Goal: Task Accomplishment & Management: Complete application form

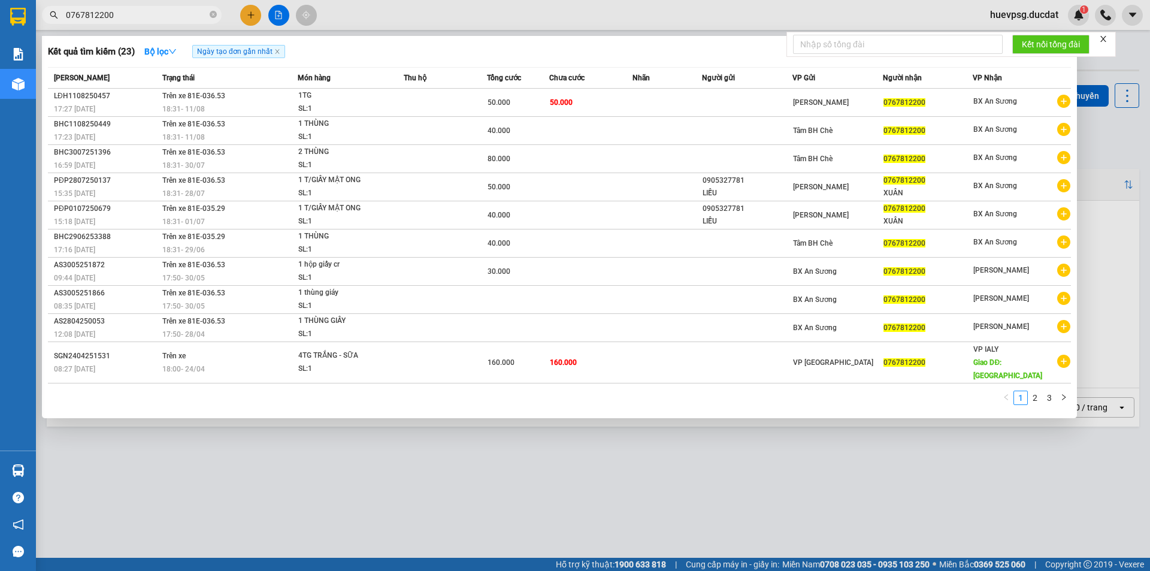
click at [252, 14] on div at bounding box center [575, 285] width 1150 height 571
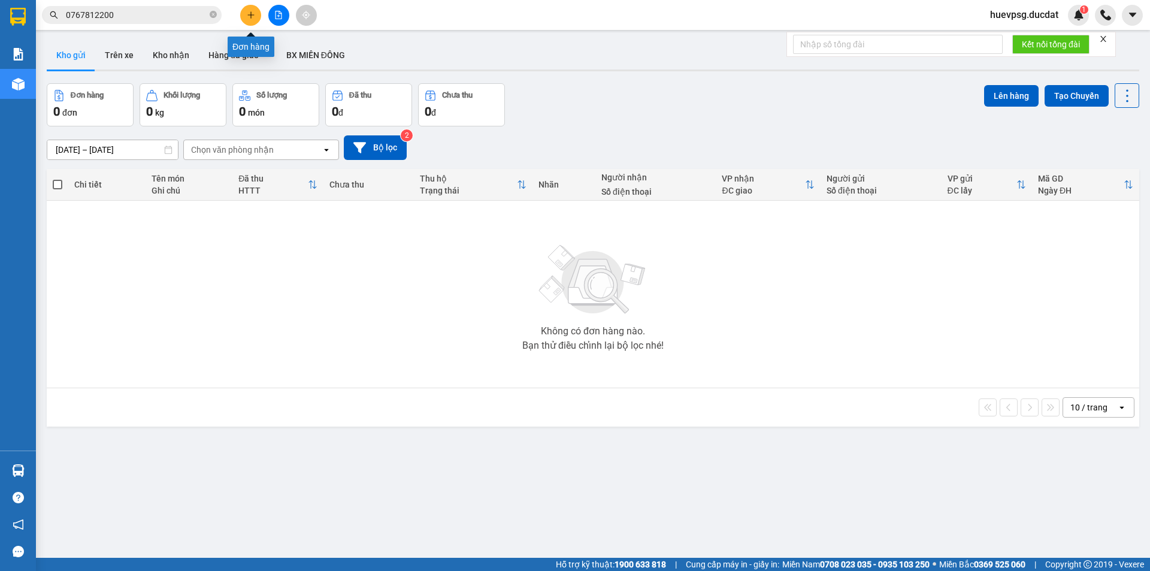
click at [252, 16] on icon "plus" at bounding box center [251, 15] width 8 height 8
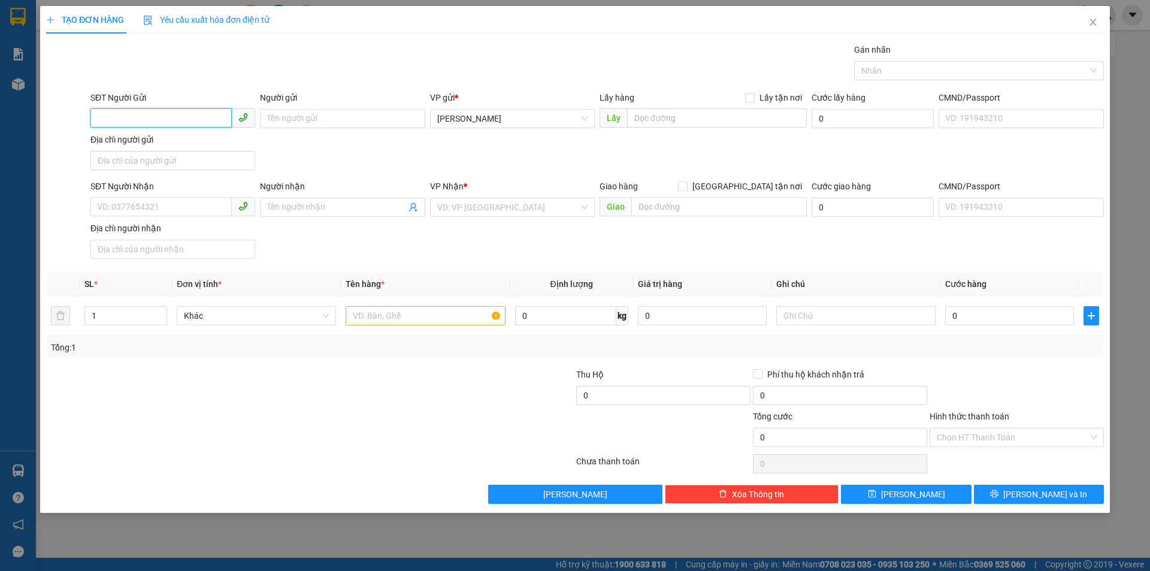
click at [183, 115] on input "SĐT Người Gửi" at bounding box center [160, 117] width 141 height 19
type input "0983426645"
click at [158, 140] on div "0983426645 - DŨNG" at bounding box center [173, 142] width 150 height 13
type input "DŨNG"
type input "0363665779"
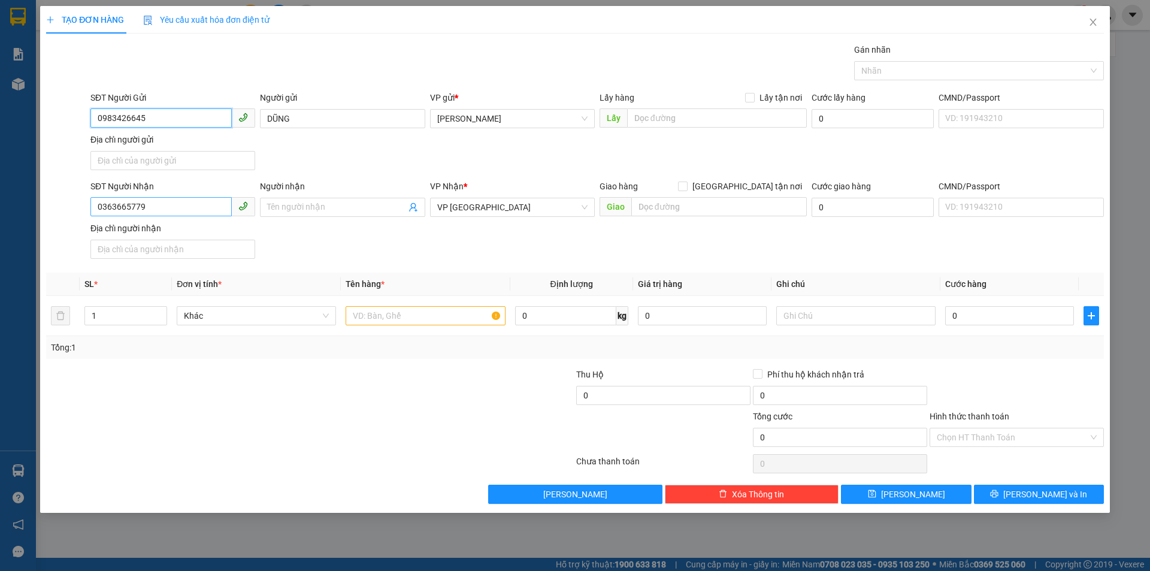
type input "0983426645"
click at [116, 208] on input "0363665779" at bounding box center [160, 206] width 141 height 19
click at [220, 240] on div "0847191204" at bounding box center [172, 231] width 165 height 19
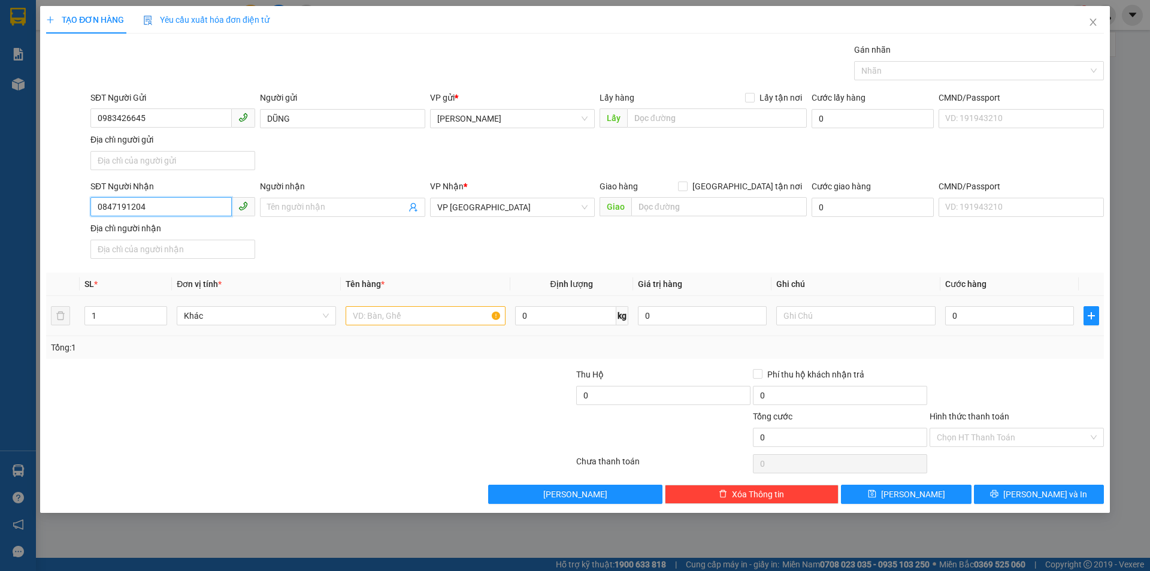
type input "0847191204"
click at [415, 312] on input "text" at bounding box center [425, 315] width 159 height 19
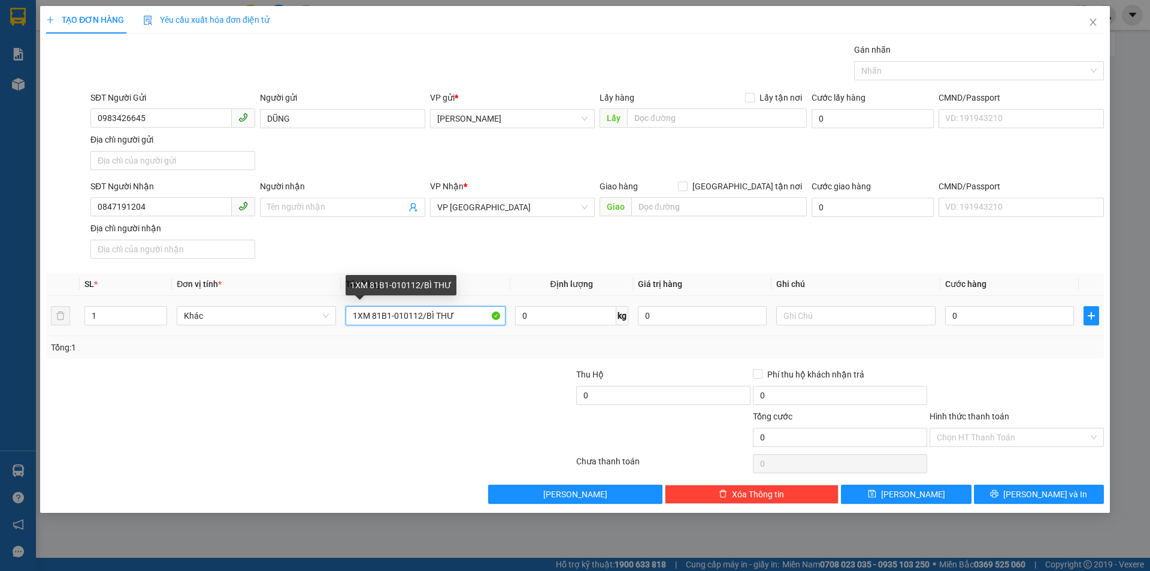
click at [414, 313] on input "1XM 81B1-010112/BÌ THƯ" at bounding box center [425, 315] width 159 height 19
type input "1XM 81B1-01012/BÌ THƯ"
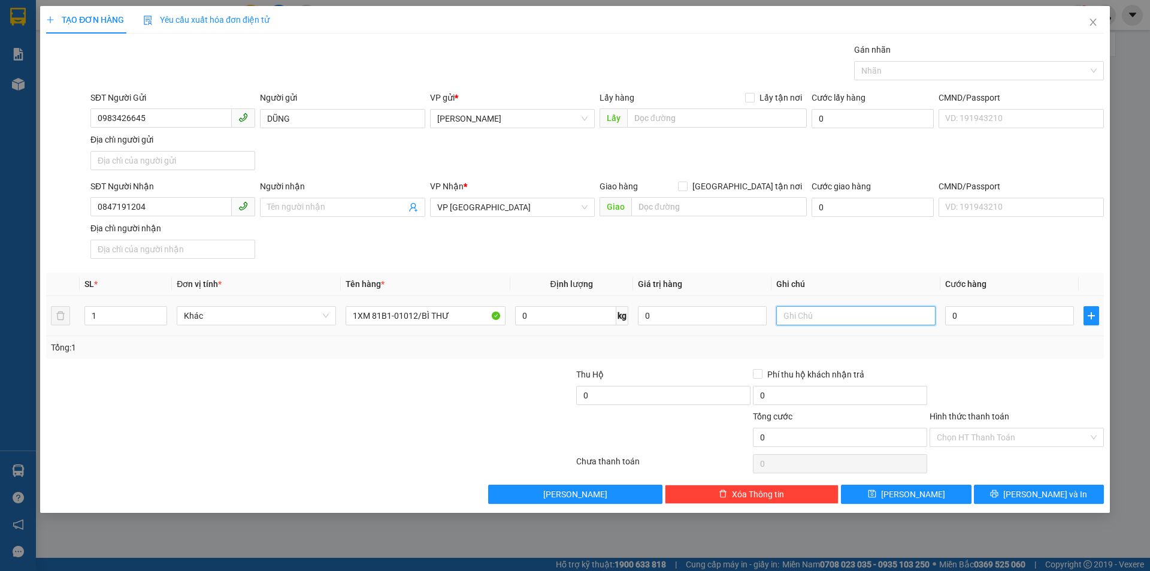
click at [838, 315] on input "text" at bounding box center [856, 315] width 159 height 19
type input "KO BAO TRẦY XƯỚC"
click at [965, 319] on input "0" at bounding box center [1010, 315] width 129 height 19
type input "4"
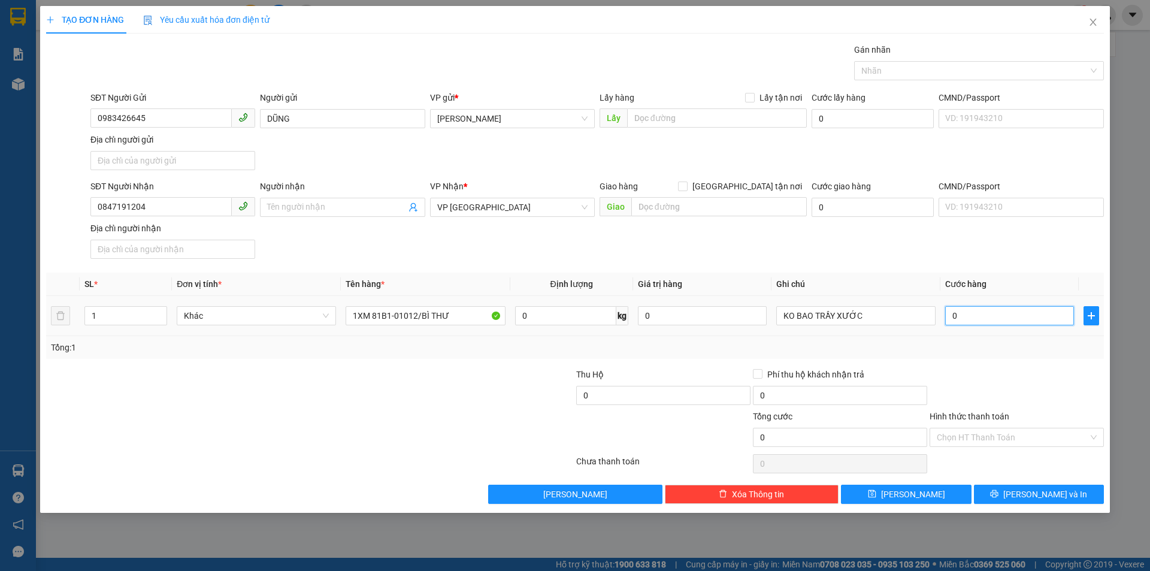
type input "4"
type input "40"
type input "400"
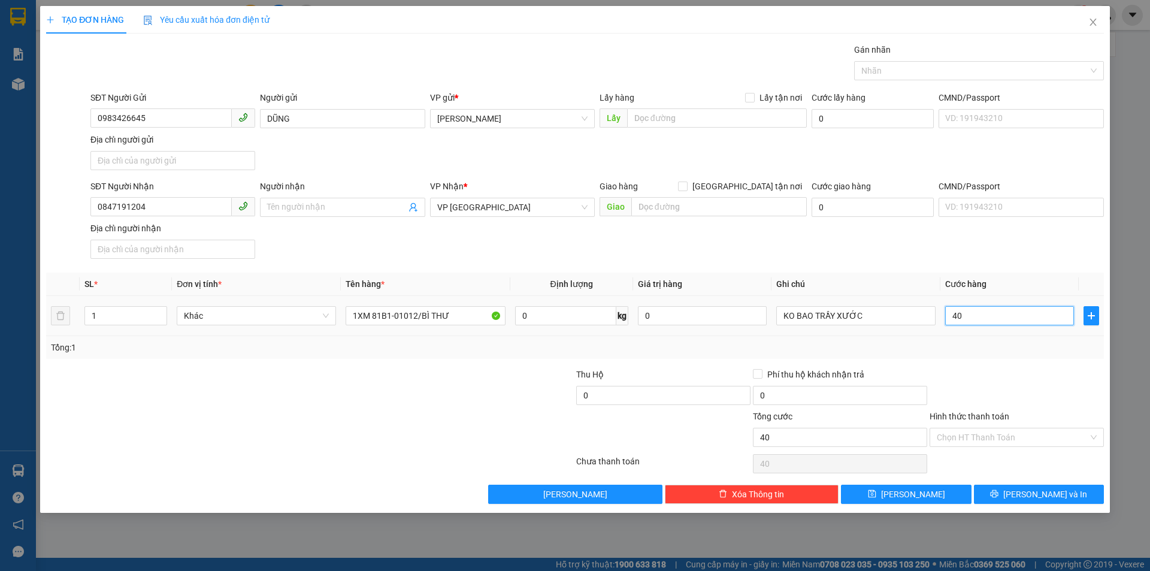
type input "400"
click at [961, 316] on input "400" at bounding box center [1010, 315] width 129 height 19
type input "5"
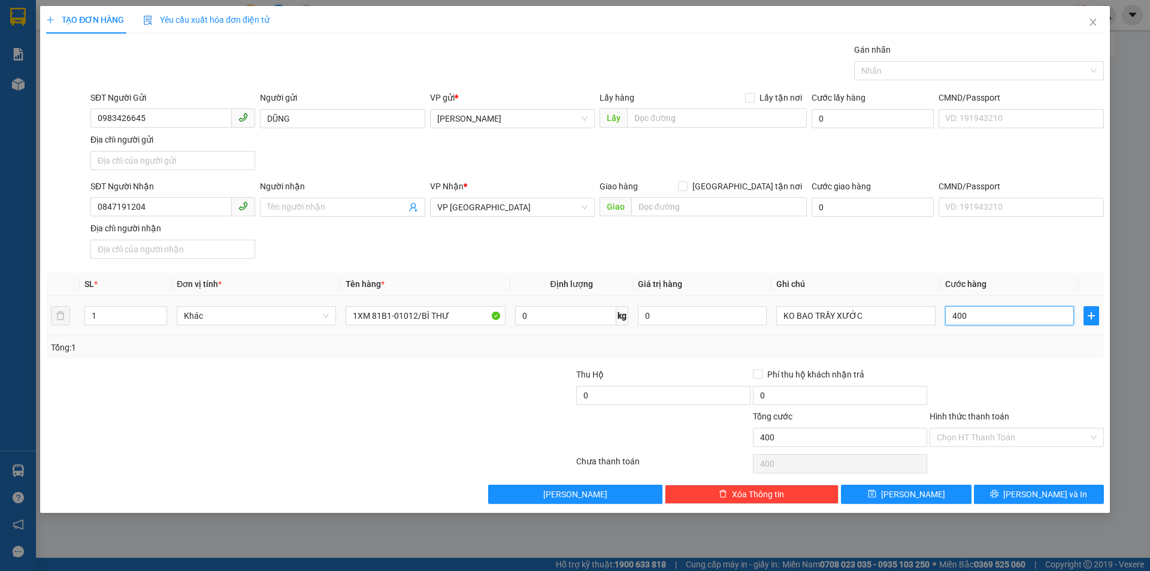
type input "5"
type input "50"
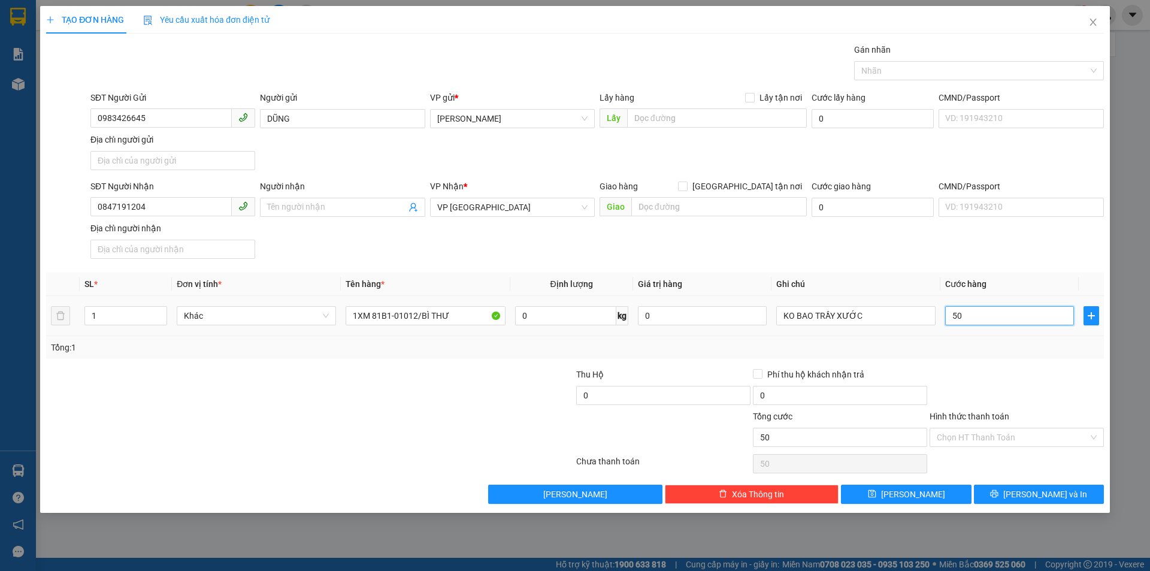
type input "500"
type input "500.000"
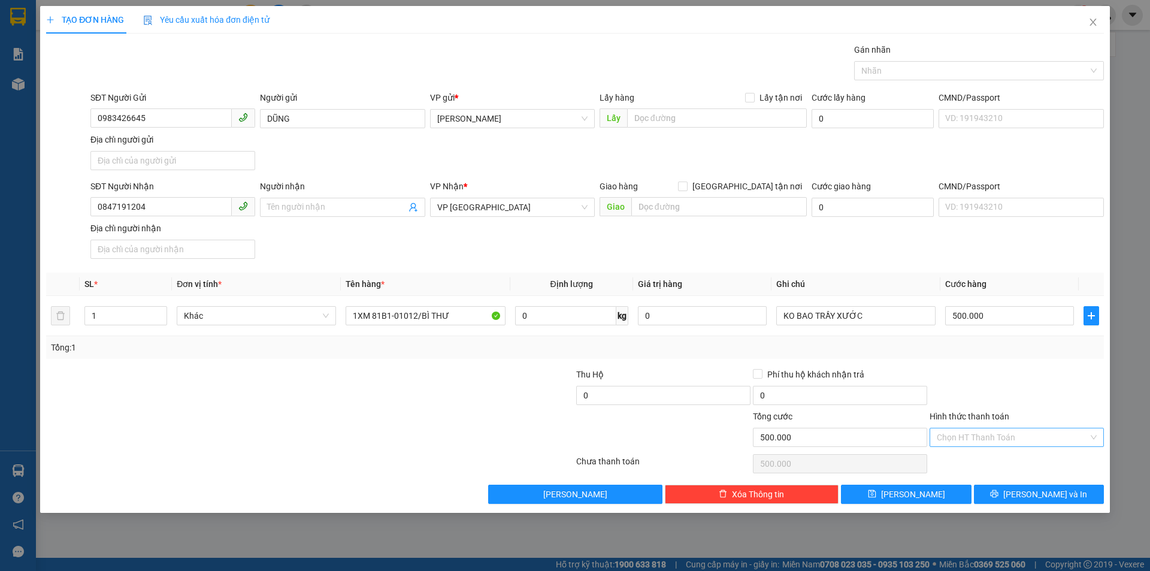
click at [1033, 436] on input "Hình thức thanh toán" at bounding box center [1013, 437] width 152 height 18
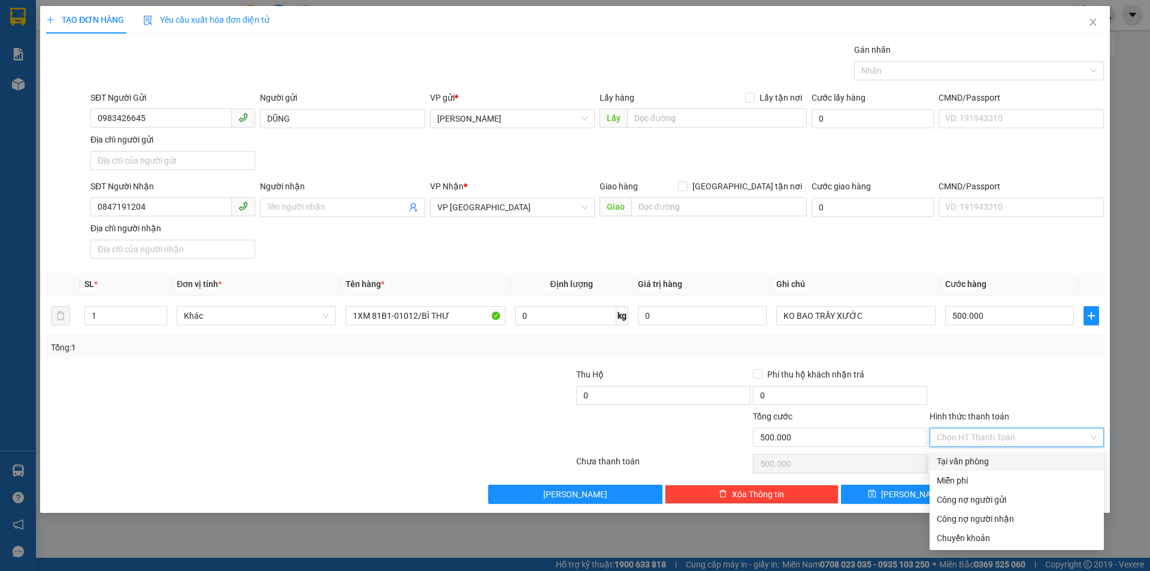
click at [1010, 465] on div "Tại văn phòng" at bounding box center [1017, 461] width 160 height 13
type input "0"
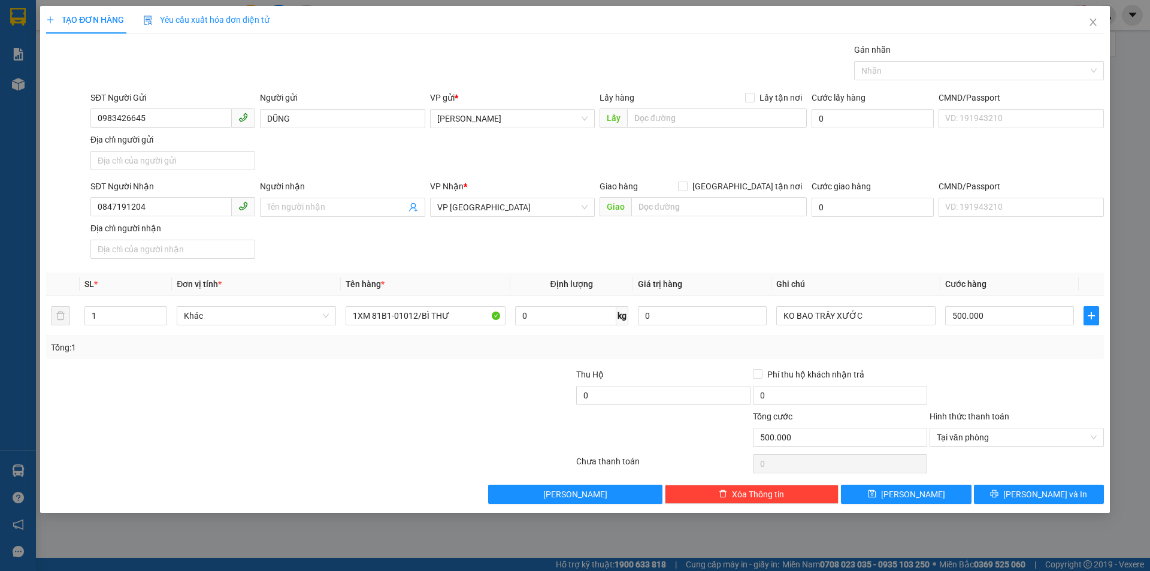
click at [1013, 508] on div "TẠO ĐƠN HÀNG Yêu cầu xuất hóa đơn điện tử Transit Pickup Surcharge Ids Transit …" at bounding box center [575, 259] width 1070 height 507
click at [1018, 502] on button "[PERSON_NAME] và In" at bounding box center [1039, 494] width 130 height 19
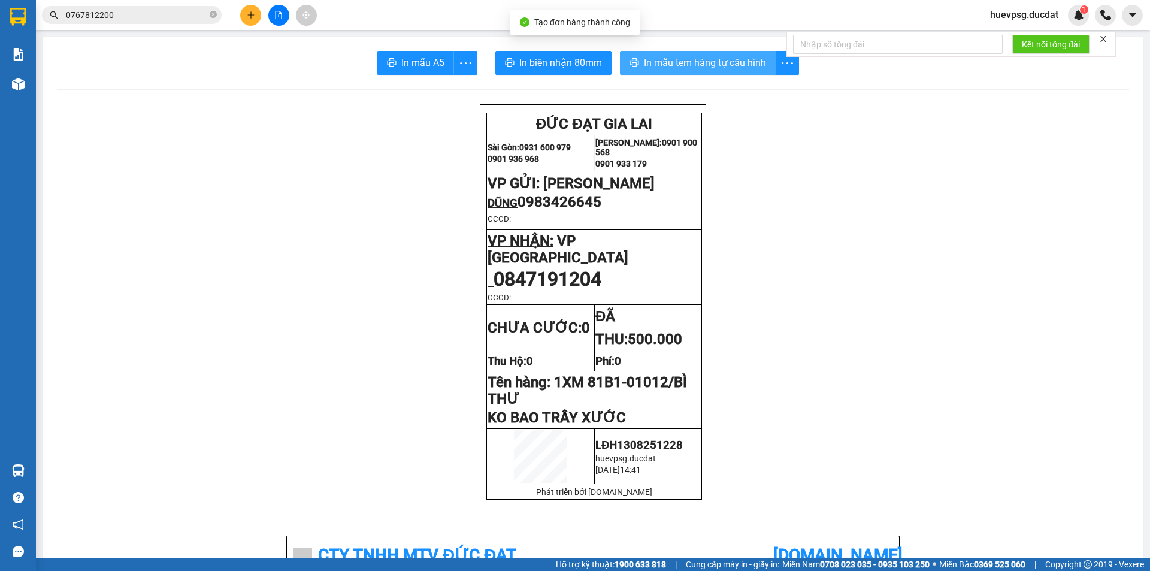
click at [703, 62] on span "In mẫu tem hàng tự cấu hình" at bounding box center [705, 62] width 122 height 15
click at [75, 17] on input "0767812200" at bounding box center [136, 14] width 141 height 13
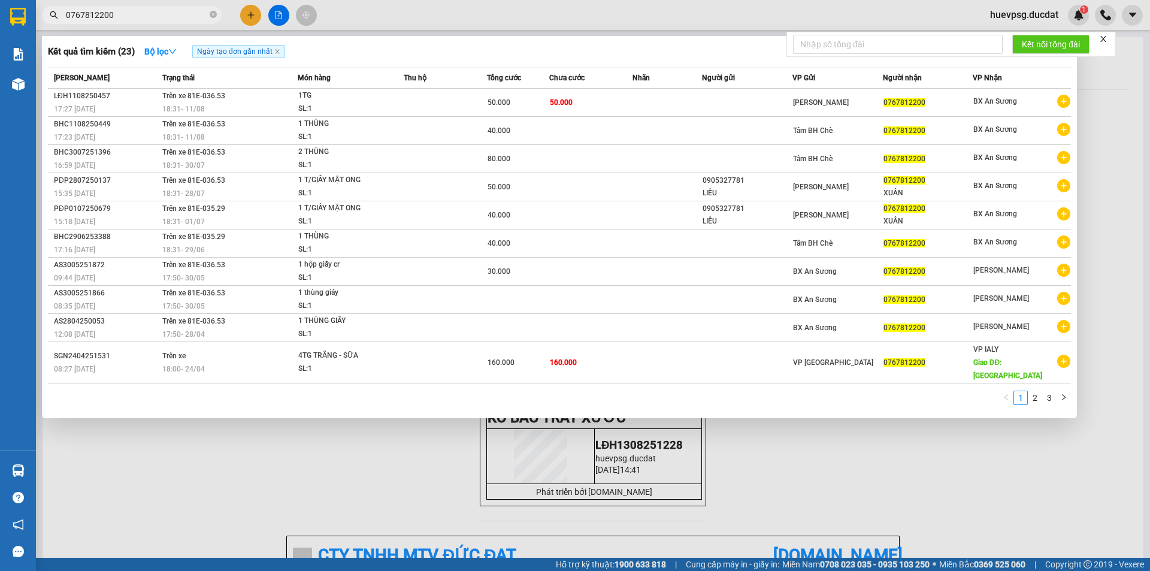
click at [75, 17] on input "0767812200" at bounding box center [136, 14] width 141 height 13
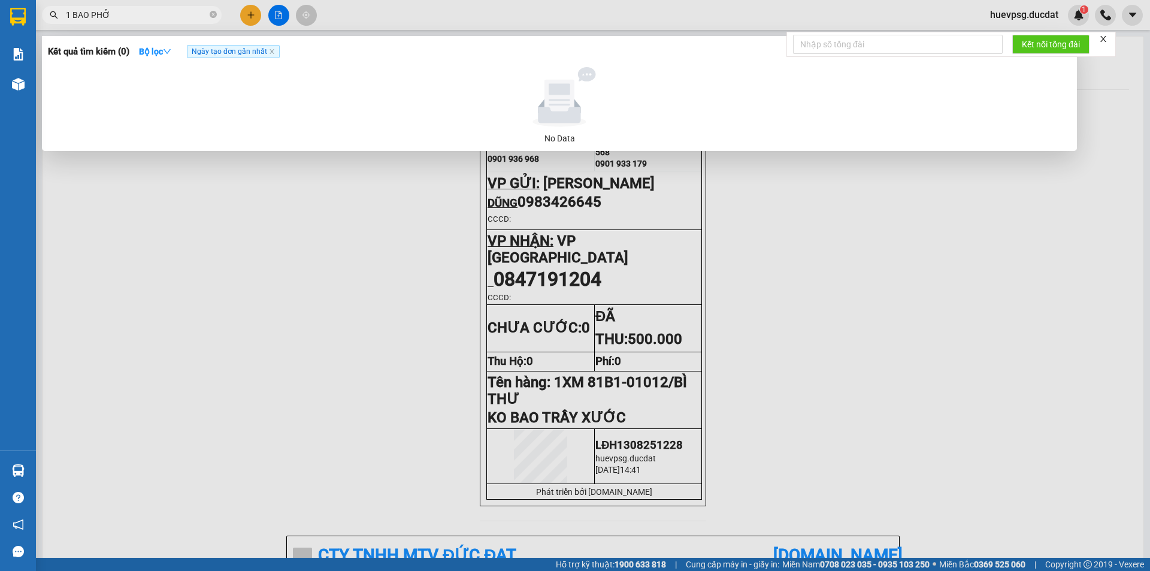
drag, startPoint x: 279, startPoint y: 199, endPoint x: 329, endPoint y: 182, distance: 52.5
click at [280, 200] on div at bounding box center [575, 285] width 1150 height 571
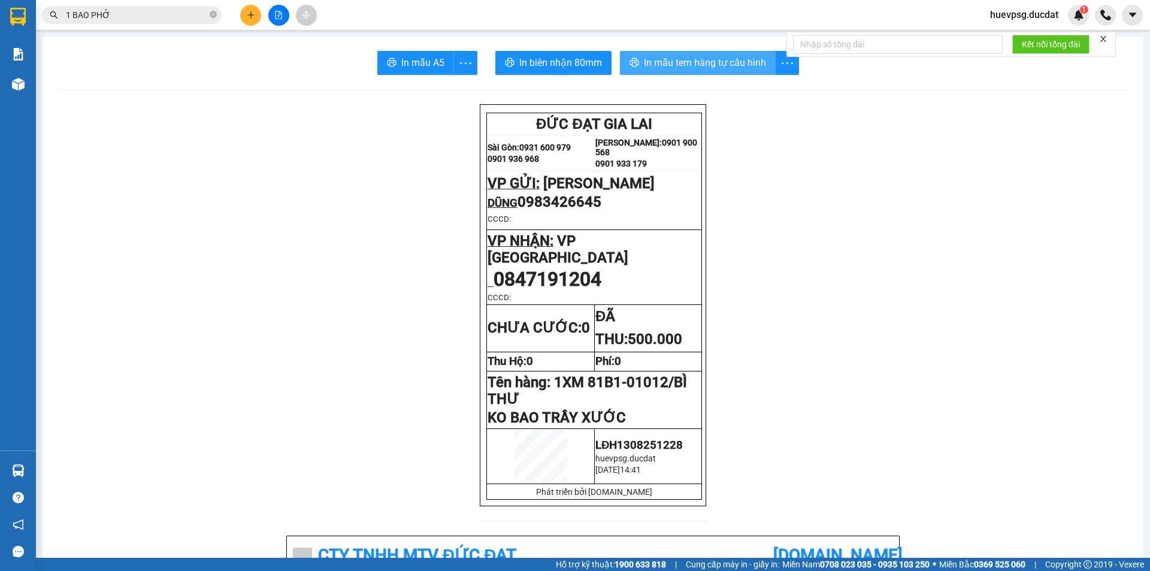
click at [656, 70] on span "In mẫu tem hàng tự cấu hình" at bounding box center [705, 62] width 122 height 15
click at [252, 14] on icon "plus" at bounding box center [251, 15] width 8 height 8
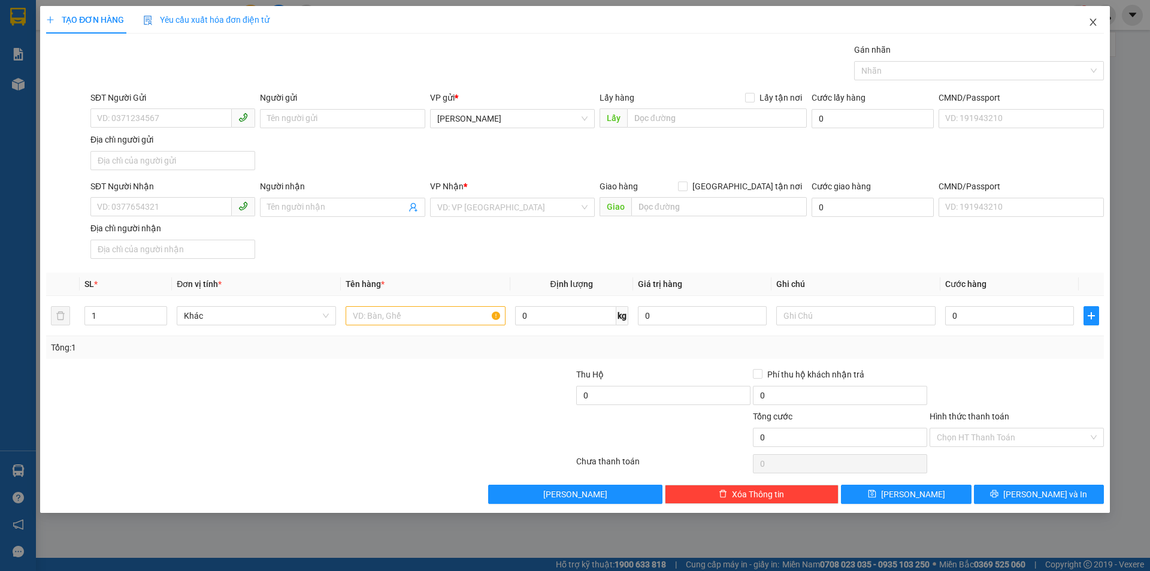
click at [1092, 29] on span "Close" at bounding box center [1094, 23] width 34 height 34
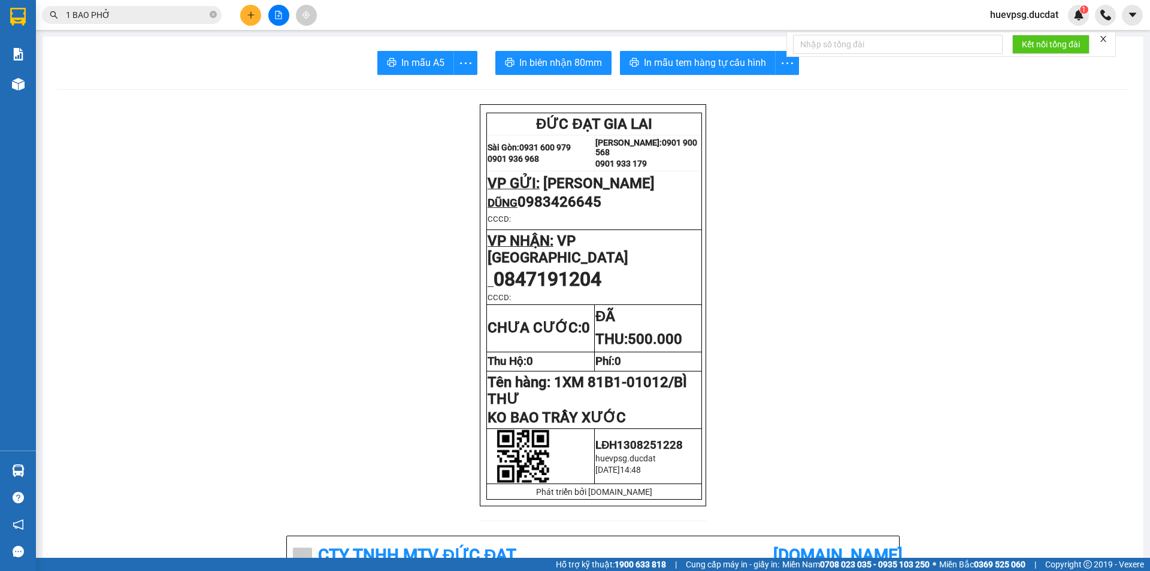
click at [178, 20] on input "1 BAO PHỞ" at bounding box center [136, 14] width 141 height 13
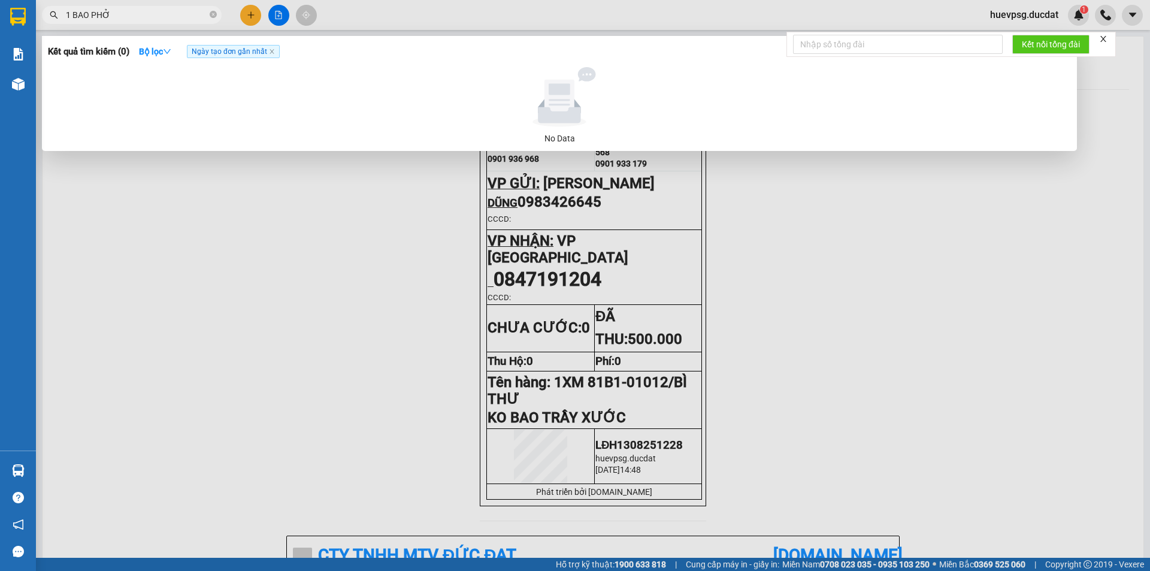
click at [178, 20] on input "1 BAO PHỞ" at bounding box center [136, 14] width 141 height 13
type input "1"
click at [82, 17] on input "0988340540" at bounding box center [136, 14] width 141 height 13
click at [83, 17] on input "0988340540" at bounding box center [136, 14] width 141 height 13
type input "0988340540"
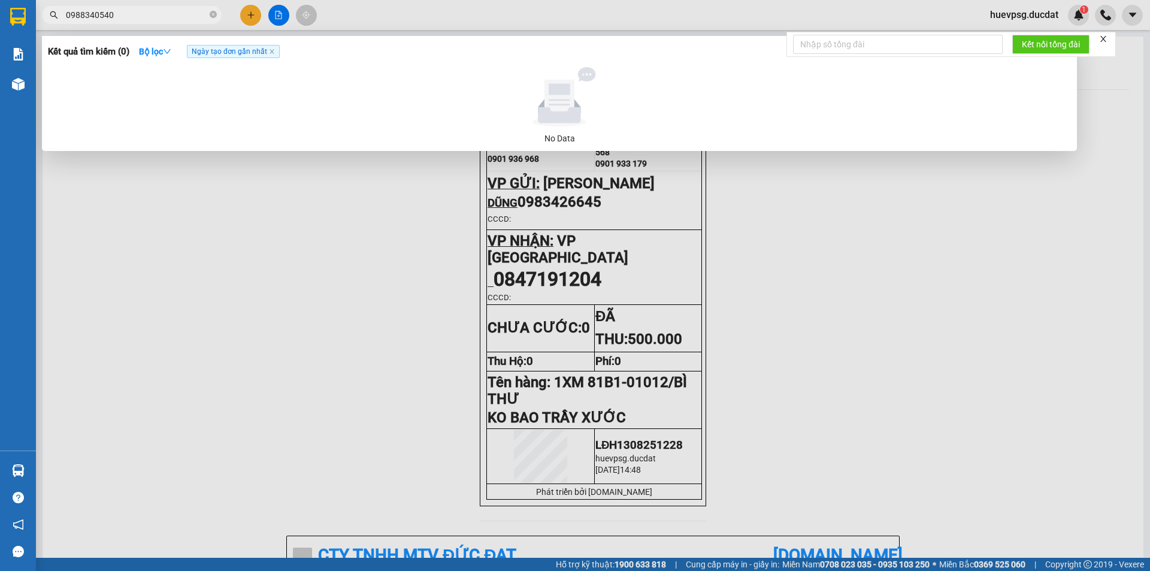
click at [247, 17] on div at bounding box center [575, 285] width 1150 height 571
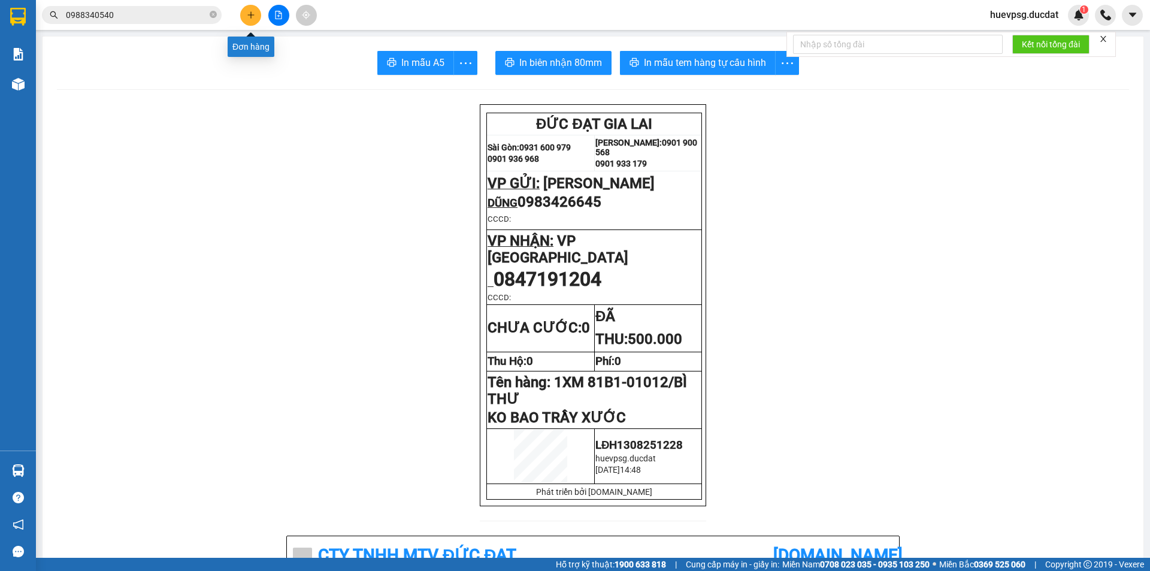
click at [247, 17] on icon "plus" at bounding box center [251, 15] width 8 height 8
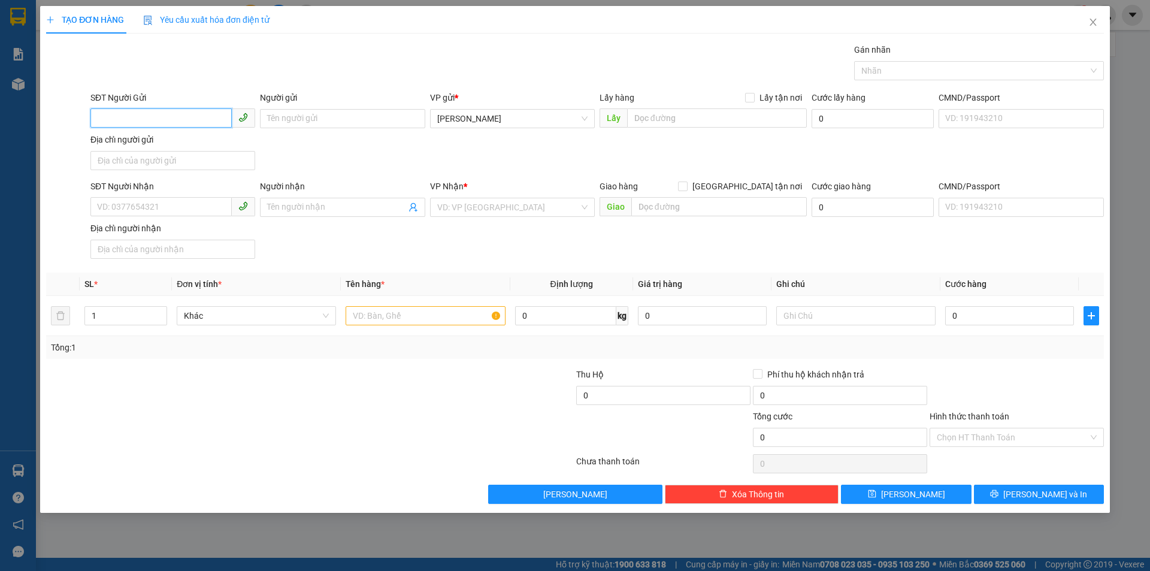
click at [176, 120] on input "SĐT Người Gửi" at bounding box center [160, 117] width 141 height 19
type input "0961136426"
click at [159, 149] on div "0961136426" at bounding box center [172, 142] width 165 height 19
type input "0326182828"
type input "0961136426"
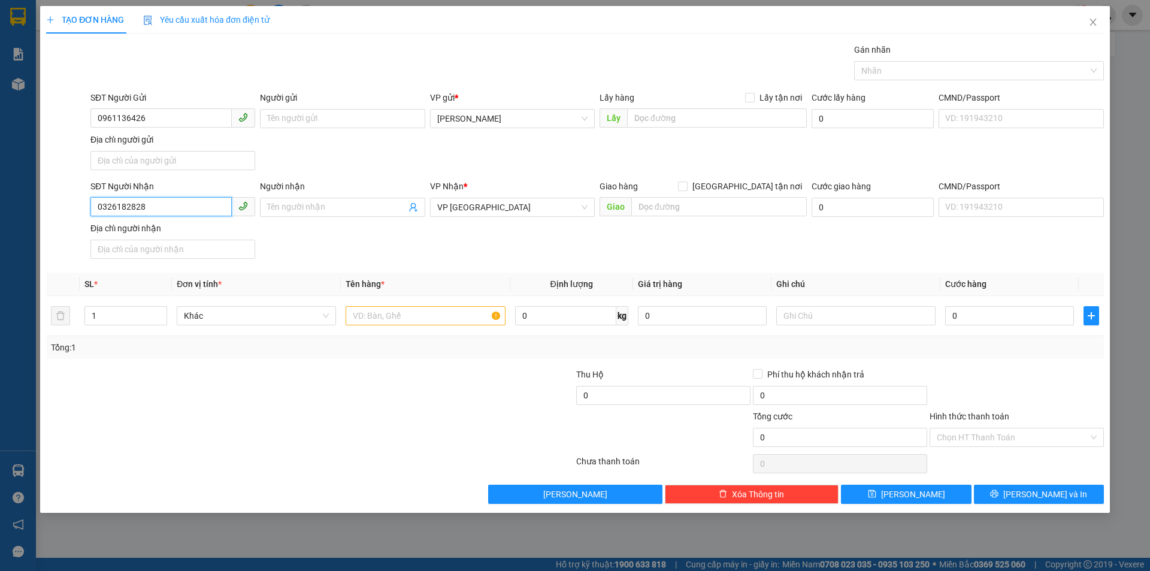
click at [109, 197] on input "0326182828" at bounding box center [160, 206] width 141 height 19
click at [473, 207] on span "VP [GEOGRAPHIC_DATA]" at bounding box center [512, 207] width 150 height 18
type input "0342247754"
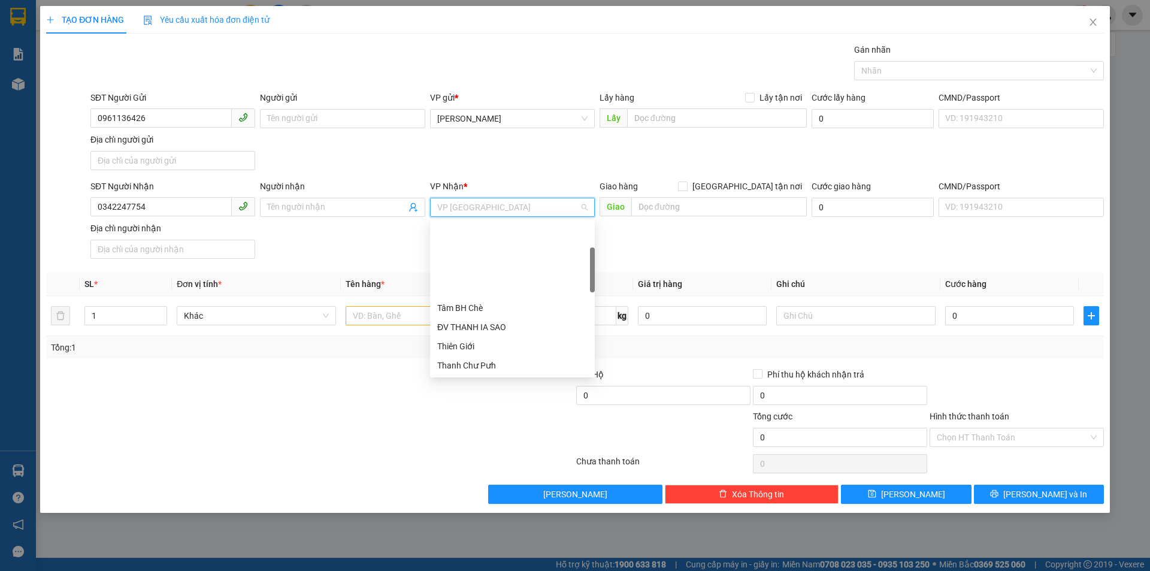
type input "G"
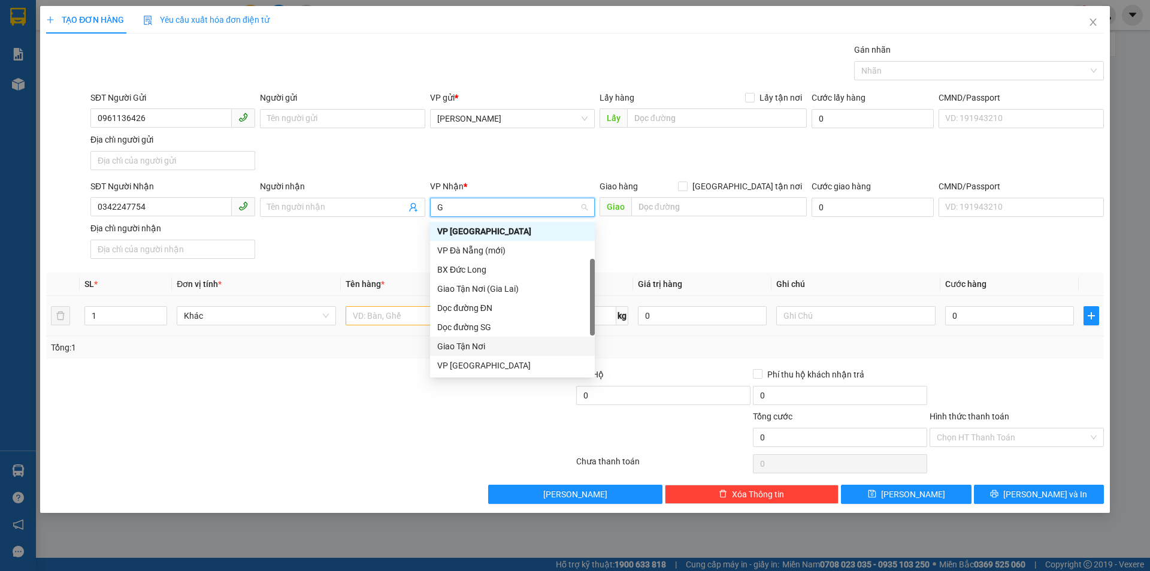
drag, startPoint x: 465, startPoint y: 345, endPoint x: 493, endPoint y: 320, distance: 37.8
click at [467, 346] on div "Giao Tận Nơi" at bounding box center [512, 346] width 150 height 13
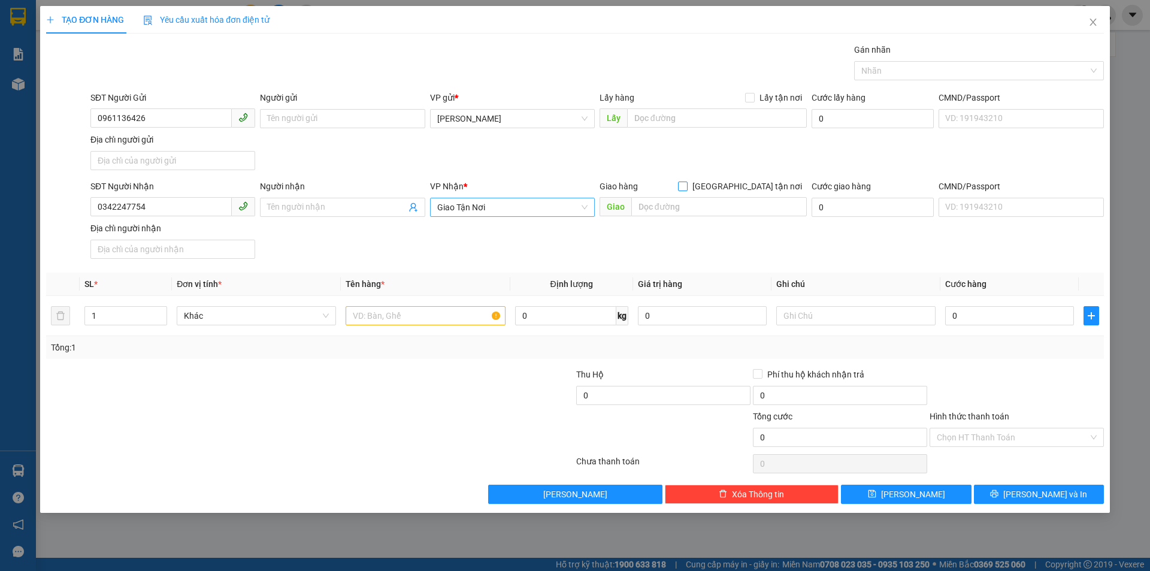
click at [687, 188] on input "[GEOGRAPHIC_DATA] tận nơi" at bounding box center [682, 186] width 8 height 8
checkbox input "true"
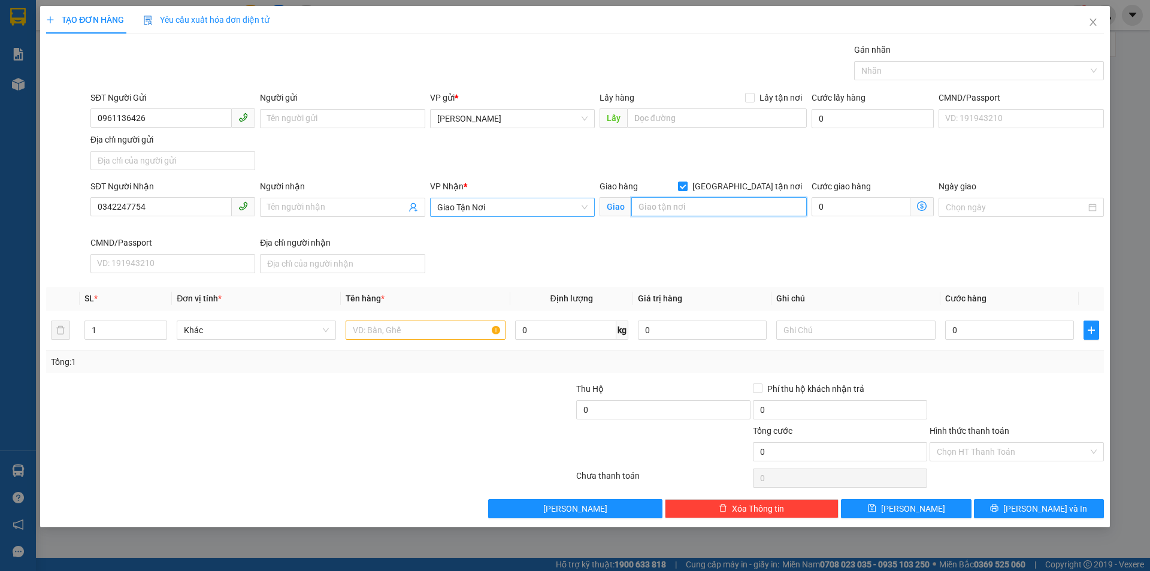
click at [722, 215] on input "text" at bounding box center [720, 206] width 176 height 19
type input "10B LƯU CHÍ HIẾU P TÂY THẠNH Q [GEOGRAPHIC_DATA]"
click at [474, 329] on input "text" at bounding box center [425, 330] width 159 height 19
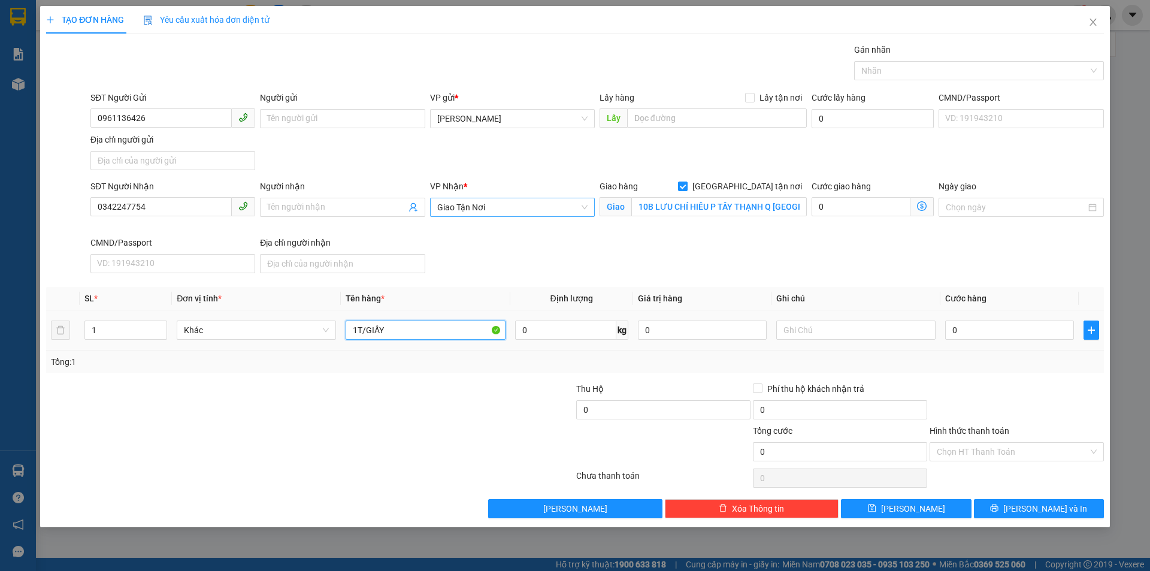
type input "1T/GIẤY"
type input "GTN100CR"
type input "5"
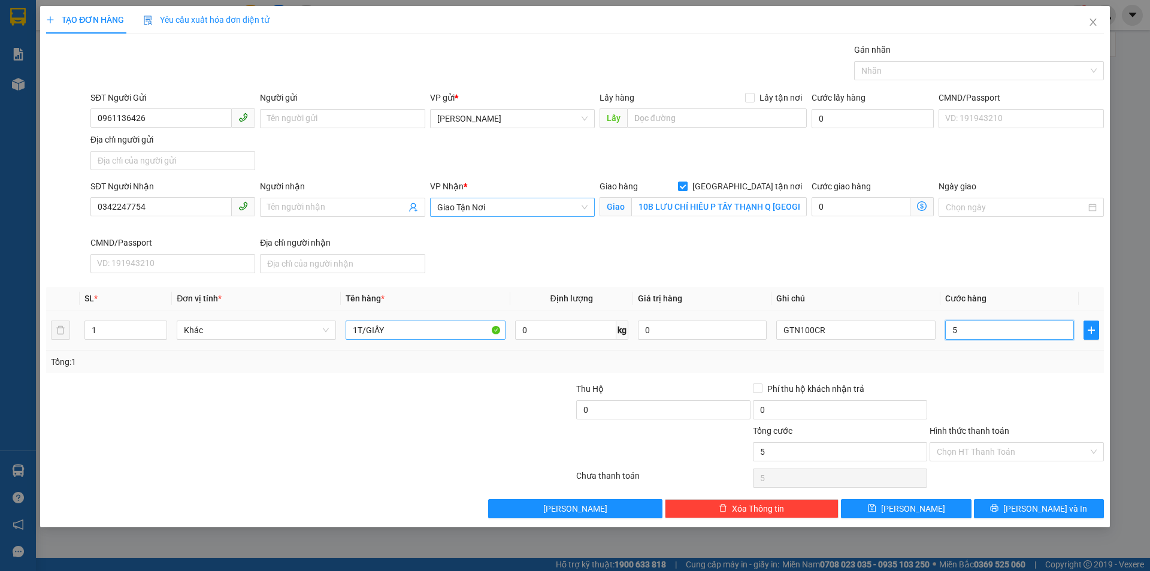
type input "50"
type input "50.000"
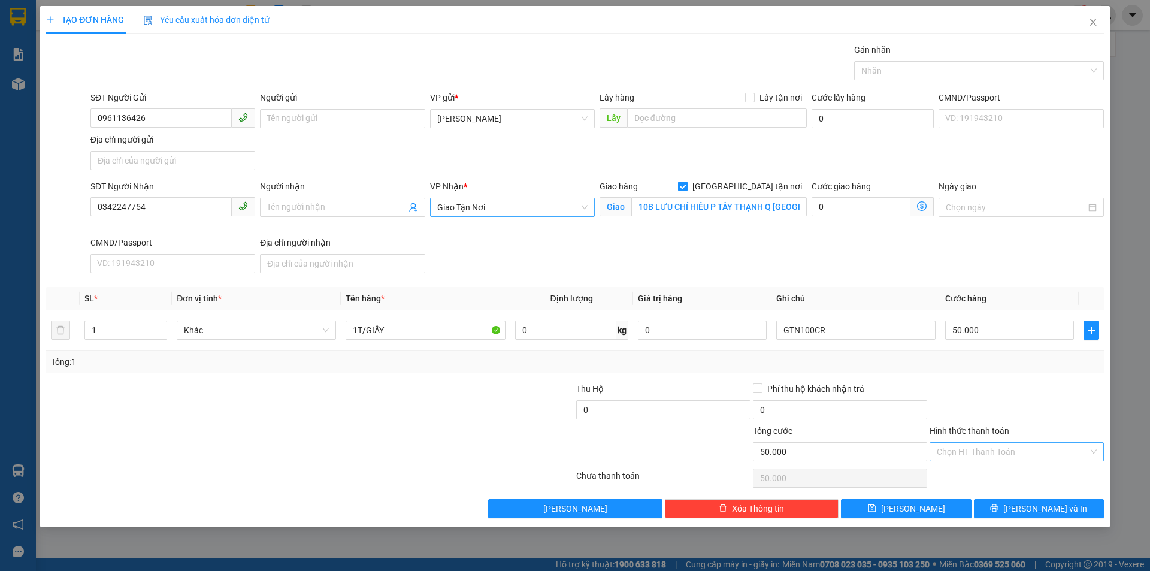
click at [1001, 455] on input "Hình thức thanh toán" at bounding box center [1013, 452] width 152 height 18
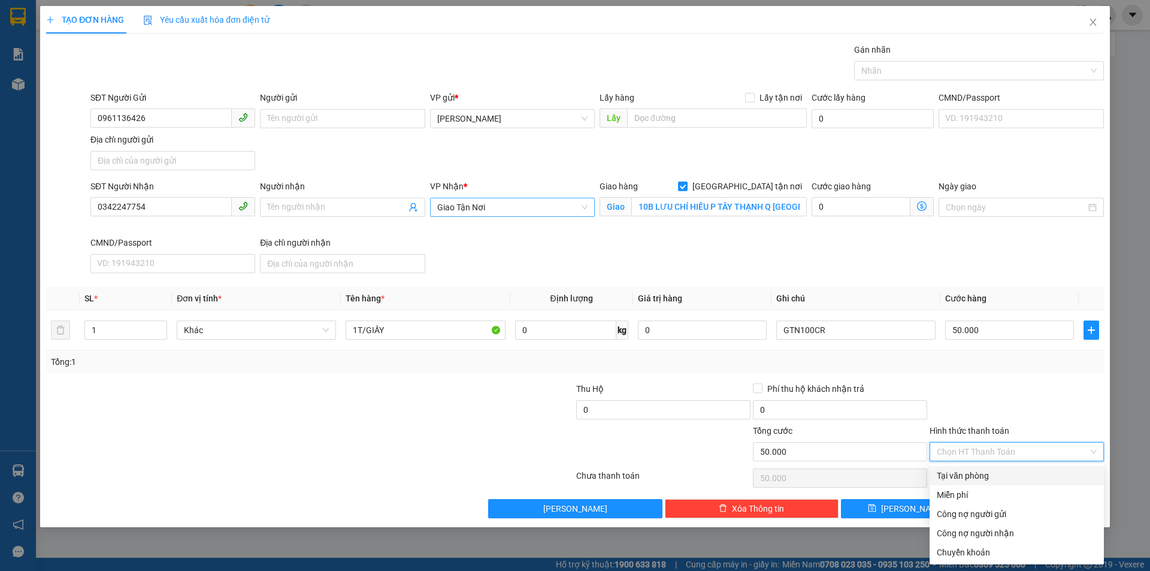
click at [993, 478] on div "Tại văn phòng" at bounding box center [1017, 475] width 160 height 13
type input "0"
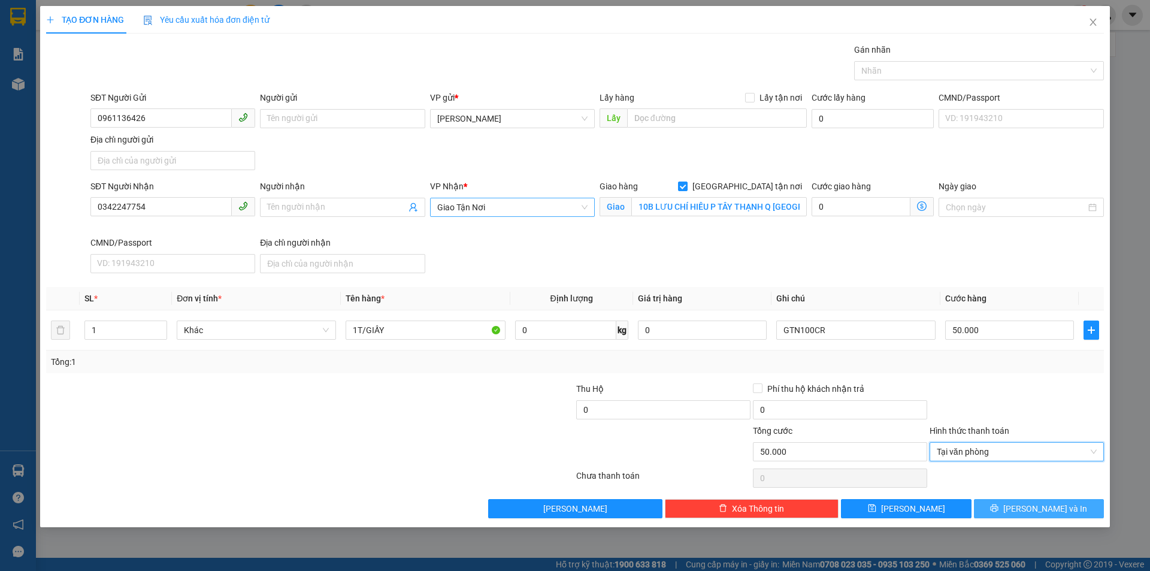
click at [1089, 508] on button "[PERSON_NAME] và In" at bounding box center [1039, 508] width 130 height 19
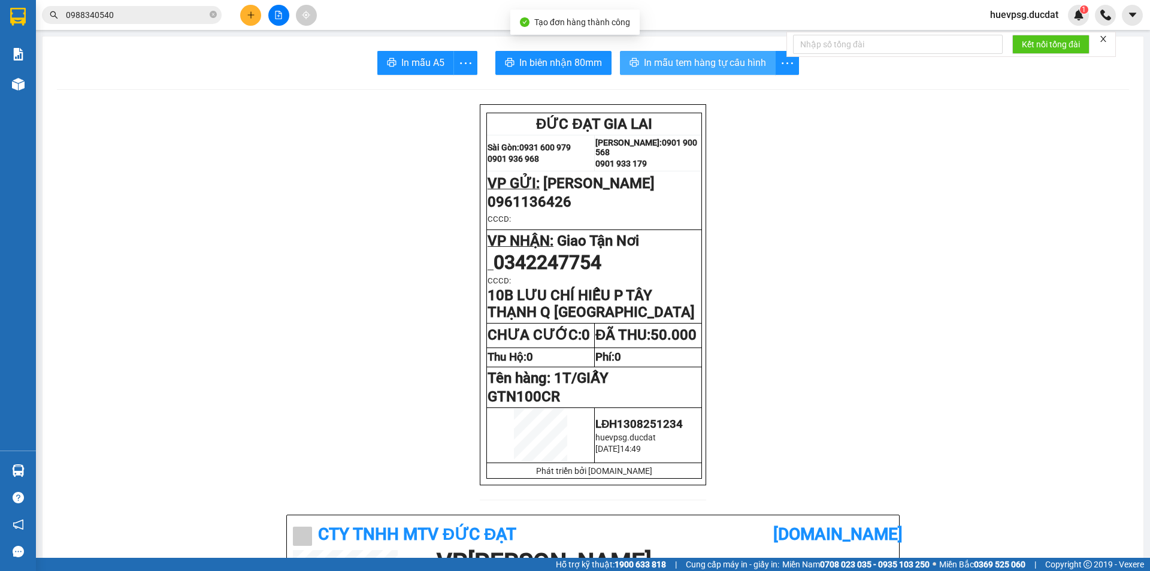
click at [736, 63] on span "In mẫu tem hàng tự cấu hình" at bounding box center [705, 62] width 122 height 15
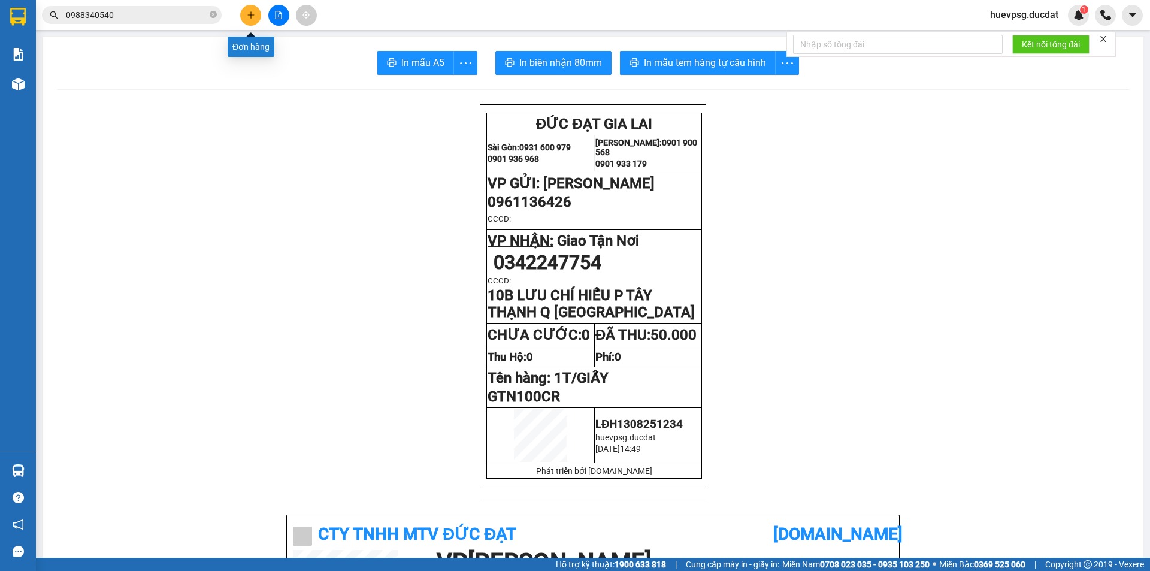
click at [246, 14] on button at bounding box center [250, 15] width 21 height 21
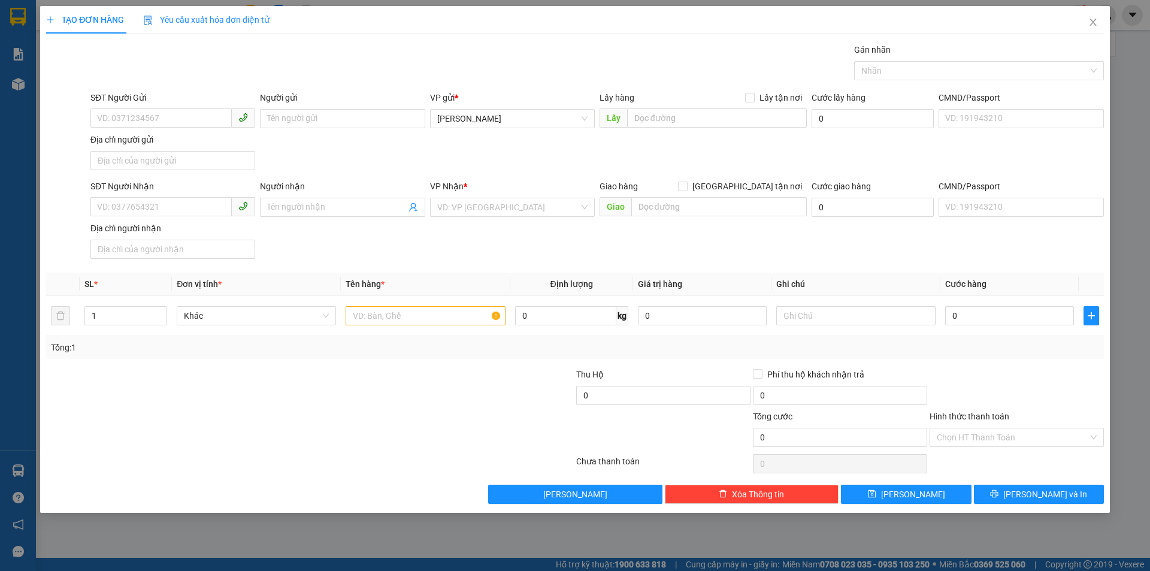
click at [130, 108] on div "SĐT Người Gửi" at bounding box center [172, 100] width 165 height 18
click at [126, 123] on input "SĐT Người Gửi" at bounding box center [160, 117] width 141 height 19
type input "0368784174"
click at [237, 146] on div "0368784174" at bounding box center [173, 142] width 150 height 13
type input "0785181630"
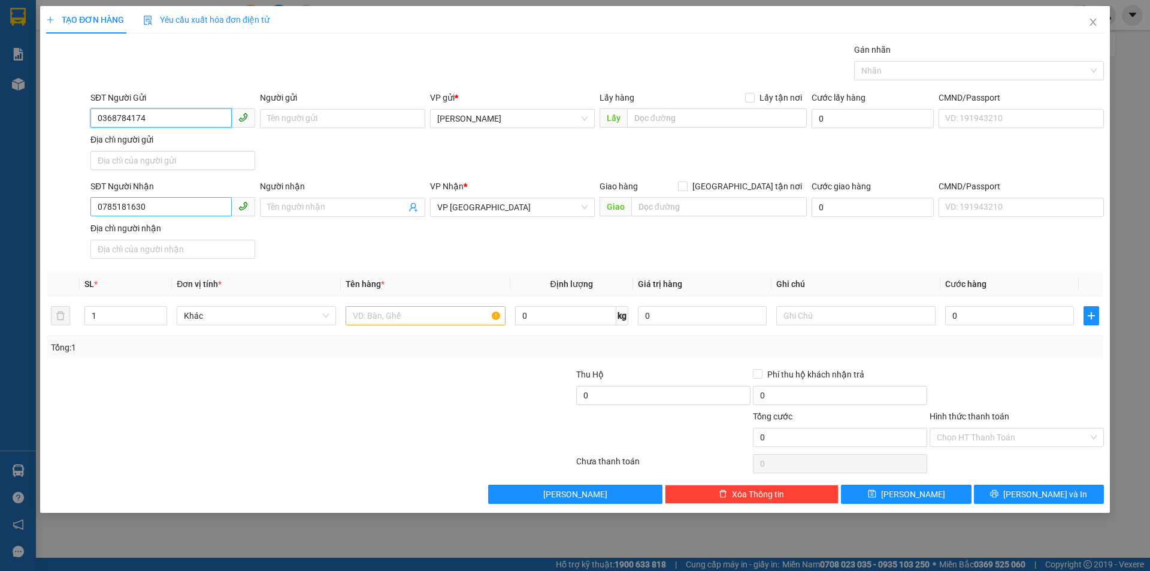
type input "0368784174"
click at [140, 205] on input "0785181630" at bounding box center [160, 206] width 141 height 19
click at [503, 210] on span "VP [GEOGRAPHIC_DATA]" at bounding box center [512, 207] width 150 height 18
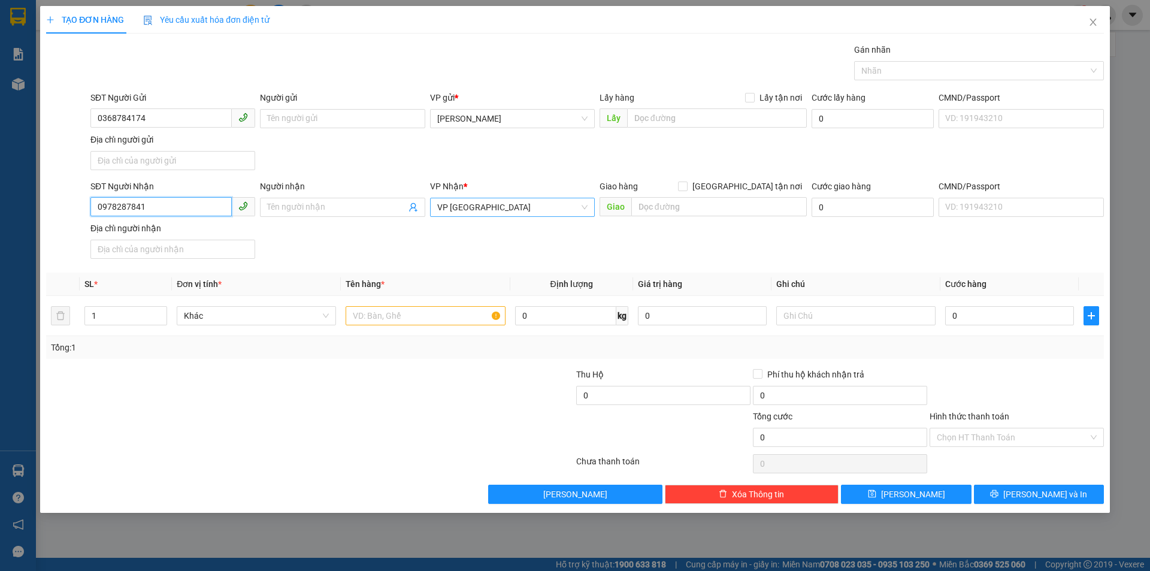
type input "0978287841"
click at [439, 204] on input "DPJC" at bounding box center [508, 207] width 142 height 18
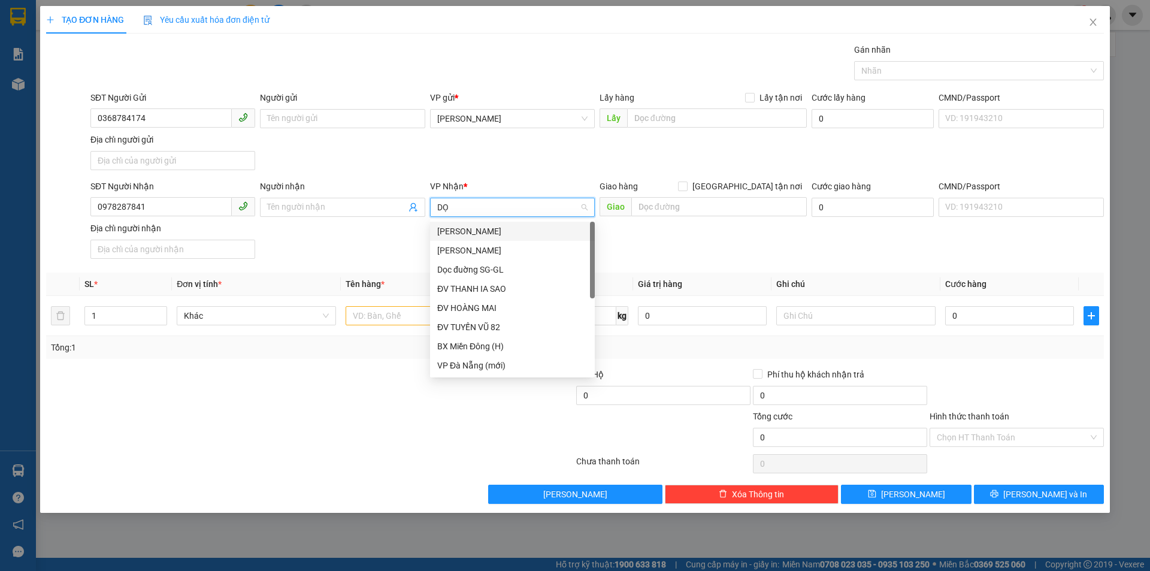
type input "DỌC"
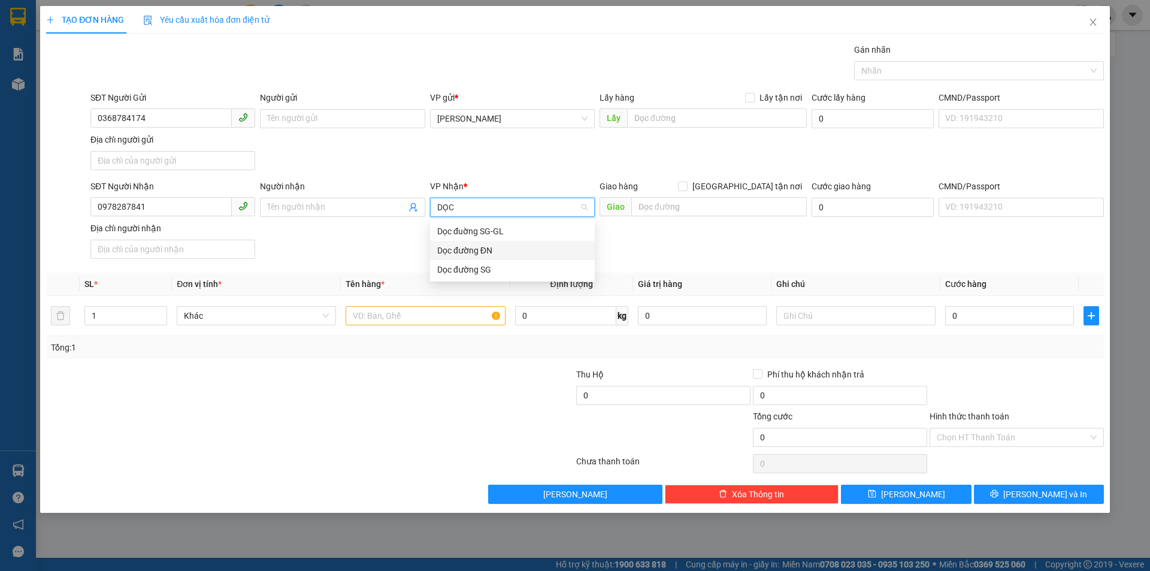
click at [503, 246] on div "Dọc đường ĐN" at bounding box center [512, 250] width 150 height 13
click at [511, 209] on span "Dọc đường ĐN" at bounding box center [512, 207] width 150 height 18
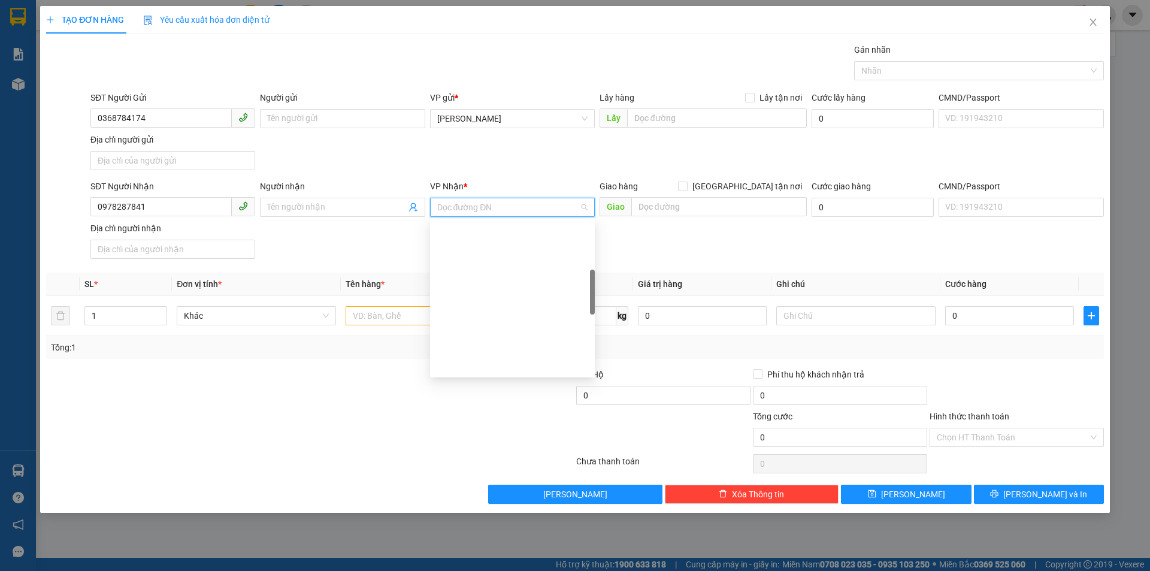
scroll to position [192, 0]
type input "F"
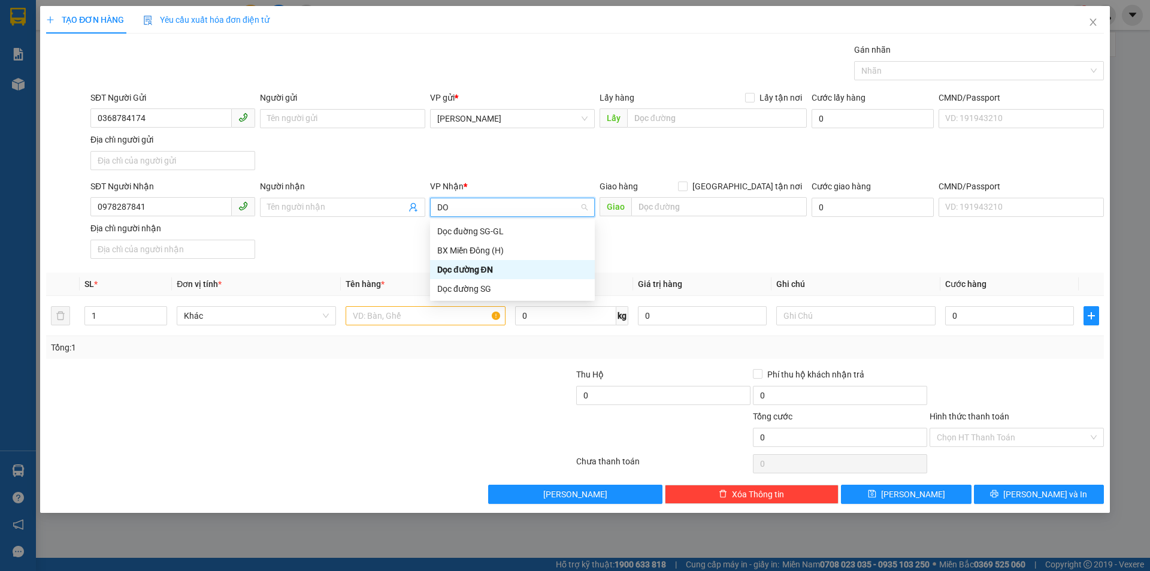
scroll to position [0, 0]
type input "DỌC"
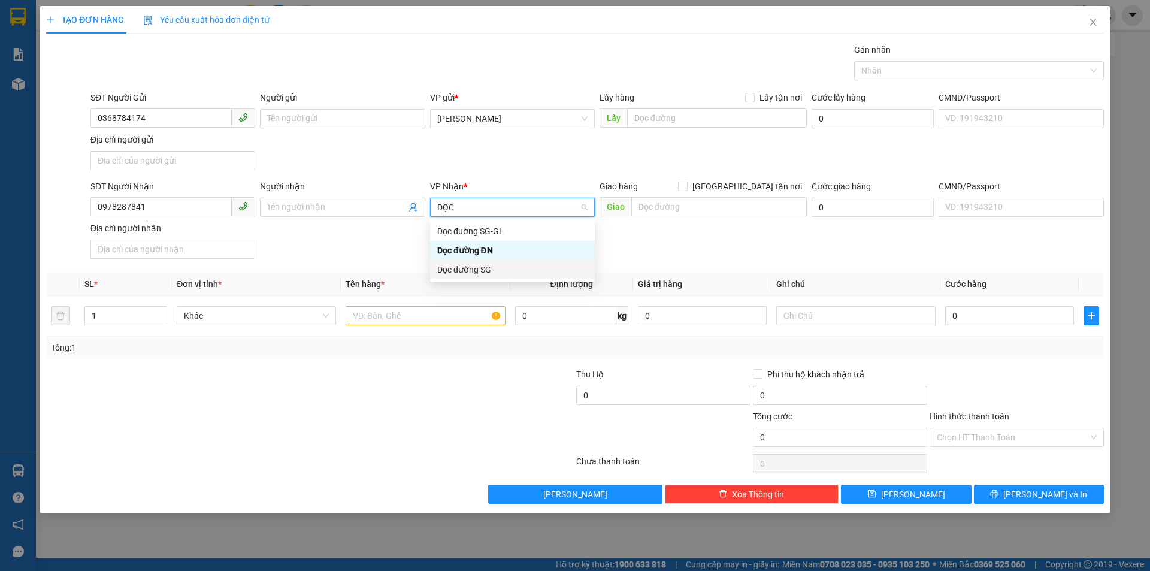
click at [454, 267] on div "Dọc đường SG" at bounding box center [512, 269] width 150 height 13
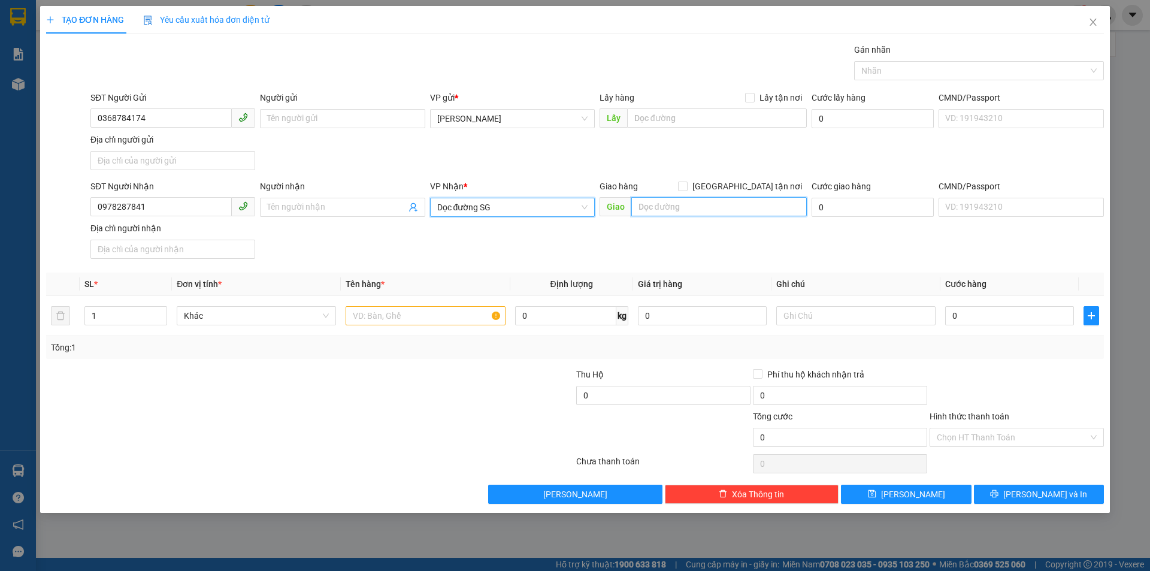
click at [653, 204] on input "text" at bounding box center [720, 206] width 176 height 19
drag, startPoint x: 651, startPoint y: 205, endPoint x: 677, endPoint y: 208, distance: 25.9
click at [677, 208] on input "BX ƠHIAS NAM BMT" at bounding box center [720, 206] width 176 height 19
type input "BX PHÍA NAM BMT"
click at [428, 322] on input "text" at bounding box center [425, 315] width 159 height 19
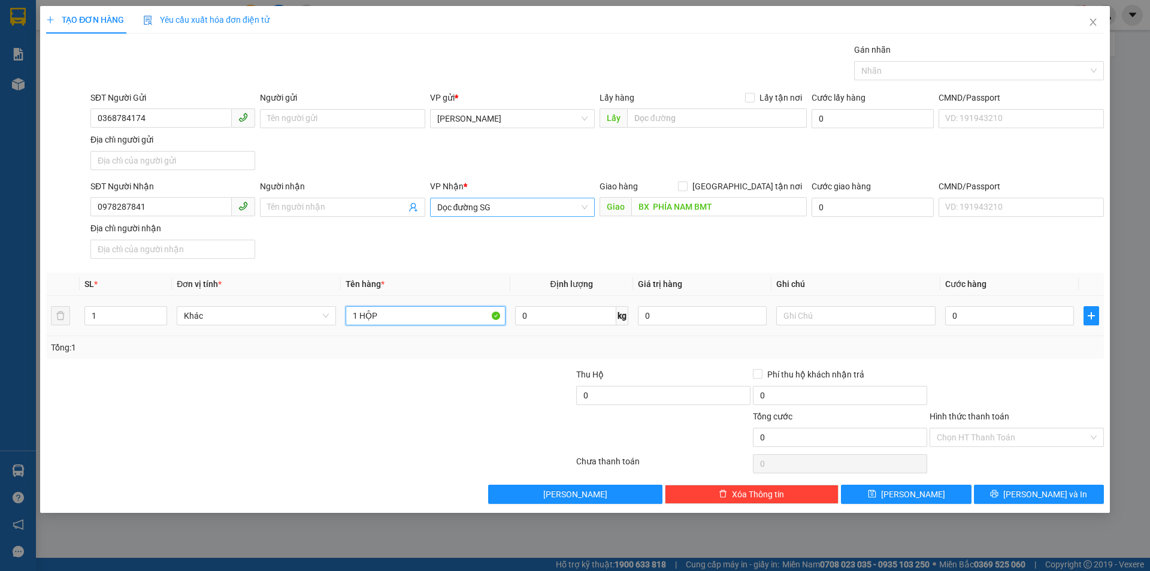
type input "1 HỘP"
type input "3"
type input "30"
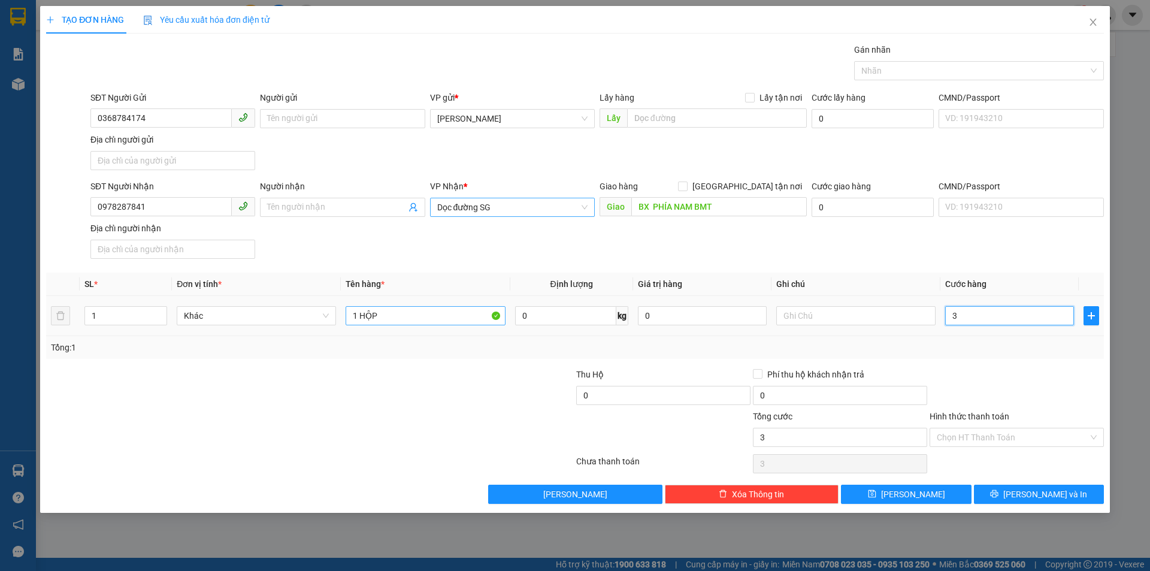
type input "30"
drag, startPoint x: 970, startPoint y: 448, endPoint x: 976, endPoint y: 447, distance: 6.7
click at [973, 448] on div "Hình thức thanh toán Chọn HT Thanh Toán" at bounding box center [1017, 431] width 174 height 42
type input "30.000"
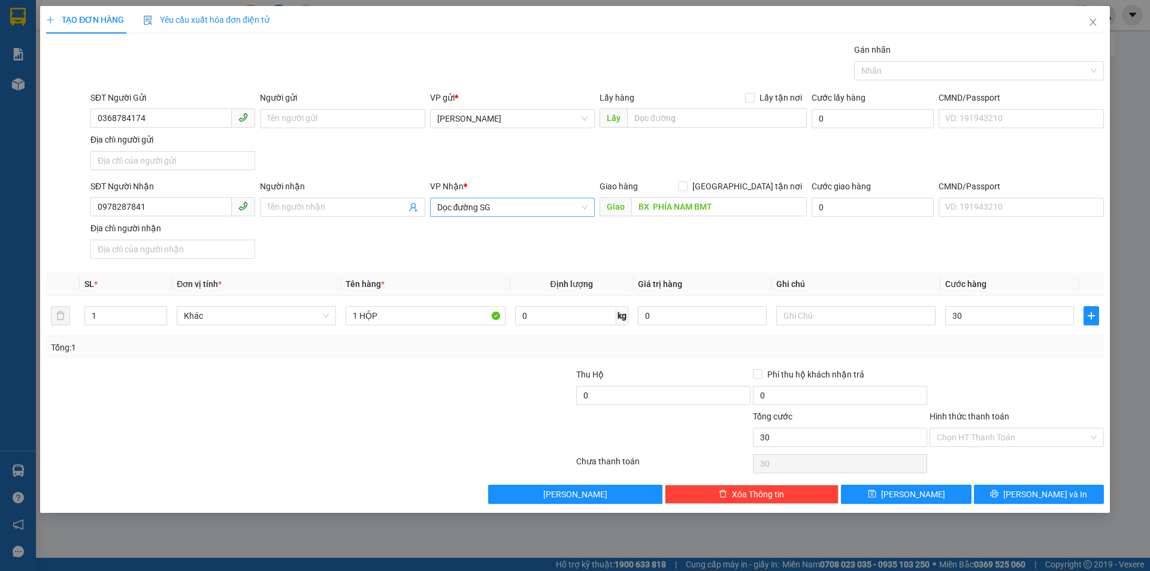
type input "30.000"
click at [980, 445] on input "Hình thức thanh toán" at bounding box center [1013, 437] width 152 height 18
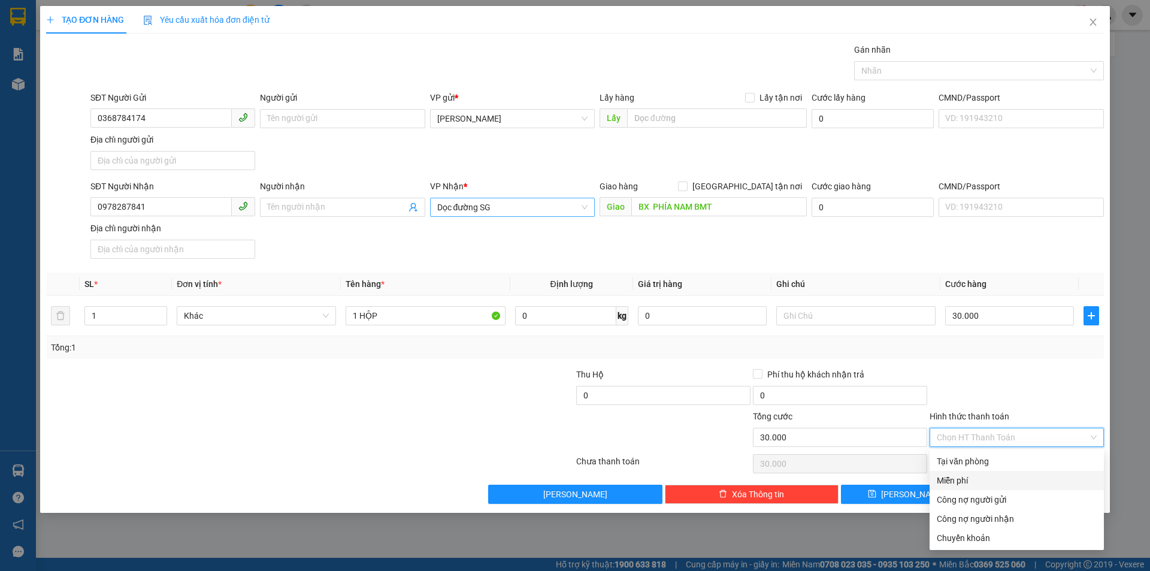
click at [978, 467] on div "Tại văn phòng" at bounding box center [1017, 461] width 160 height 13
type input "0"
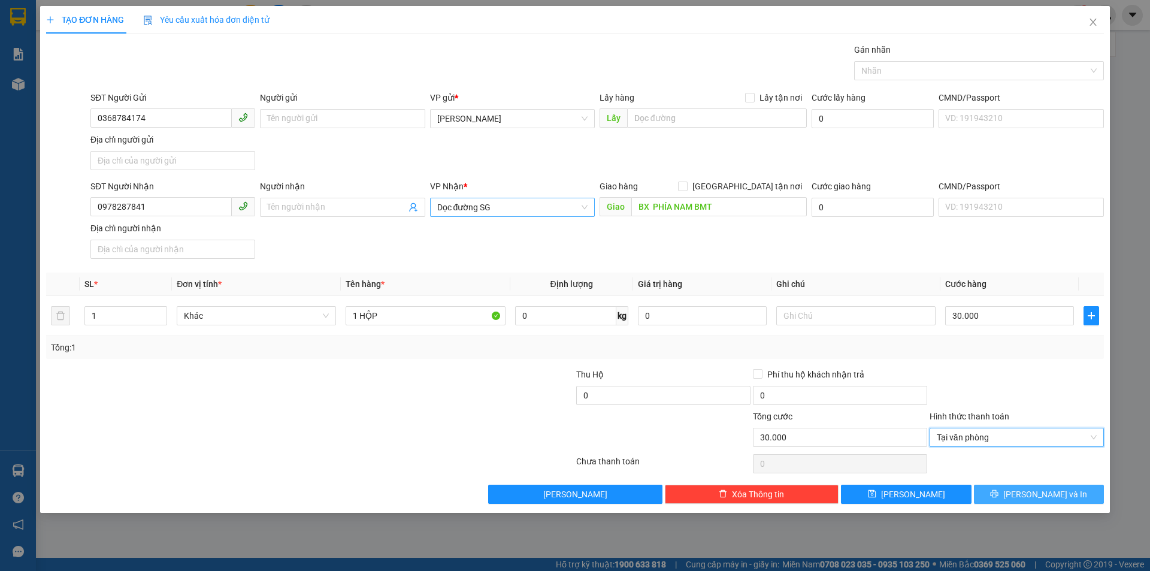
click at [1077, 490] on button "[PERSON_NAME] và In" at bounding box center [1039, 494] width 130 height 19
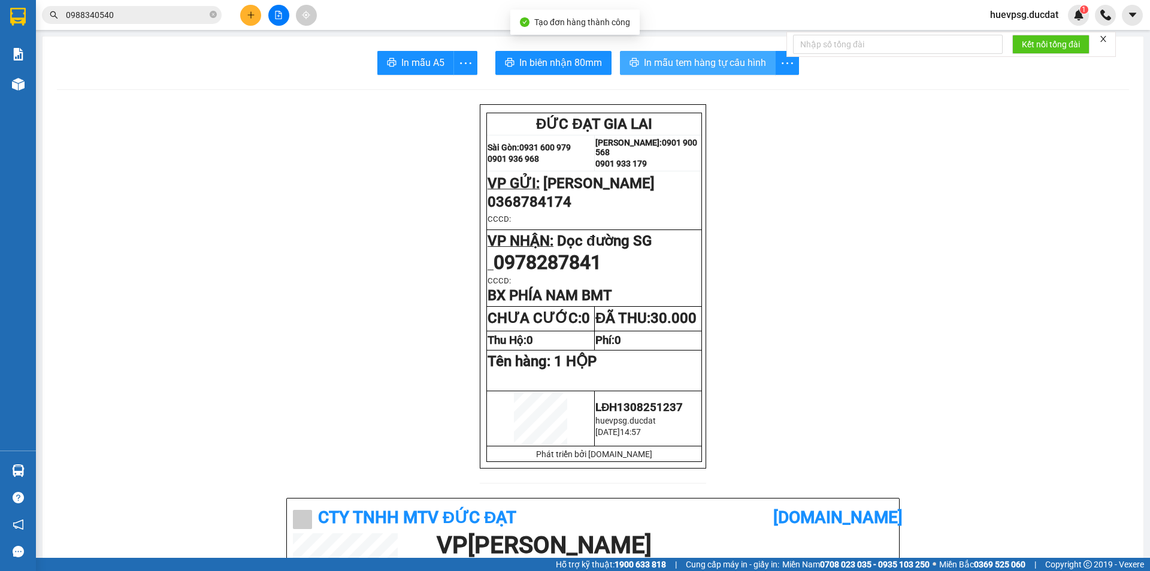
click at [739, 66] on span "In mẫu tem hàng tự cấu hình" at bounding box center [705, 62] width 122 height 15
click at [245, 18] on button at bounding box center [250, 15] width 21 height 21
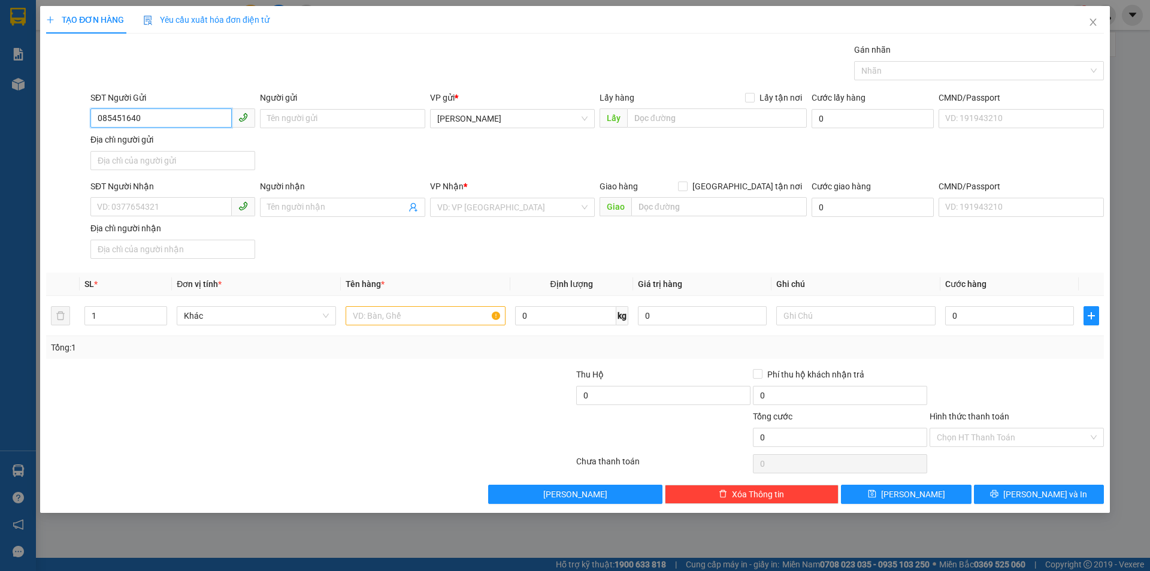
type input "0854516406"
click at [128, 144] on div "0854516406" at bounding box center [173, 142] width 150 height 13
type input "0905042860"
type input "THÙY"
type input "0854516406"
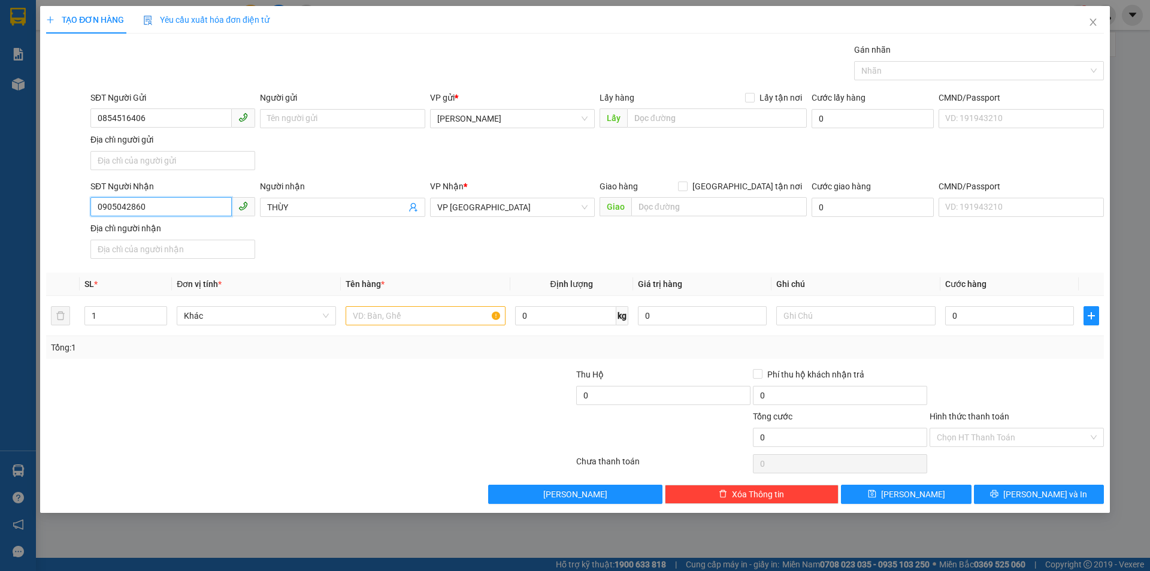
click at [161, 207] on input "0905042860" at bounding box center [160, 206] width 141 height 19
type input "0399625468"
click at [153, 229] on div "0399625468" at bounding box center [173, 231] width 150 height 13
type input "ANH THƯ NGÃ 3 TRÀ BỒNG Q NGÃI"
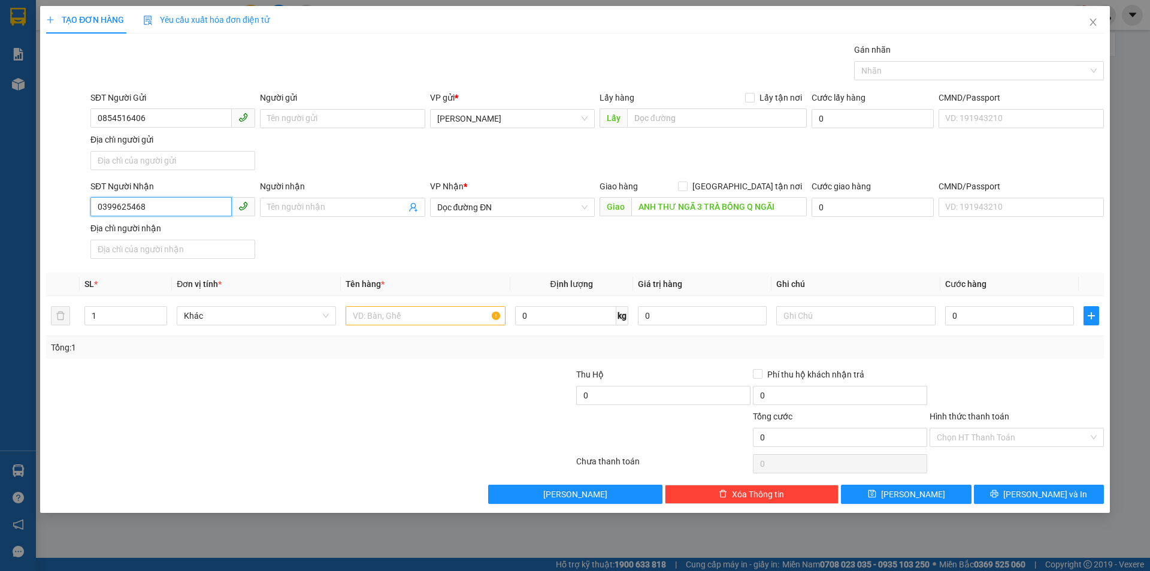
type input "0399625468"
click at [409, 319] on input "text" at bounding box center [425, 315] width 159 height 19
type input "1T/GIẤY"
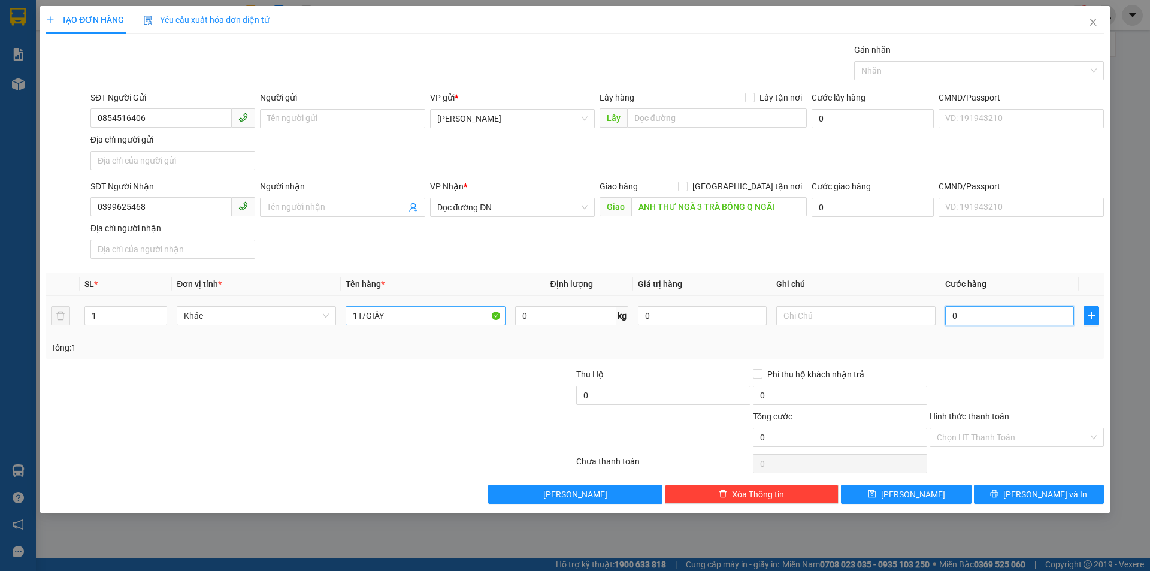
type input "5"
type input "50"
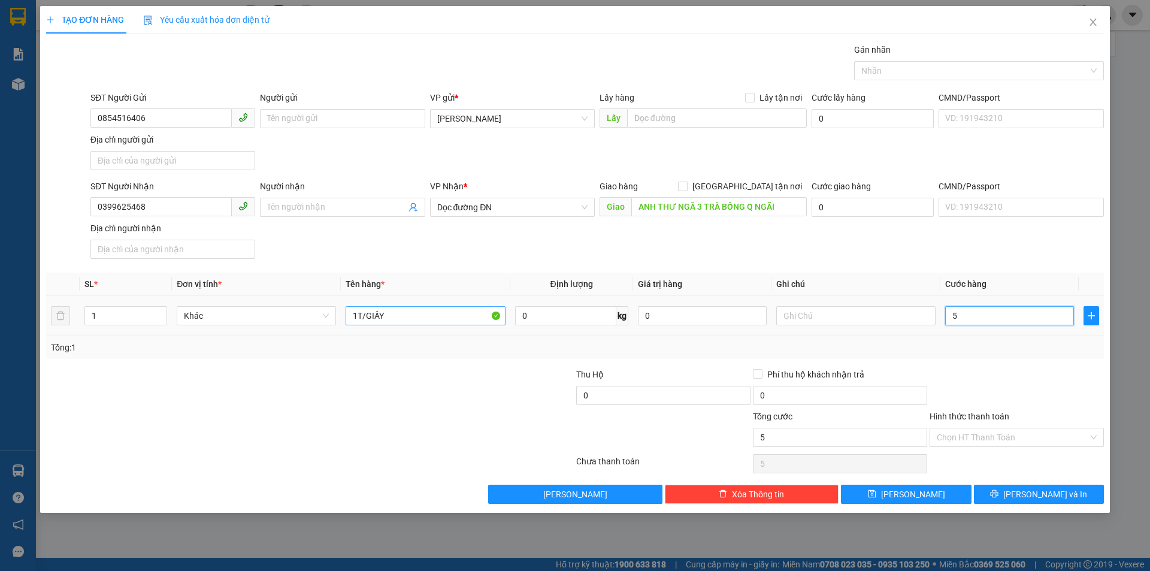
type input "50"
type input "50.000"
click at [1014, 435] on input "Hình thức thanh toán" at bounding box center [1013, 437] width 152 height 18
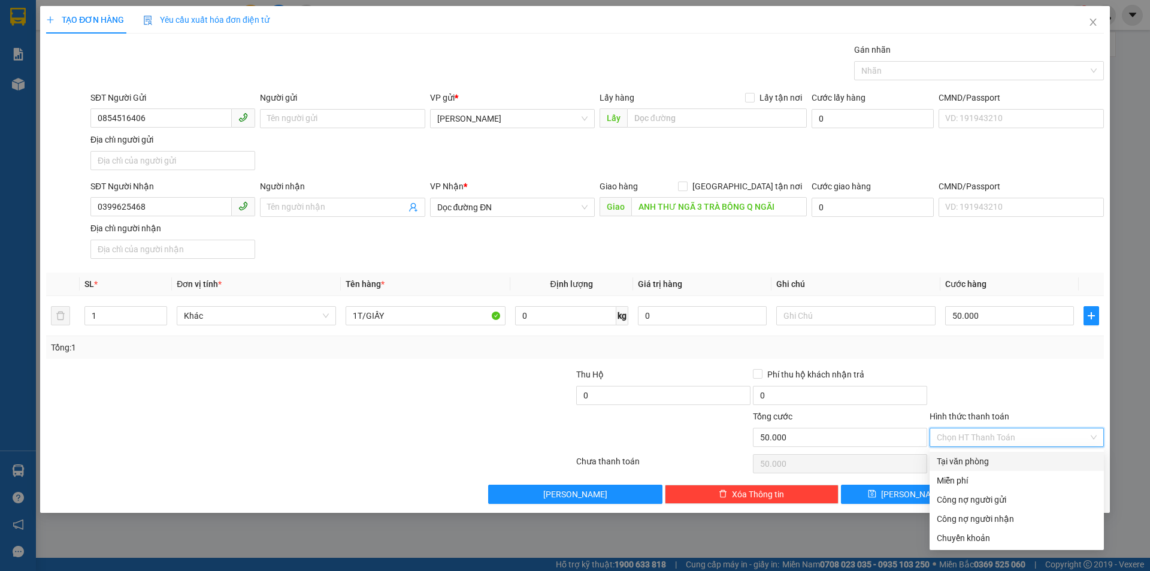
click at [996, 462] on div "Tại văn phòng" at bounding box center [1017, 461] width 160 height 13
type input "0"
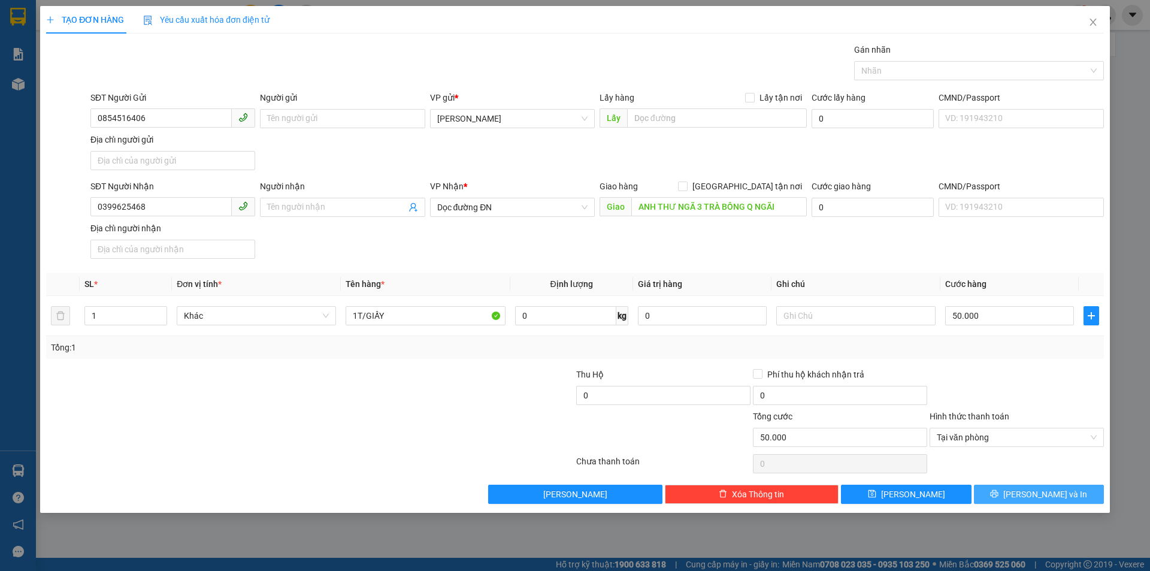
click at [1015, 499] on button "[PERSON_NAME] và In" at bounding box center [1039, 494] width 130 height 19
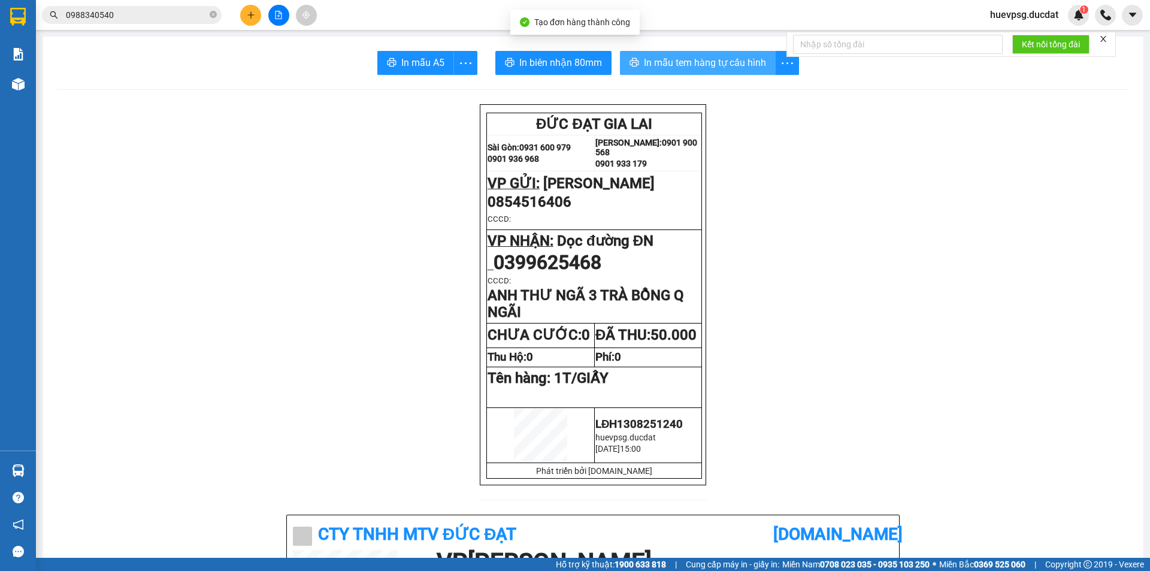
click at [712, 57] on span "In mẫu tem hàng tự cấu hình" at bounding box center [705, 62] width 122 height 15
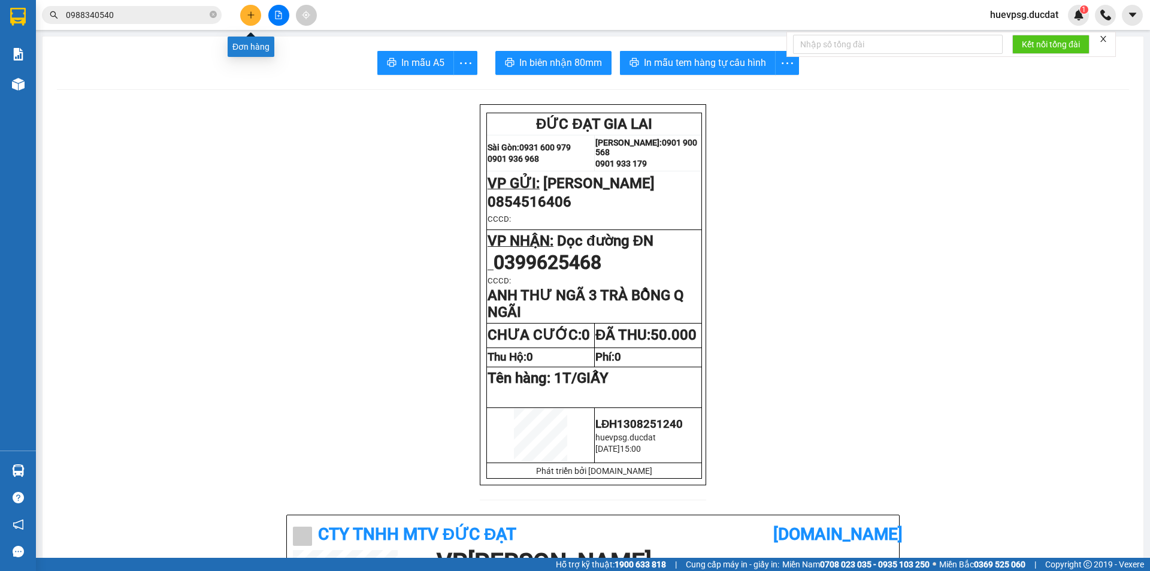
click at [246, 21] on button at bounding box center [250, 15] width 21 height 21
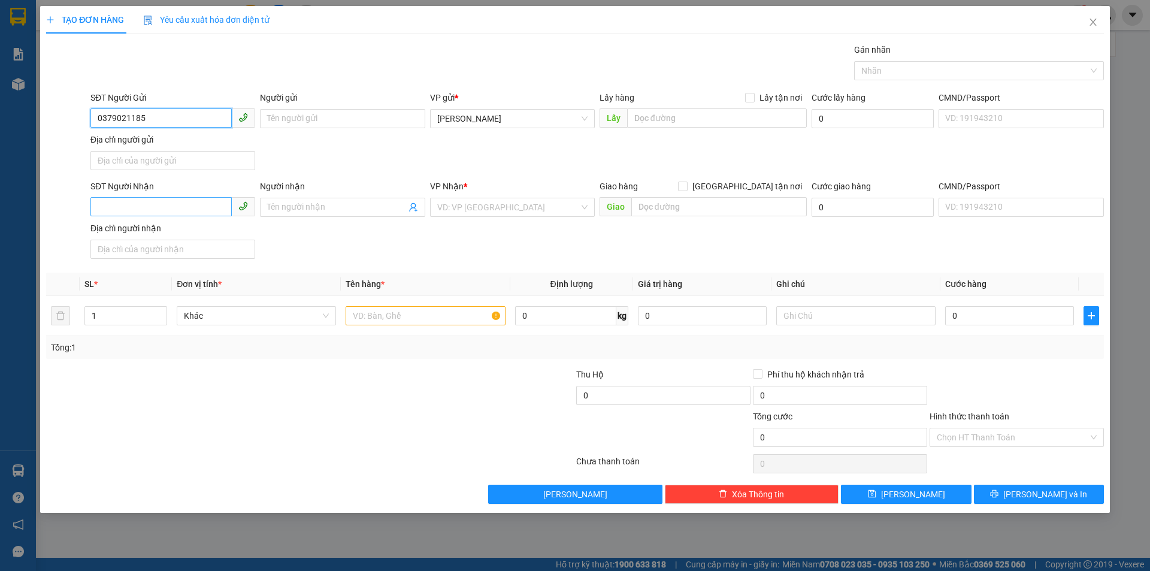
type input "0379021185"
click at [203, 203] on input "SĐT Người Nhận" at bounding box center [160, 206] width 141 height 19
type input "0916318399"
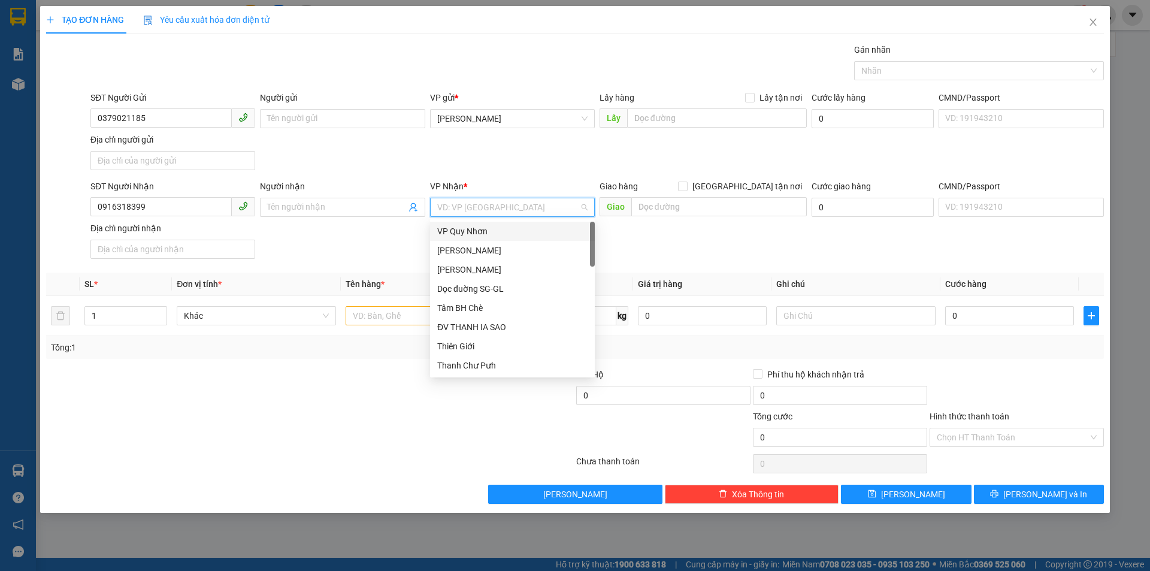
click at [455, 206] on input "search" at bounding box center [508, 207] width 142 height 18
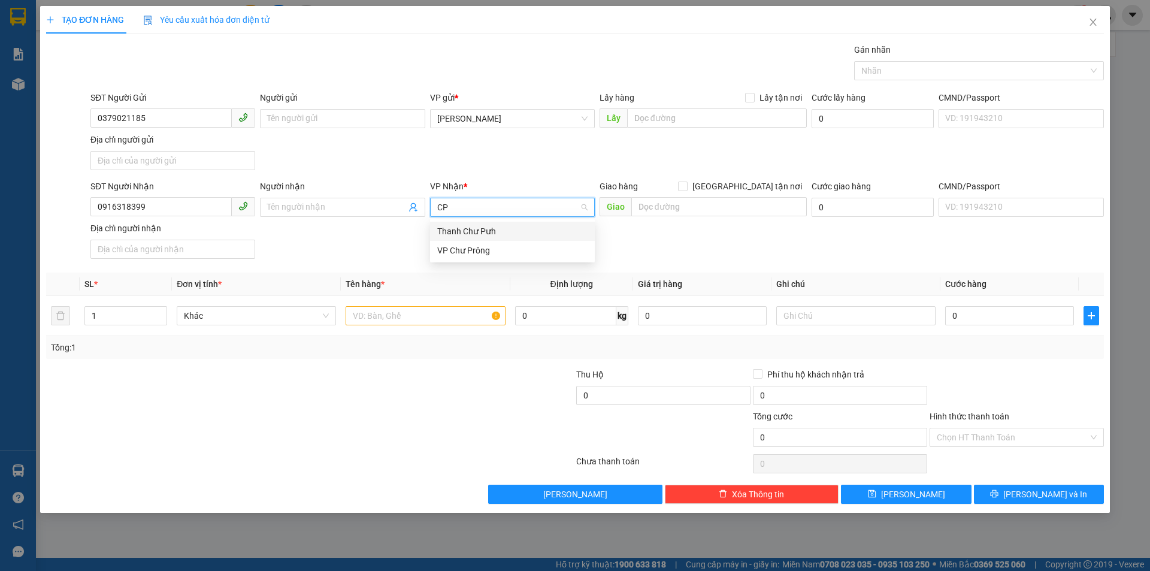
click at [461, 208] on input "CP" at bounding box center [508, 207] width 142 height 18
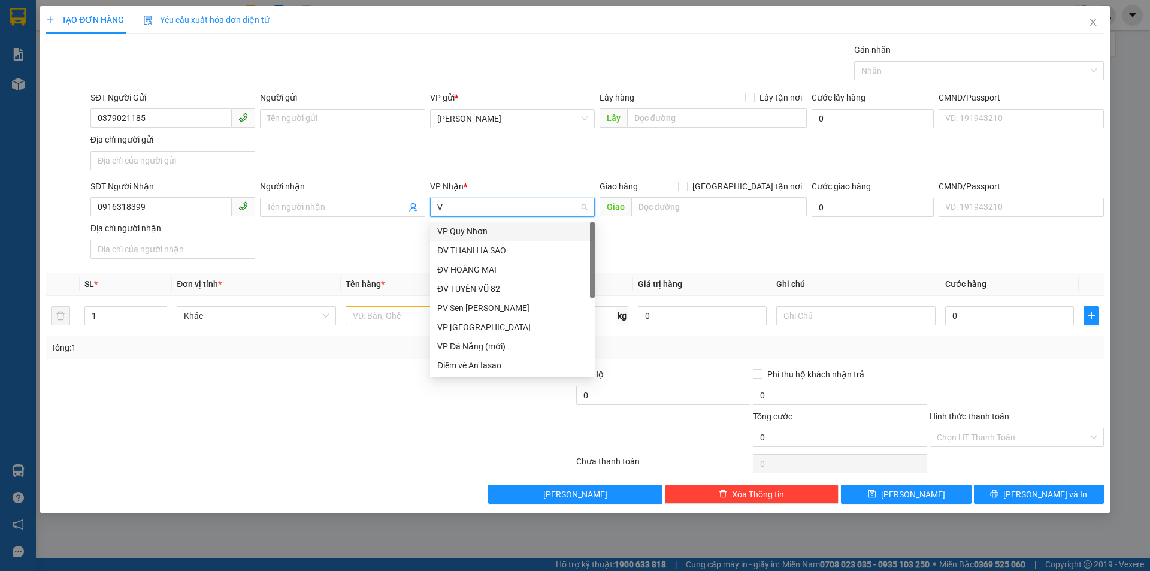
type input "VP"
click at [441, 283] on div "VP [GEOGRAPHIC_DATA]" at bounding box center [512, 288] width 150 height 13
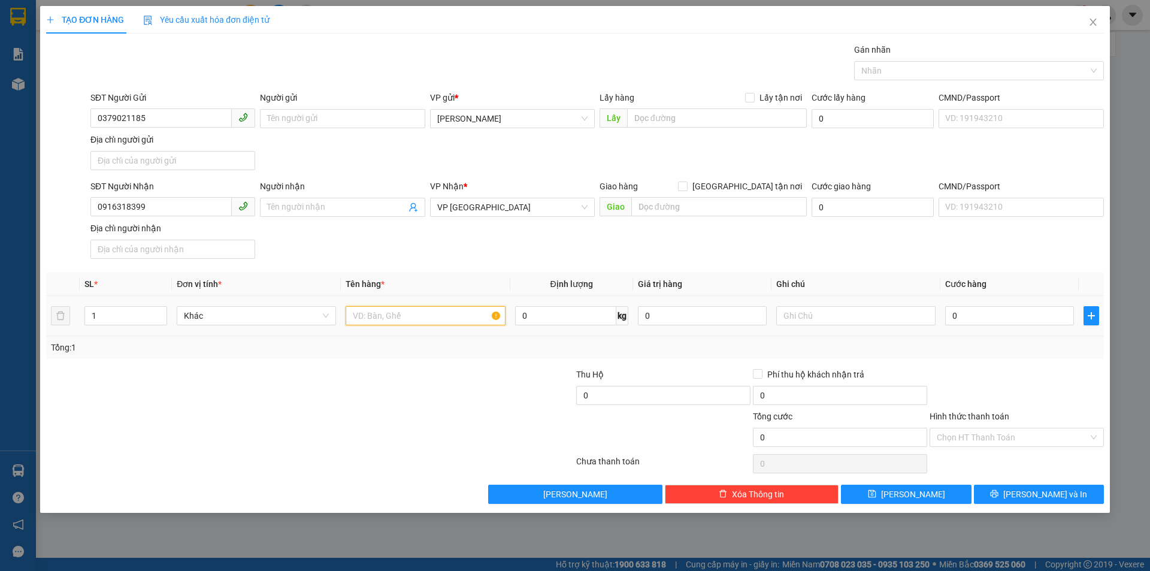
click at [424, 312] on input "text" at bounding box center [425, 315] width 159 height 19
type input "1T/GIẤY"
click at [1029, 316] on input "0" at bounding box center [1010, 315] width 129 height 19
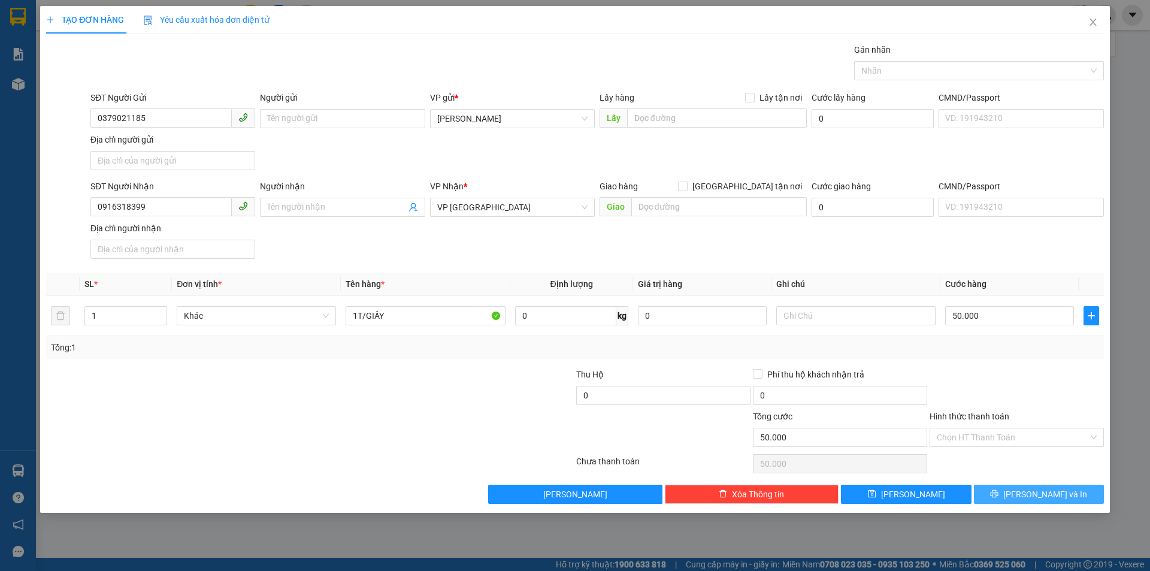
click at [1029, 491] on span "[PERSON_NAME] và In" at bounding box center [1046, 494] width 84 height 13
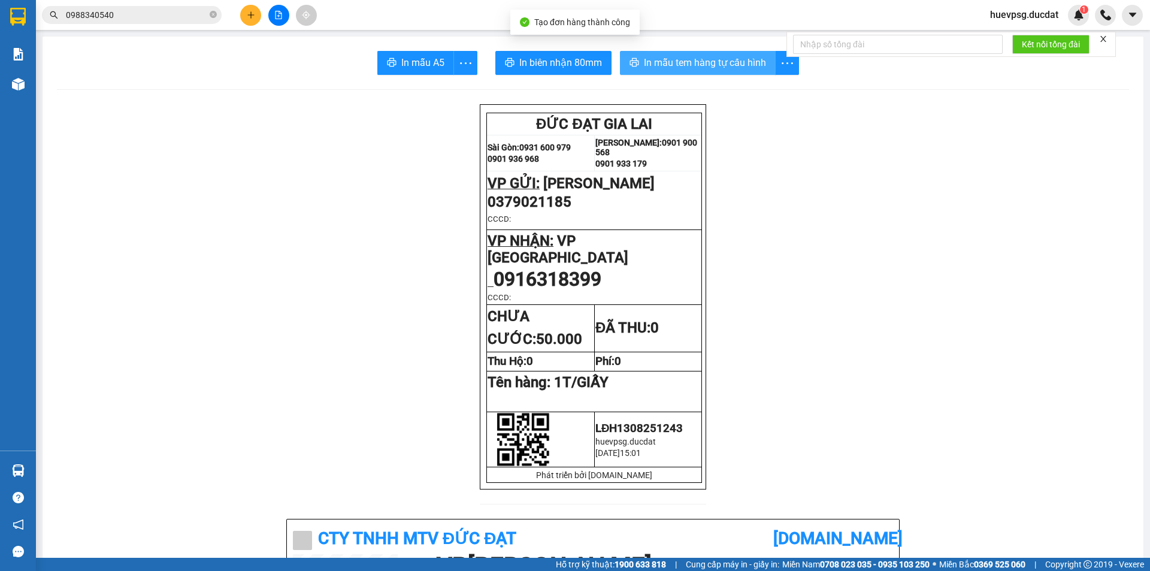
click at [657, 67] on span "In mẫu tem hàng tự cấu hình" at bounding box center [705, 62] width 122 height 15
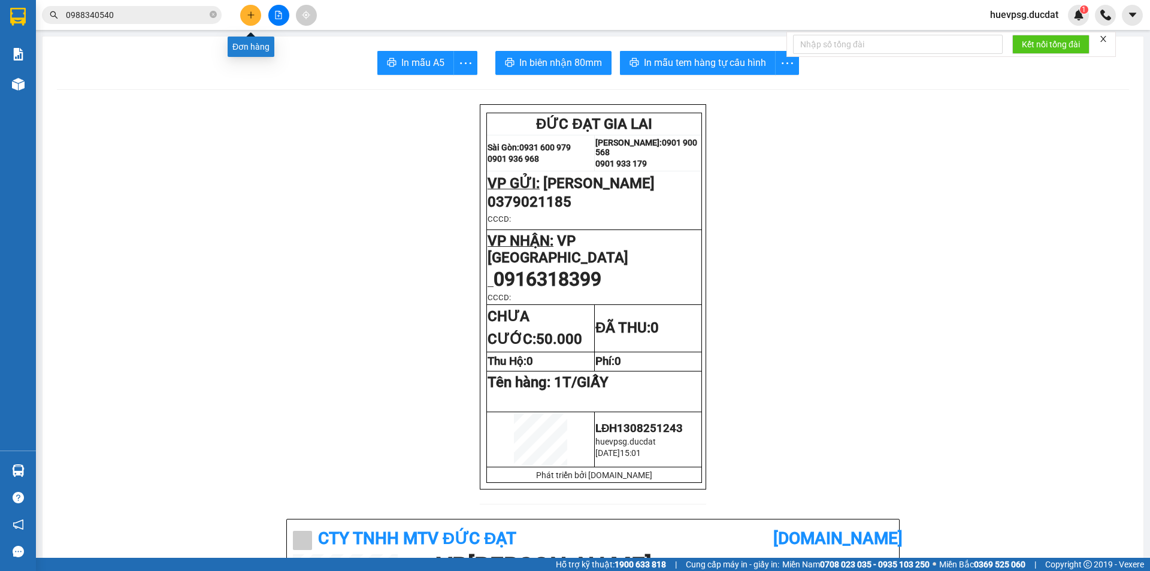
click at [248, 14] on icon "plus" at bounding box center [251, 15] width 8 height 8
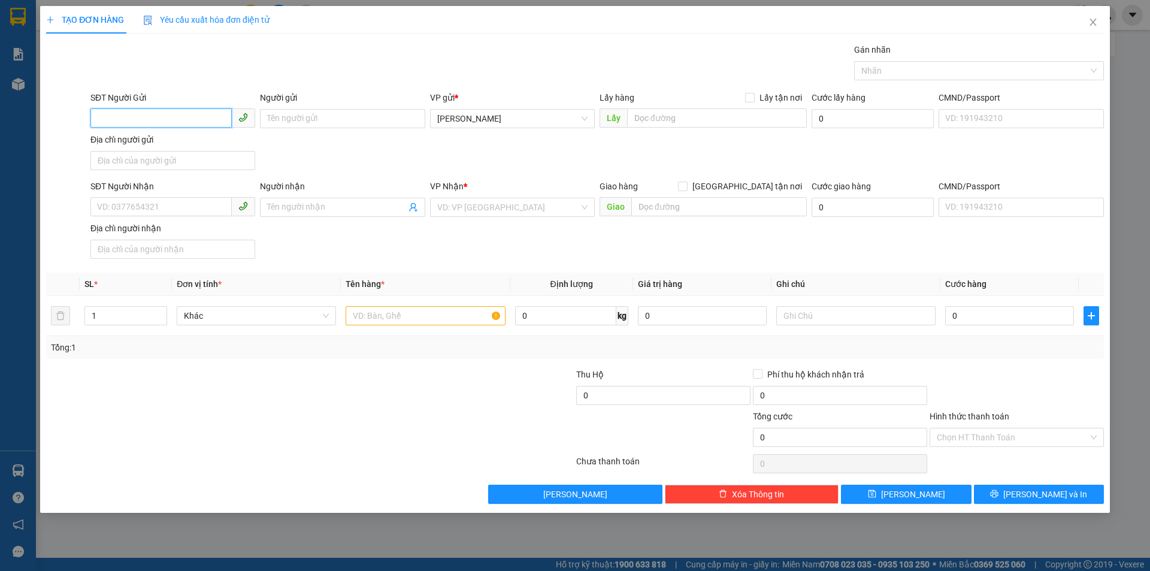
click at [137, 111] on input "SĐT Người Gửi" at bounding box center [160, 117] width 141 height 19
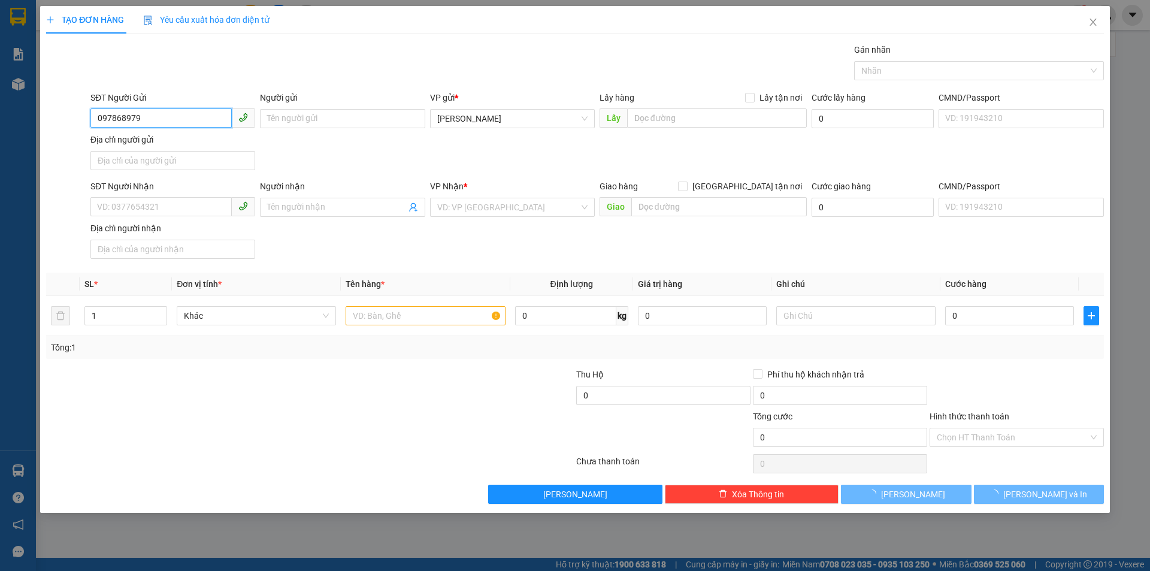
type input "0978689795"
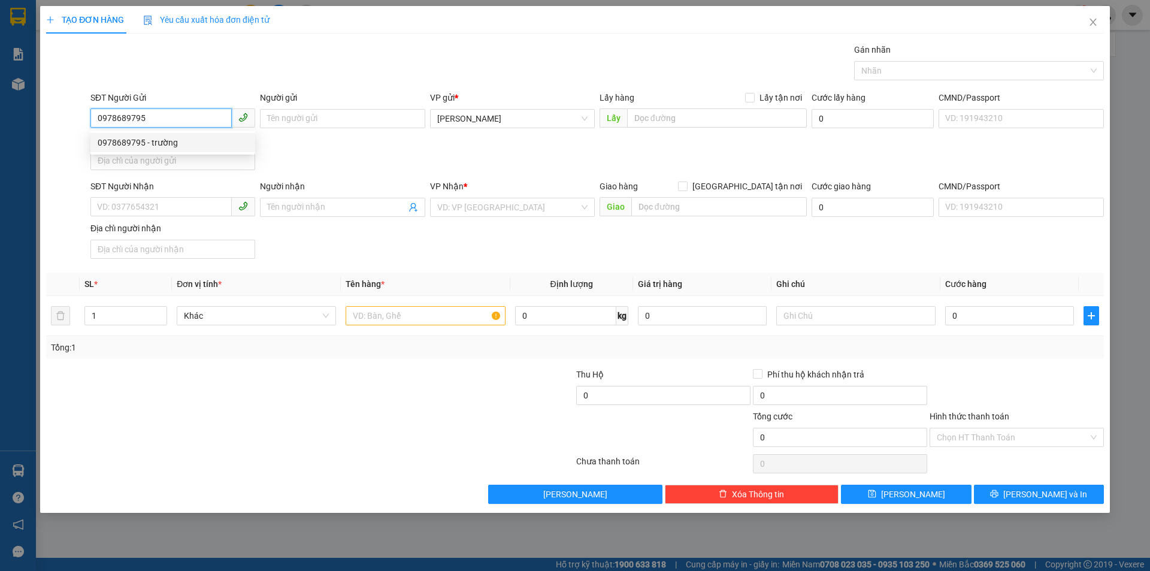
click at [115, 136] on div "0978689795 - trường" at bounding box center [173, 142] width 150 height 13
type input "trường"
type input "0934050184"
type input "0908807634"
checkbox input "true"
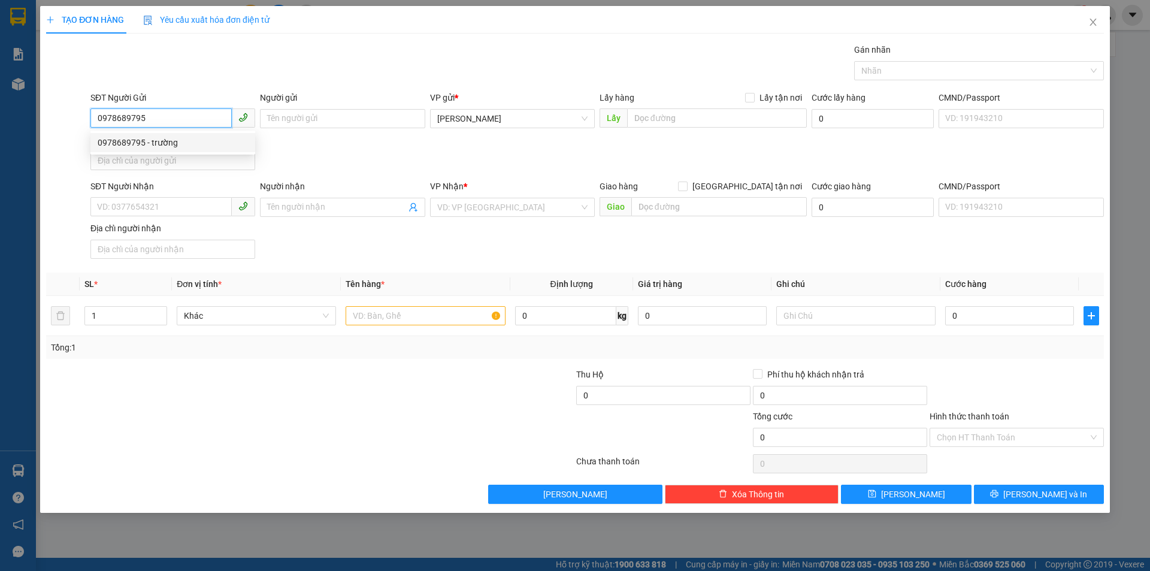
type input "50/2F HẺM 50 ĐƯỜNG 79 P PHƯỚC LONG B THỦ [GEOGRAPHIC_DATA]"
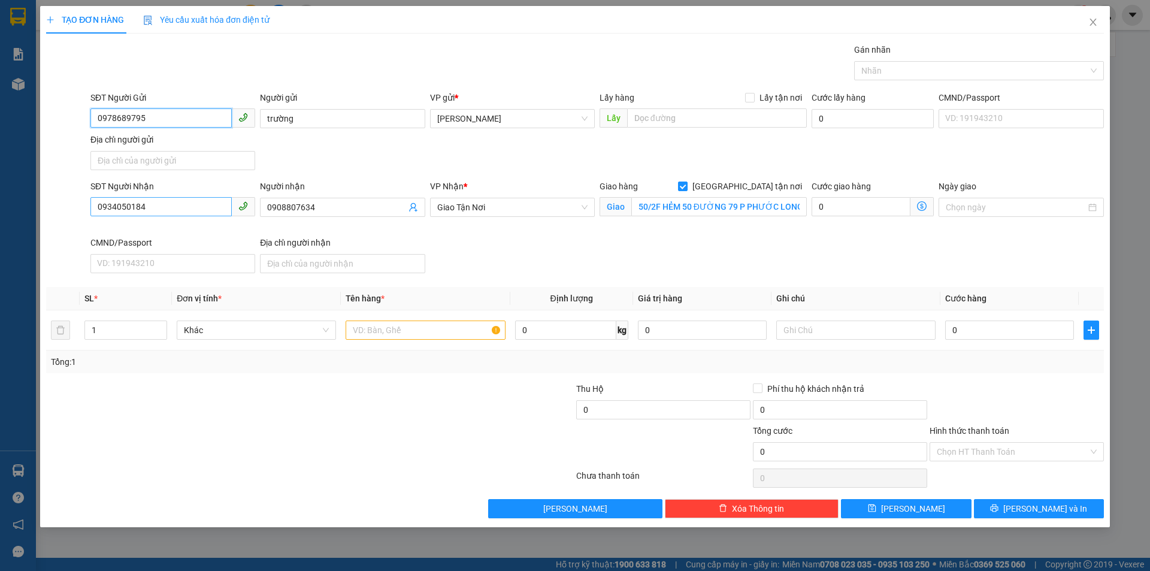
type input "0978689795"
click at [180, 209] on input "0934050184" at bounding box center [160, 206] width 141 height 19
type input "0966796648"
click at [312, 197] on div "Người nhận" at bounding box center [342, 189] width 165 height 18
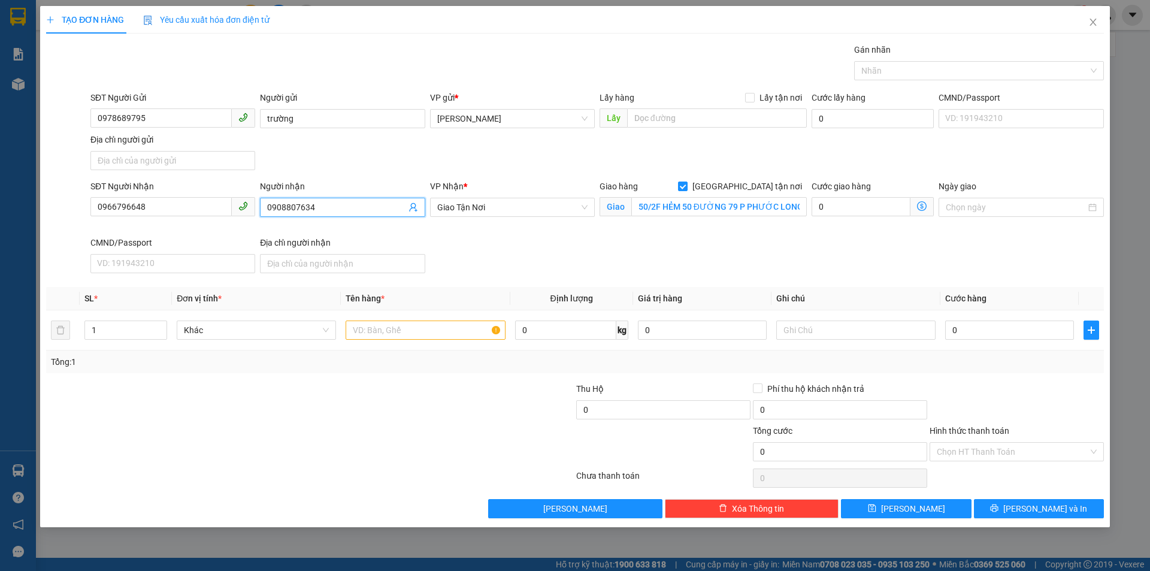
click at [306, 207] on input "0908807634" at bounding box center [336, 207] width 138 height 13
click at [692, 210] on input "50/2F HẺM 50 ĐƯỜNG 79 P PHƯỚC LONG B THỦ [GEOGRAPHIC_DATA]" at bounding box center [720, 206] width 176 height 19
type input "15A ĐƯỜNG SỐ 8 P LINH XUÂN THỦ ĐỨC"
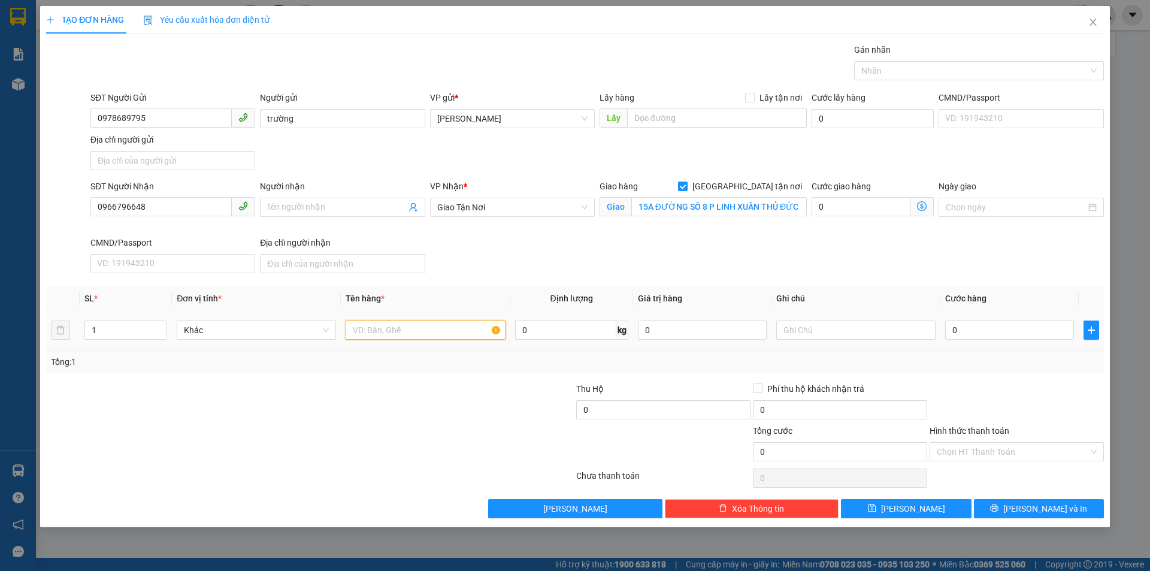
click at [453, 330] on input "text" at bounding box center [425, 330] width 159 height 19
type input "1T/GIẤY"
click at [788, 327] on input "text" at bounding box center [856, 330] width 159 height 19
click at [860, 332] on input "GTN100CR" at bounding box center [856, 330] width 159 height 19
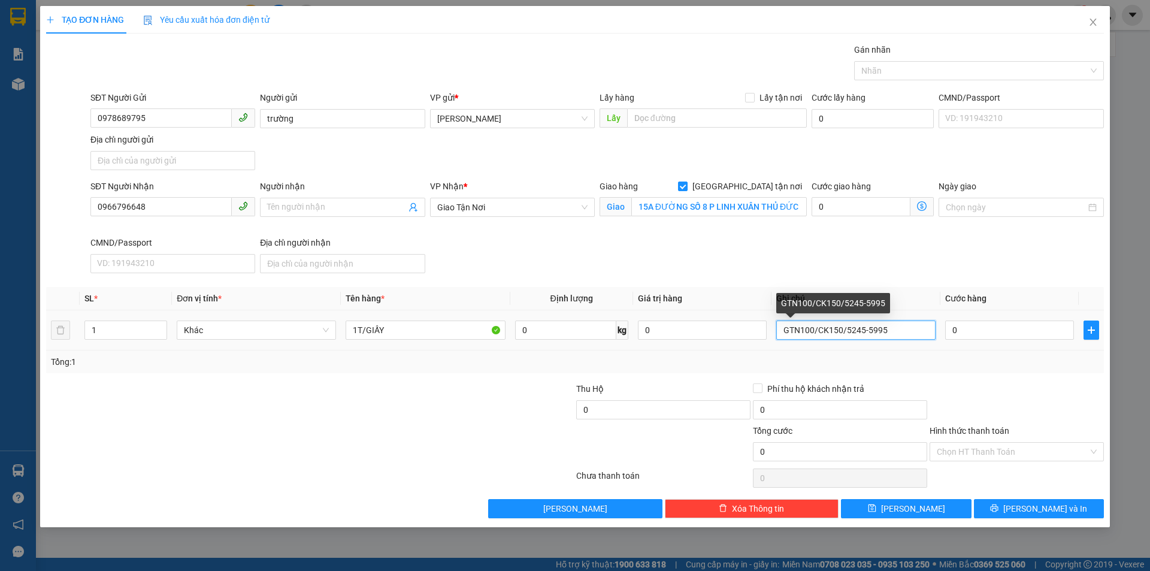
type input "GTN100/CK150/5245-5995"
type input "5"
type input "50"
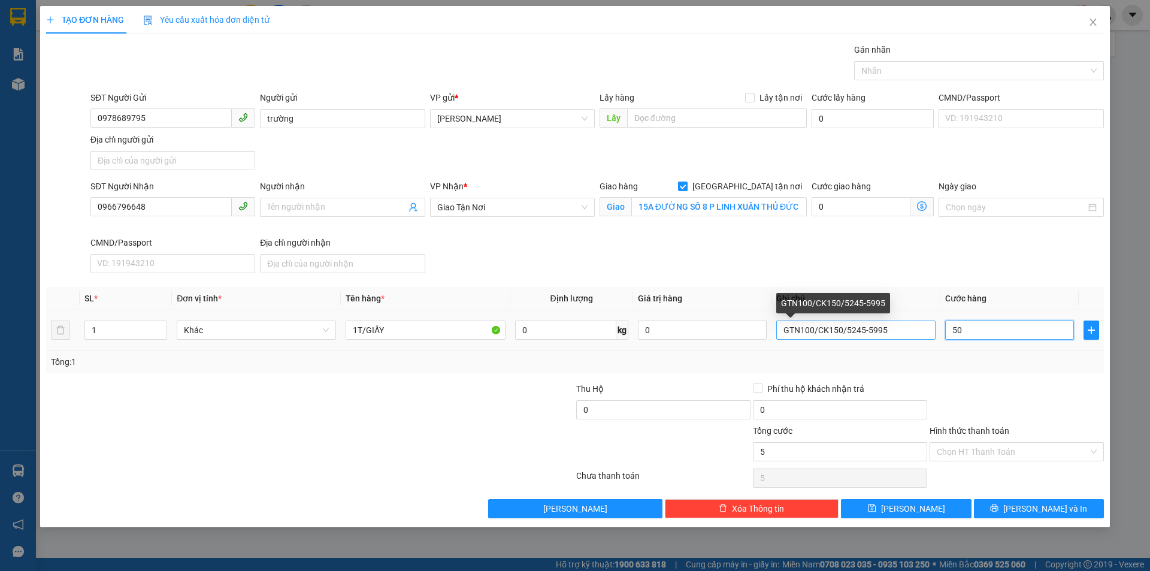
type input "50"
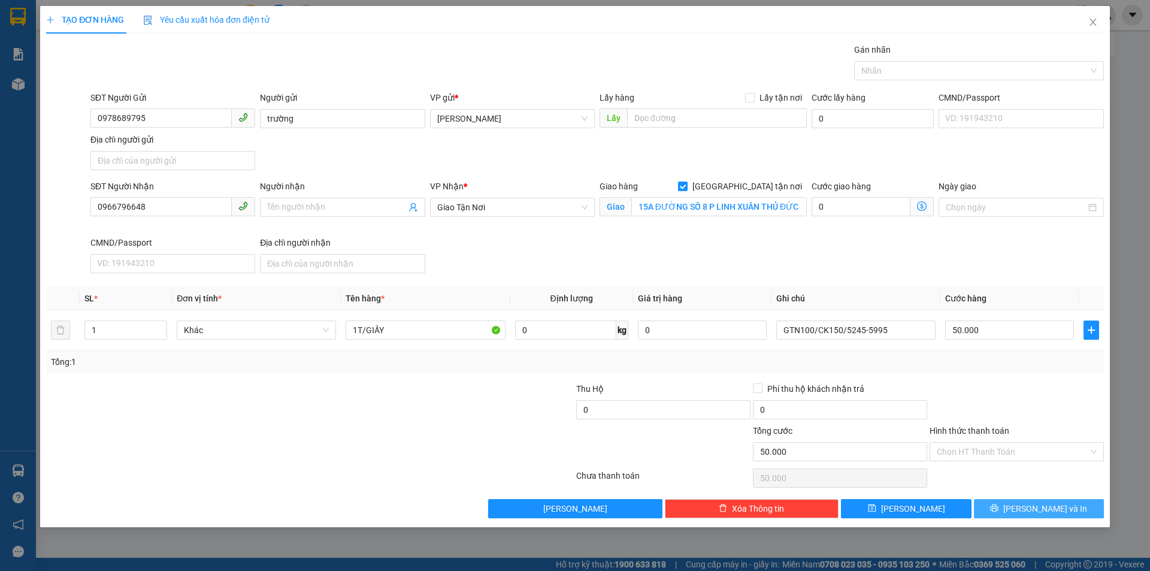
click at [995, 502] on button "[PERSON_NAME] và In" at bounding box center [1039, 508] width 130 height 19
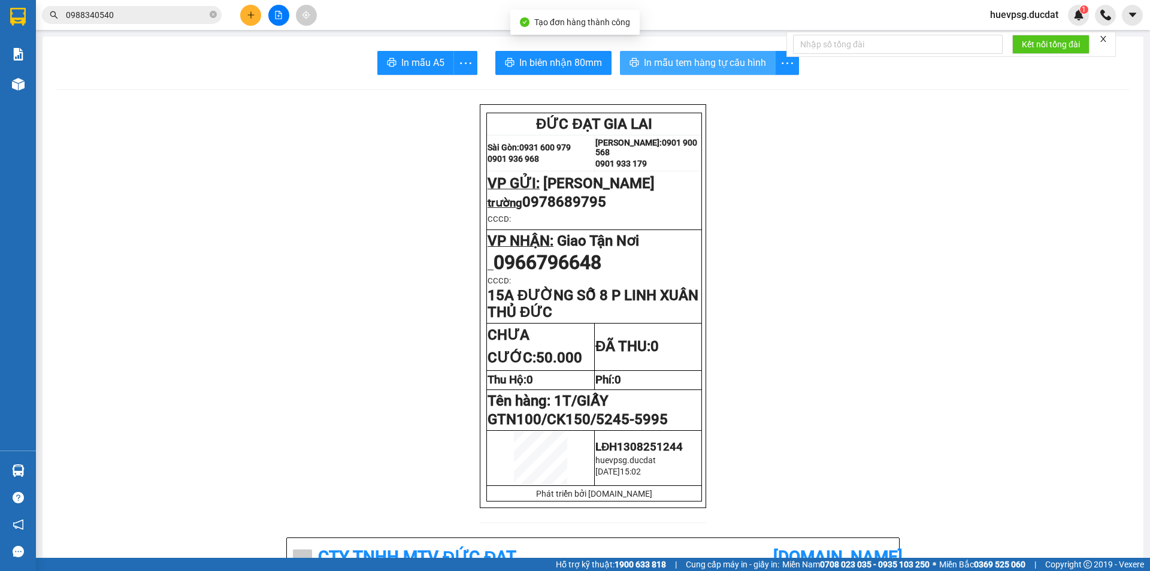
drag, startPoint x: 699, startPoint y: 68, endPoint x: 703, endPoint y: 95, distance: 27.4
click at [699, 68] on span "In mẫu tem hàng tự cấu hình" at bounding box center [705, 62] width 122 height 15
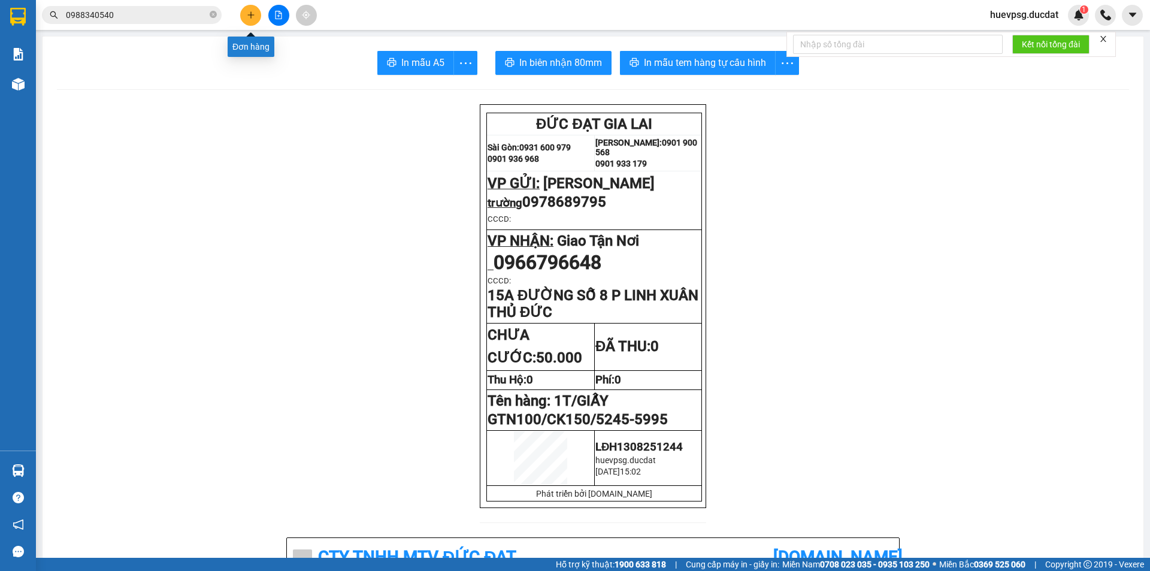
click at [250, 25] on button at bounding box center [250, 15] width 21 height 21
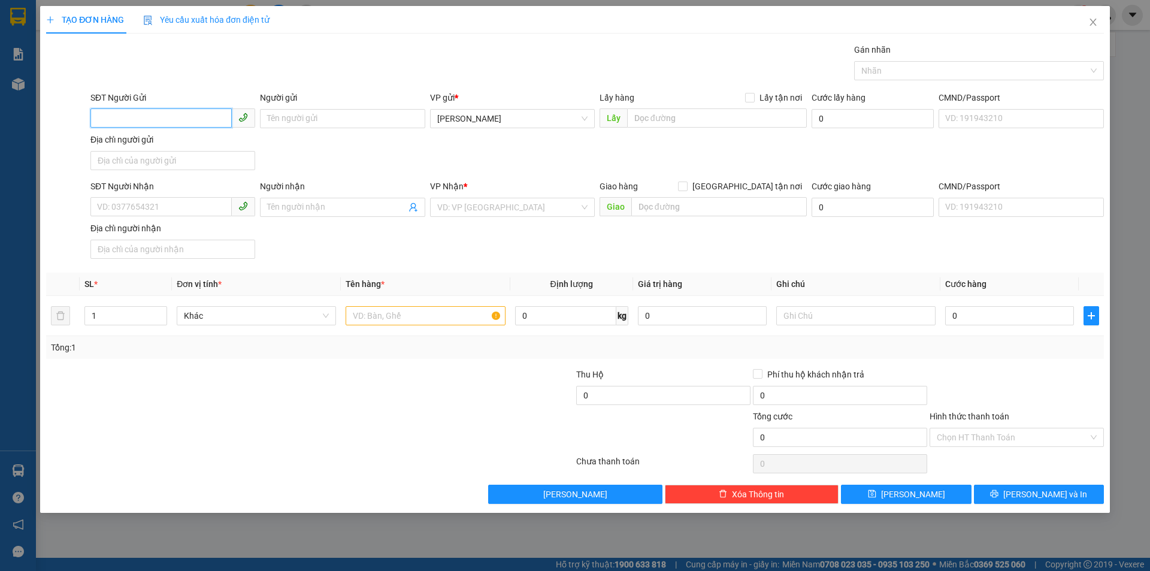
click at [181, 128] on span at bounding box center [172, 118] width 165 height 19
click at [288, 112] on input "Người gửi" at bounding box center [342, 118] width 165 height 19
click at [294, 118] on input "BXĐL 1/8" at bounding box center [342, 118] width 165 height 19
type input "BXĐL 12/8"
click at [184, 206] on input "SĐT Người Nhận" at bounding box center [160, 206] width 141 height 19
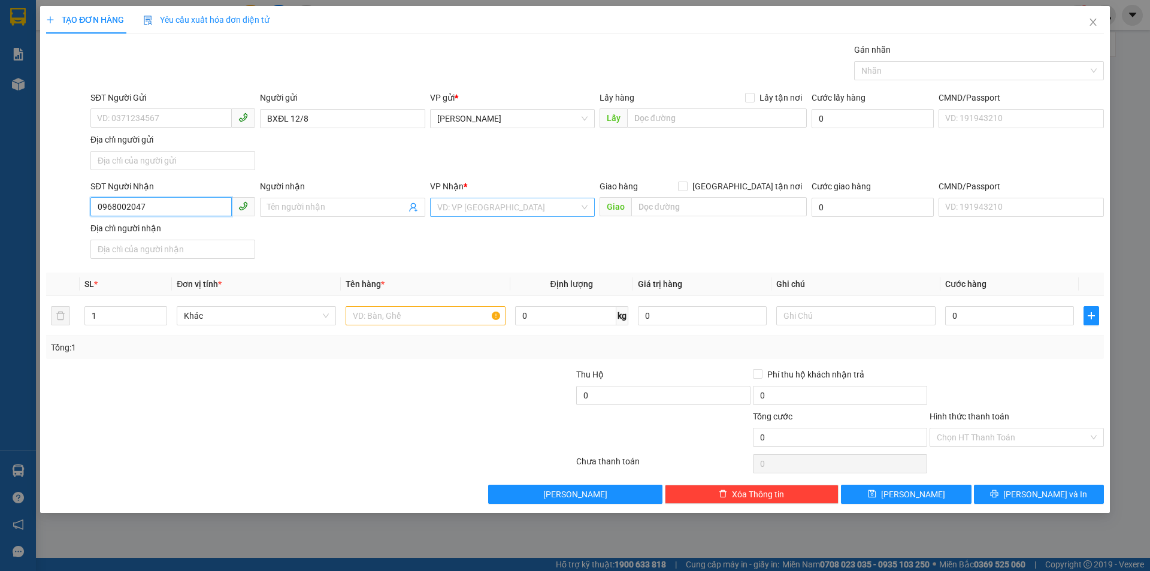
type input "0968002047"
click at [466, 207] on input "search" at bounding box center [508, 207] width 142 height 18
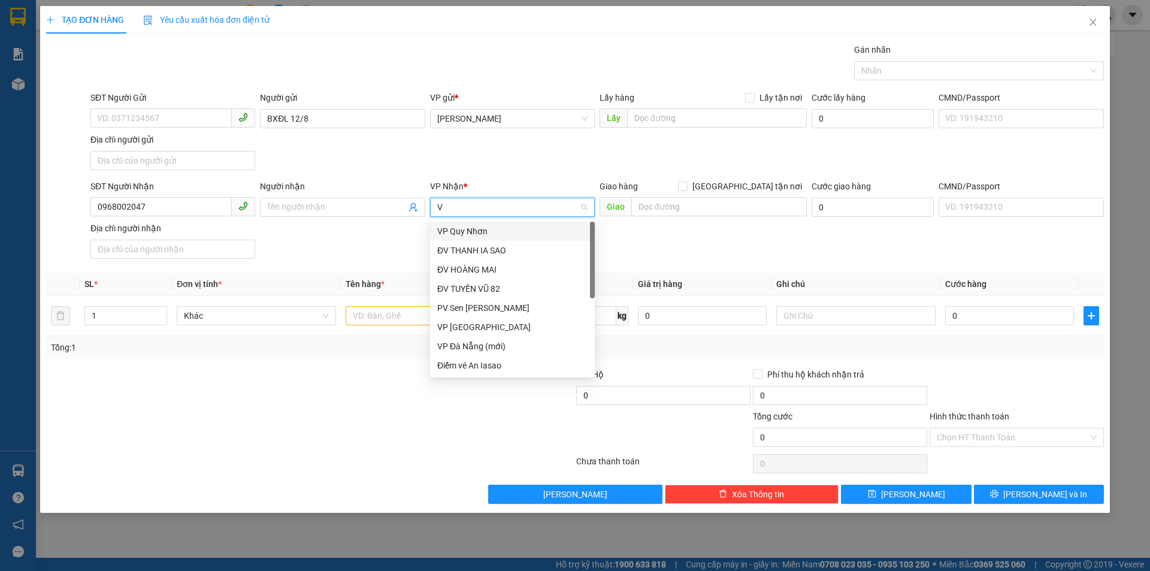
type input "VP"
click at [480, 258] on div "VP [GEOGRAPHIC_DATA]" at bounding box center [512, 250] width 165 height 19
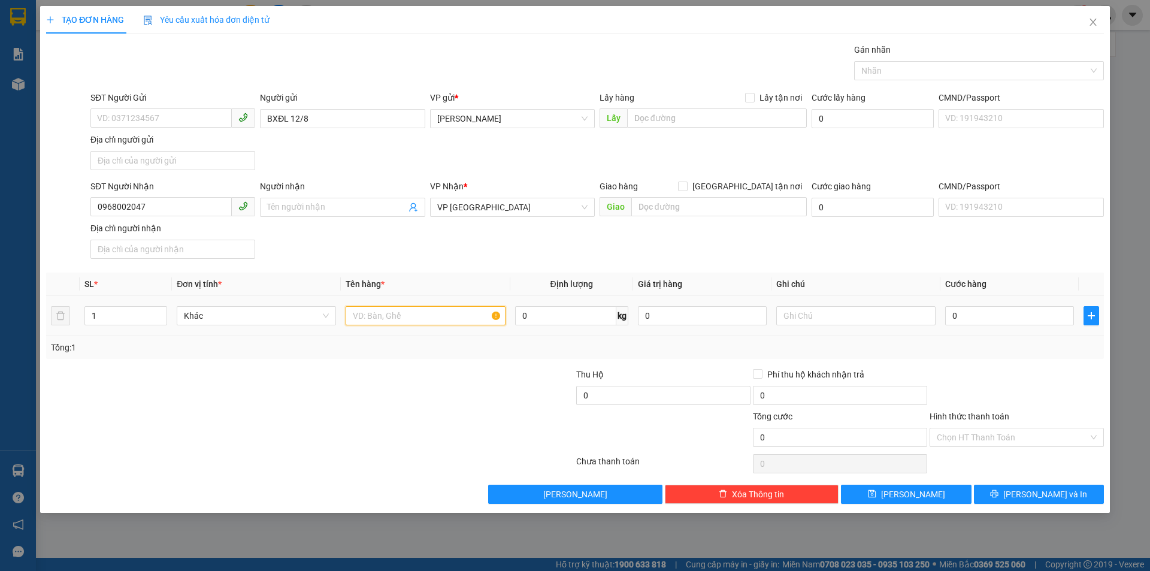
click at [388, 310] on input "text" at bounding box center [425, 315] width 159 height 19
type input "1 HỘP RĂNG"
click at [1035, 312] on input "0" at bounding box center [1010, 315] width 129 height 19
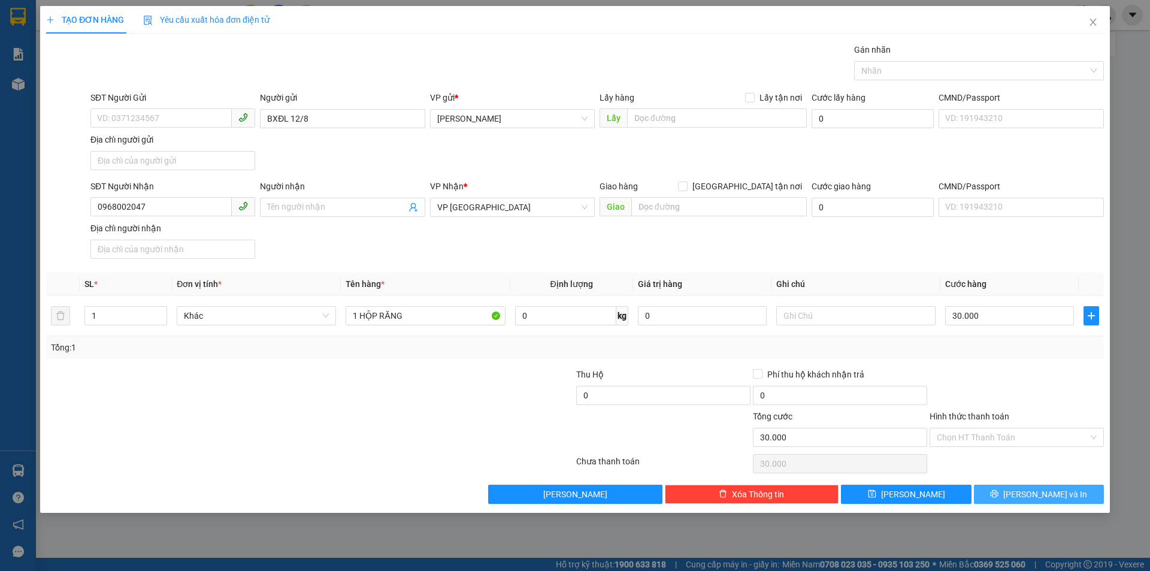
click at [999, 490] on icon "printer" at bounding box center [994, 494] width 8 height 8
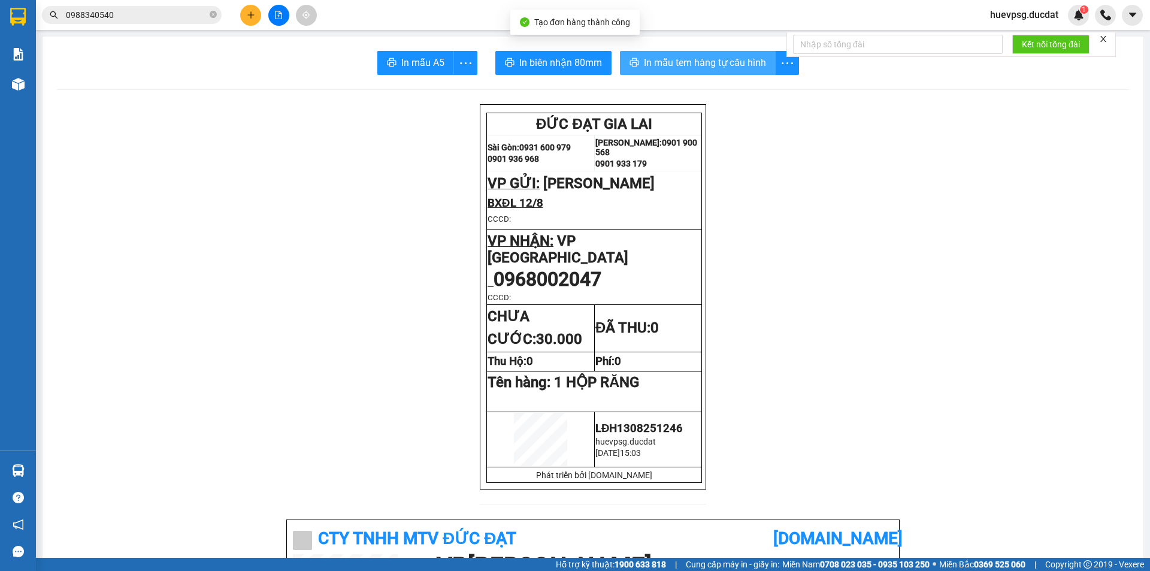
click at [708, 62] on span "In mẫu tem hàng tự cấu hình" at bounding box center [705, 62] width 122 height 15
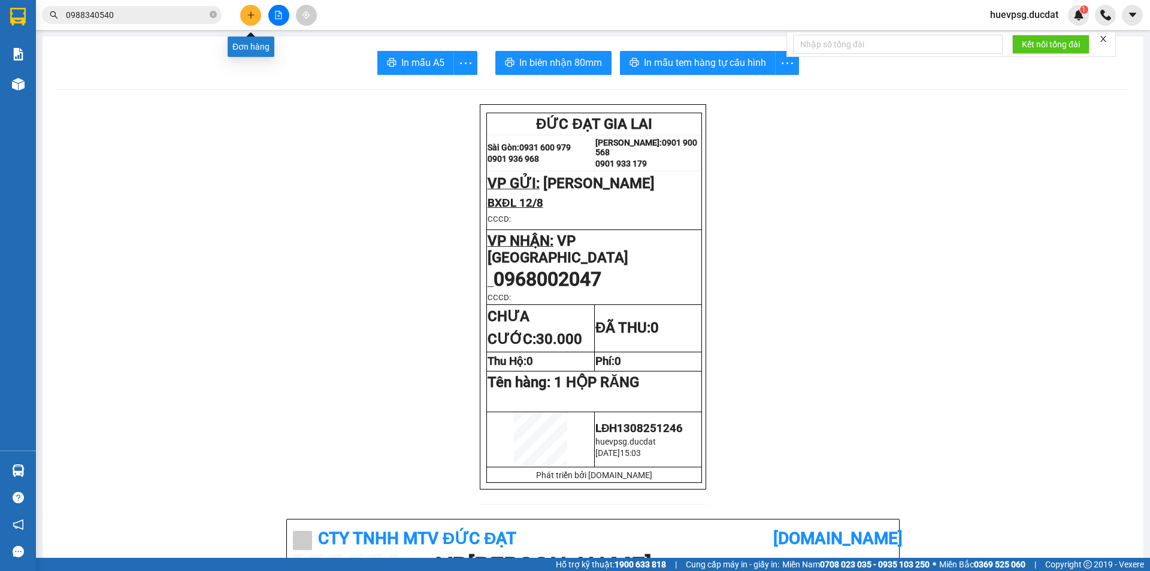
click at [255, 19] on button at bounding box center [250, 15] width 21 height 21
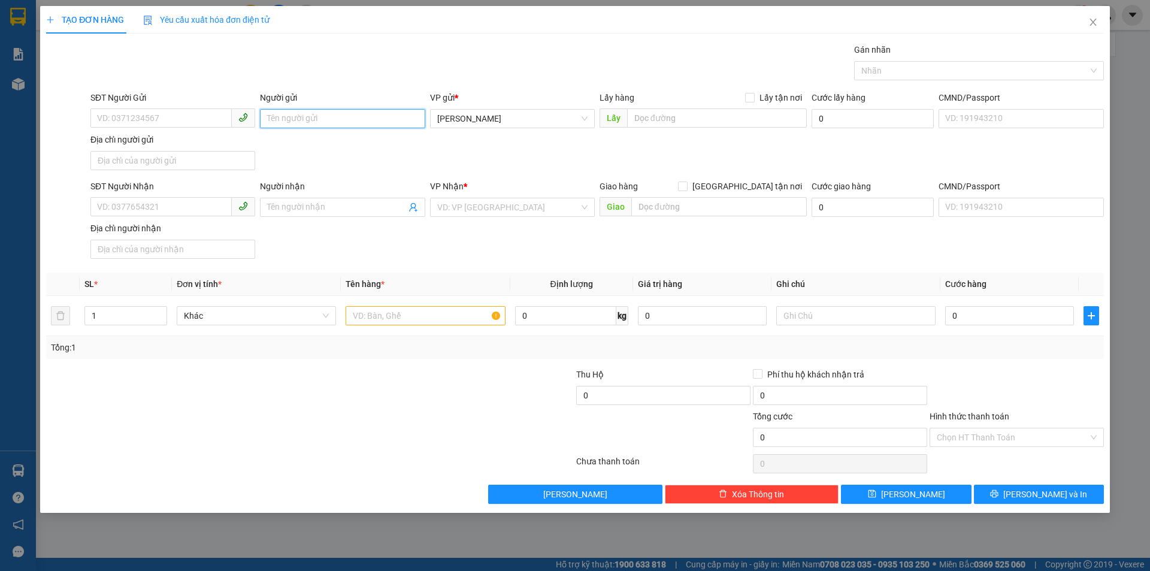
click at [361, 119] on input "Người gửi" at bounding box center [342, 118] width 165 height 19
type input "BXĐL 12/8"
drag, startPoint x: 194, startPoint y: 195, endPoint x: 194, endPoint y: 203, distance: 8.4
click at [194, 203] on div "SĐT Người Nhận VD: 0377654321" at bounding box center [172, 201] width 165 height 42
click at [194, 203] on input "SĐT Người Nhận" at bounding box center [160, 206] width 141 height 19
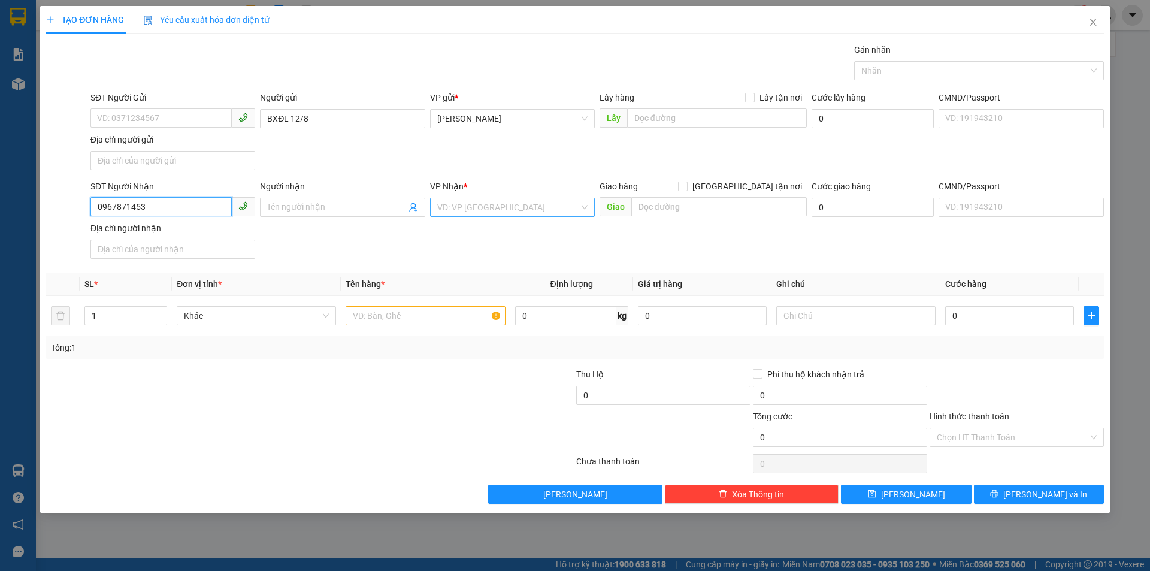
type input "0967871453"
click at [566, 204] on input "search" at bounding box center [508, 207] width 142 height 18
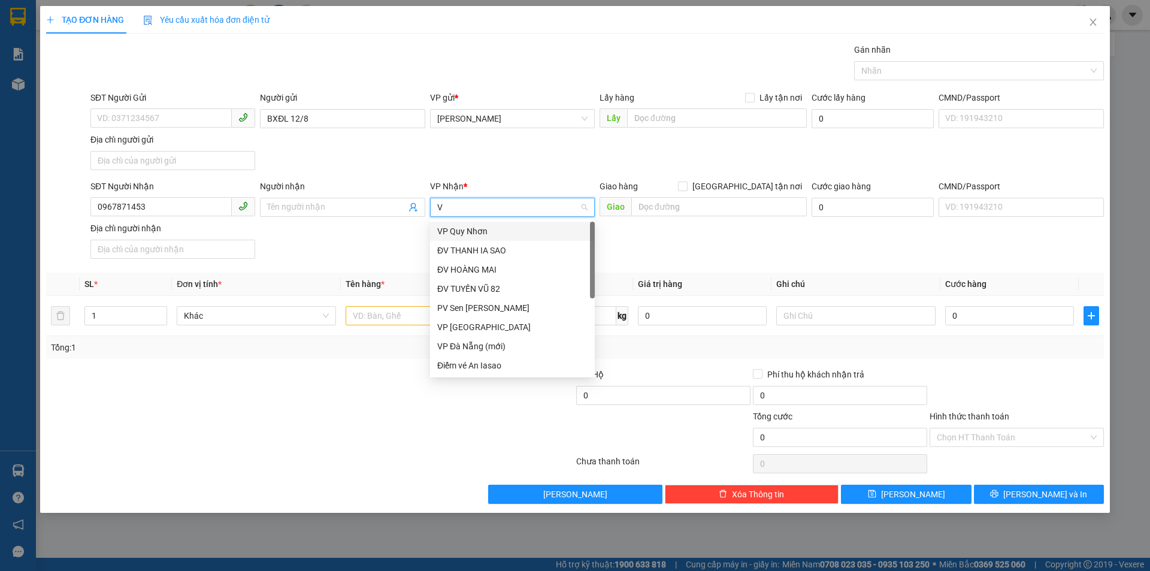
type input "VP"
click at [535, 247] on div "VP [GEOGRAPHIC_DATA]" at bounding box center [512, 250] width 150 height 13
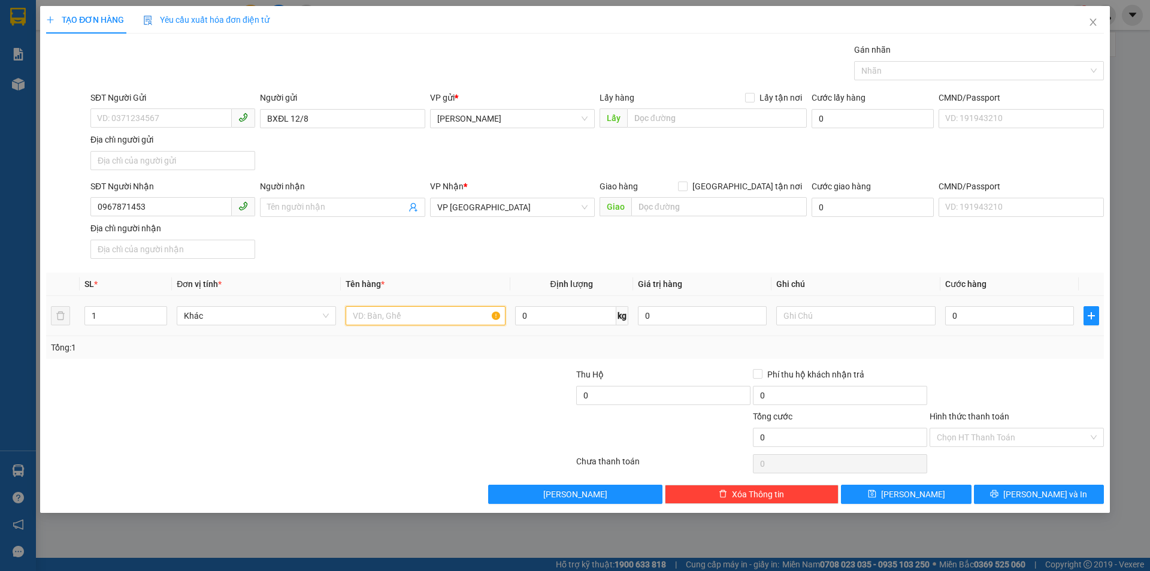
click at [426, 323] on input "text" at bounding box center [425, 315] width 159 height 19
type input "1 HỘP RĂNG"
type input "3"
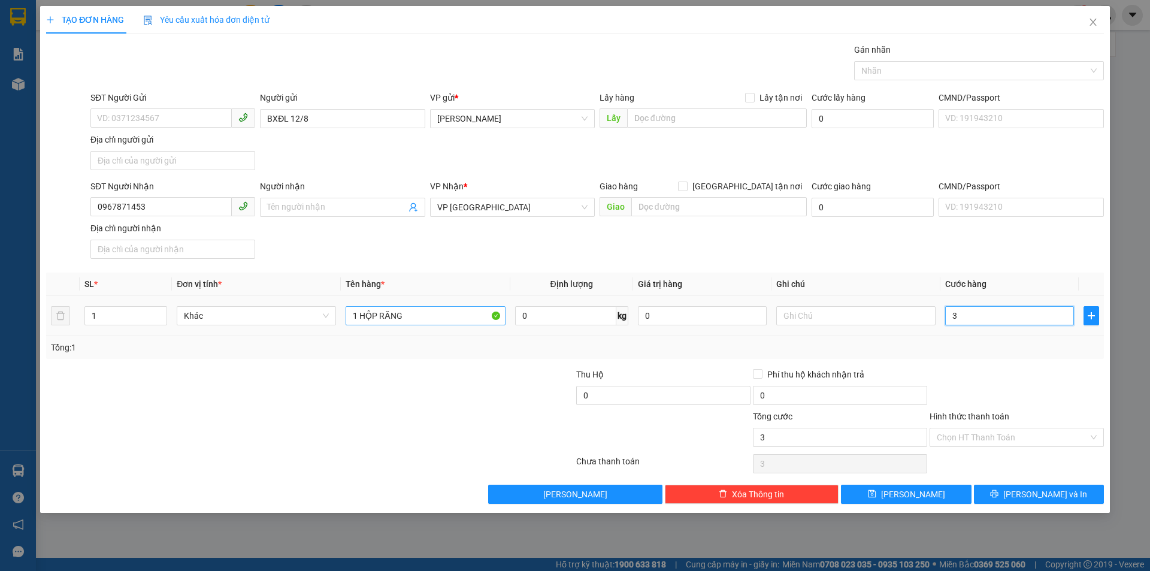
type input "30"
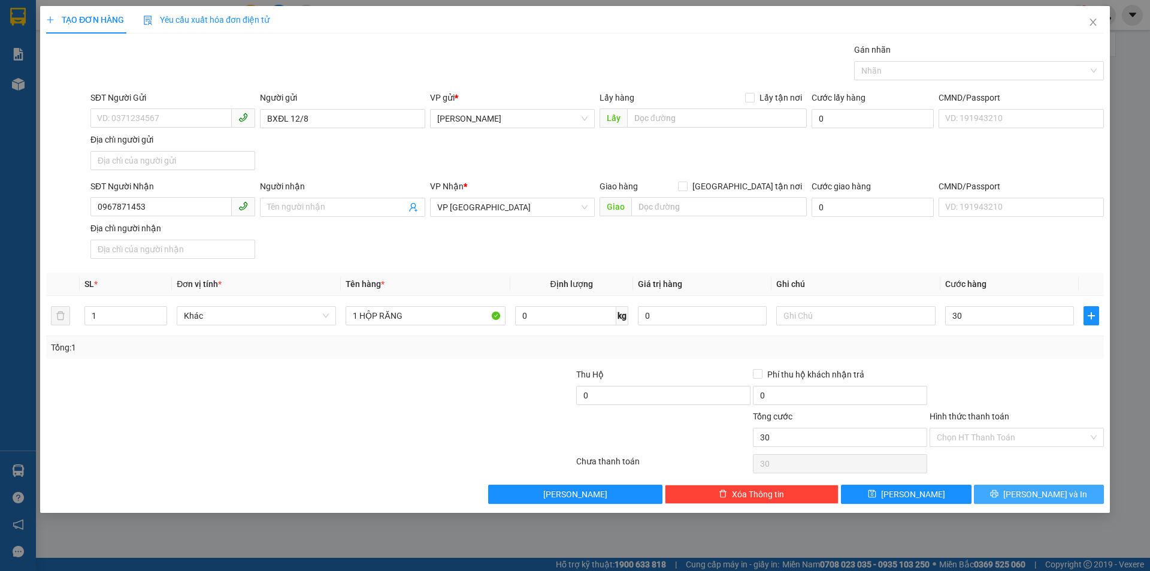
type input "30.000"
click at [1069, 502] on button "[PERSON_NAME] và In" at bounding box center [1039, 494] width 130 height 19
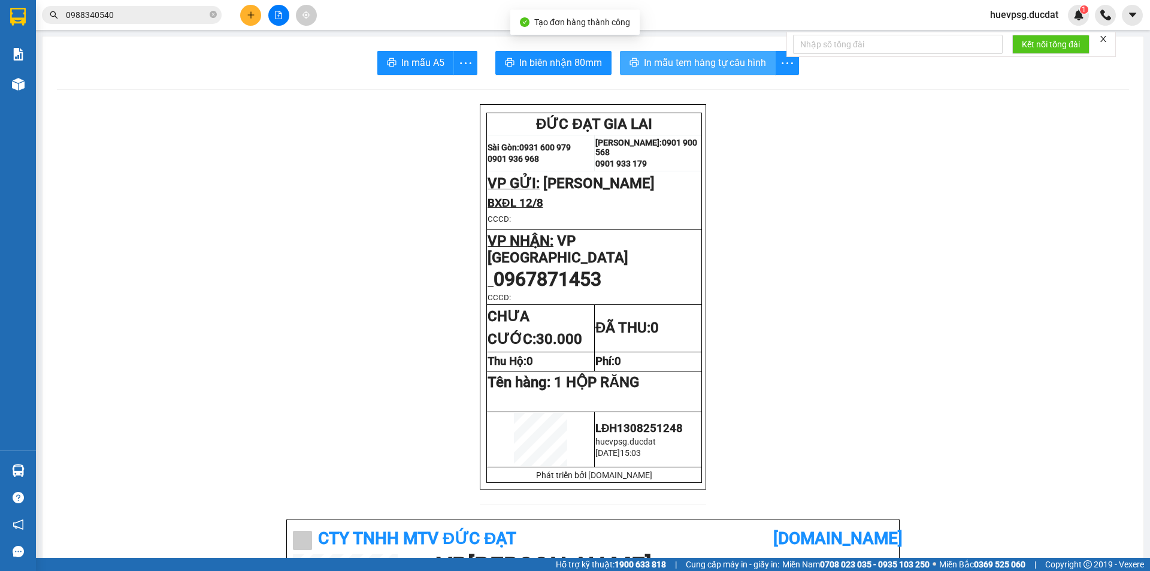
click at [715, 62] on span "In mẫu tem hàng tự cấu hình" at bounding box center [705, 62] width 122 height 15
click at [247, 15] on icon "plus" at bounding box center [251, 15] width 8 height 8
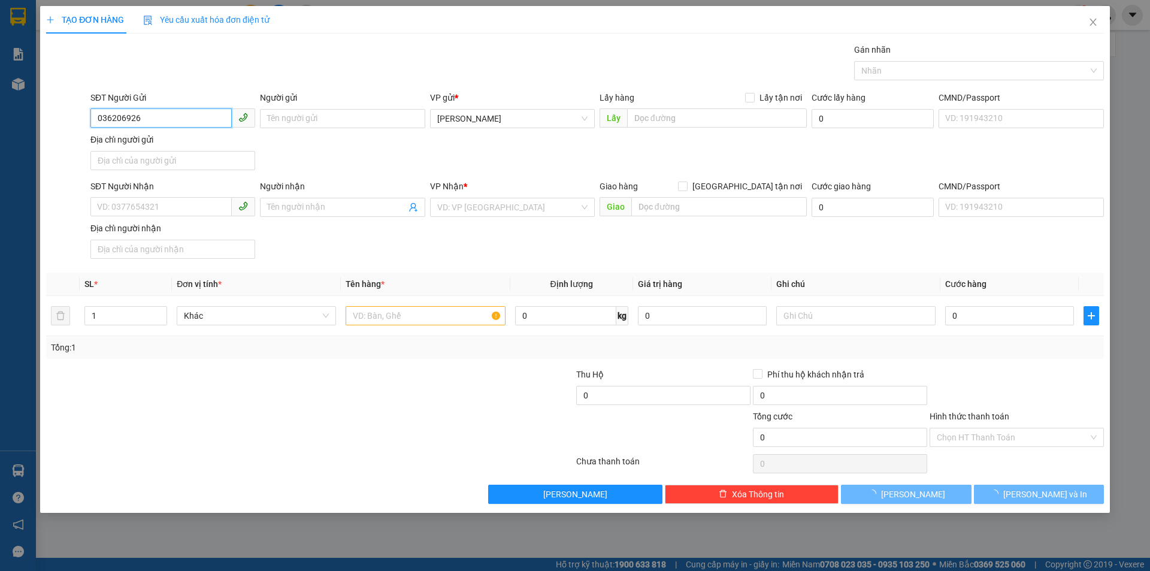
type input "0362069262"
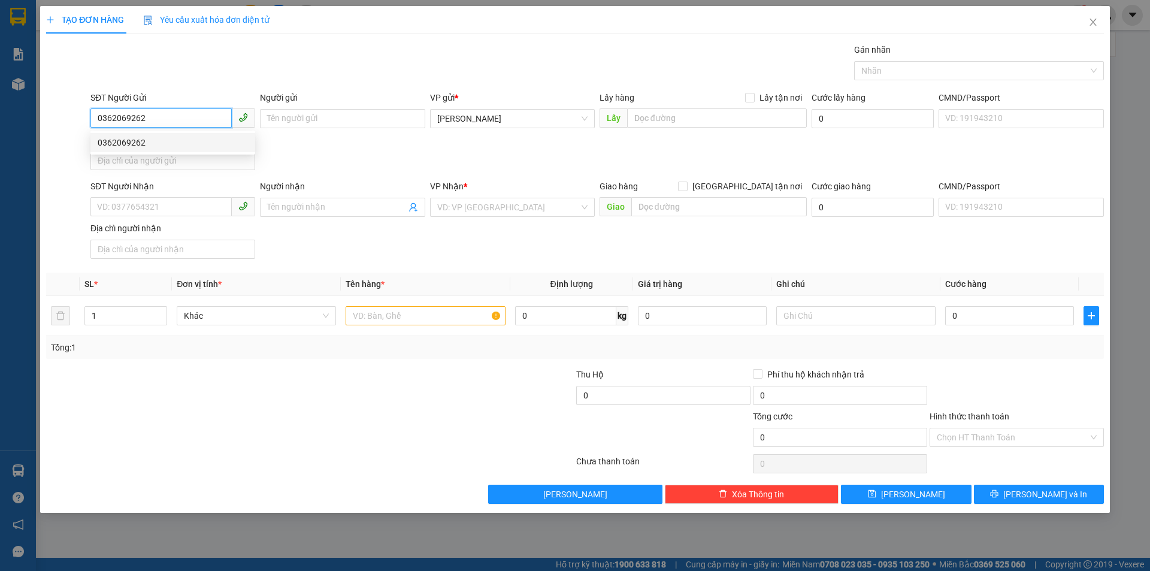
click at [207, 135] on div "0362069262" at bounding box center [172, 142] width 165 height 19
type input "0989486429"
type input "0362069262"
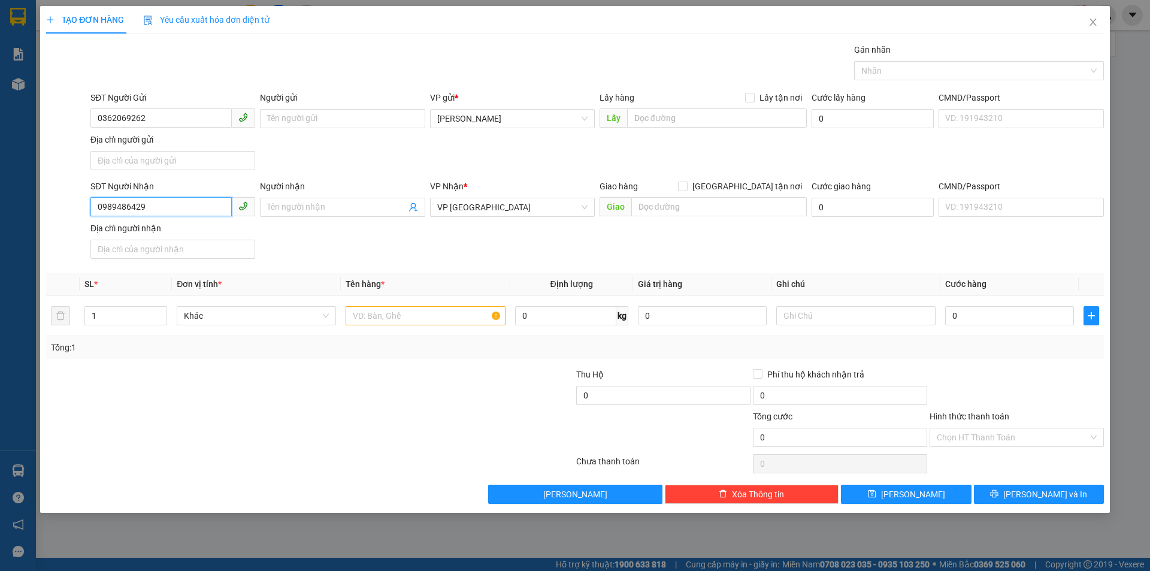
click at [100, 212] on input "0989486429" at bounding box center [160, 206] width 141 height 19
type input "0961895598"
click at [113, 229] on div "0961895598 - [GEOGRAPHIC_DATA]" at bounding box center [173, 231] width 150 height 13
type input "[PERSON_NAME]"
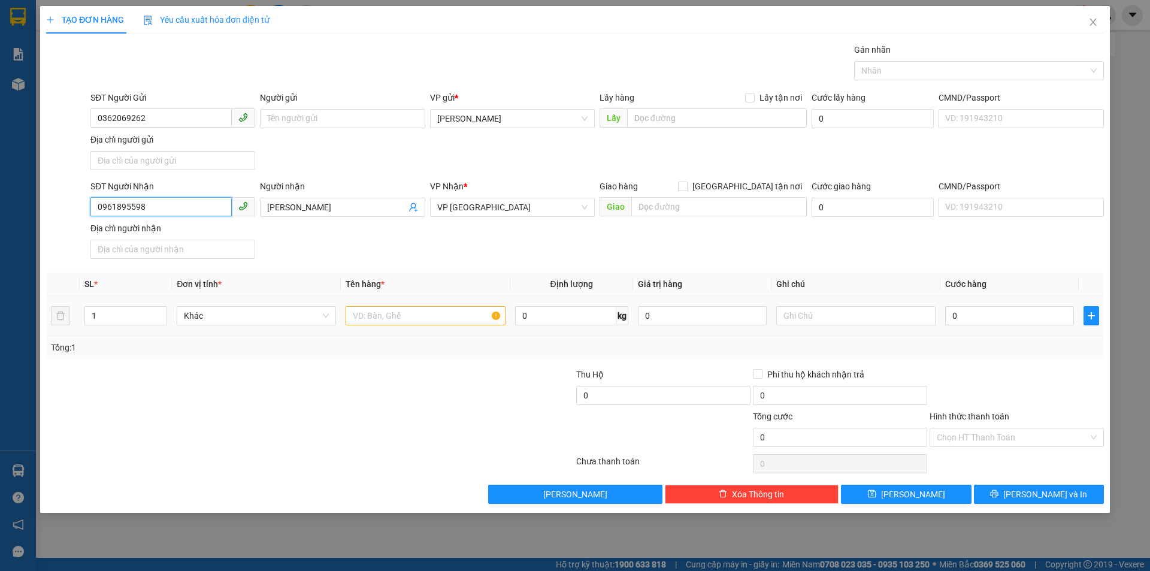
type input "0961895598"
click at [440, 321] on input "text" at bounding box center [425, 315] width 159 height 19
type input "1 KIỆN GIẤY"
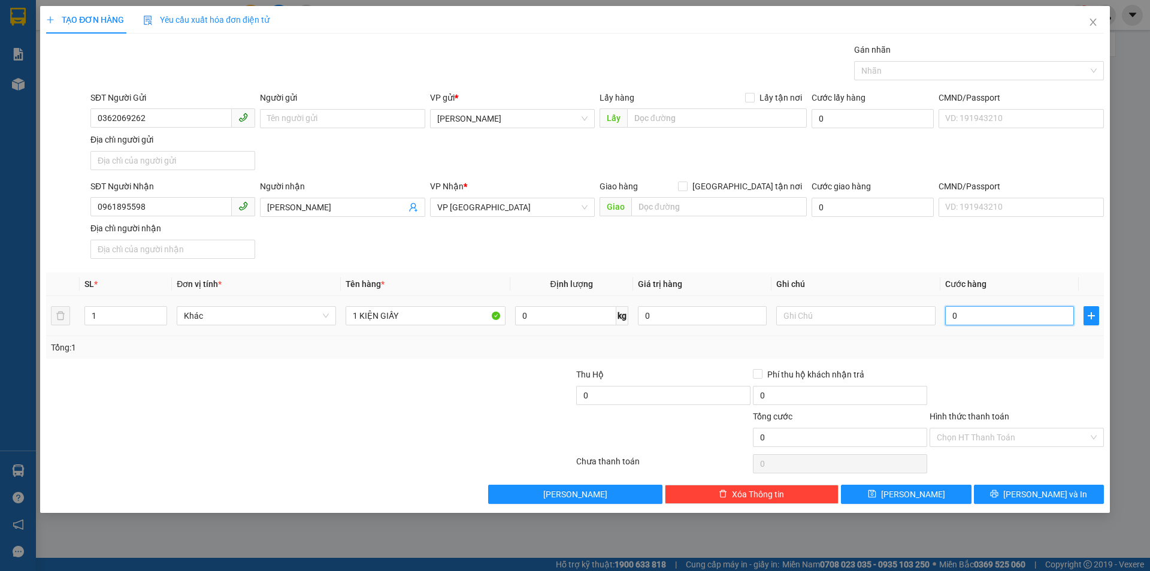
click at [961, 312] on input "0" at bounding box center [1010, 315] width 129 height 19
type input "7"
type input "70"
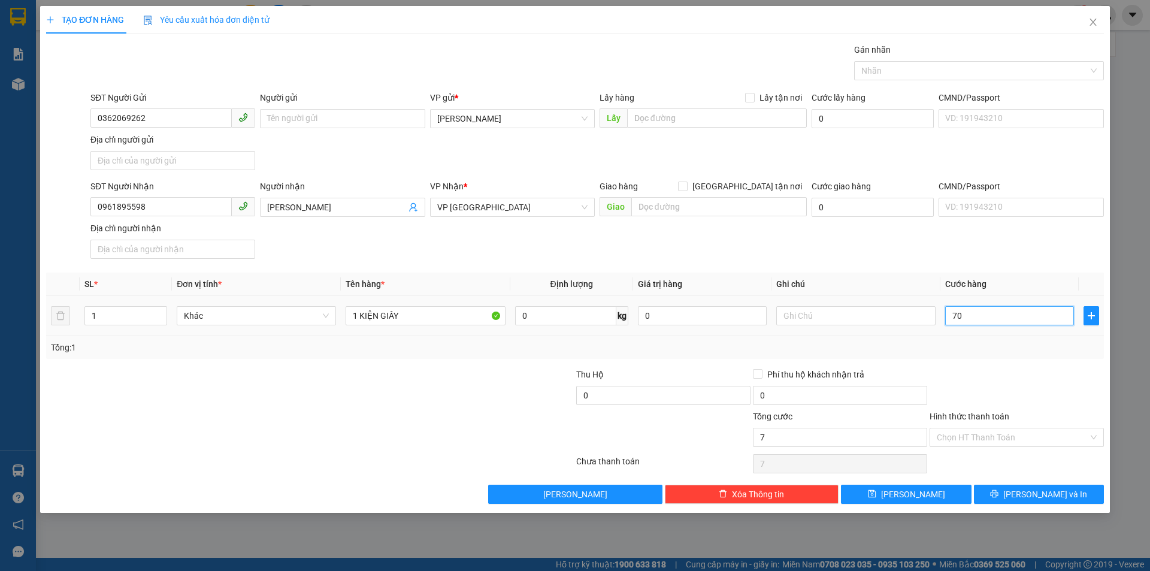
type input "70"
type input "70.000"
click at [1056, 434] on input "Hình thức thanh toán" at bounding box center [1013, 437] width 152 height 18
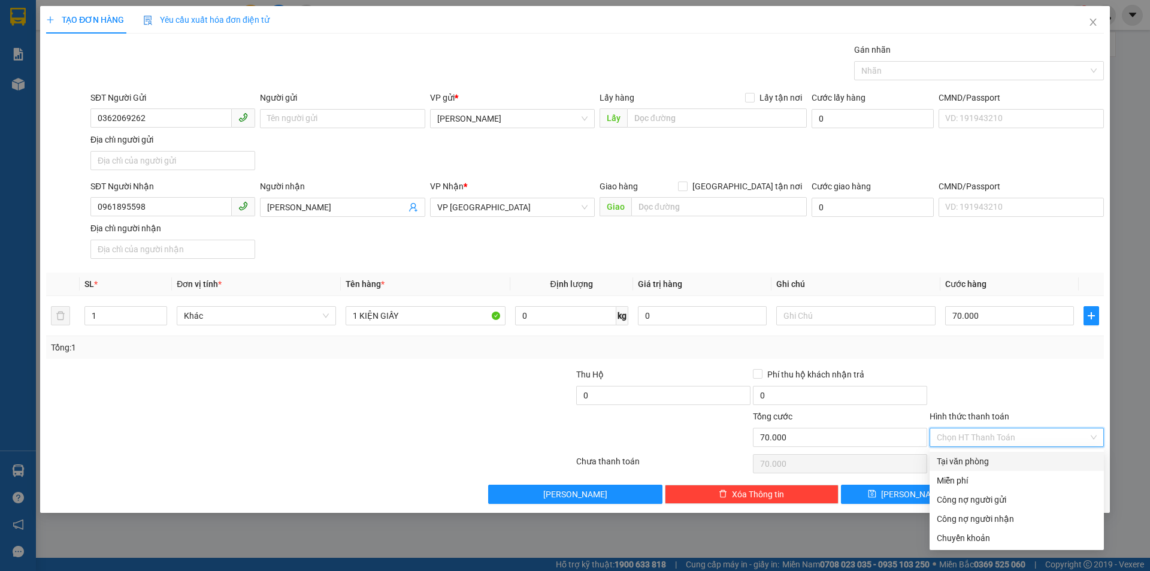
click at [1023, 457] on div "Tại văn phòng" at bounding box center [1017, 461] width 160 height 13
type input "0"
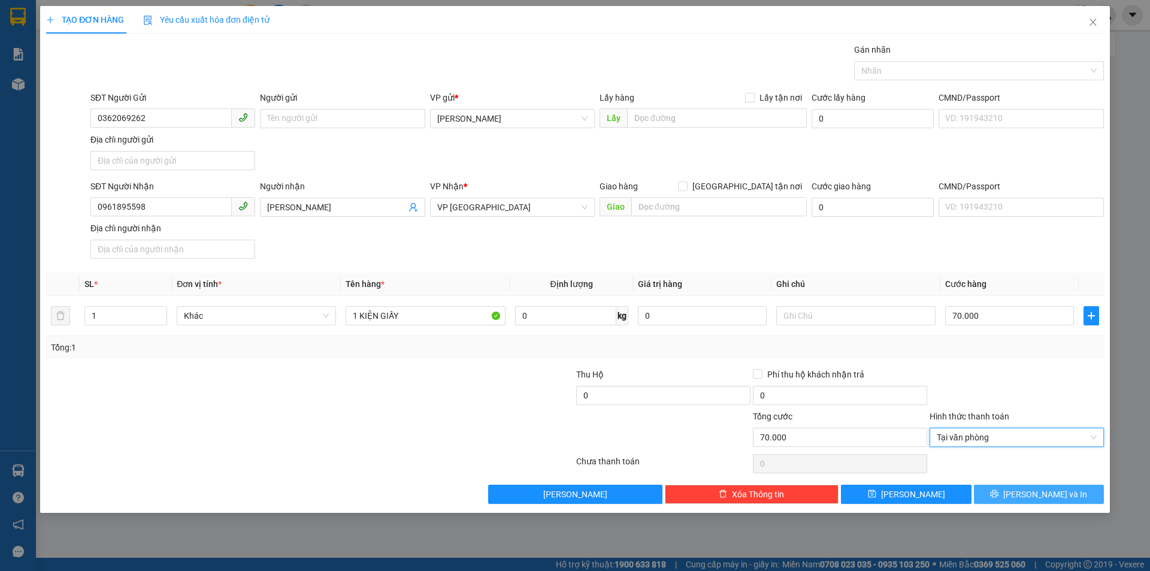
click at [1055, 499] on span "[PERSON_NAME] và In" at bounding box center [1046, 494] width 84 height 13
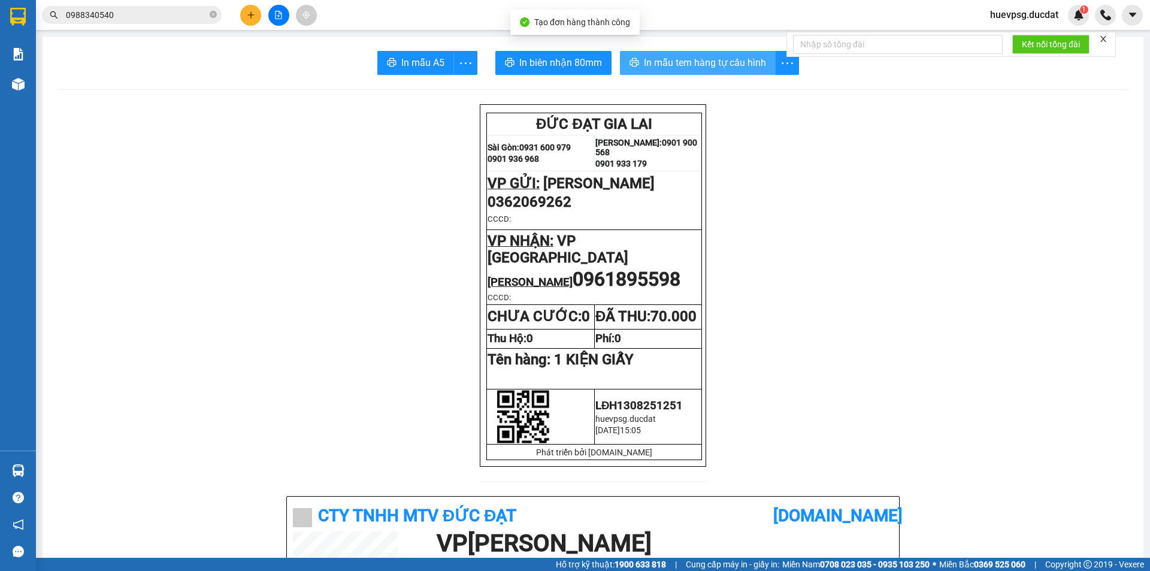
click at [650, 73] on button "In mẫu tem hàng tự cấu hình" at bounding box center [698, 63] width 156 height 24
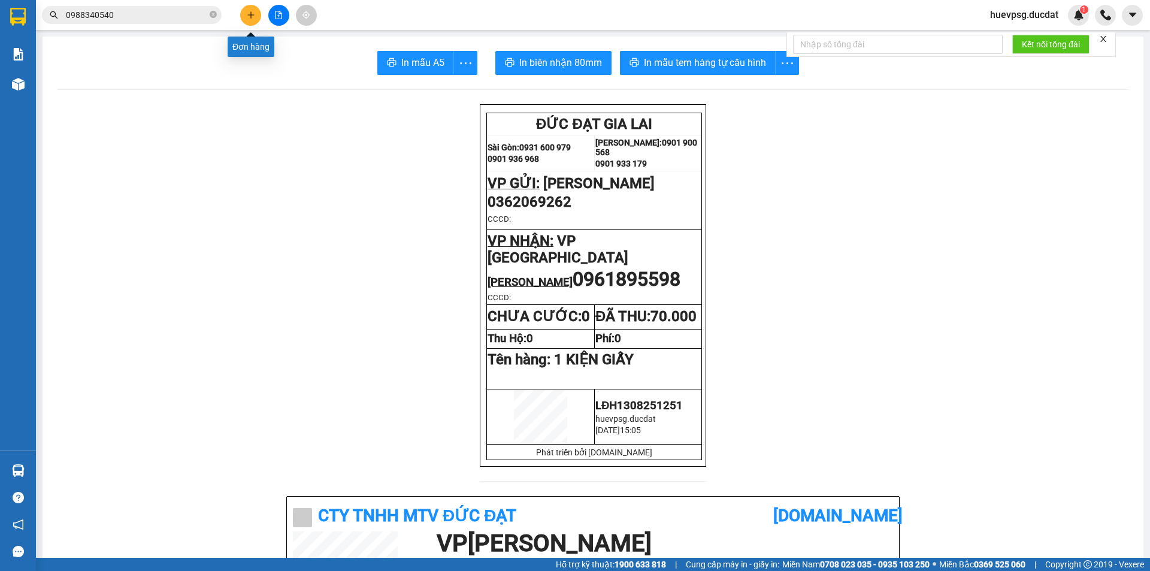
click at [249, 16] on icon "plus" at bounding box center [251, 15] width 8 height 8
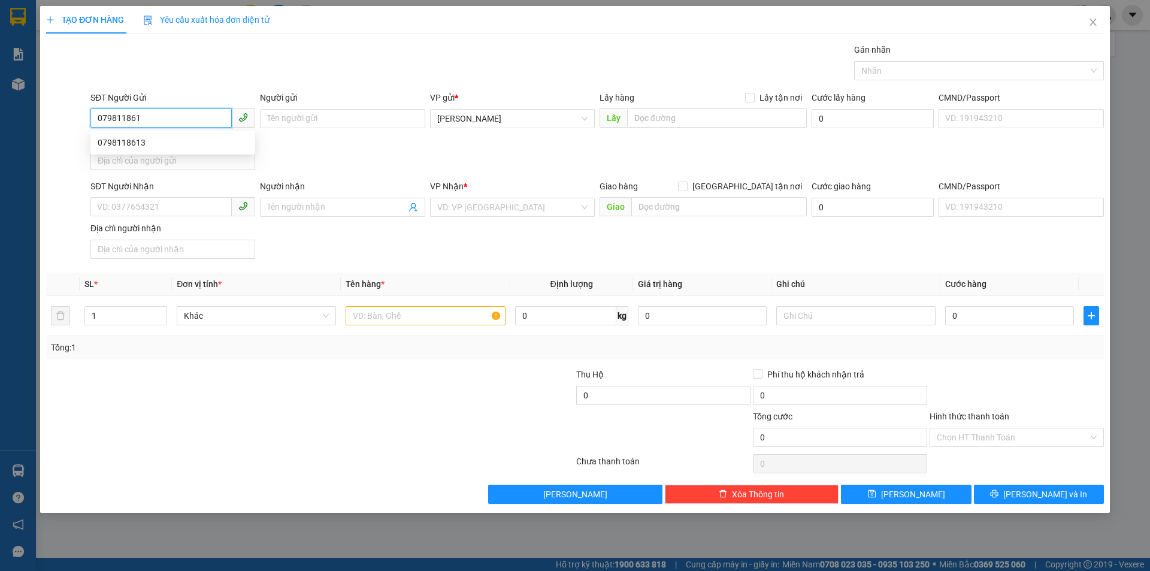
type input "0798118613"
click at [181, 141] on div "0798118613" at bounding box center [173, 142] width 150 height 13
type input "0337181455"
type input "0798118613"
click at [372, 312] on input "text" at bounding box center [425, 315] width 159 height 19
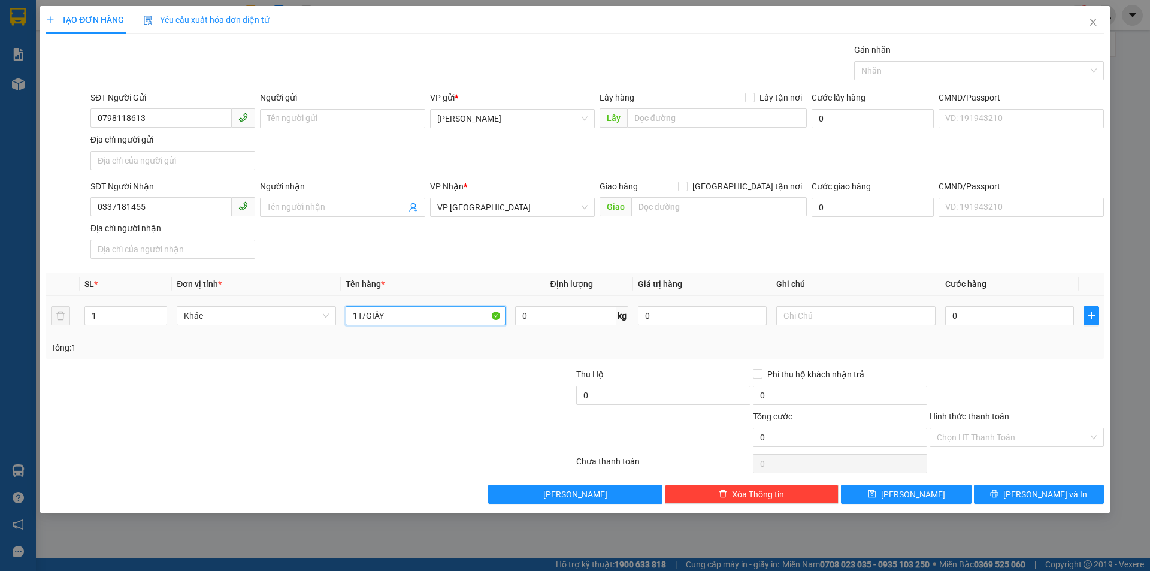
type input "1T/GIẤY"
click at [1053, 450] on div "Hình thức thanh toán Chọn HT Thanh Toán" at bounding box center [1017, 431] width 174 height 42
click at [1050, 437] on input "Hình thức thanh toán" at bounding box center [1013, 437] width 152 height 18
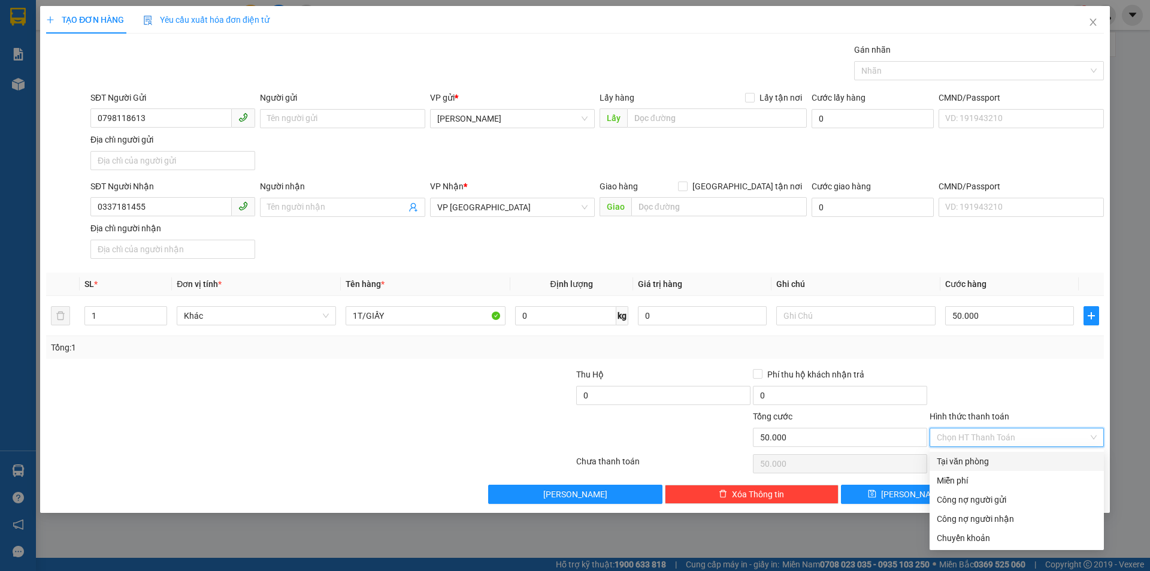
click at [1026, 457] on div "Tại văn phòng" at bounding box center [1017, 461] width 160 height 13
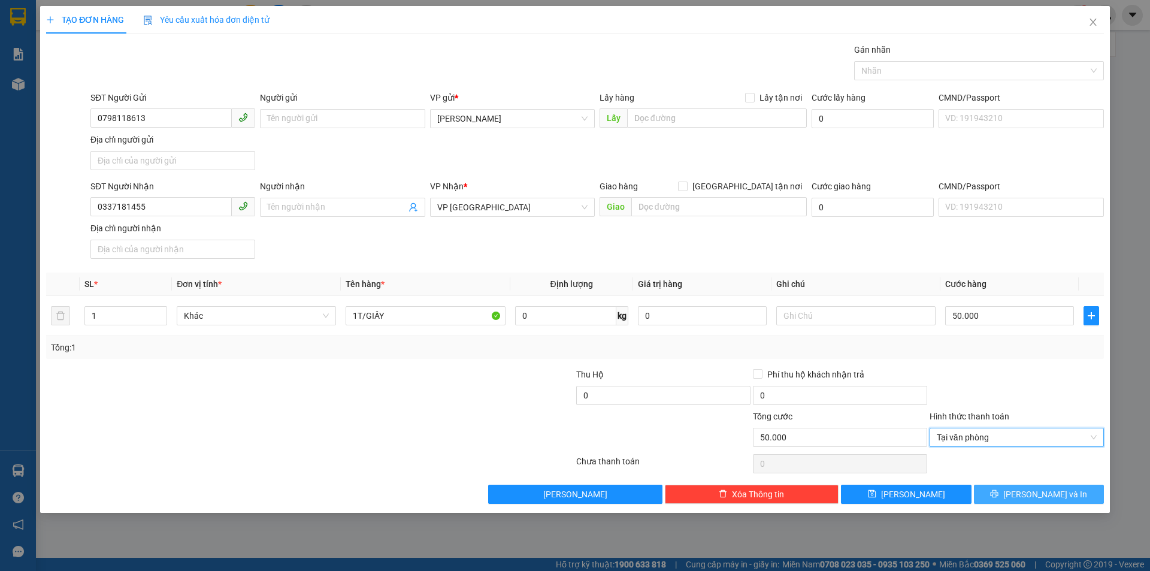
click at [1048, 494] on span "[PERSON_NAME] và In" at bounding box center [1046, 494] width 84 height 13
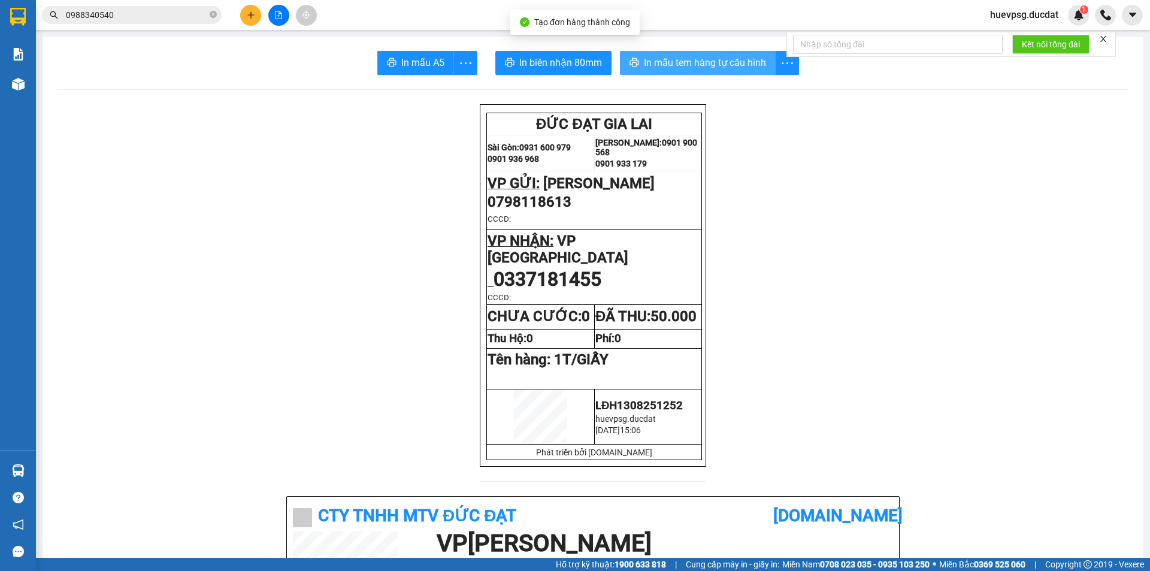
click at [658, 59] on span "In mẫu tem hàng tự cấu hình" at bounding box center [705, 62] width 122 height 15
click at [247, 13] on icon "plus" at bounding box center [251, 15] width 8 height 8
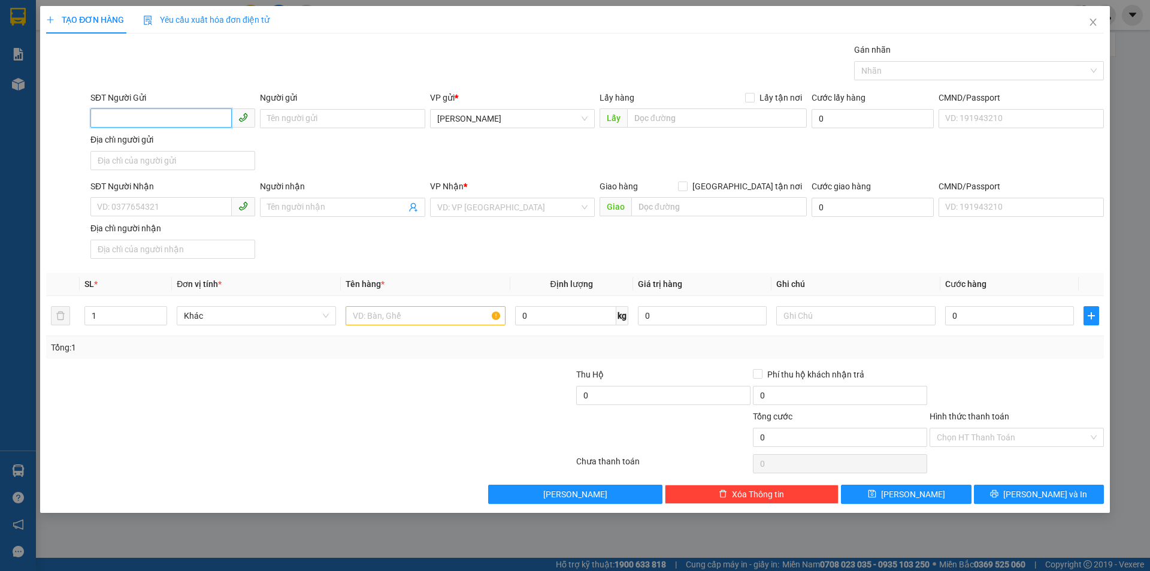
click at [197, 119] on input "SĐT Người Gửi" at bounding box center [160, 117] width 141 height 19
type input "0976239102"
click at [194, 137] on div "0976239102" at bounding box center [173, 142] width 150 height 13
type input "0905241464"
type input "0976239102"
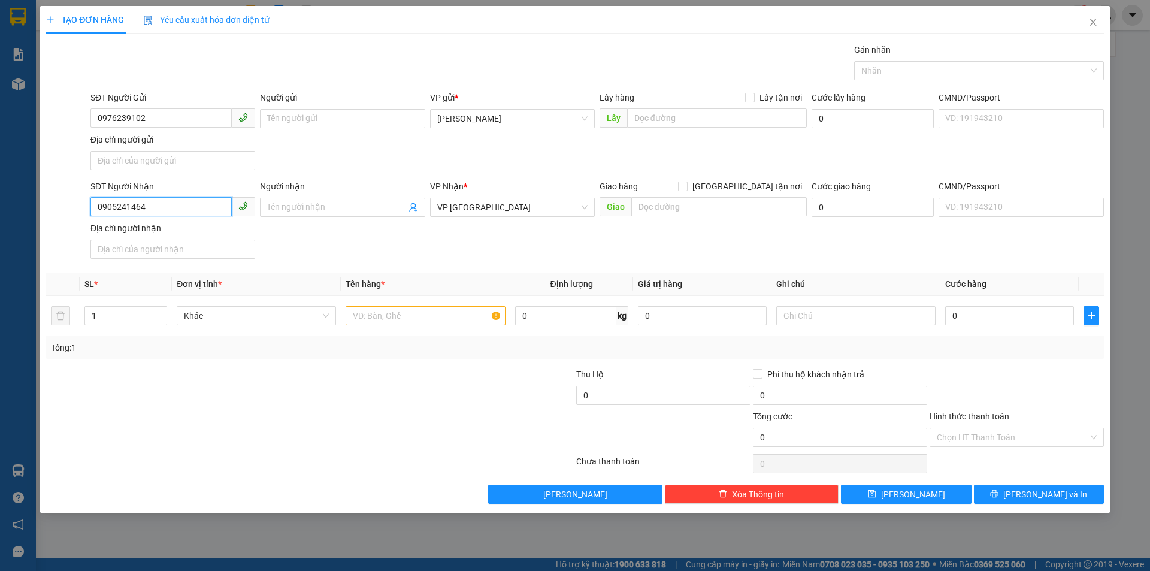
click at [183, 203] on input "0905241464" at bounding box center [160, 206] width 141 height 19
click at [523, 206] on span "VP [GEOGRAPHIC_DATA]" at bounding box center [512, 207] width 150 height 18
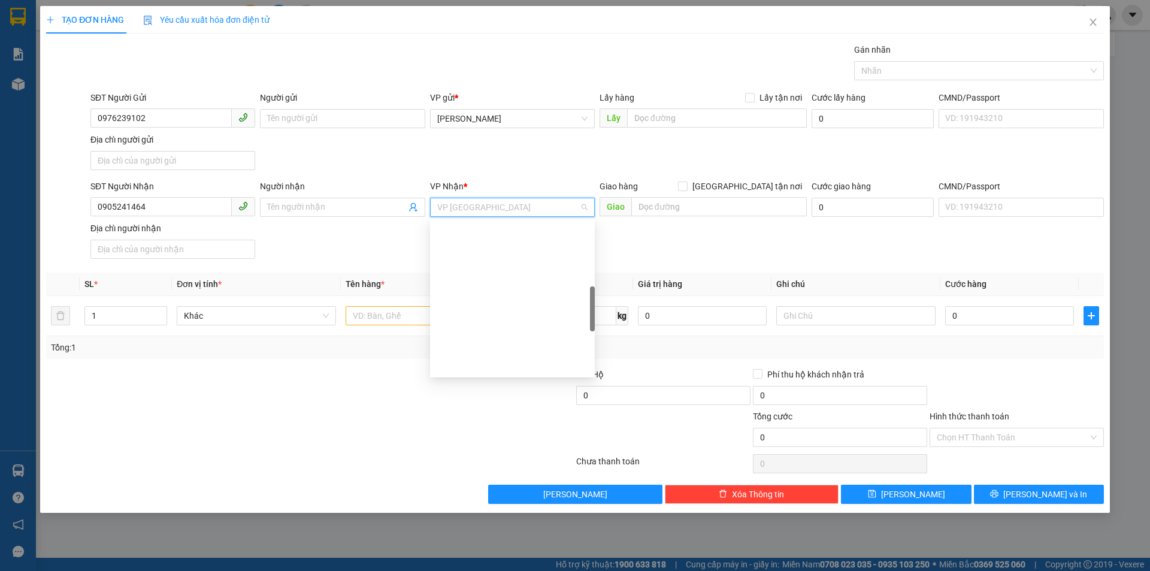
type input "V"
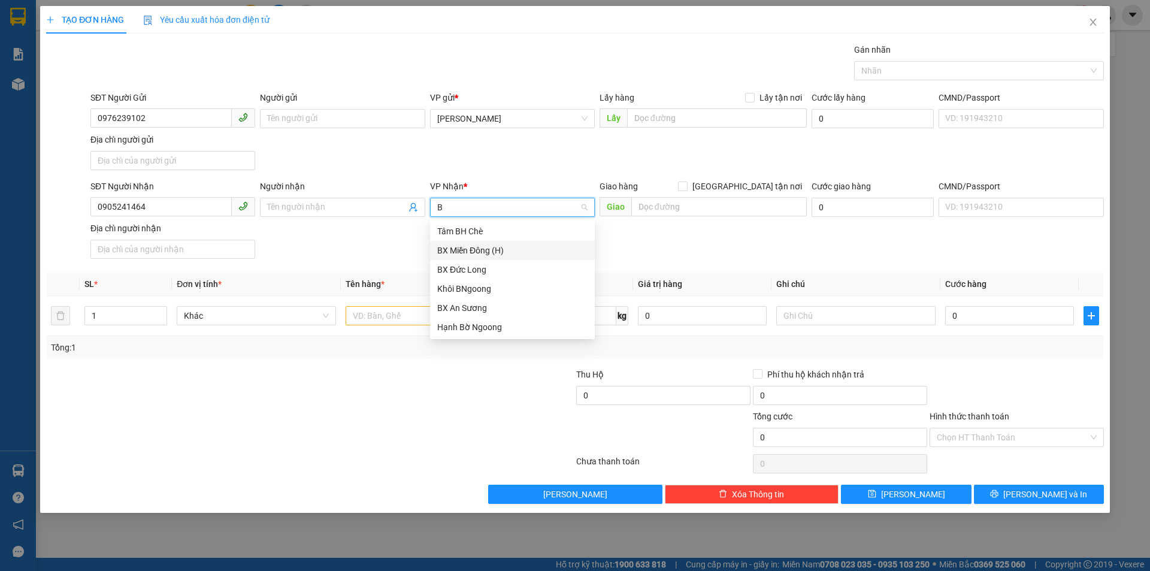
type input "BX"
click at [509, 270] on div "BX An Sương" at bounding box center [512, 269] width 150 height 13
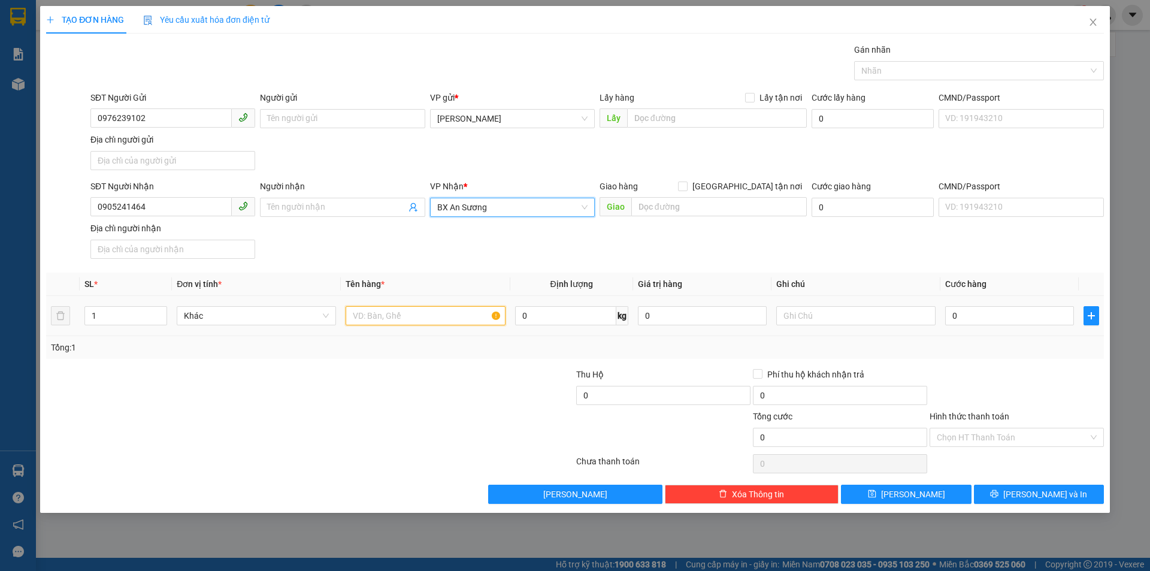
click at [449, 314] on input "text" at bounding box center [425, 315] width 159 height 19
type input "2 THÙNG KEO VÀNG"
type input "0"
type input "8"
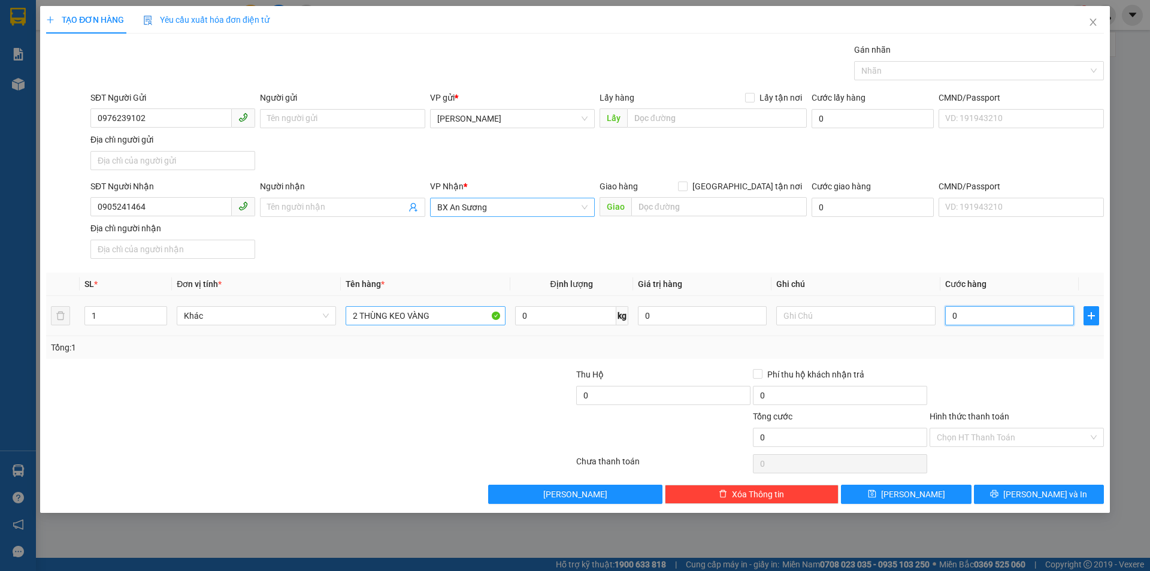
type input "8"
type input "80"
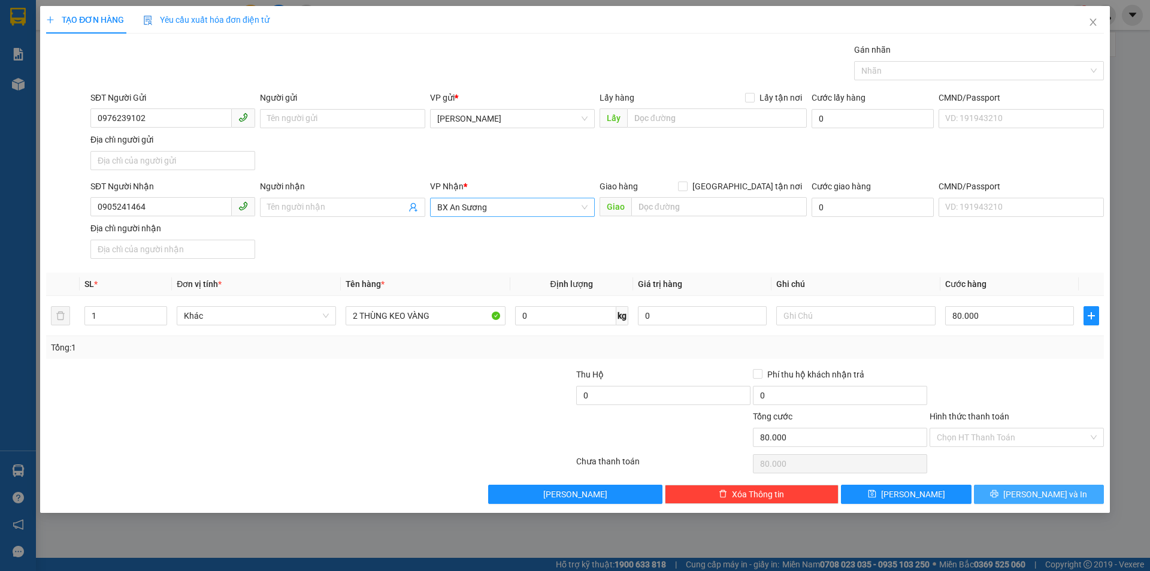
click at [1001, 485] on button "[PERSON_NAME] và In" at bounding box center [1039, 494] width 130 height 19
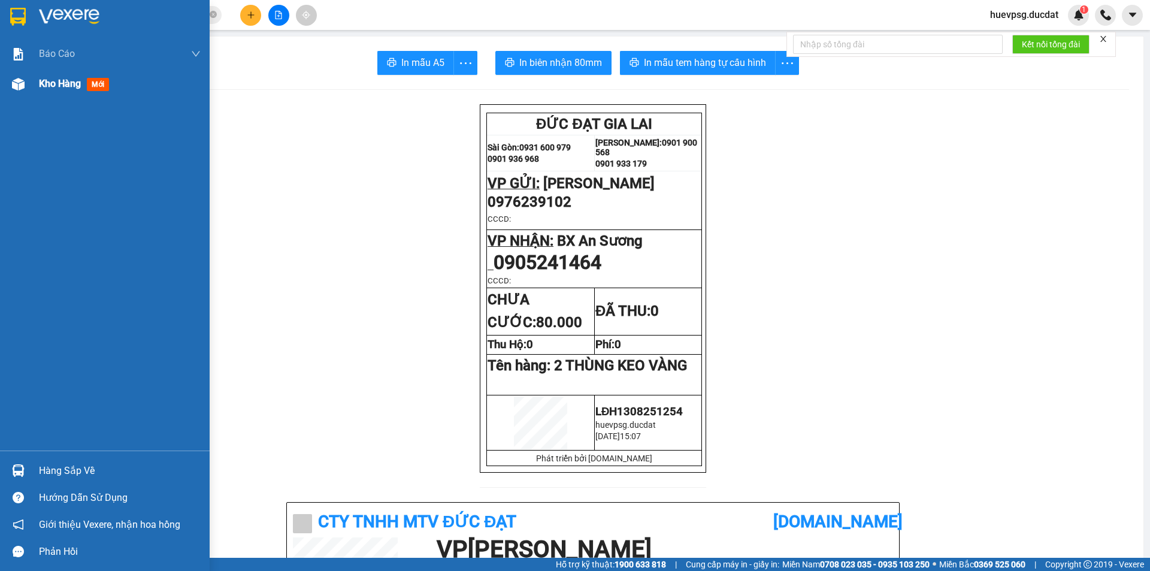
click at [54, 74] on div "Kho hàng mới" at bounding box center [120, 84] width 162 height 30
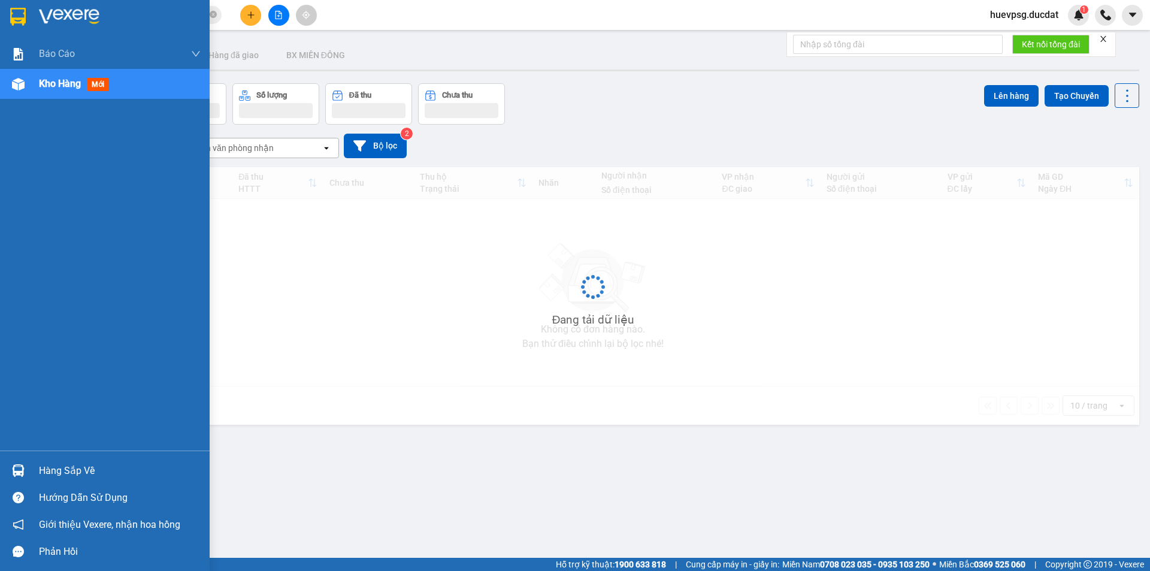
click at [54, 74] on div "Kho hàng mới" at bounding box center [120, 84] width 162 height 30
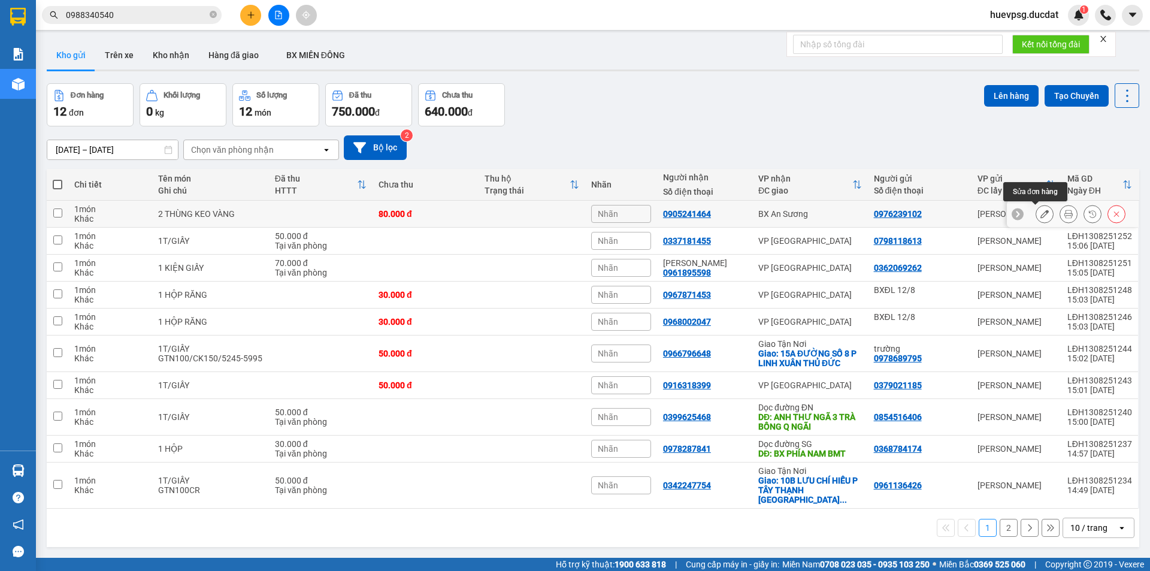
click at [1043, 209] on button at bounding box center [1045, 214] width 17 height 21
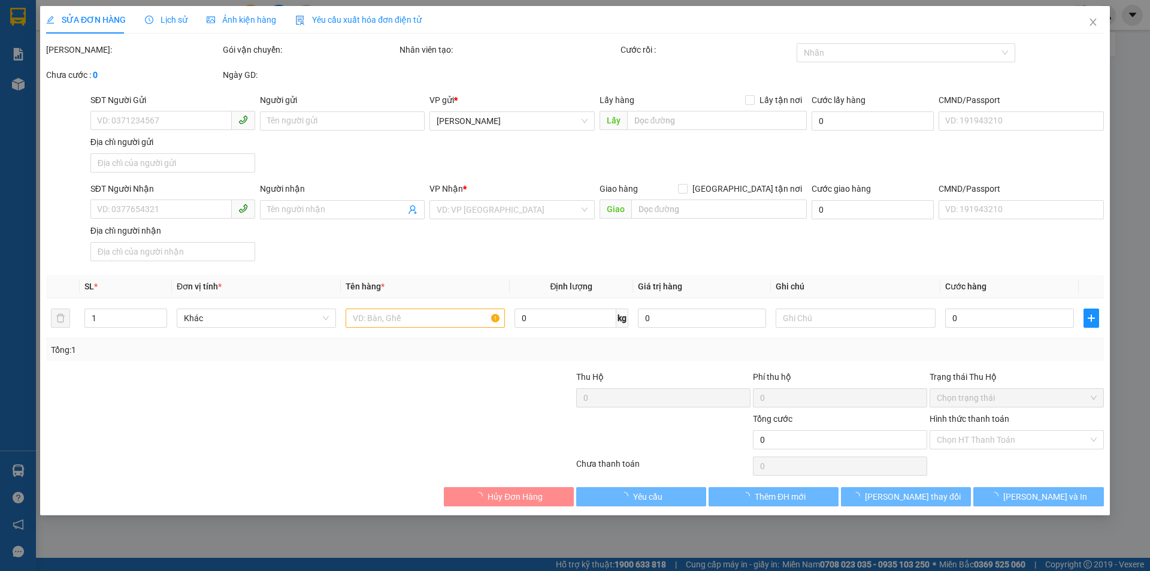
type input "0976239102"
type input "0905241464"
type input "80.000"
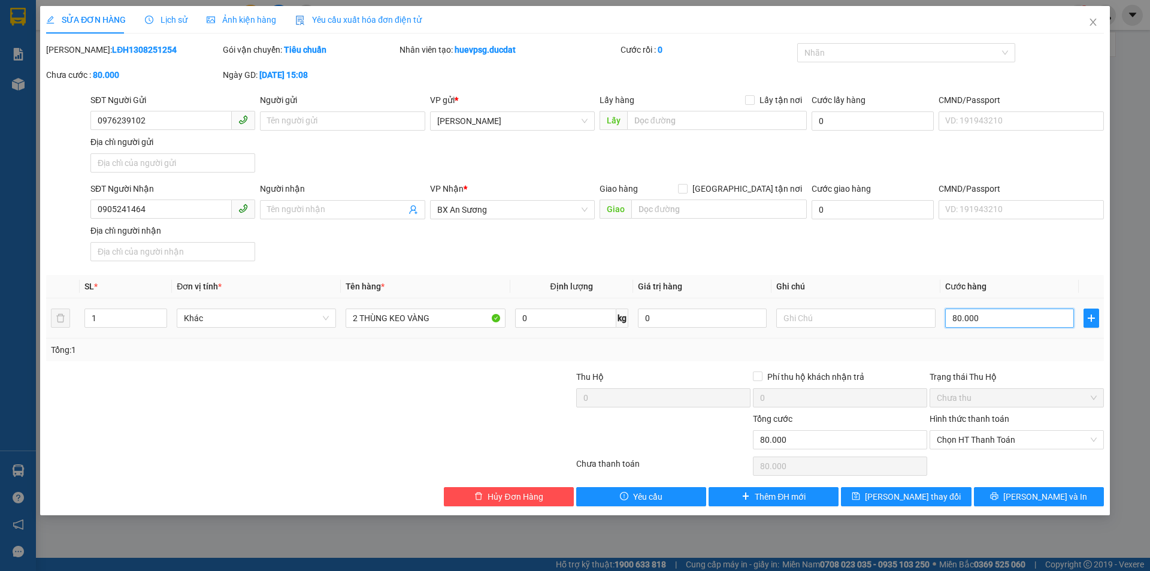
click at [962, 318] on input "80.000" at bounding box center [1010, 318] width 129 height 19
click at [961, 321] on input "80.000" at bounding box center [1010, 318] width 129 height 19
type input "1.000"
type input "10.000"
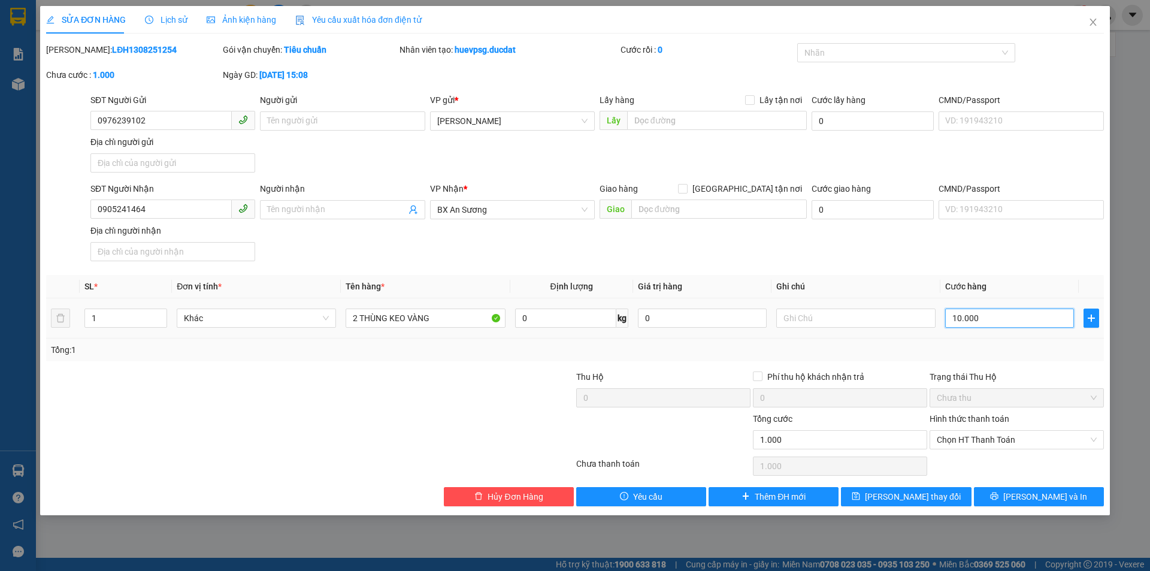
type input "10.000"
type input "100.000"
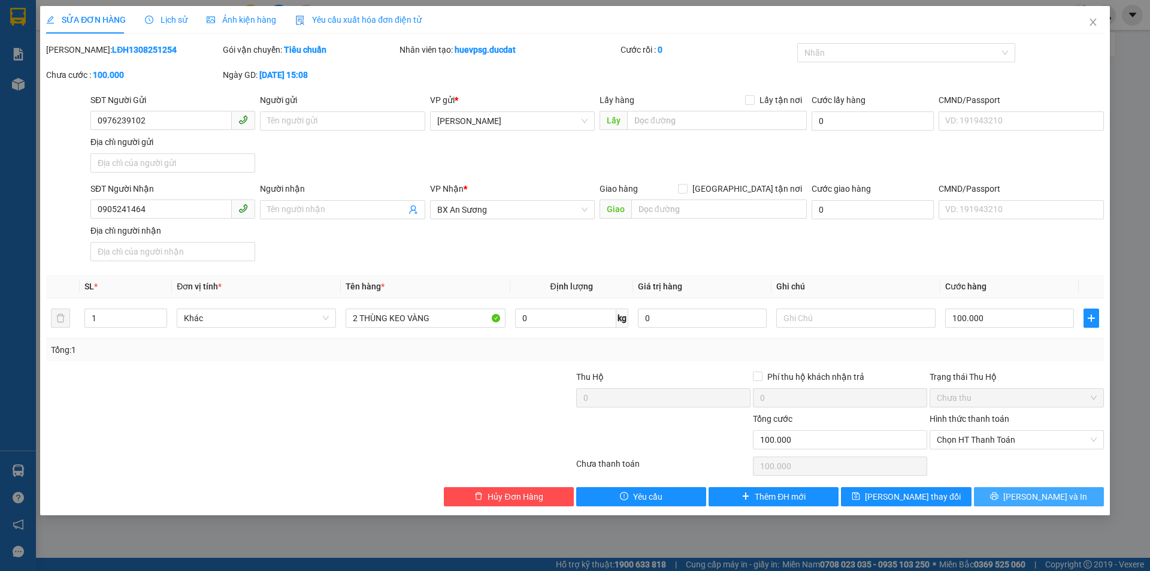
click at [999, 497] on icon "printer" at bounding box center [995, 497] width 8 height 8
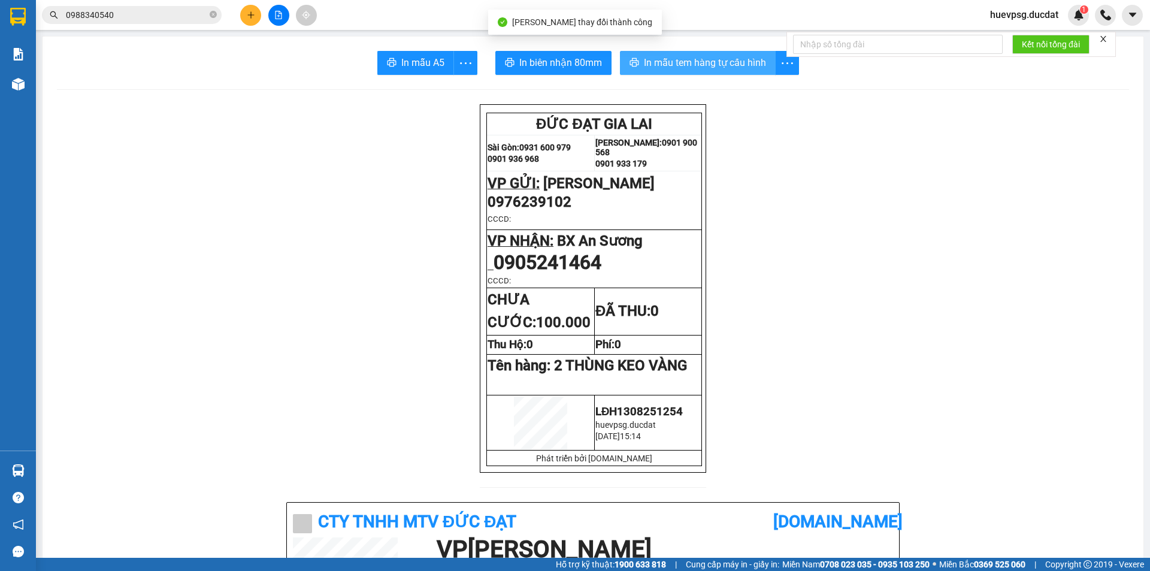
click at [685, 64] on span "In mẫu tem hàng tự cấu hình" at bounding box center [705, 62] width 122 height 15
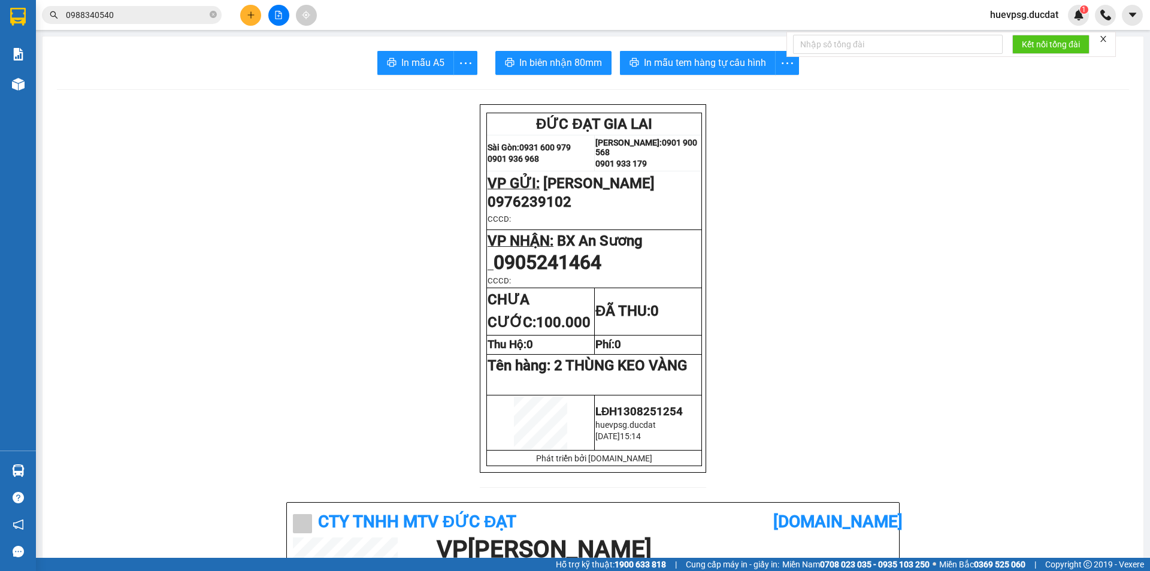
click at [254, 16] on icon "plus" at bounding box center [251, 15] width 8 height 8
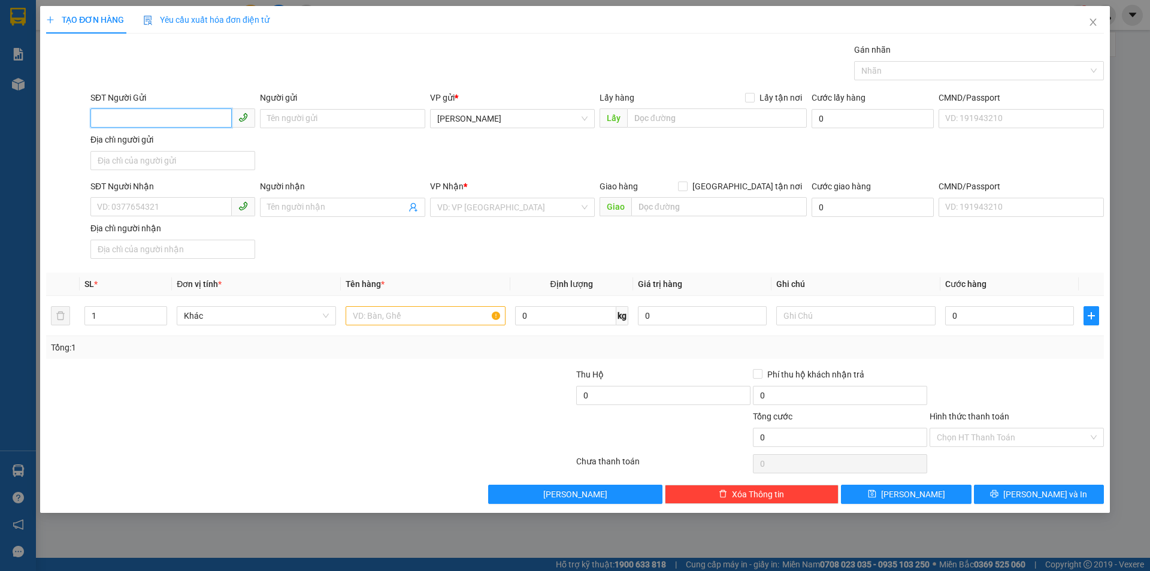
click at [154, 122] on input "SĐT Người Gửi" at bounding box center [160, 117] width 141 height 19
click at [116, 119] on input "0976391" at bounding box center [160, 117] width 141 height 19
click at [133, 144] on div "0976239102" at bounding box center [173, 142] width 150 height 13
type input "0976239102"
type input "0905241464"
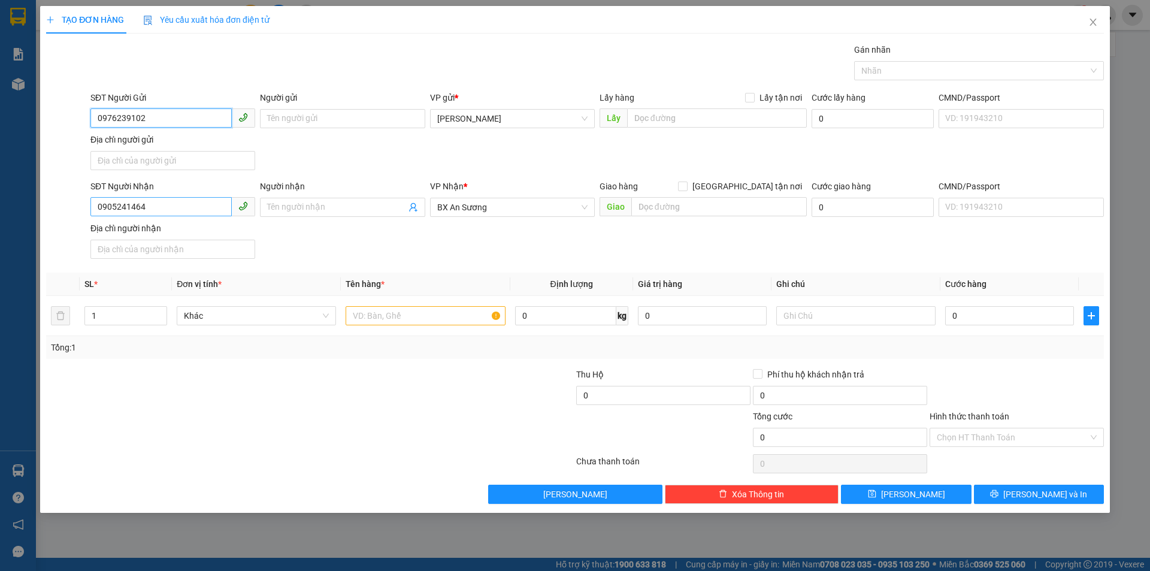
type input "0976239102"
click at [135, 203] on input "0905241464" at bounding box center [160, 206] width 141 height 19
type input "0987679646"
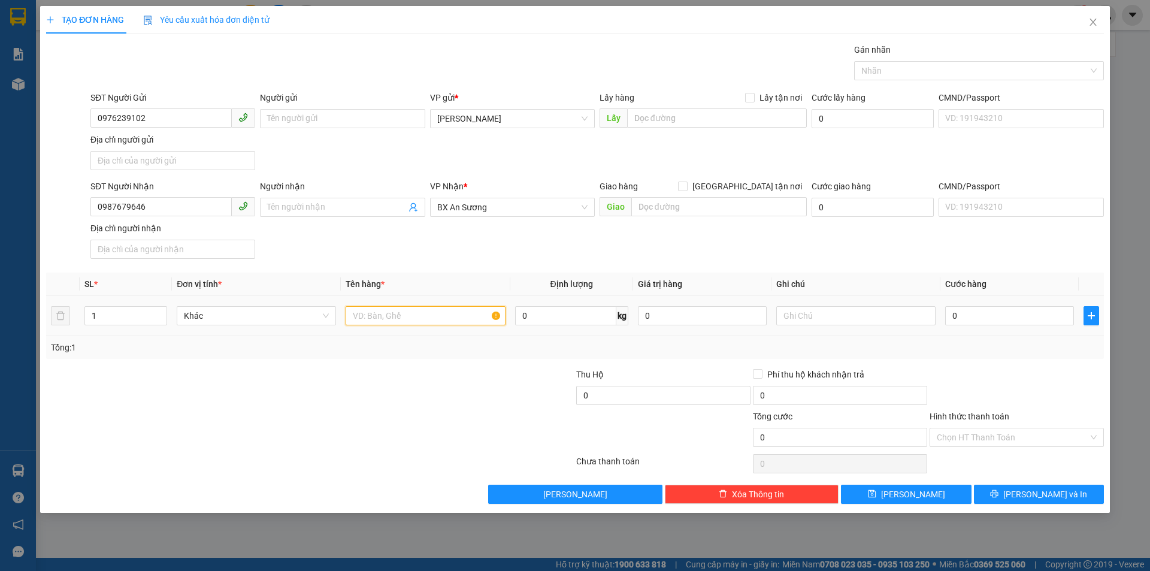
click at [376, 310] on input "text" at bounding box center [425, 315] width 159 height 19
type input "2 KIÊ"
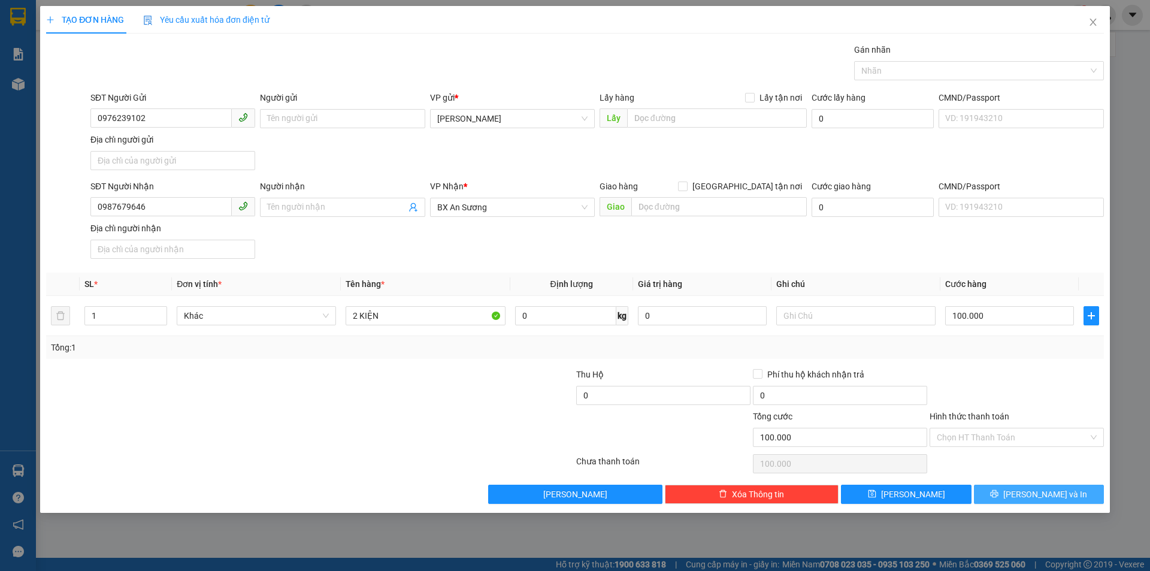
click at [1053, 485] on button "[PERSON_NAME] và In" at bounding box center [1039, 494] width 130 height 19
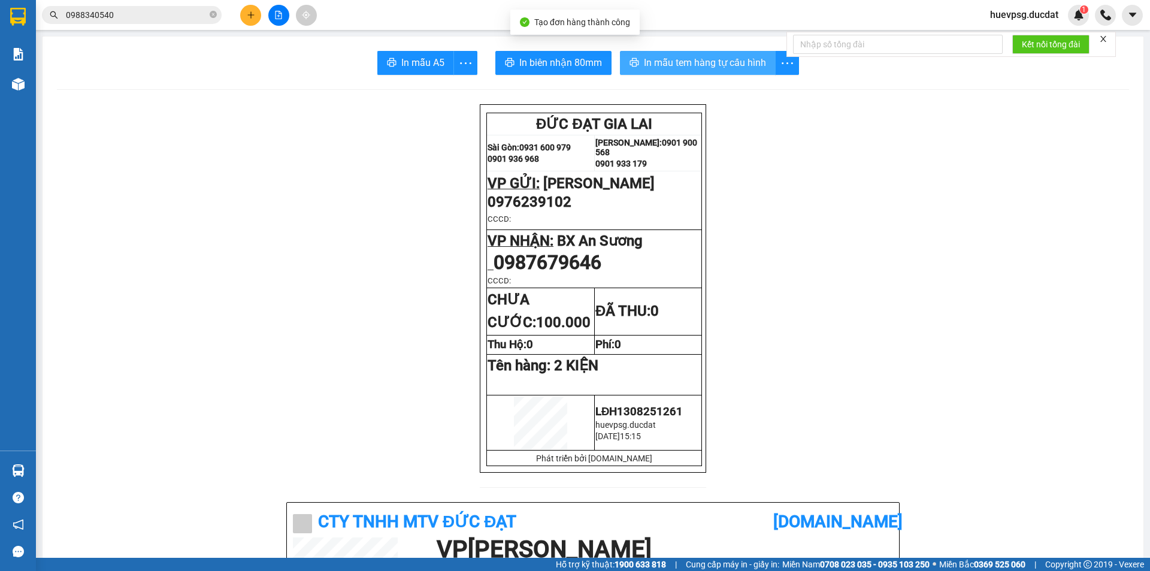
click at [705, 65] on span "In mẫu tem hàng tự cấu hình" at bounding box center [705, 62] width 122 height 15
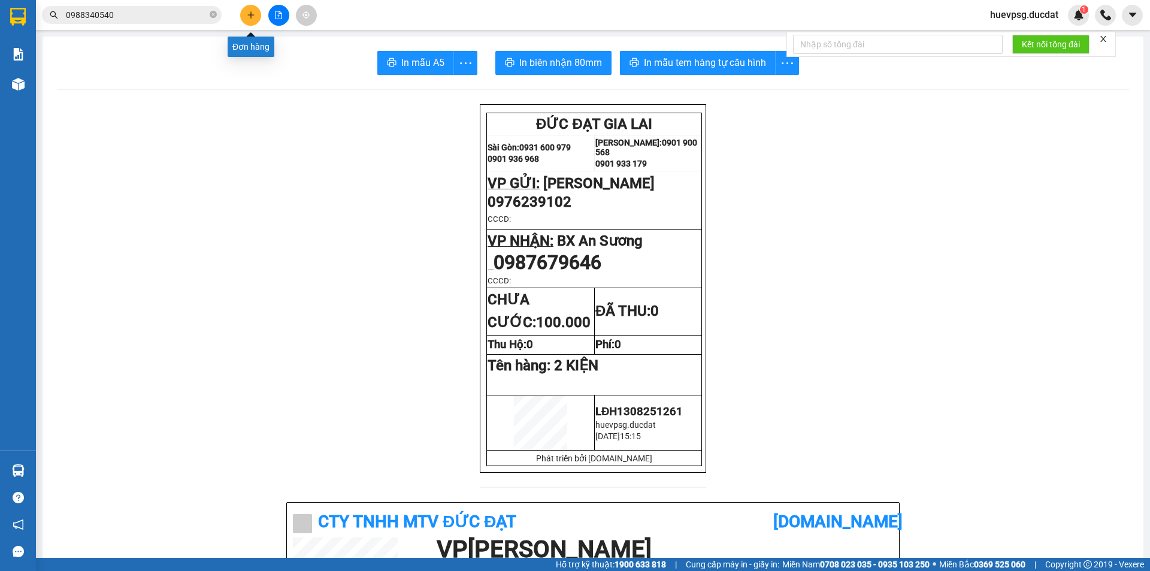
click at [250, 15] on icon "plus" at bounding box center [250, 14] width 7 height 1
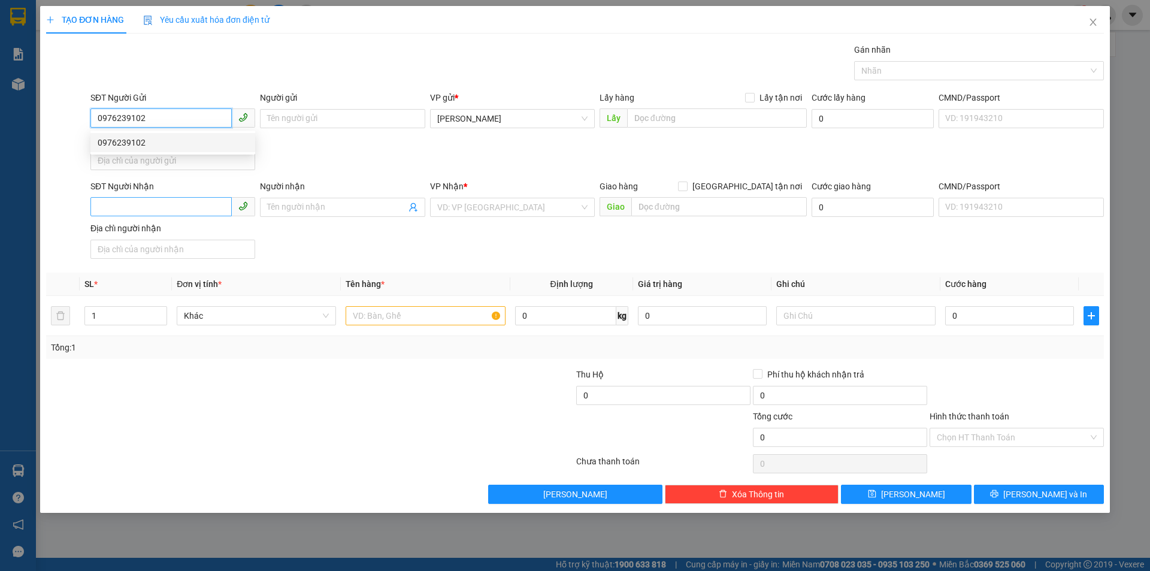
type input "0976239102"
click at [147, 201] on input "SĐT Người Nhận" at bounding box center [160, 206] width 141 height 19
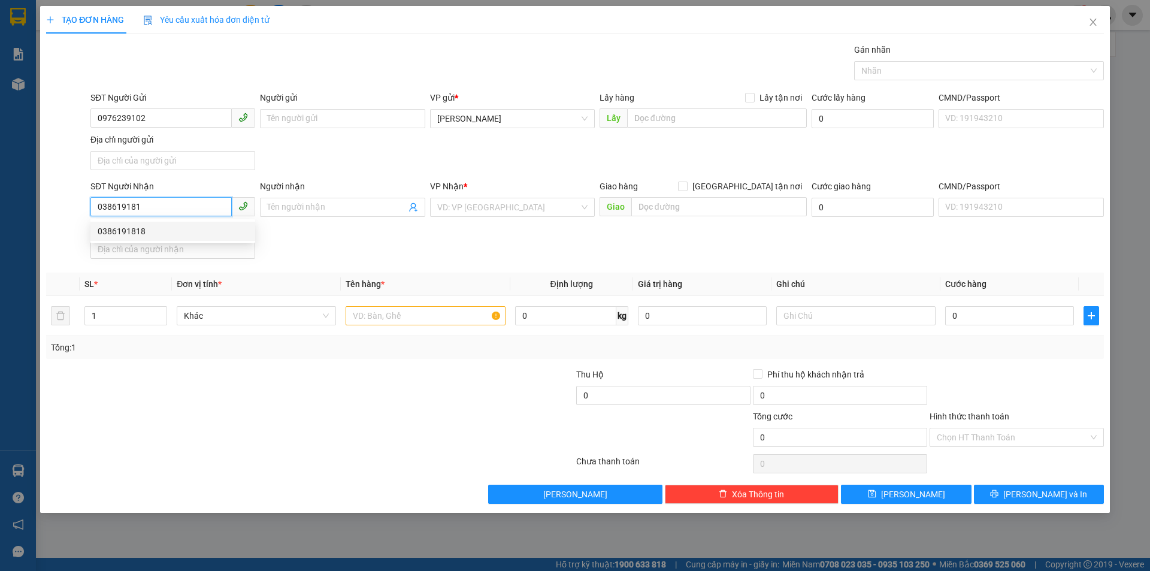
click at [153, 236] on div "0386191818" at bounding box center [173, 231] width 150 height 13
type input "0386191818"
click at [466, 322] on input "text" at bounding box center [425, 315] width 159 height 19
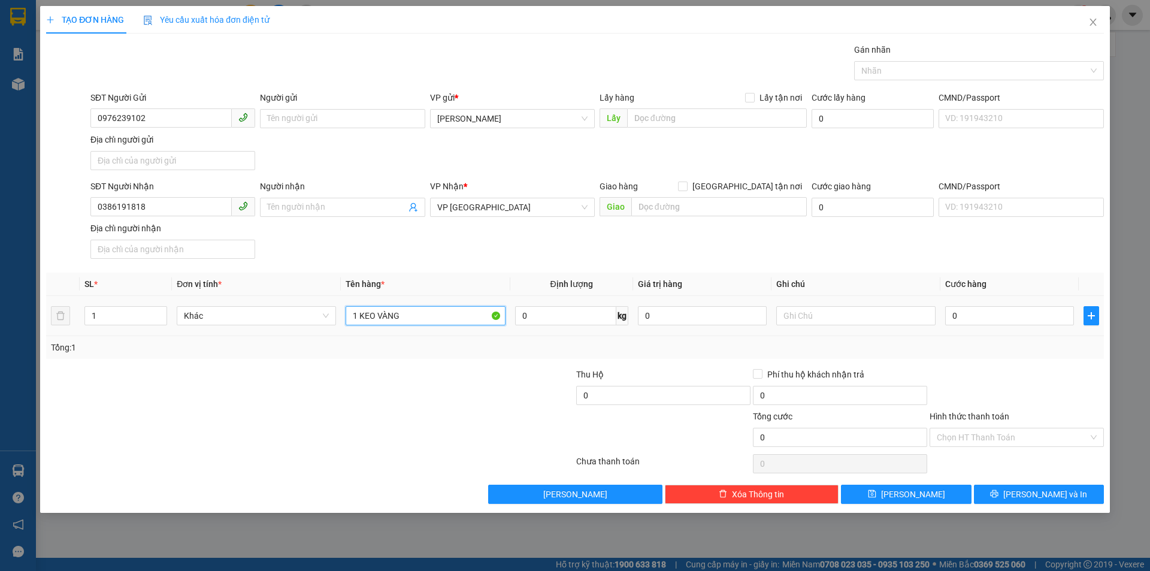
type input "1 KEO VÀNG"
click at [1037, 321] on input "0" at bounding box center [1010, 315] width 129 height 19
click at [1032, 491] on span "[PERSON_NAME] và In" at bounding box center [1046, 494] width 84 height 13
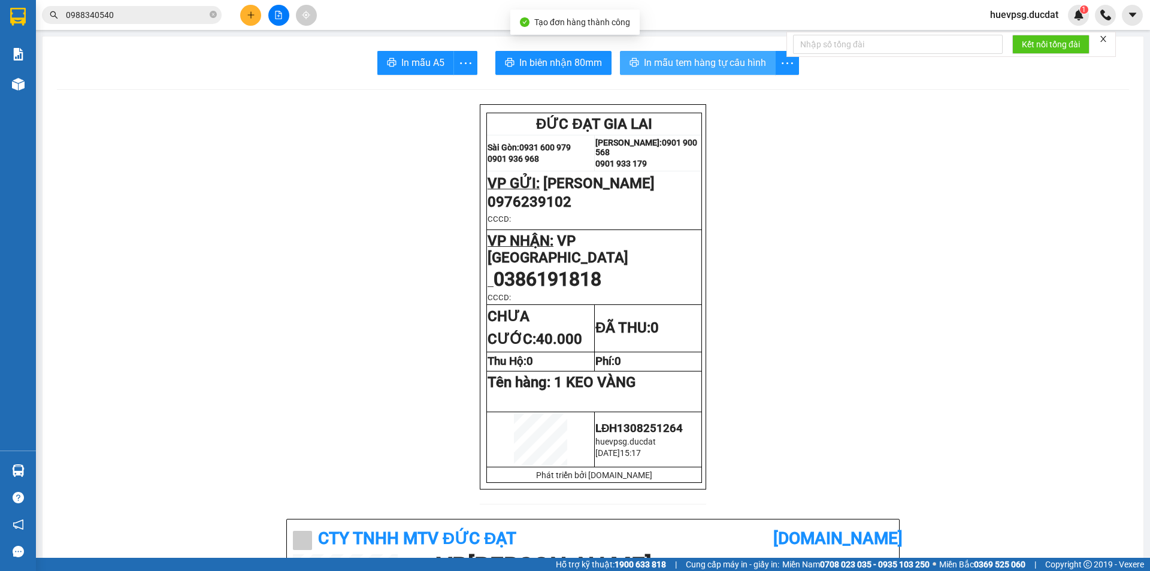
click at [710, 57] on span "In mẫu tem hàng tự cấu hình" at bounding box center [705, 62] width 122 height 15
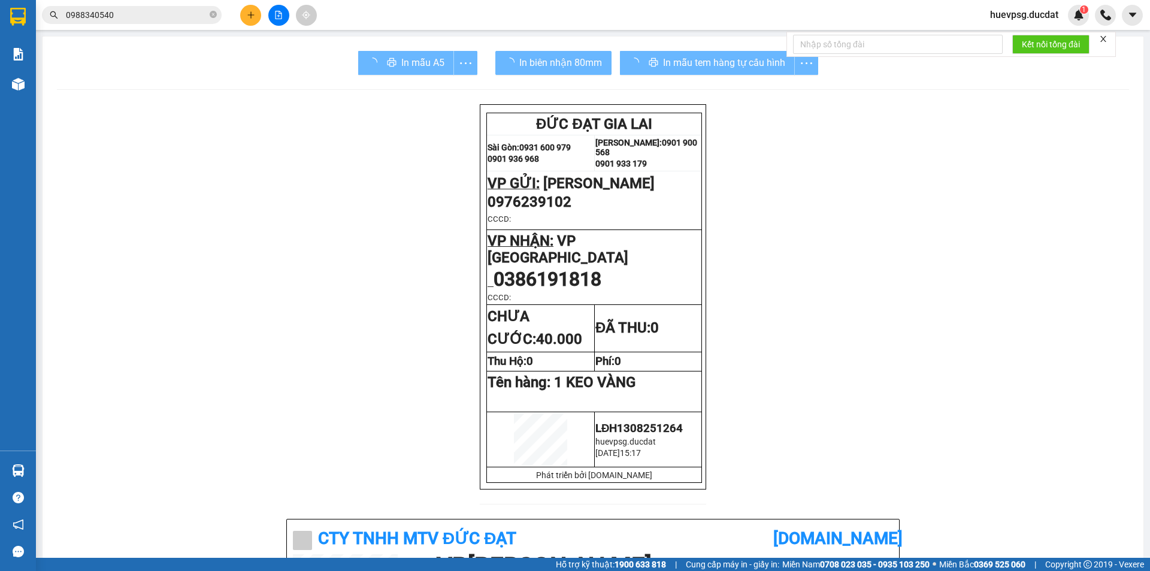
click at [250, 16] on icon "plus" at bounding box center [251, 15] width 8 height 8
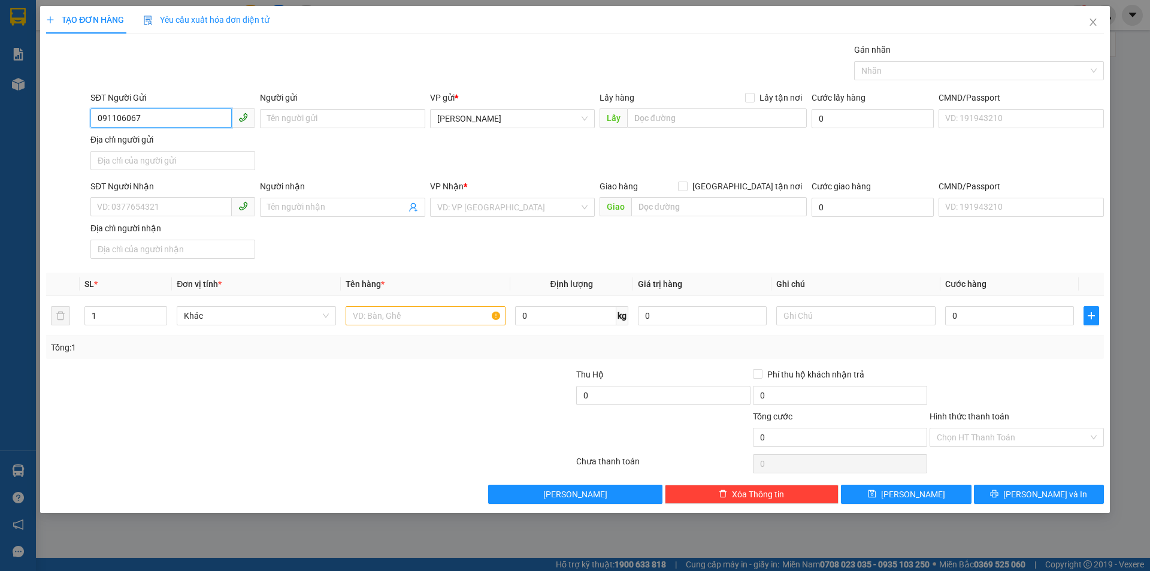
type input "0911060679"
click at [146, 137] on div "0911060679" at bounding box center [173, 142] width 150 height 13
type input "0911060679"
checkbox input "true"
type input "91 DO DOC LONG"
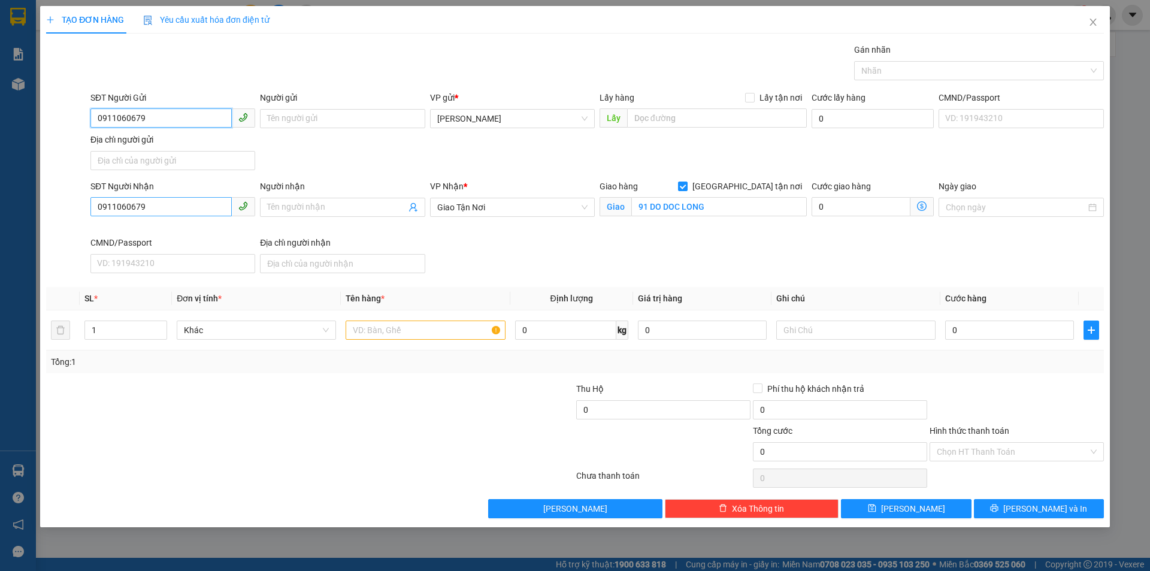
type input "0911060679"
click at [137, 203] on input "0911060679" at bounding box center [160, 206] width 141 height 19
click at [545, 214] on span "Giao Tận Nơi" at bounding box center [512, 207] width 150 height 18
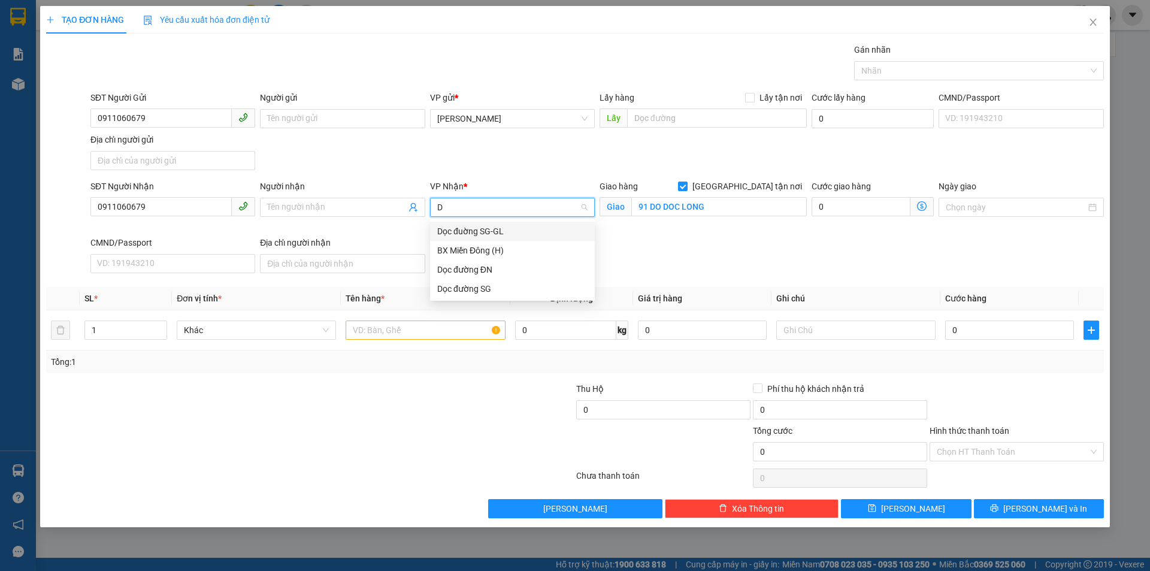
type input "DỌ"
click at [485, 288] on div "Dọc đường SG" at bounding box center [512, 288] width 150 height 13
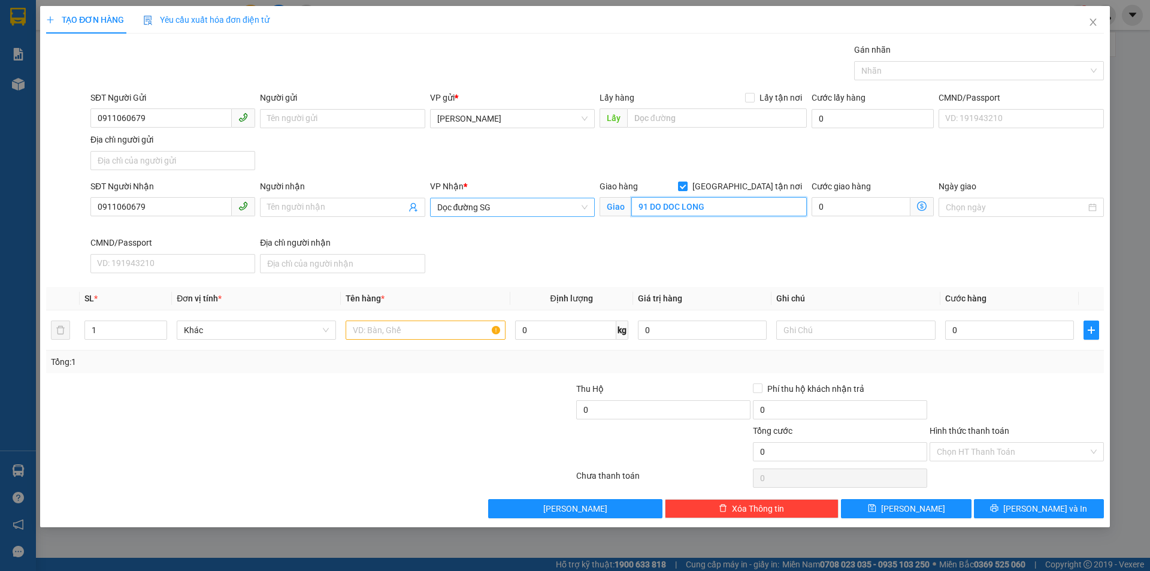
click at [644, 206] on input "91 DO DOC LONG" at bounding box center [720, 206] width 176 height 19
type input "VISIP 1 BĐ"
click at [687, 185] on input "[GEOGRAPHIC_DATA] tận nơi" at bounding box center [682, 186] width 8 height 8
checkbox input "false"
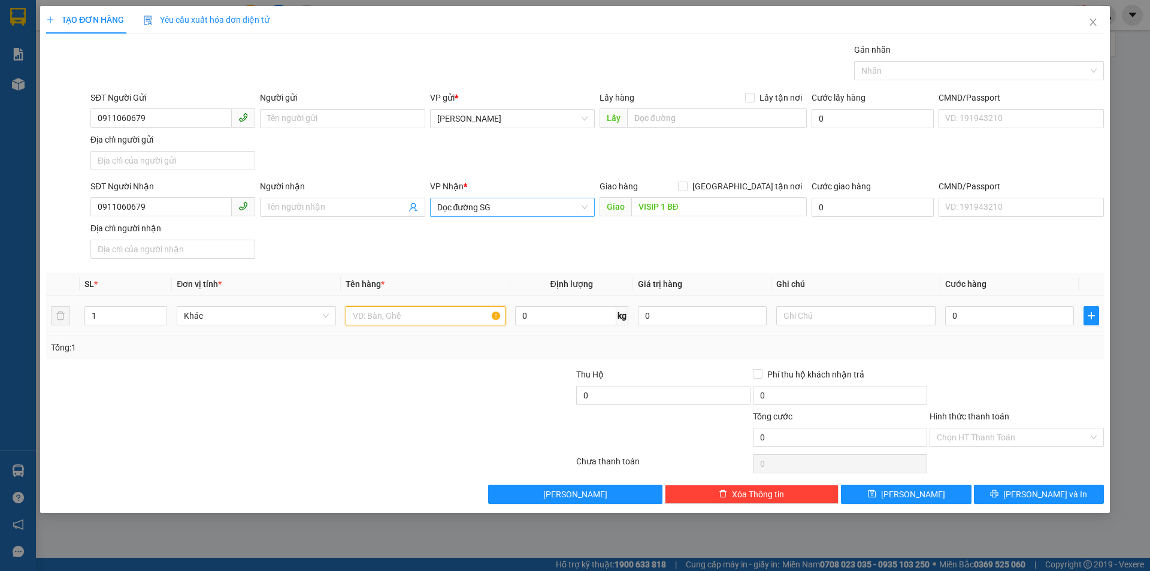
click at [479, 317] on input "text" at bounding box center [425, 315] width 159 height 19
type input "1T/GIẤY"
type input "6"
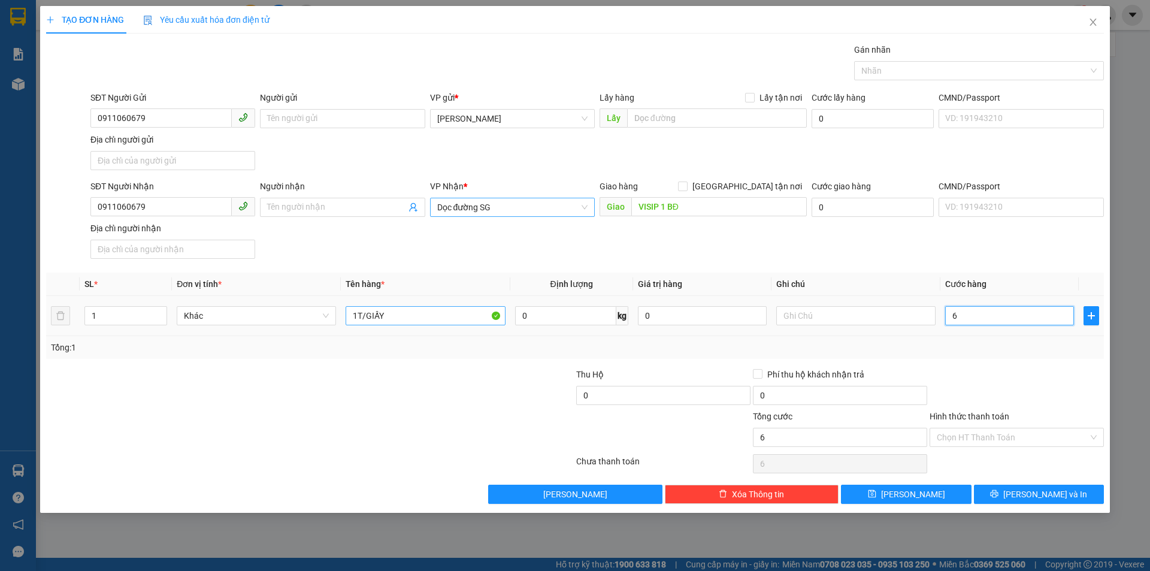
type input "60"
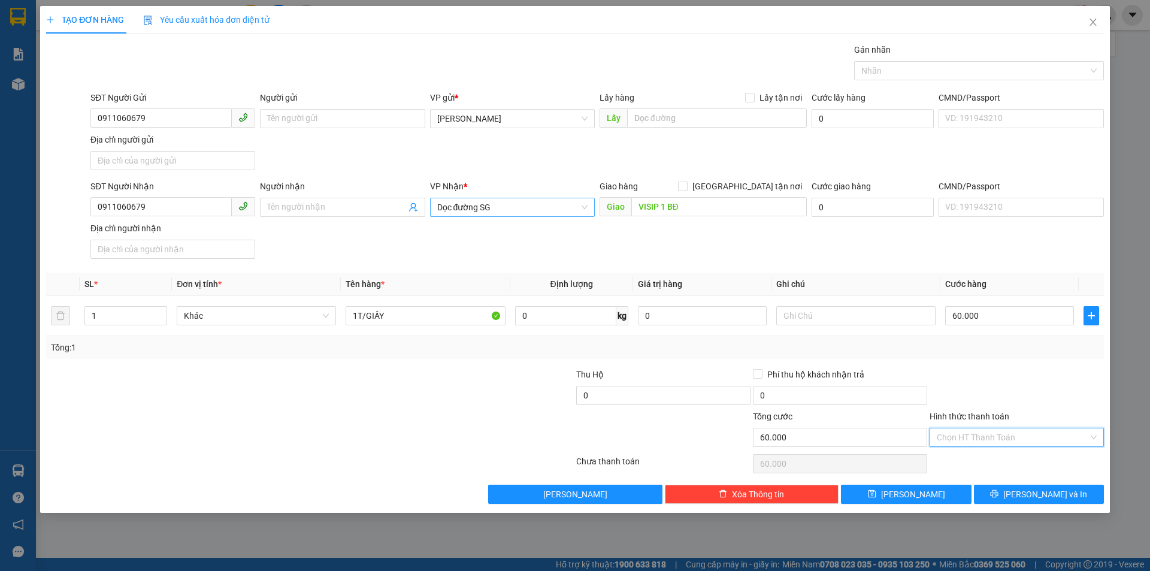
click at [999, 445] on input "Hình thức thanh toán" at bounding box center [1013, 437] width 152 height 18
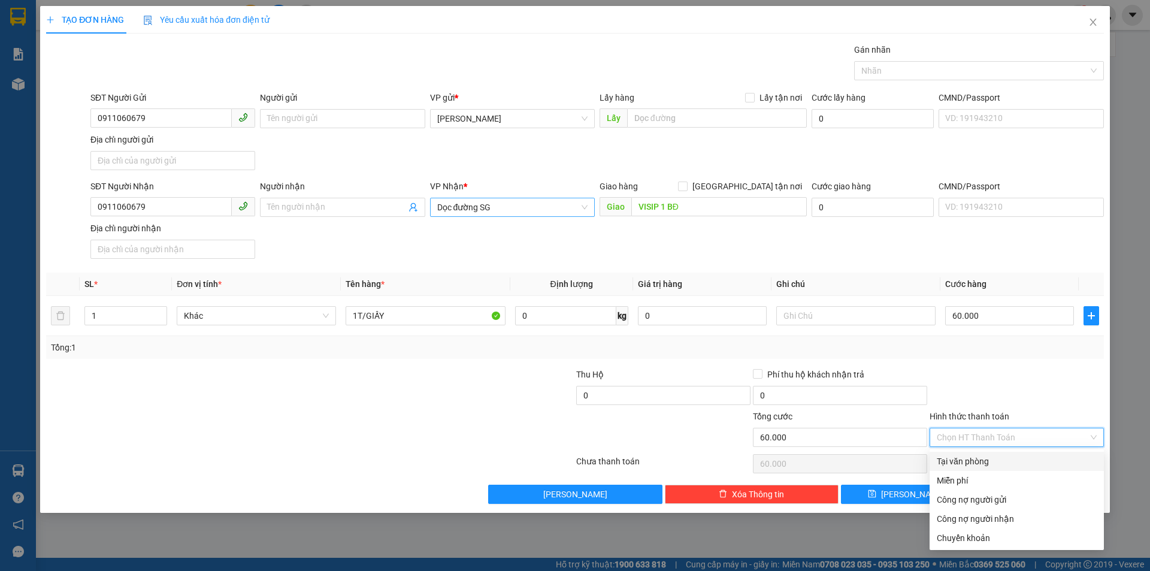
click at [988, 452] on div "Tại văn phòng" at bounding box center [1017, 461] width 174 height 19
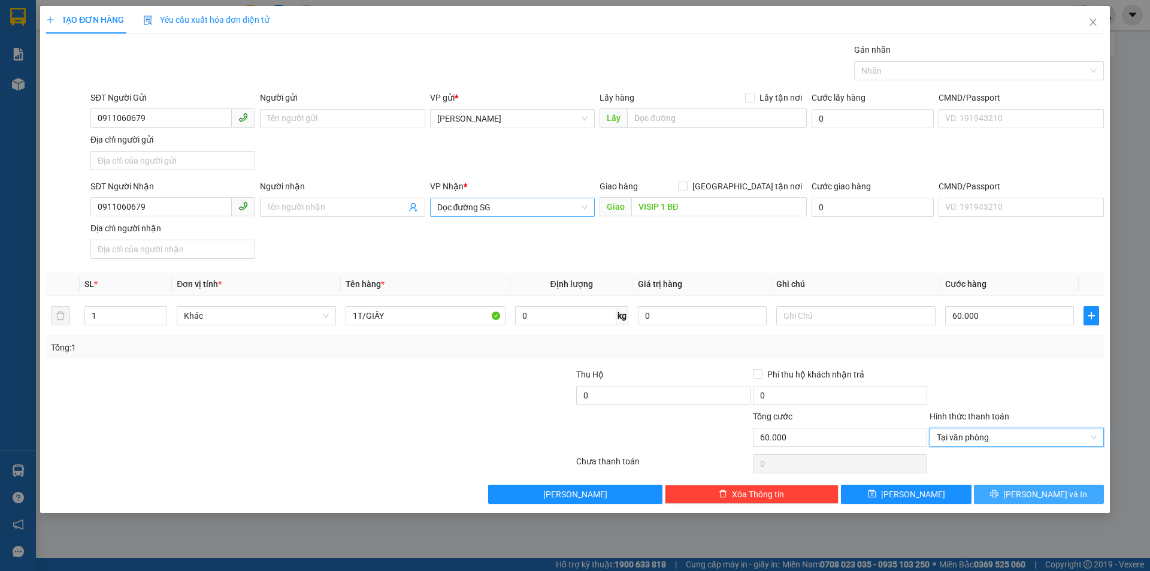
click at [999, 490] on icon "printer" at bounding box center [995, 494] width 8 height 8
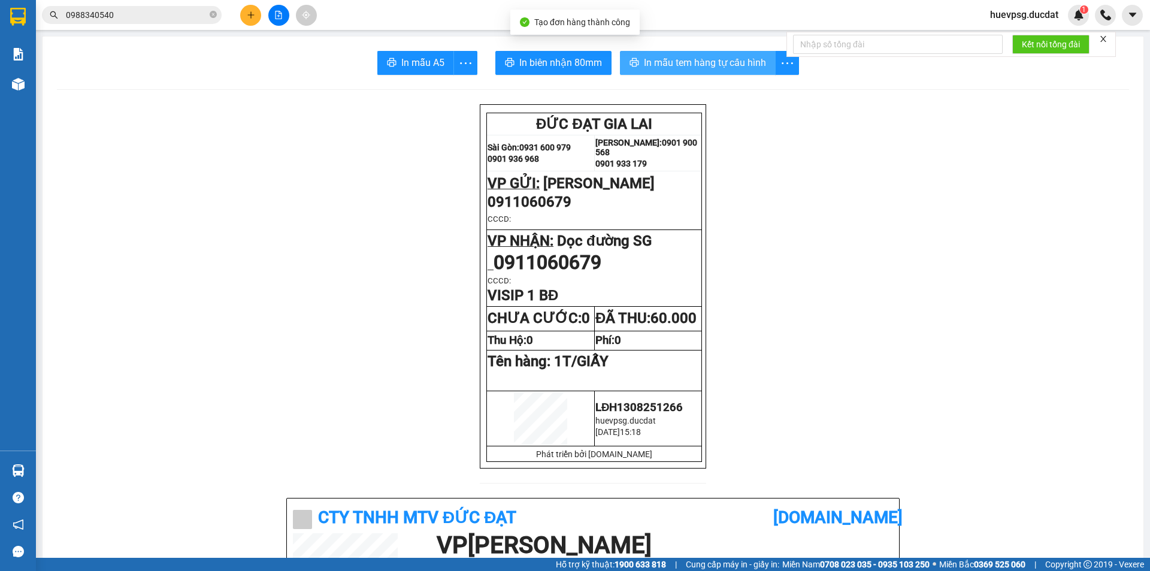
click at [722, 74] on button "In mẫu tem hàng tự cấu hình" at bounding box center [698, 63] width 156 height 24
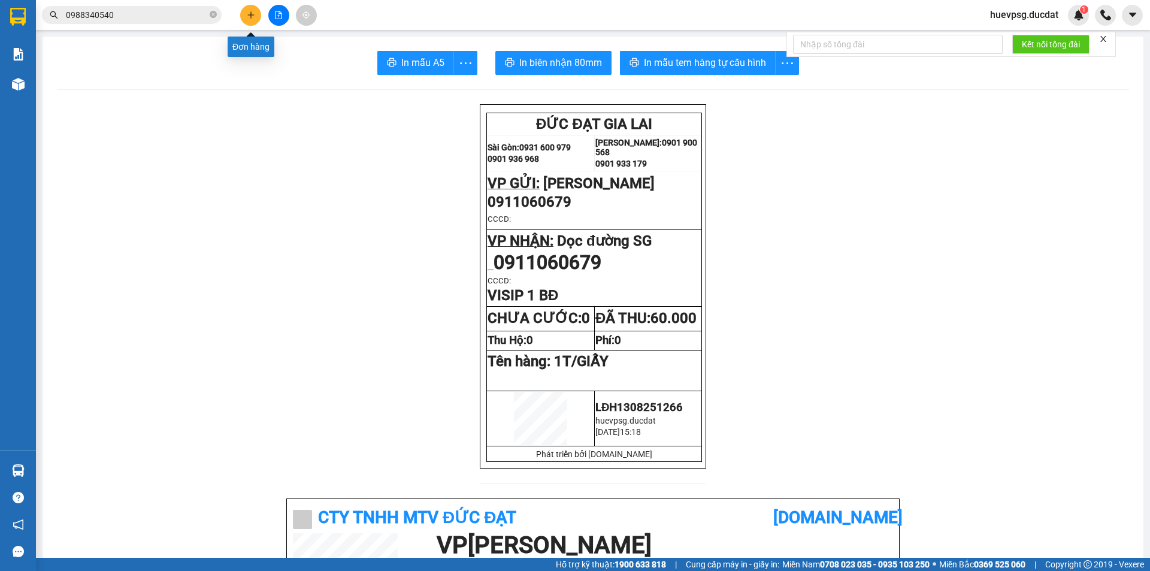
click at [247, 13] on icon "plus" at bounding box center [251, 15] width 8 height 8
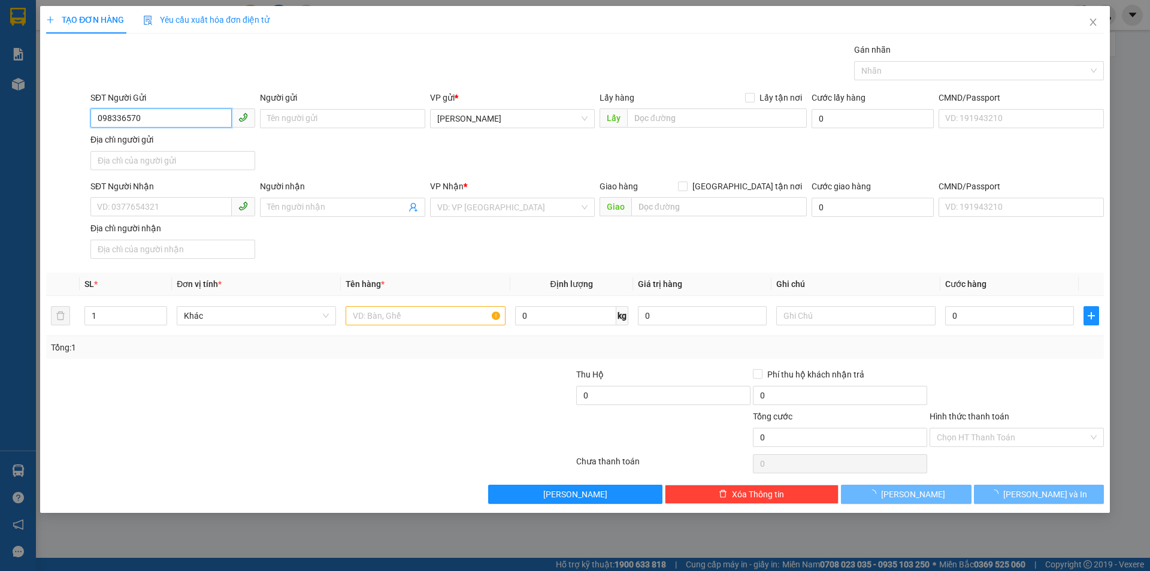
type input "0983365700"
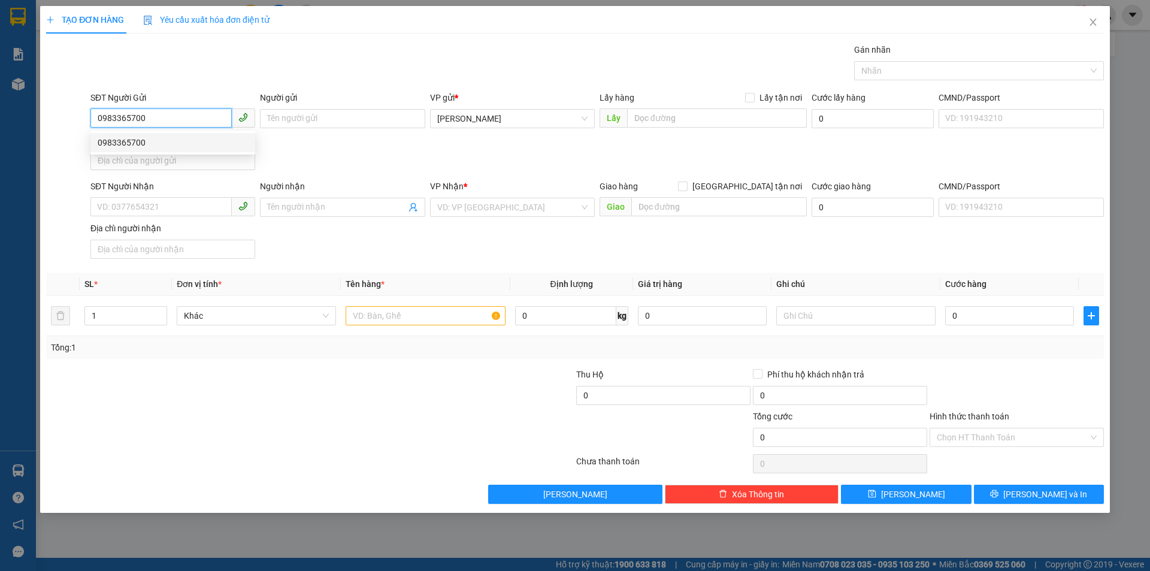
click at [168, 143] on div "0983365700" at bounding box center [173, 142] width 150 height 13
type input "0935116277"
click at [377, 319] on input "text" at bounding box center [425, 315] width 159 height 19
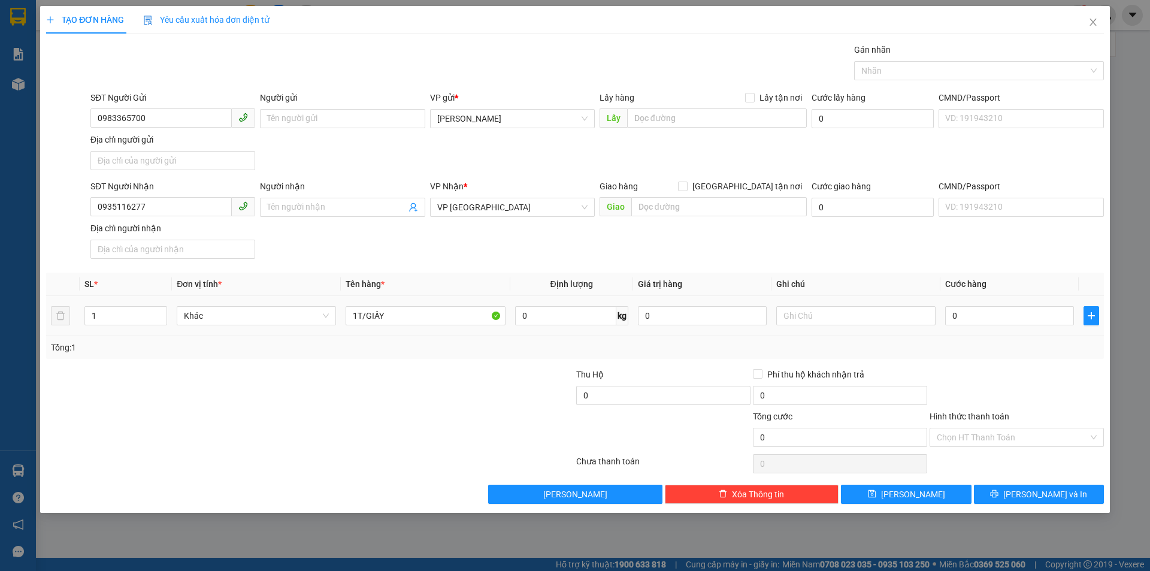
click at [1012, 327] on div "0" at bounding box center [1010, 316] width 129 height 24
click at [1016, 321] on input "0" at bounding box center [1010, 315] width 129 height 19
click at [1062, 431] on input "Hình thức thanh toán" at bounding box center [1013, 437] width 152 height 18
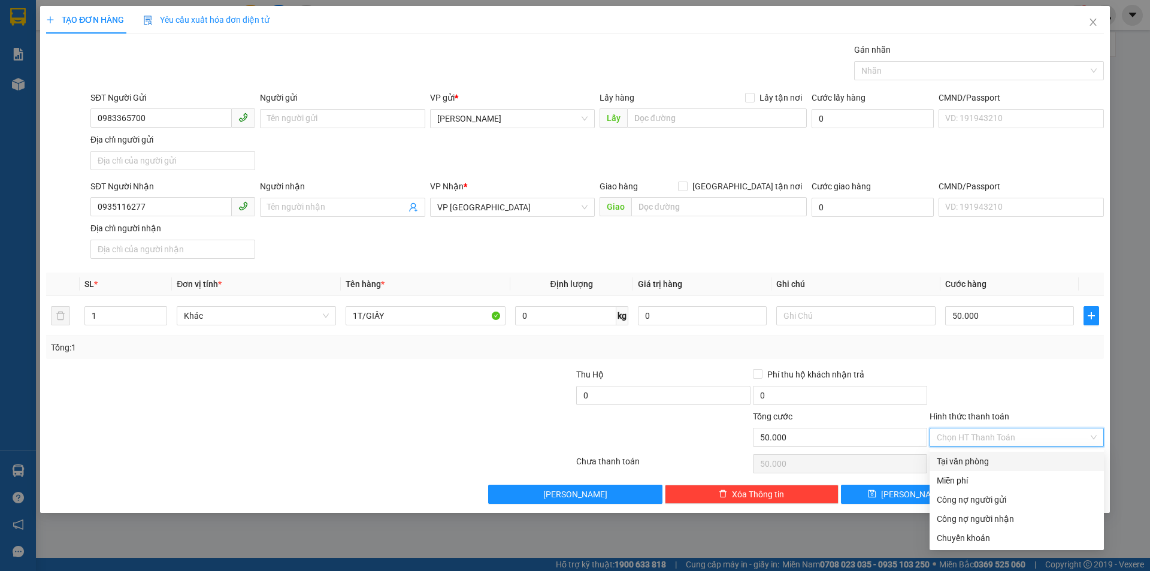
click at [1035, 459] on div "Tại văn phòng" at bounding box center [1017, 461] width 160 height 13
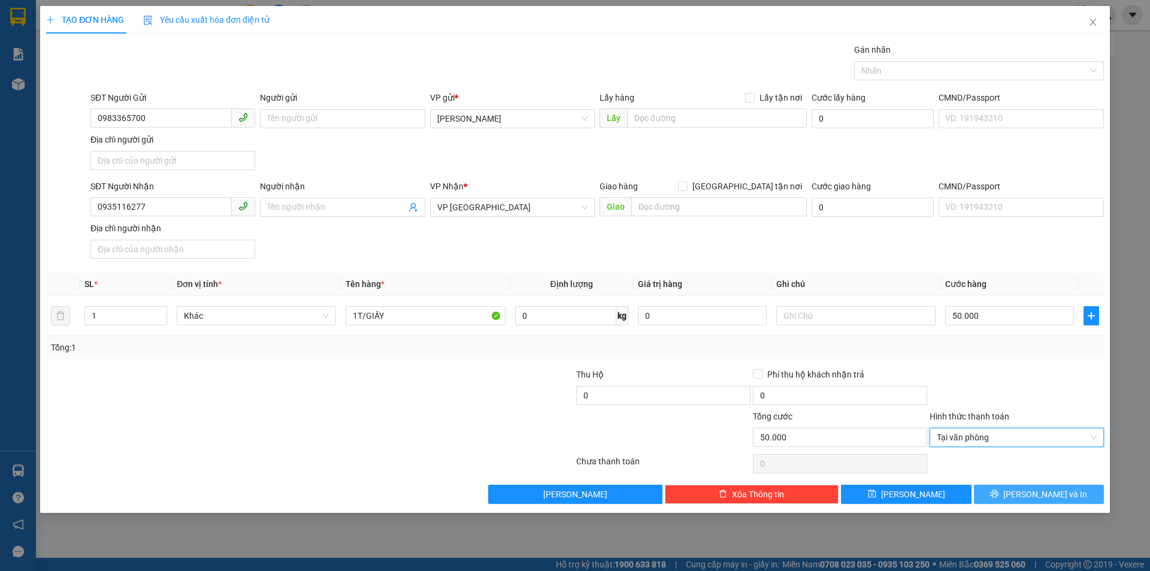
click at [1044, 491] on span "[PERSON_NAME] và In" at bounding box center [1046, 494] width 84 height 13
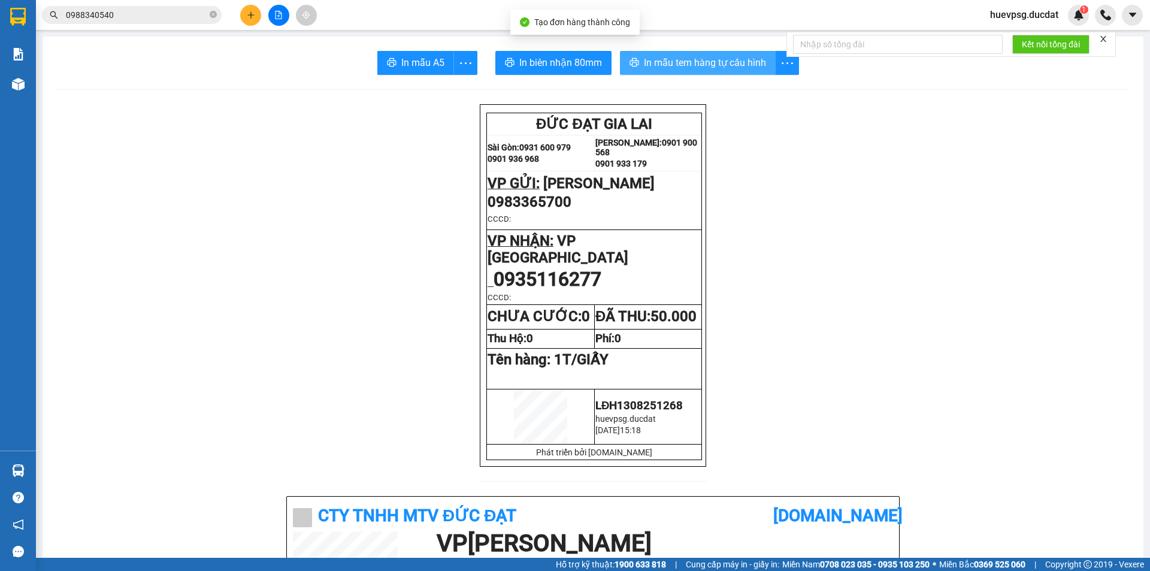
click at [702, 51] on button "In mẫu tem hàng tự cấu hình" at bounding box center [698, 63] width 156 height 24
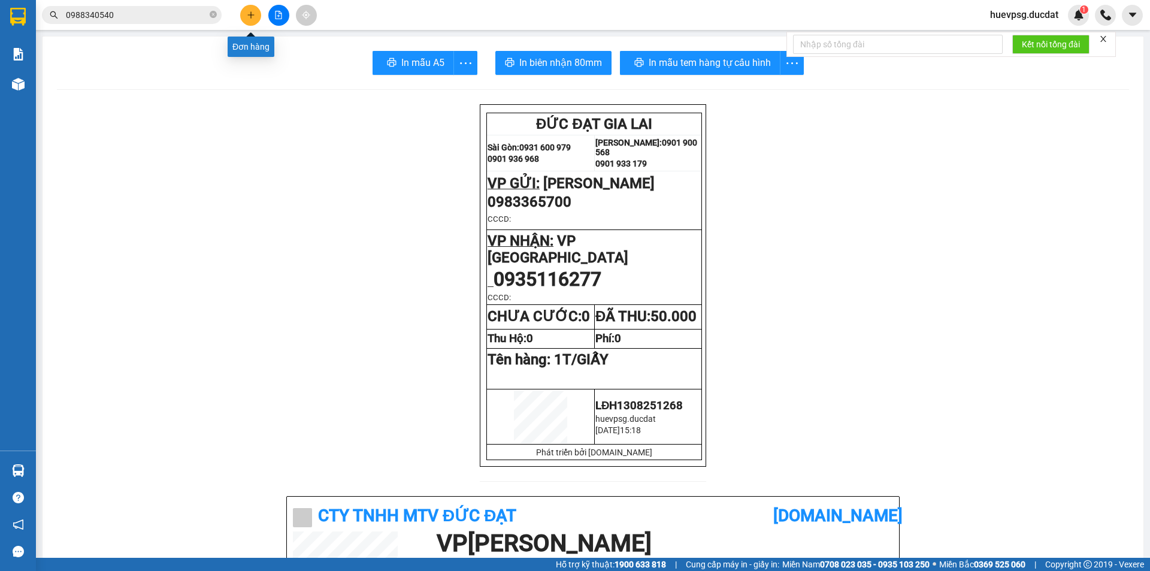
click at [258, 16] on button at bounding box center [250, 15] width 21 height 21
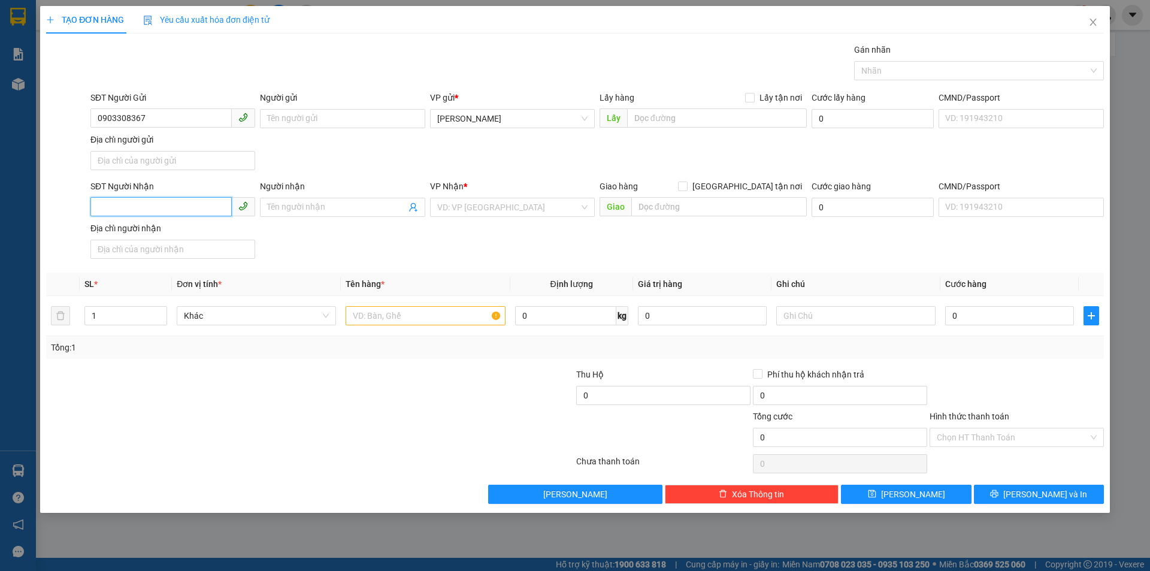
click at [158, 206] on input "SĐT Người Nhận" at bounding box center [160, 206] width 141 height 19
click at [576, 213] on input "search" at bounding box center [508, 207] width 142 height 18
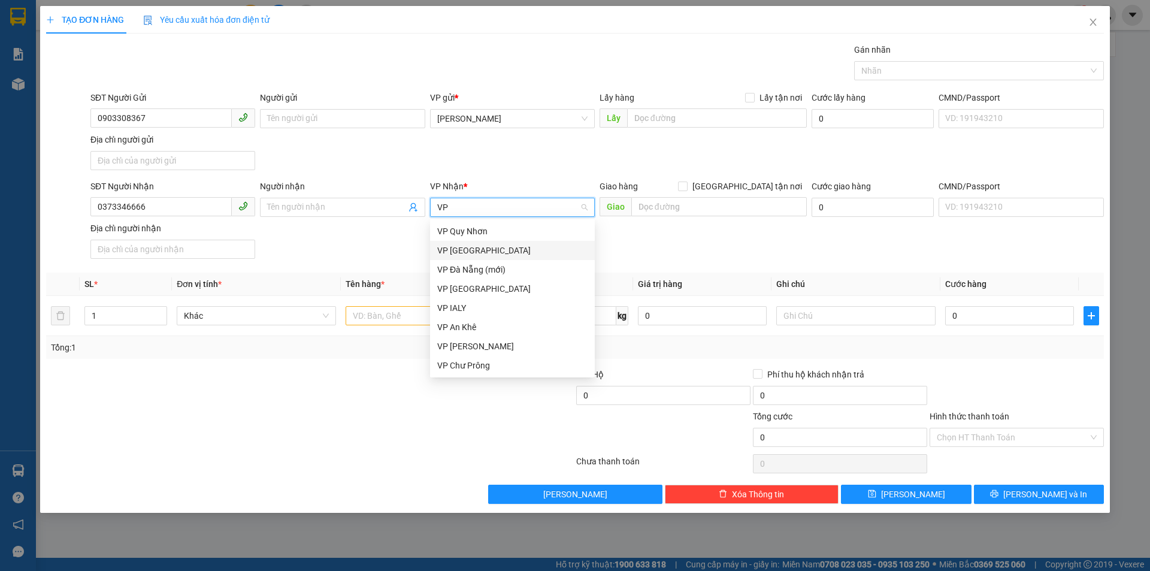
click at [490, 252] on div "VP [GEOGRAPHIC_DATA]" at bounding box center [512, 250] width 150 height 13
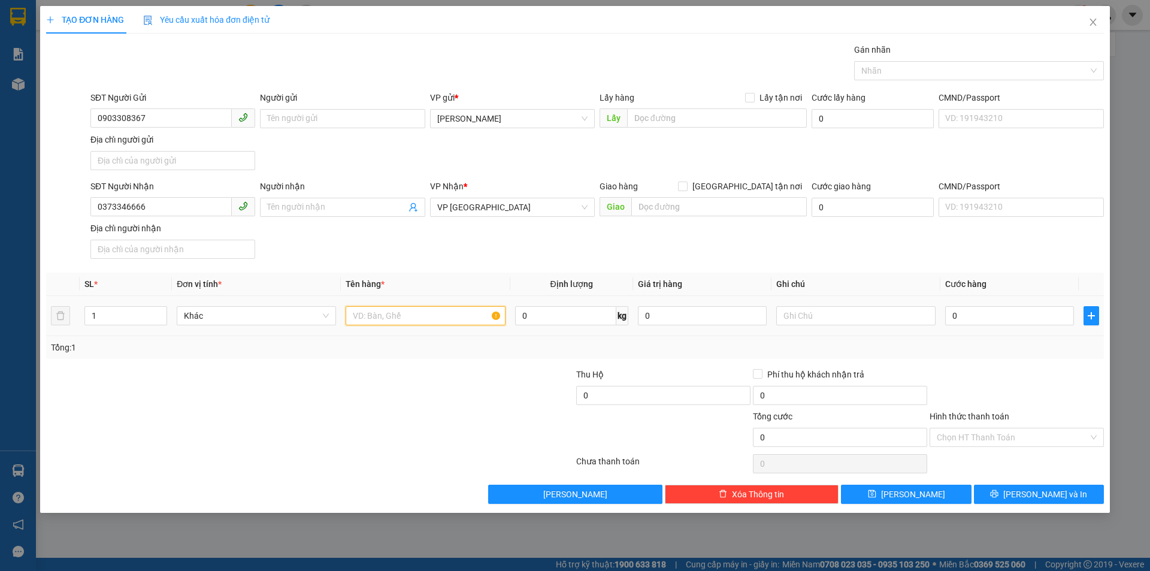
click at [434, 315] on input "text" at bounding box center [425, 315] width 159 height 19
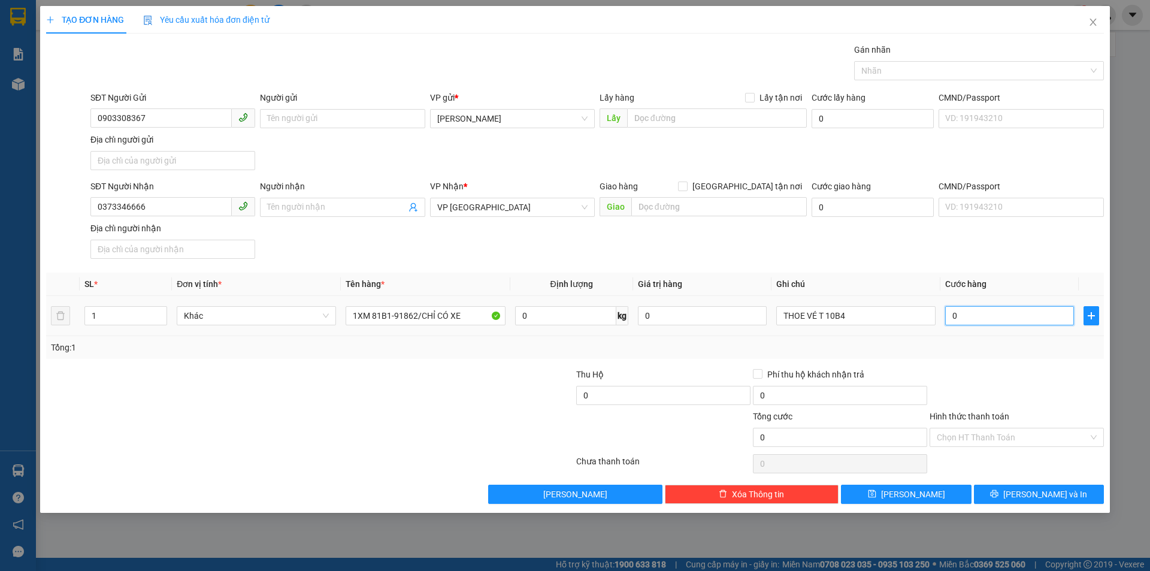
click at [1014, 313] on input "0" at bounding box center [1010, 315] width 129 height 19
click at [1032, 442] on input "Hình thức thanh toán" at bounding box center [1013, 437] width 152 height 18
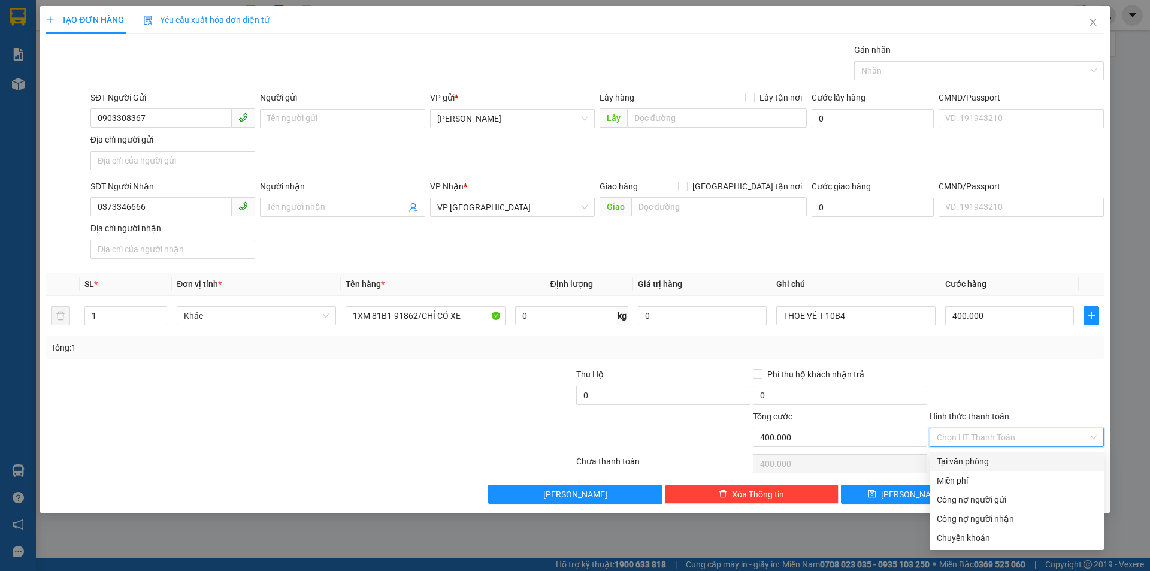
click at [1014, 461] on div "Tại văn phòng" at bounding box center [1017, 461] width 160 height 13
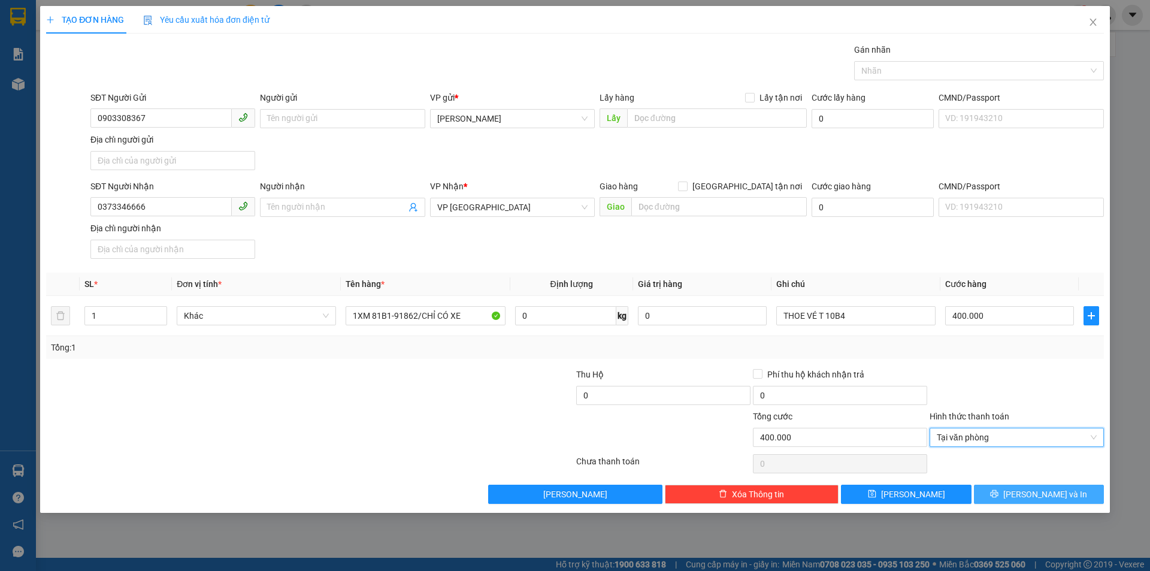
click at [1040, 488] on span "[PERSON_NAME] và In" at bounding box center [1046, 494] width 84 height 13
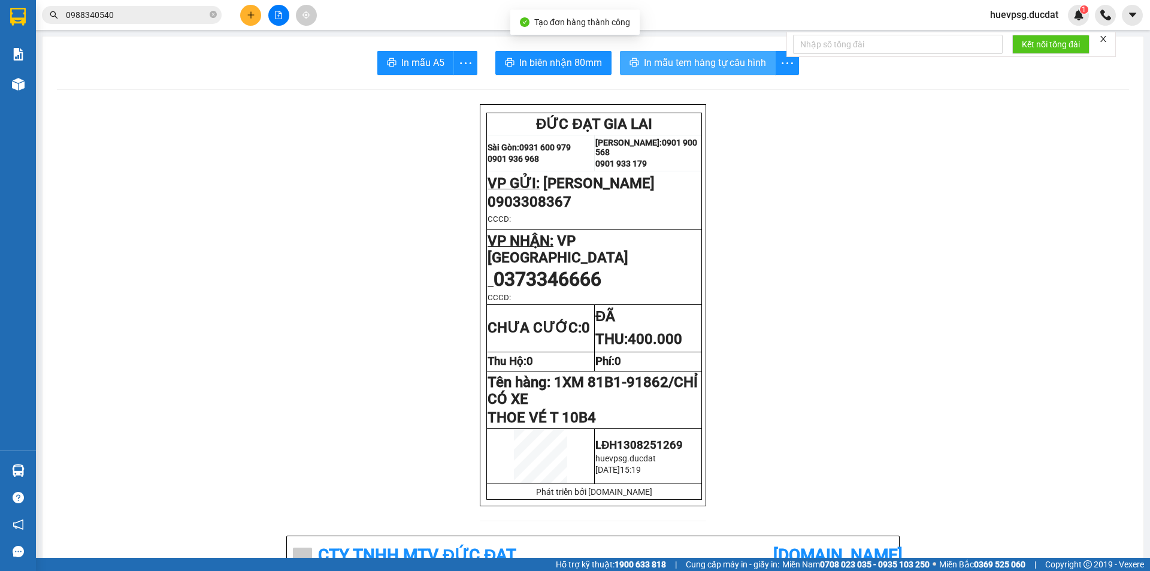
click at [688, 65] on span "In mẫu tem hàng tự cấu hình" at bounding box center [705, 62] width 122 height 15
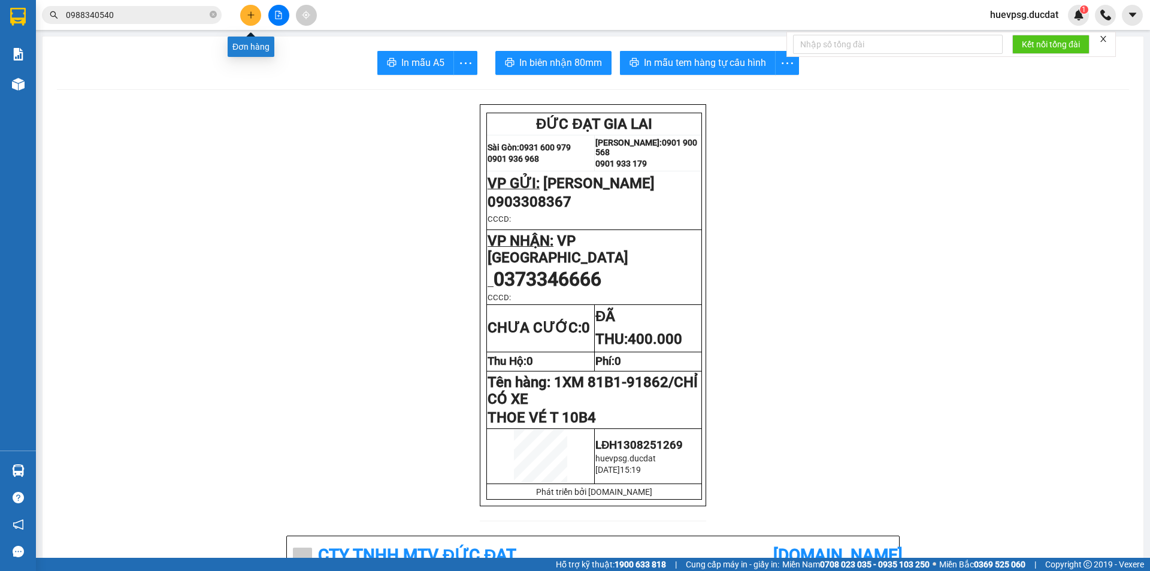
click at [250, 7] on button at bounding box center [250, 15] width 21 height 21
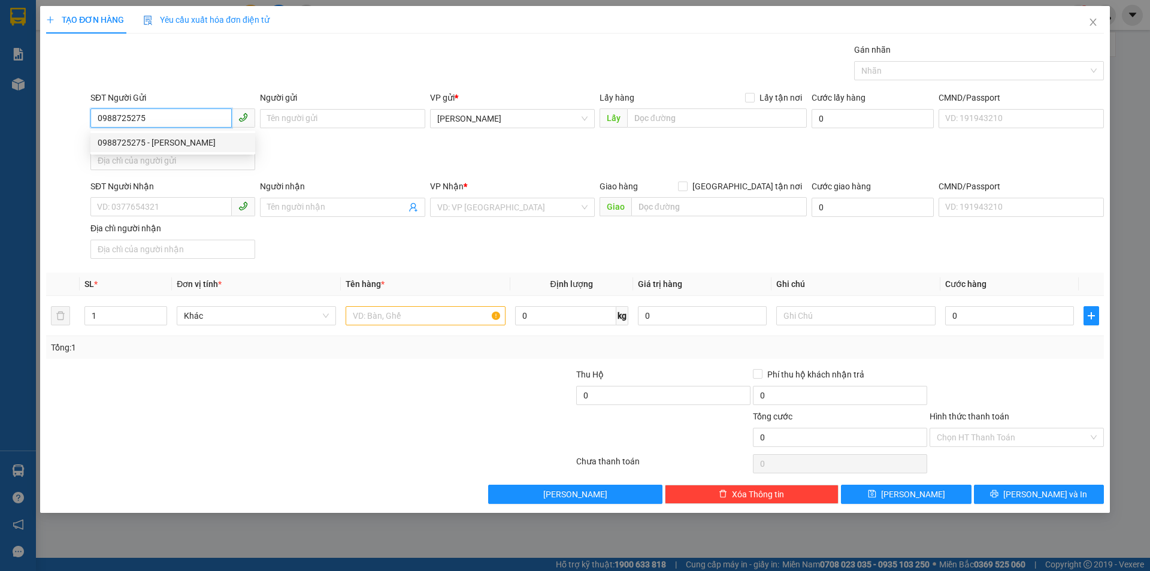
click at [147, 146] on div "0988725275 - [PERSON_NAME]" at bounding box center [173, 142] width 150 height 13
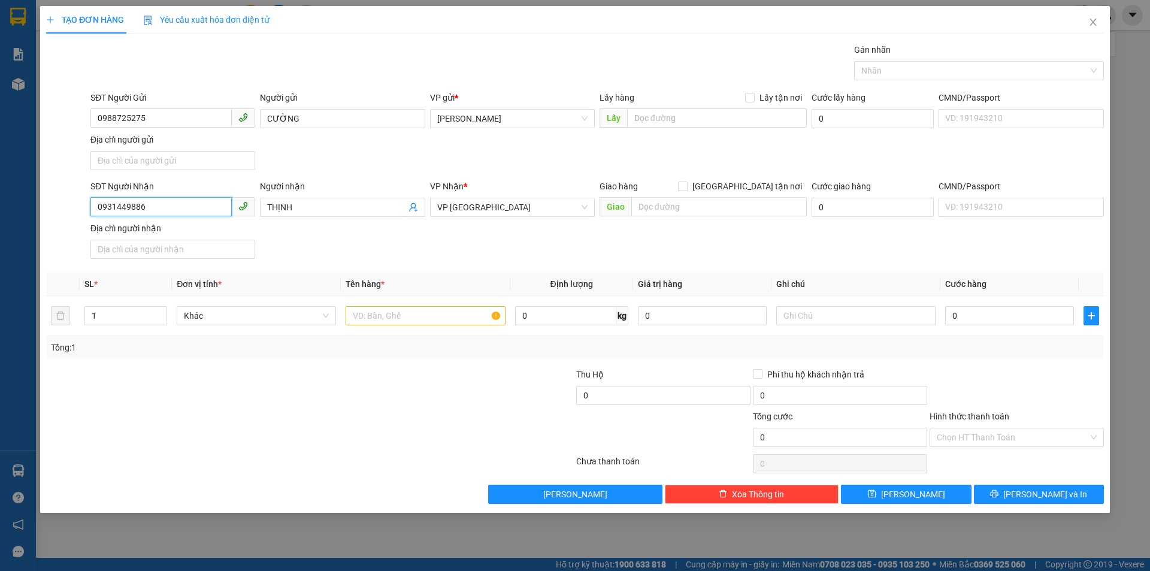
click at [174, 203] on input "0931449886" at bounding box center [160, 206] width 141 height 19
click at [117, 209] on input "0374399348" at bounding box center [160, 206] width 141 height 19
click at [279, 216] on span "THỊNH" at bounding box center [342, 207] width 165 height 19
click at [279, 210] on input "THỊNH" at bounding box center [336, 207] width 138 height 13
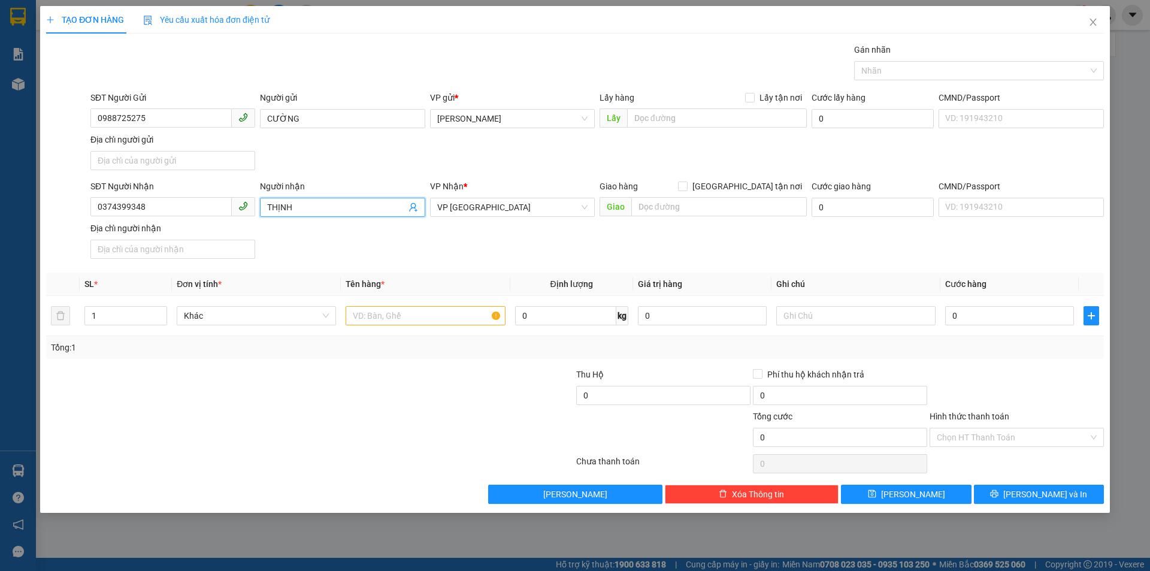
click at [279, 210] on input "THỊNH" at bounding box center [336, 207] width 138 height 13
click at [418, 319] on input "text" at bounding box center [425, 315] width 159 height 19
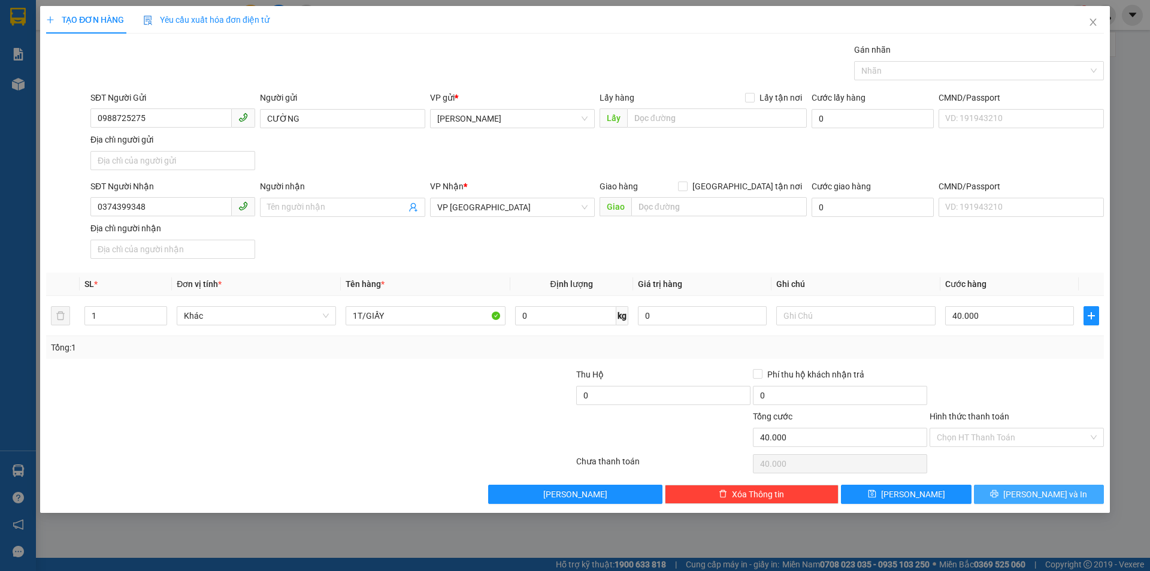
click at [999, 493] on icon "printer" at bounding box center [994, 494] width 8 height 8
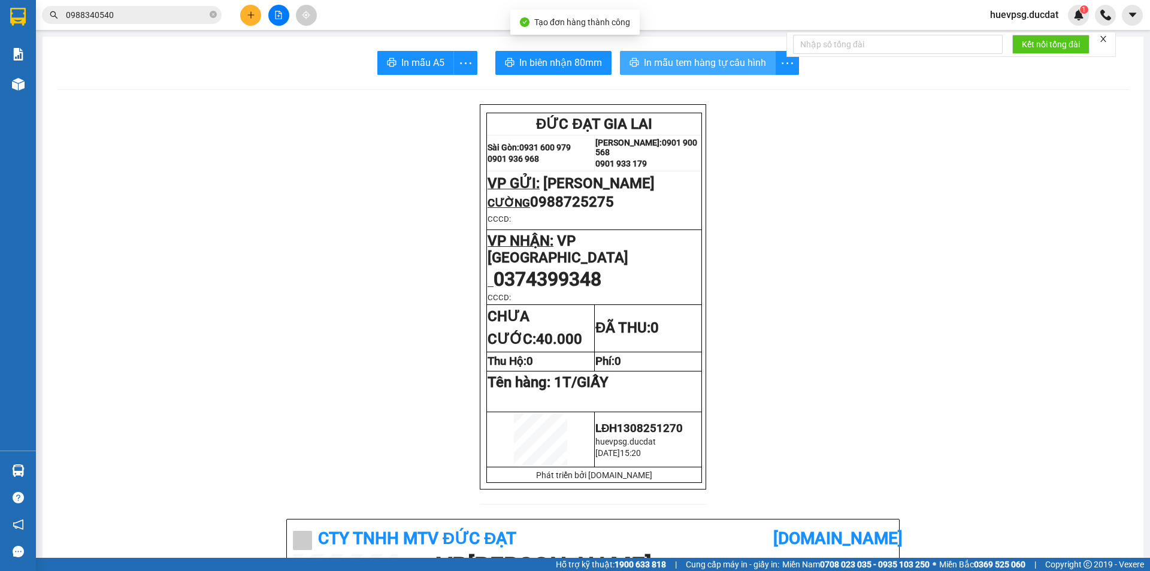
click at [706, 74] on button "In mẫu tem hàng tự cấu hình" at bounding box center [698, 63] width 156 height 24
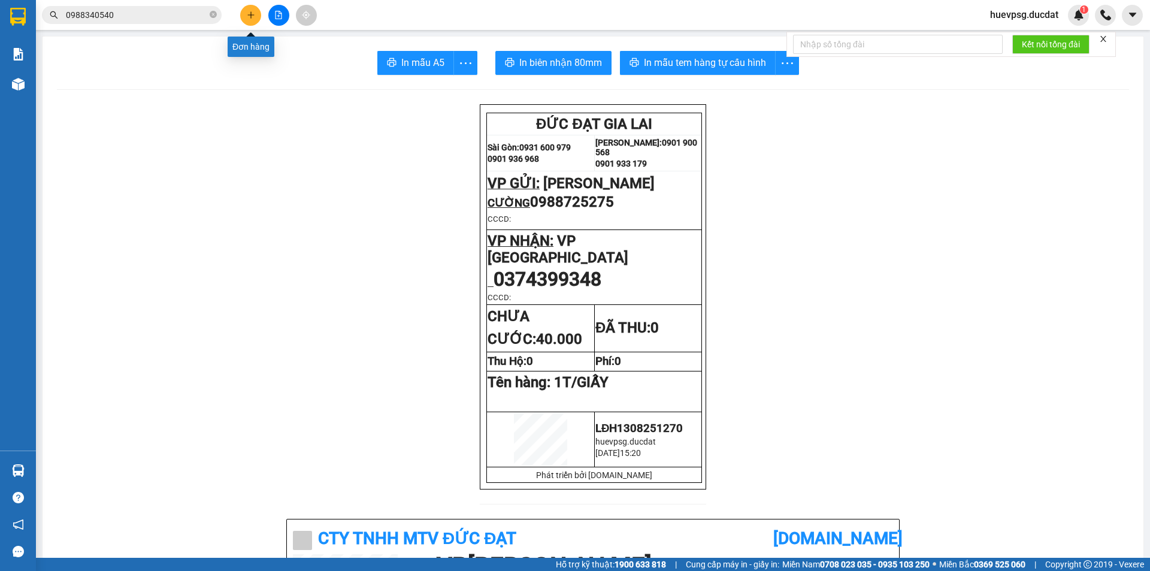
click at [251, 10] on button at bounding box center [250, 15] width 21 height 21
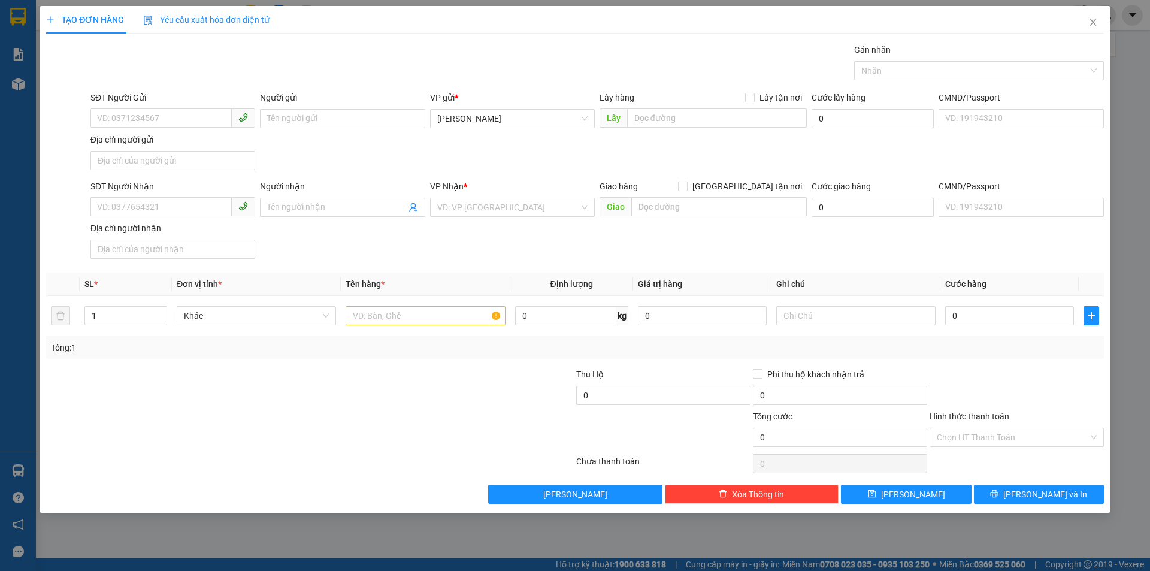
click at [182, 219] on div "SĐT Người Nhận VD: 0377654321" at bounding box center [172, 201] width 165 height 42
click at [189, 210] on input "SĐT Người Nhận" at bounding box center [160, 206] width 141 height 19
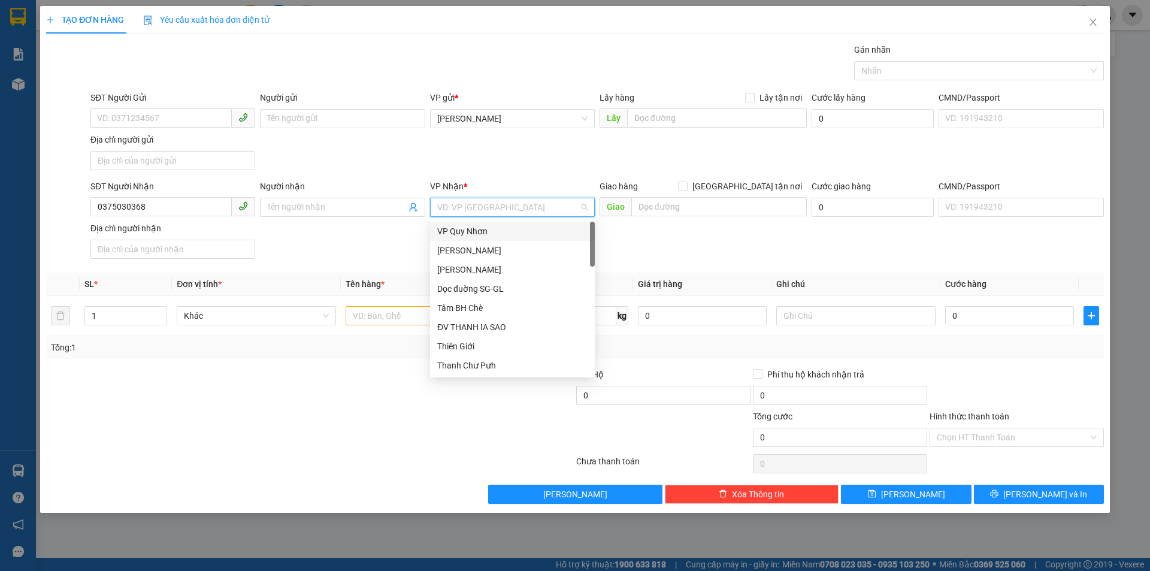
click at [549, 210] on input "search" at bounding box center [508, 207] width 142 height 18
click at [508, 247] on div "VP [GEOGRAPHIC_DATA]" at bounding box center [512, 250] width 150 height 13
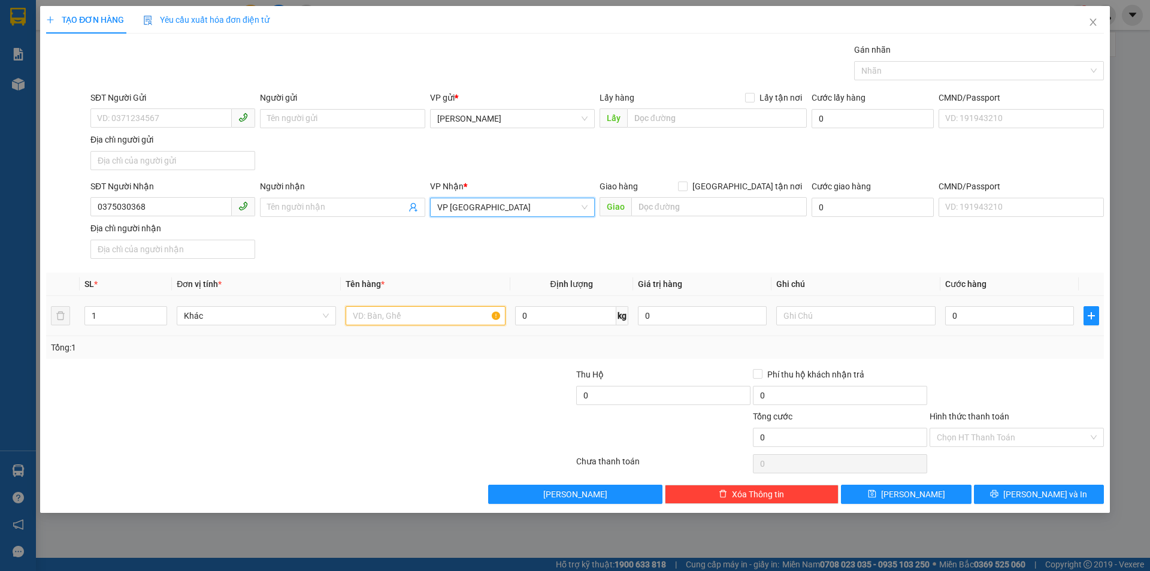
click at [441, 325] on input "text" at bounding box center [425, 315] width 159 height 19
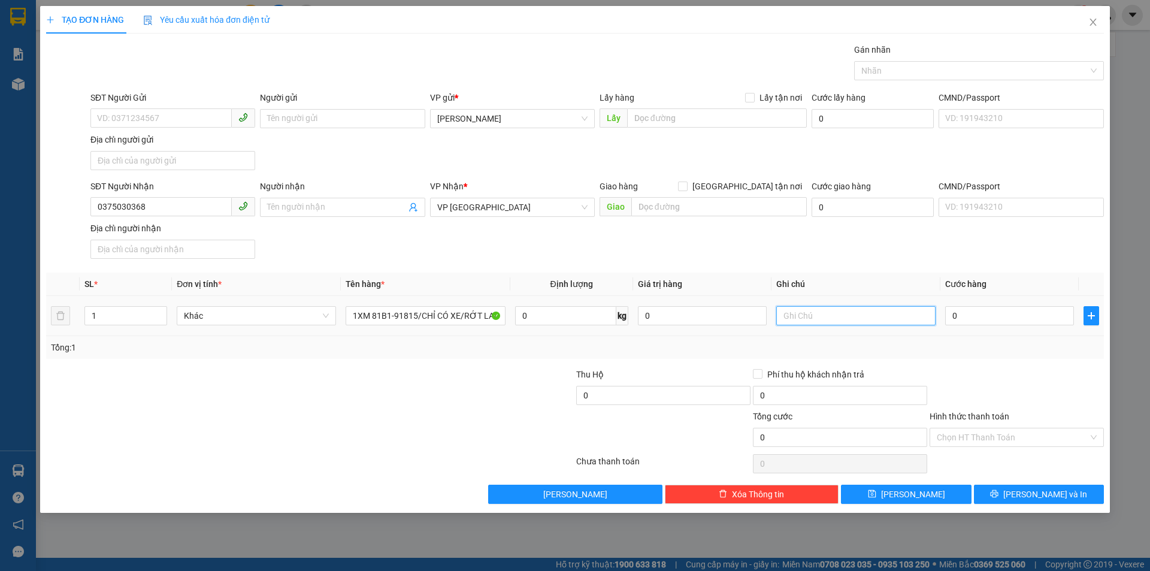
click at [854, 314] on input "text" at bounding box center [856, 315] width 159 height 19
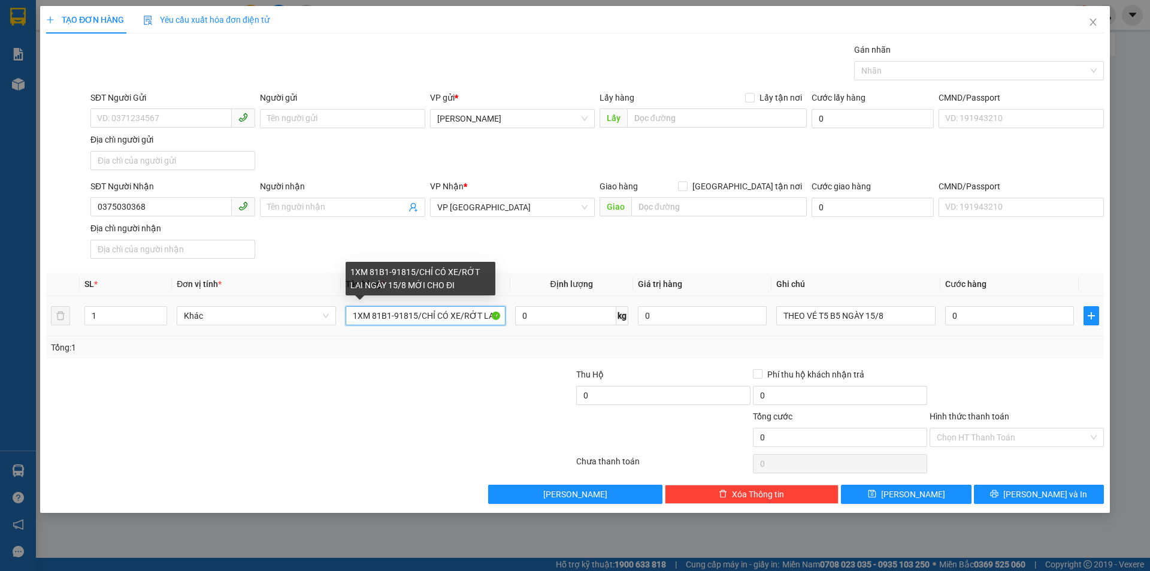
click at [419, 313] on input "1XM 81B1-91815/CHỈ CÓ XE/RỚT LAI NGÀY 15/8 MỚI CHO ĐI" at bounding box center [425, 315] width 159 height 19
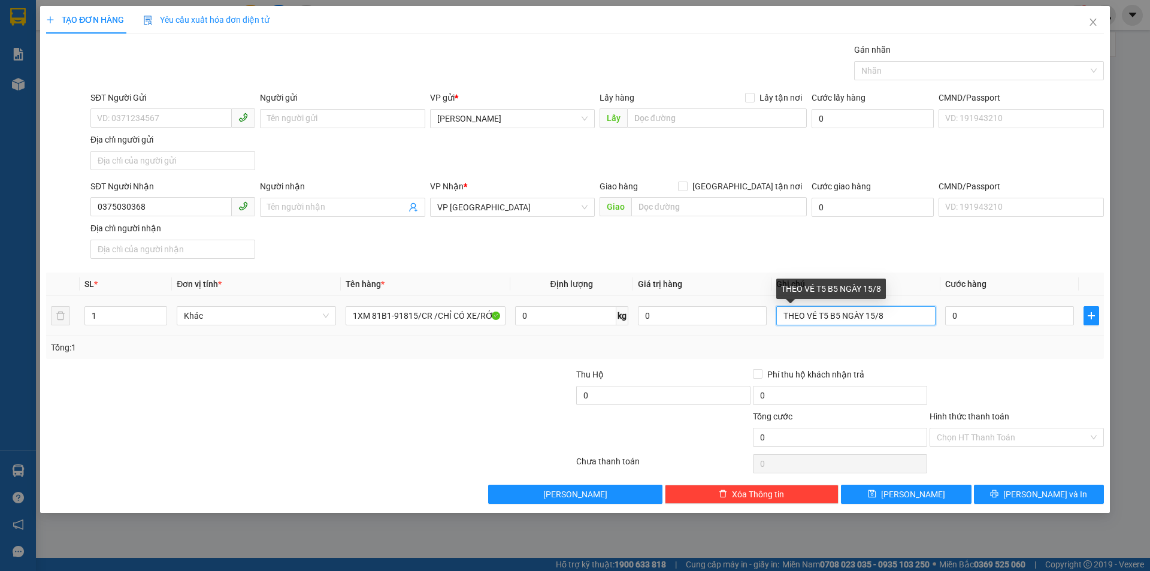
click at [885, 319] on input "THEO VÉ T5 B5 NGÀY 15/8" at bounding box center [856, 315] width 159 height 19
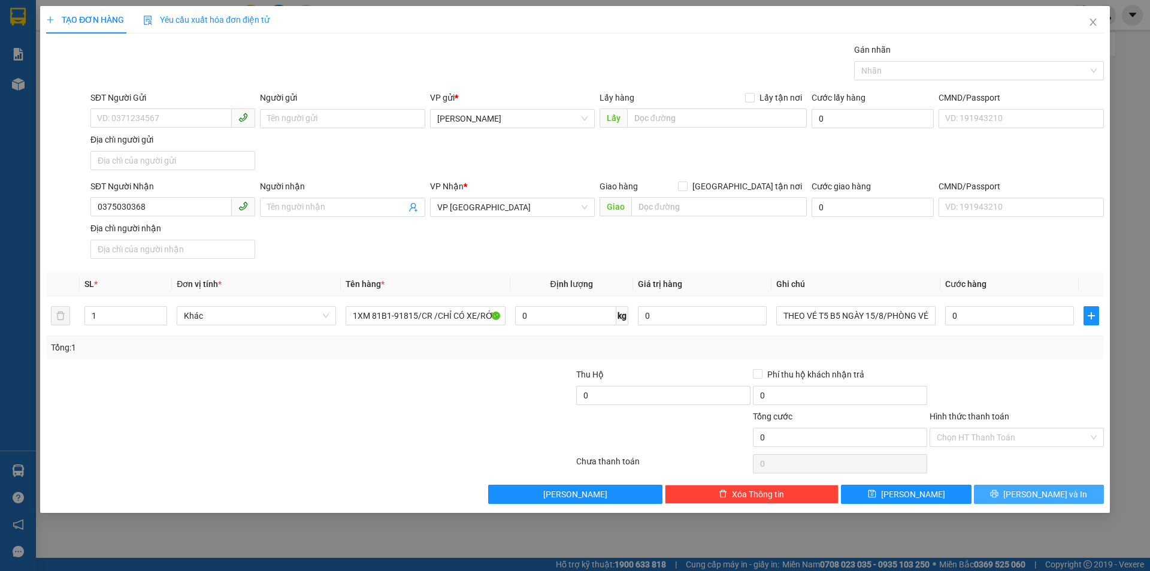
click at [1067, 497] on button "[PERSON_NAME] và In" at bounding box center [1039, 494] width 130 height 19
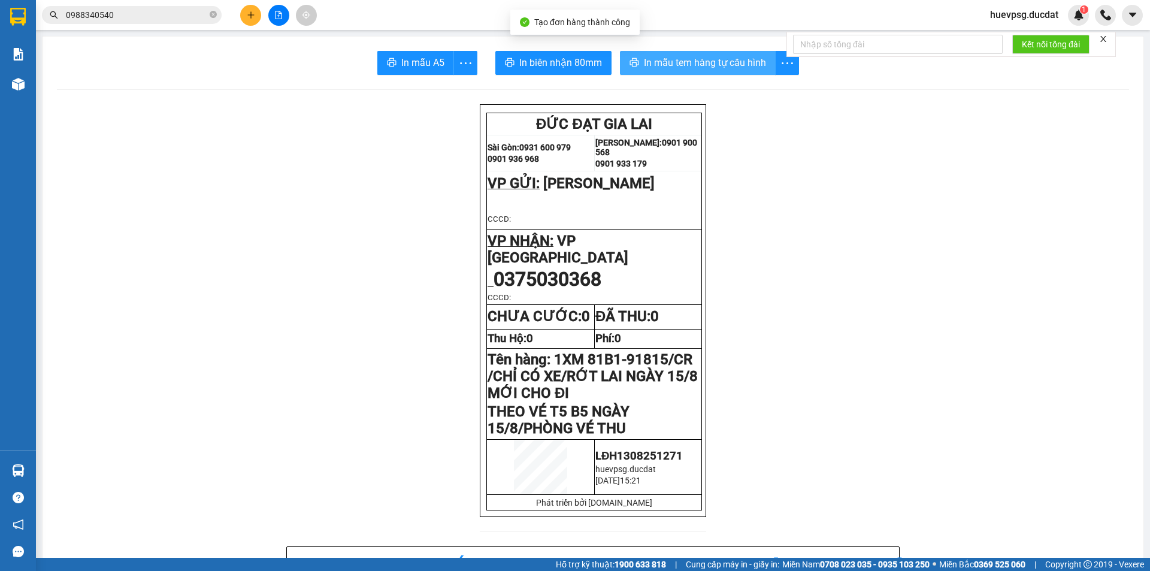
click at [709, 68] on span "In mẫu tem hàng tự cấu hình" at bounding box center [705, 62] width 122 height 15
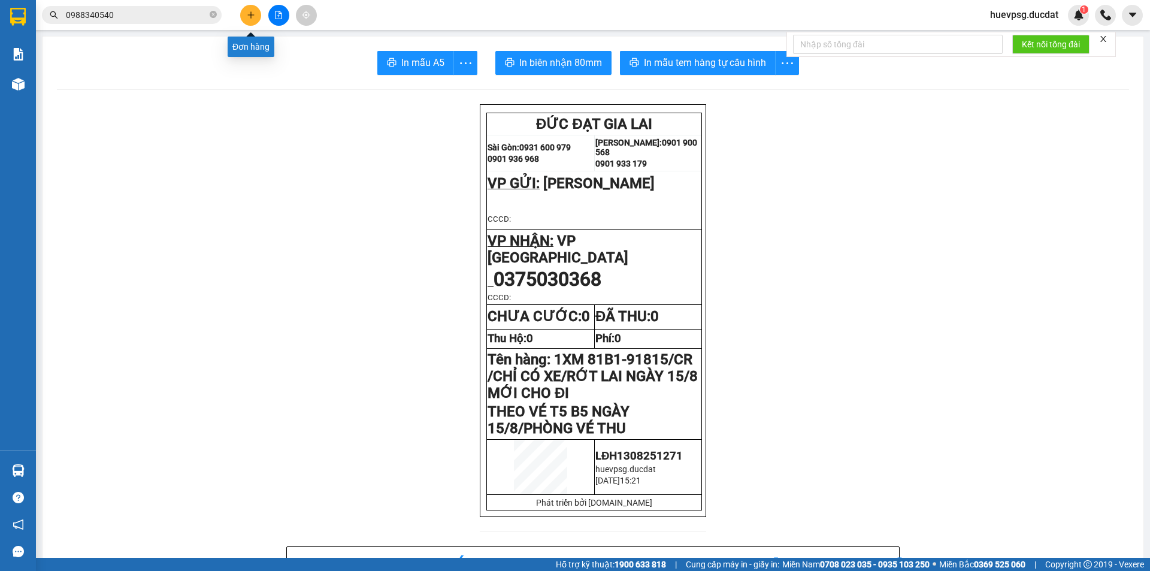
click at [242, 14] on button at bounding box center [250, 15] width 21 height 21
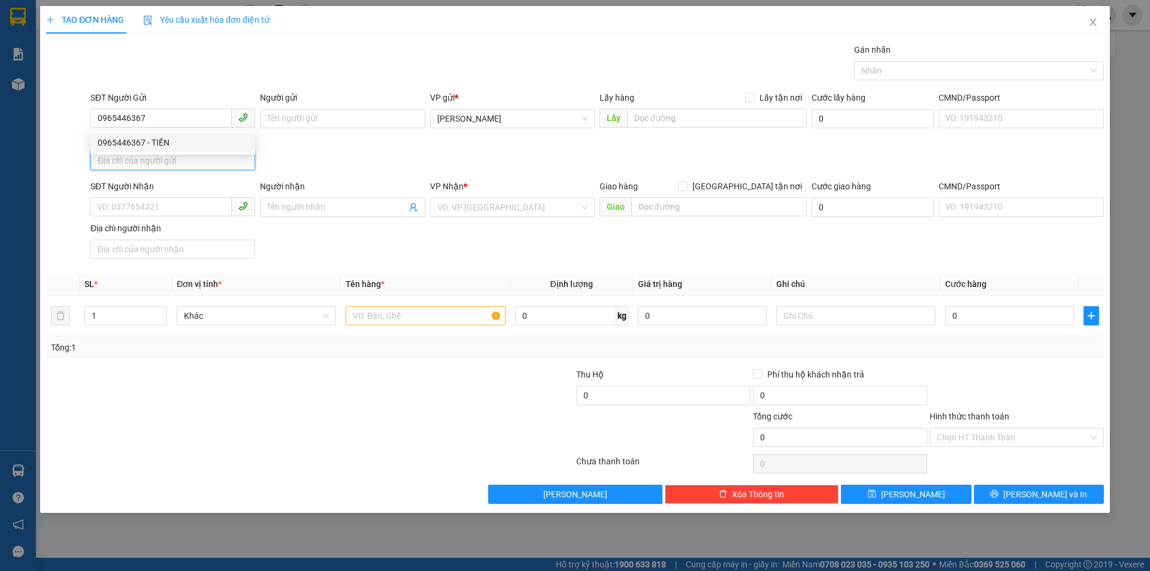
click at [171, 156] on input "Địa chỉ người gửi" at bounding box center [172, 160] width 165 height 19
click at [196, 116] on input "0965446367" at bounding box center [160, 117] width 141 height 19
click at [180, 144] on div "0965446367 - TIẾN" at bounding box center [173, 142] width 150 height 13
click at [484, 320] on input "text" at bounding box center [425, 315] width 159 height 19
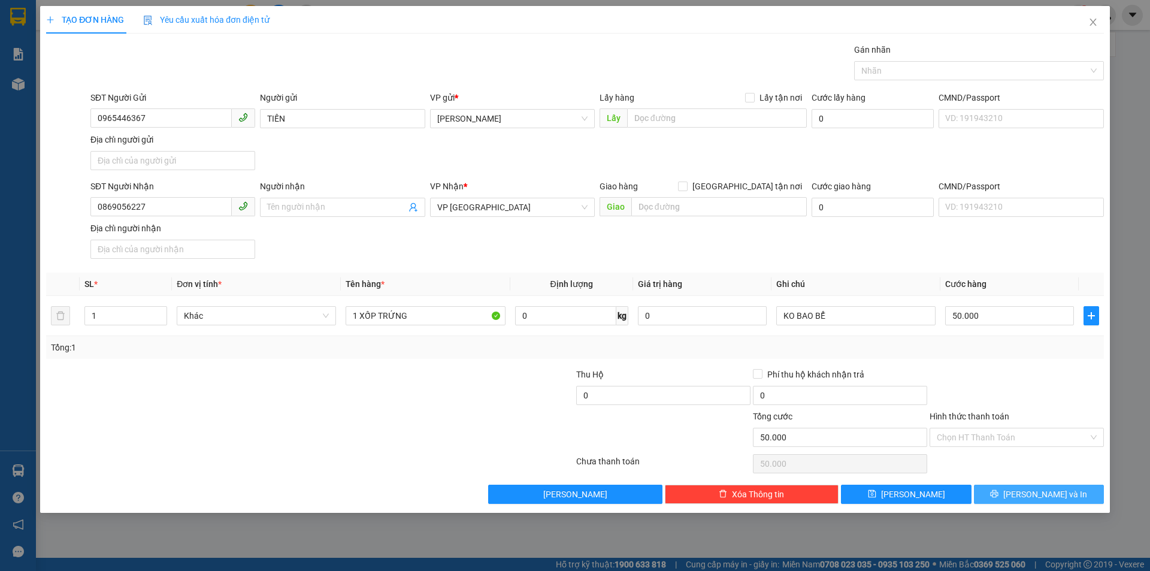
click at [1091, 488] on button "[PERSON_NAME] và In" at bounding box center [1039, 494] width 130 height 19
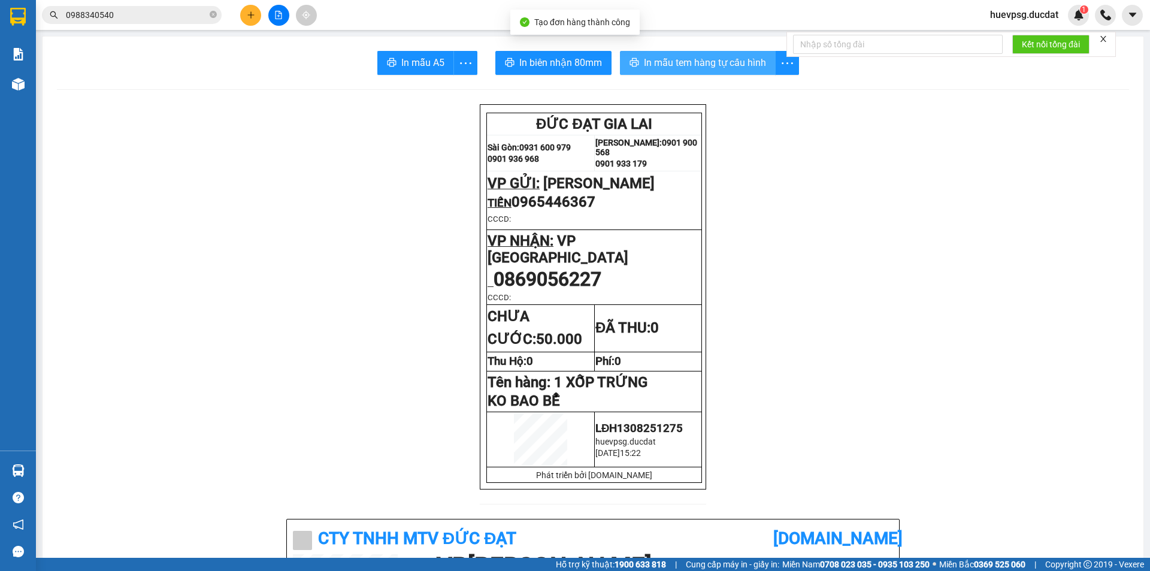
click at [675, 53] on button "In mẫu tem hàng tự cấu hình" at bounding box center [698, 63] width 156 height 24
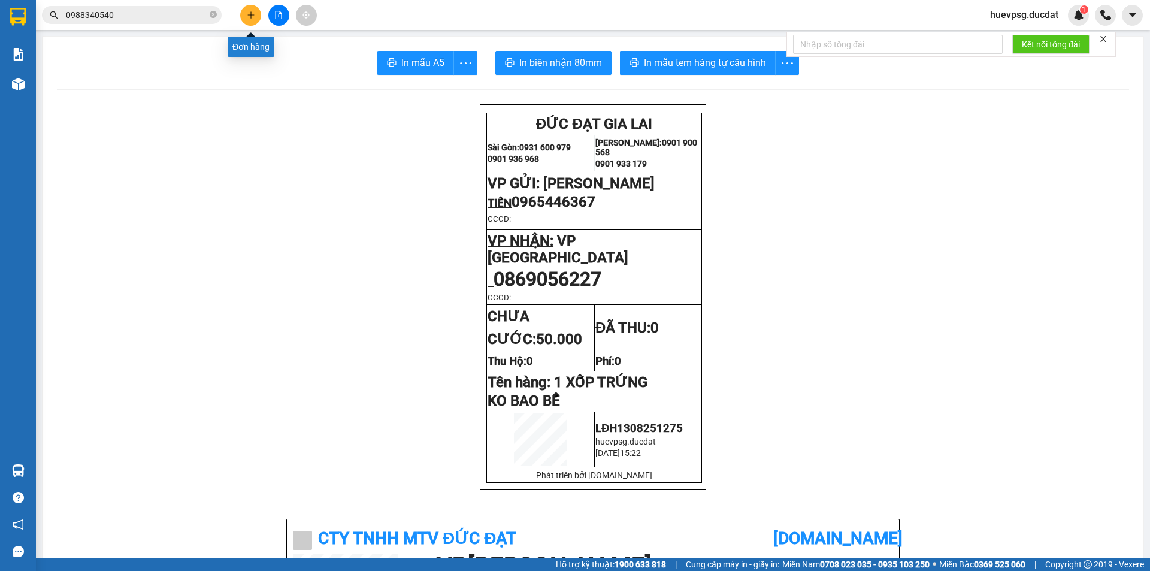
click at [253, 8] on button at bounding box center [250, 15] width 21 height 21
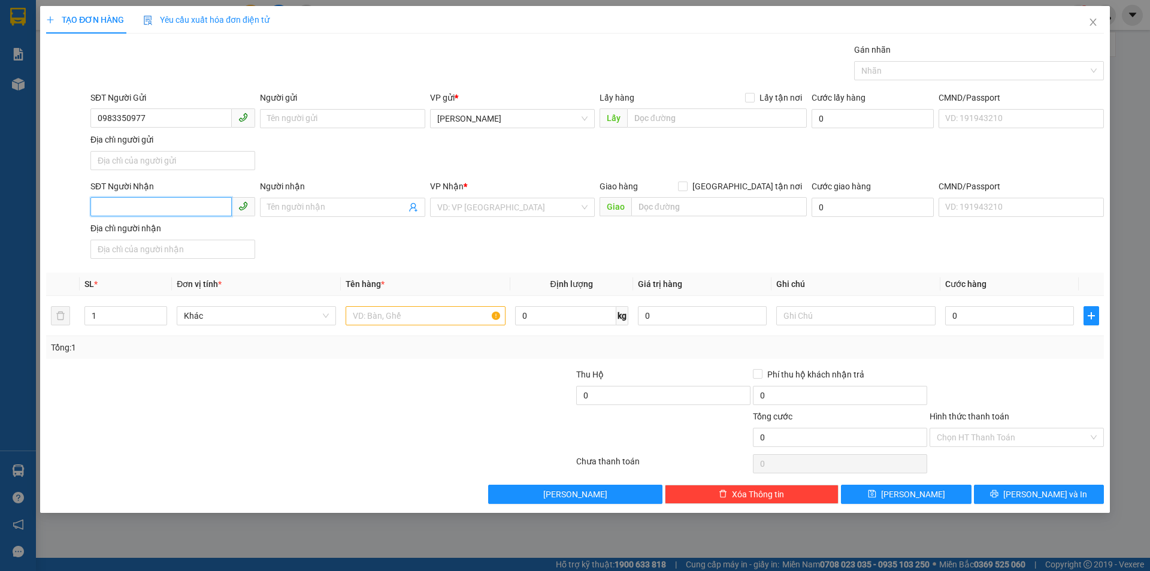
drag, startPoint x: 173, startPoint y: 209, endPoint x: 156, endPoint y: 203, distance: 18.2
click at [171, 209] on input "SĐT Người Nhận" at bounding box center [160, 206] width 141 height 19
click at [467, 206] on input "search" at bounding box center [508, 207] width 142 height 18
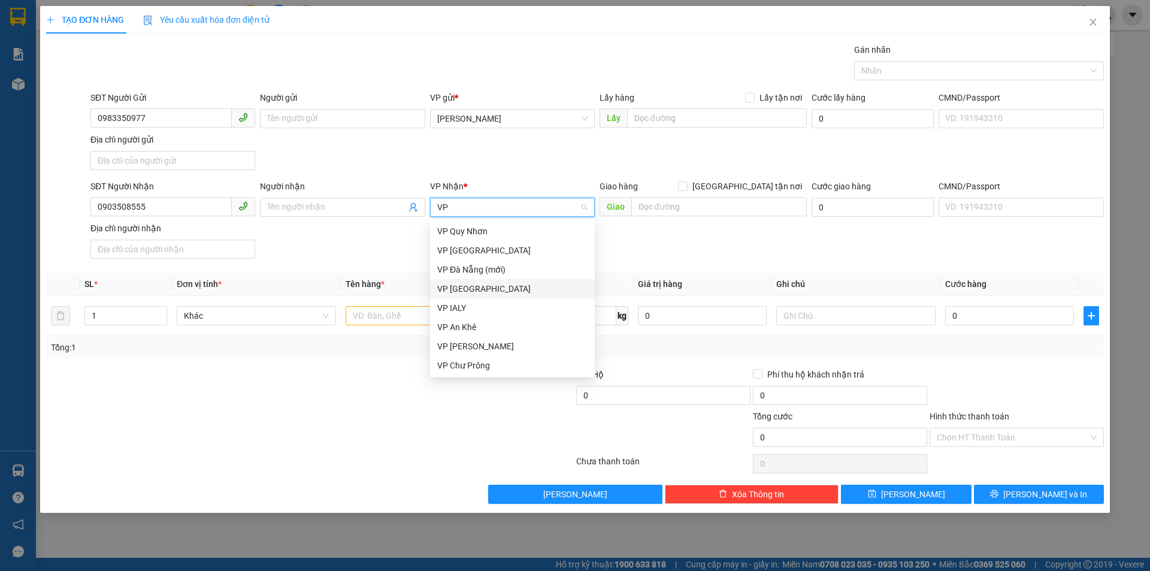
click at [462, 286] on div "VP [GEOGRAPHIC_DATA]" at bounding box center [512, 288] width 150 height 13
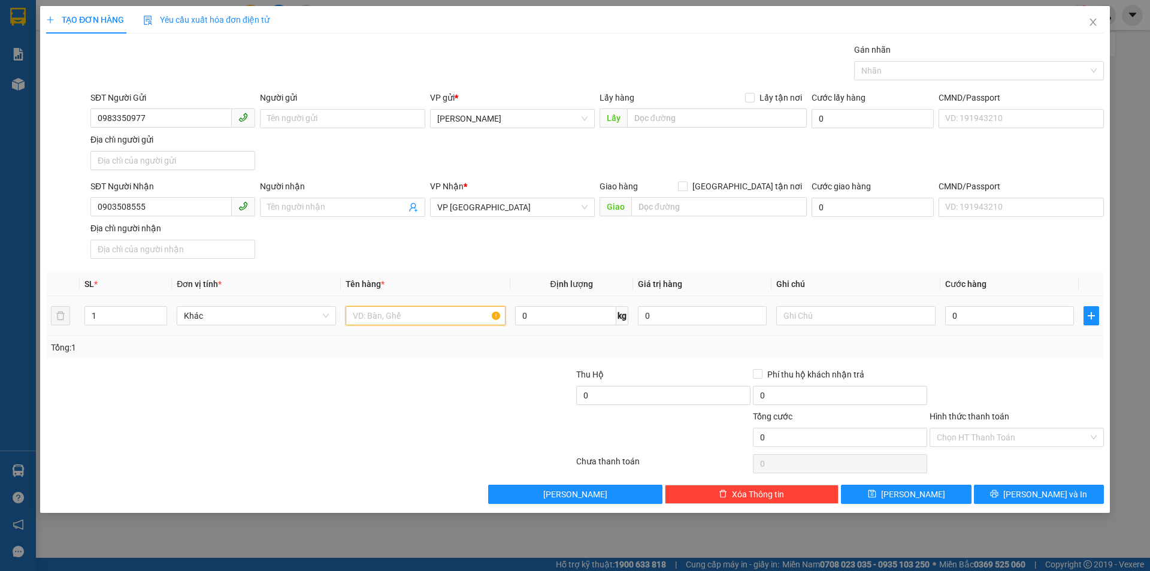
click at [395, 315] on input "text" at bounding box center [425, 315] width 159 height 19
click at [1024, 318] on input "0" at bounding box center [1010, 315] width 129 height 19
click at [1024, 434] on input "Hình thức thanh toán" at bounding box center [1013, 437] width 152 height 18
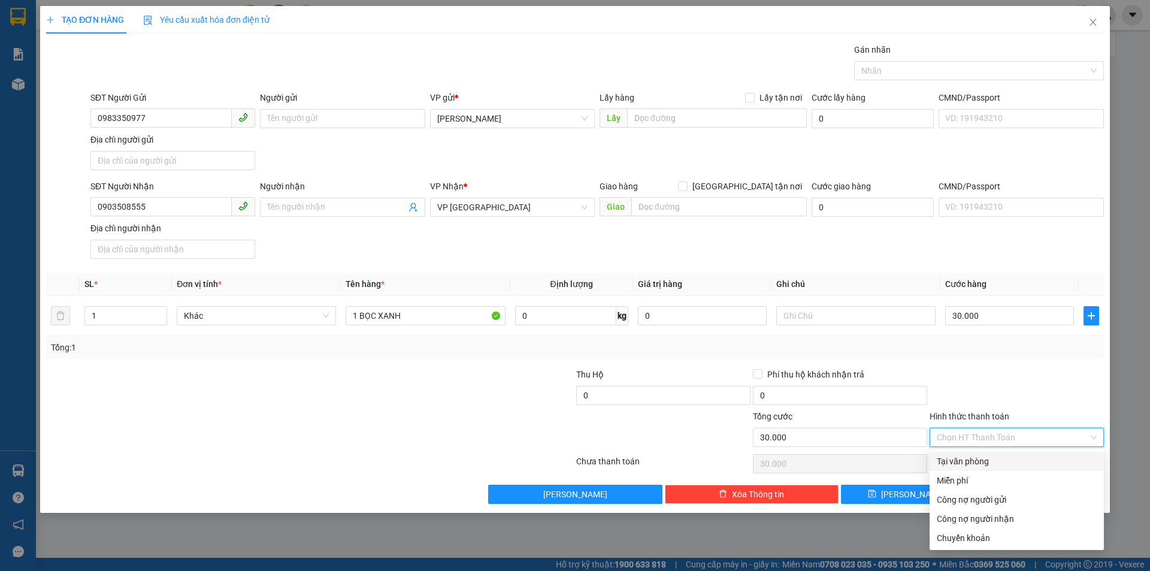
click at [1004, 464] on div "Tại văn phòng" at bounding box center [1017, 461] width 160 height 13
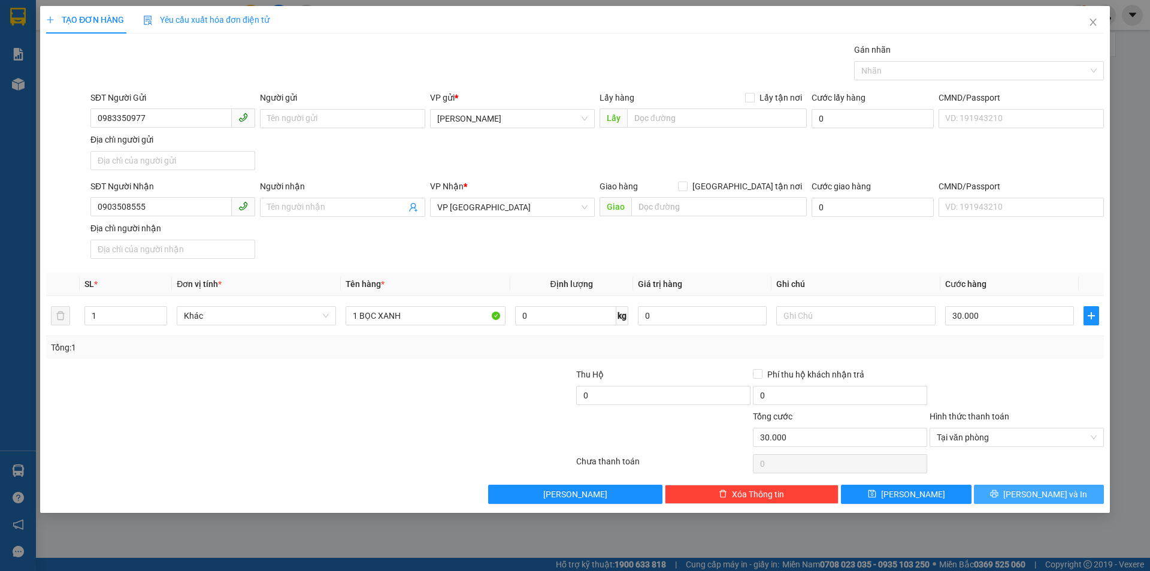
click at [999, 495] on icon "printer" at bounding box center [994, 494] width 8 height 8
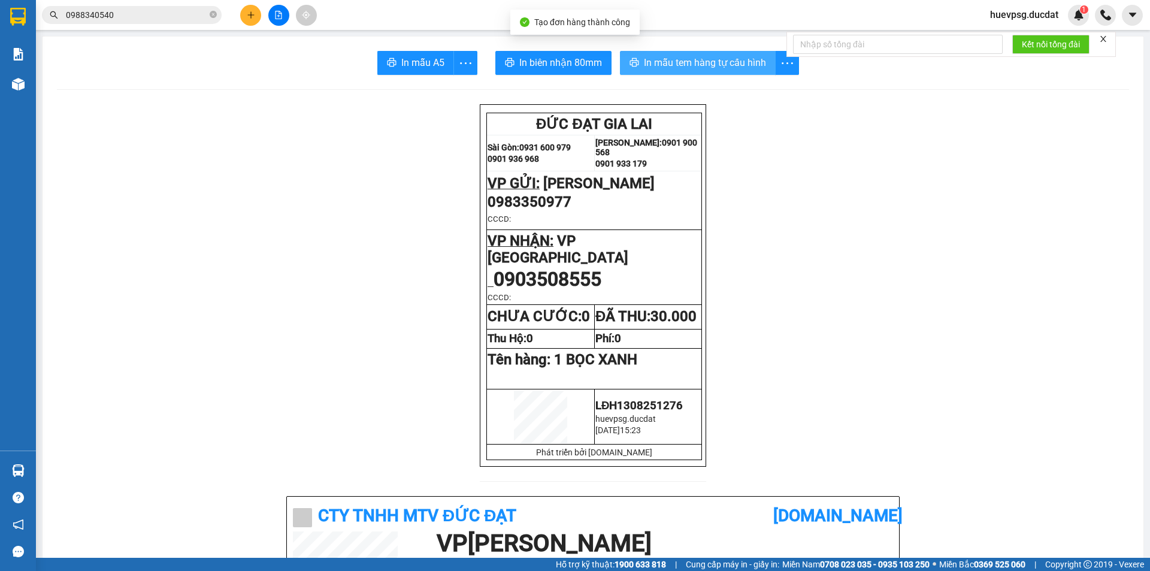
click at [713, 65] on span "In mẫu tem hàng tự cấu hình" at bounding box center [705, 62] width 122 height 15
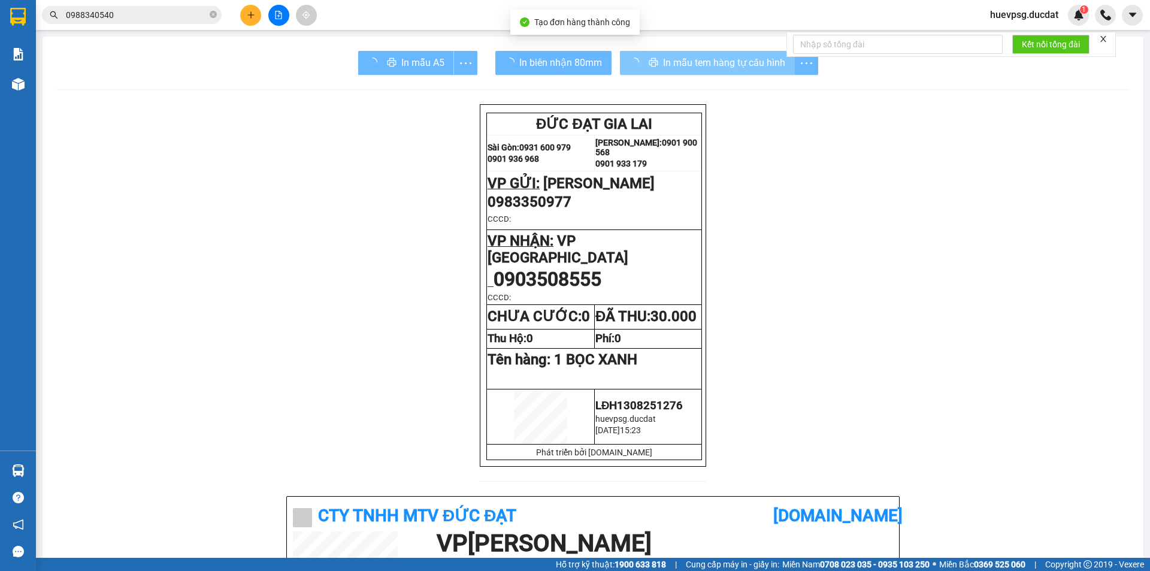
click at [254, 13] on icon "plus" at bounding box center [251, 15] width 8 height 8
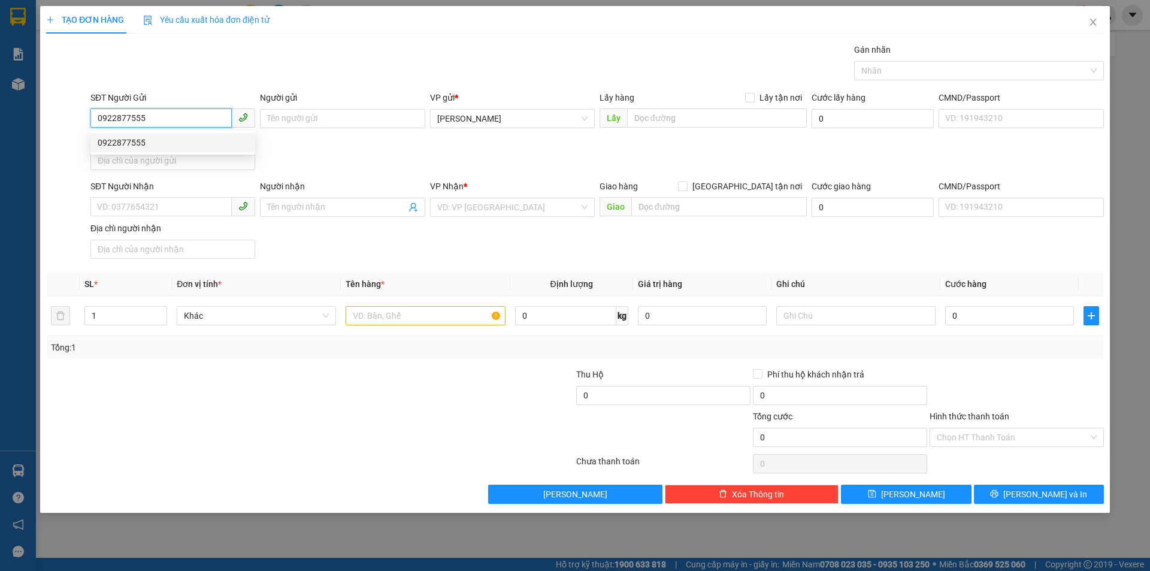
click at [168, 138] on div "0922877555" at bounding box center [173, 142] width 150 height 13
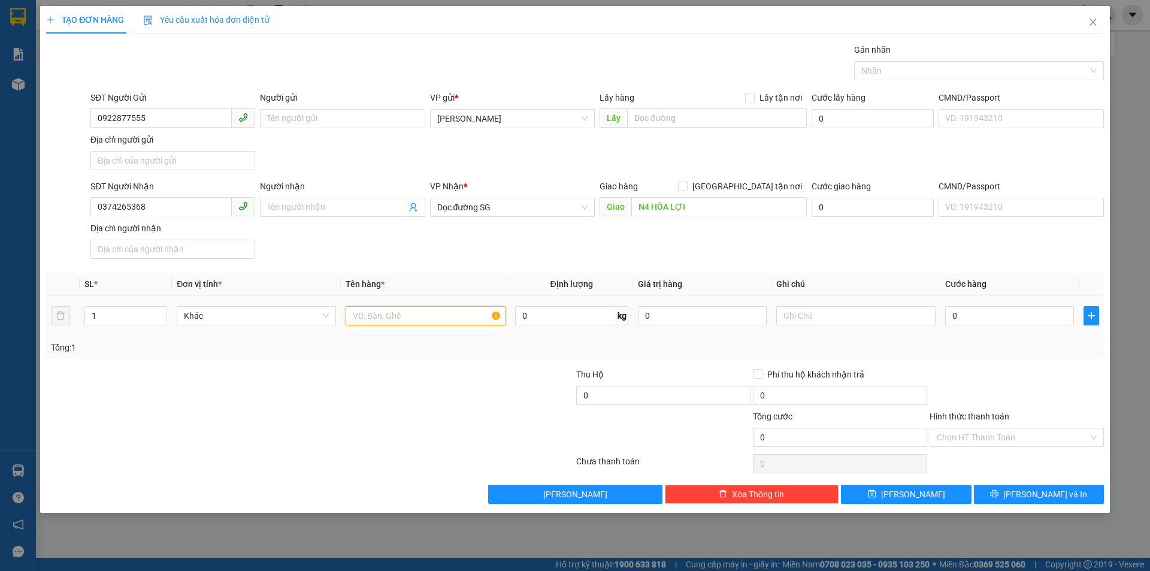
click at [386, 313] on input "text" at bounding box center [425, 315] width 159 height 19
click at [1068, 439] on input "Hình thức thanh toán" at bounding box center [1013, 437] width 152 height 18
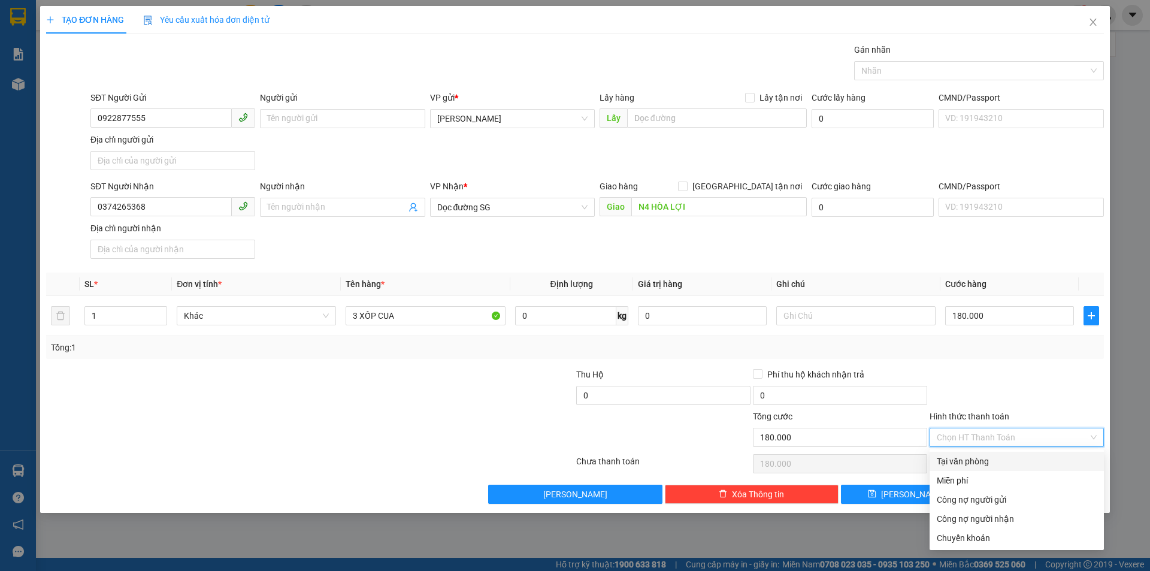
click at [1043, 464] on div "Tại văn phòng" at bounding box center [1017, 461] width 160 height 13
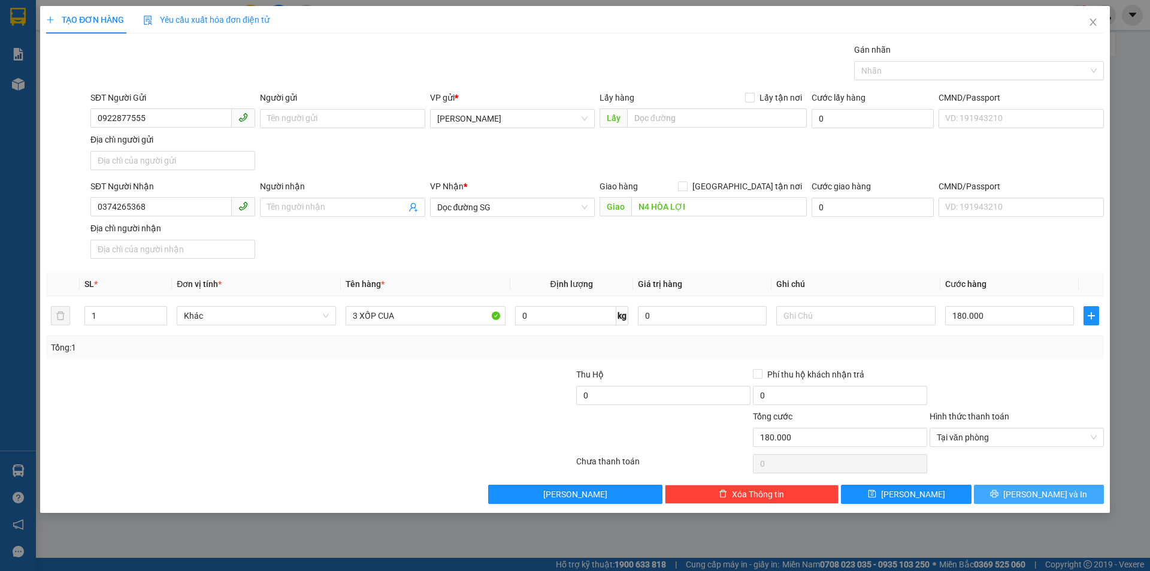
click at [1066, 491] on button "[PERSON_NAME] và In" at bounding box center [1039, 494] width 130 height 19
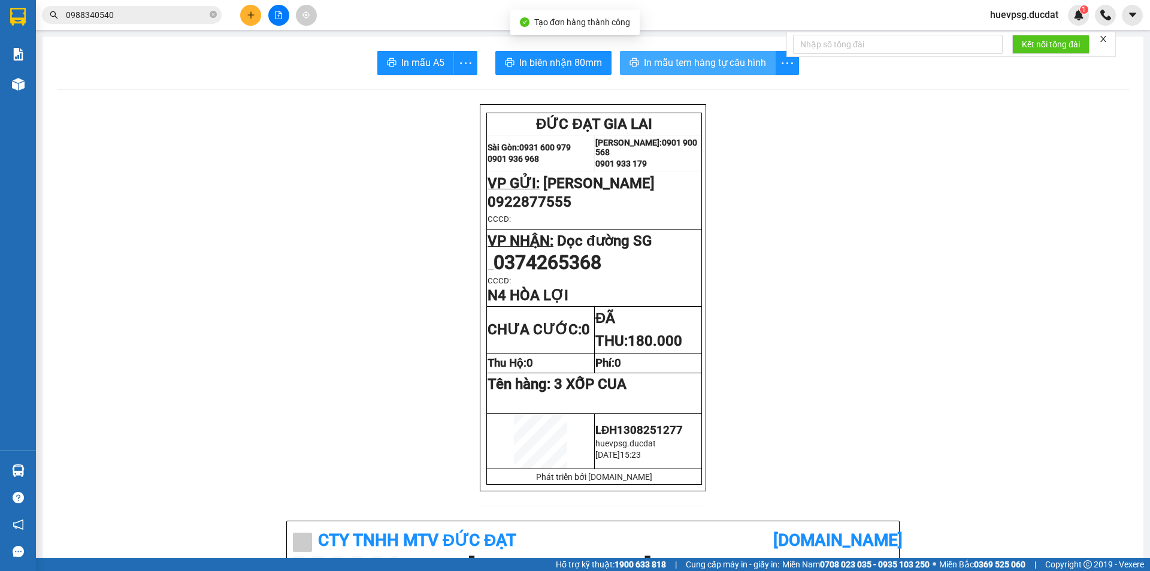
click at [715, 65] on span "In mẫu tem hàng tự cấu hình" at bounding box center [705, 62] width 122 height 15
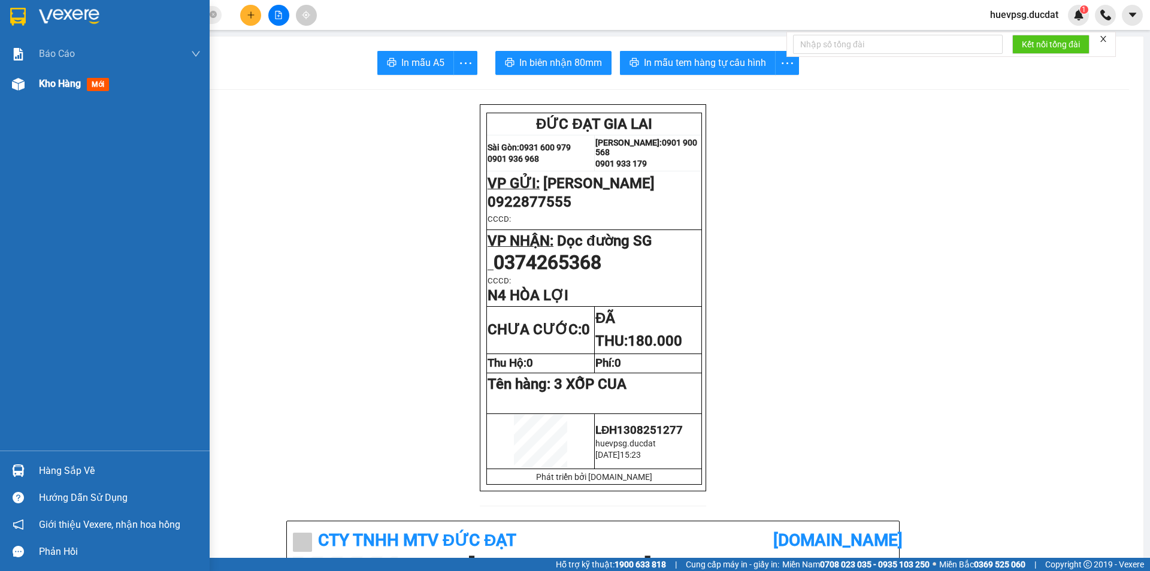
click at [53, 87] on span "Kho hàng" at bounding box center [60, 83] width 42 height 11
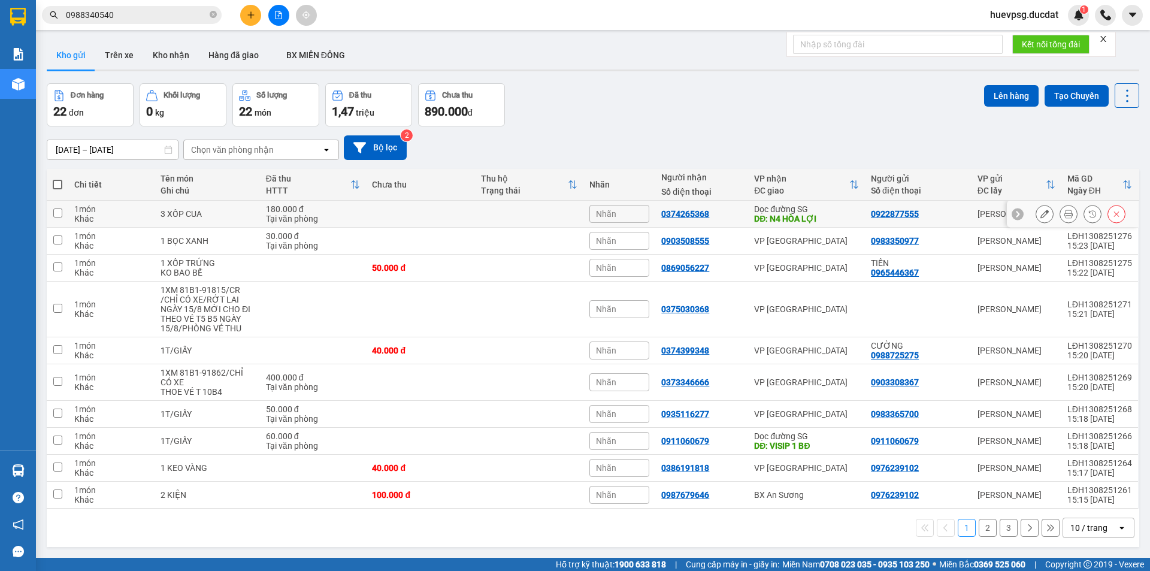
click at [1113, 214] on icon at bounding box center [1117, 214] width 8 height 8
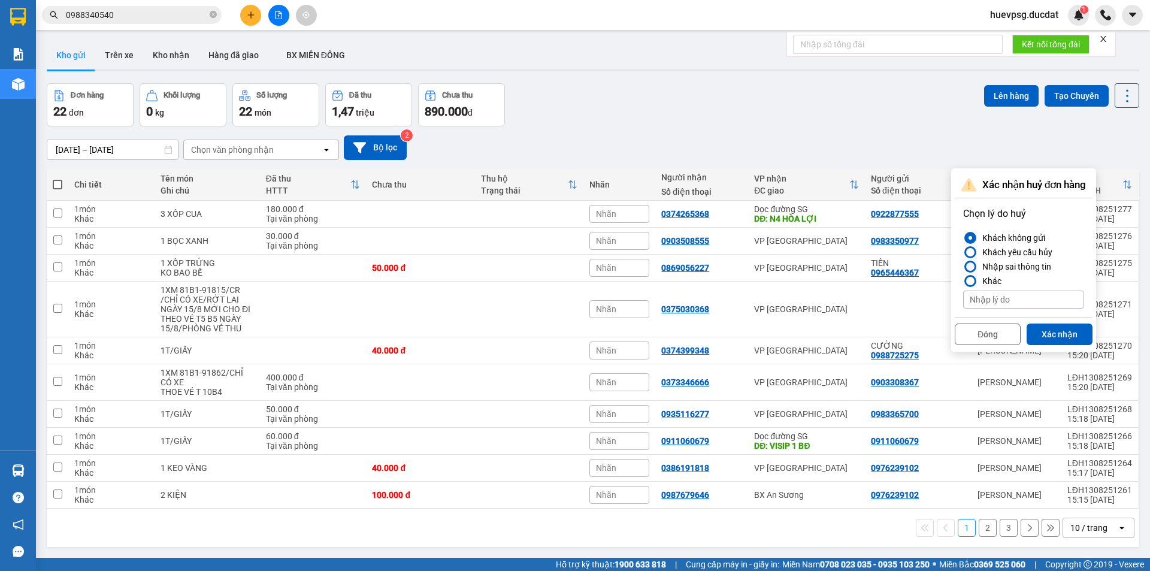
click at [974, 266] on div at bounding box center [971, 266] width 8 height 8
click at [964, 267] on input "Nhập sai thông tin" at bounding box center [964, 267] width 0 height 0
click at [1046, 334] on button "Xác nhận" at bounding box center [1060, 335] width 66 height 22
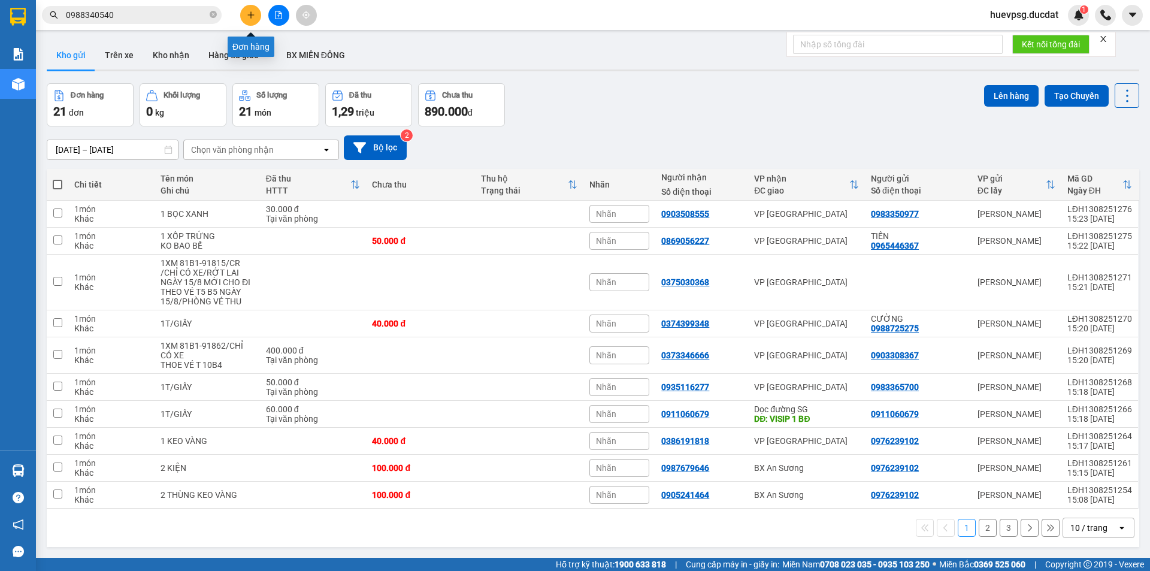
click at [252, 19] on button at bounding box center [250, 15] width 21 height 21
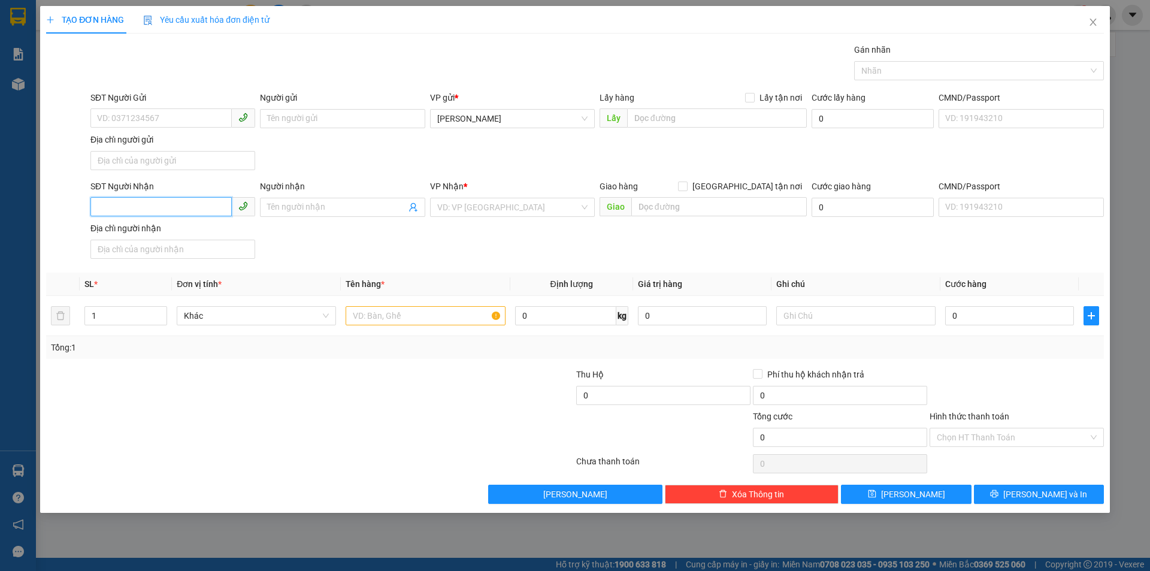
click at [192, 211] on input "SĐT Người Nhận" at bounding box center [160, 206] width 141 height 19
click at [144, 231] on div "0935102211 - THÀNH" at bounding box center [173, 231] width 150 height 13
click at [434, 317] on input "text" at bounding box center [425, 315] width 159 height 19
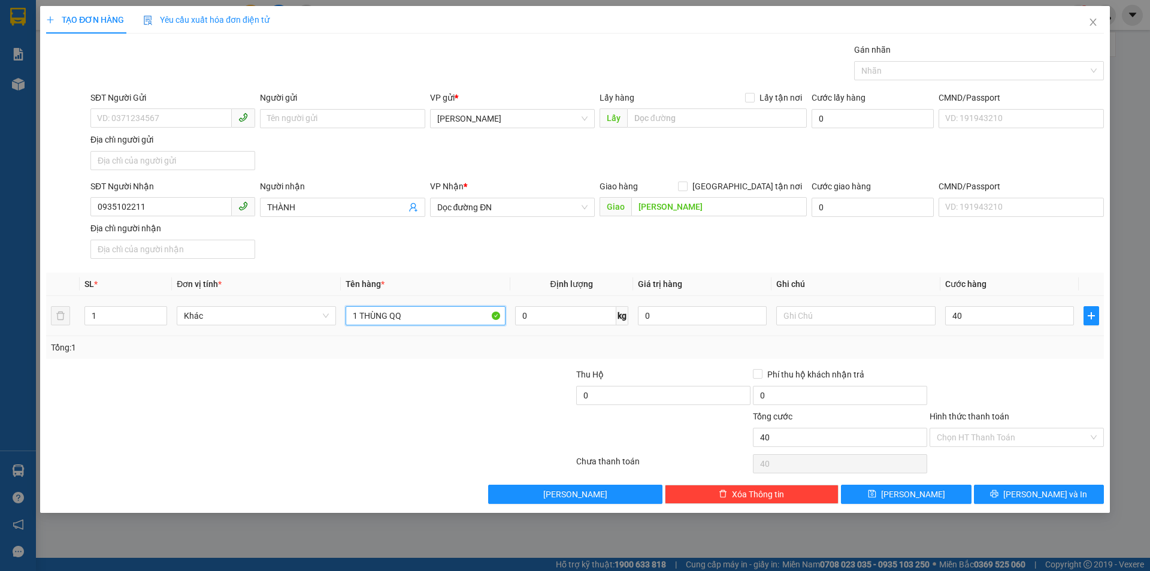
click at [451, 317] on input "1 THÙNG QQ" at bounding box center [425, 315] width 159 height 19
click at [981, 439] on input "Hình thức thanh toán" at bounding box center [1013, 437] width 152 height 18
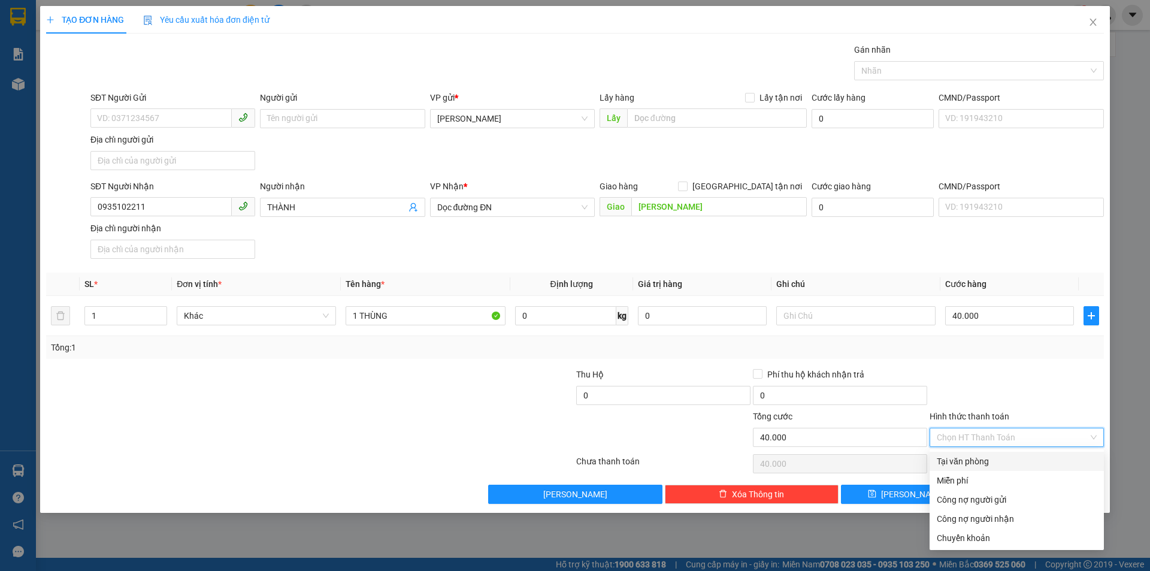
click at [973, 466] on div "Tại văn phòng" at bounding box center [1017, 461] width 160 height 13
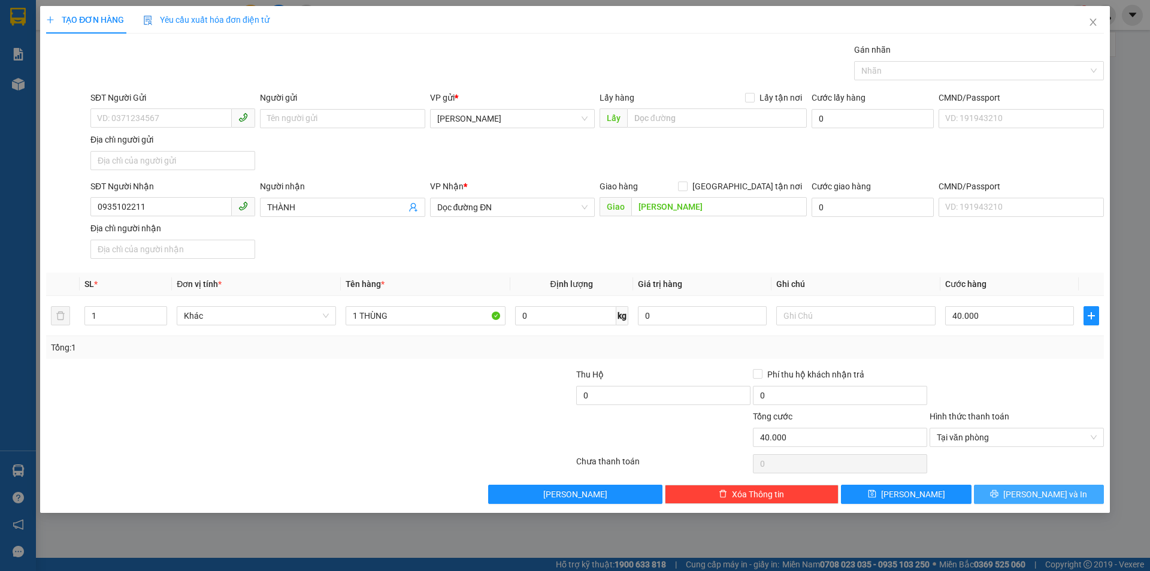
click at [999, 490] on icon "printer" at bounding box center [995, 494] width 8 height 8
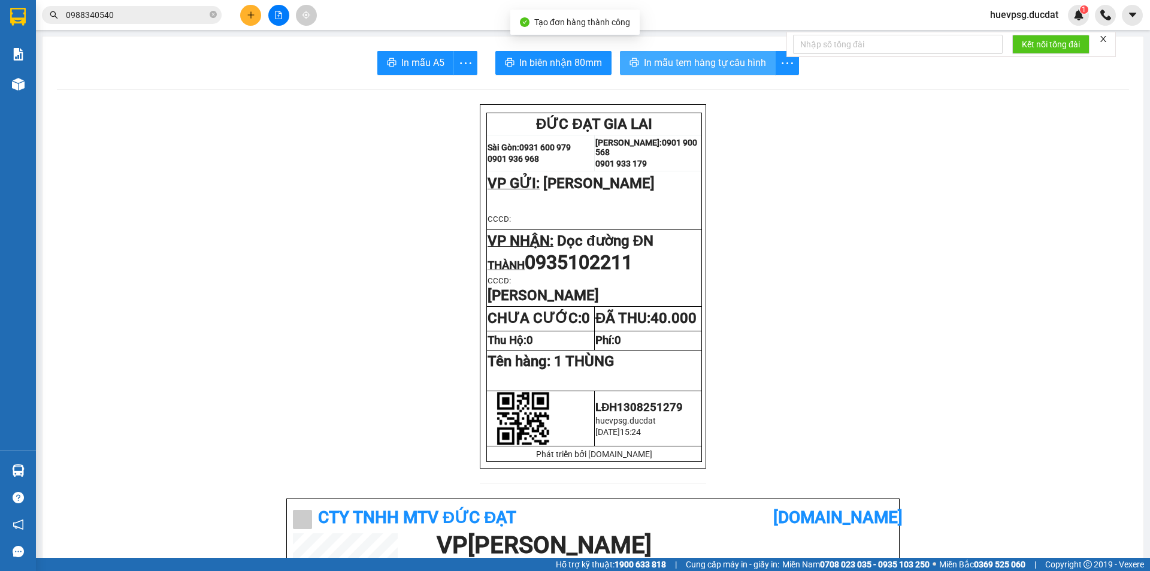
click at [690, 65] on span "In mẫu tem hàng tự cấu hình" at bounding box center [705, 62] width 122 height 15
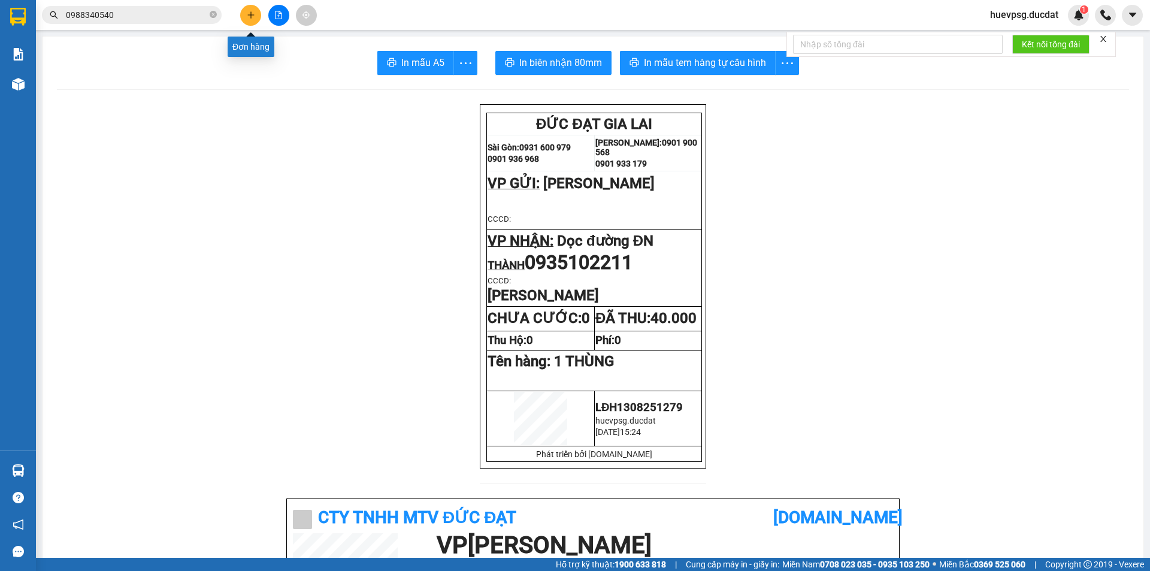
click at [252, 18] on icon "plus" at bounding box center [251, 15] width 8 height 8
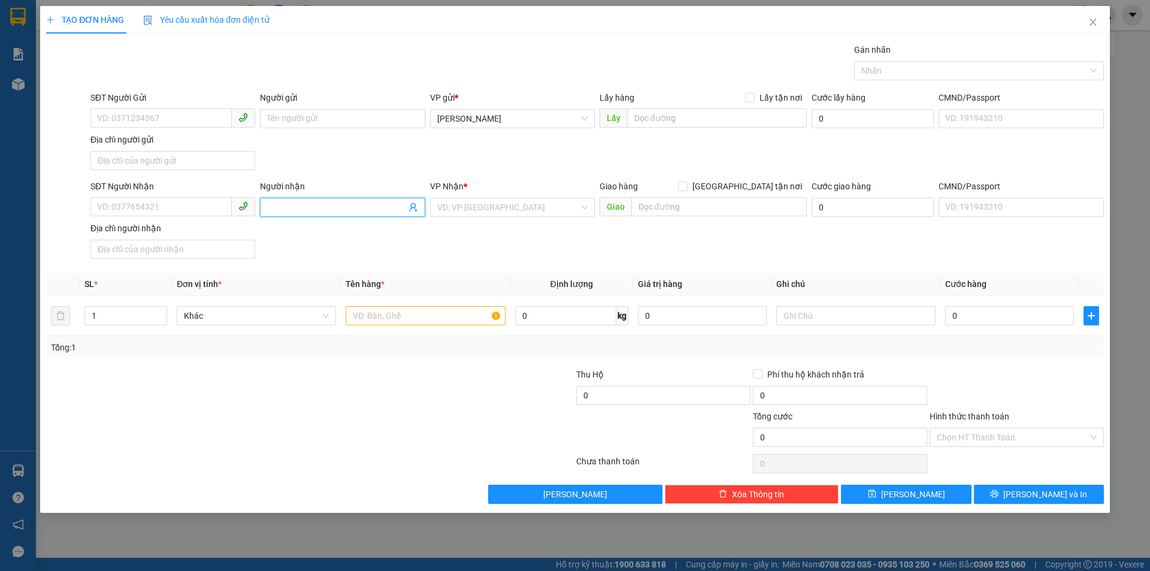
click at [313, 202] on input "Người nhận" at bounding box center [336, 207] width 138 height 13
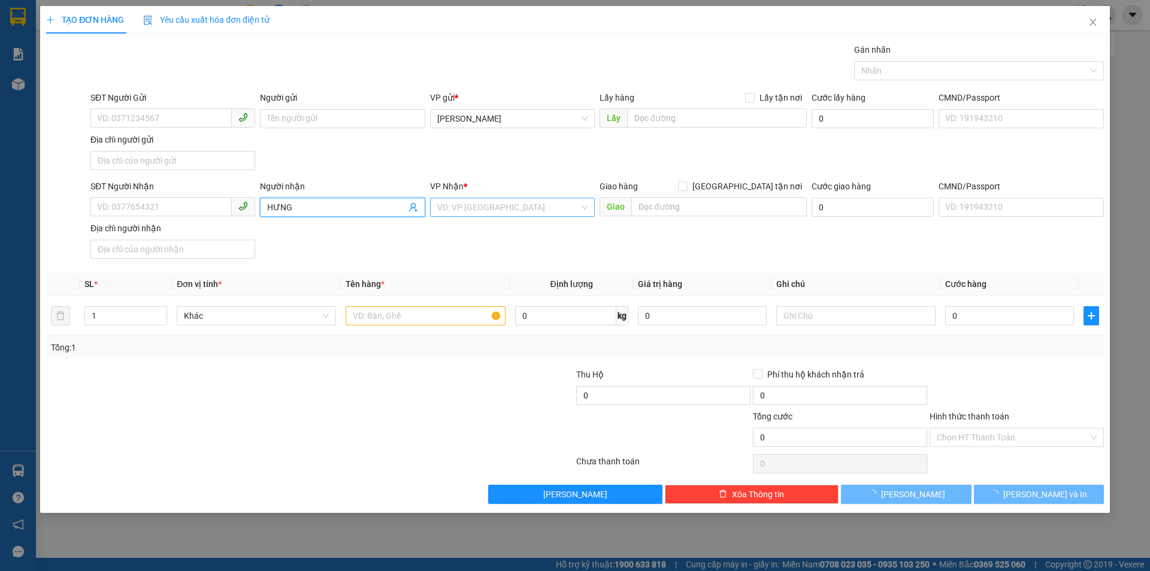
click at [452, 202] on input "search" at bounding box center [508, 207] width 142 height 18
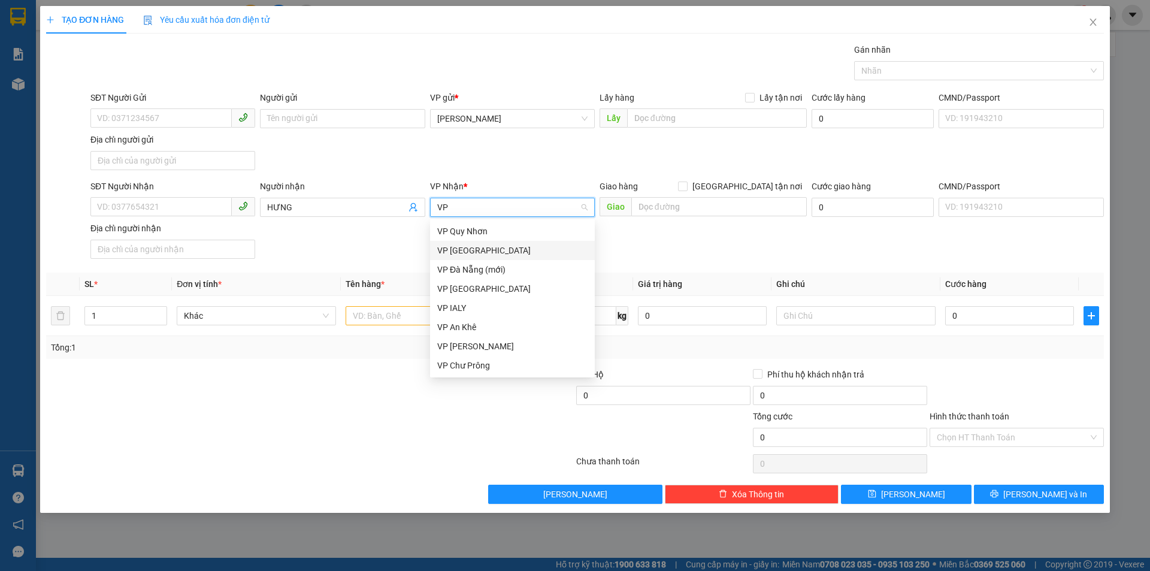
click at [442, 249] on div "VP [GEOGRAPHIC_DATA]" at bounding box center [512, 250] width 150 height 13
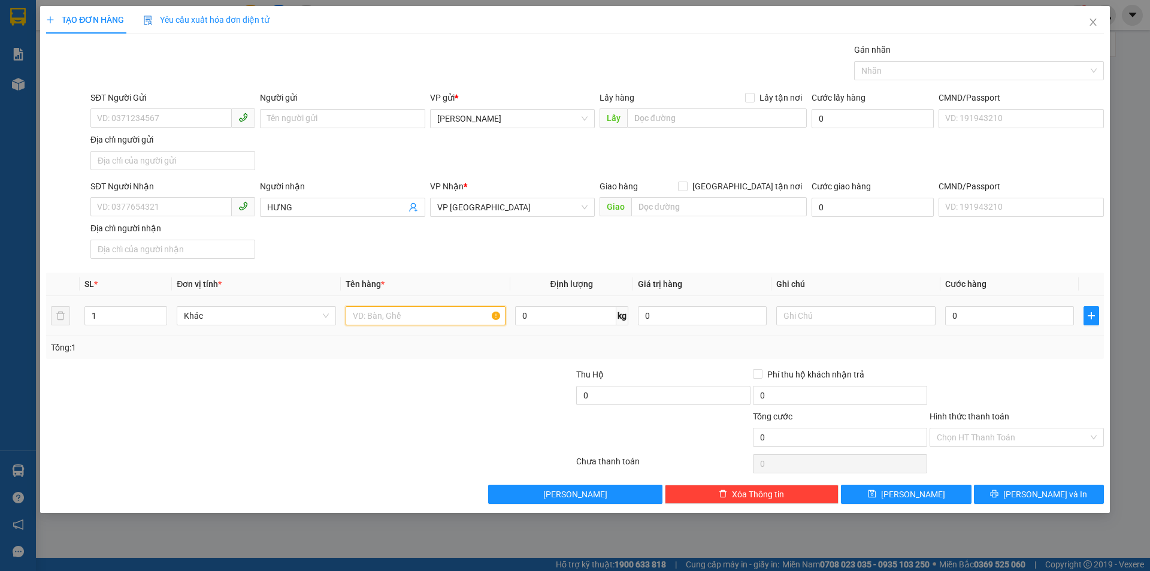
click at [427, 315] on input "text" at bounding box center [425, 315] width 159 height 19
click at [1043, 315] on input "0" at bounding box center [1010, 315] width 129 height 19
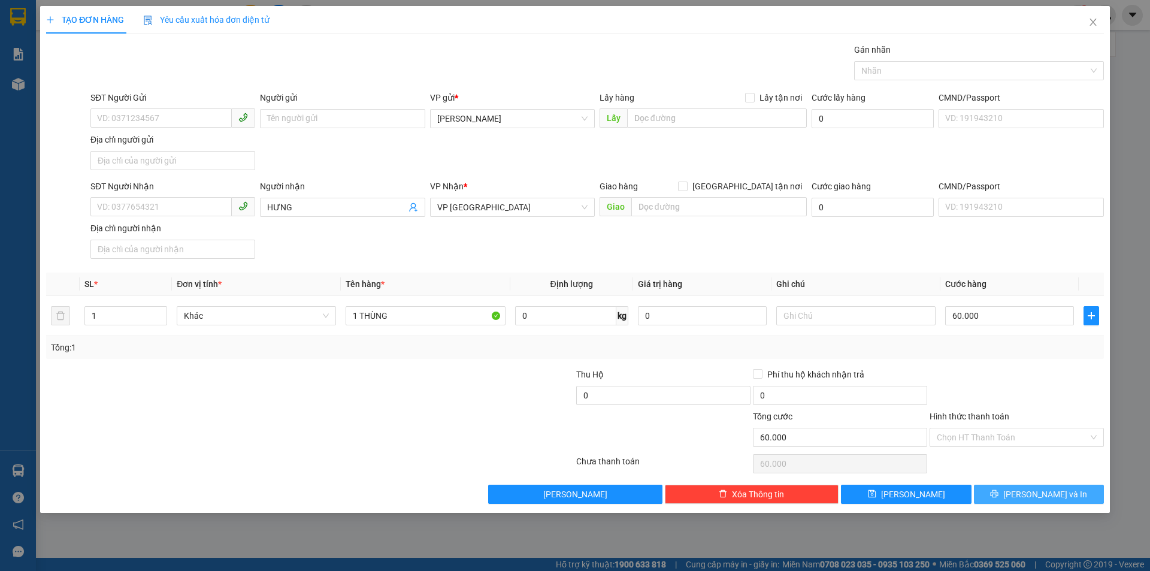
click at [1068, 496] on button "[PERSON_NAME] và In" at bounding box center [1039, 494] width 130 height 19
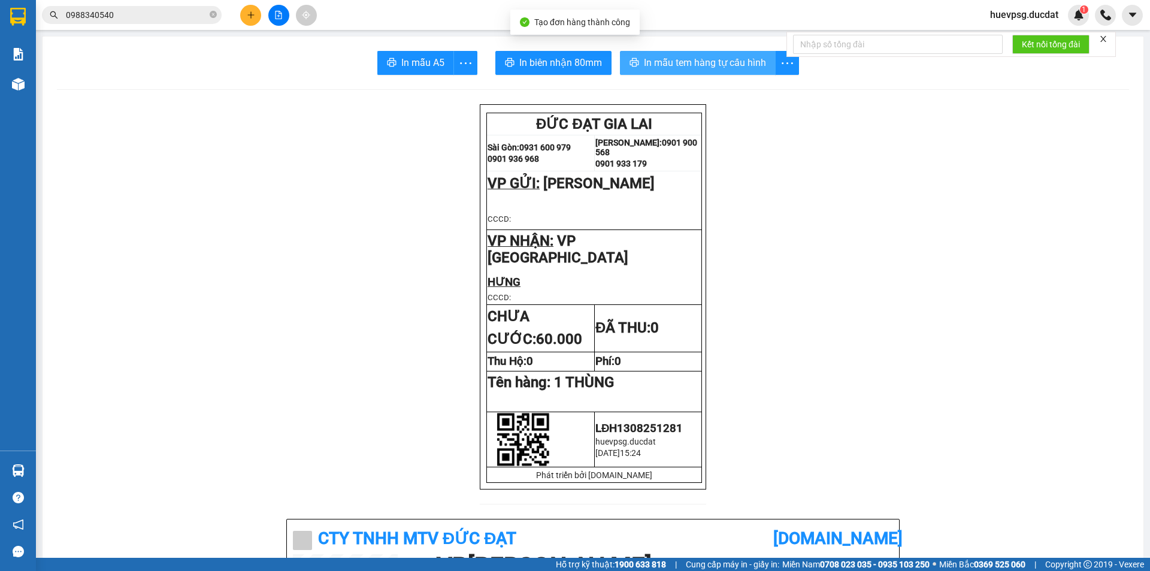
click at [735, 63] on span "In mẫu tem hàng tự cấu hình" at bounding box center [705, 62] width 122 height 15
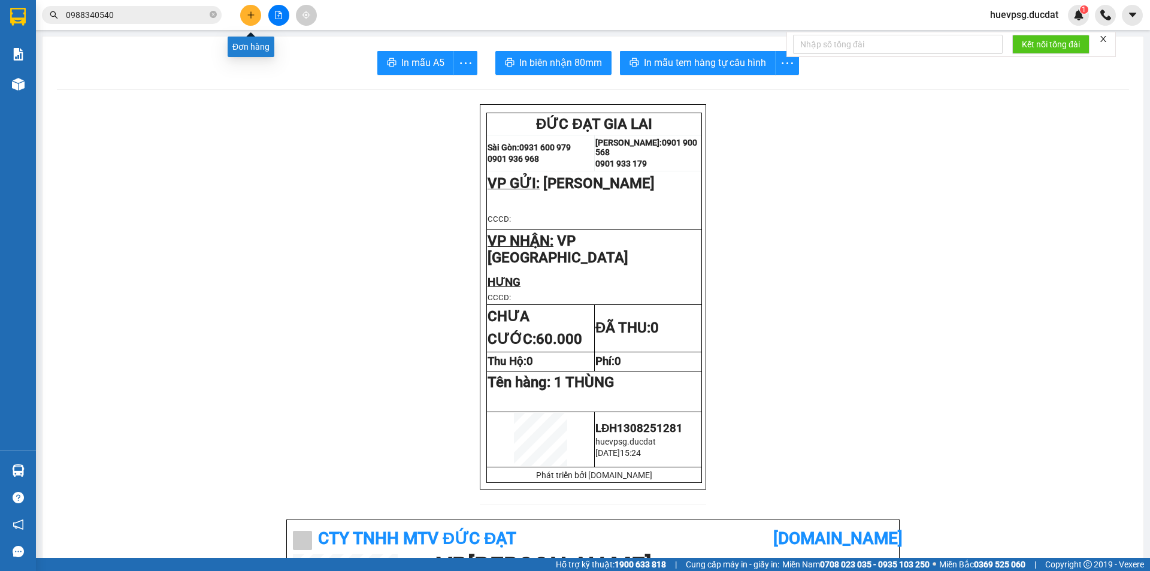
click at [247, 7] on button at bounding box center [250, 15] width 21 height 21
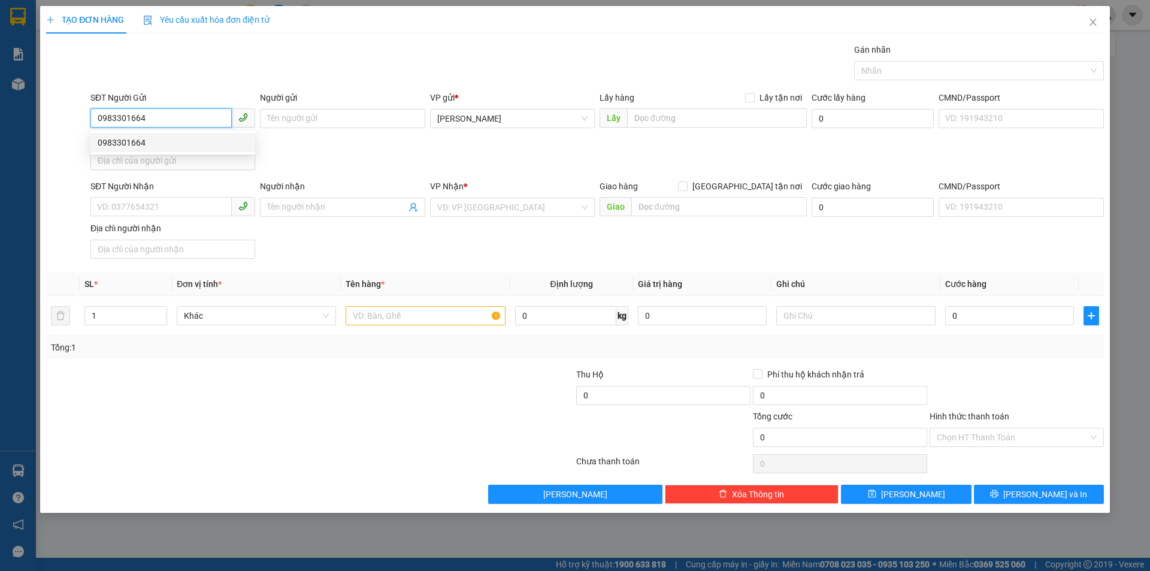
click at [148, 140] on div "0983301664" at bounding box center [173, 142] width 150 height 13
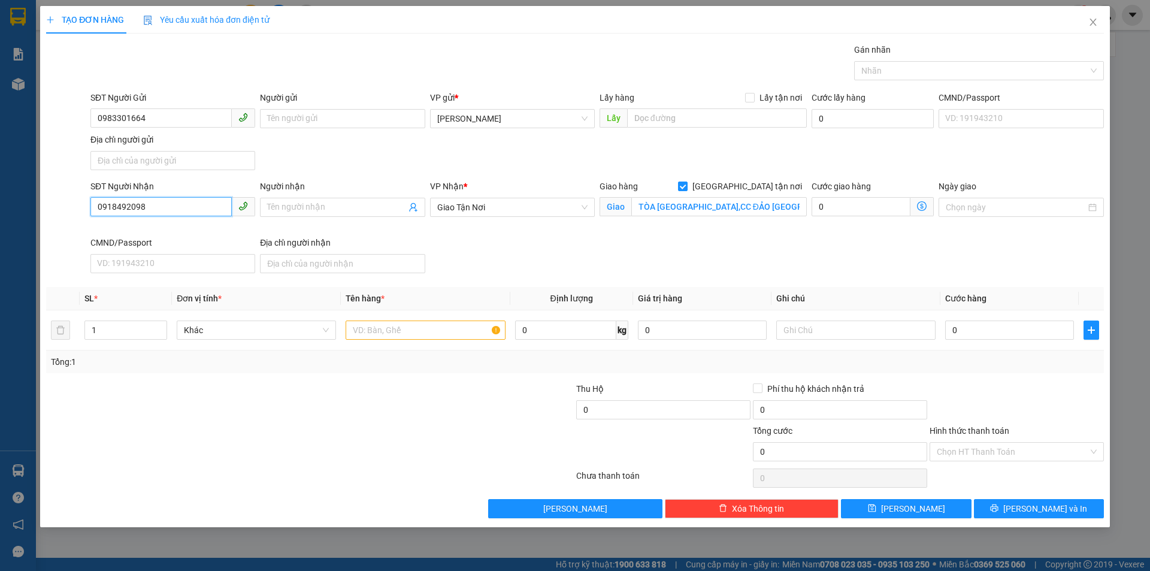
click at [168, 212] on input "0918492098" at bounding box center [160, 206] width 141 height 19
click at [114, 209] on input "0984454409" at bounding box center [160, 206] width 141 height 19
click at [467, 206] on span "Giao Tận Nơi" at bounding box center [512, 207] width 150 height 18
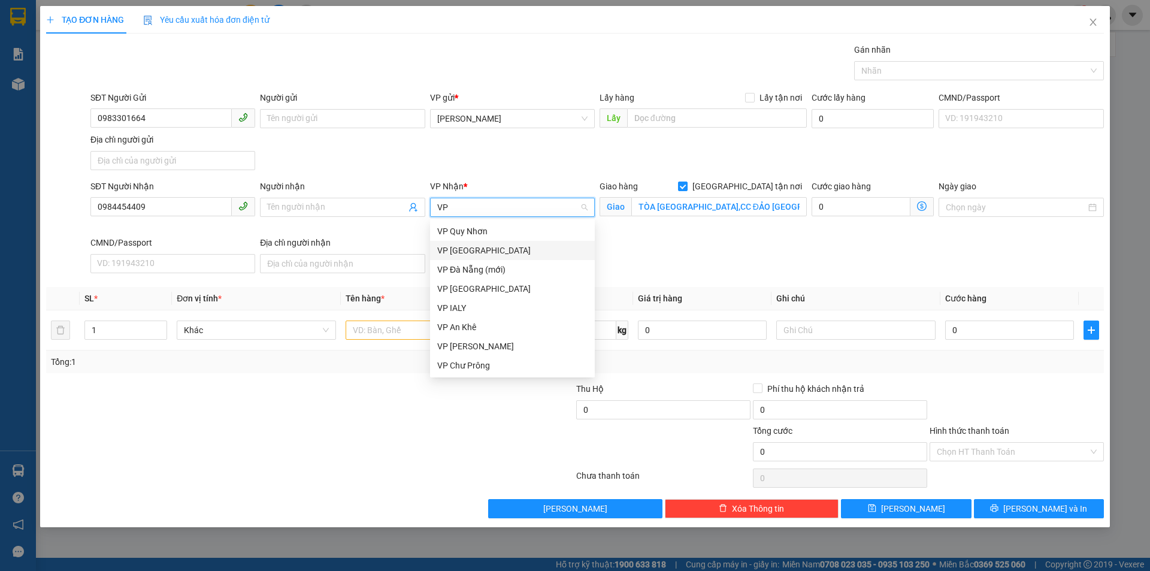
drag, startPoint x: 477, startPoint y: 253, endPoint x: 658, endPoint y: 216, distance: 184.6
click at [478, 253] on div "VP [GEOGRAPHIC_DATA]" at bounding box center [512, 250] width 150 height 13
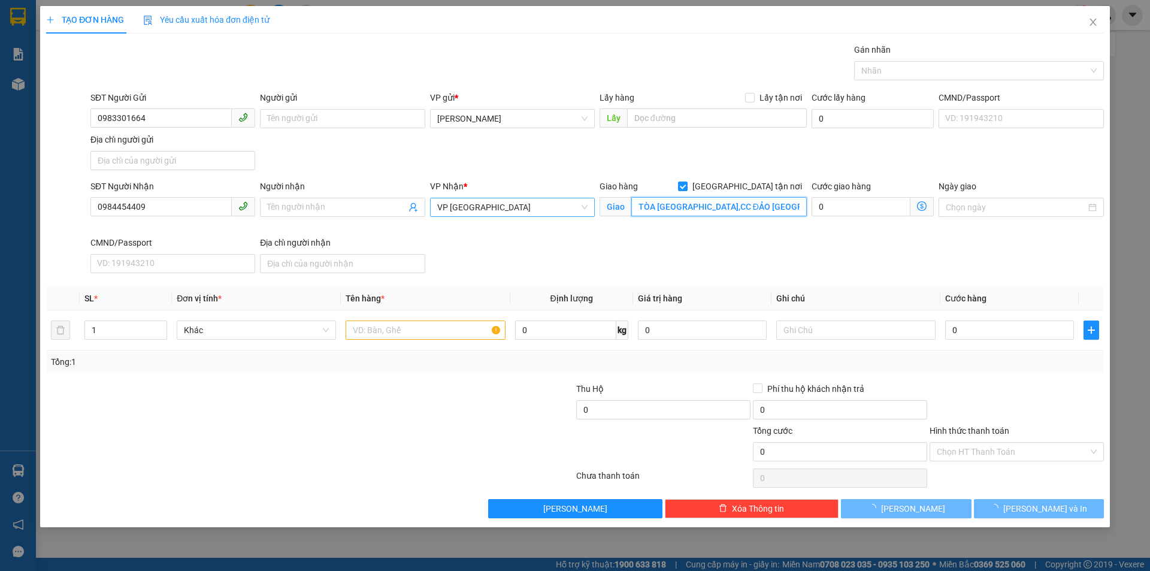
click at [668, 212] on input "TÒA [GEOGRAPHIC_DATA],CC ĐẢO [GEOGRAPHIC_DATA],THỦ [GEOGRAPHIC_DATA]" at bounding box center [720, 206] width 176 height 19
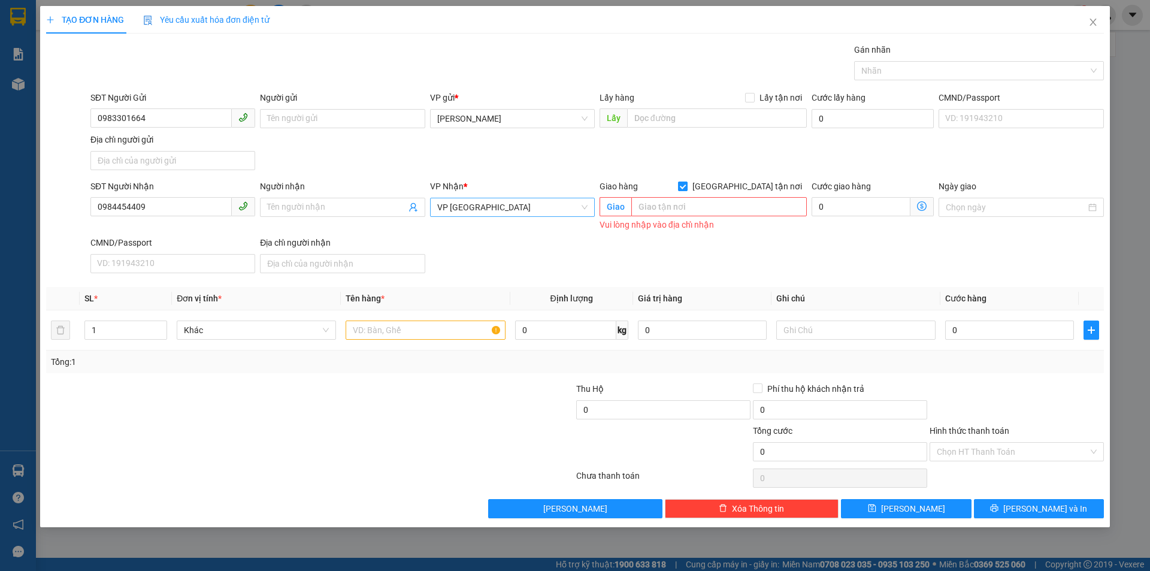
click at [687, 188] on input "[GEOGRAPHIC_DATA] tận nơi" at bounding box center [682, 186] width 8 height 8
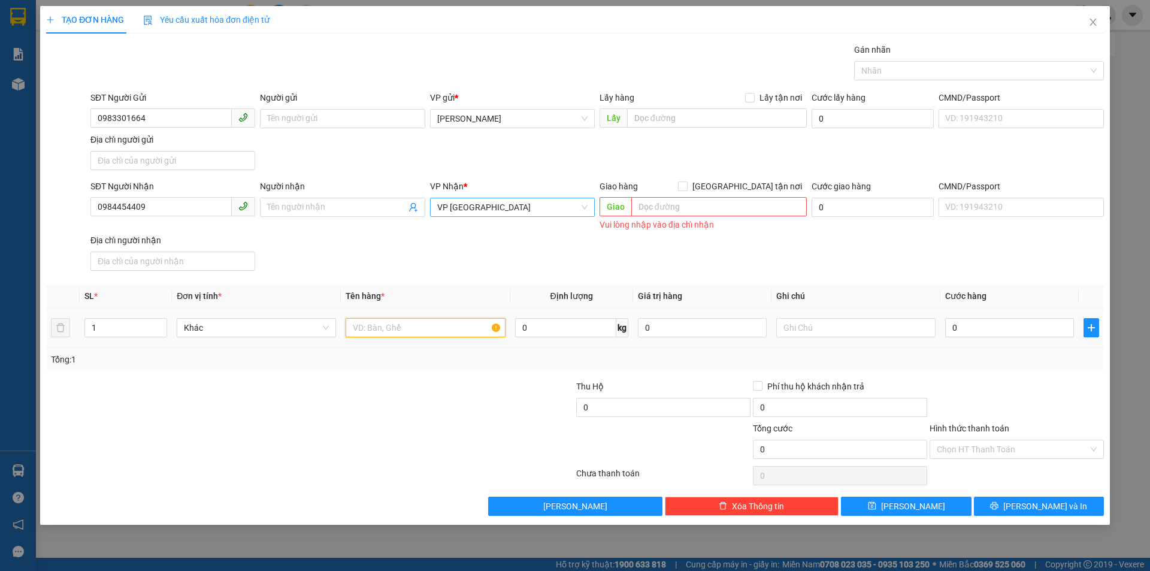
click at [457, 328] on input "text" at bounding box center [425, 327] width 159 height 19
click at [996, 449] on input "Hình thức thanh toán" at bounding box center [1013, 449] width 152 height 18
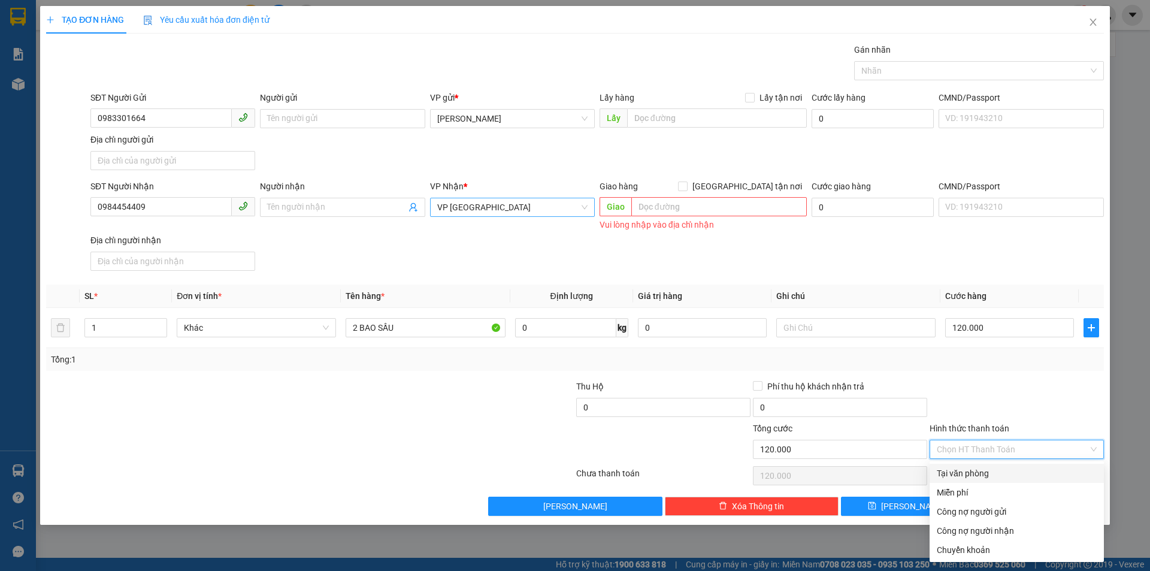
click at [994, 465] on div "Tại văn phòng" at bounding box center [1017, 473] width 174 height 19
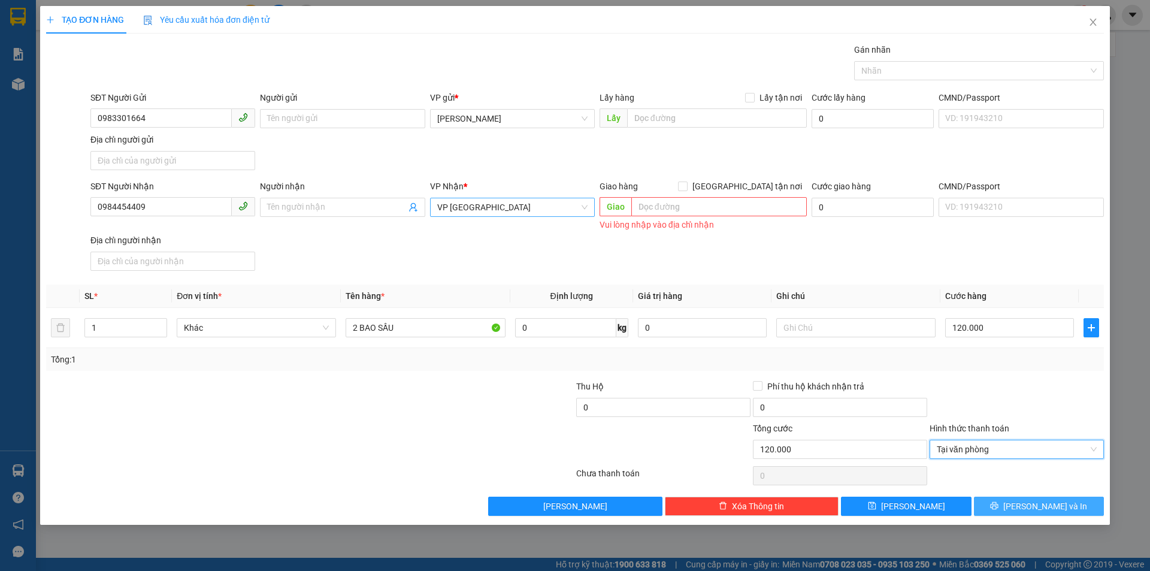
click at [1015, 497] on div "Transit Pickup Surcharge Ids Transit Deliver Surcharge Ids Transit Deliver Surc…" at bounding box center [575, 279] width 1058 height 473
click at [1039, 511] on span "[PERSON_NAME] và In" at bounding box center [1046, 506] width 84 height 13
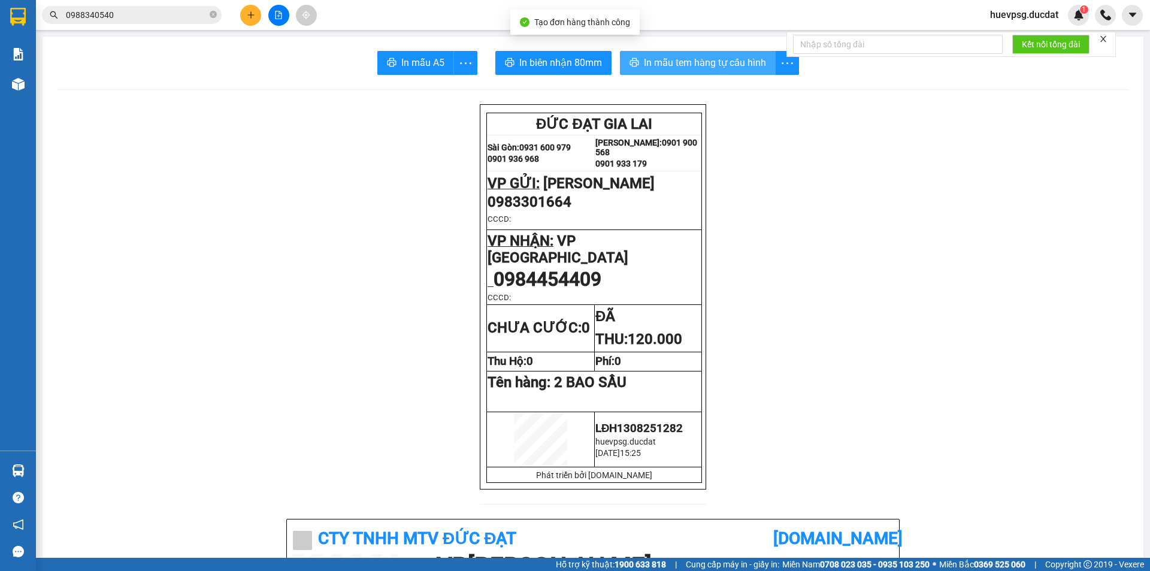
click at [676, 65] on span "In mẫu tem hàng tự cấu hình" at bounding box center [705, 62] width 122 height 15
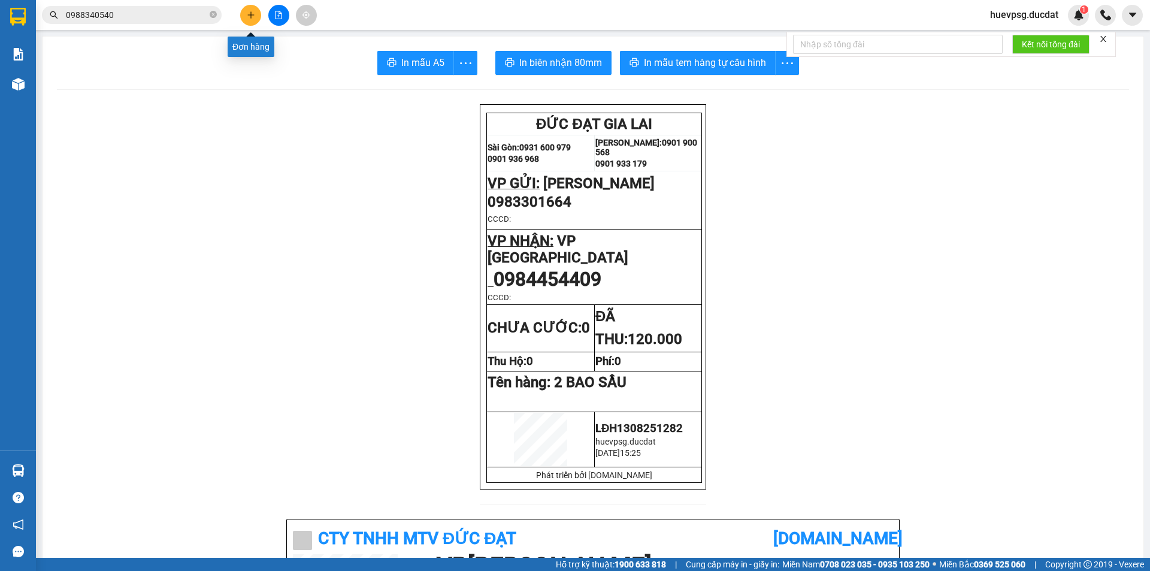
click at [249, 24] on button at bounding box center [250, 15] width 21 height 21
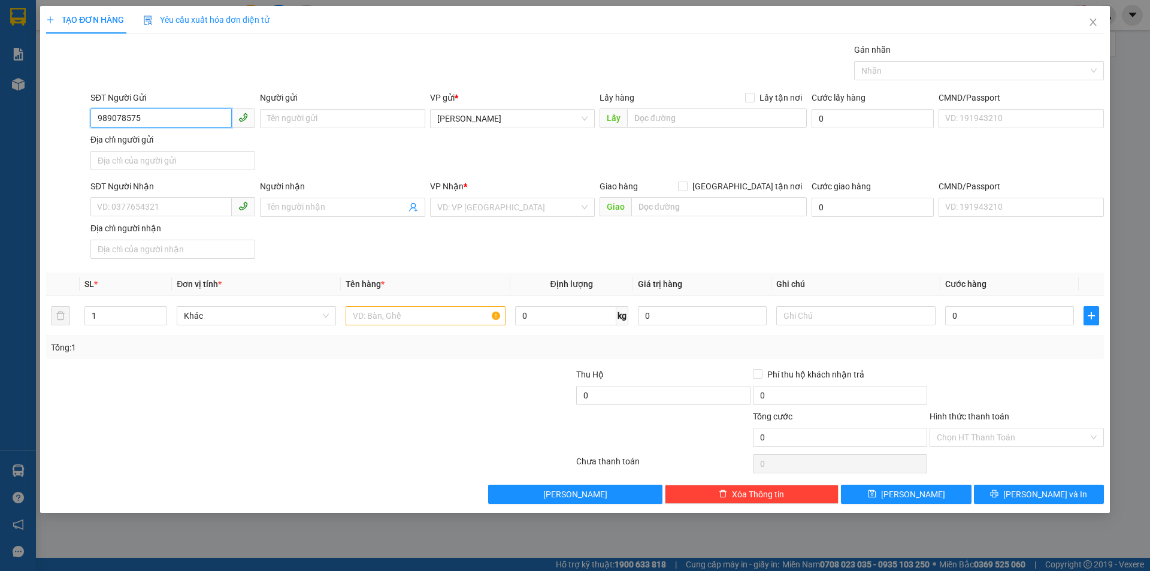
click at [95, 121] on input "989078575" at bounding box center [160, 117] width 141 height 19
click at [156, 137] on div "0989078575 - HIẾU" at bounding box center [173, 142] width 150 height 13
click at [183, 206] on input "0968125578" at bounding box center [160, 206] width 141 height 19
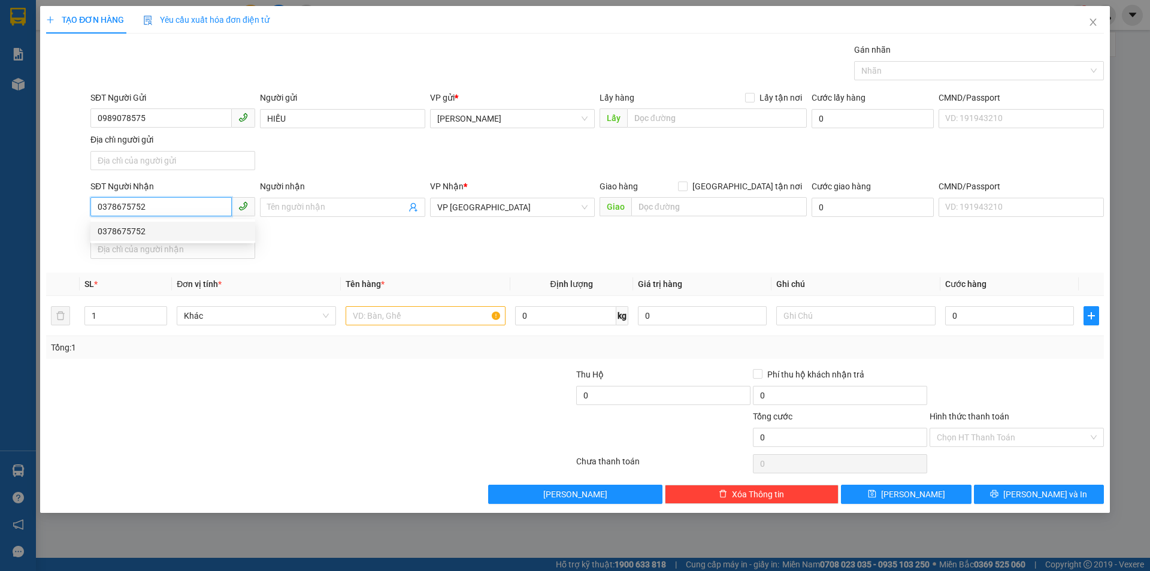
click at [163, 236] on div "0378675752" at bounding box center [173, 231] width 150 height 13
click at [440, 320] on input "text" at bounding box center [425, 315] width 159 height 19
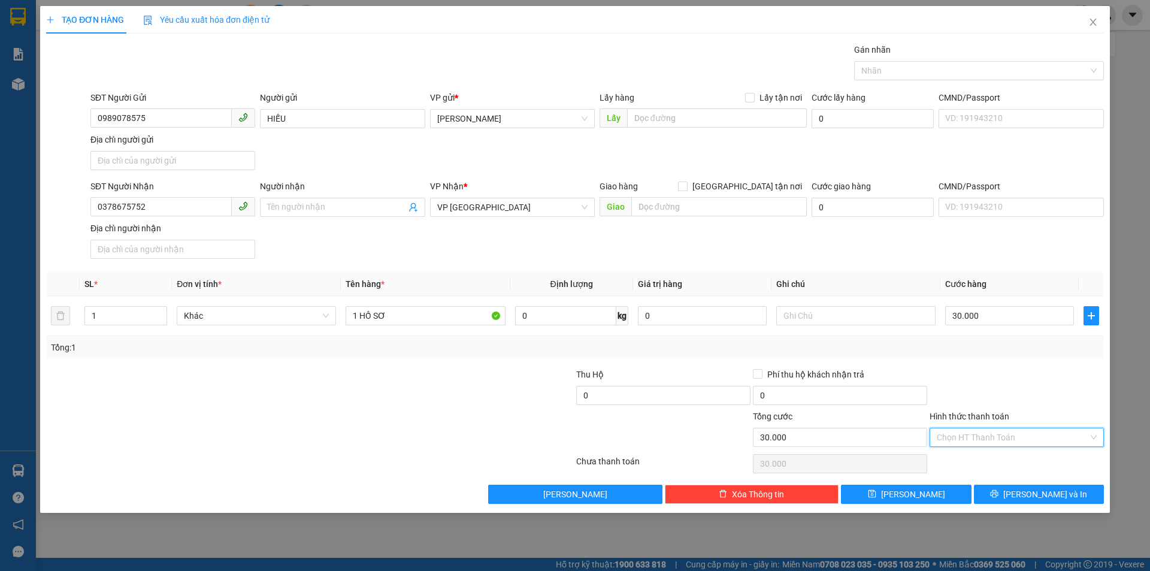
click at [1085, 435] on input "Hình thức thanh toán" at bounding box center [1013, 437] width 152 height 18
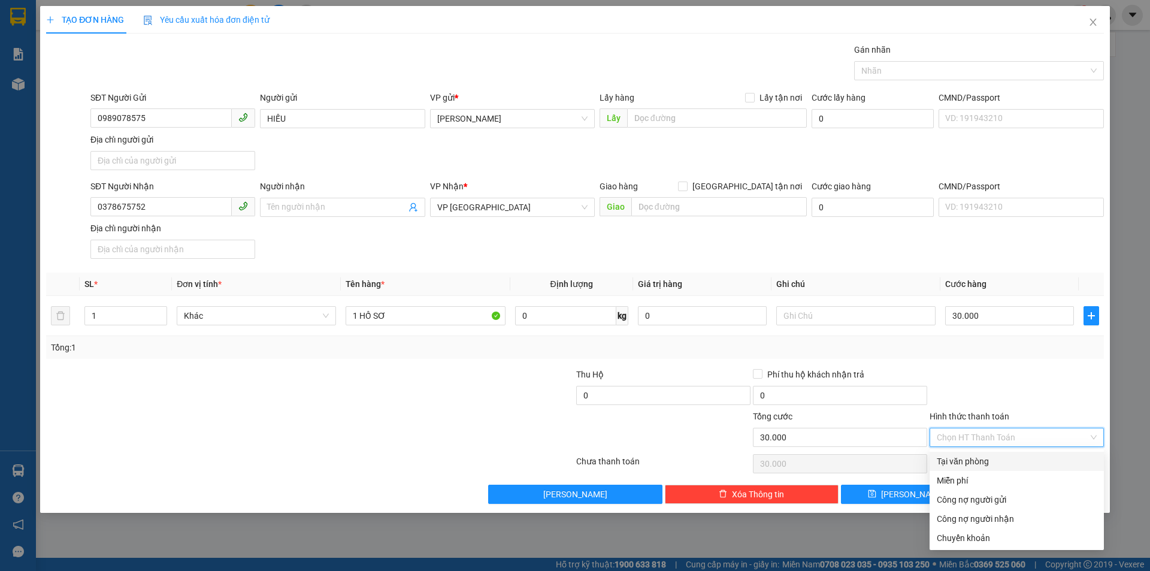
click at [1058, 452] on div "Tại văn phòng" at bounding box center [1017, 461] width 174 height 19
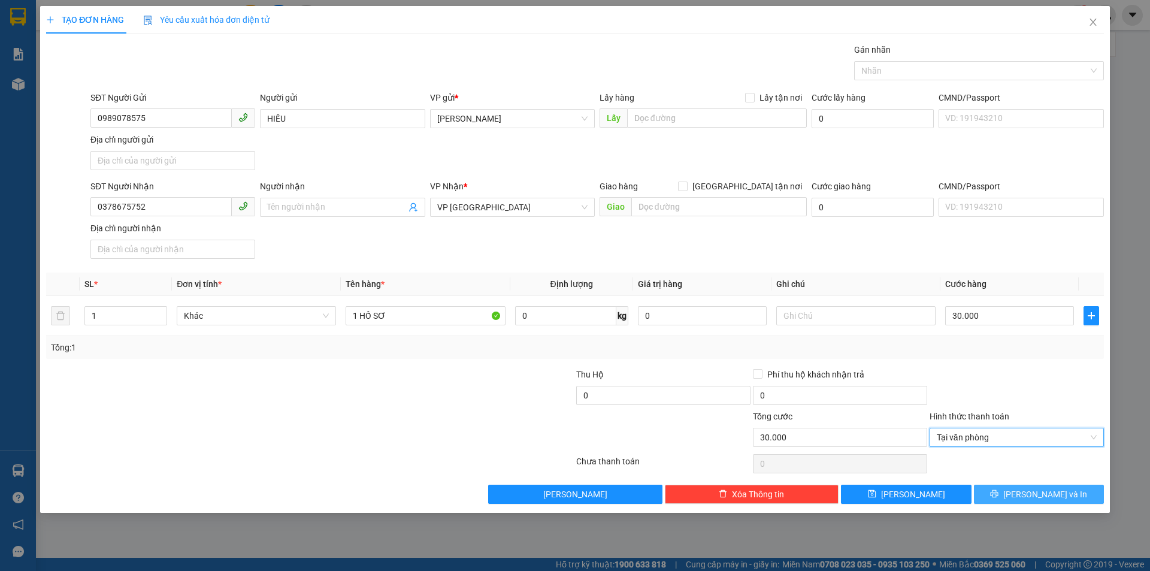
click at [1055, 491] on span "[PERSON_NAME] và In" at bounding box center [1046, 494] width 84 height 13
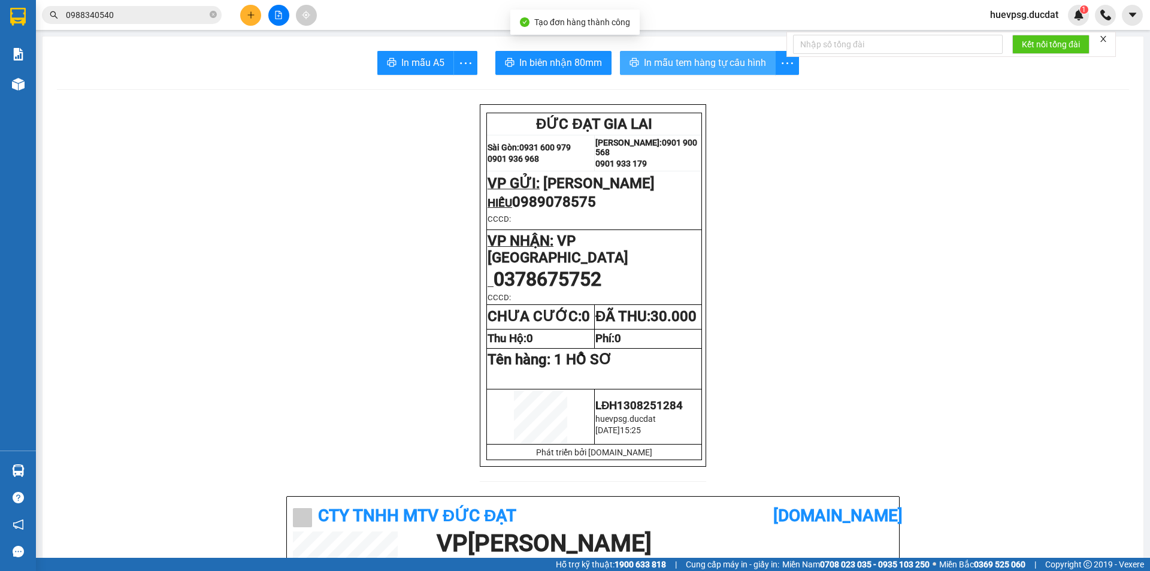
click at [719, 70] on span "In mẫu tem hàng tự cấu hình" at bounding box center [705, 62] width 122 height 15
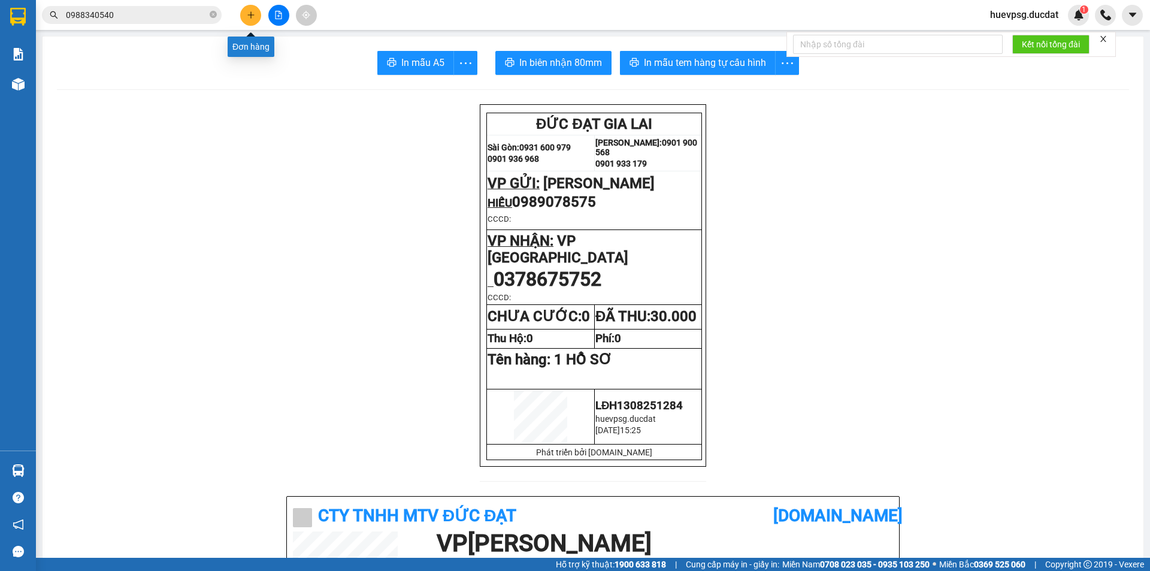
click at [243, 19] on button at bounding box center [250, 15] width 21 height 21
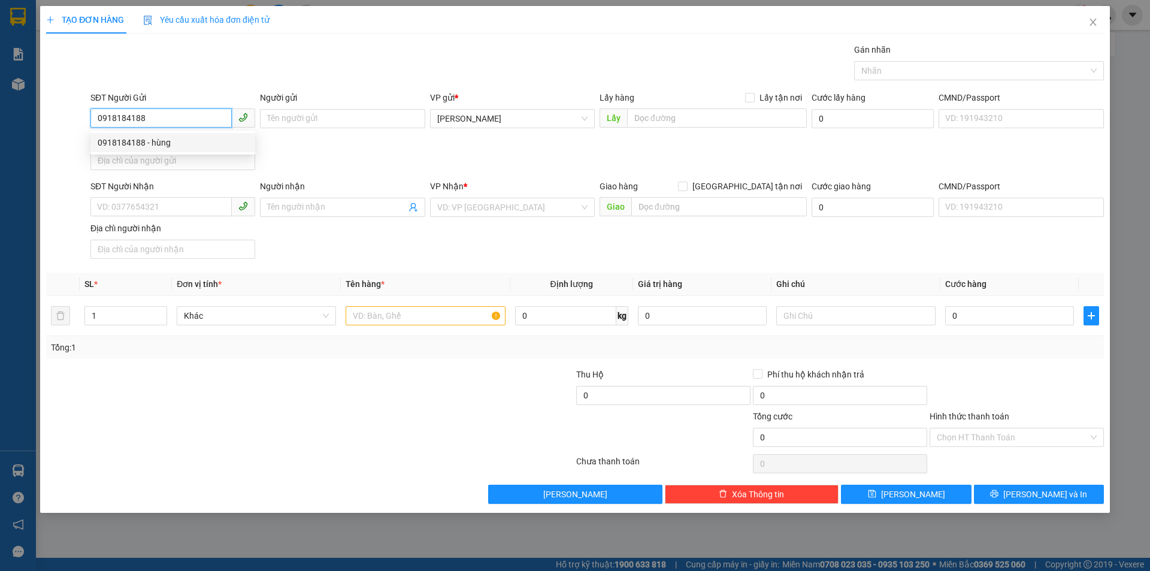
click at [137, 143] on div "0918184188 - hùng" at bounding box center [173, 142] width 150 height 13
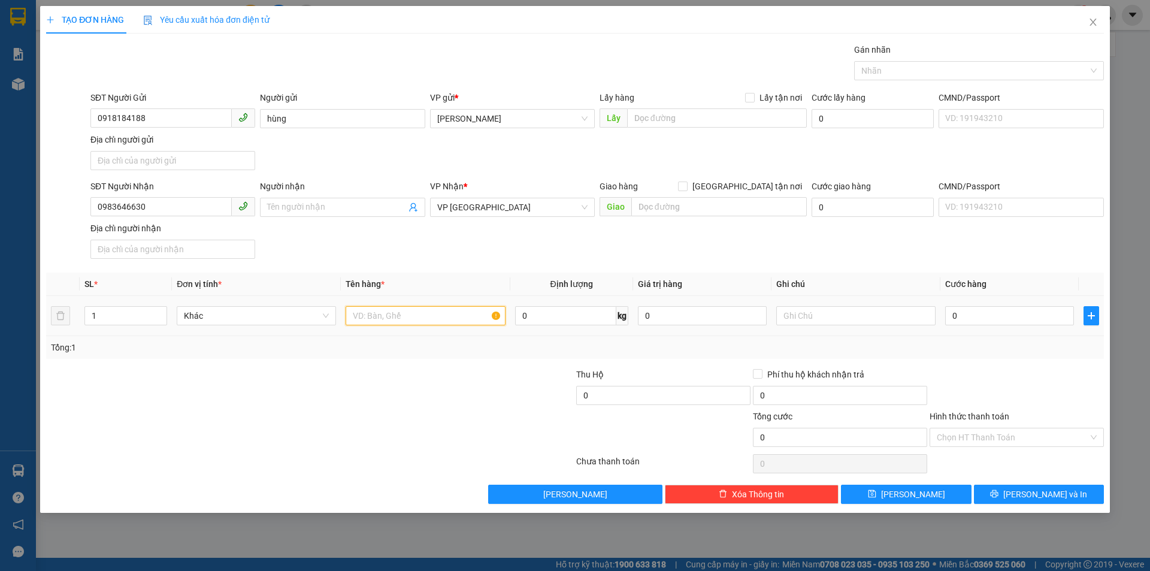
click at [436, 318] on input "text" at bounding box center [425, 315] width 159 height 19
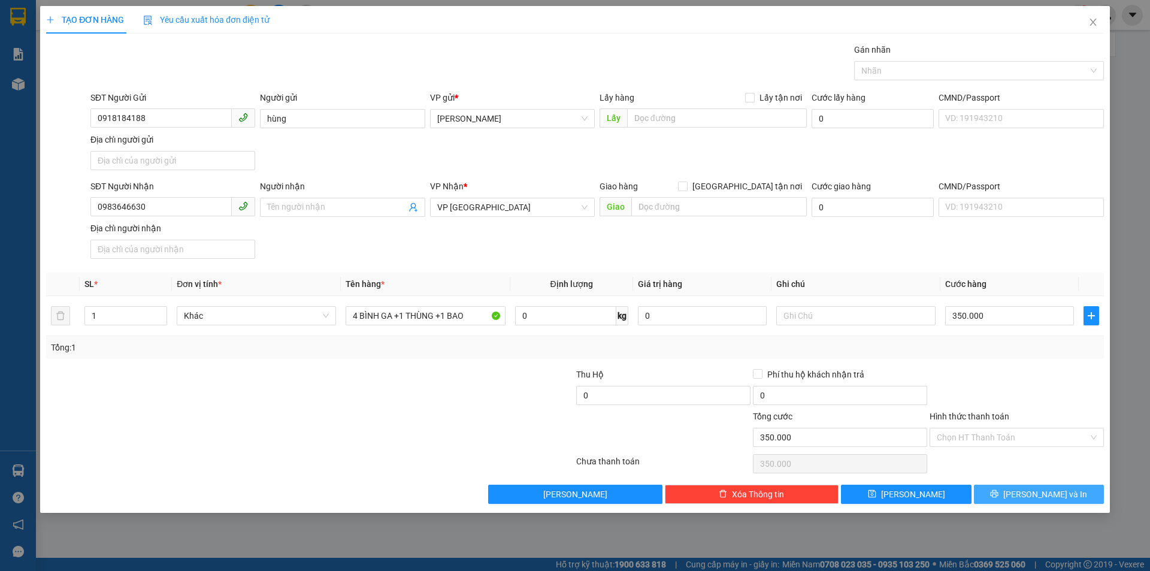
click at [1037, 491] on span "[PERSON_NAME] và In" at bounding box center [1046, 494] width 84 height 13
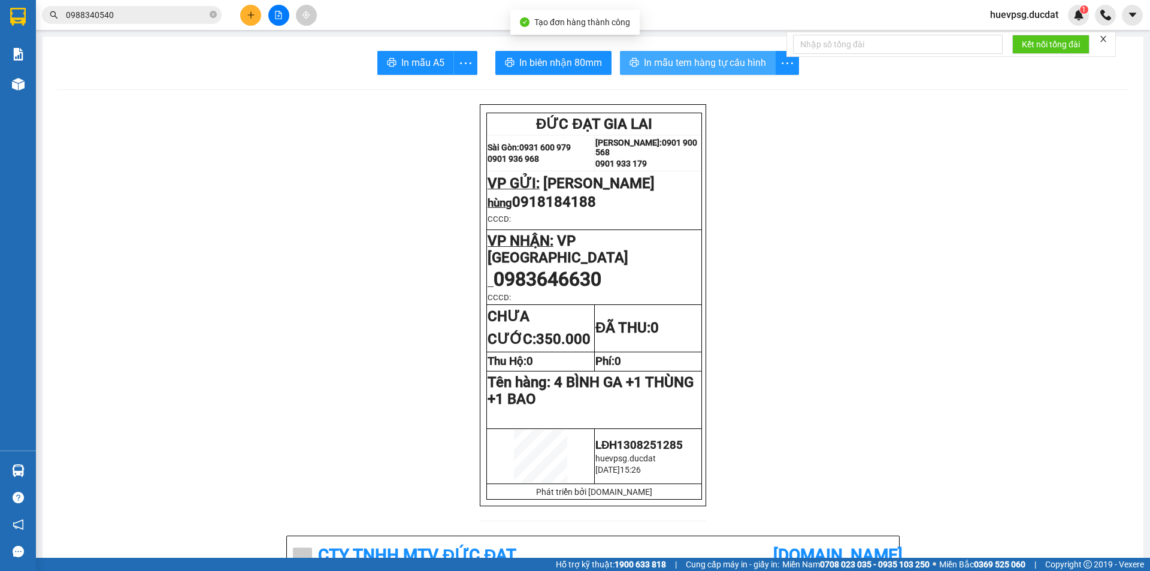
click at [710, 68] on span "In mẫu tem hàng tự cấu hình" at bounding box center [705, 62] width 122 height 15
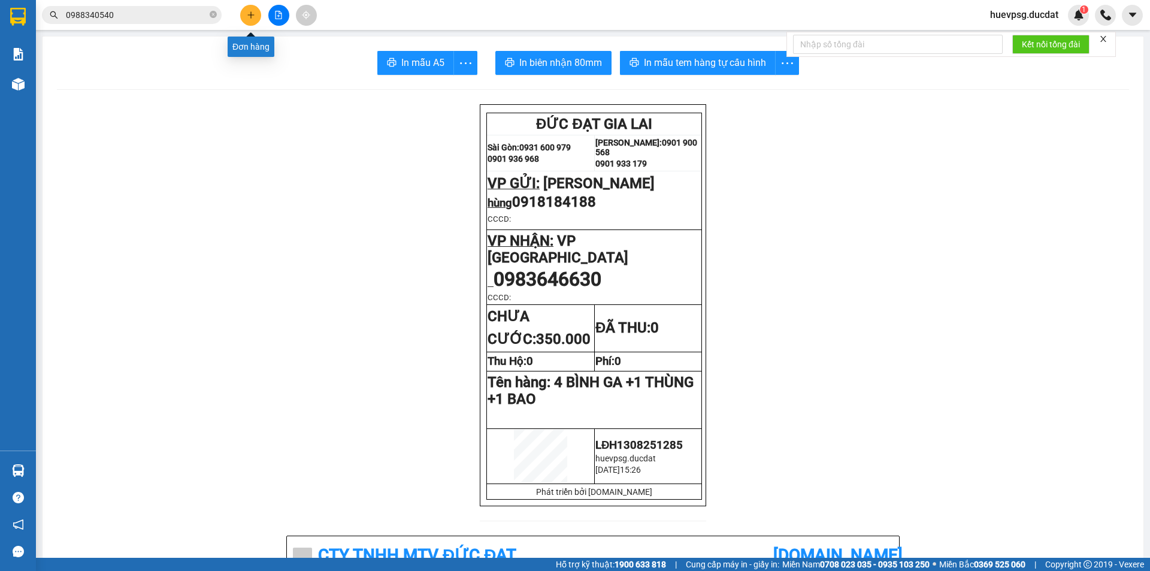
click at [256, 11] on button at bounding box center [250, 15] width 21 height 21
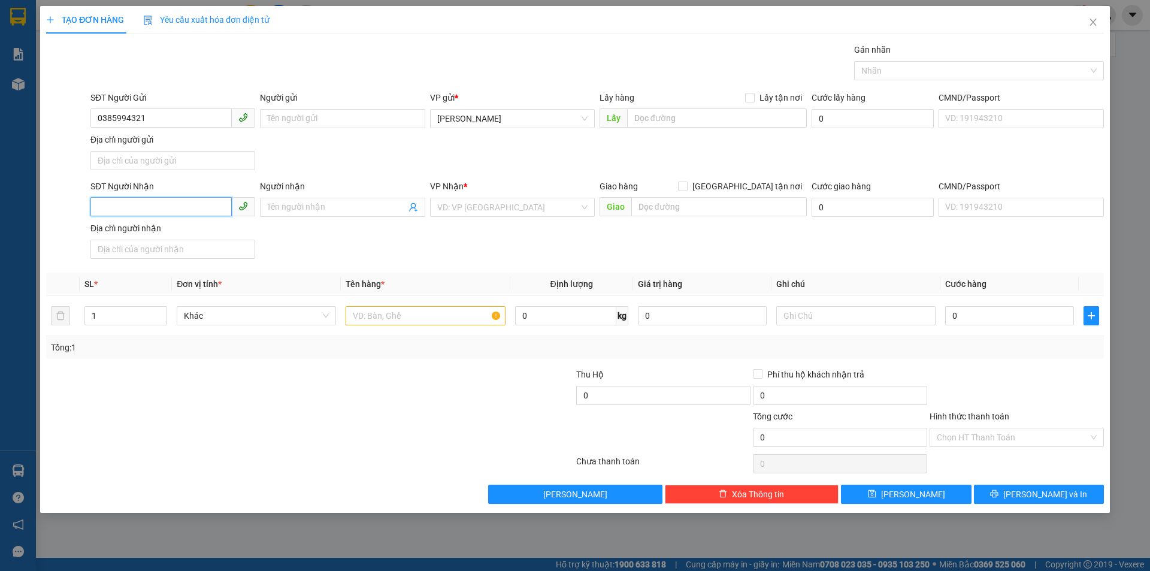
click at [147, 210] on input "SĐT Người Nhận" at bounding box center [160, 206] width 141 height 19
click at [472, 210] on input "search" at bounding box center [508, 207] width 142 height 18
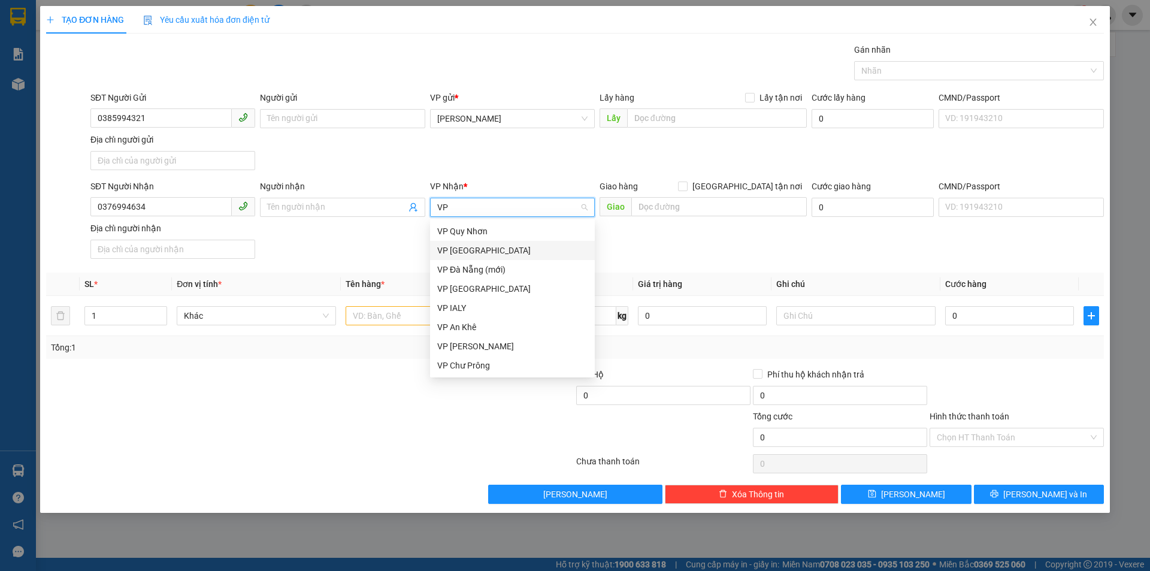
click at [485, 251] on div "VP [GEOGRAPHIC_DATA]" at bounding box center [512, 250] width 150 height 13
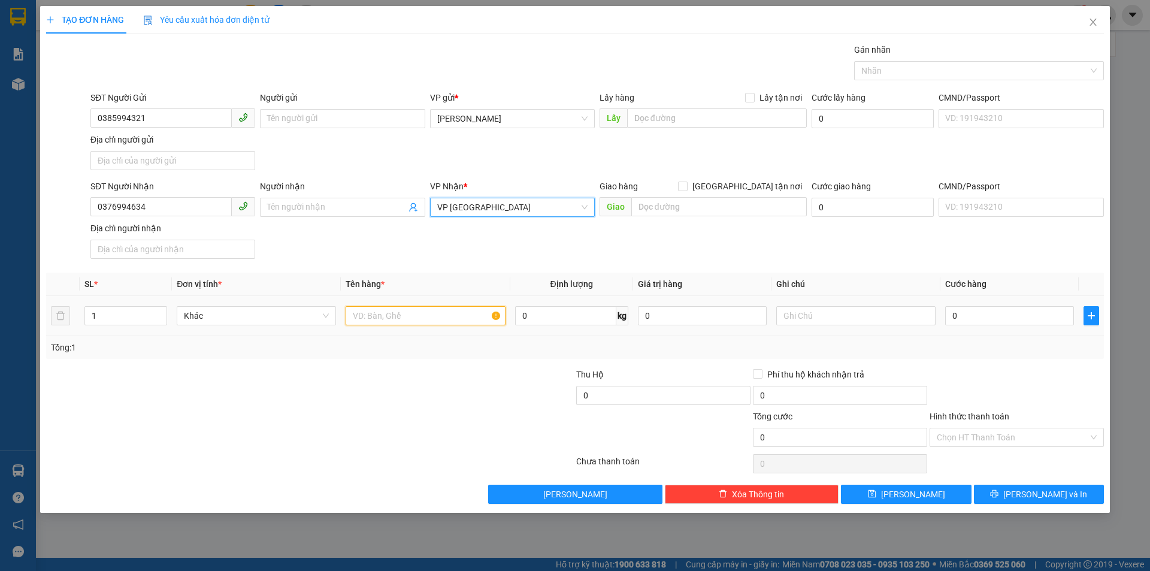
click at [430, 309] on input "text" at bounding box center [425, 315] width 159 height 19
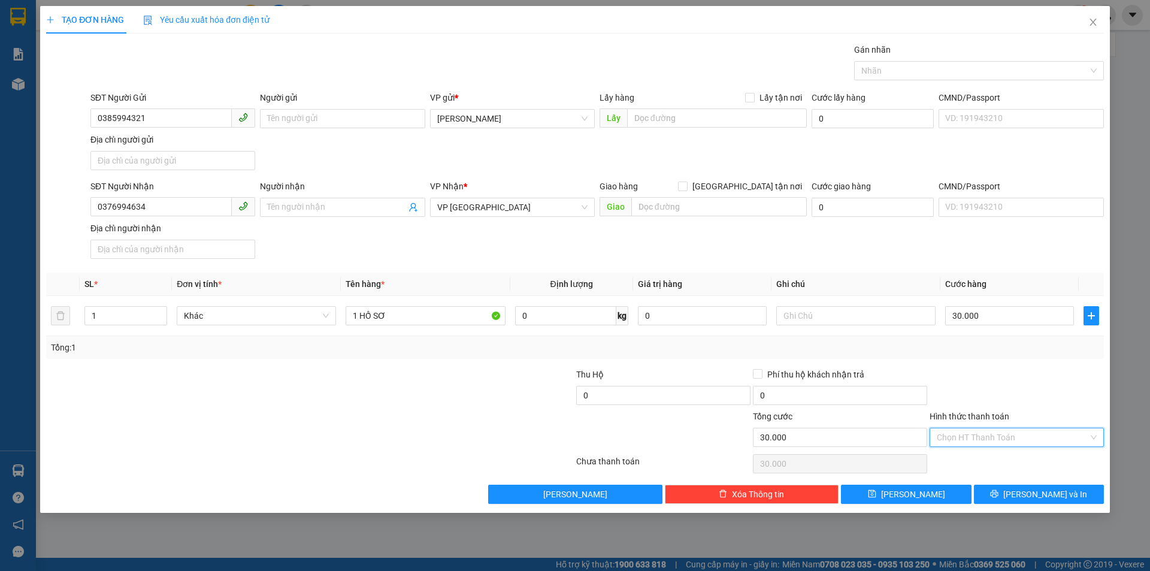
drag, startPoint x: 1001, startPoint y: 434, endPoint x: 1002, endPoint y: 448, distance: 14.4
click at [1002, 434] on input "Hình thức thanh toán" at bounding box center [1013, 437] width 152 height 18
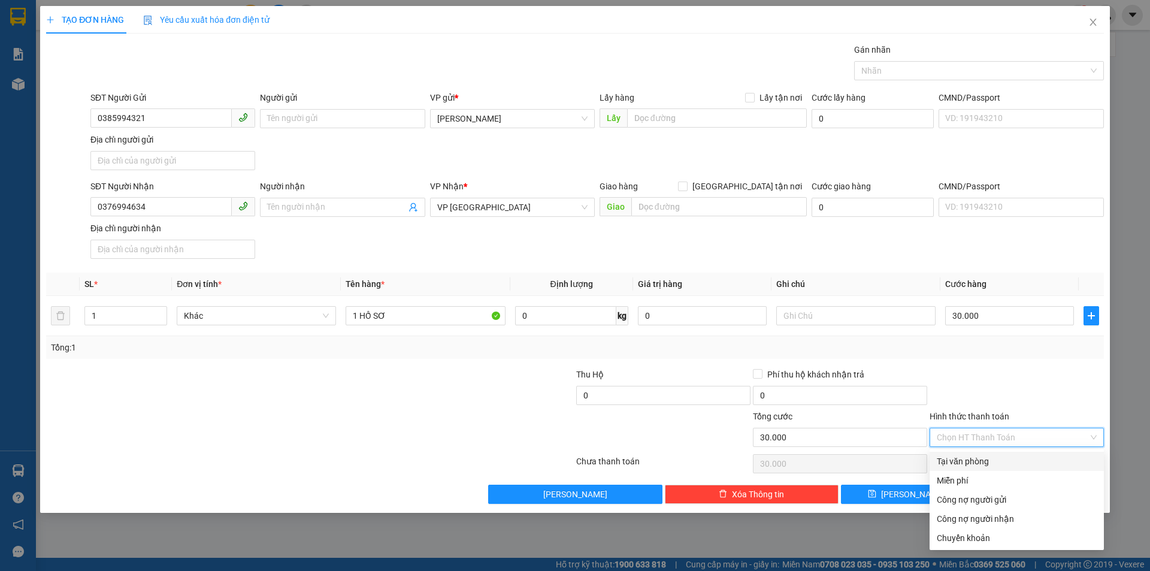
drag, startPoint x: 1002, startPoint y: 449, endPoint x: 1005, endPoint y: 457, distance: 8.3
click at [1002, 451] on div "Transit Pickup Surcharge Ids Transit Deliver Surcharge Ids Transit Deliver Surc…" at bounding box center [575, 273] width 1058 height 461
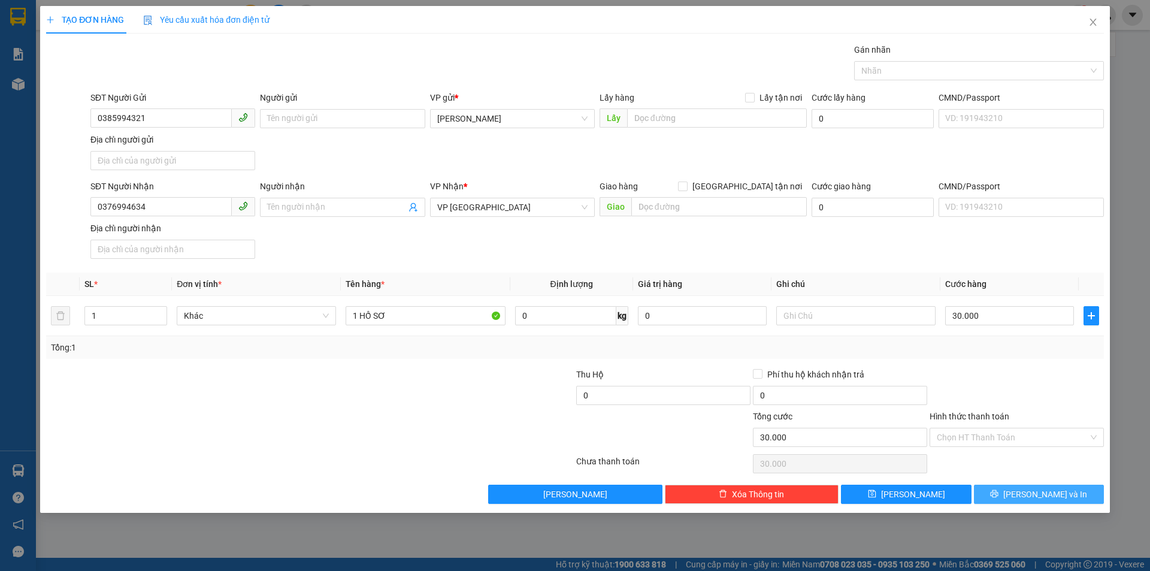
click at [1025, 491] on button "[PERSON_NAME] và In" at bounding box center [1039, 494] width 130 height 19
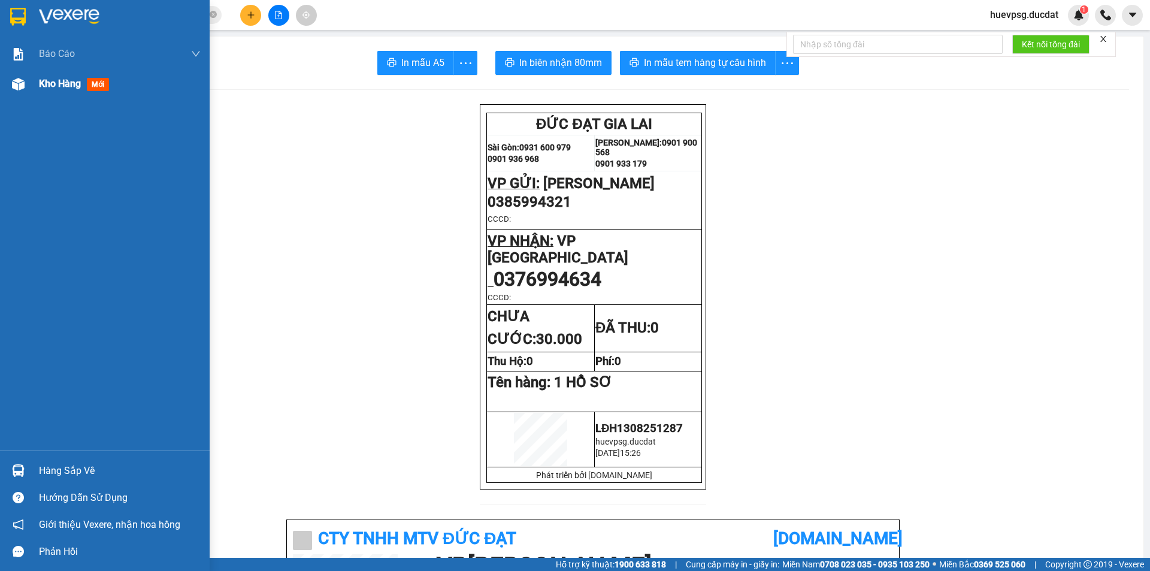
click at [44, 85] on span "Kho hàng" at bounding box center [60, 83] width 42 height 11
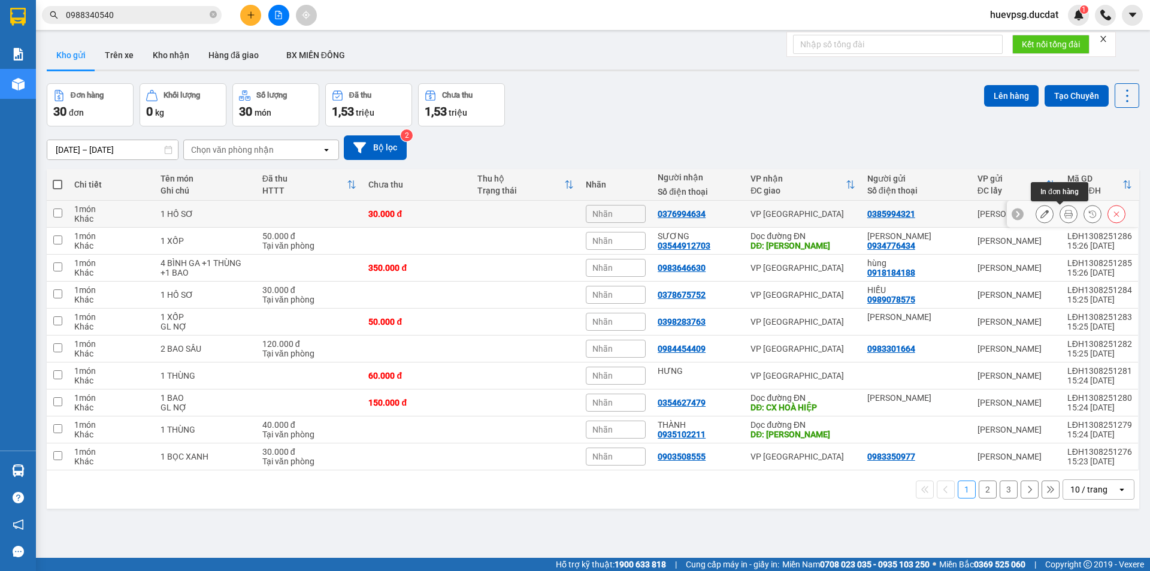
click at [1065, 211] on icon at bounding box center [1069, 214] width 8 height 8
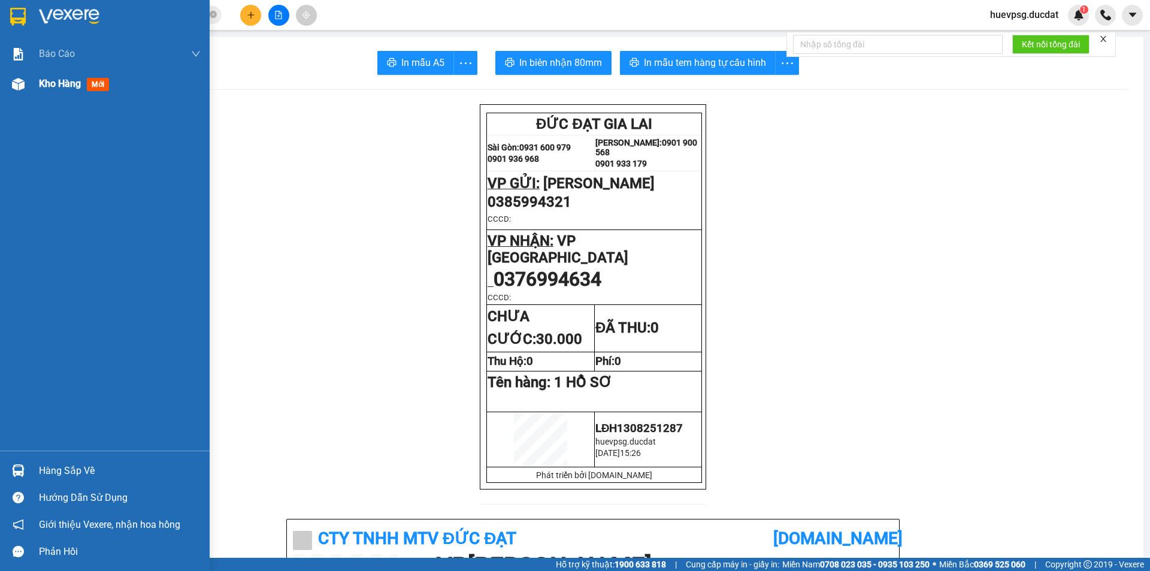
click at [60, 87] on span "Kho hàng" at bounding box center [60, 83] width 42 height 11
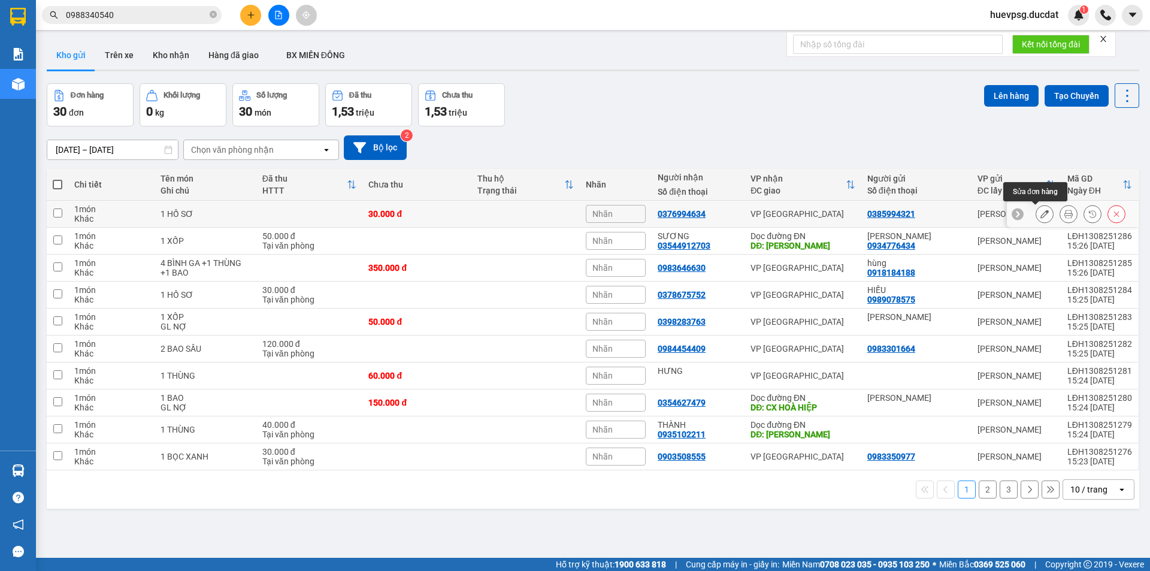
click at [1041, 217] on icon at bounding box center [1045, 214] width 8 height 8
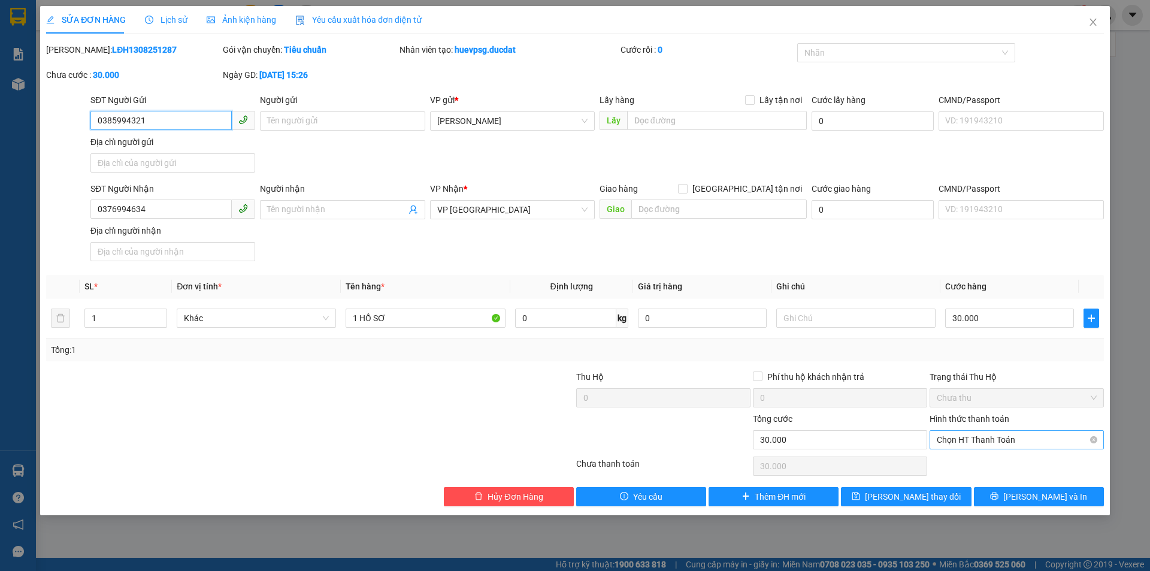
click at [1030, 442] on span "Chọn HT Thanh Toán" at bounding box center [1017, 440] width 160 height 18
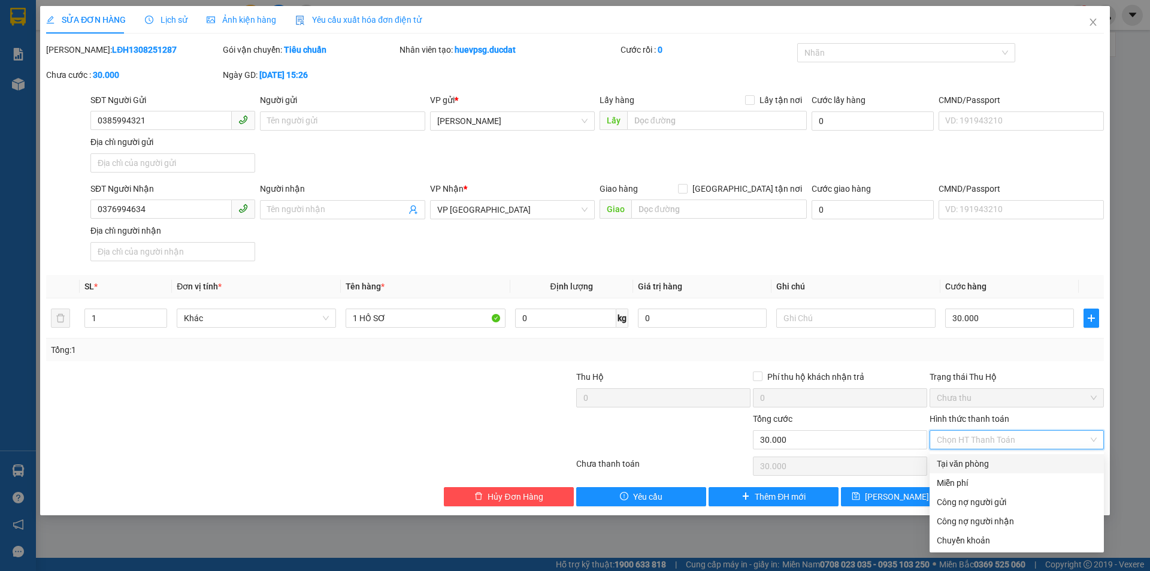
click at [1013, 464] on div "Tại văn phòng" at bounding box center [1017, 463] width 160 height 13
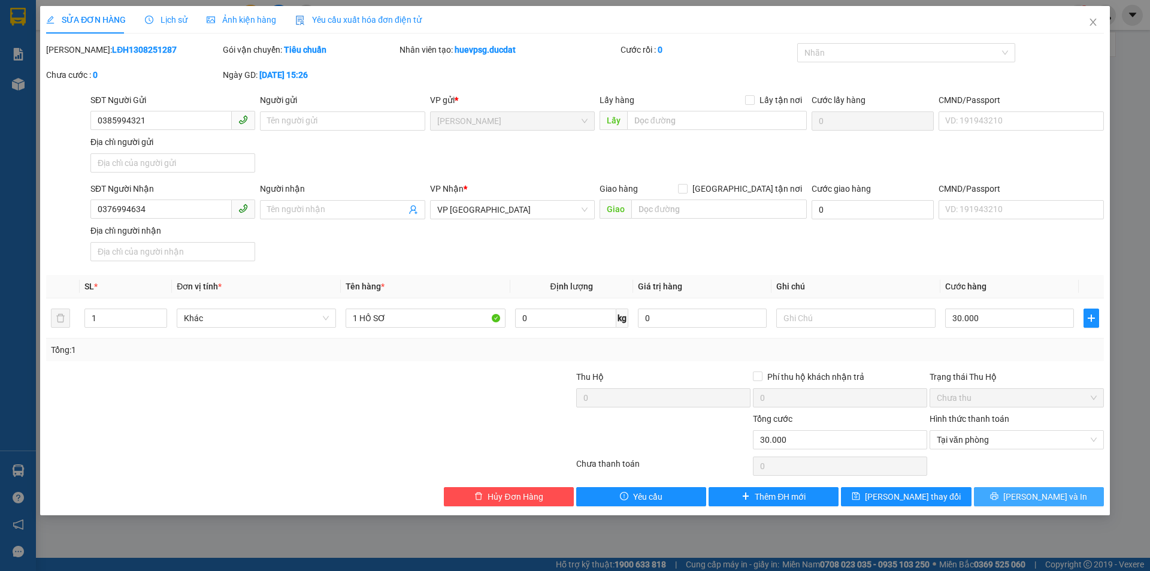
click at [999, 498] on icon "printer" at bounding box center [994, 496] width 8 height 8
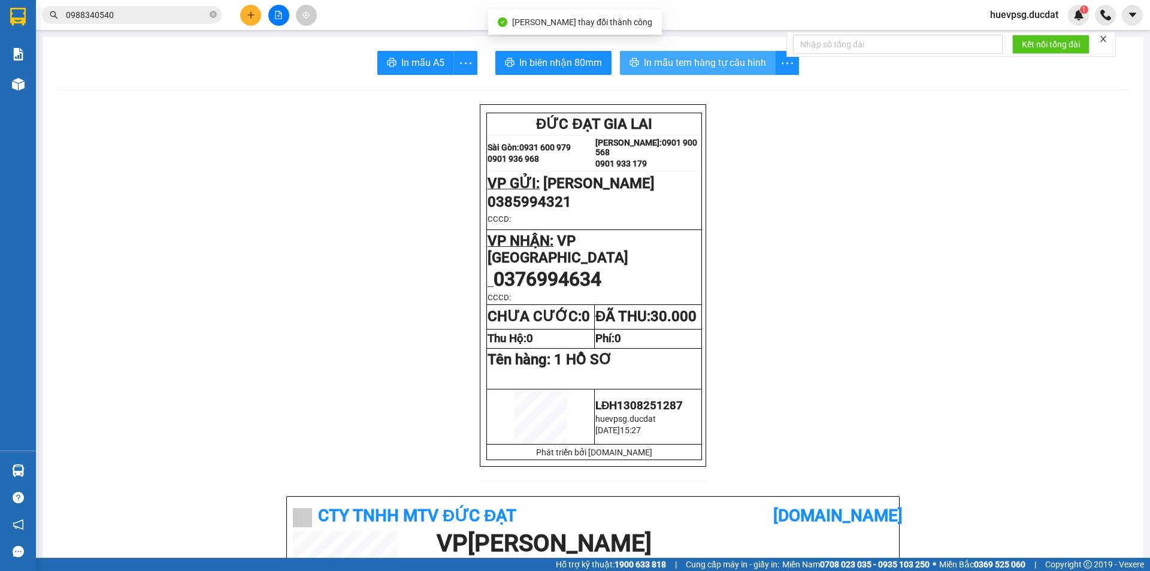
drag, startPoint x: 672, startPoint y: 58, endPoint x: 678, endPoint y: 61, distance: 7.0
click at [673, 59] on span "In mẫu tem hàng tự cấu hình" at bounding box center [705, 62] width 122 height 15
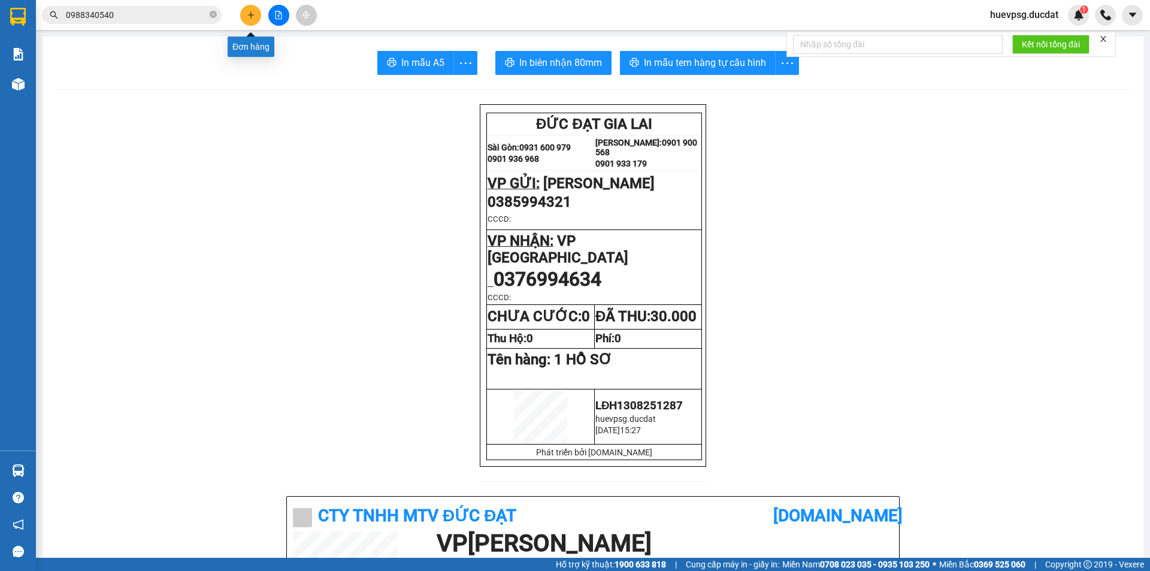
click at [249, 14] on icon "plus" at bounding box center [251, 15] width 8 height 8
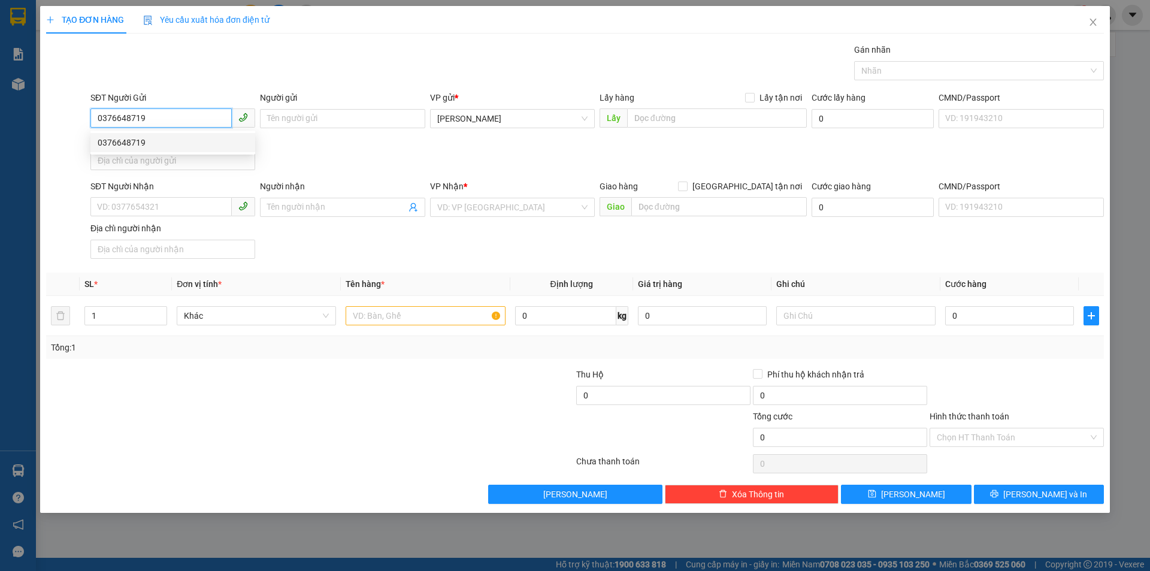
click at [136, 137] on div "0376648719" at bounding box center [173, 142] width 150 height 13
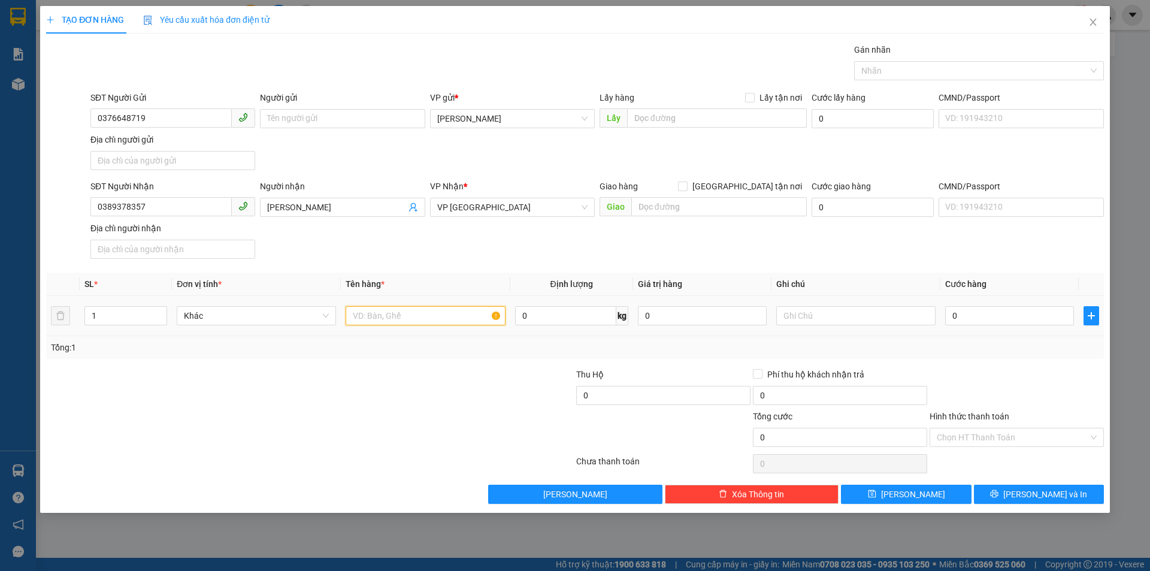
click at [441, 319] on input "text" at bounding box center [425, 315] width 159 height 19
click at [1045, 315] on input "0" at bounding box center [1010, 315] width 129 height 19
click at [977, 443] on input "Hình thức thanh toán" at bounding box center [1013, 437] width 152 height 18
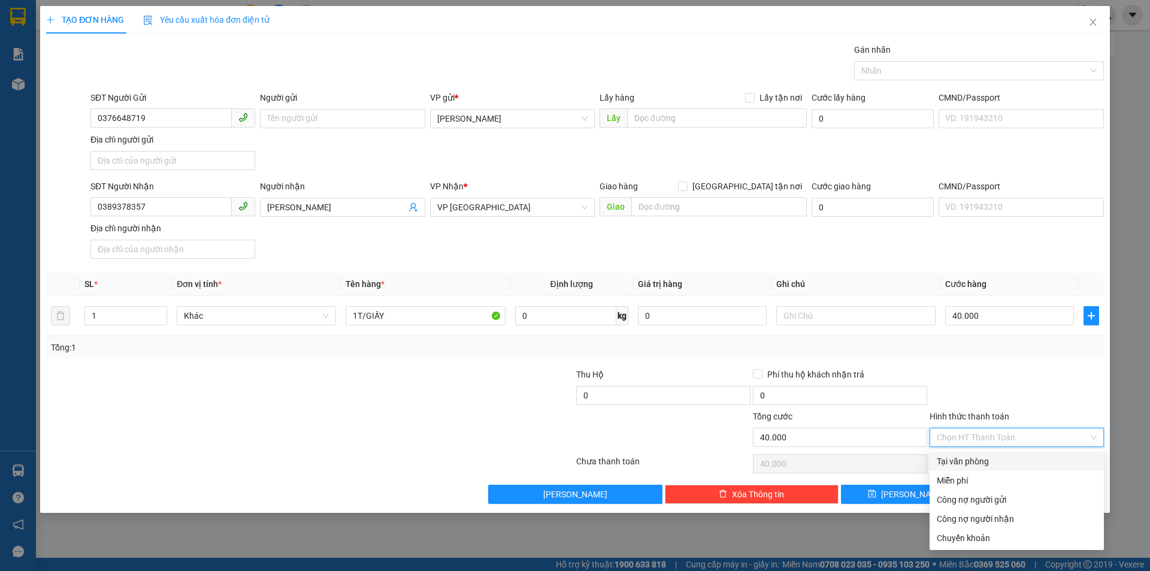
click at [978, 460] on div "Tại văn phòng" at bounding box center [1017, 461] width 160 height 13
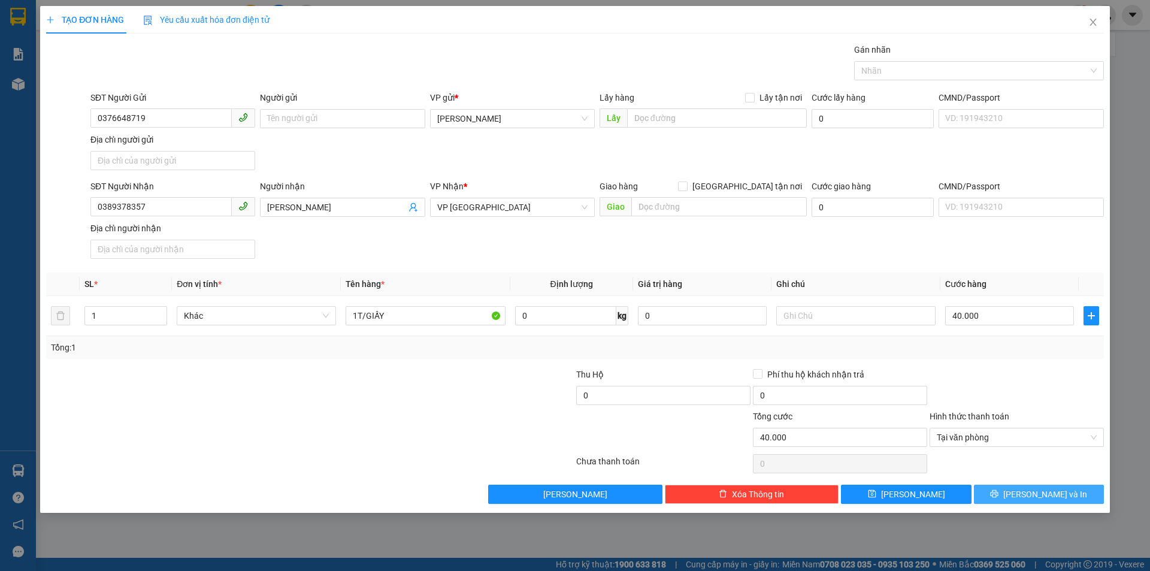
drag, startPoint x: 1069, startPoint y: 492, endPoint x: 1081, endPoint y: 461, distance: 33.4
click at [1076, 467] on div "Transit Pickup Surcharge Ids Transit Deliver Surcharge Ids Transit Deliver Surc…" at bounding box center [575, 273] width 1058 height 461
click at [1057, 489] on span "[PERSON_NAME] và In" at bounding box center [1046, 494] width 84 height 13
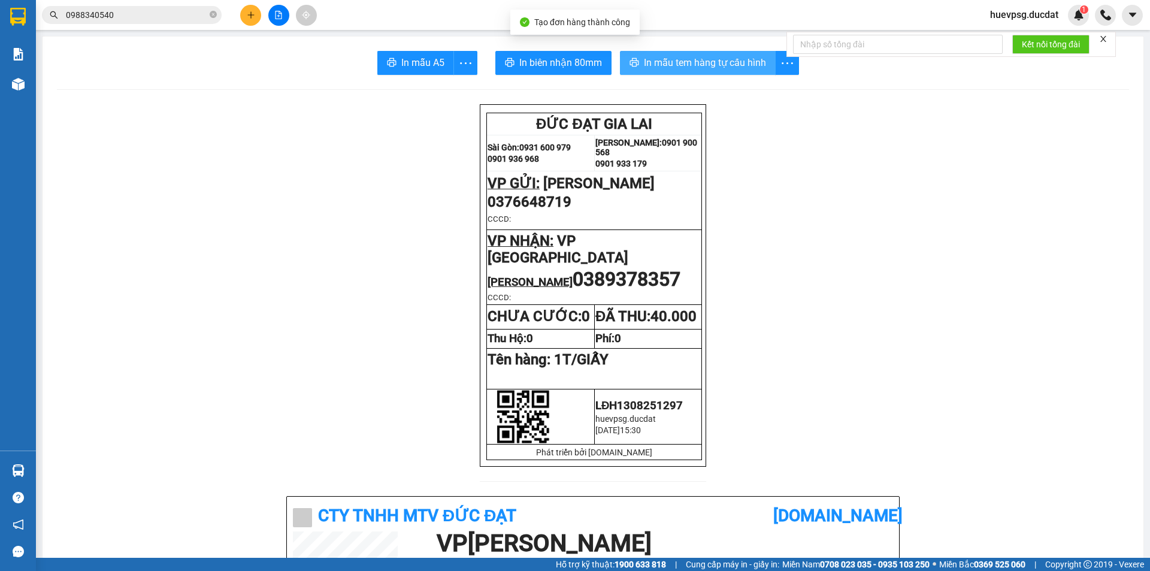
click at [636, 65] on button "In mẫu tem hàng tự cấu hình" at bounding box center [698, 63] width 156 height 24
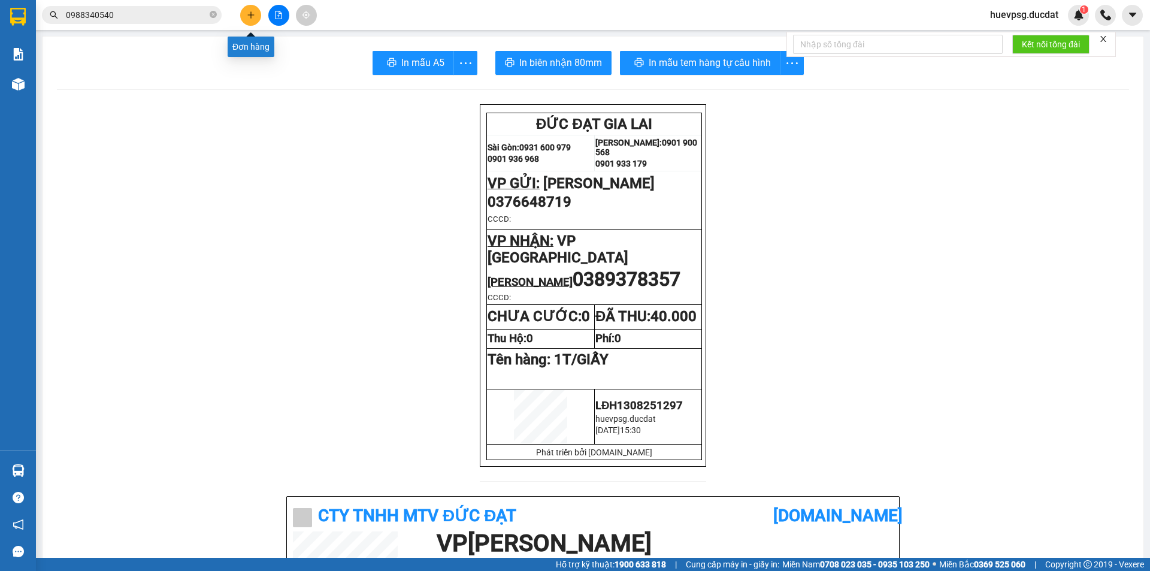
click at [258, 11] on button at bounding box center [250, 15] width 21 height 21
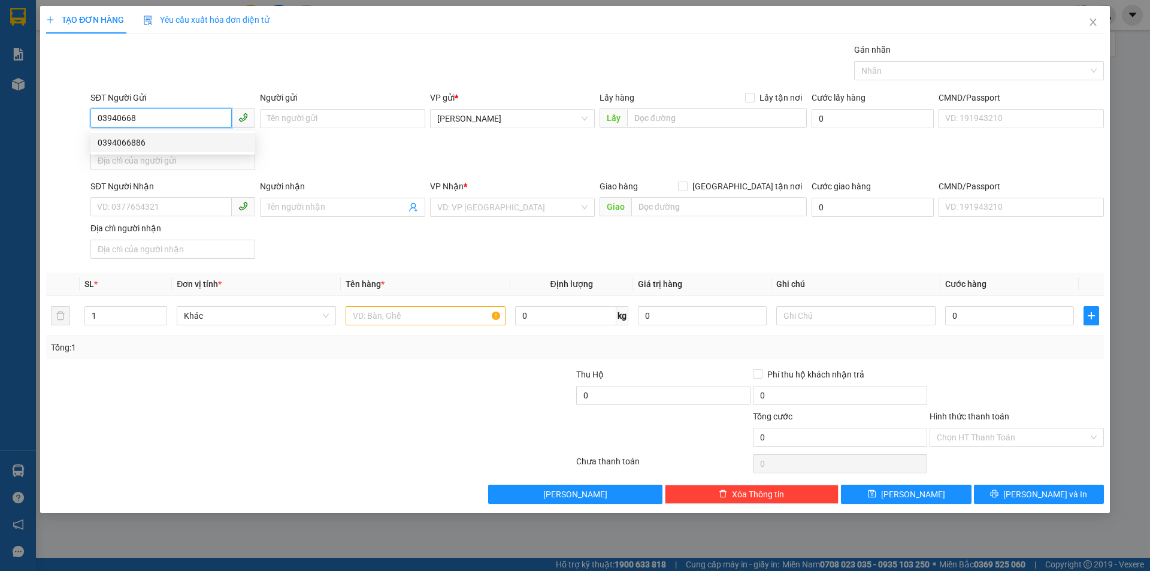
click at [207, 133] on div "0394066886" at bounding box center [172, 142] width 165 height 19
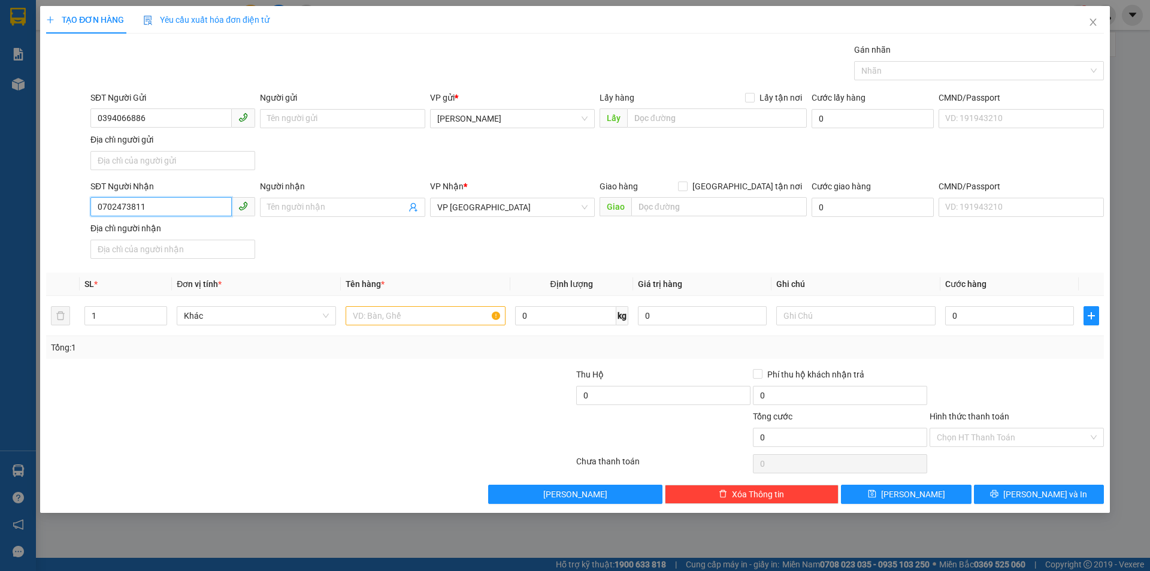
click at [168, 211] on input "0702473811" at bounding box center [160, 206] width 141 height 19
click at [121, 241] on div "0852239299 0852239299" at bounding box center [172, 231] width 165 height 24
click at [138, 207] on input "0852239299" at bounding box center [160, 206] width 141 height 19
click at [137, 224] on div "0852239299" at bounding box center [172, 231] width 165 height 19
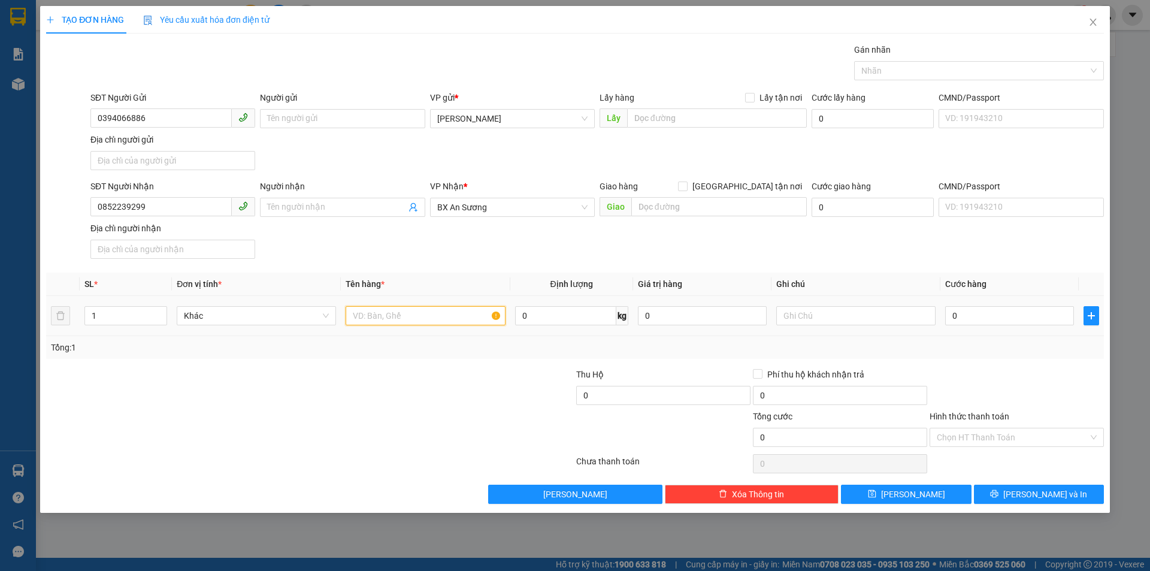
click at [363, 310] on input "text" at bounding box center [425, 315] width 159 height 19
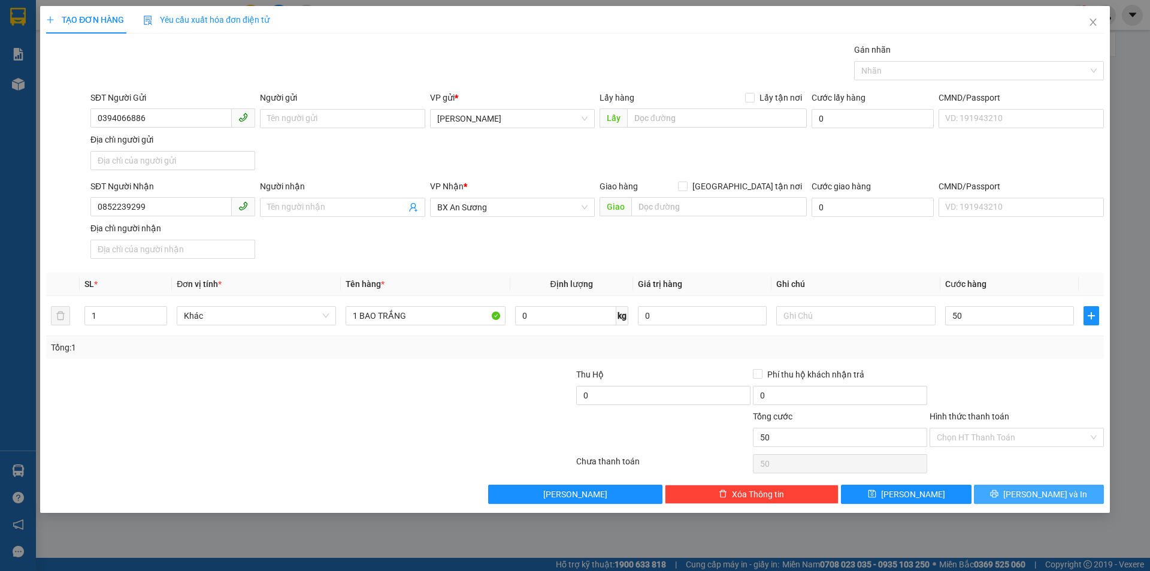
click at [998, 488] on button "[PERSON_NAME] và In" at bounding box center [1039, 494] width 130 height 19
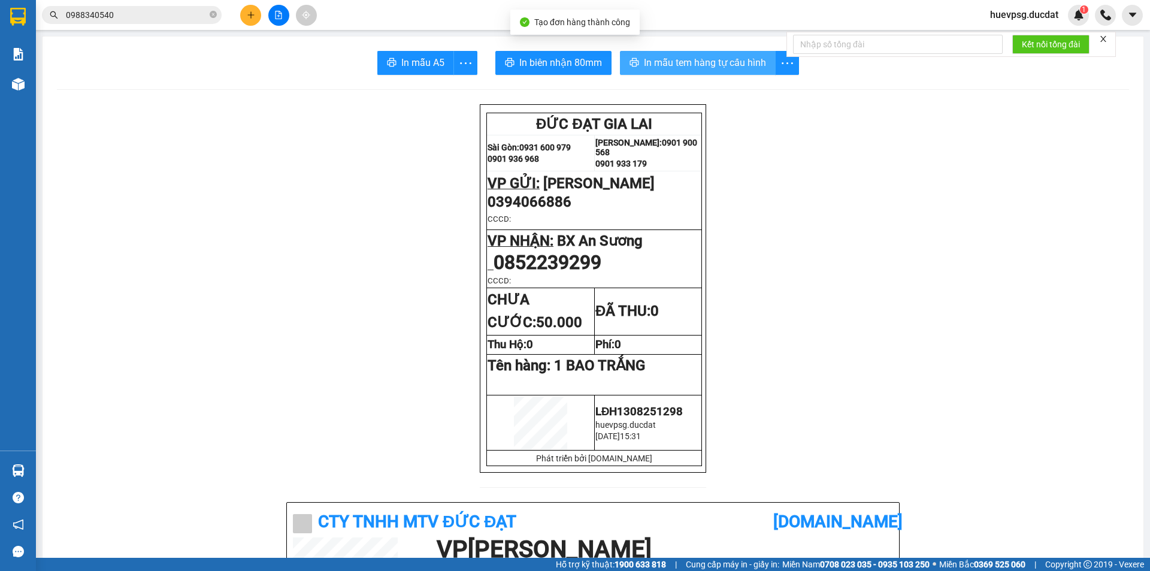
click at [743, 70] on span "In mẫu tem hàng tự cấu hình" at bounding box center [705, 62] width 122 height 15
click at [741, 64] on span "In mẫu tem hàng tự cấu hình" at bounding box center [705, 62] width 122 height 15
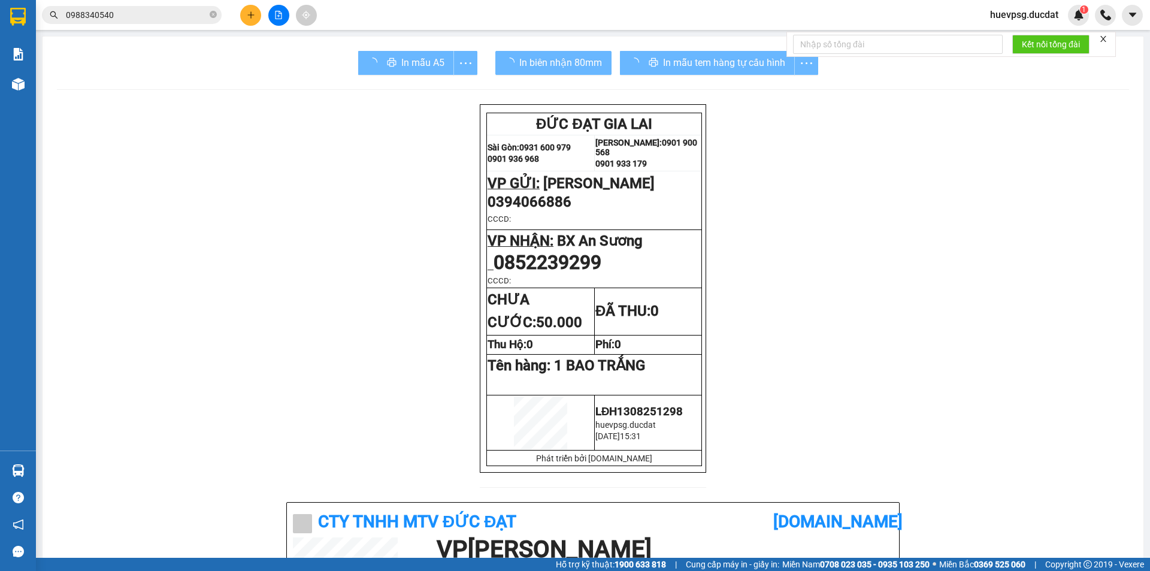
click at [250, 20] on button at bounding box center [250, 15] width 21 height 21
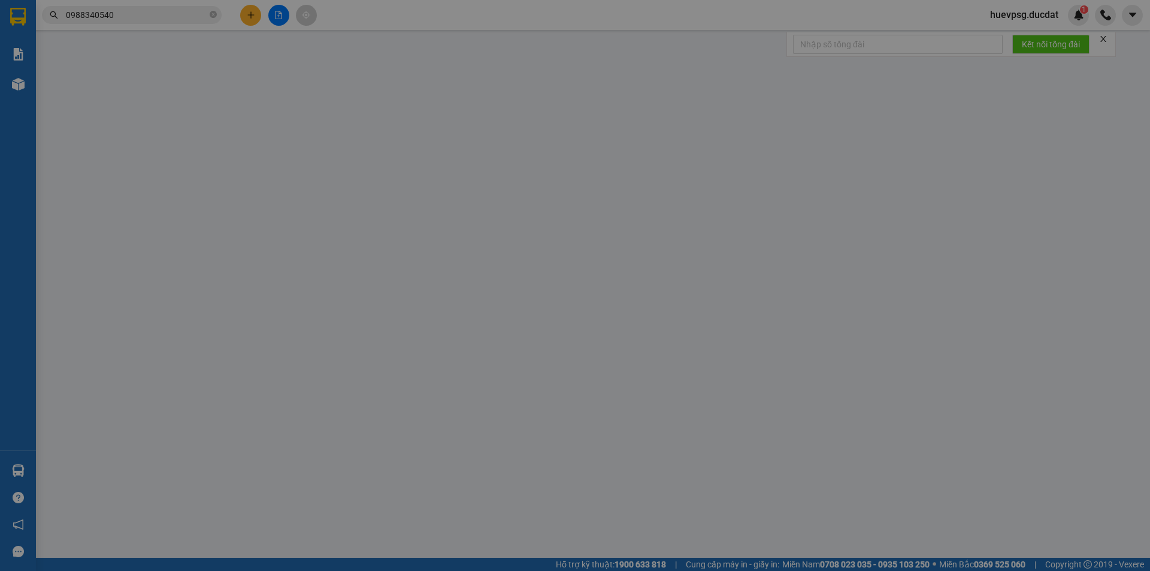
click at [250, 20] on span "Yêu cầu xuất hóa đơn điện tử" at bounding box center [206, 20] width 126 height 10
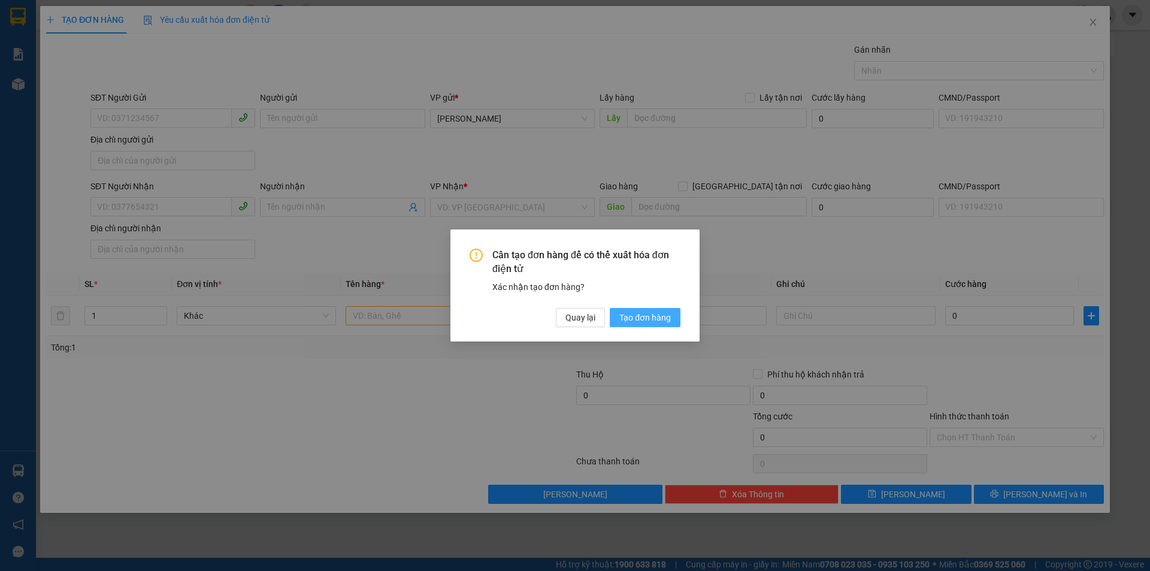
drag, startPoint x: 647, startPoint y: 312, endPoint x: 141, endPoint y: 141, distance: 534.0
click at [645, 312] on span "Tạo đơn hàng" at bounding box center [646, 317] width 52 height 13
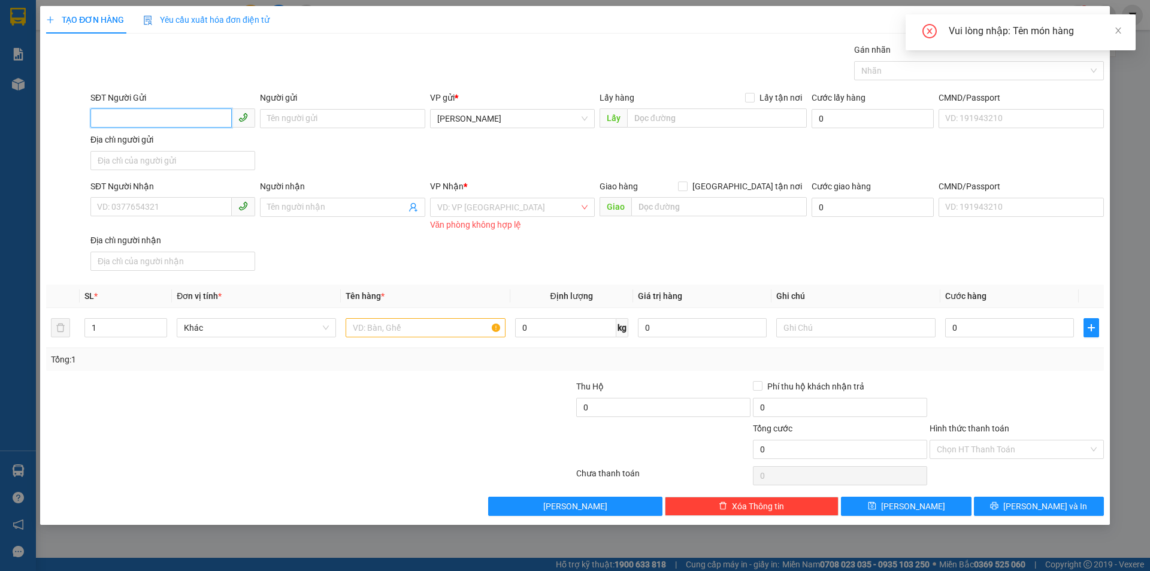
click at [130, 117] on input "SĐT Người Gửi" at bounding box center [160, 117] width 141 height 19
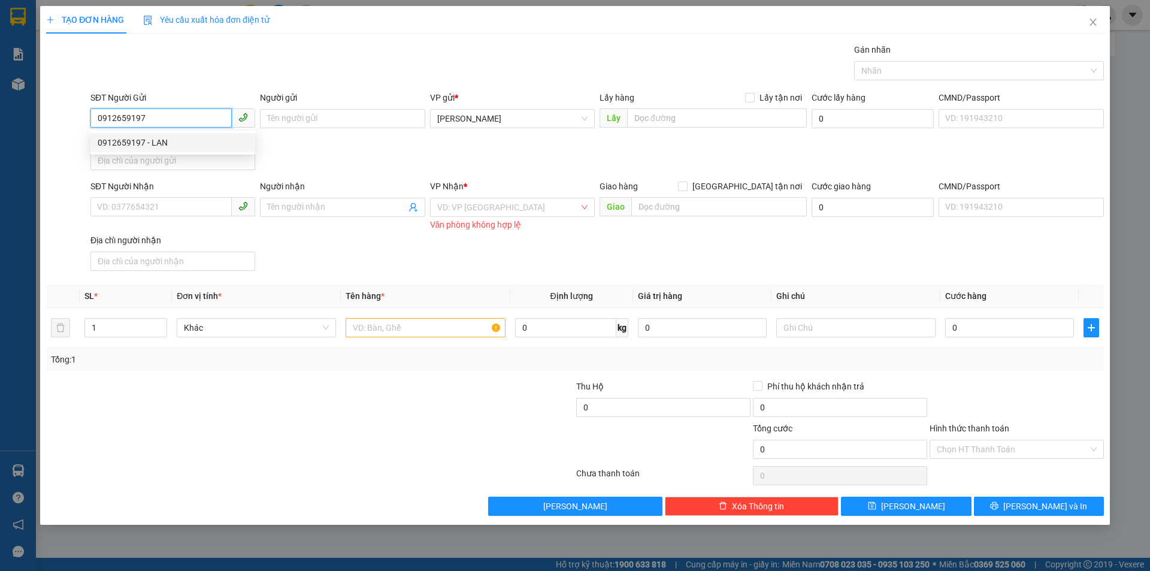
click at [129, 134] on div "0912659197 - LAN" at bounding box center [172, 142] width 165 height 19
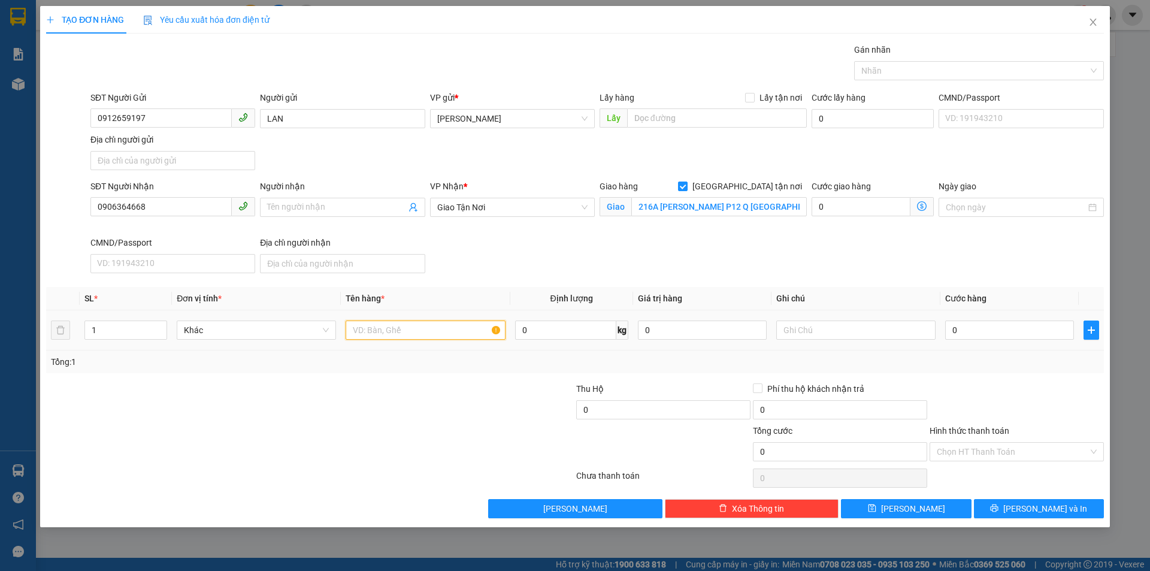
click at [438, 328] on input "text" at bounding box center [425, 330] width 159 height 19
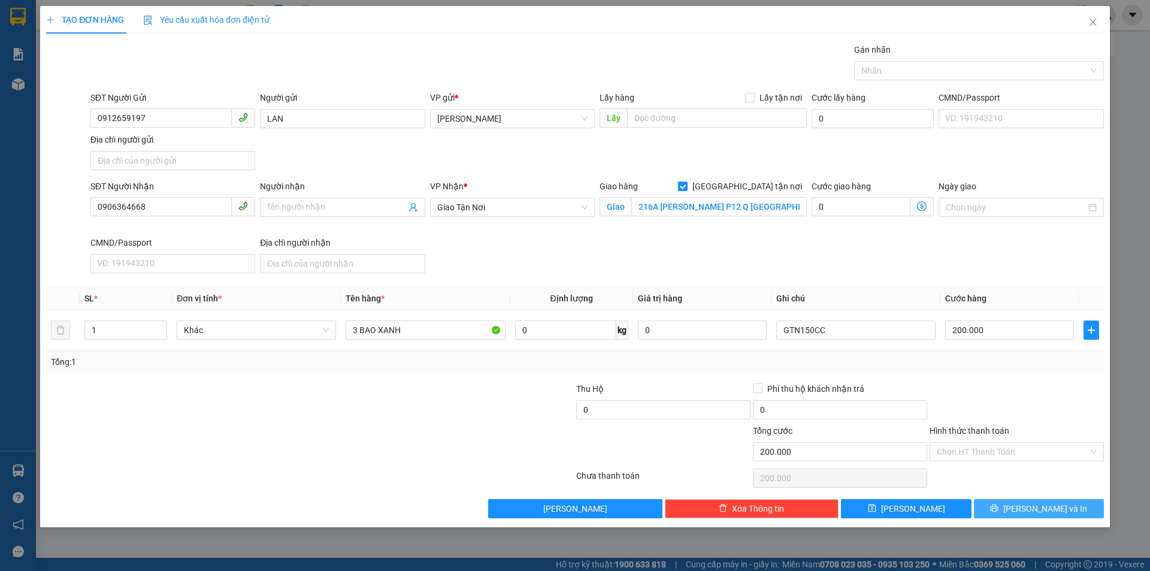
click at [1055, 499] on button "[PERSON_NAME] và In" at bounding box center [1039, 508] width 130 height 19
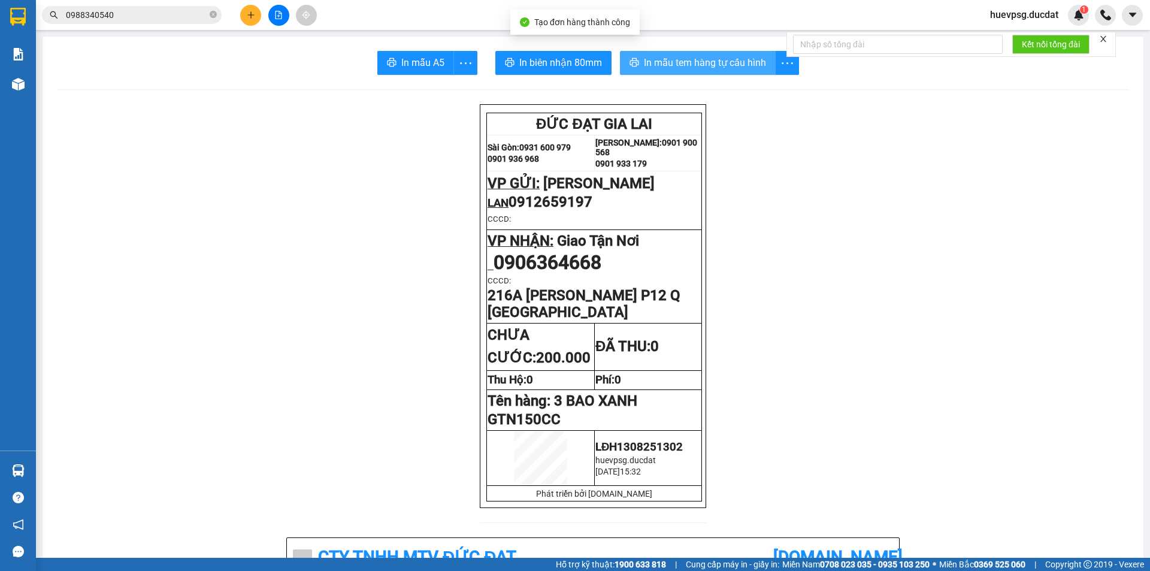
click at [721, 67] on span "In mẫu tem hàng tự cấu hình" at bounding box center [705, 62] width 122 height 15
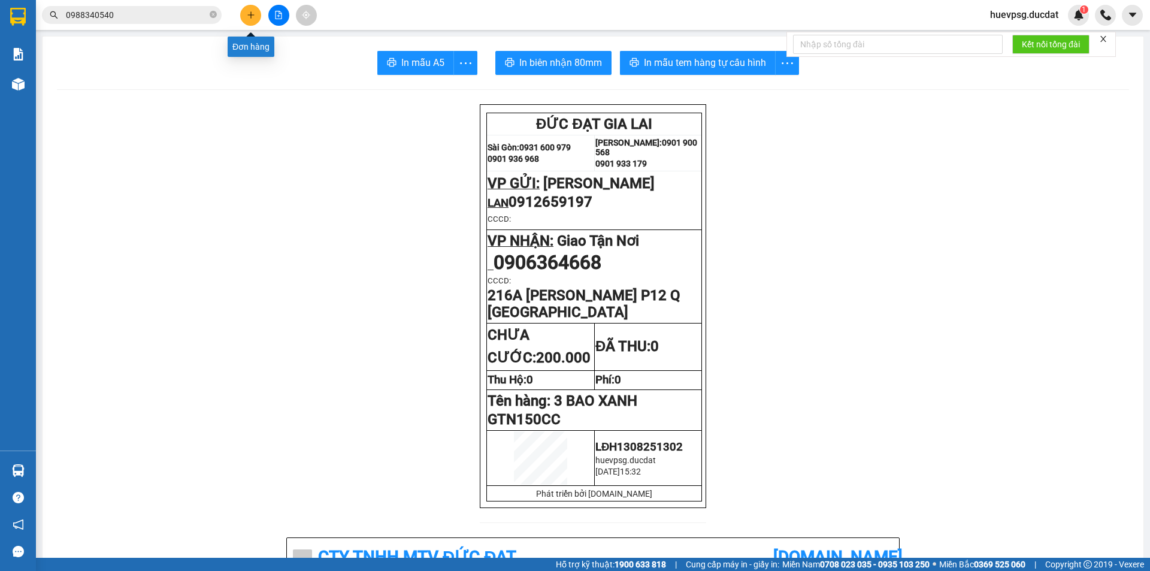
click at [252, 17] on icon "plus" at bounding box center [251, 15] width 8 height 8
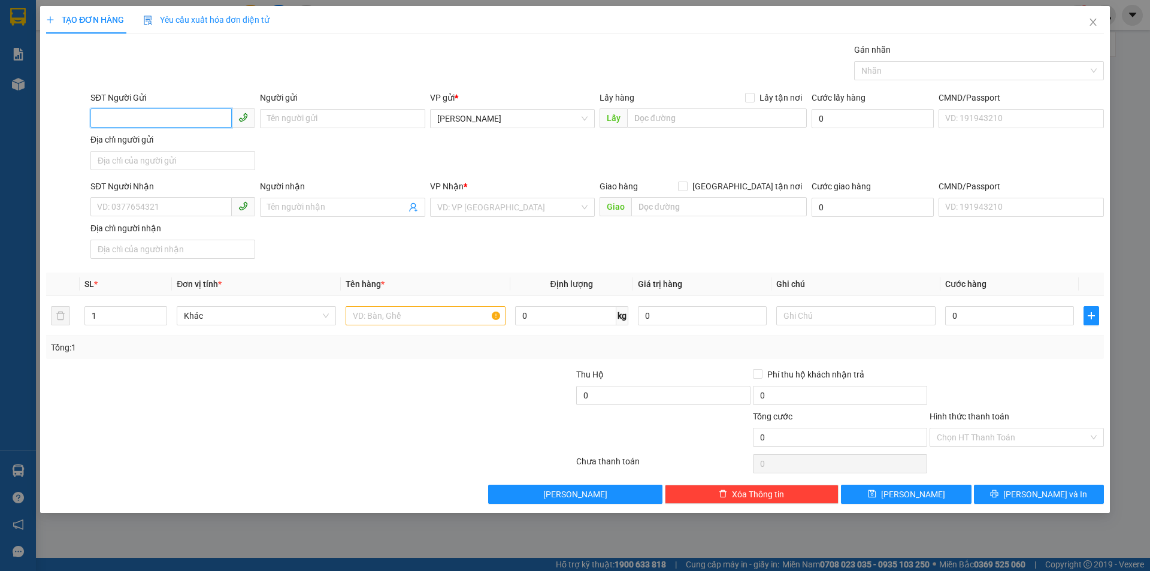
click at [175, 119] on input "SĐT Người Gửi" at bounding box center [160, 117] width 141 height 19
click at [158, 154] on div "0934722662 0934722662 - CƯỜNG - TRƯỜNG SINH" at bounding box center [172, 143] width 165 height 24
click at [179, 128] on span "0934722662" at bounding box center [172, 118] width 165 height 19
click at [180, 120] on input "0934722662" at bounding box center [160, 117] width 141 height 19
click at [159, 138] on div "0934722662 - CƯỜNG - TRƯỜNG SINH" at bounding box center [173, 142] width 150 height 13
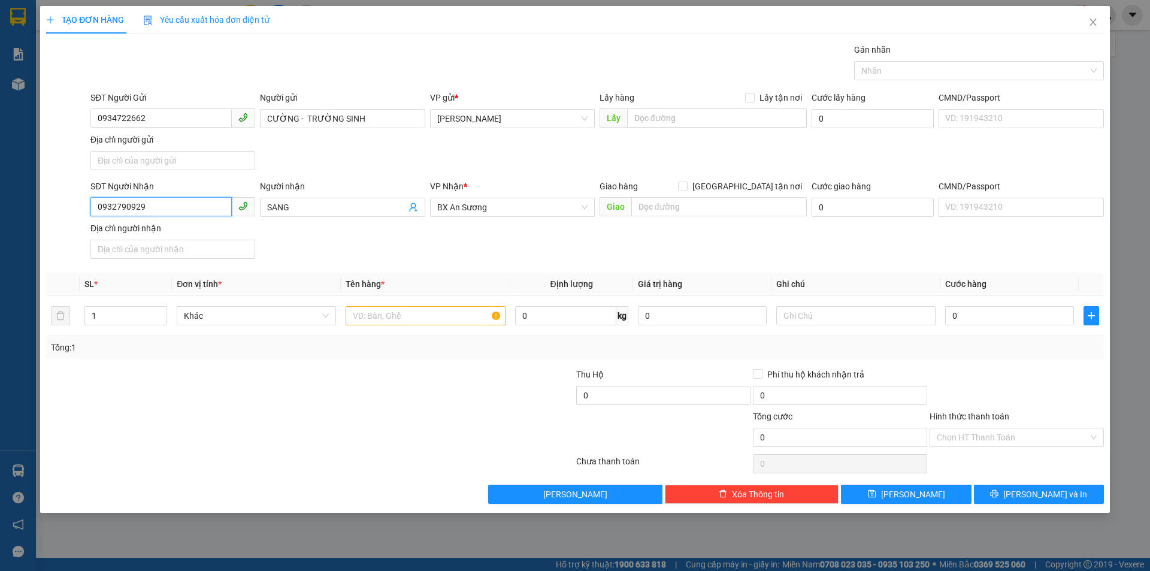
click at [111, 214] on input "0932790929" at bounding box center [160, 206] width 141 height 19
click at [240, 237] on div "0967941871" at bounding box center [173, 231] width 150 height 13
click at [404, 315] on input "text" at bounding box center [425, 315] width 159 height 19
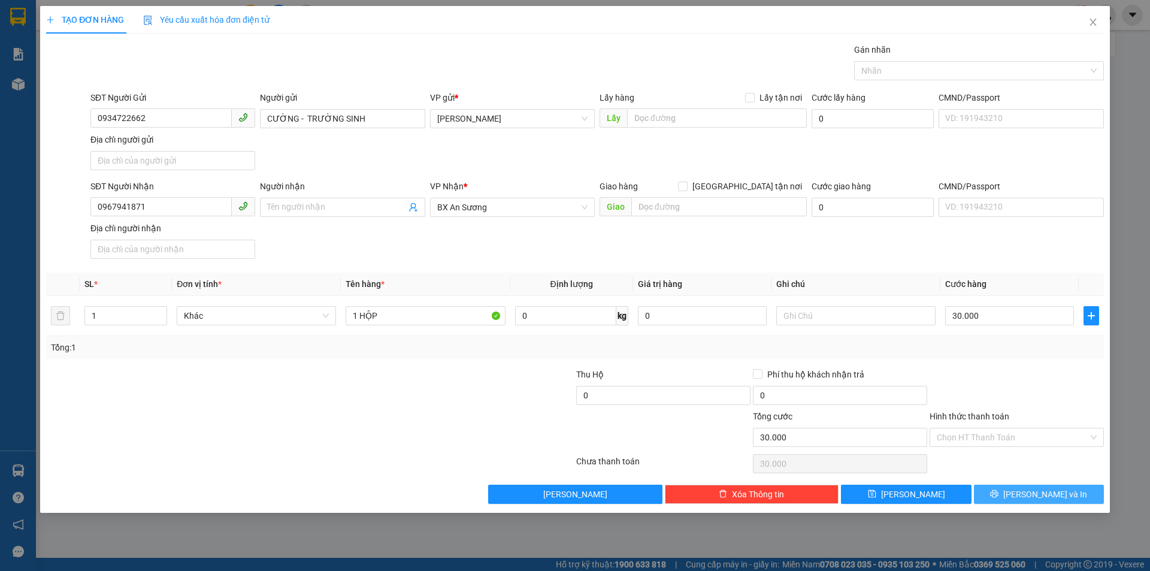
click at [1035, 491] on span "[PERSON_NAME] và In" at bounding box center [1046, 494] width 84 height 13
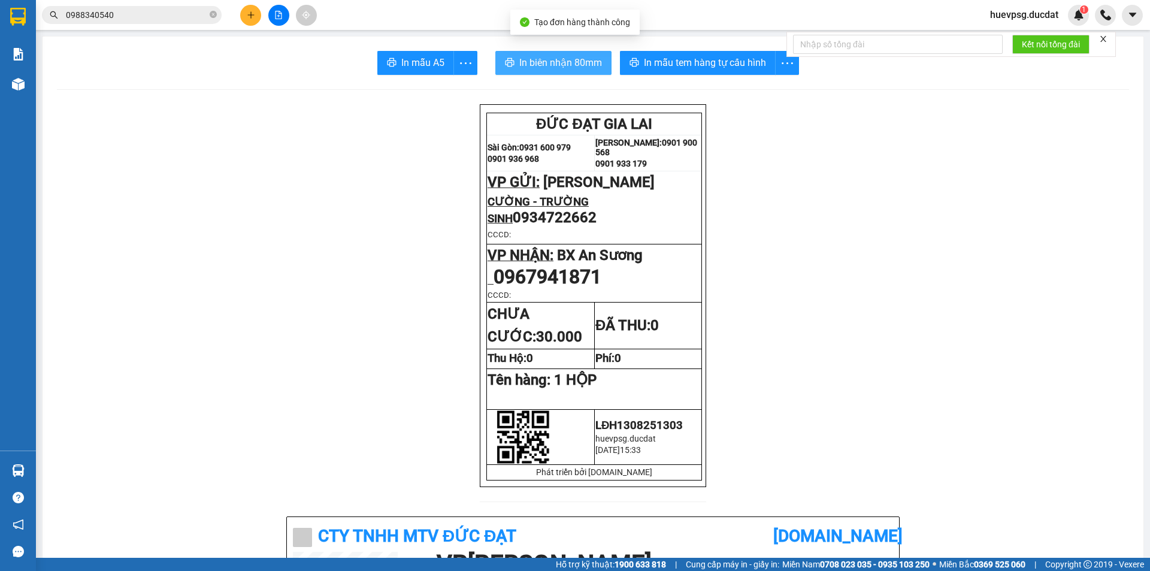
click at [579, 61] on span "In biên nhận 80mm" at bounding box center [561, 62] width 83 height 15
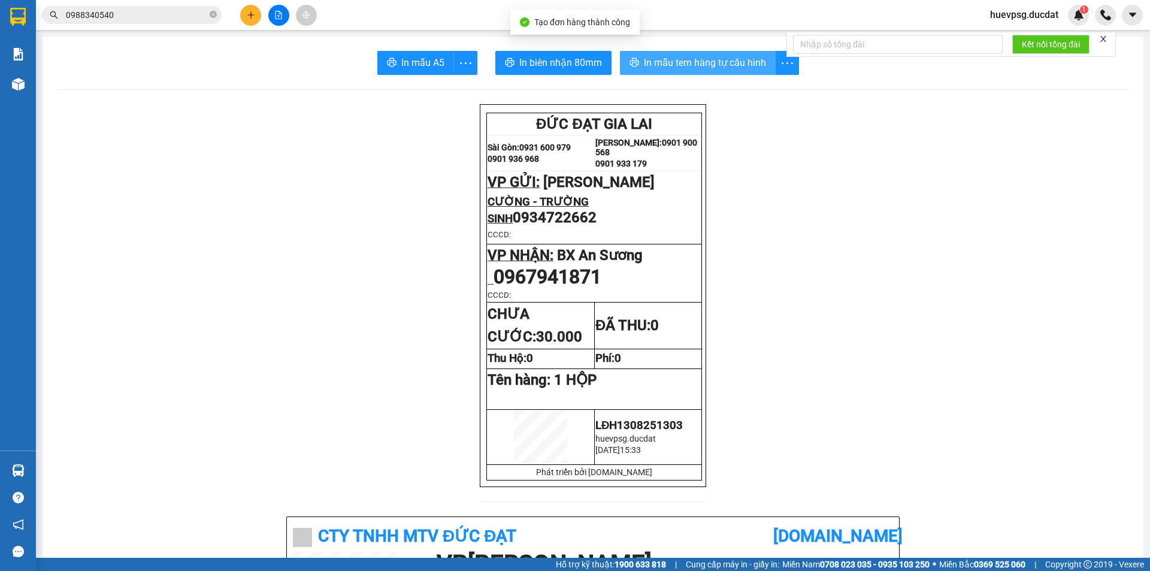
click at [639, 51] on button "In mẫu tem hàng tự cấu hình" at bounding box center [698, 63] width 156 height 24
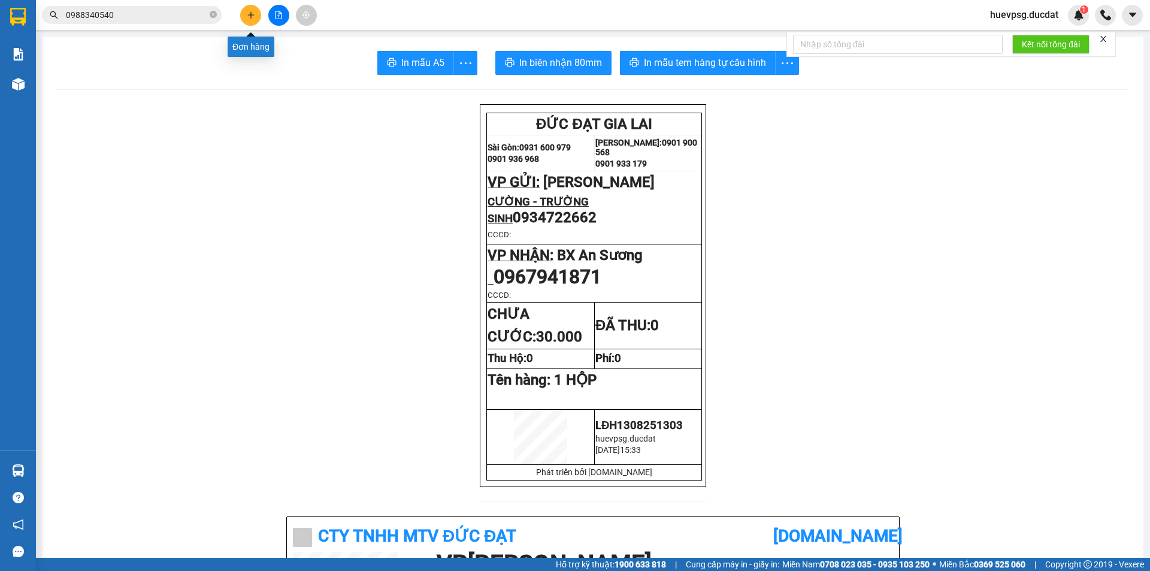
click at [255, 15] on button at bounding box center [250, 15] width 21 height 21
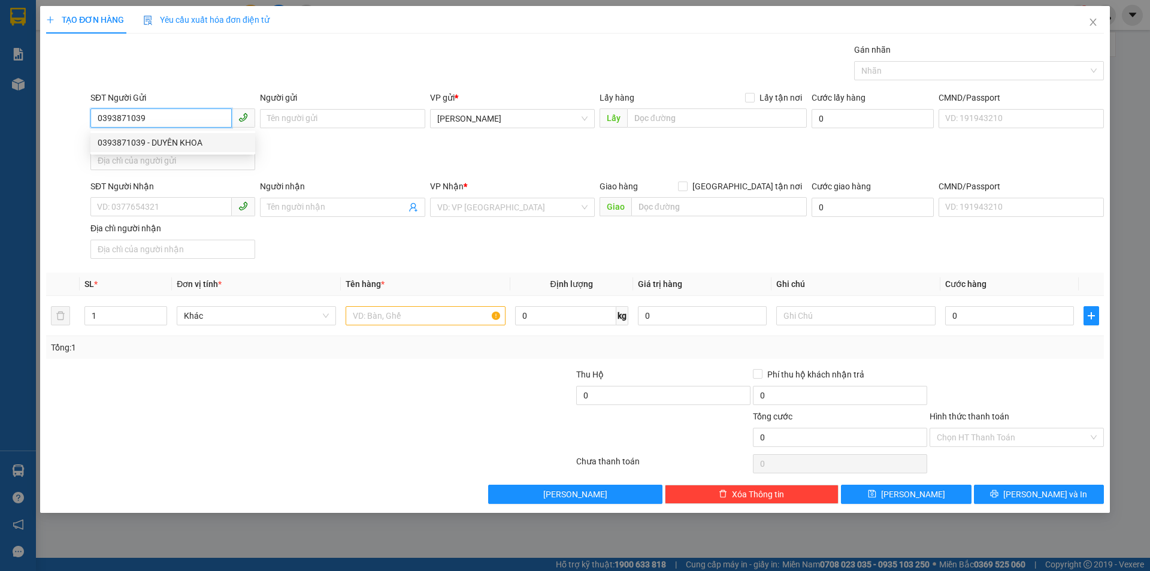
click at [137, 142] on div "0393871039 - DUYÊN KHOA" at bounding box center [173, 142] width 150 height 13
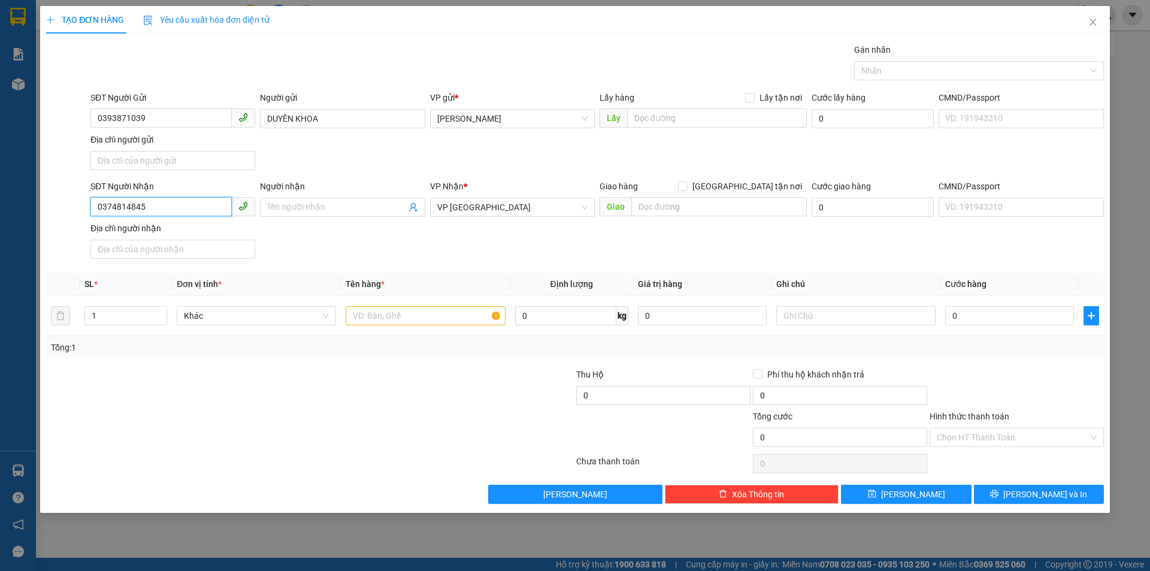
click at [180, 208] on input "0374814845" at bounding box center [160, 206] width 141 height 19
click at [149, 232] on div "0378606419 - THẢO" at bounding box center [173, 231] width 150 height 13
click at [392, 321] on input "text" at bounding box center [425, 315] width 159 height 19
click at [991, 427] on div "Hình thức thanh toán" at bounding box center [1017, 419] width 174 height 18
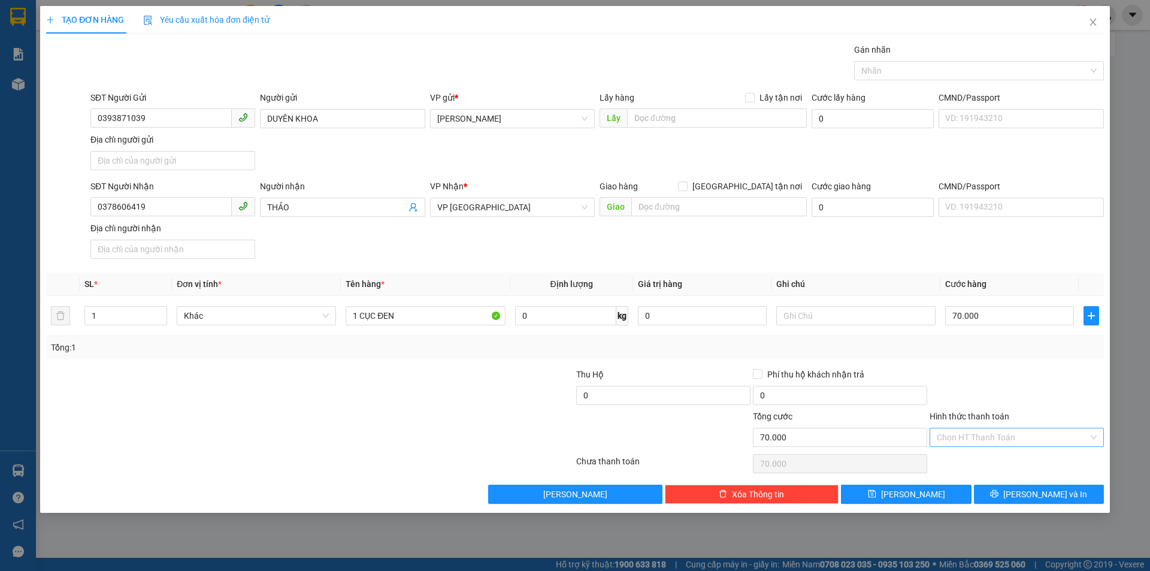
click at [991, 436] on input "Hình thức thanh toán" at bounding box center [1013, 437] width 152 height 18
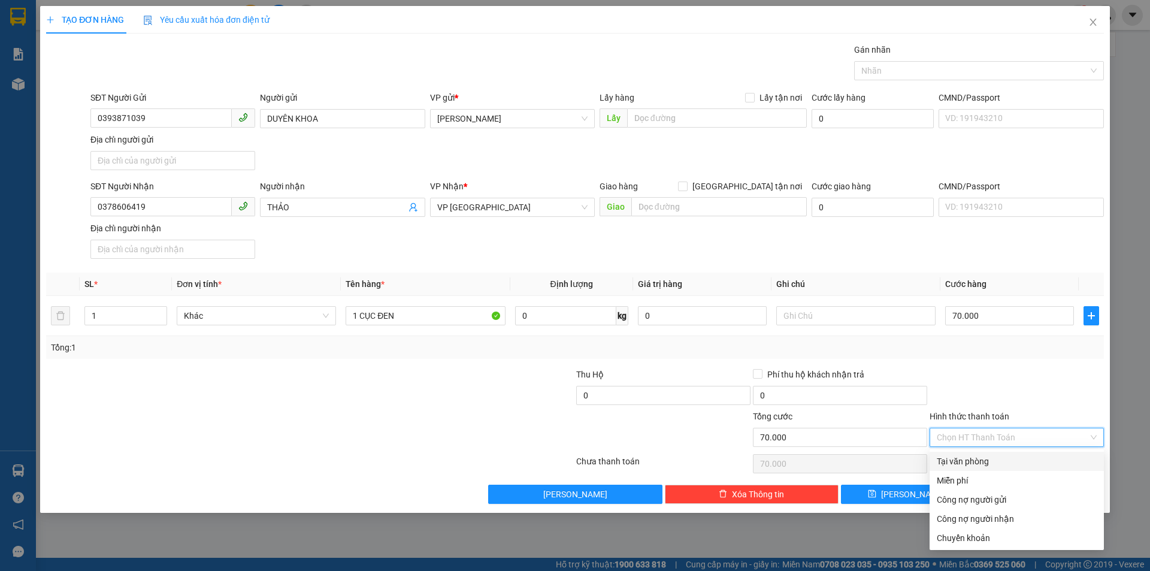
click at [992, 457] on div "Tại văn phòng" at bounding box center [1017, 461] width 160 height 13
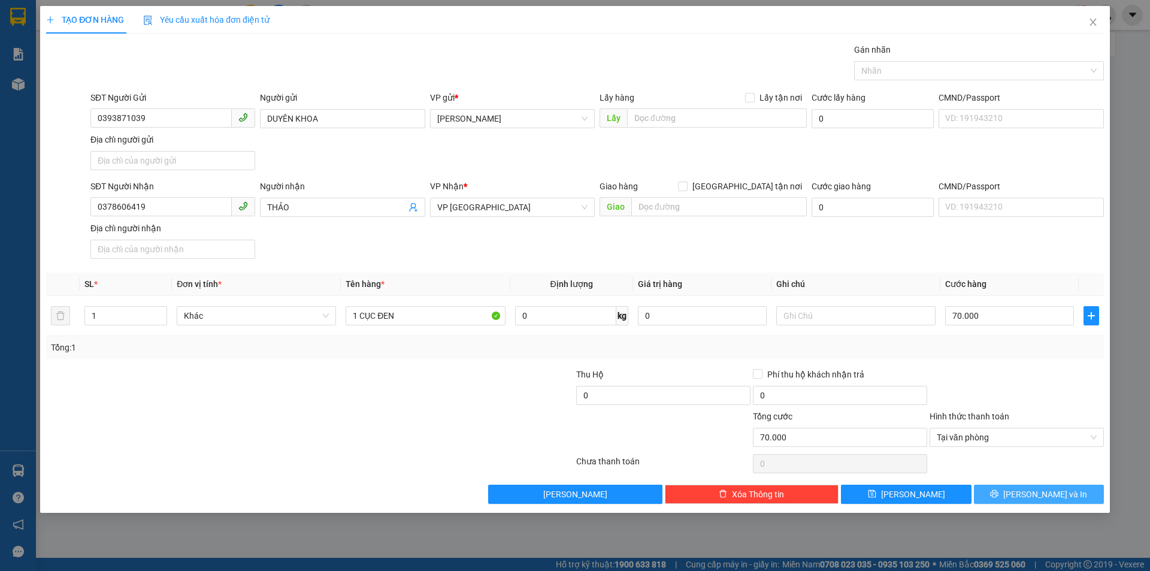
click at [1040, 499] on span "[PERSON_NAME] và In" at bounding box center [1046, 494] width 84 height 13
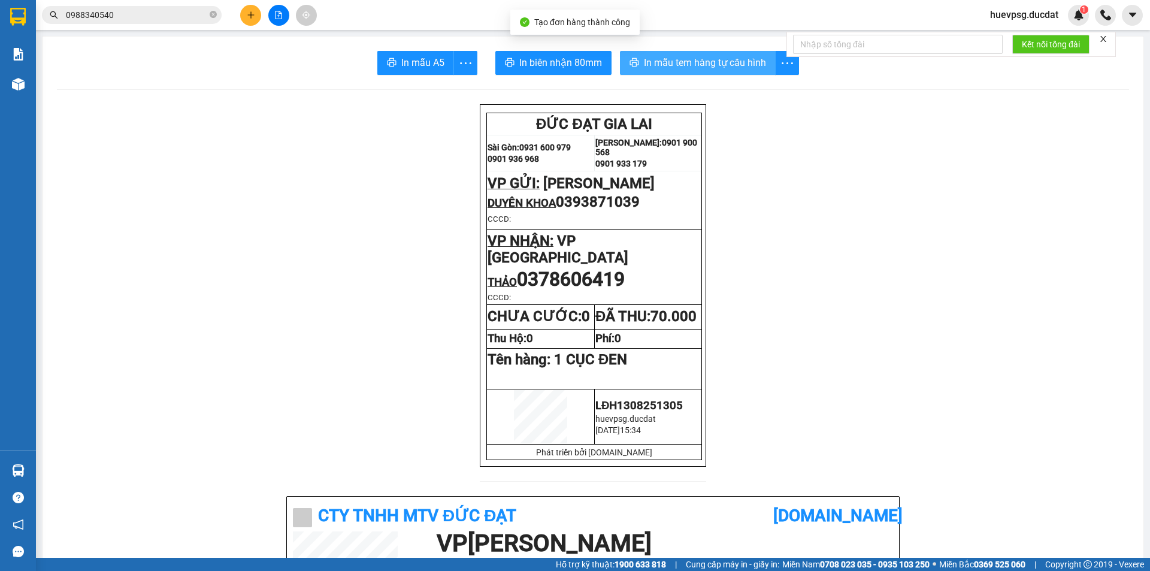
click at [727, 71] on button "In mẫu tem hàng tự cấu hình" at bounding box center [698, 63] width 156 height 24
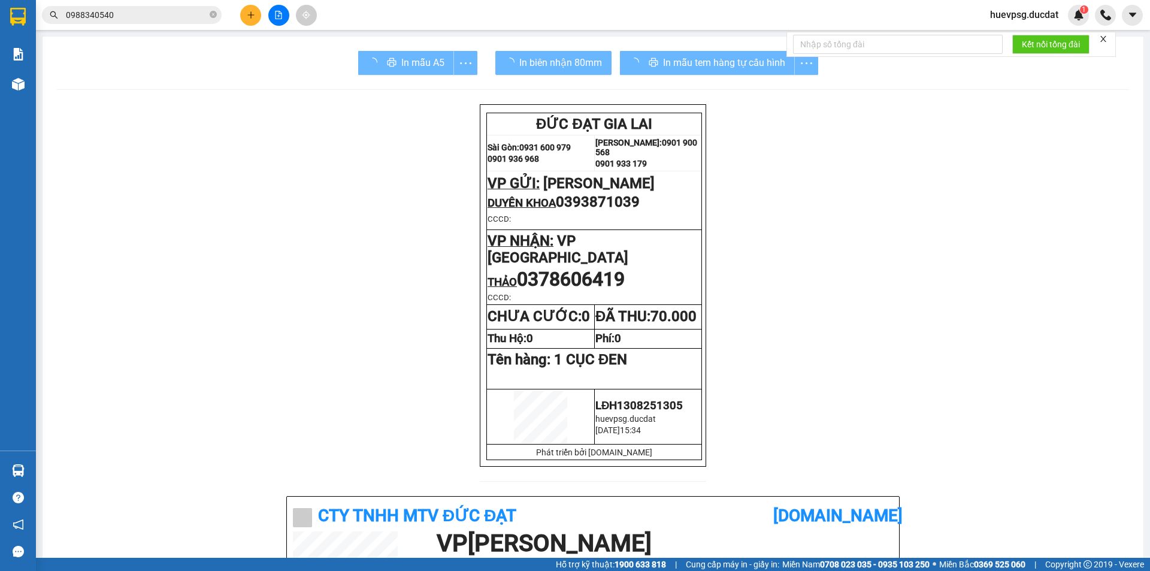
click at [250, 21] on button at bounding box center [250, 15] width 21 height 21
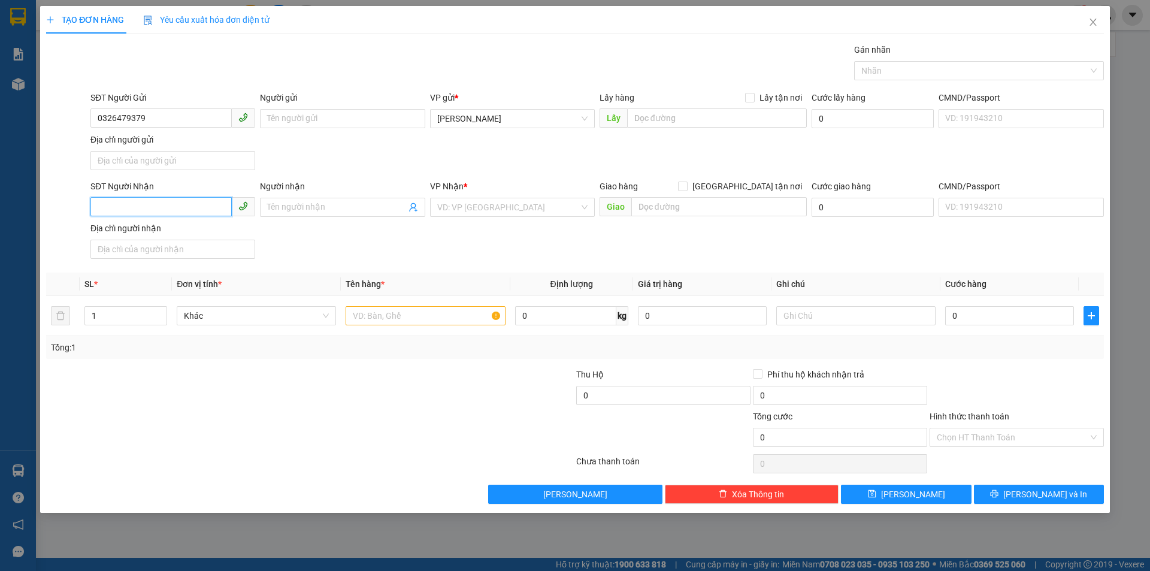
click at [176, 210] on input "SĐT Người Nhận" at bounding box center [160, 206] width 141 height 19
click at [470, 206] on input "search" at bounding box center [508, 207] width 142 height 18
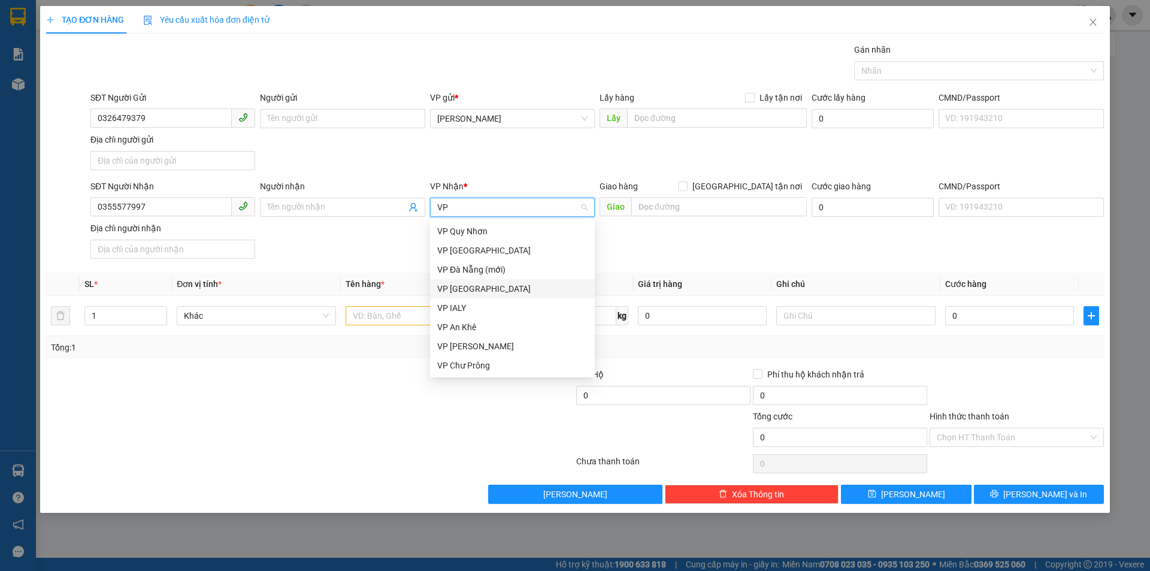
click at [464, 286] on div "VP [GEOGRAPHIC_DATA]" at bounding box center [512, 288] width 150 height 13
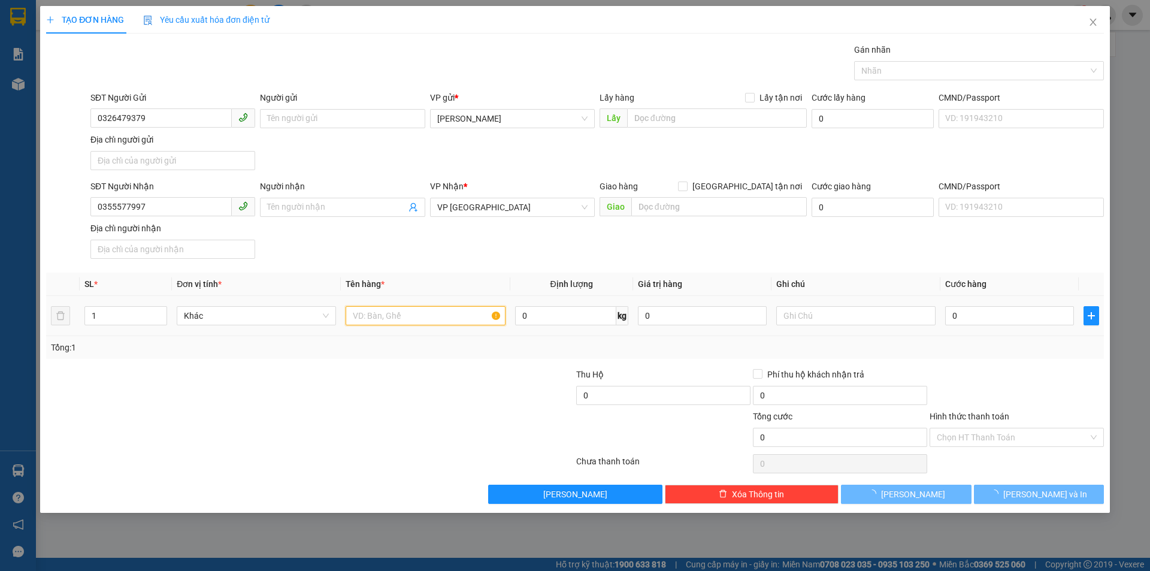
click at [425, 314] on input "text" at bounding box center [425, 315] width 159 height 19
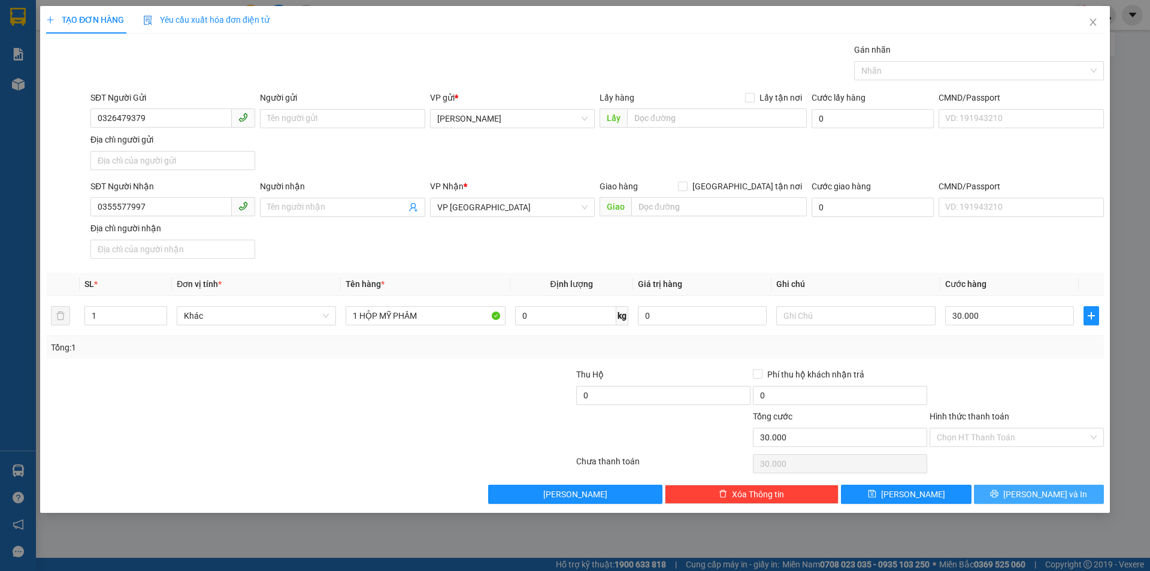
click at [999, 491] on icon "printer" at bounding box center [994, 494] width 8 height 8
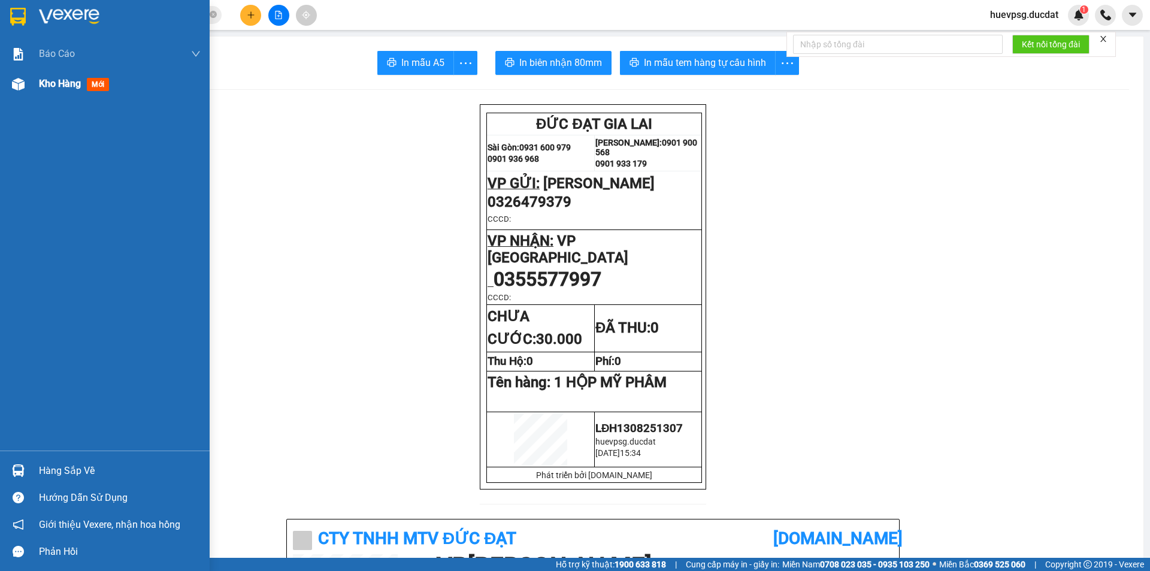
click at [61, 84] on span "Kho hàng" at bounding box center [60, 83] width 42 height 11
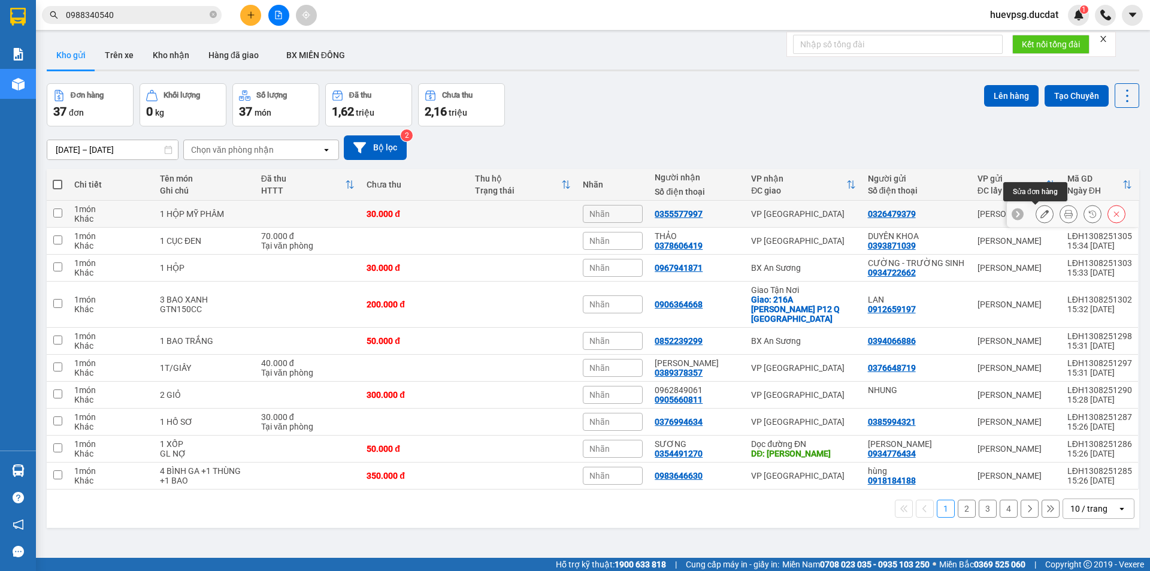
click at [1037, 215] on button at bounding box center [1045, 214] width 17 height 21
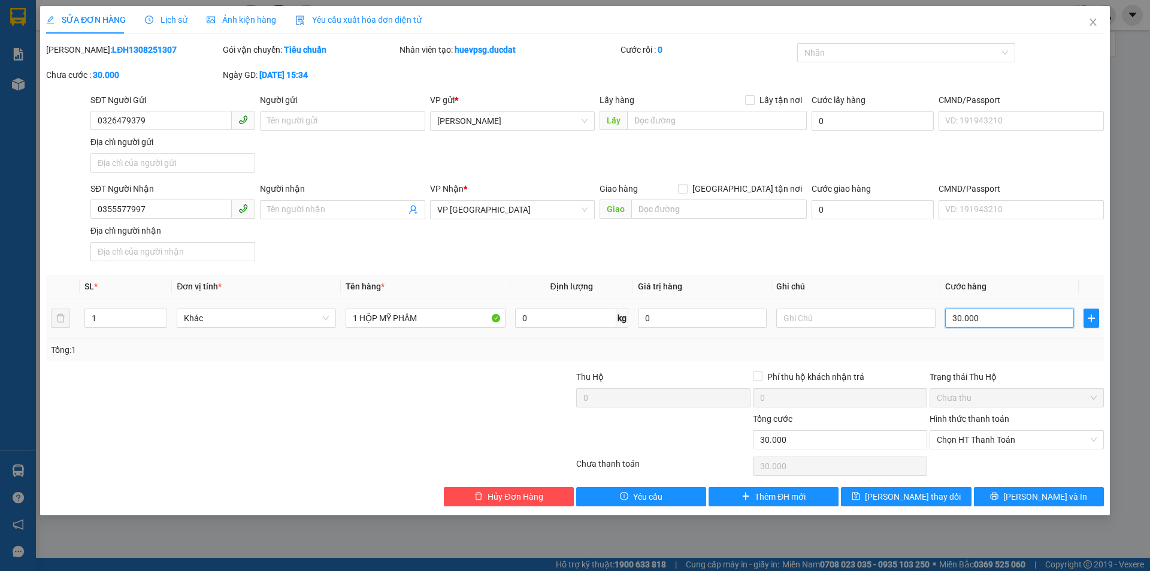
click at [990, 322] on input "30.000" at bounding box center [1010, 318] width 129 height 19
click at [1054, 497] on span "[PERSON_NAME] và In" at bounding box center [1046, 496] width 84 height 13
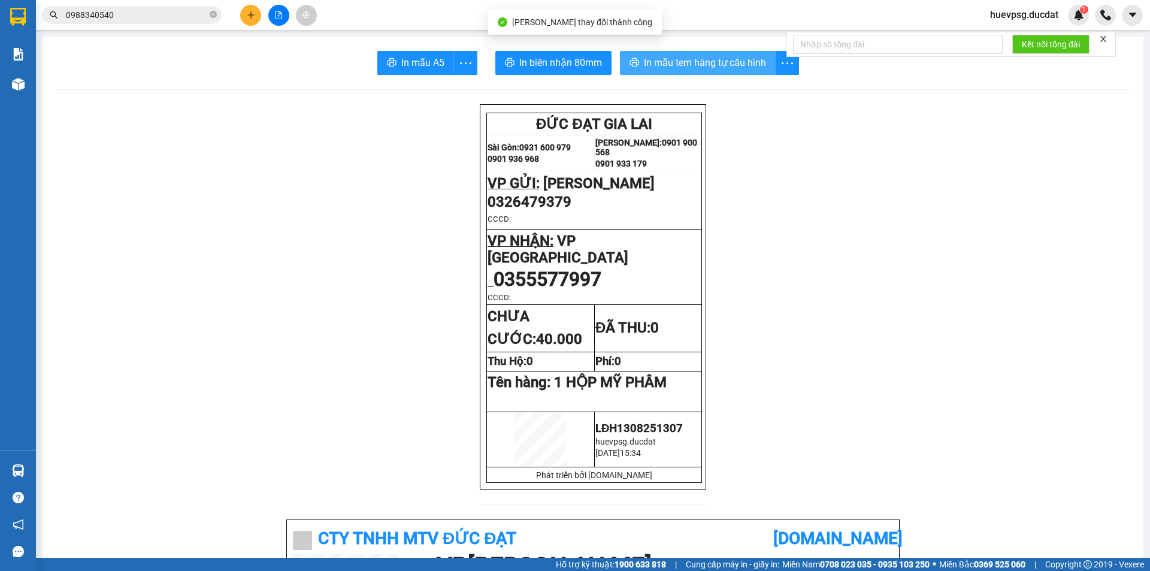
click at [712, 70] on span "In mẫu tem hàng tự cấu hình" at bounding box center [705, 62] width 122 height 15
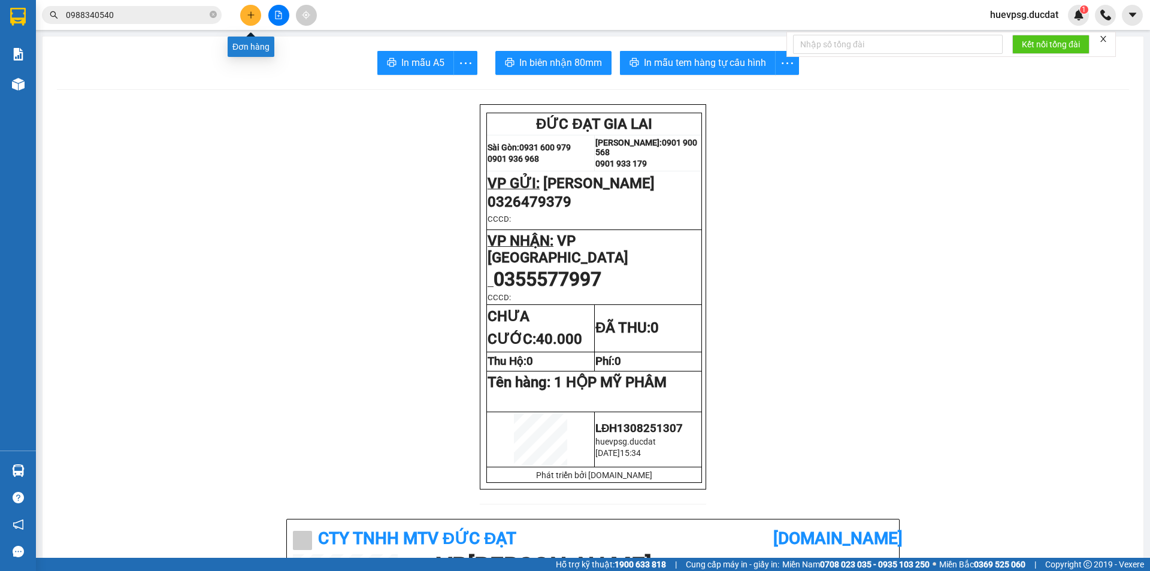
click at [255, 18] on icon "plus" at bounding box center [251, 15] width 8 height 8
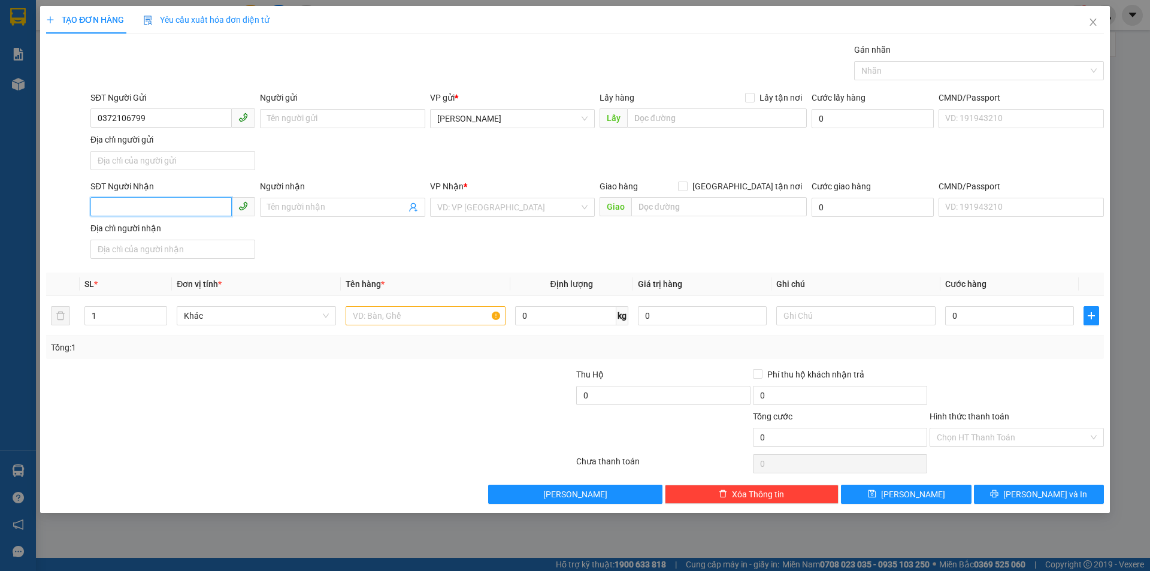
click at [178, 211] on input "SĐT Người Nhận" at bounding box center [160, 206] width 141 height 19
click at [167, 235] on div "0967419048" at bounding box center [173, 231] width 150 height 13
click at [369, 314] on input "text" at bounding box center [425, 315] width 159 height 19
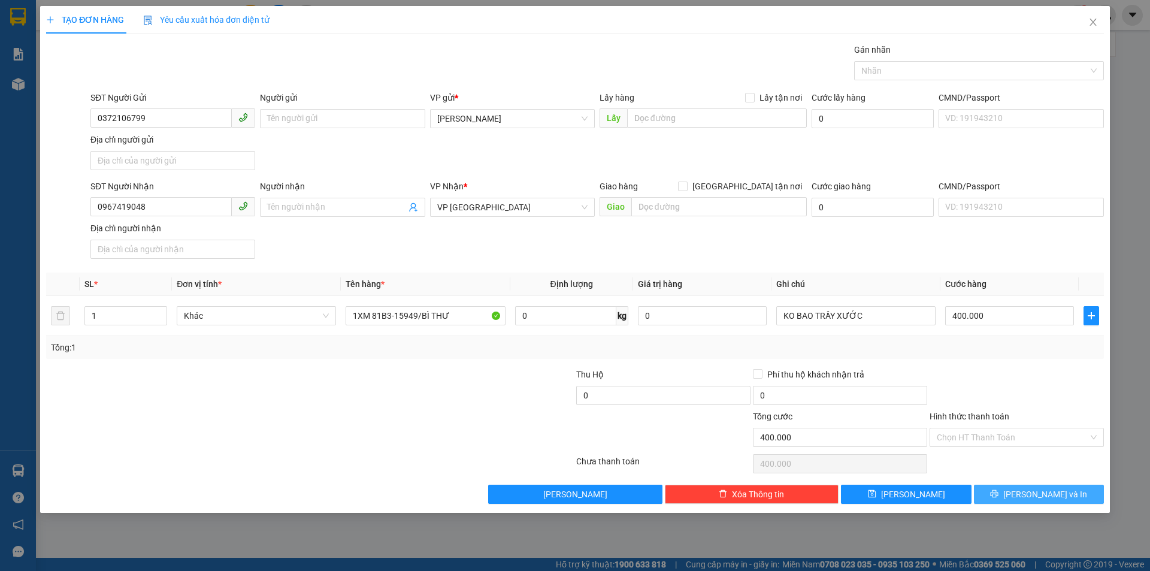
click at [991, 485] on button "[PERSON_NAME] và In" at bounding box center [1039, 494] width 130 height 19
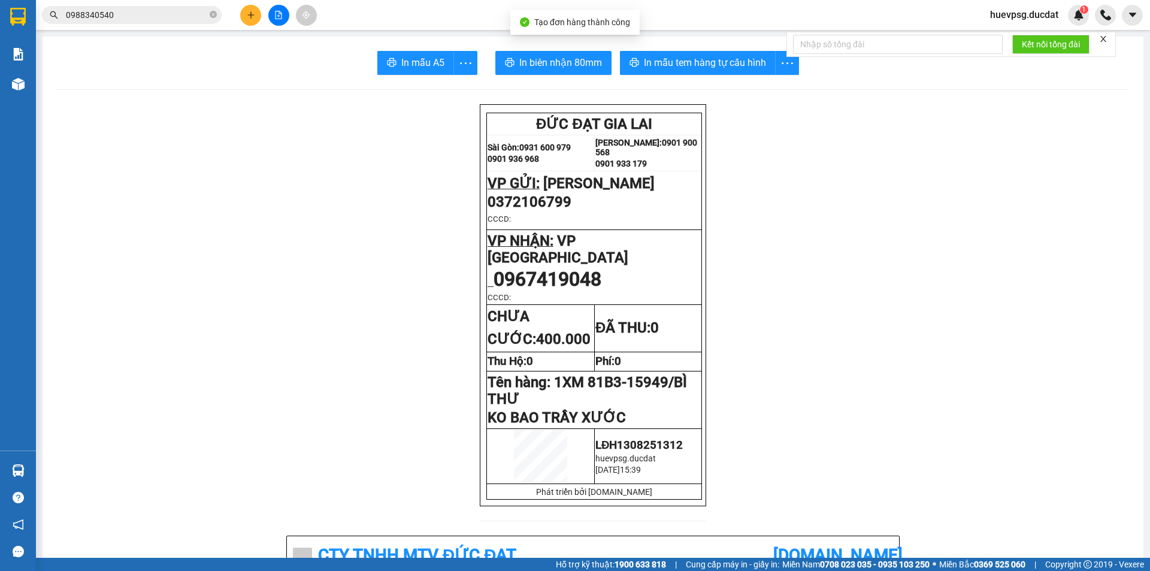
click at [731, 62] on span "In mẫu tem hàng tự cấu hình" at bounding box center [705, 62] width 122 height 15
click at [255, 16] on button at bounding box center [250, 15] width 21 height 21
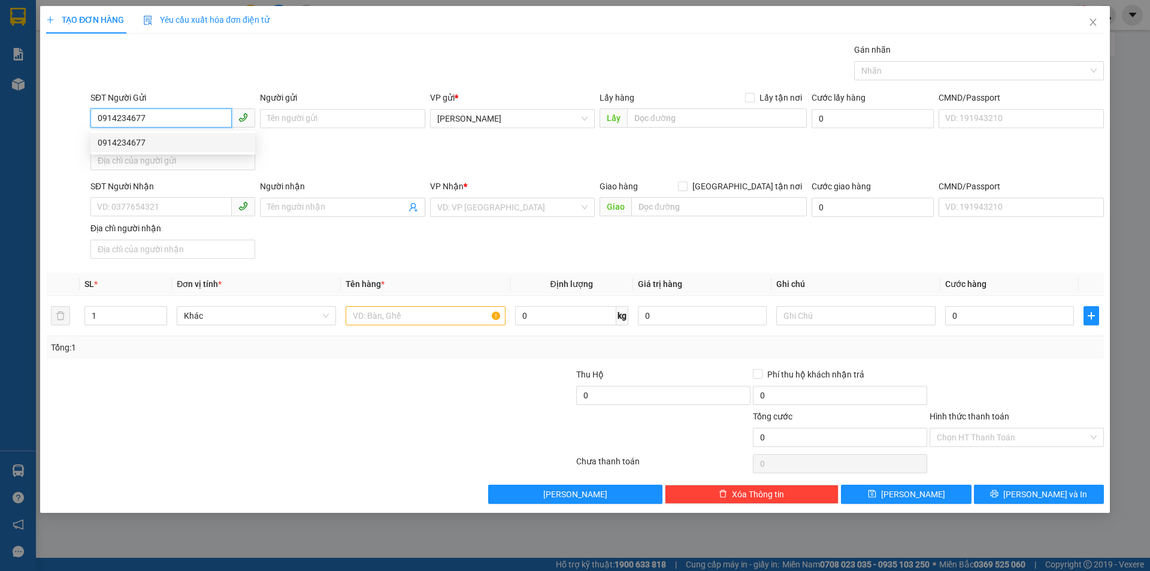
click at [118, 143] on div "0914234677" at bounding box center [173, 142] width 150 height 13
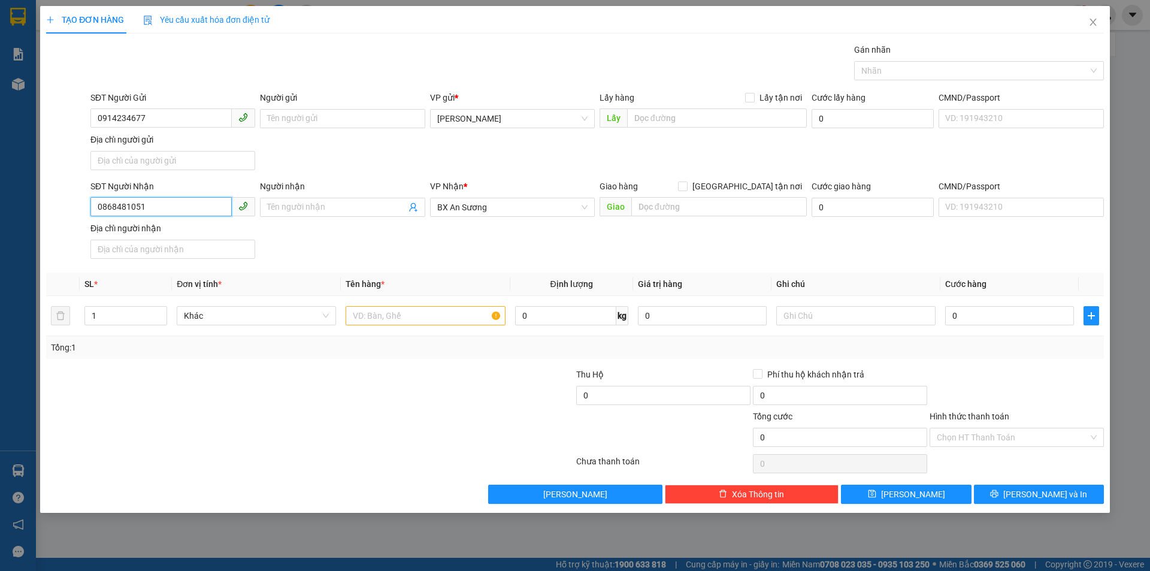
click at [140, 209] on input "0868481051" at bounding box center [160, 206] width 141 height 19
click at [534, 206] on span "BX An Sương" at bounding box center [512, 207] width 150 height 18
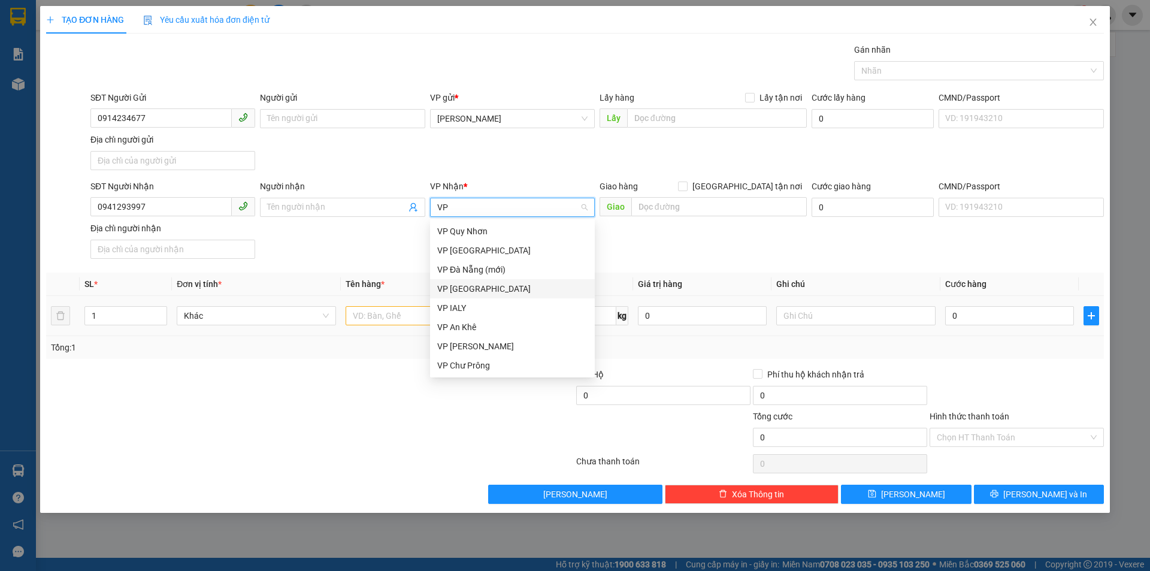
drag, startPoint x: 472, startPoint y: 288, endPoint x: 441, endPoint y: 307, distance: 35.8
click at [470, 288] on div "VP [GEOGRAPHIC_DATA]" at bounding box center [512, 288] width 150 height 13
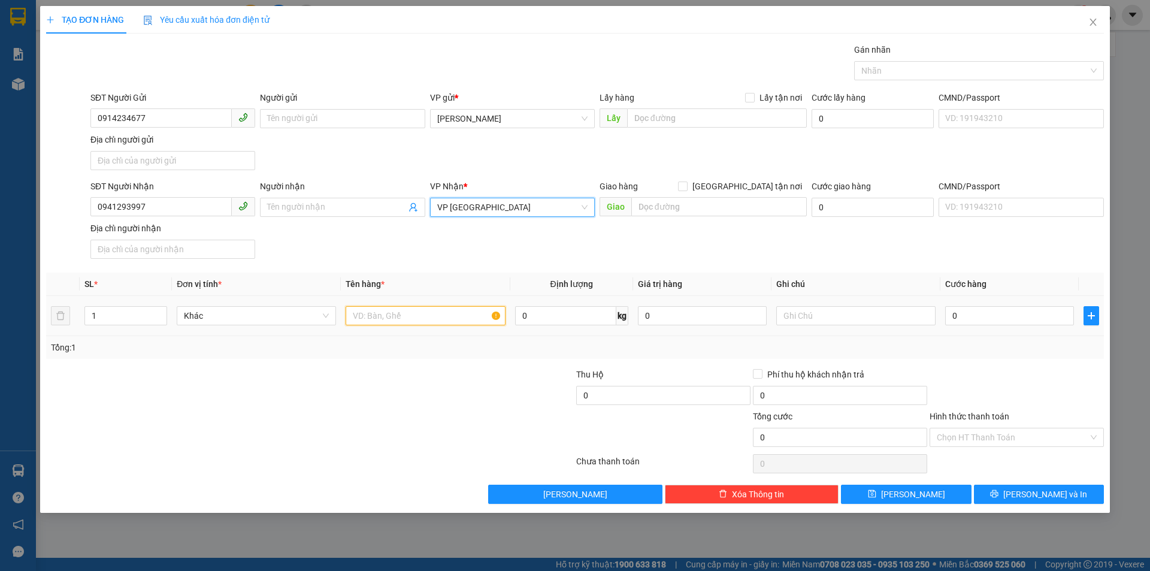
click at [437, 313] on input "text" at bounding box center [425, 315] width 159 height 19
click at [385, 318] on input "1 MÁY OHUN" at bounding box center [425, 315] width 159 height 19
click at [972, 434] on input "Hình thức thanh toán" at bounding box center [1013, 437] width 152 height 18
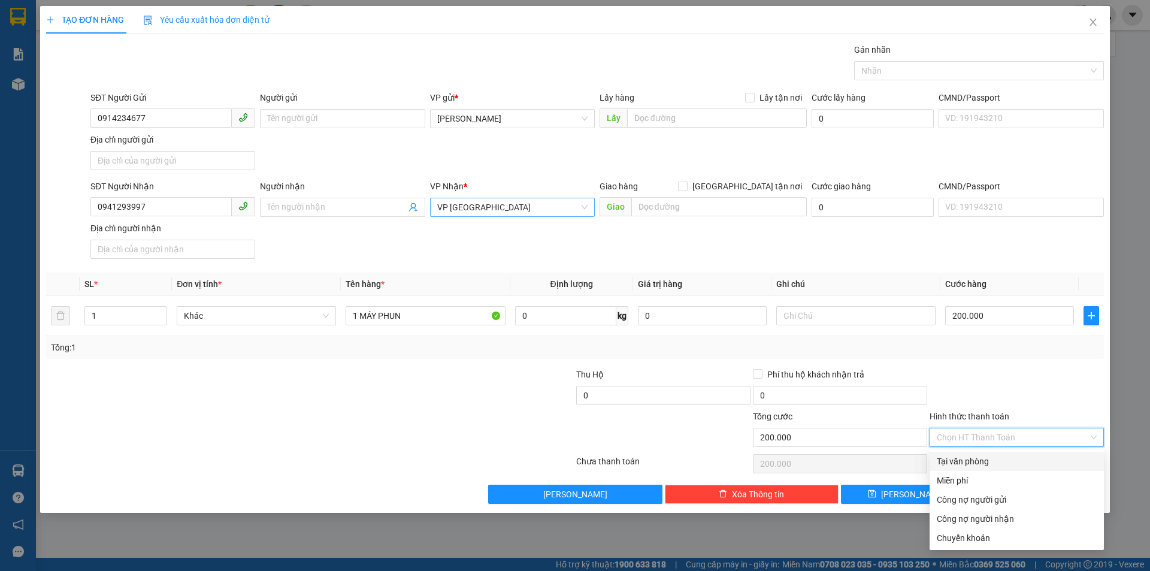
click at [970, 462] on div "Tại văn phòng" at bounding box center [1017, 461] width 160 height 13
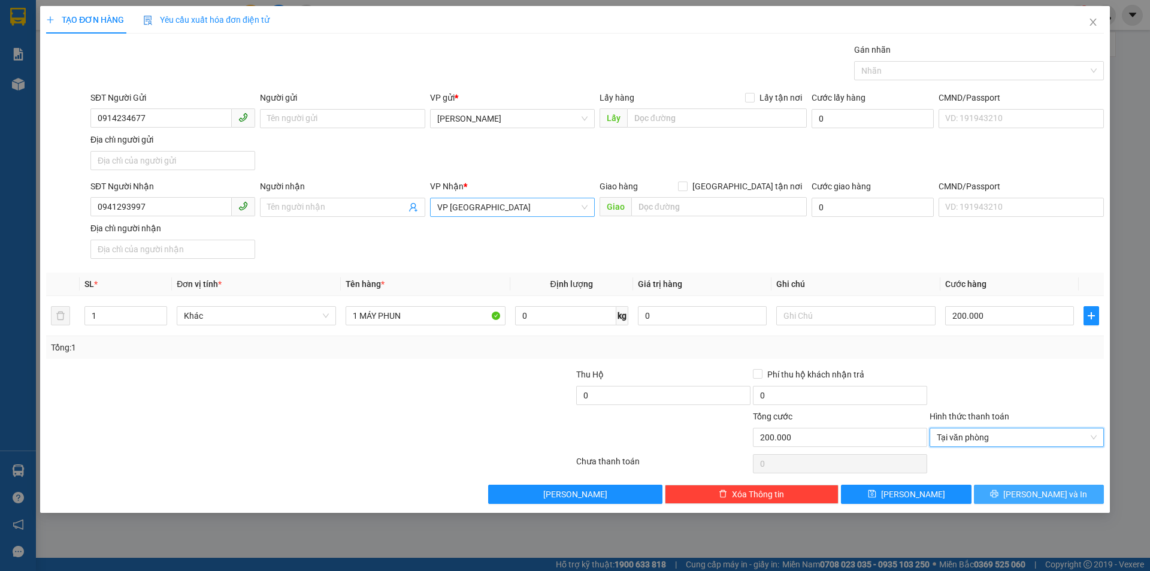
click at [1081, 495] on button "[PERSON_NAME] và In" at bounding box center [1039, 494] width 130 height 19
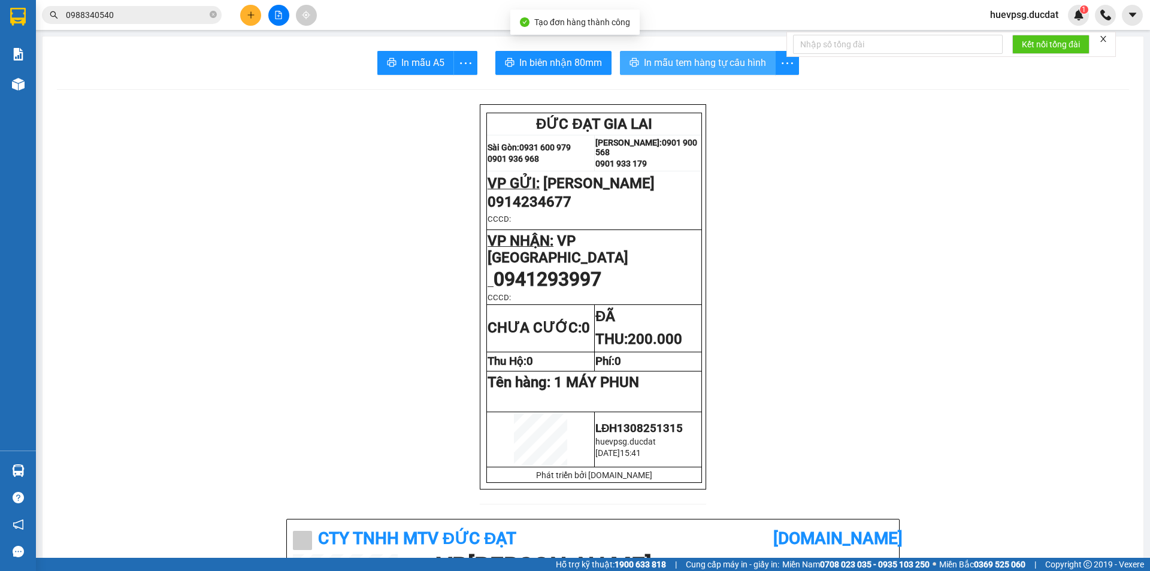
drag, startPoint x: 684, startPoint y: 58, endPoint x: 693, endPoint y: 58, distance: 9.0
click at [687, 58] on span "In mẫu tem hàng tự cấu hình" at bounding box center [705, 62] width 122 height 15
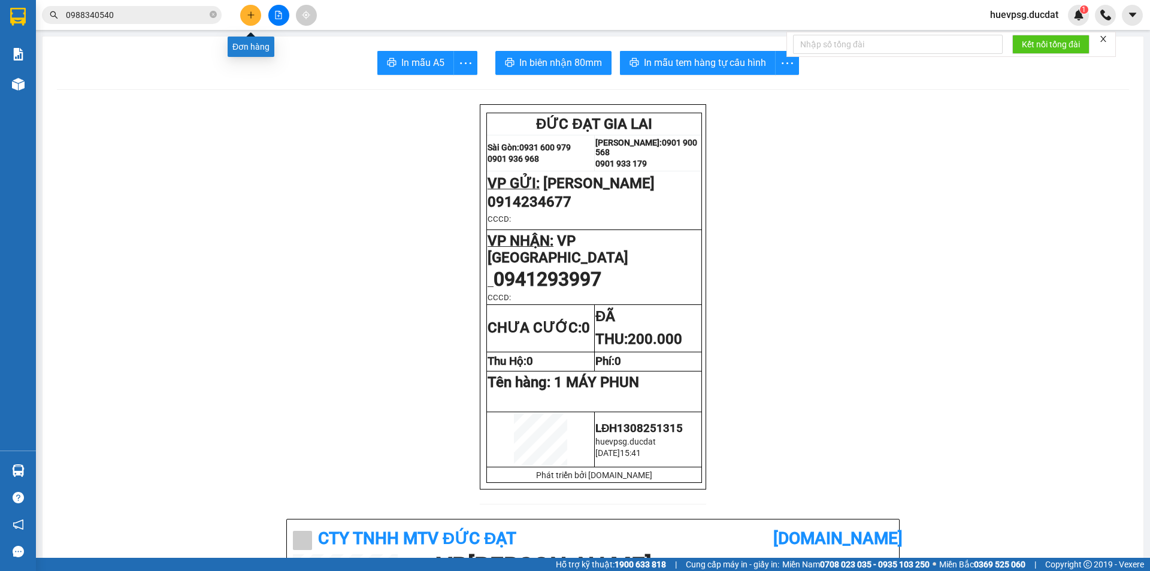
click at [247, 7] on button at bounding box center [250, 15] width 21 height 21
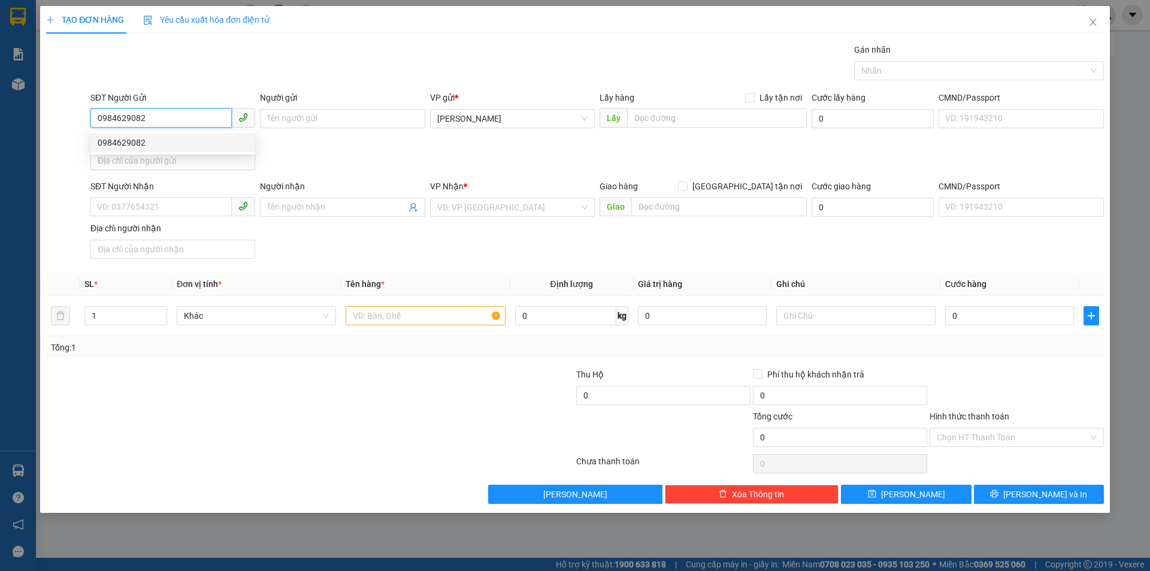
click at [143, 144] on div "0984629082" at bounding box center [173, 142] width 150 height 13
click at [422, 315] on input "text" at bounding box center [425, 315] width 159 height 19
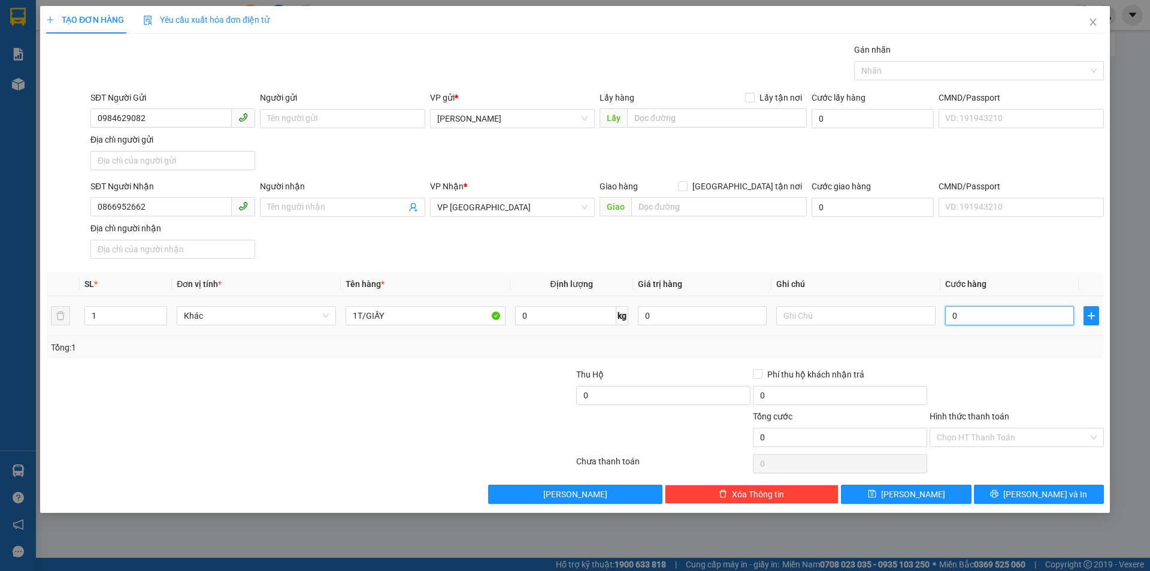
click at [986, 320] on input "0" at bounding box center [1010, 315] width 129 height 19
click at [996, 441] on input "Hình thức thanh toán" at bounding box center [1013, 437] width 152 height 18
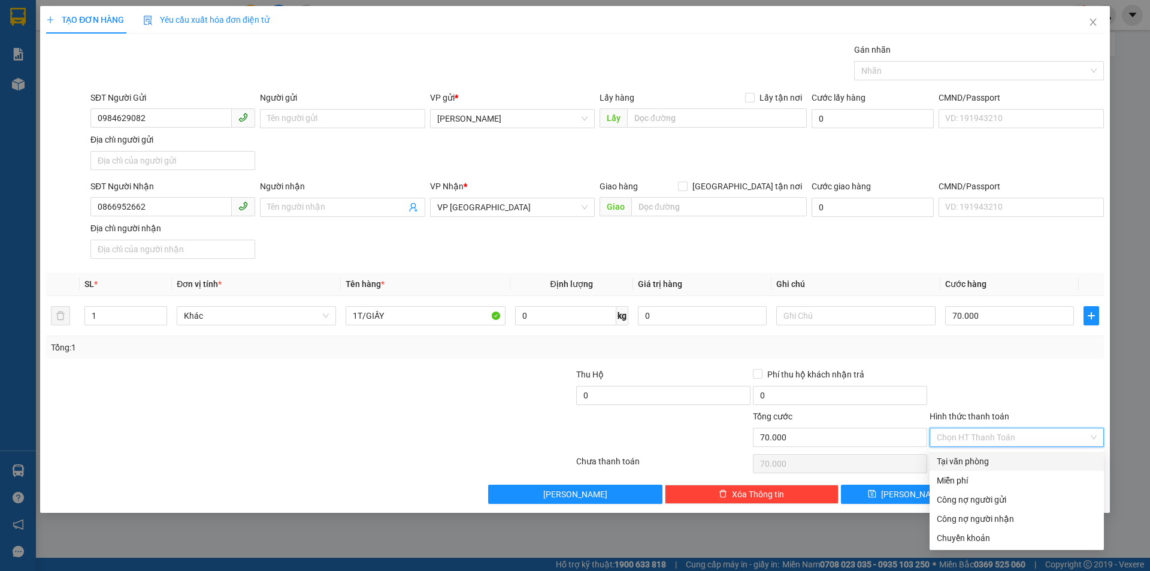
click at [984, 464] on div "Tại văn phòng" at bounding box center [1017, 461] width 160 height 13
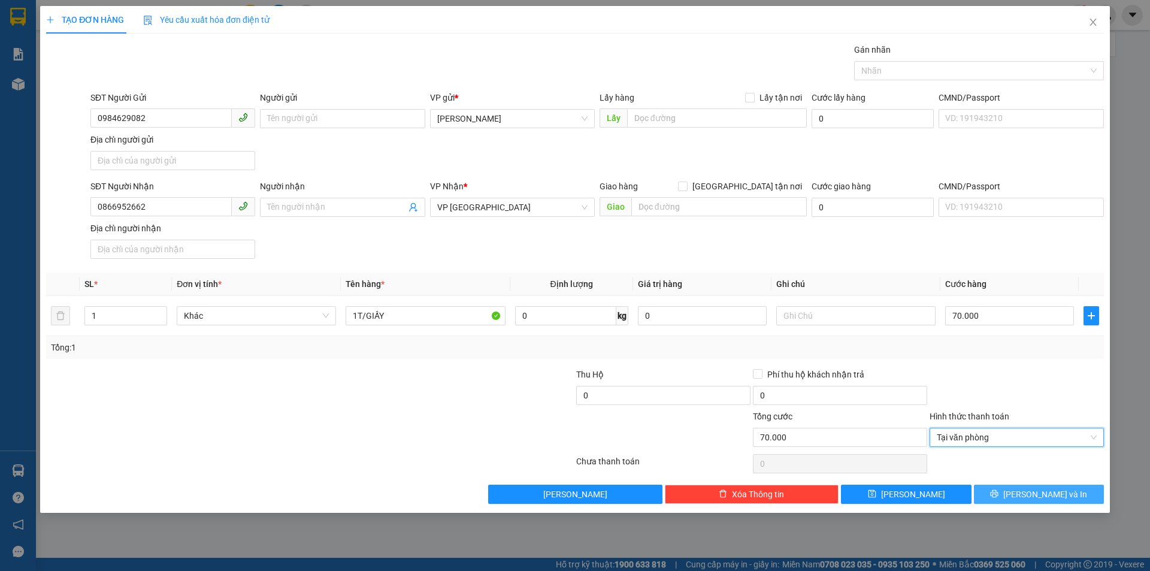
click at [1026, 496] on button "[PERSON_NAME] và In" at bounding box center [1039, 494] width 130 height 19
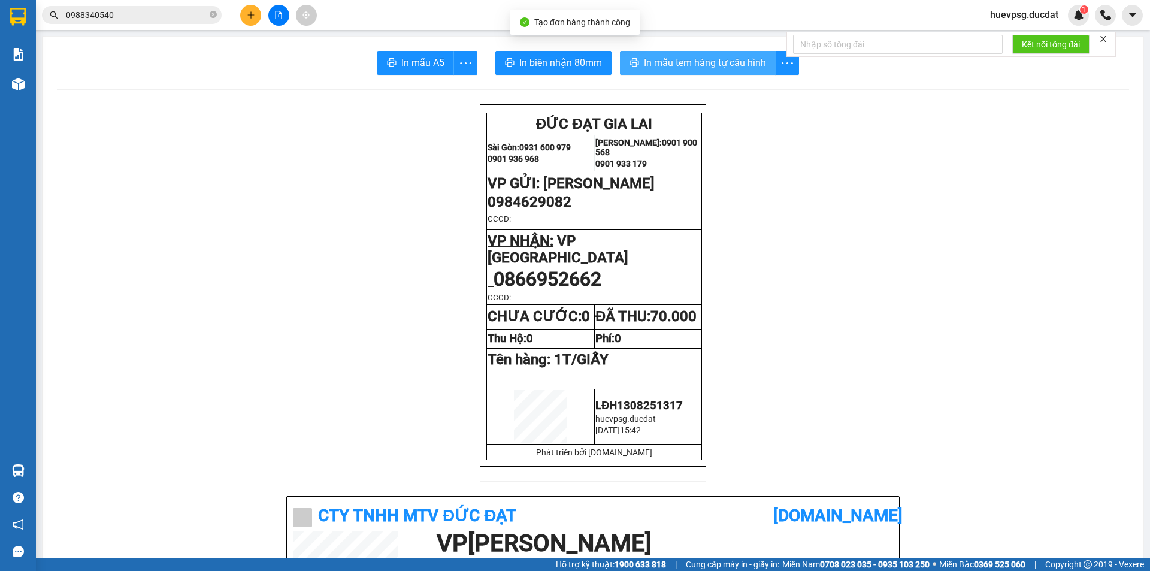
click at [727, 56] on span "In mẫu tem hàng tự cấu hình" at bounding box center [705, 62] width 122 height 15
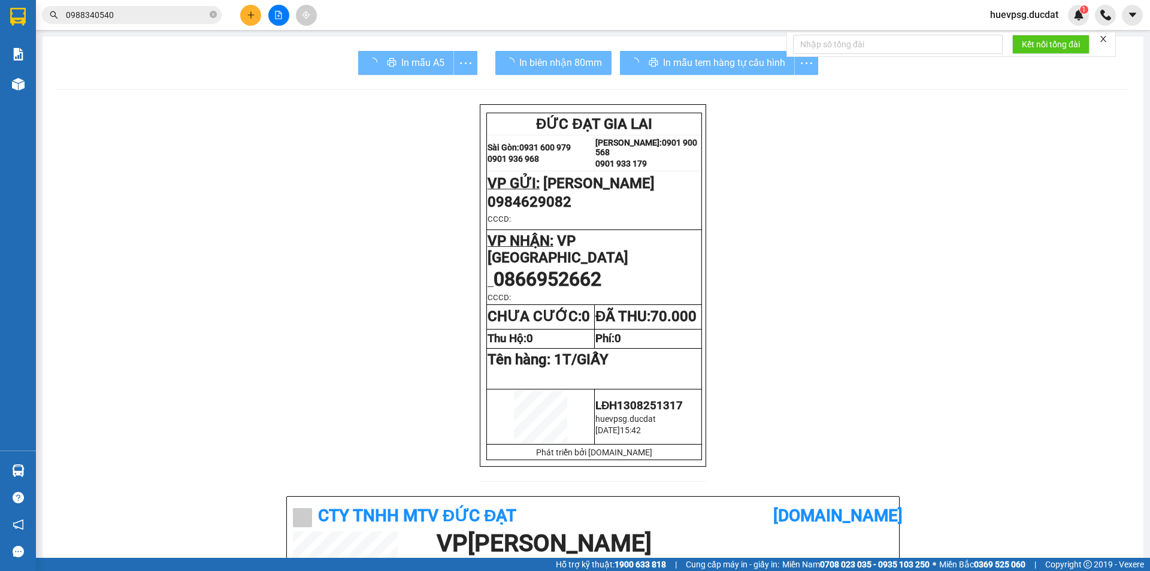
click at [245, 14] on button at bounding box center [250, 15] width 21 height 21
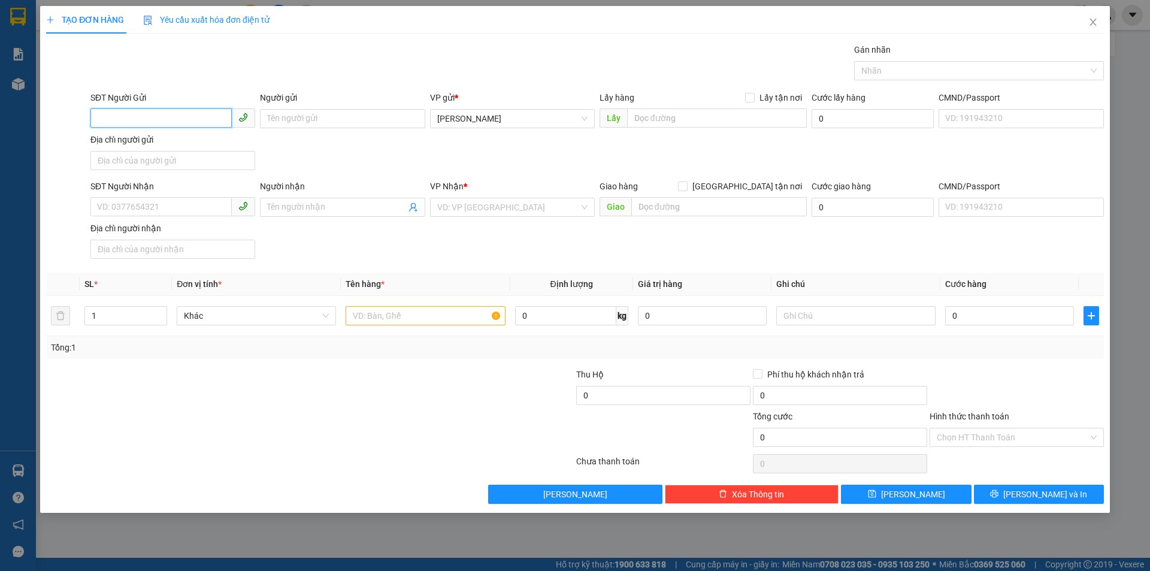
click at [174, 118] on input "SĐT Người Gửi" at bounding box center [160, 117] width 141 height 19
click at [108, 142] on div "0986343404" at bounding box center [173, 142] width 150 height 13
click at [437, 313] on input "text" at bounding box center [425, 315] width 159 height 19
click at [977, 321] on input "0" at bounding box center [1010, 315] width 129 height 19
click at [1067, 448] on div "Hình thức thanh toán Chọn HT Thanh Toán" at bounding box center [1017, 431] width 174 height 42
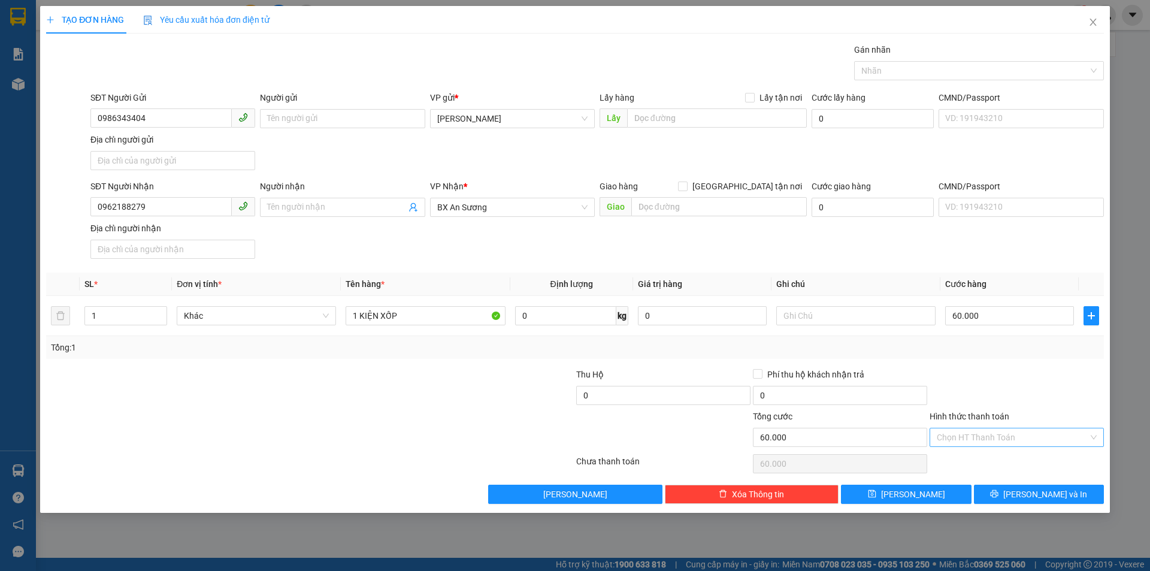
click at [1066, 432] on input "Hình thức thanh toán" at bounding box center [1013, 437] width 152 height 18
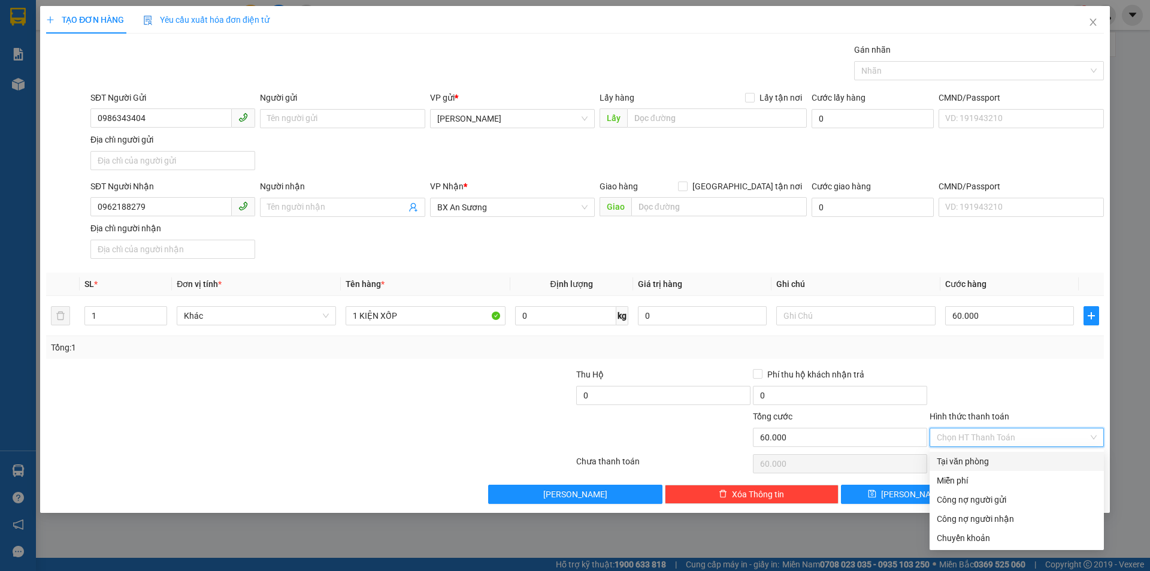
click at [1032, 466] on div "Tại văn phòng" at bounding box center [1017, 461] width 160 height 13
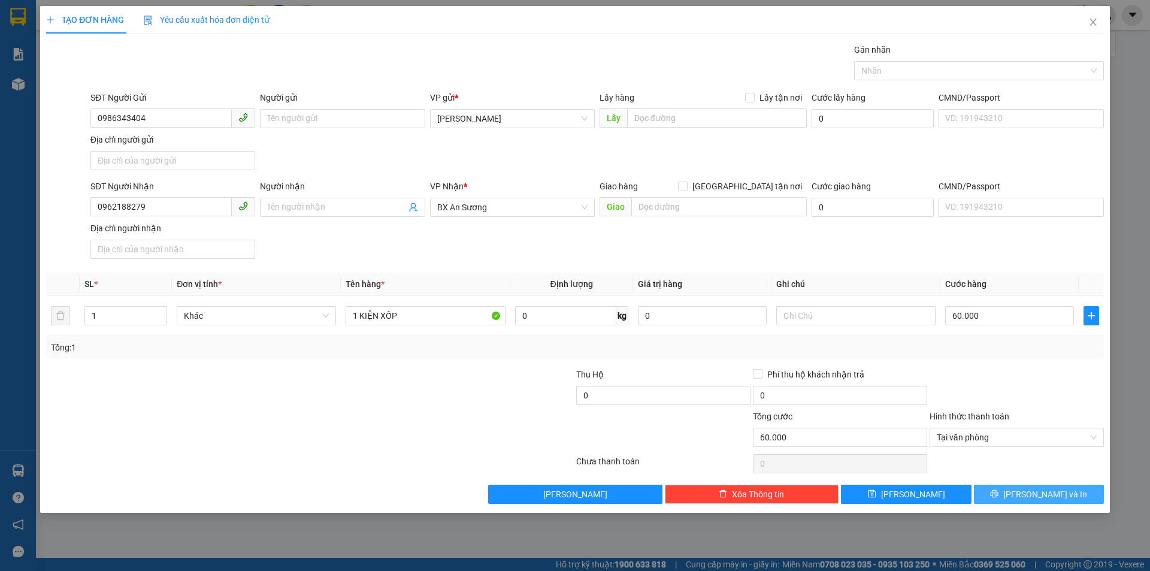
click at [1041, 495] on span "[PERSON_NAME] và In" at bounding box center [1046, 494] width 84 height 13
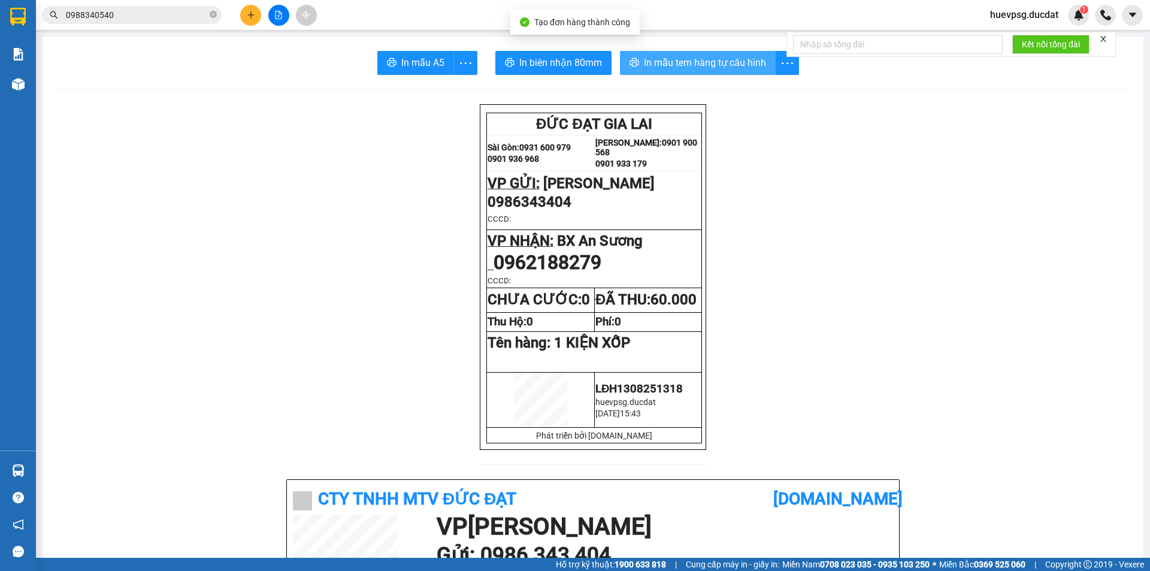
click at [747, 73] on button "In mẫu tem hàng tự cấu hình" at bounding box center [698, 63] width 156 height 24
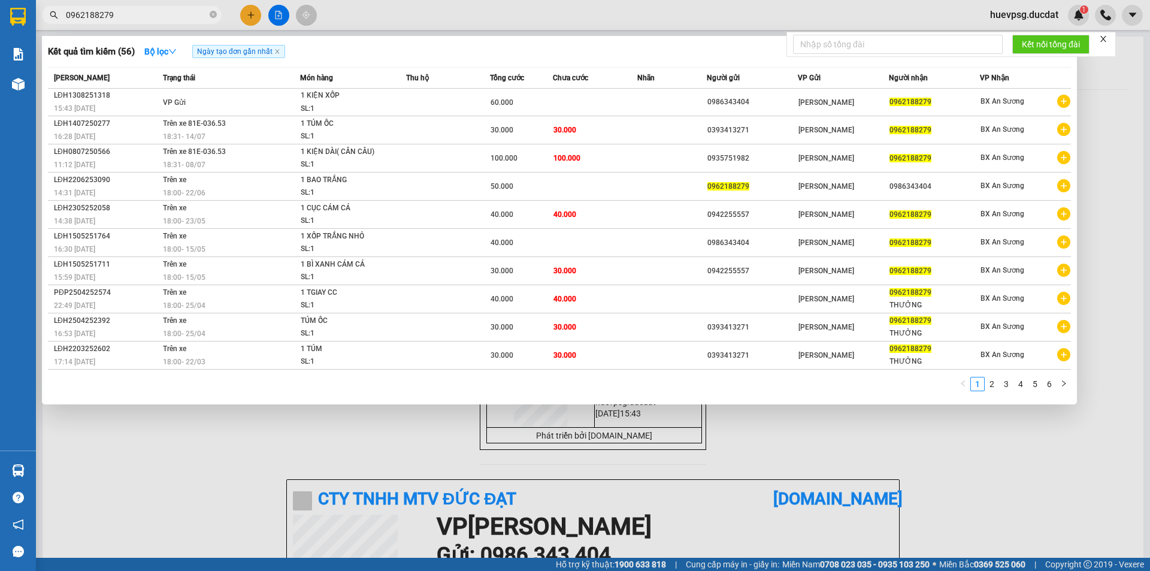
click at [415, 461] on div at bounding box center [575, 285] width 1150 height 571
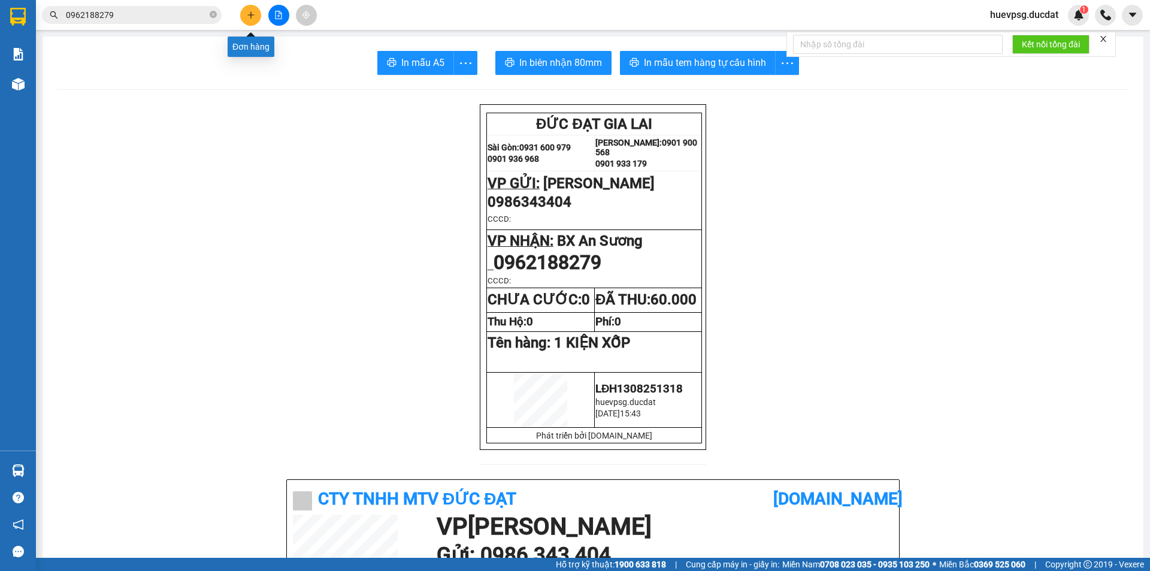
click at [248, 18] on icon "plus" at bounding box center [251, 15] width 8 height 8
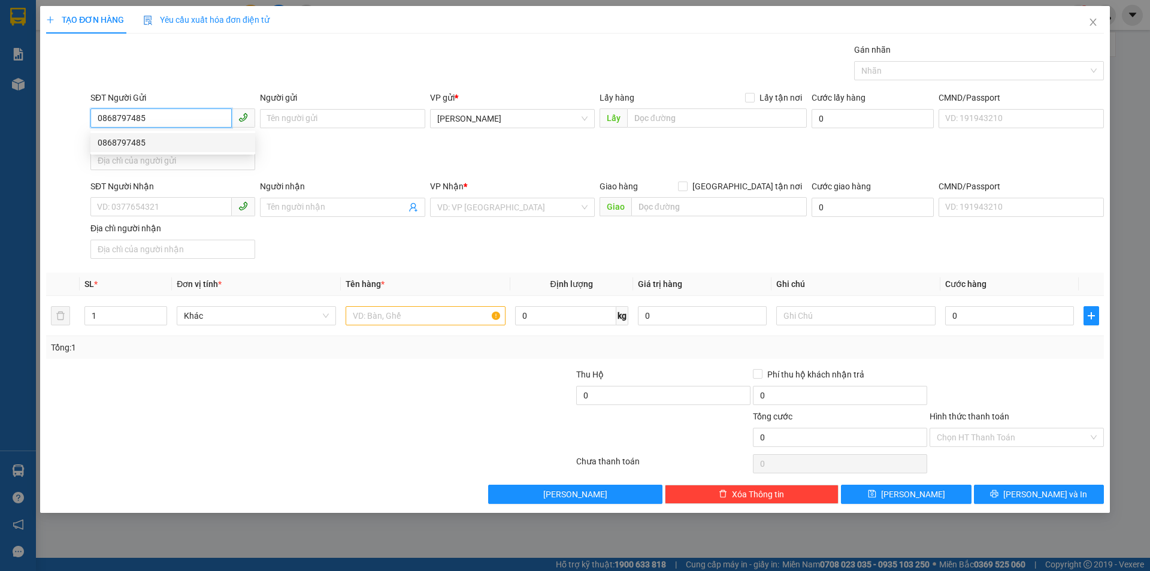
click at [132, 146] on div "0868797485" at bounding box center [173, 142] width 150 height 13
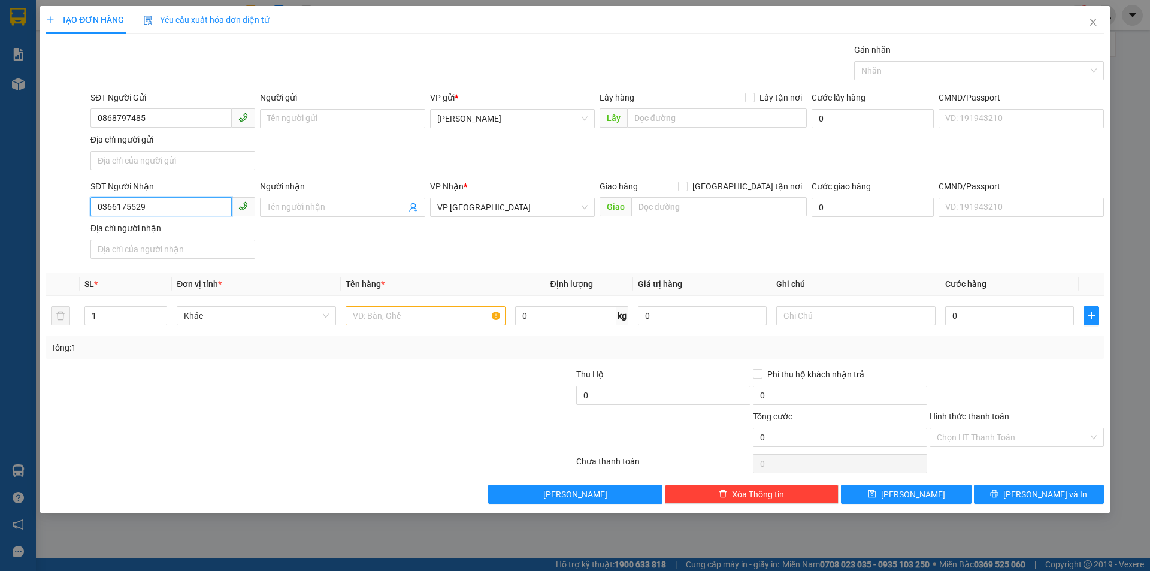
click at [146, 203] on input "0366175529" at bounding box center [160, 206] width 141 height 19
click at [108, 237] on div "0702579780" at bounding box center [173, 231] width 150 height 13
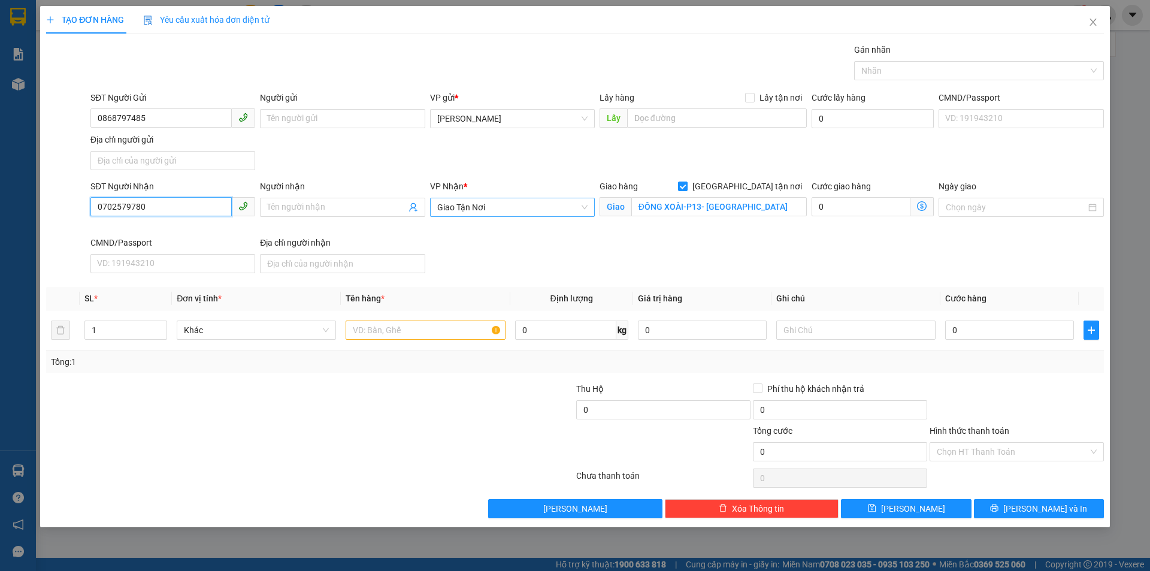
click at [491, 198] on span "Giao Tận Nơi" at bounding box center [512, 207] width 150 height 18
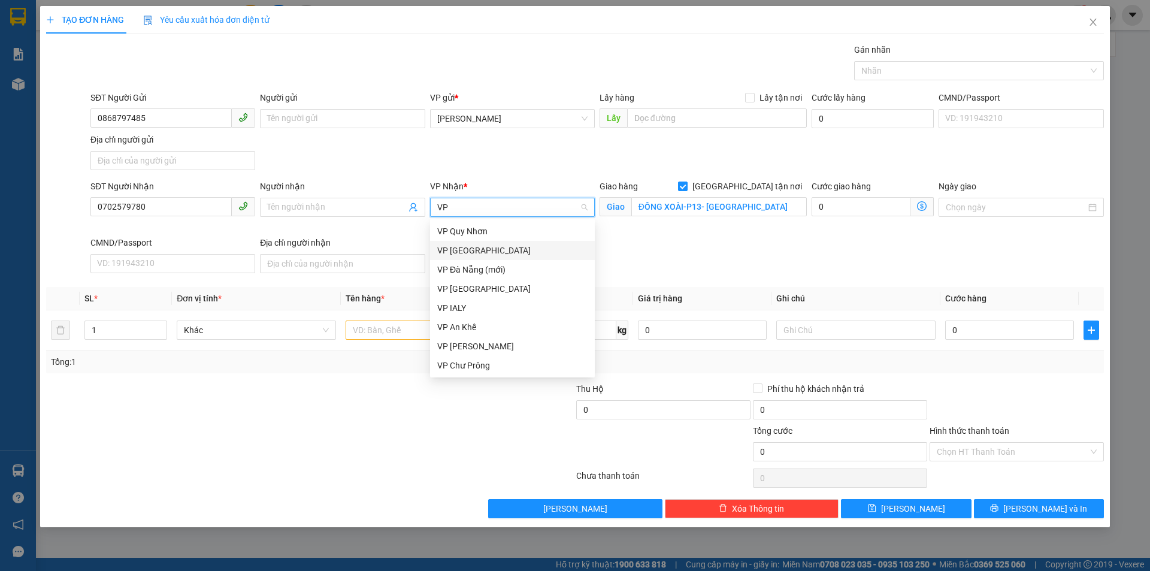
click at [476, 253] on div "VP [GEOGRAPHIC_DATA]" at bounding box center [512, 250] width 150 height 13
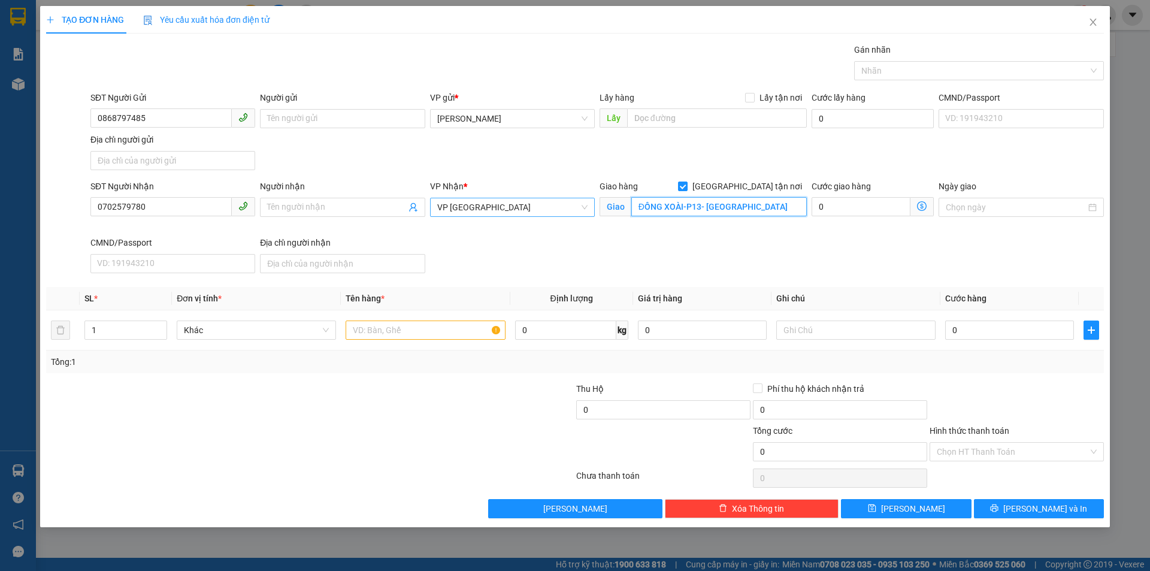
click at [681, 215] on input "ĐỒNG XOÀI-P13- [GEOGRAPHIC_DATA]" at bounding box center [720, 206] width 176 height 19
click at [687, 184] on input "[GEOGRAPHIC_DATA] tận nơi" at bounding box center [682, 186] width 8 height 8
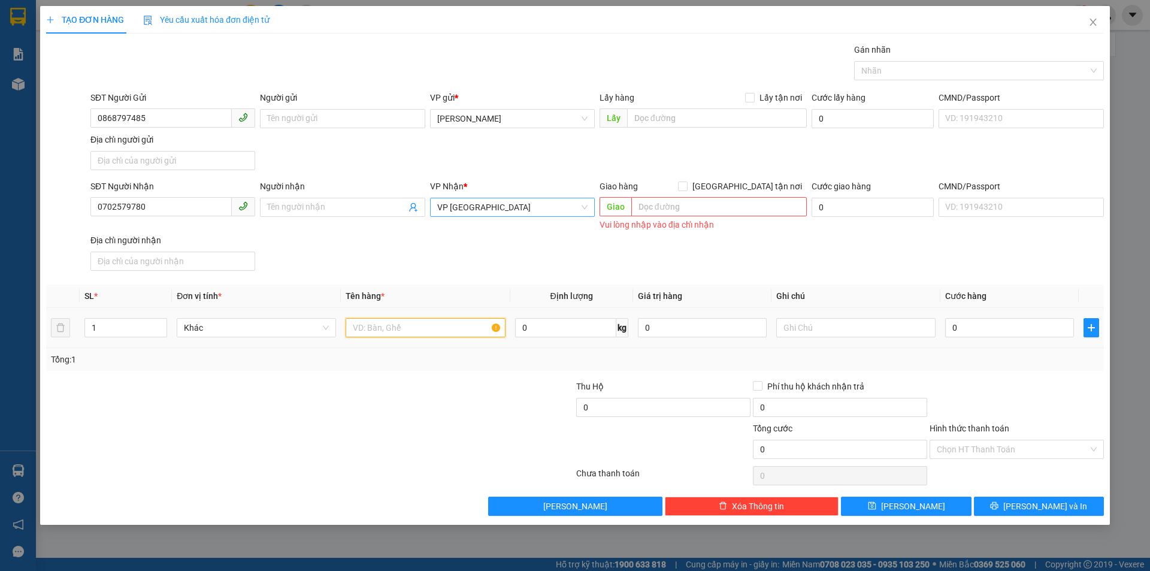
click at [461, 328] on input "text" at bounding box center [425, 327] width 159 height 19
click at [1009, 446] on input "Hình thức thanh toán" at bounding box center [1013, 449] width 152 height 18
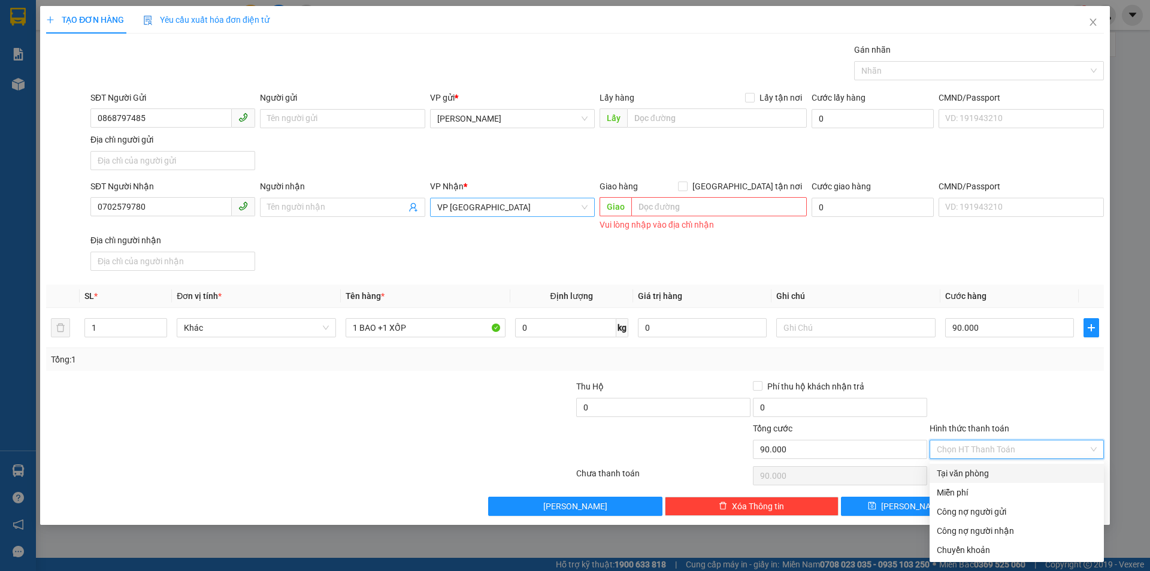
click at [1002, 478] on div "Tại văn phòng" at bounding box center [1017, 473] width 160 height 13
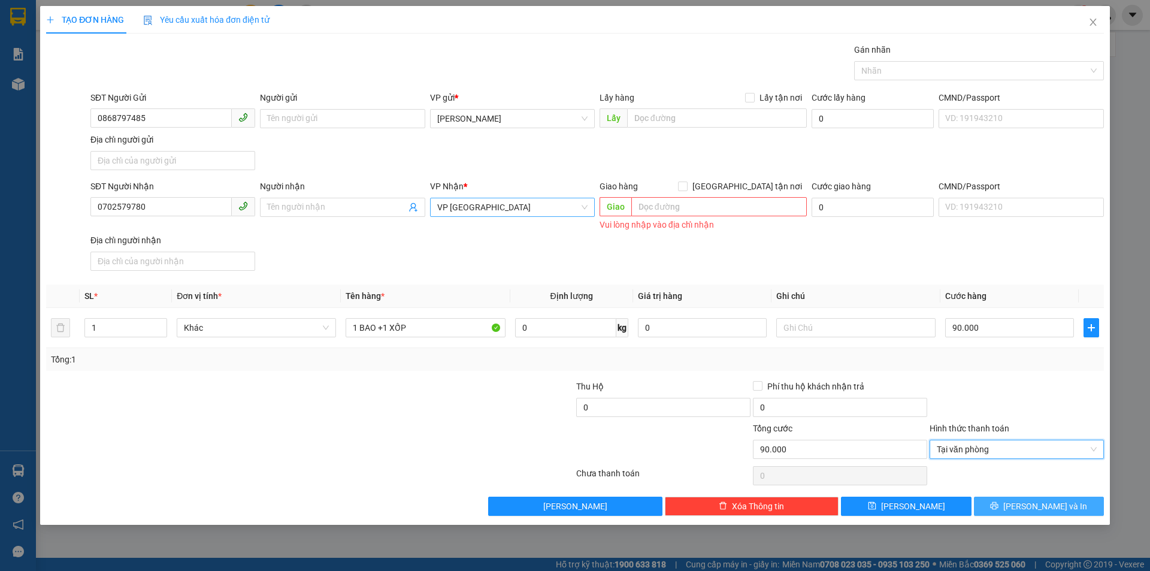
click at [1049, 507] on span "[PERSON_NAME] và In" at bounding box center [1046, 506] width 84 height 13
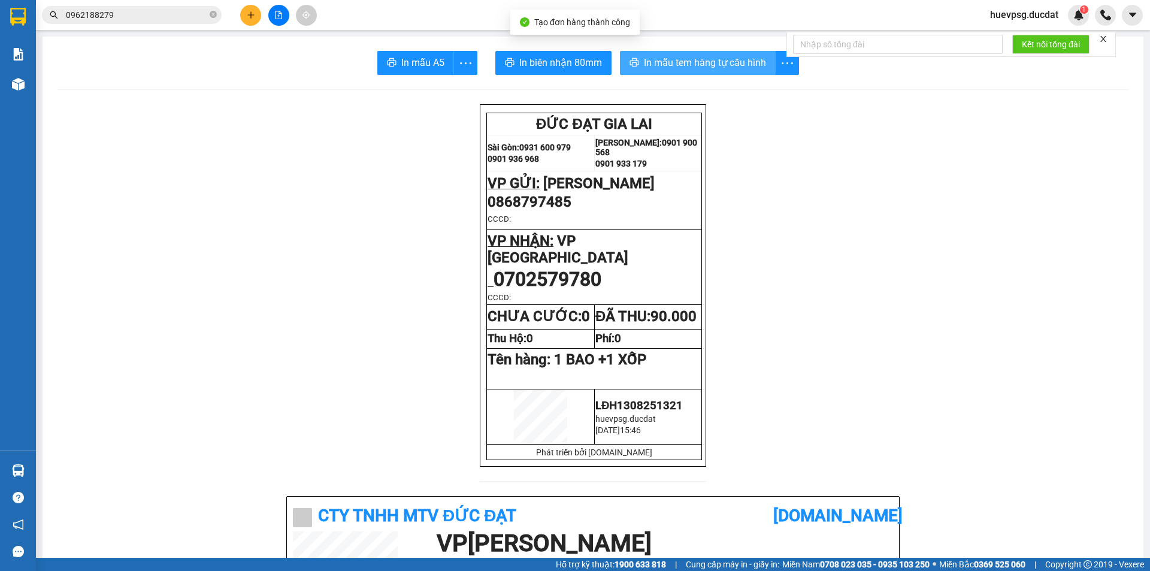
click at [718, 67] on span "In mẫu tem hàng tự cấu hình" at bounding box center [705, 62] width 122 height 15
click at [236, 18] on div at bounding box center [279, 15] width 90 height 21
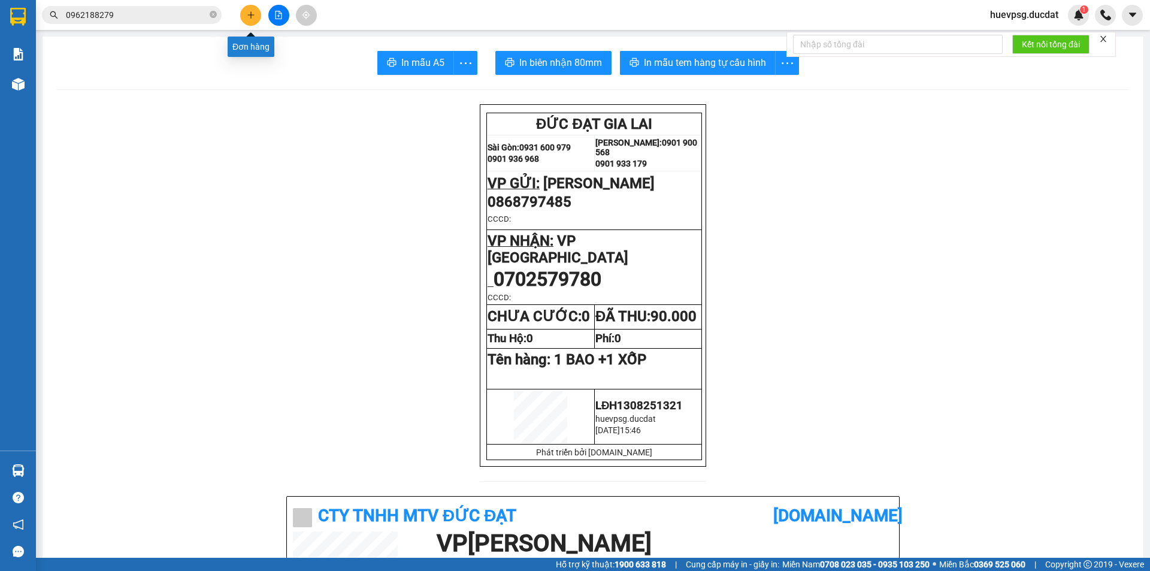
click at [243, 16] on button at bounding box center [250, 15] width 21 height 21
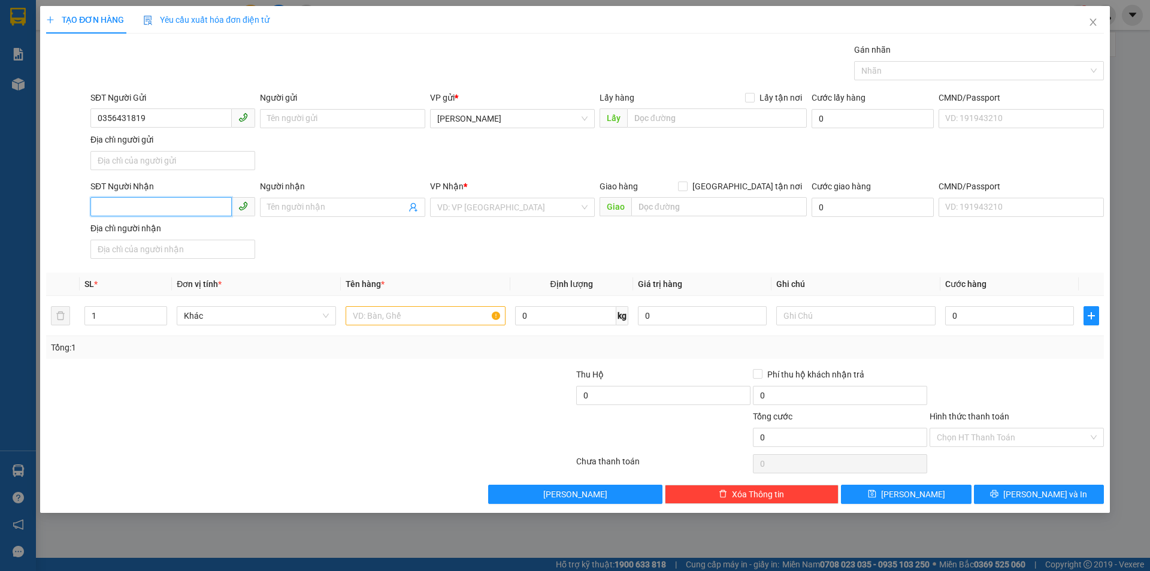
click at [150, 207] on input "SĐT Người Nhận" at bounding box center [160, 206] width 141 height 19
click at [221, 234] on div "0362406671" at bounding box center [173, 231] width 150 height 13
click at [410, 315] on input "text" at bounding box center [425, 315] width 159 height 19
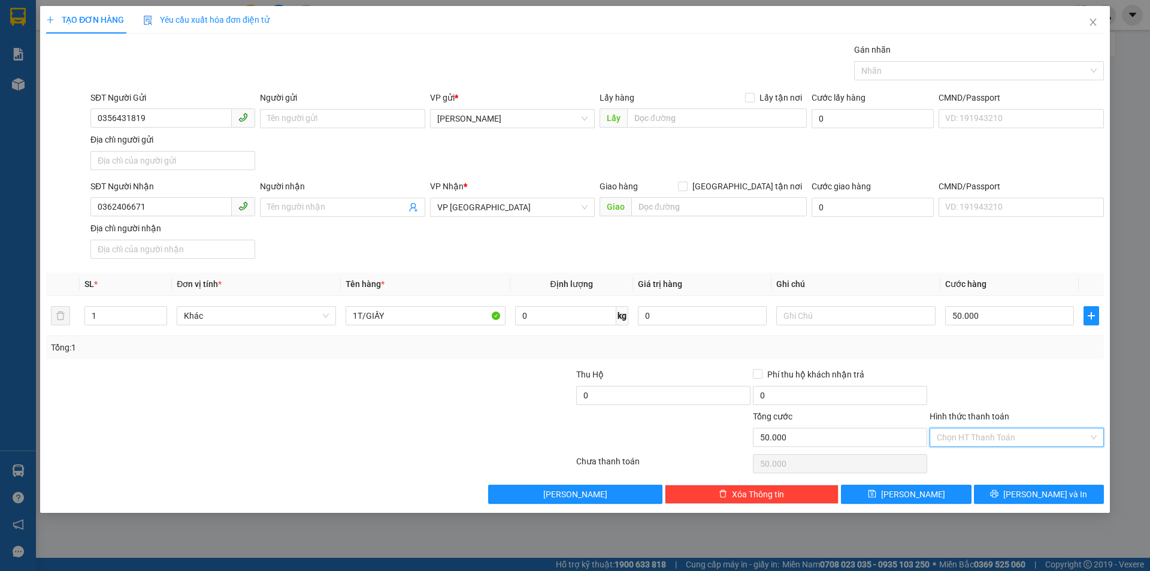
click at [984, 441] on input "Hình thức thanh toán" at bounding box center [1013, 437] width 152 height 18
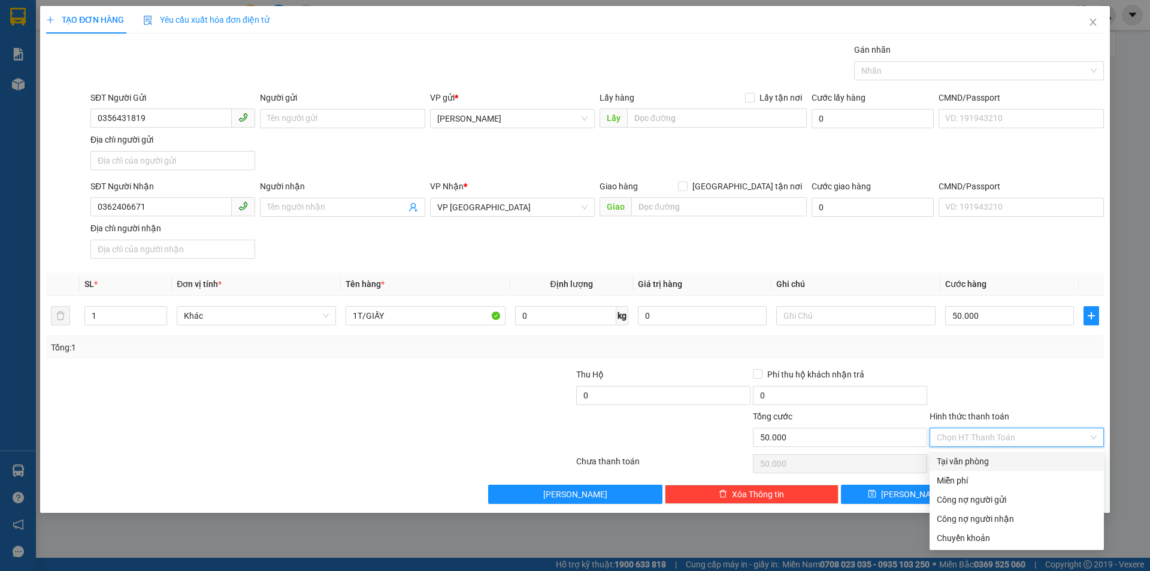
click at [979, 461] on div "Tại văn phòng" at bounding box center [1017, 461] width 160 height 13
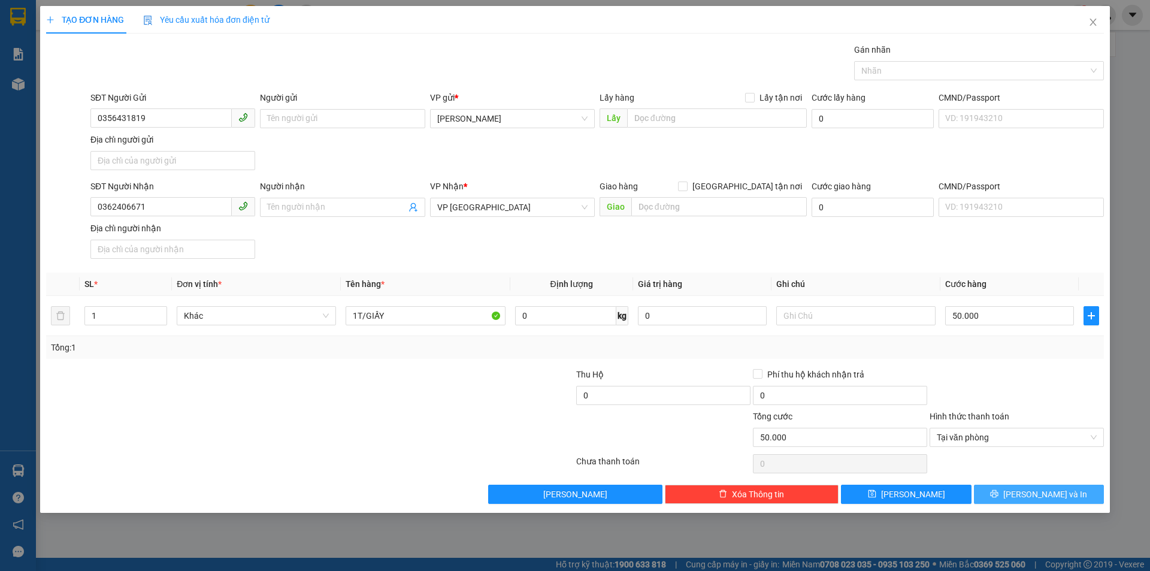
click at [1031, 488] on span "[PERSON_NAME] và In" at bounding box center [1046, 494] width 84 height 13
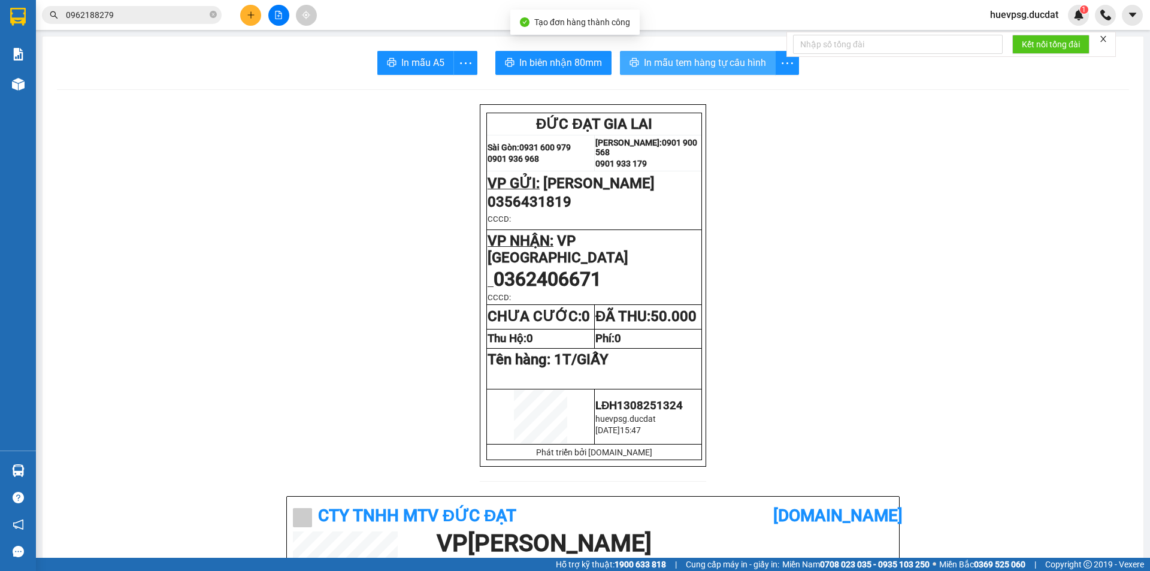
click at [752, 54] on button "In mẫu tem hàng tự cấu hình" at bounding box center [698, 63] width 156 height 24
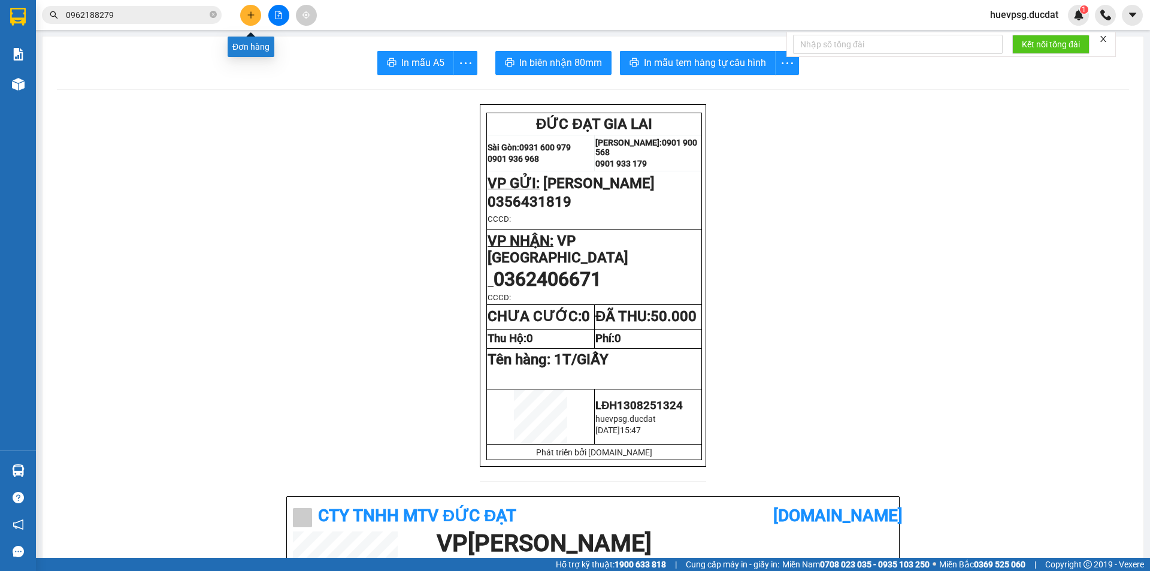
click at [250, 20] on button at bounding box center [250, 15] width 21 height 21
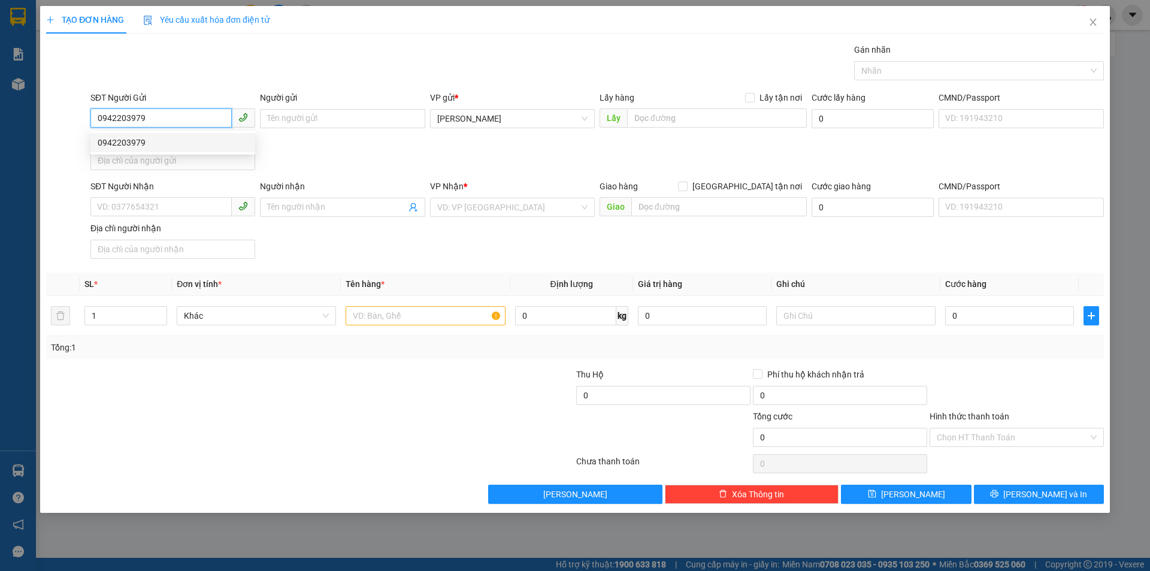
click at [135, 147] on div "0942203979" at bounding box center [173, 142] width 150 height 13
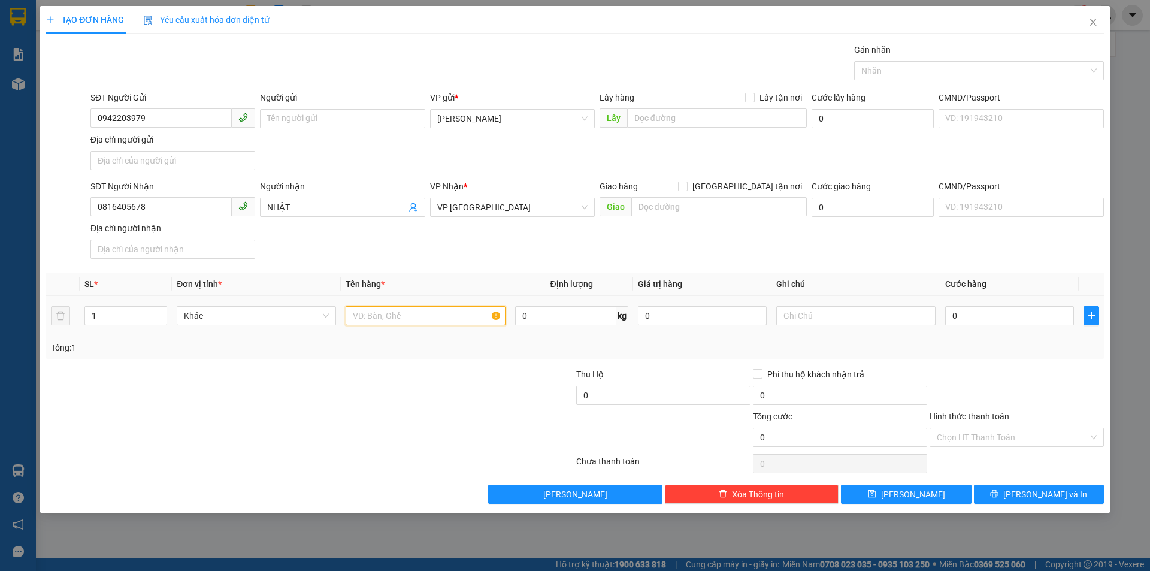
drag, startPoint x: 412, startPoint y: 319, endPoint x: 401, endPoint y: 316, distance: 11.2
click at [407, 319] on input "text" at bounding box center [425, 315] width 159 height 19
click at [1029, 322] on input "0" at bounding box center [1010, 315] width 129 height 19
click at [975, 446] on input "Hình thức thanh toán" at bounding box center [1013, 437] width 152 height 18
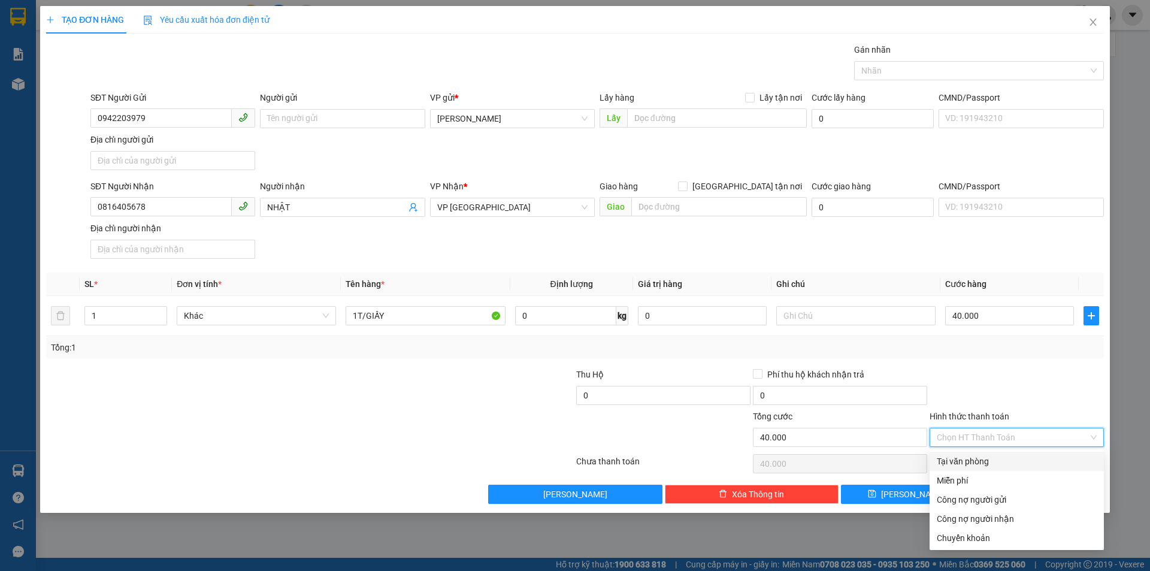
click at [978, 455] on div "Tại văn phòng" at bounding box center [1017, 461] width 160 height 13
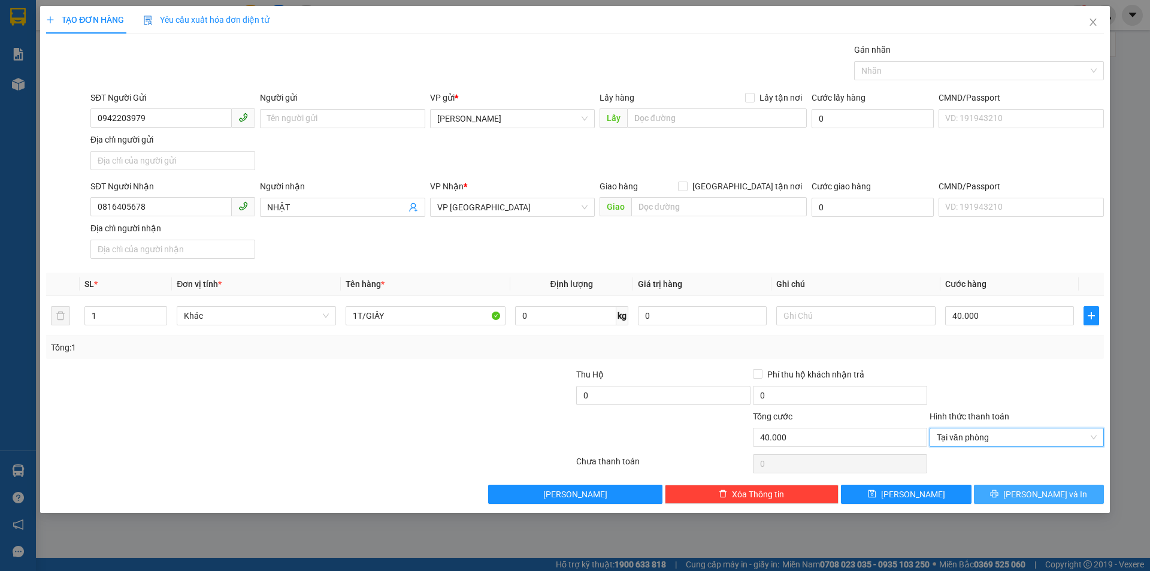
click at [1049, 500] on span "[PERSON_NAME] và In" at bounding box center [1046, 494] width 84 height 13
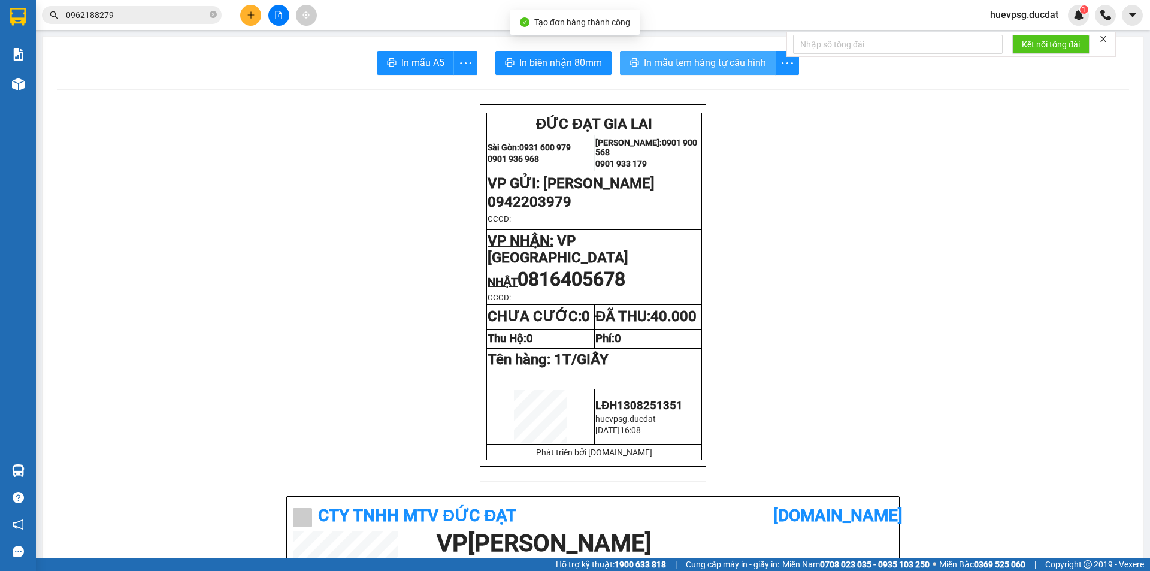
click at [736, 55] on span "In mẫu tem hàng tự cấu hình" at bounding box center [705, 62] width 122 height 15
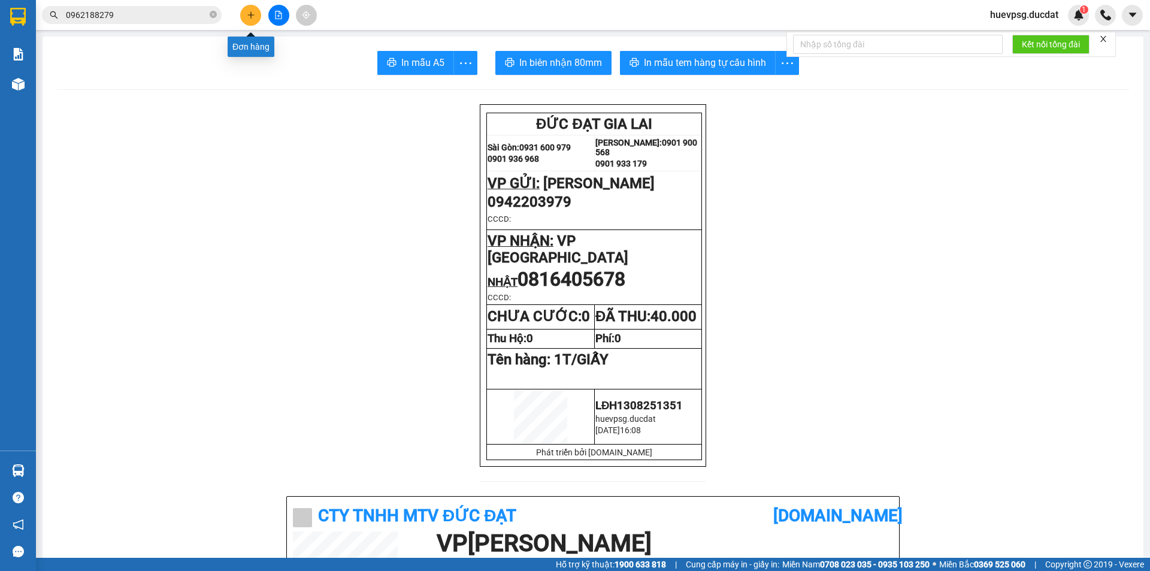
click at [244, 14] on button at bounding box center [250, 15] width 21 height 21
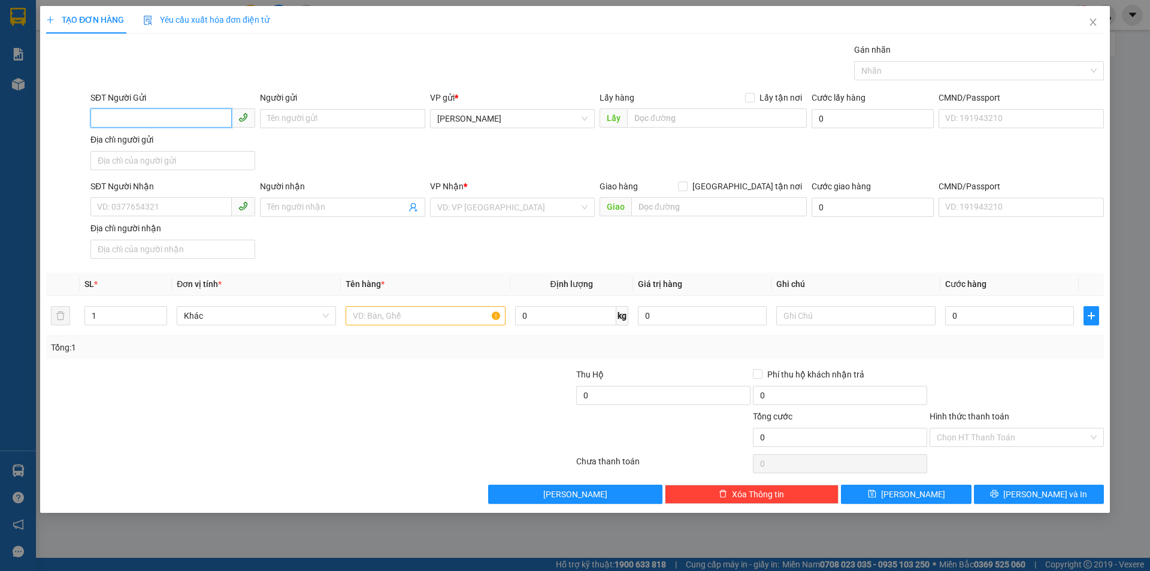
click at [215, 116] on input "SĐT Người Gửi" at bounding box center [160, 117] width 141 height 19
click at [127, 137] on div "0972547886" at bounding box center [173, 142] width 150 height 13
click at [153, 207] on input "0935526313" at bounding box center [160, 206] width 141 height 19
drag, startPoint x: 153, startPoint y: 207, endPoint x: 149, endPoint y: 217, distance: 11.0
click at [153, 207] on input "0935526313" at bounding box center [160, 206] width 141 height 19
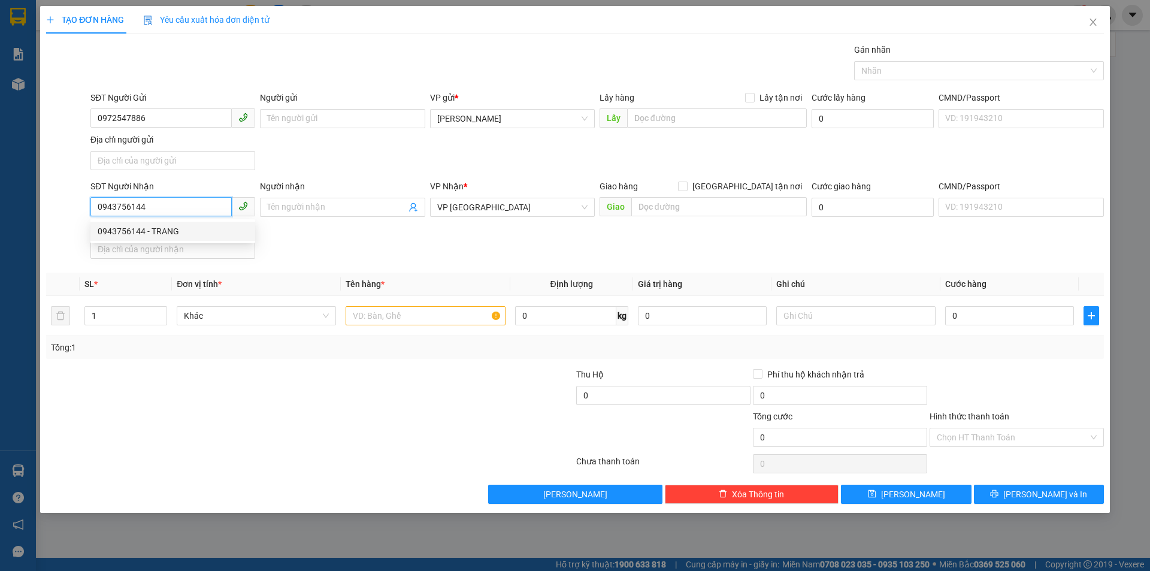
drag, startPoint x: 189, startPoint y: 229, endPoint x: 420, endPoint y: 312, distance: 245.3
click at [189, 228] on div "0943756144 - TRANG" at bounding box center [173, 231] width 150 height 13
click at [474, 205] on input "search" at bounding box center [508, 207] width 142 height 18
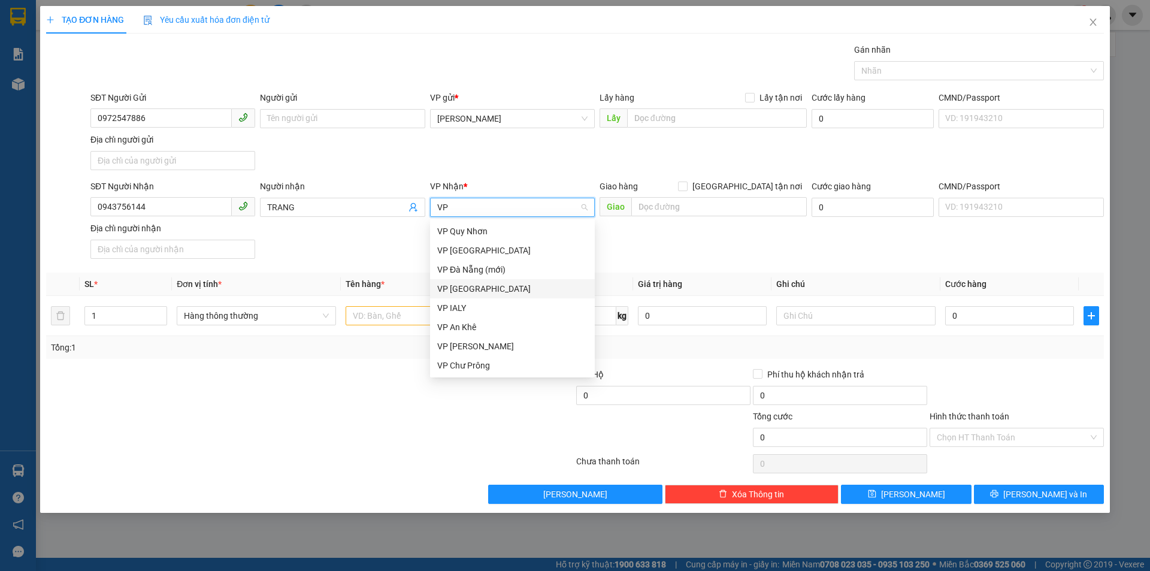
click at [467, 287] on div "VP [GEOGRAPHIC_DATA]" at bounding box center [512, 288] width 150 height 13
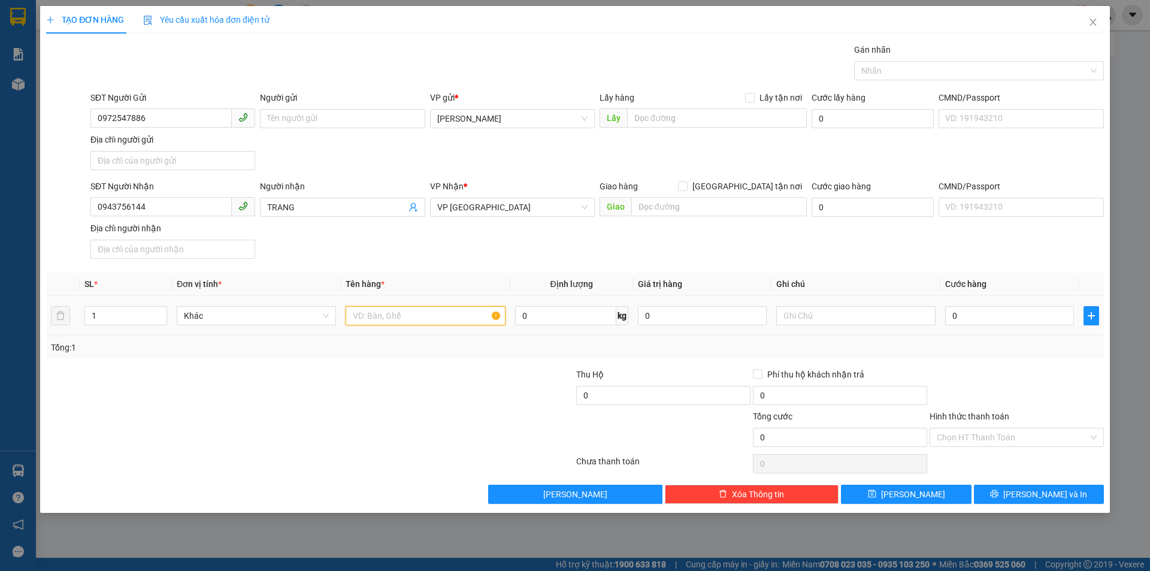
click at [439, 324] on input "text" at bounding box center [425, 315] width 159 height 19
click at [964, 314] on input "0" at bounding box center [1010, 315] width 129 height 19
click at [1018, 437] on input "Hình thức thanh toán" at bounding box center [1013, 437] width 152 height 18
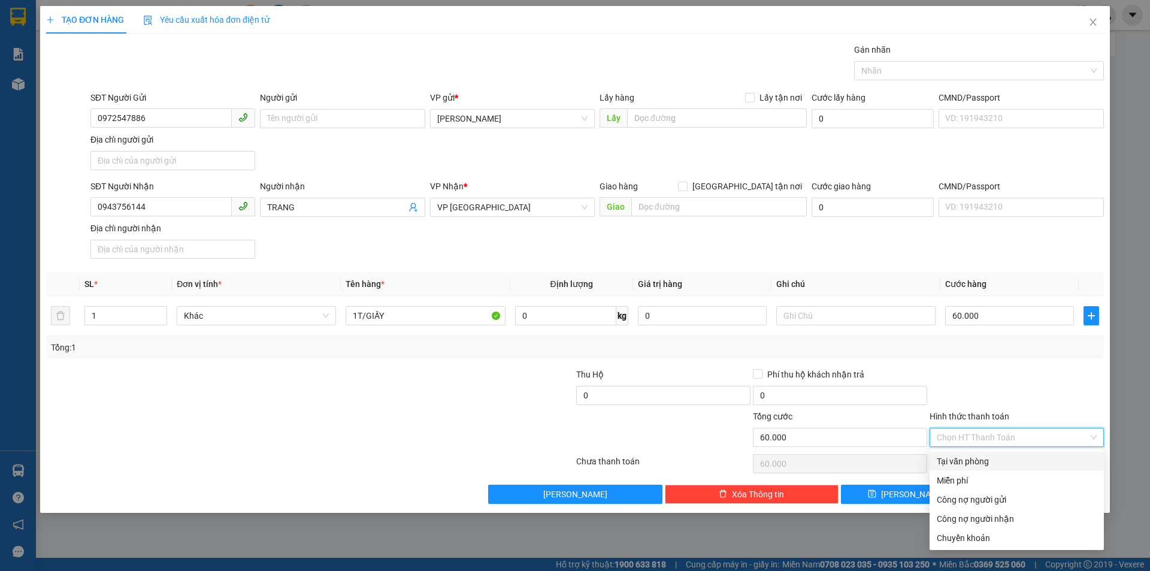
click at [1005, 458] on div "Tại văn phòng" at bounding box center [1017, 461] width 160 height 13
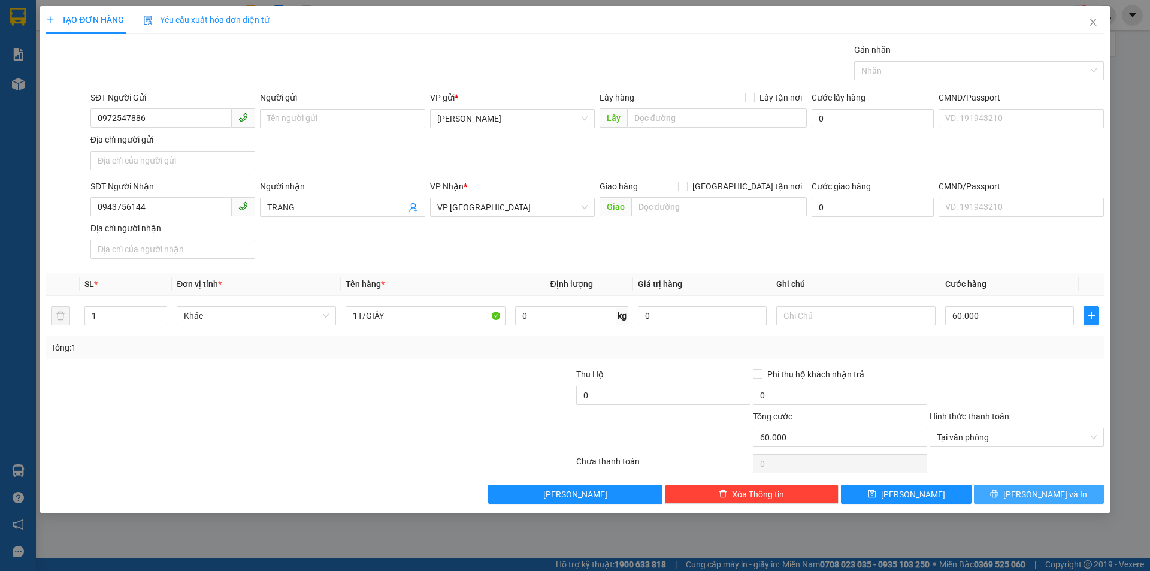
click at [1021, 487] on button "[PERSON_NAME] và In" at bounding box center [1039, 494] width 130 height 19
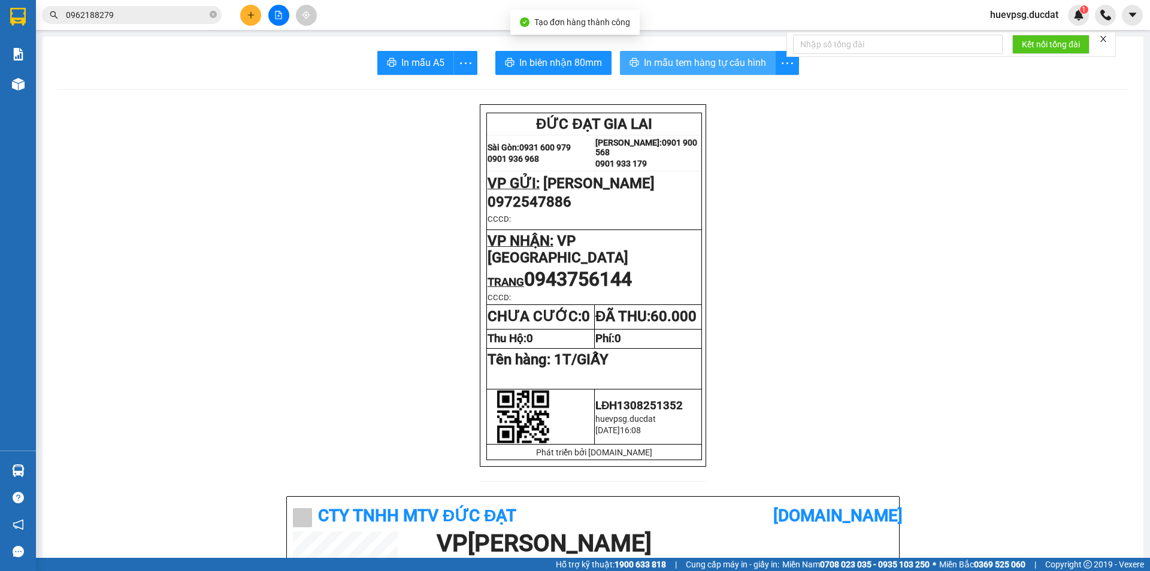
click at [755, 59] on span "In mẫu tem hàng tự cấu hình" at bounding box center [705, 62] width 122 height 15
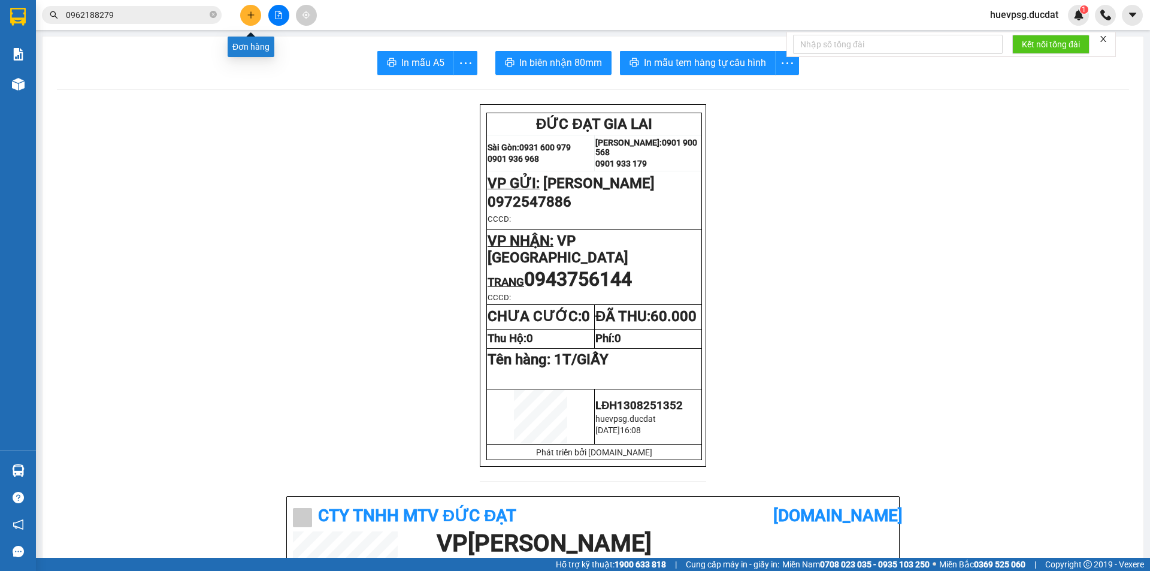
click at [250, 9] on button at bounding box center [250, 15] width 21 height 21
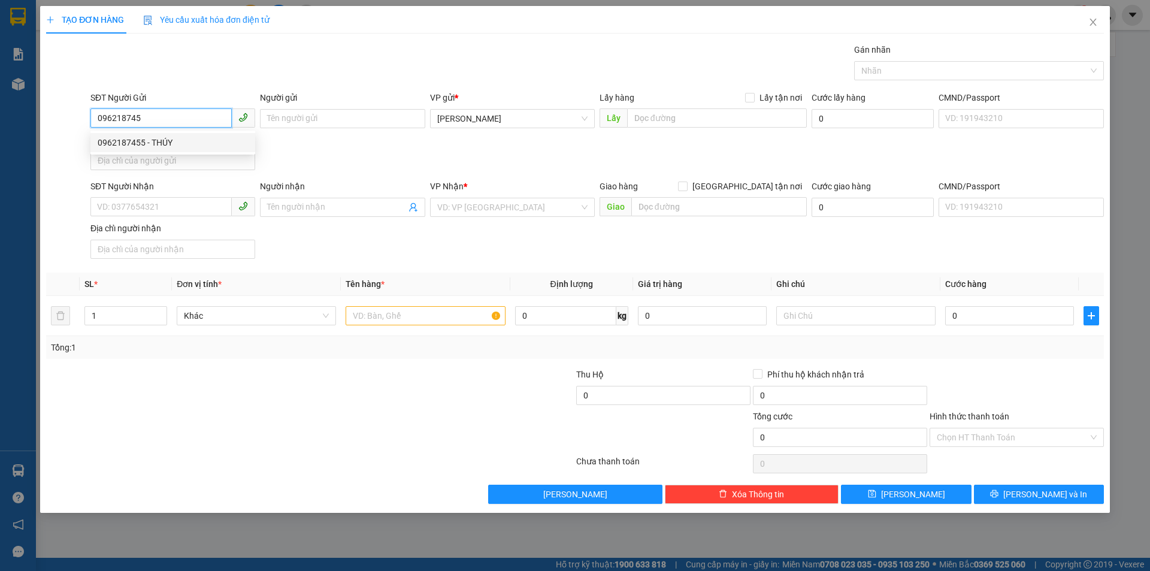
click at [119, 144] on div "0962187455 - THÚY" at bounding box center [173, 142] width 150 height 13
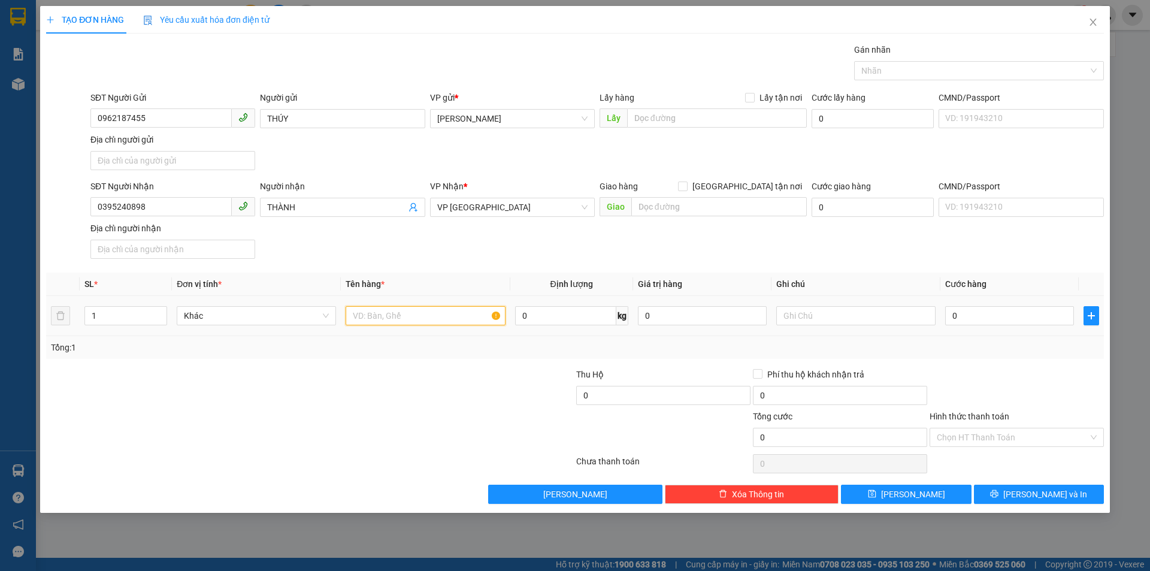
click at [452, 316] on input "text" at bounding box center [425, 315] width 159 height 19
click at [956, 443] on input "Hình thức thanh toán" at bounding box center [1013, 437] width 152 height 18
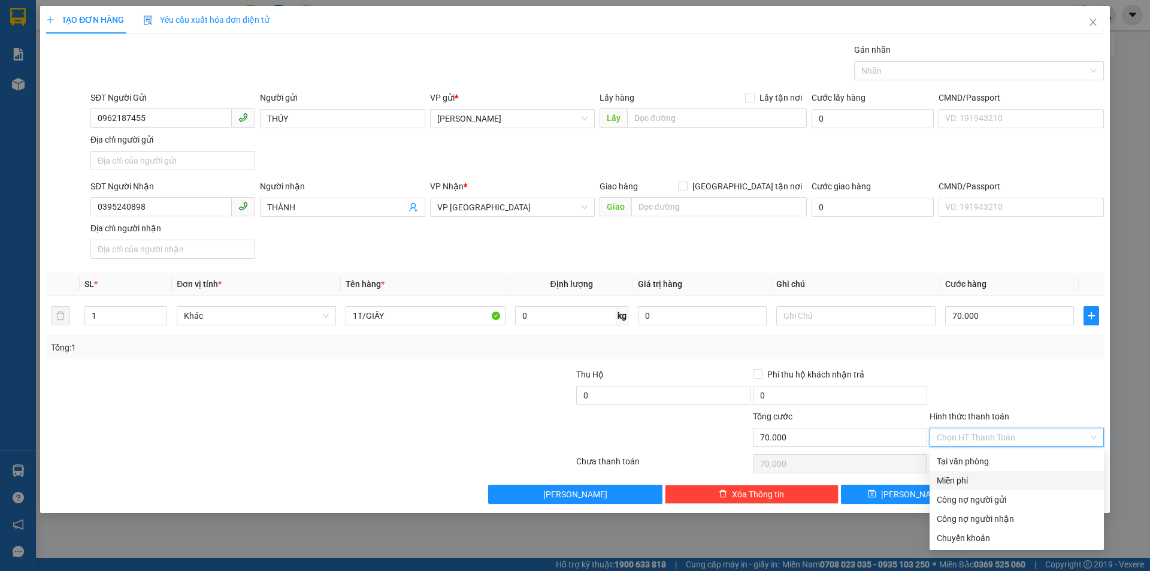
click at [964, 479] on div "Miễn phí" at bounding box center [1017, 480] width 160 height 13
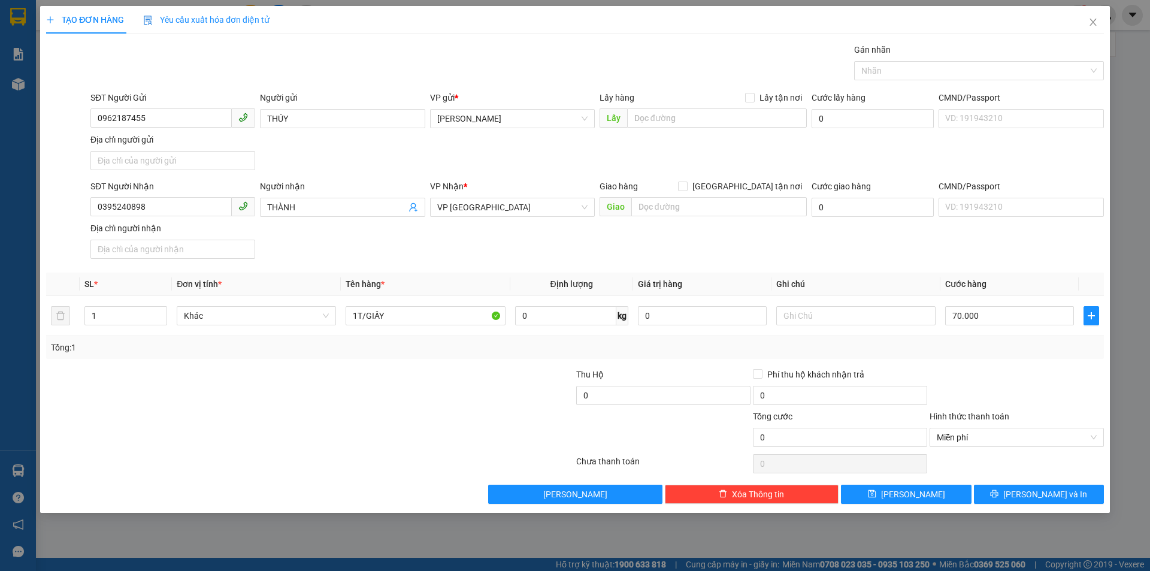
click at [964, 478] on div "Transit Pickup Surcharge Ids Transit Deliver Surcharge Ids Transit Deliver Surc…" at bounding box center [575, 273] width 1058 height 461
click at [970, 437] on span "Miễn phí" at bounding box center [1017, 437] width 160 height 18
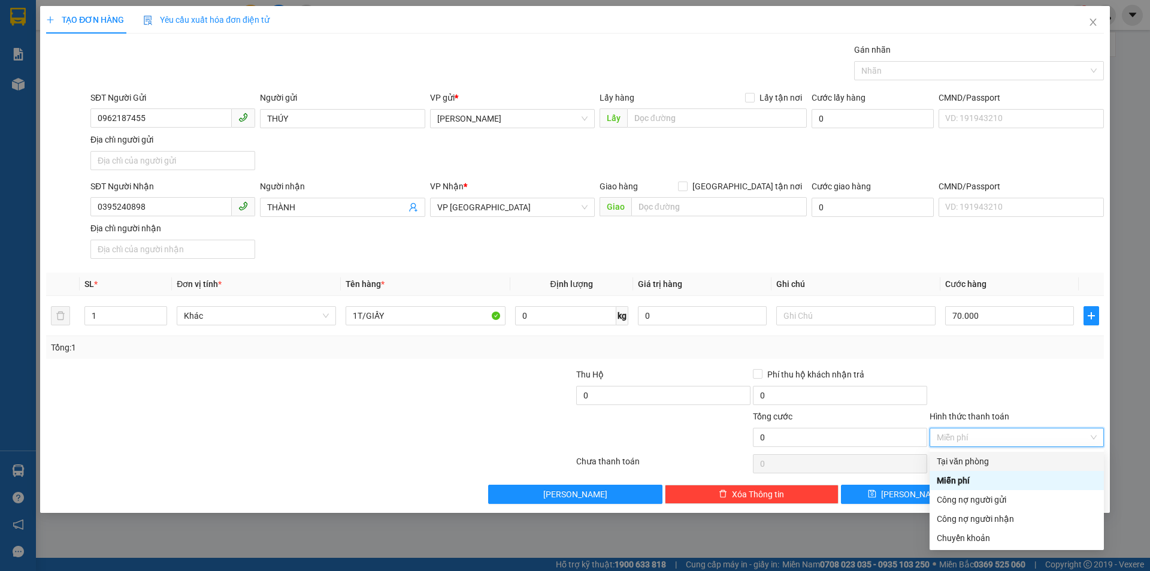
click at [964, 452] on div "Tại văn phòng" at bounding box center [1017, 461] width 174 height 19
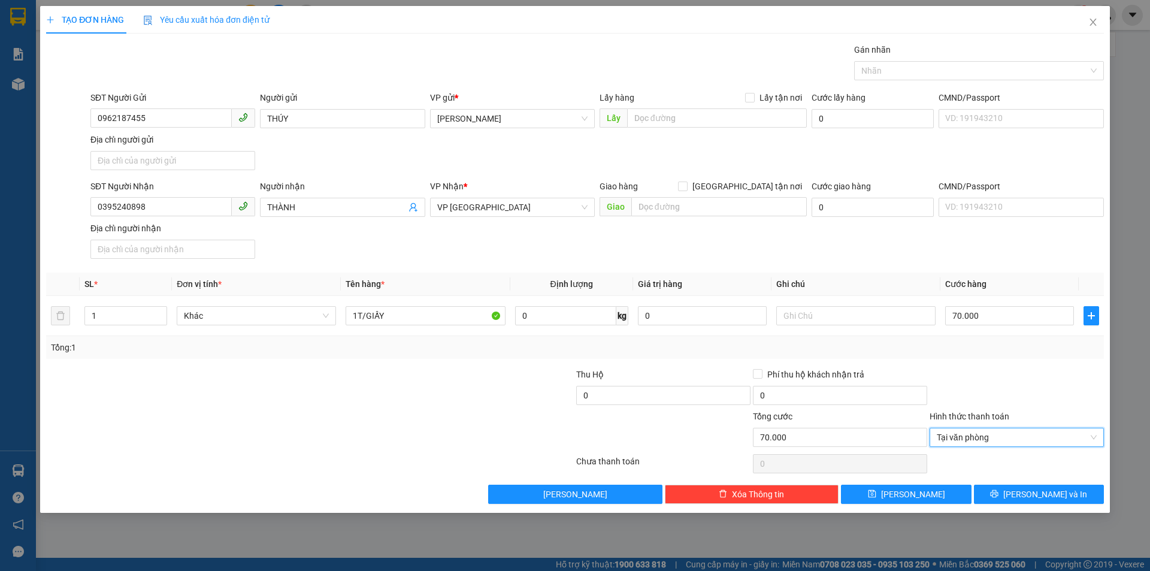
click at [1037, 505] on div "TẠO ĐƠN HÀNG Yêu cầu xuất hóa đơn điện tử Transit Pickup Surcharge Ids Transit …" at bounding box center [575, 259] width 1070 height 507
click at [1041, 495] on span "[PERSON_NAME] và In" at bounding box center [1046, 494] width 84 height 13
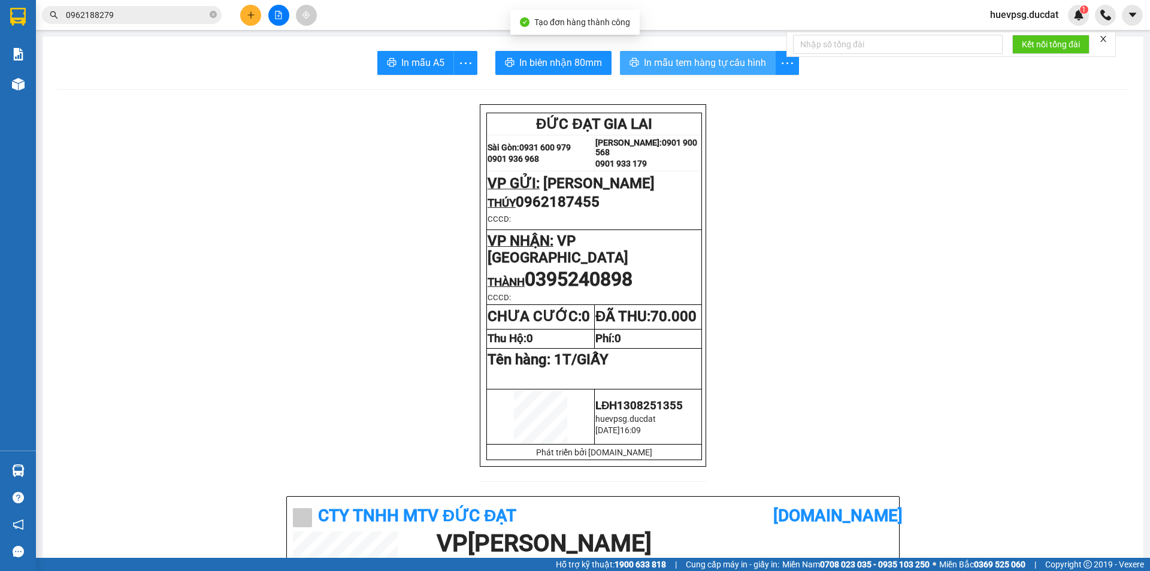
click at [675, 71] on button "In mẫu tem hàng tự cấu hình" at bounding box center [698, 63] width 156 height 24
click at [255, 12] on icon "plus" at bounding box center [251, 15] width 8 height 8
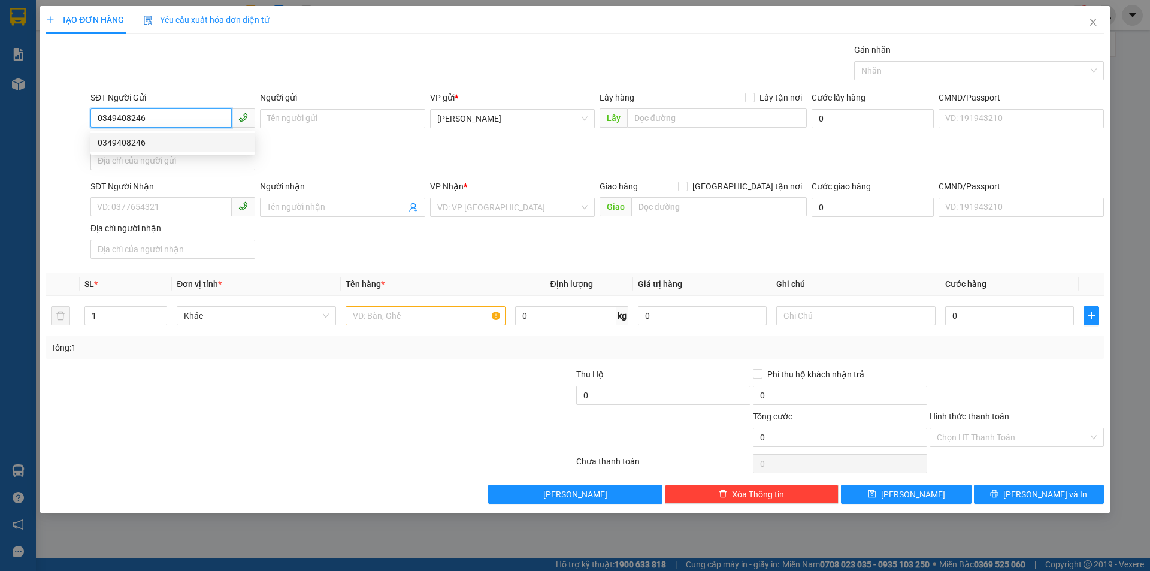
click at [131, 140] on div "0349408246" at bounding box center [173, 142] width 150 height 13
click at [389, 315] on input "text" at bounding box center [425, 315] width 159 height 19
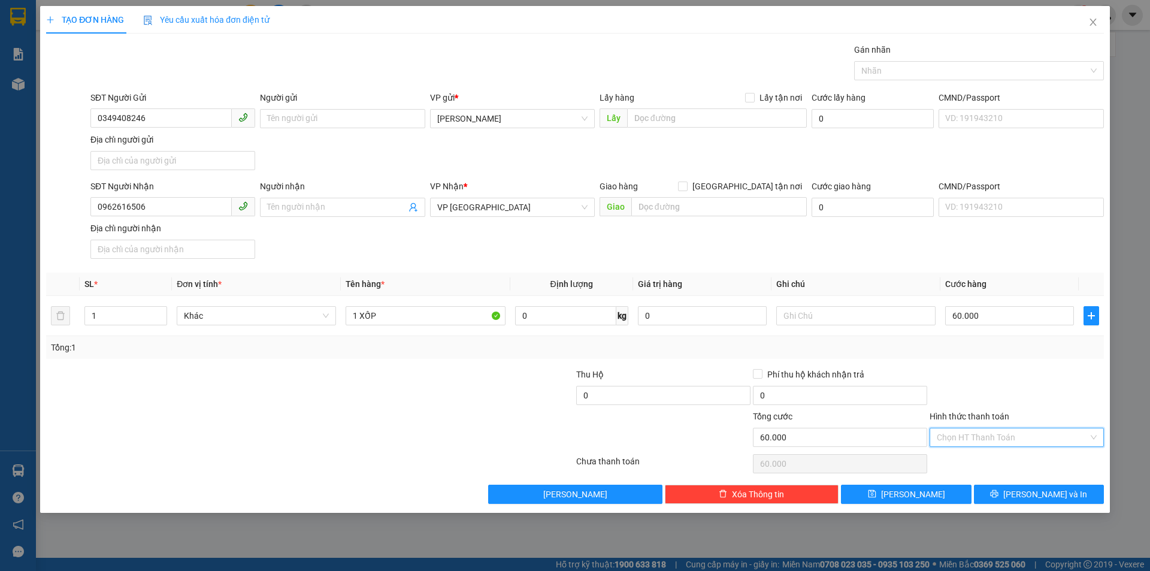
click at [1001, 443] on input "Hình thức thanh toán" at bounding box center [1013, 437] width 152 height 18
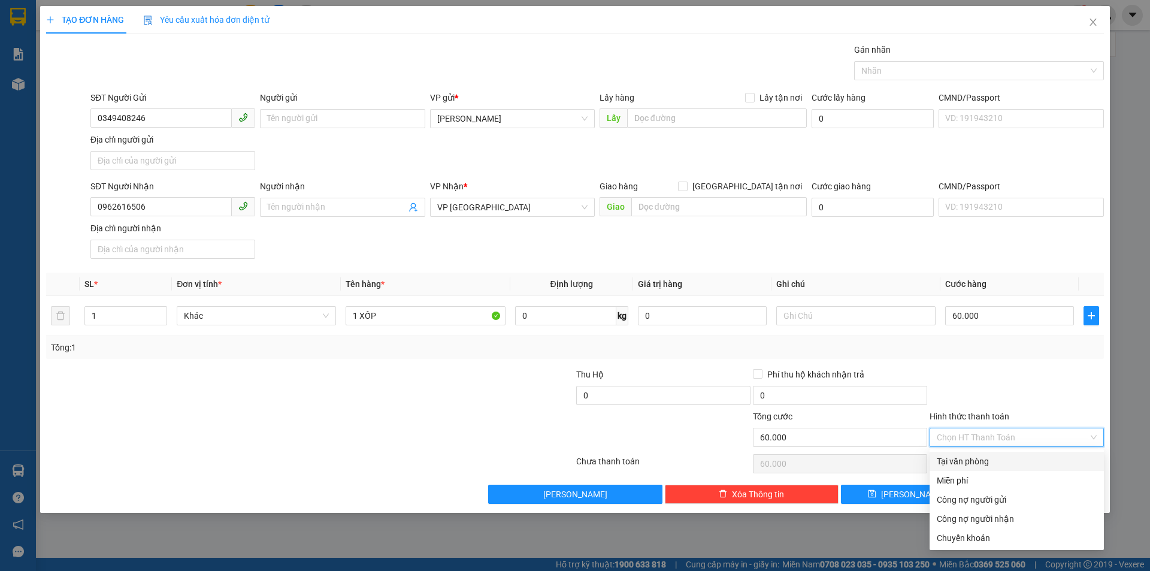
click at [996, 454] on div "Tại văn phòng" at bounding box center [1017, 461] width 174 height 19
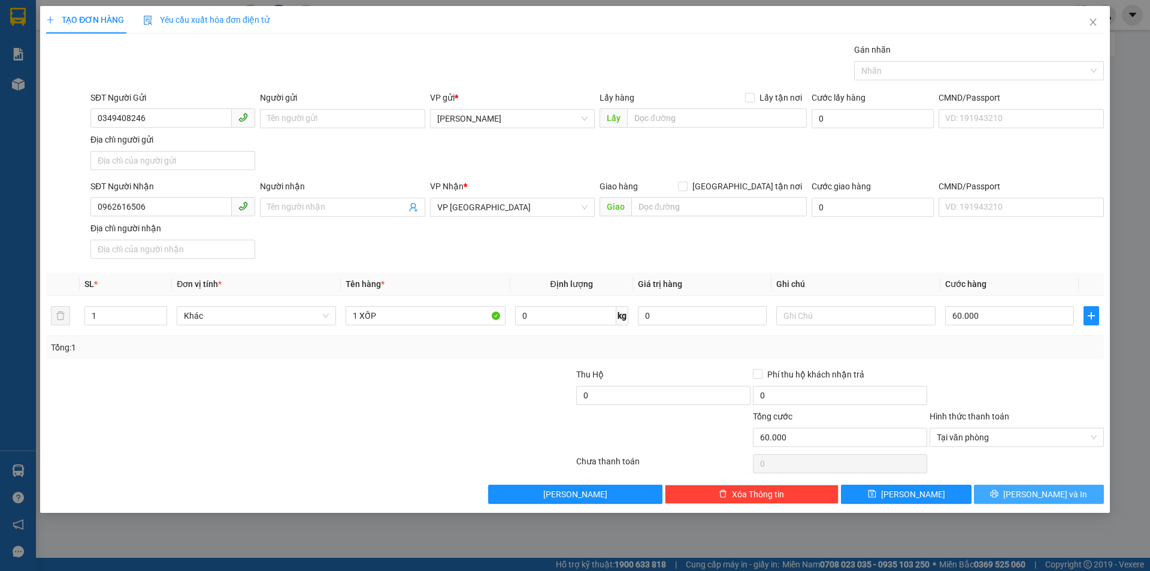
click at [1009, 487] on button "[PERSON_NAME] và In" at bounding box center [1039, 494] width 130 height 19
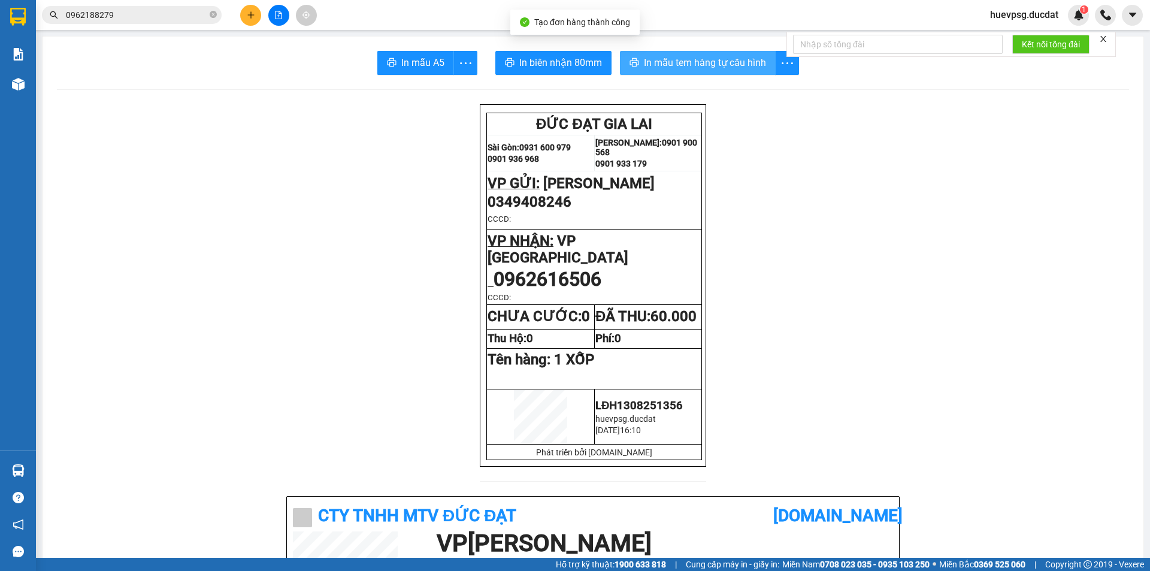
click at [718, 68] on span "In mẫu tem hàng tự cấu hình" at bounding box center [705, 62] width 122 height 15
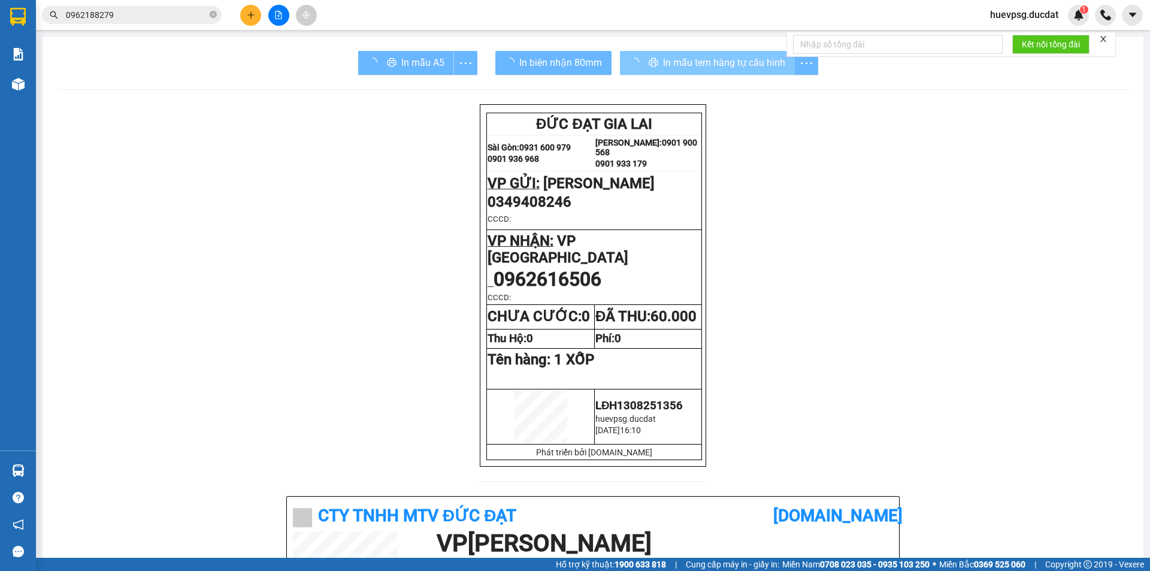
click at [251, 19] on icon "plus" at bounding box center [251, 15] width 8 height 8
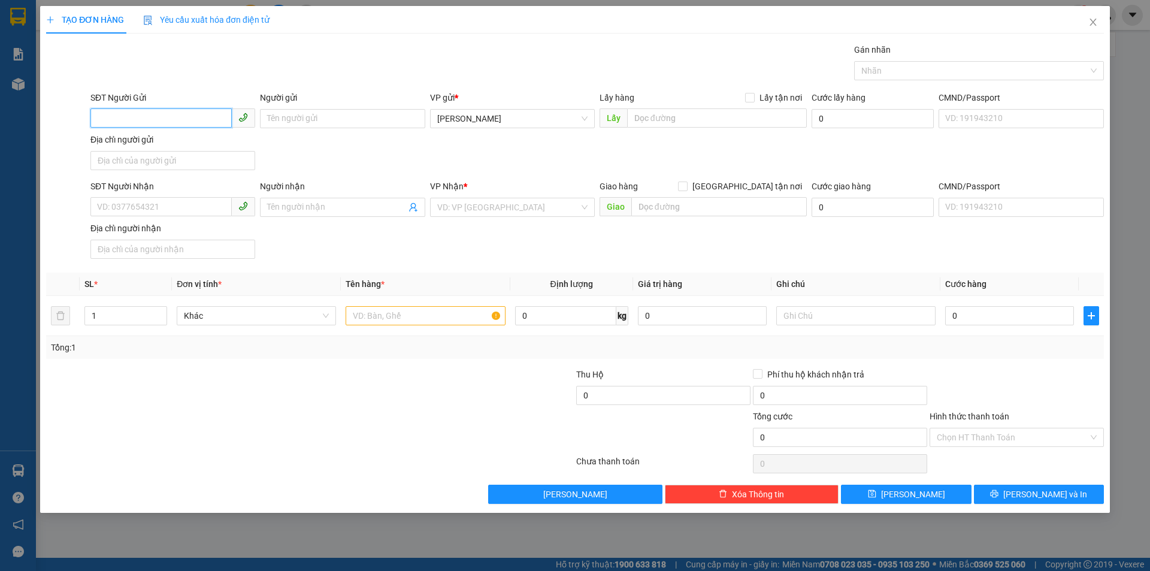
click at [180, 116] on input "SĐT Người Gửi" at bounding box center [160, 117] width 141 height 19
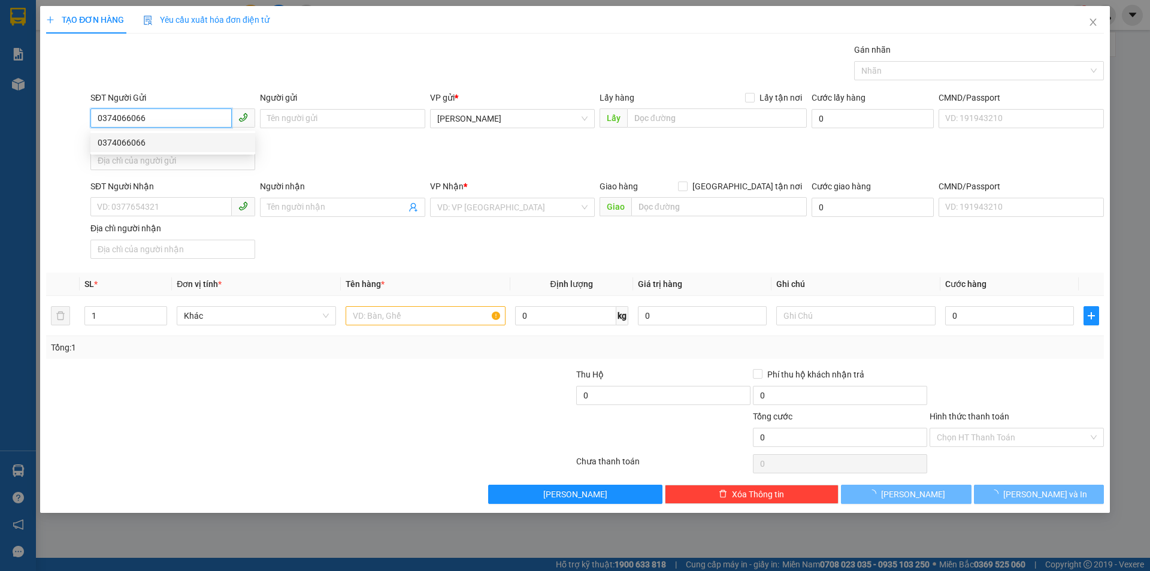
click at [159, 140] on div "0374066066" at bounding box center [173, 142] width 150 height 13
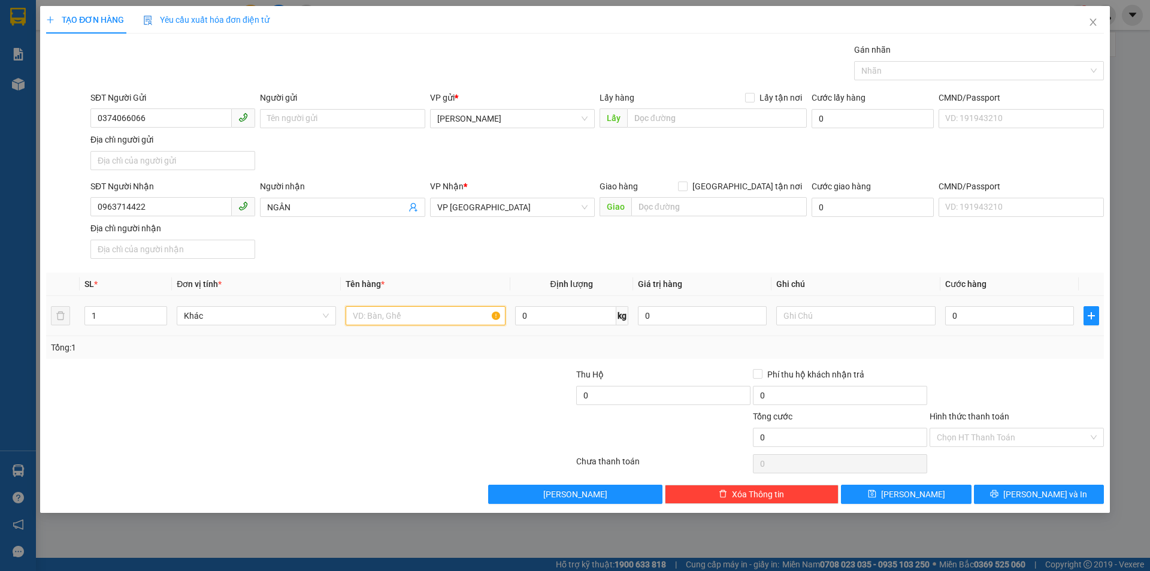
click at [460, 324] on input "text" at bounding box center [425, 315] width 159 height 19
click at [1033, 445] on input "Hình thức thanh toán" at bounding box center [1013, 437] width 152 height 18
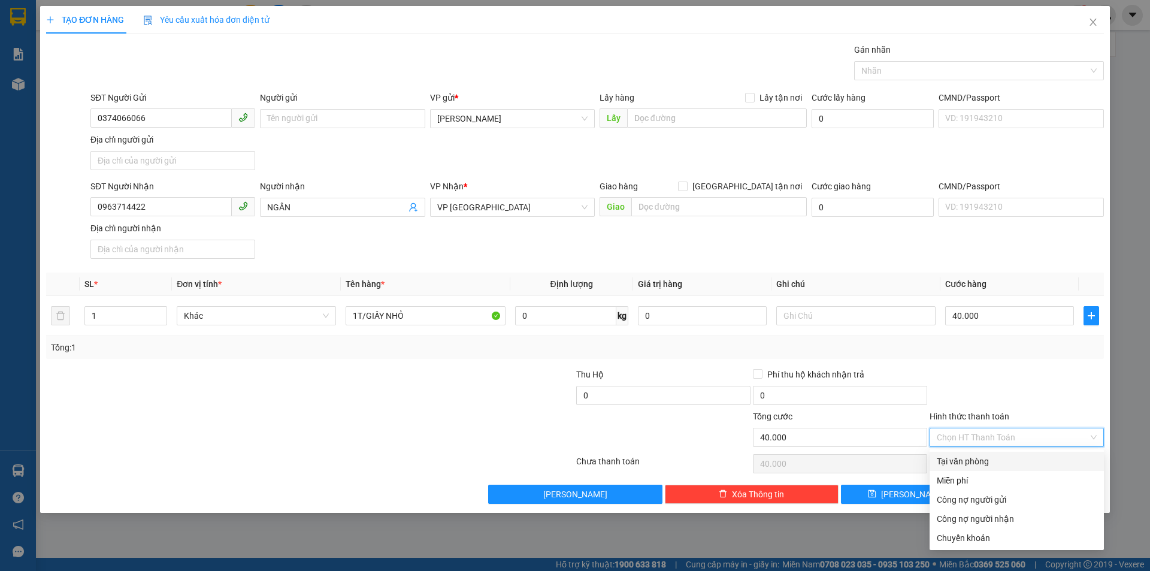
drag, startPoint x: 1024, startPoint y: 462, endPoint x: 1025, endPoint y: 473, distance: 10.9
click at [1024, 463] on div "Tại văn phòng" at bounding box center [1017, 461] width 160 height 13
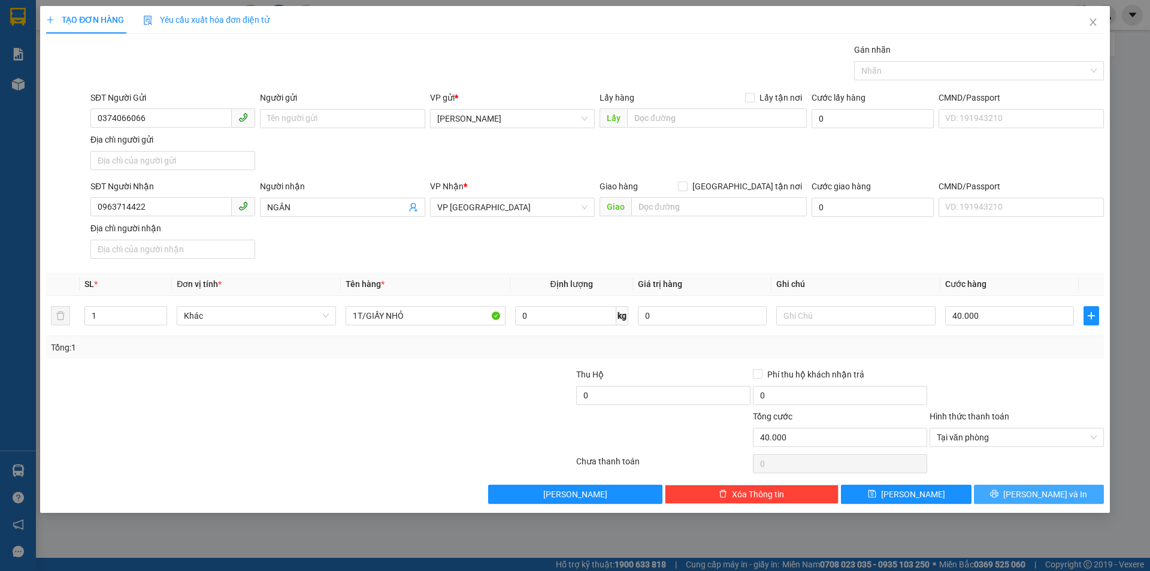
click at [1036, 499] on span "[PERSON_NAME] và In" at bounding box center [1046, 494] width 84 height 13
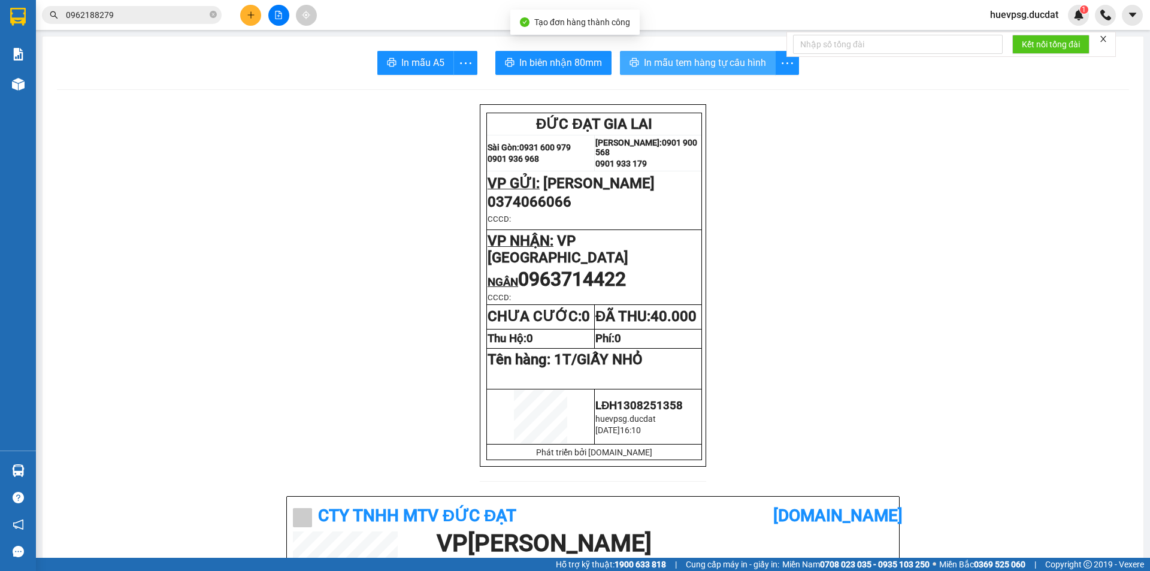
click at [694, 74] on button "In mẫu tem hàng tự cấu hình" at bounding box center [698, 63] width 156 height 24
click at [256, 10] on button at bounding box center [250, 15] width 21 height 21
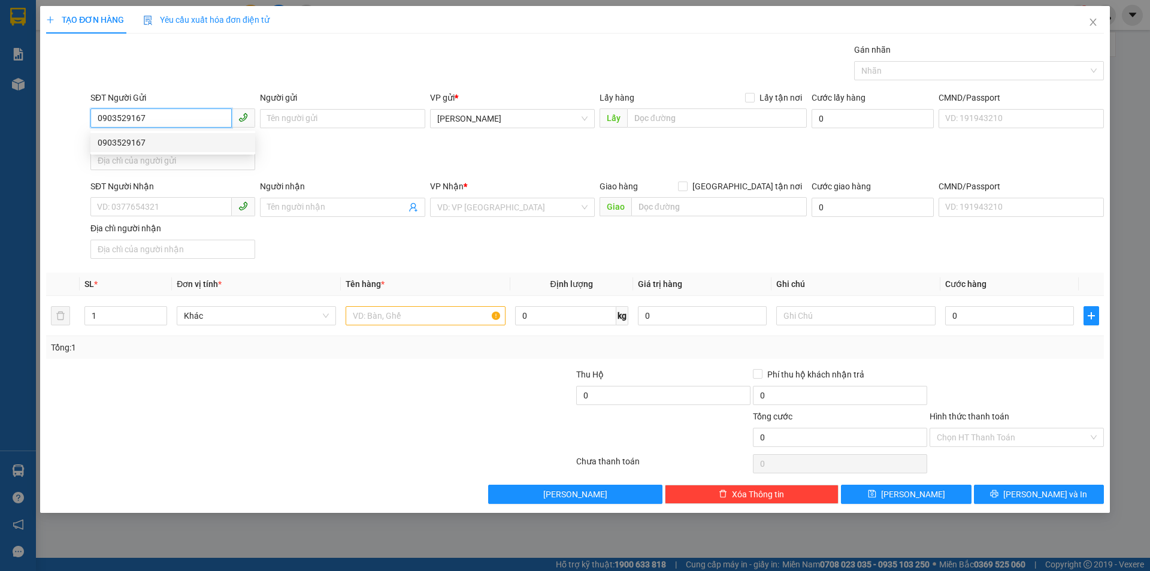
click at [104, 137] on div "0903529167" at bounding box center [173, 142] width 150 height 13
click at [136, 217] on div "SĐT Người Nhận 0865623859" at bounding box center [172, 201] width 165 height 42
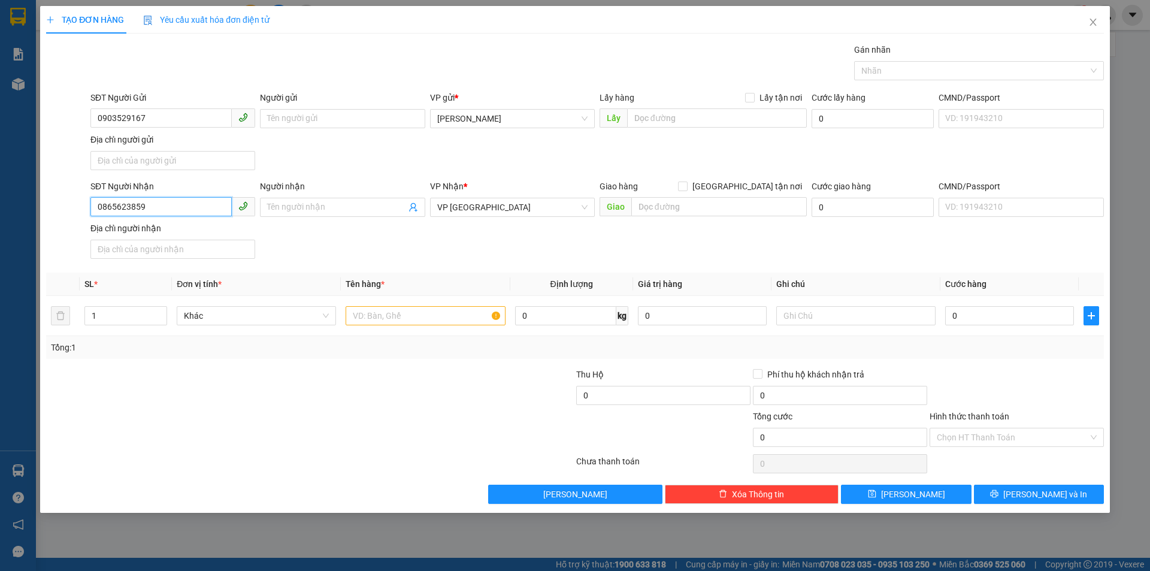
click at [136, 211] on input "0865623859" at bounding box center [160, 206] width 141 height 19
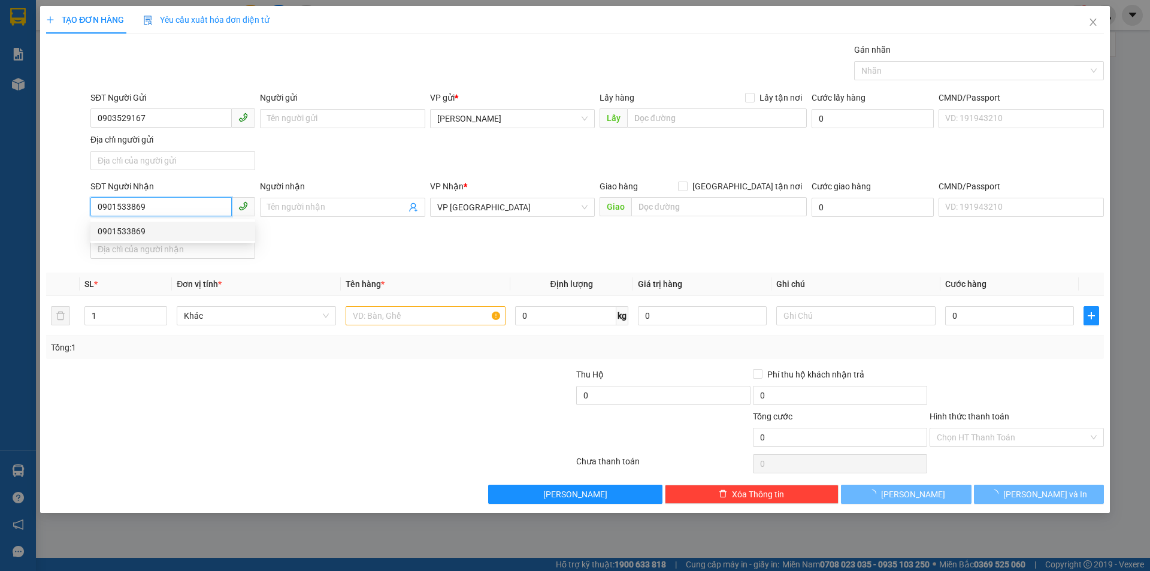
click at [129, 234] on div "0901533869" at bounding box center [173, 231] width 150 height 13
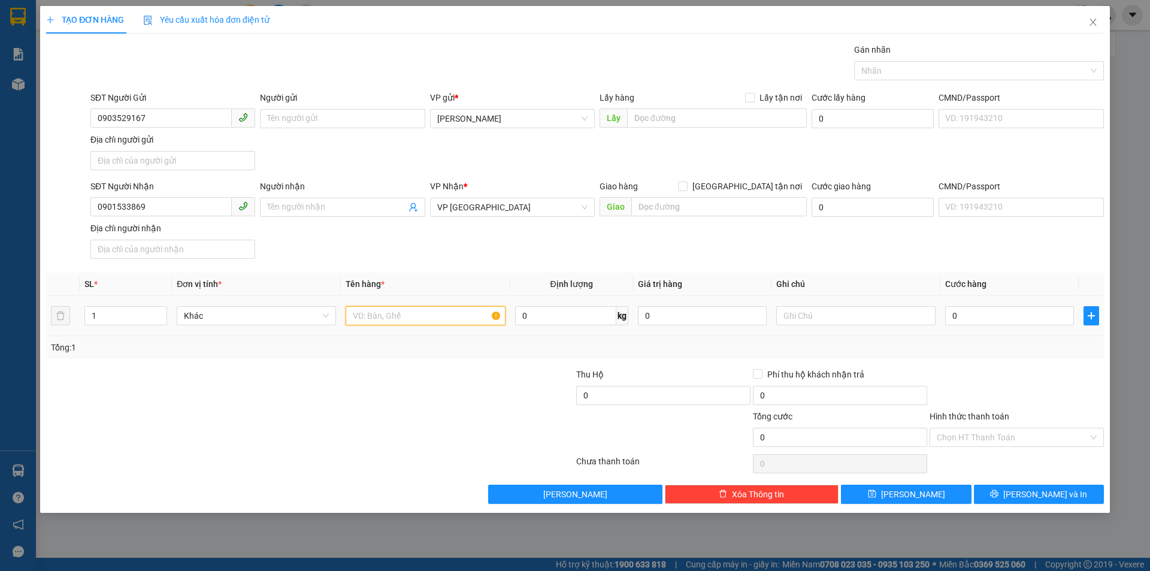
click at [427, 315] on input "text" at bounding box center [425, 315] width 159 height 19
click at [996, 319] on input "0" at bounding box center [1010, 315] width 129 height 19
click at [990, 435] on input "Hình thức thanh toán" at bounding box center [1013, 437] width 152 height 18
click at [984, 461] on div "Transit Pickup Surcharge Ids Transit Deliver Surcharge Ids Transit Deliver Surc…" at bounding box center [575, 273] width 1058 height 461
click at [984, 462] on div "Chọn HT Thanh Toán" at bounding box center [1017, 464] width 177 height 24
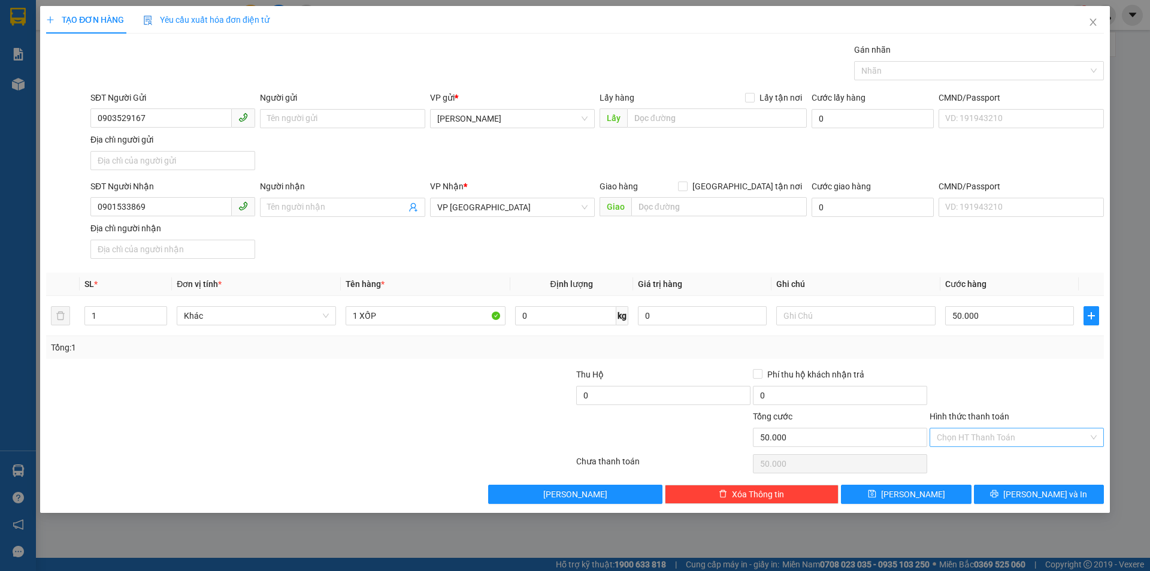
click at [996, 436] on input "Hình thức thanh toán" at bounding box center [1013, 437] width 152 height 18
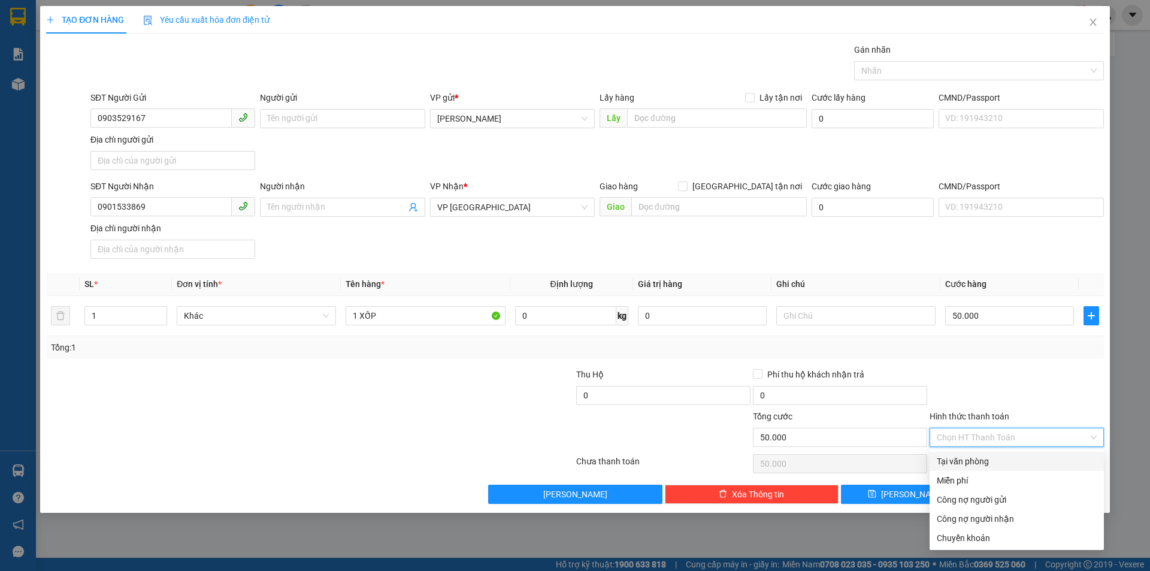
click at [996, 462] on div "Tại văn phòng" at bounding box center [1017, 461] width 160 height 13
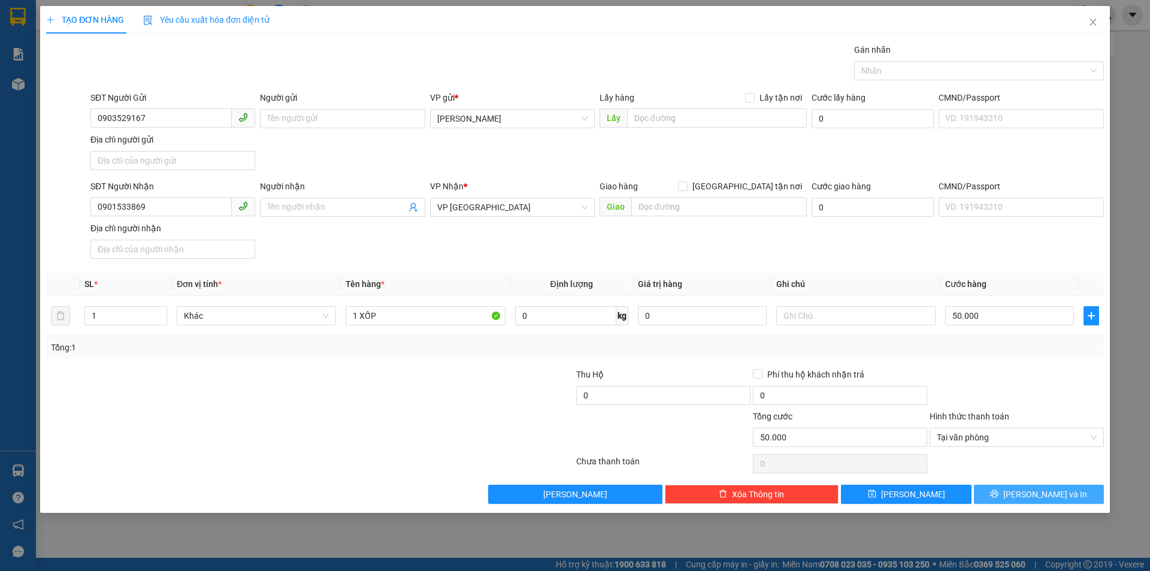
click at [1035, 488] on span "[PERSON_NAME] và In" at bounding box center [1046, 494] width 84 height 13
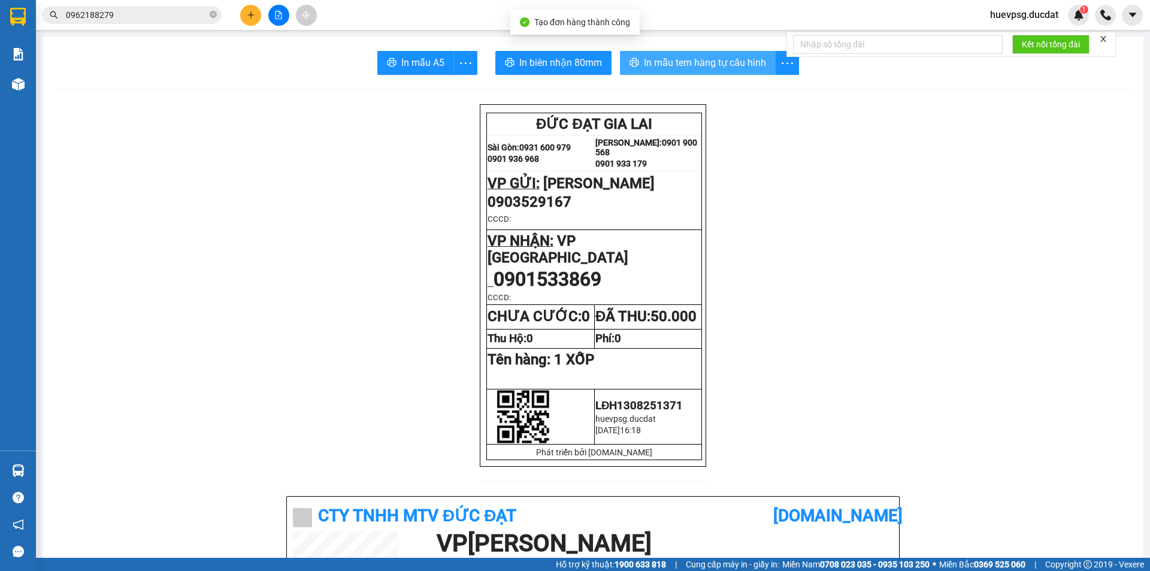
click at [688, 56] on span "In mẫu tem hàng tự cấu hình" at bounding box center [705, 62] width 122 height 15
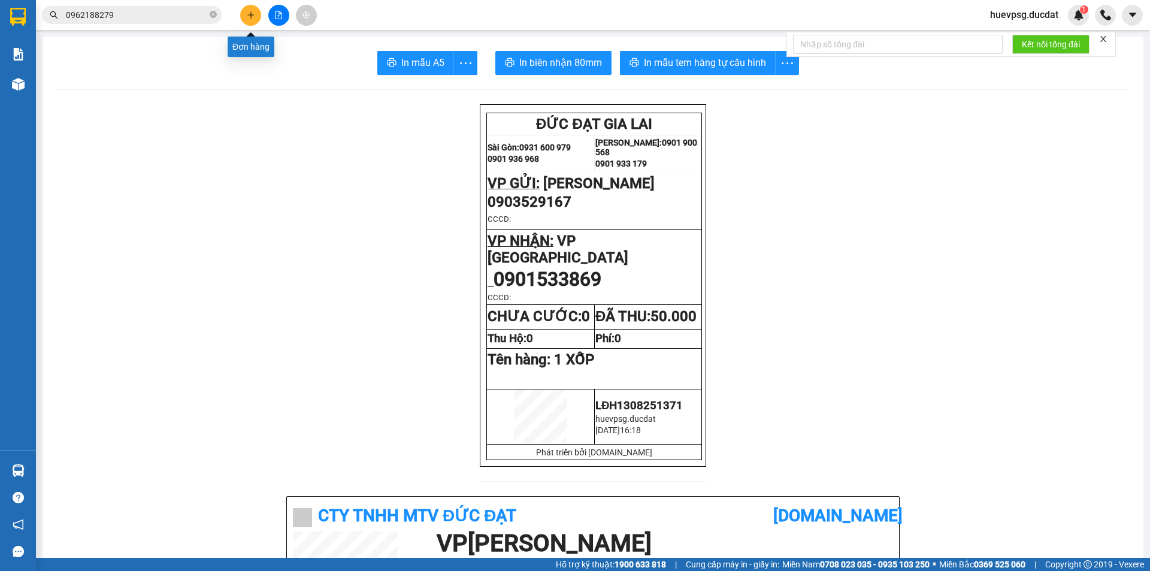
click at [252, 13] on icon "plus" at bounding box center [251, 15] width 8 height 8
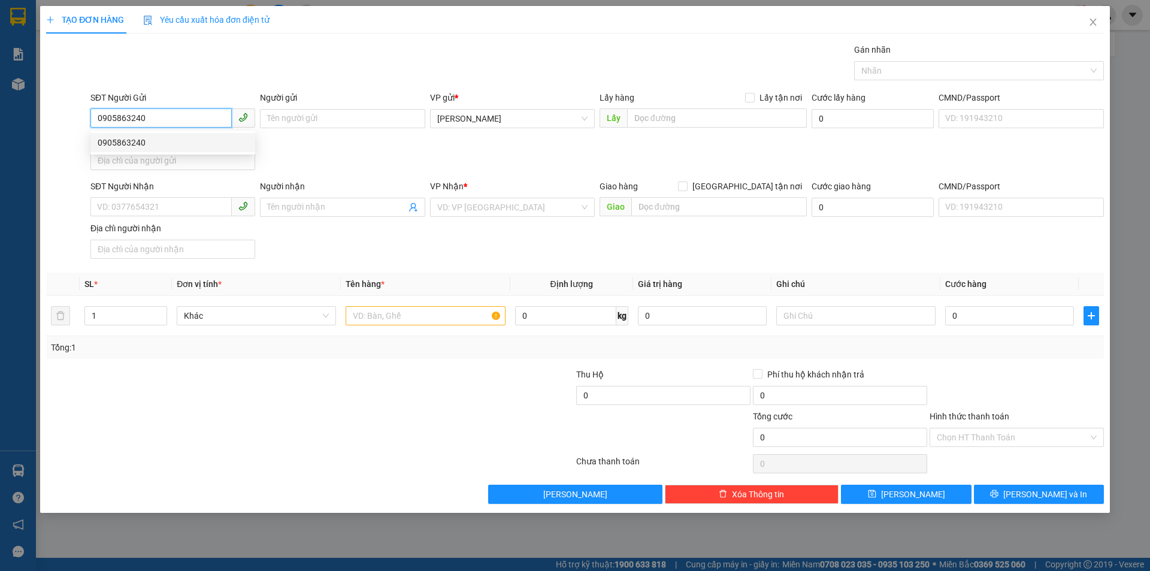
click at [132, 141] on div "0905863240" at bounding box center [173, 142] width 150 height 13
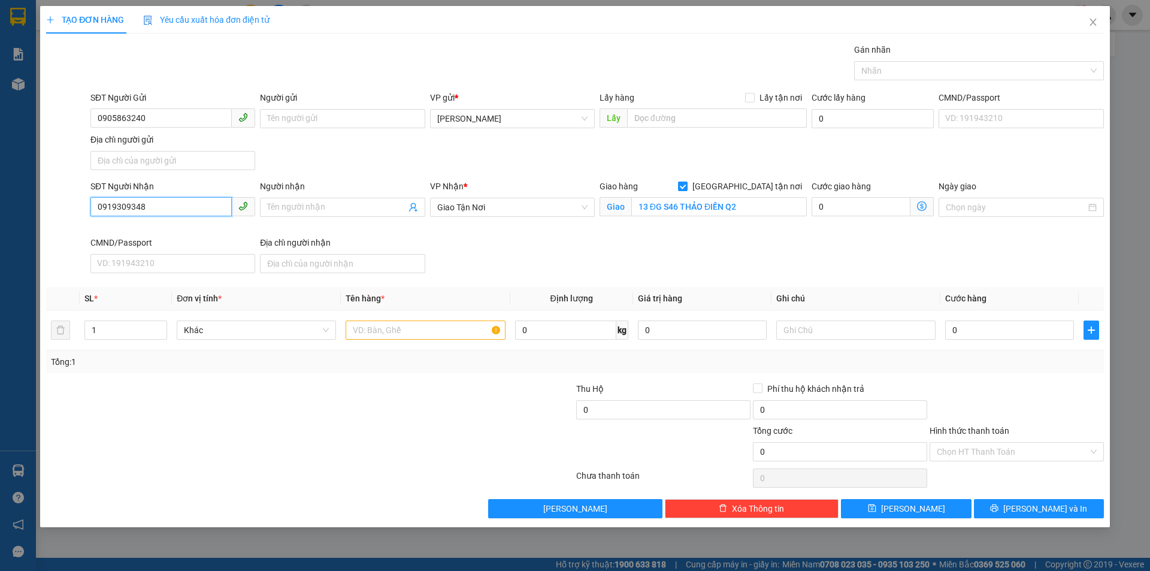
click at [173, 205] on input "0919309348" at bounding box center [160, 206] width 141 height 19
click at [1094, 20] on icon "close" at bounding box center [1094, 22] width 10 height 10
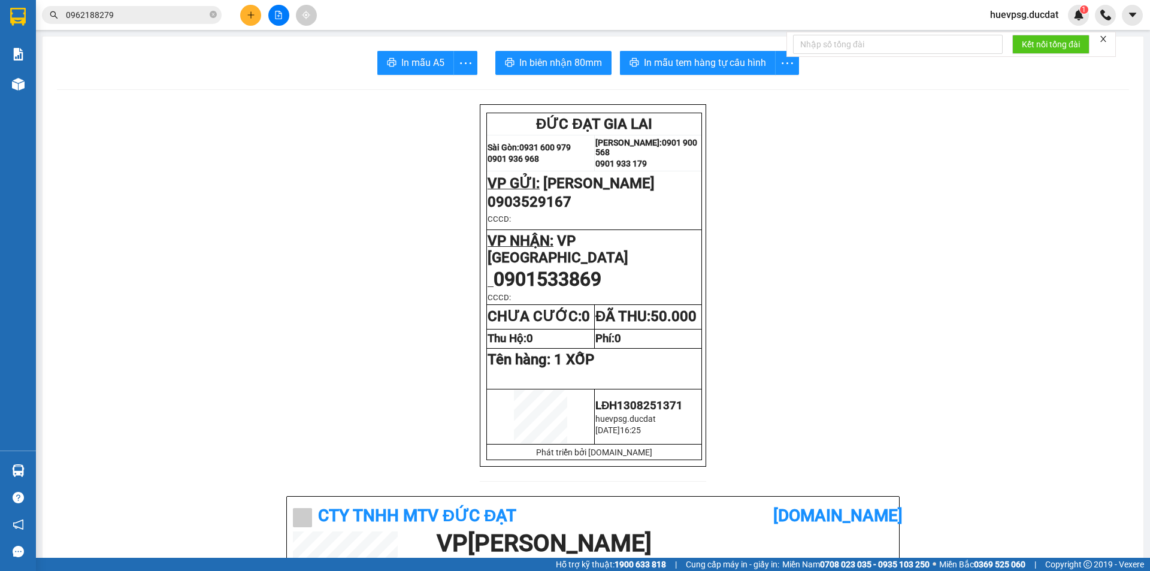
click at [182, 11] on input "0962188279" at bounding box center [136, 14] width 141 height 13
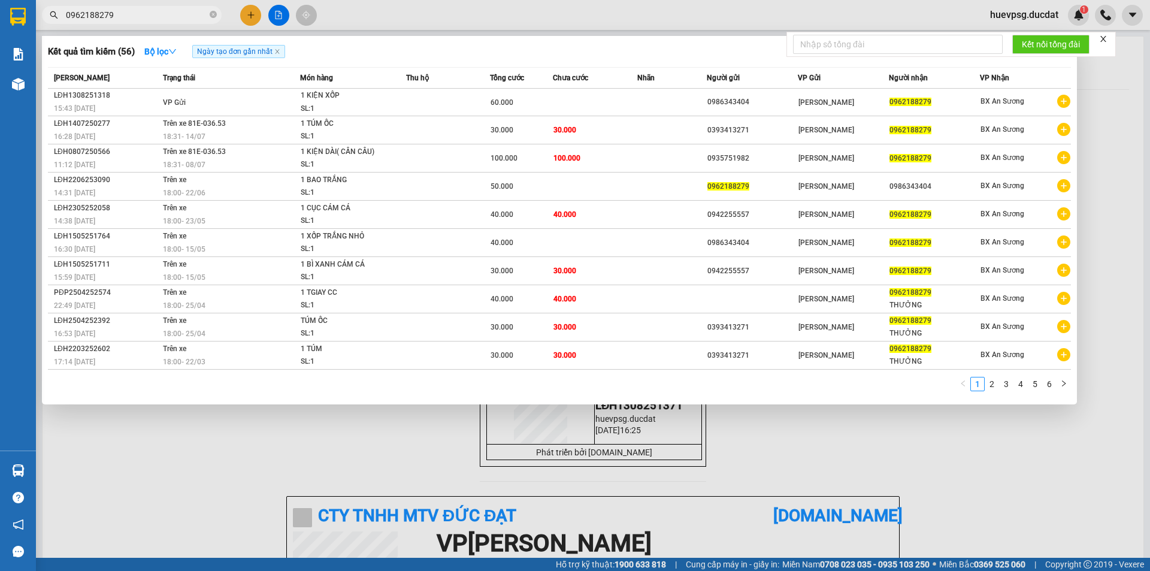
click at [181, 11] on input "0962188279" at bounding box center [136, 14] width 141 height 13
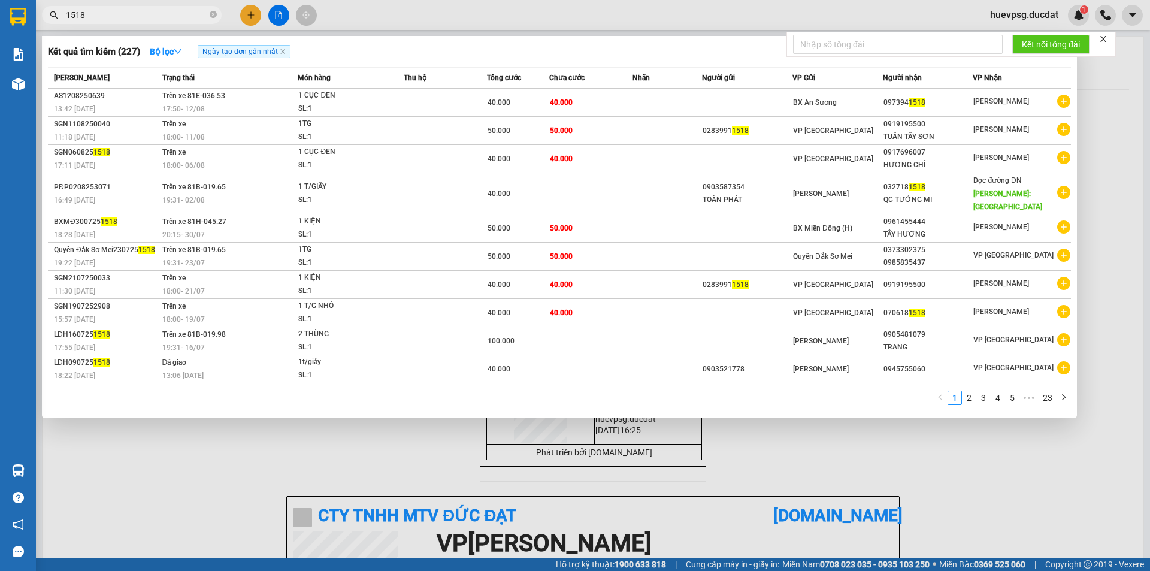
click at [67, 19] on input "1518" at bounding box center [136, 14] width 141 height 13
click at [251, 16] on div at bounding box center [575, 285] width 1150 height 571
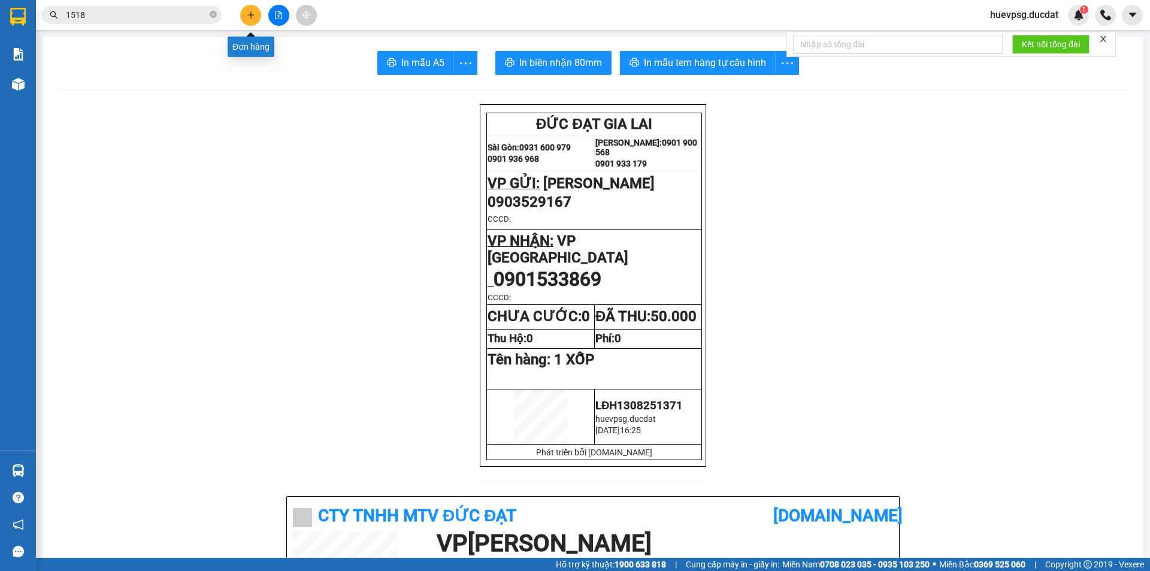
click at [248, 16] on icon "plus" at bounding box center [251, 15] width 8 height 8
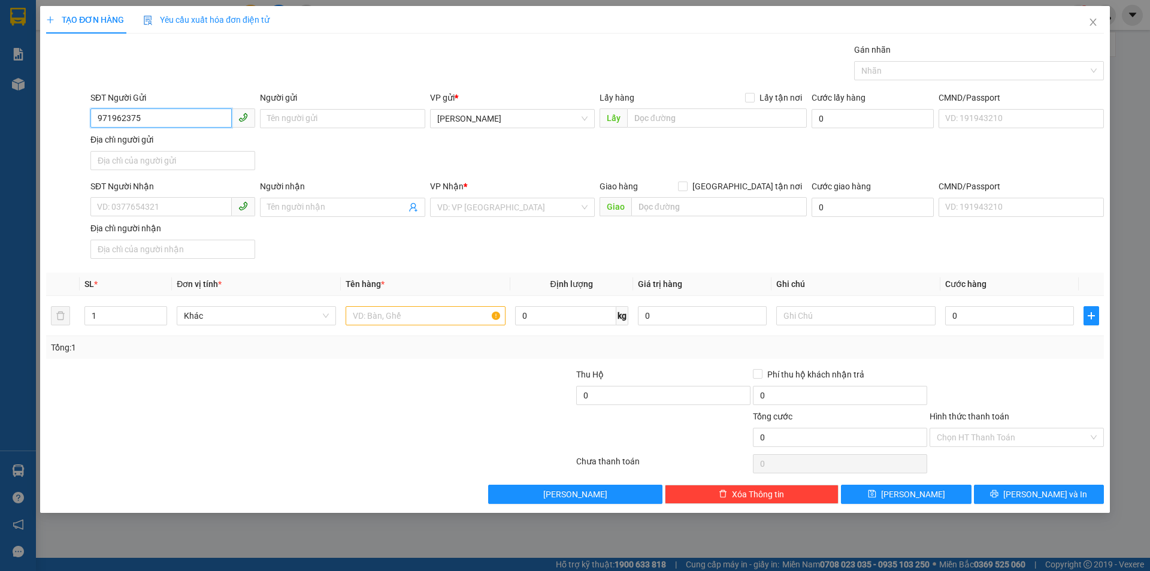
click at [95, 119] on input "971962375" at bounding box center [160, 117] width 141 height 19
click at [183, 140] on div "0971962375" at bounding box center [173, 142] width 150 height 13
click at [121, 212] on input "0905026711" at bounding box center [160, 206] width 141 height 19
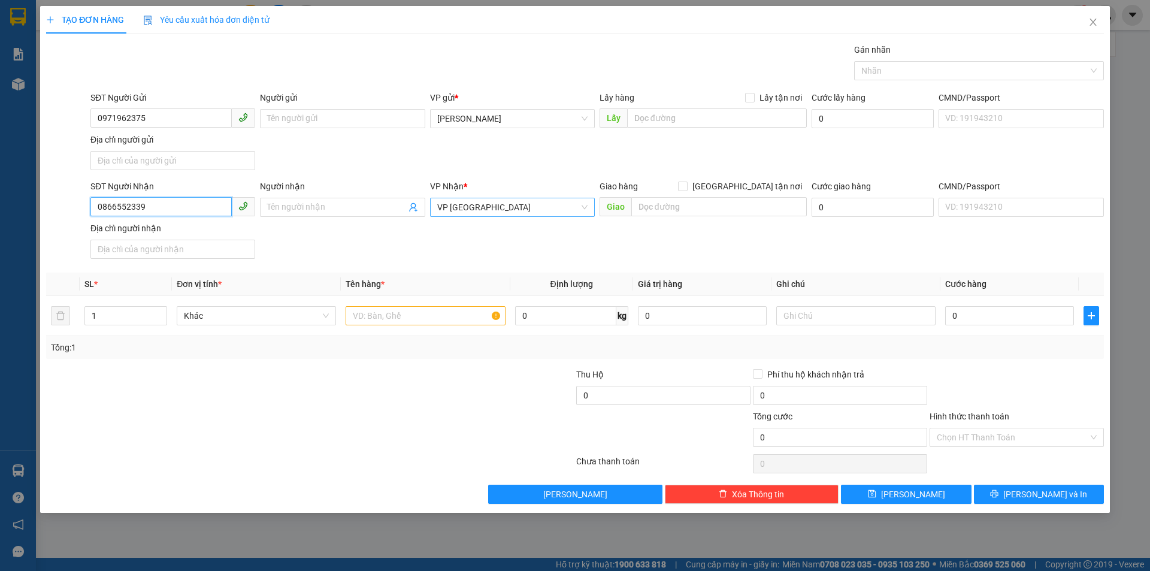
click at [459, 203] on span "VP [GEOGRAPHIC_DATA]" at bounding box center [512, 207] width 150 height 18
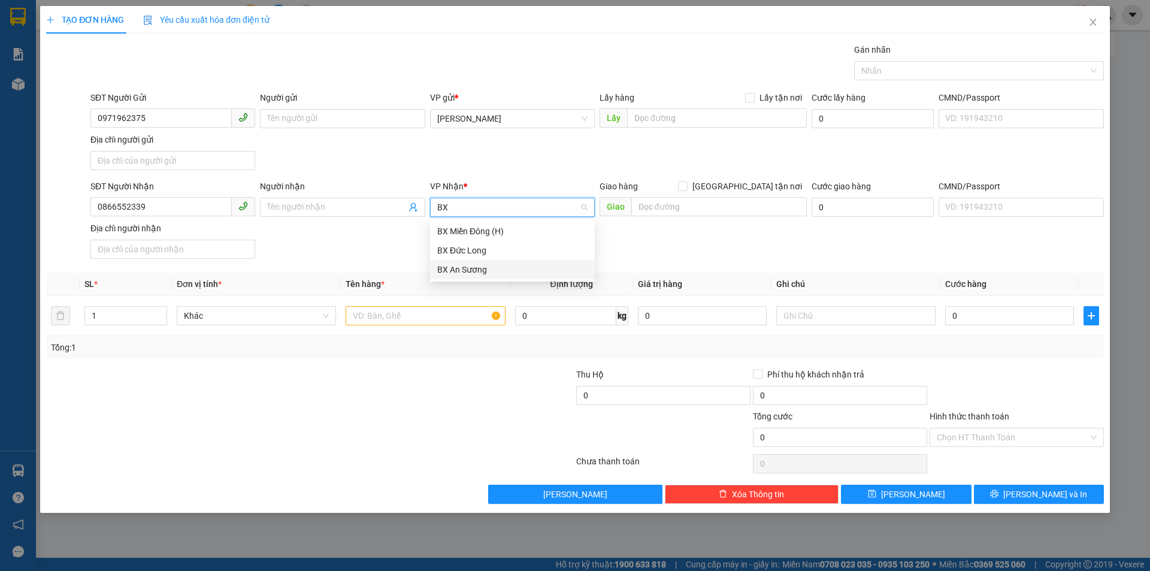
click at [461, 265] on div "BX An Sương" at bounding box center [512, 269] width 150 height 13
click at [449, 310] on input "text" at bounding box center [425, 315] width 159 height 19
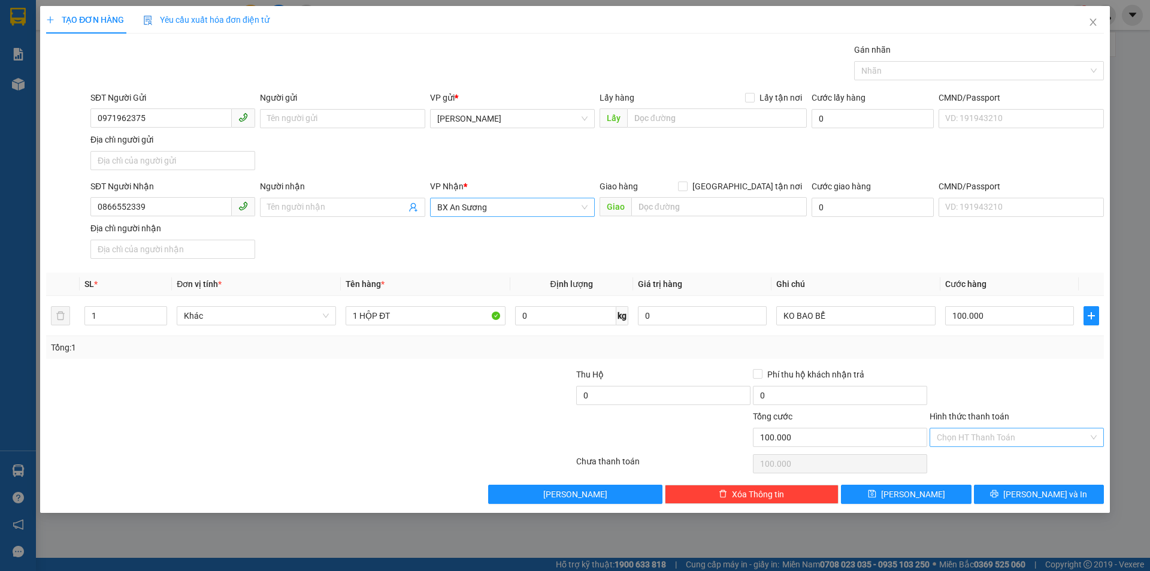
click at [1020, 445] on input "Hình thức thanh toán" at bounding box center [1013, 437] width 152 height 18
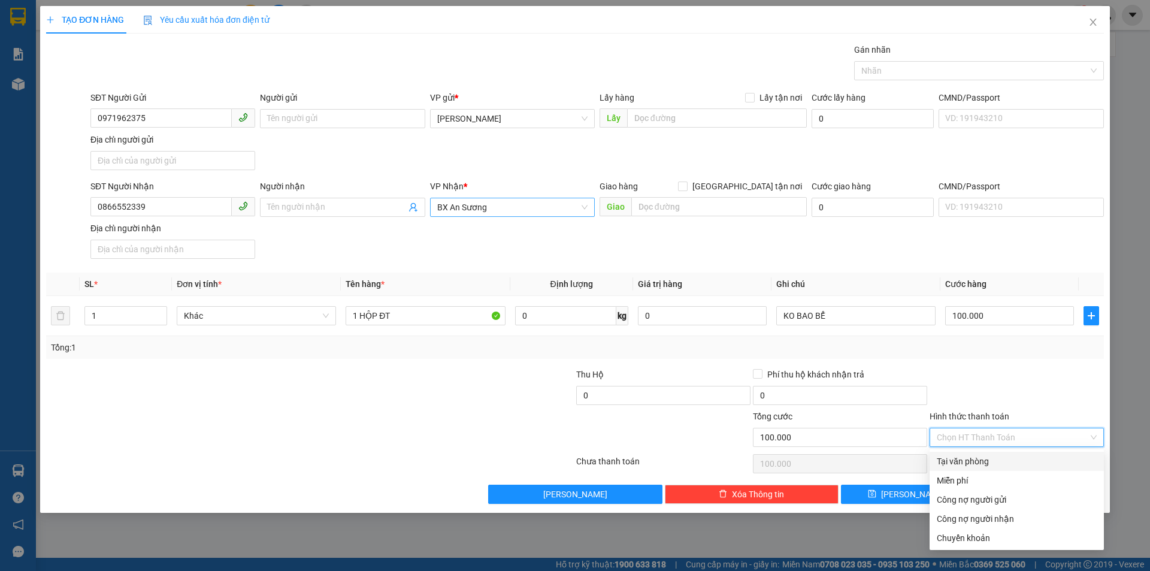
drag, startPoint x: 1020, startPoint y: 458, endPoint x: 1035, endPoint y: 479, distance: 25.4
click at [1021, 458] on div "Tại văn phòng" at bounding box center [1017, 461] width 160 height 13
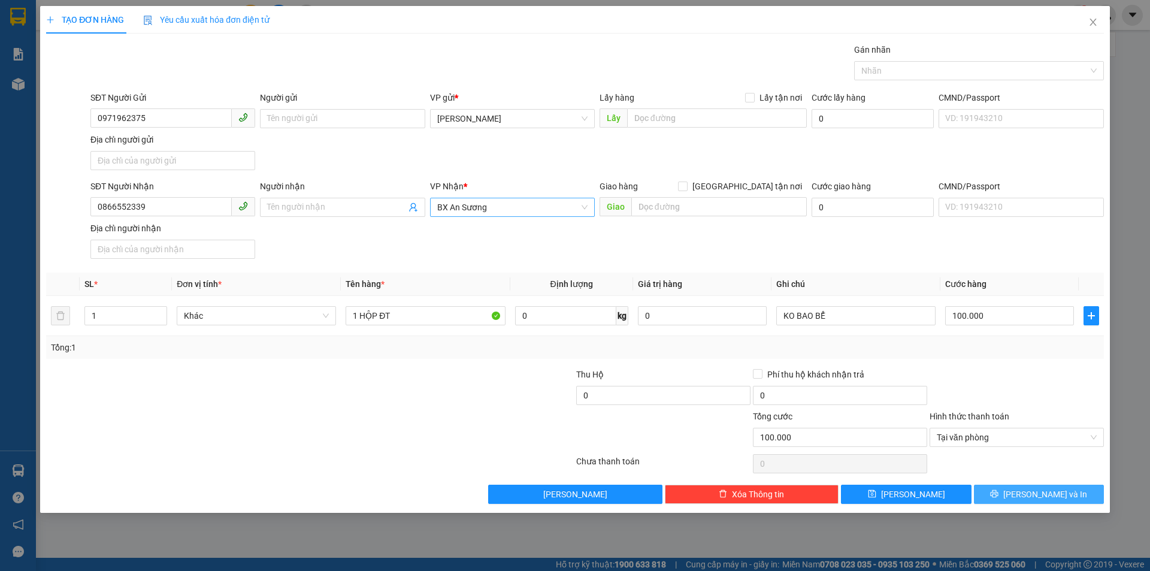
click at [1044, 491] on span "[PERSON_NAME] và In" at bounding box center [1046, 494] width 84 height 13
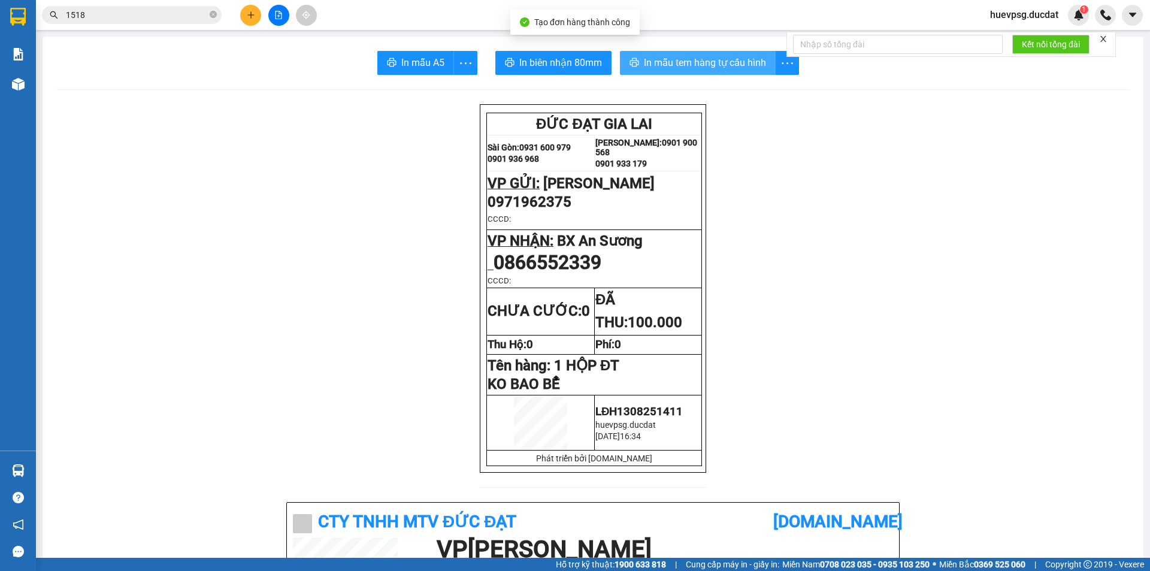
click at [685, 59] on span "In mẫu tem hàng tự cấu hình" at bounding box center [705, 62] width 122 height 15
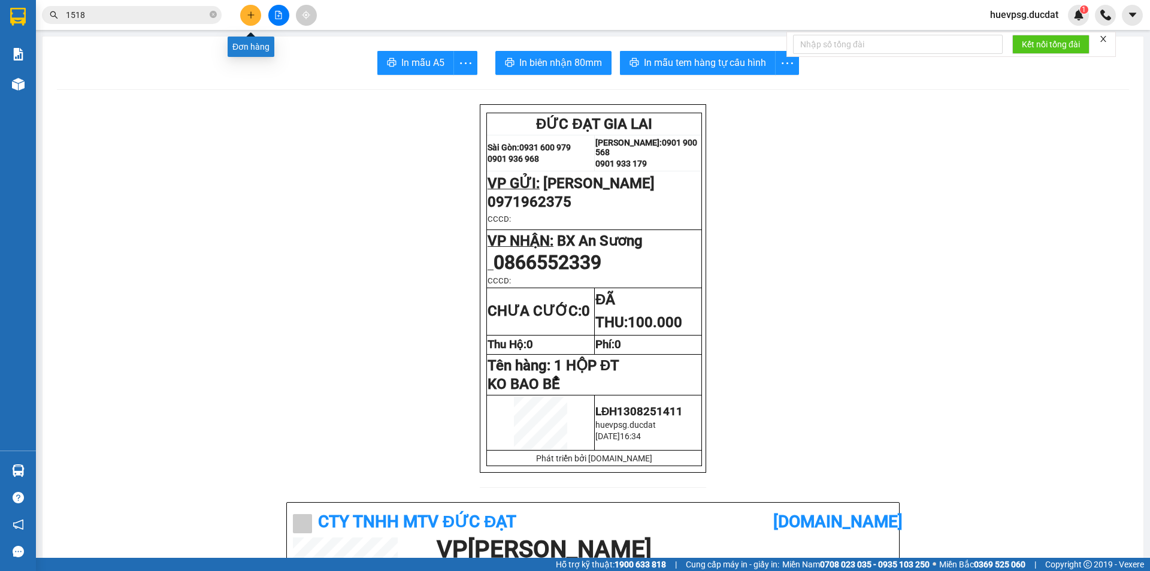
click at [243, 8] on button at bounding box center [250, 15] width 21 height 21
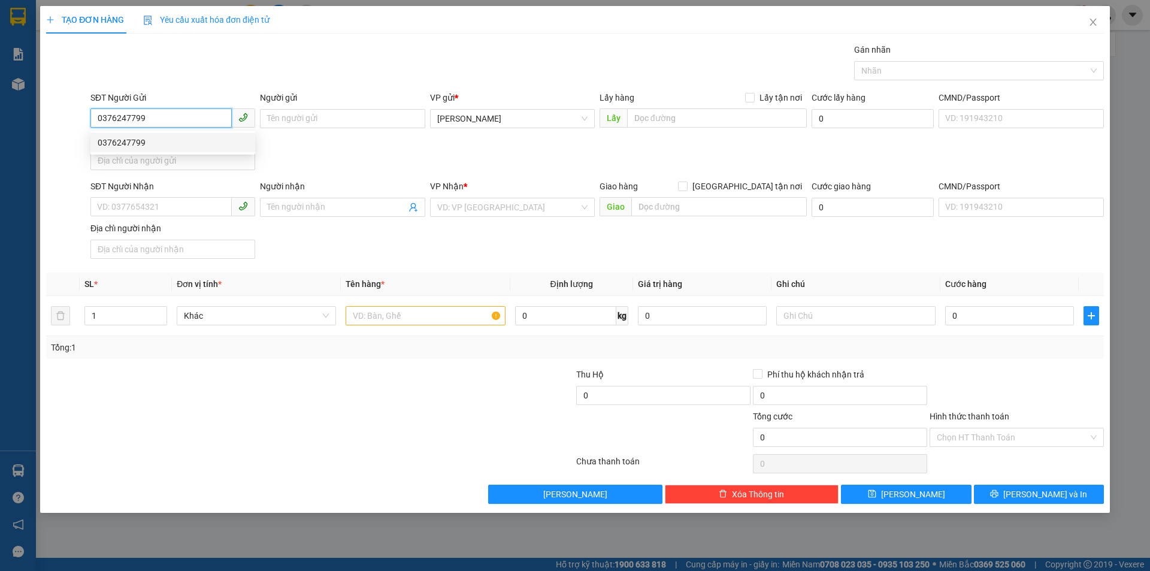
click at [148, 140] on div "0376247799" at bounding box center [173, 142] width 150 height 13
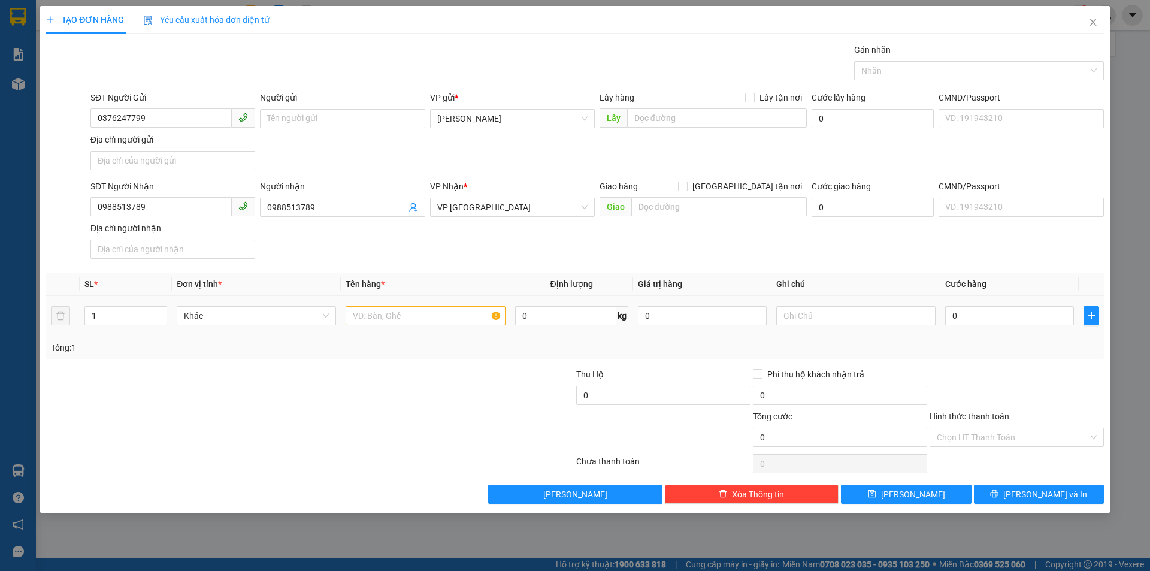
click at [383, 306] on div at bounding box center [425, 316] width 159 height 24
click at [382, 313] on input "text" at bounding box center [425, 315] width 159 height 19
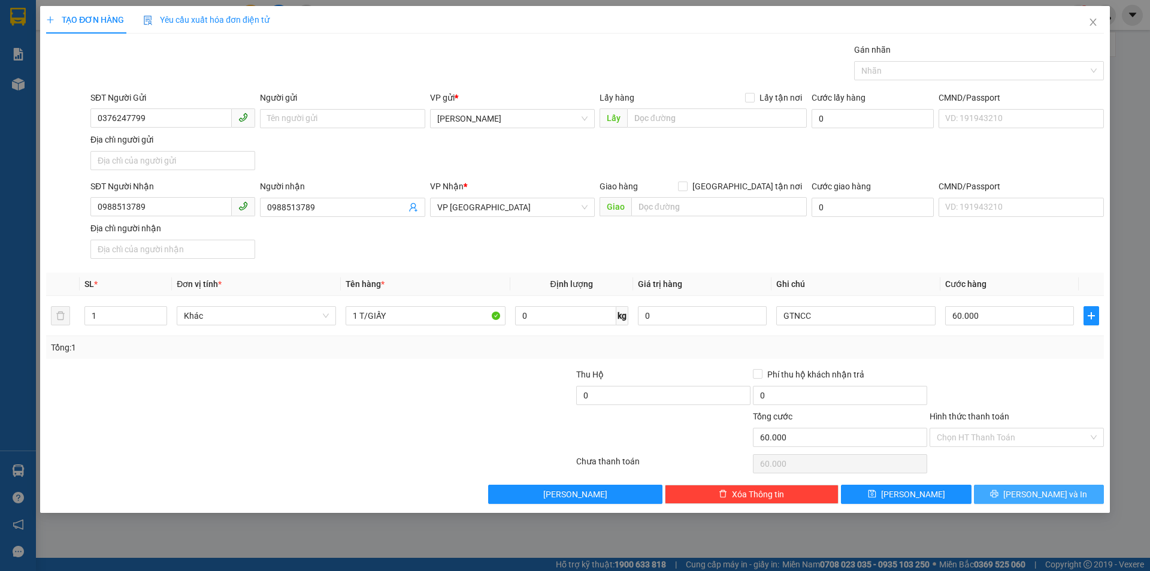
click at [1064, 485] on button "[PERSON_NAME] và In" at bounding box center [1039, 494] width 130 height 19
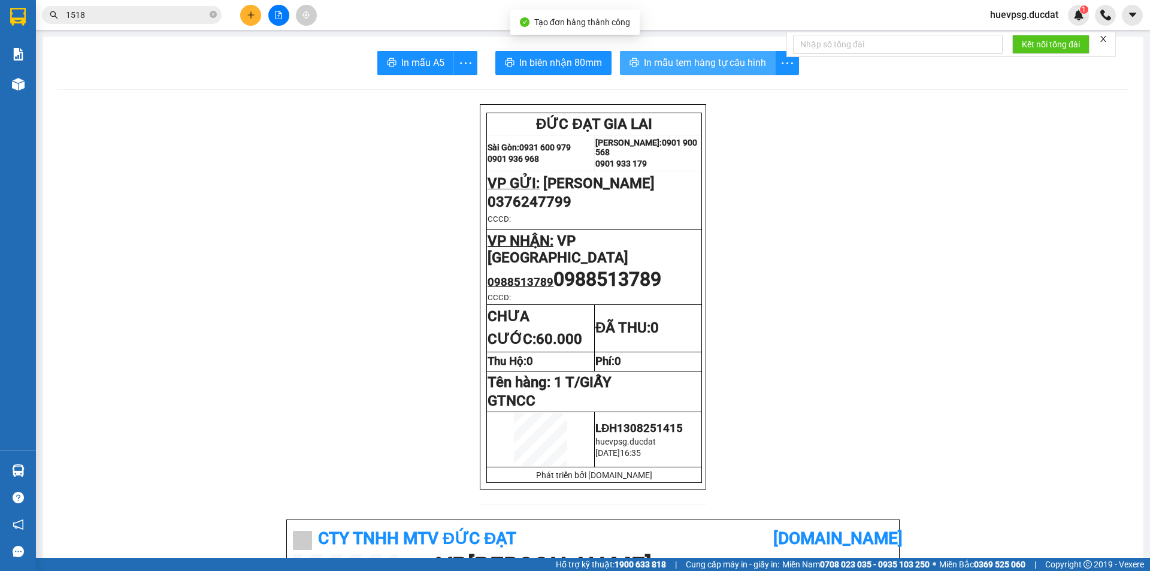
click at [712, 61] on span "In mẫu tem hàng tự cấu hình" at bounding box center [705, 62] width 122 height 15
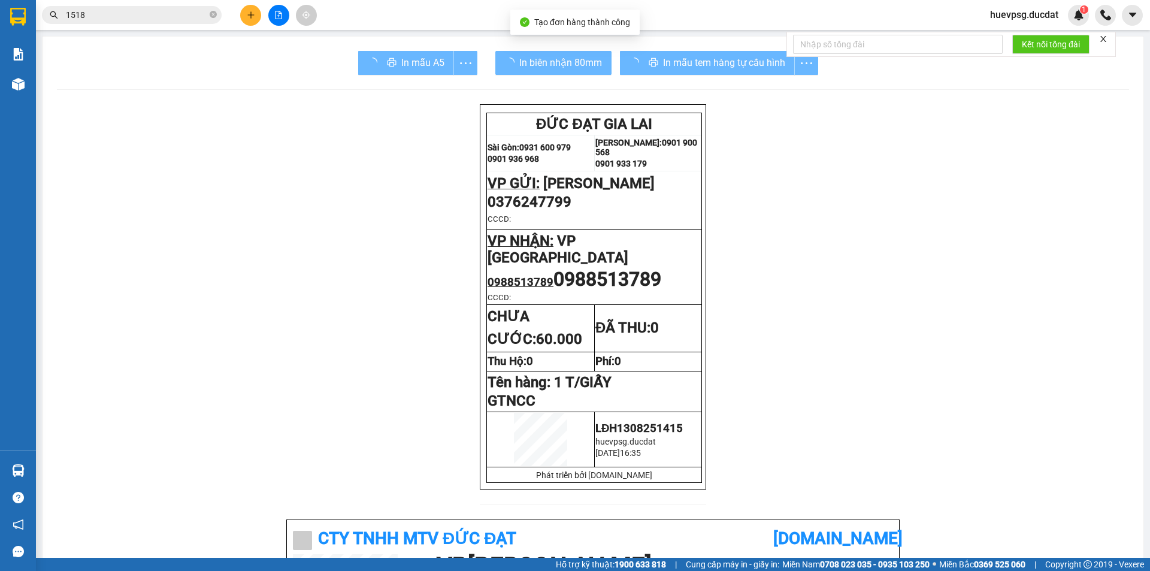
click at [243, 13] on button at bounding box center [250, 15] width 21 height 21
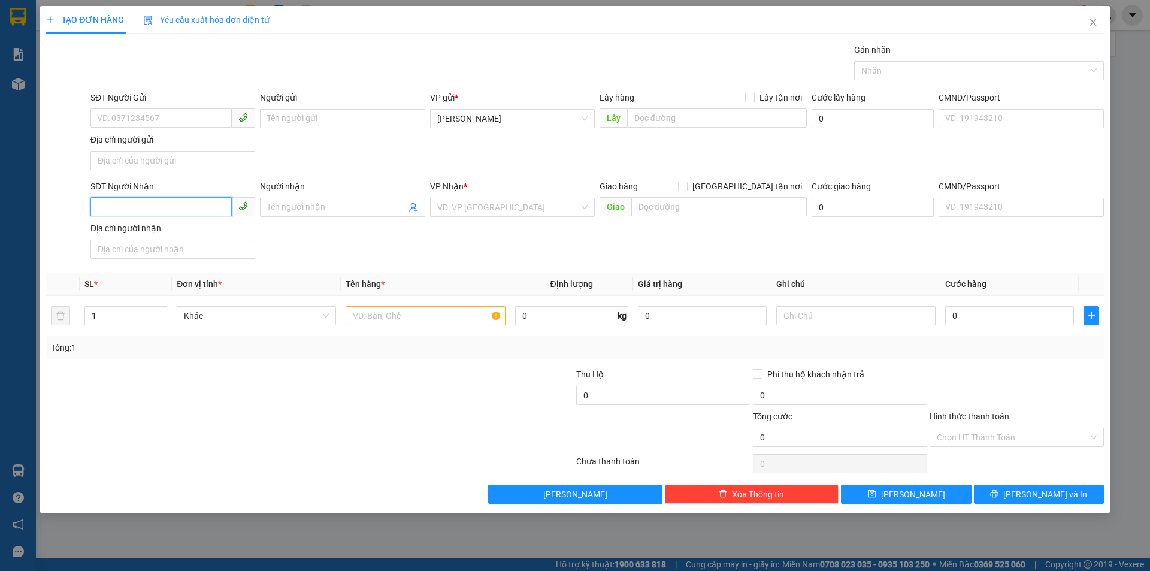
click at [224, 206] on input "SĐT Người Nhận" at bounding box center [160, 206] width 141 height 19
click at [506, 204] on input "search" at bounding box center [508, 207] width 142 height 18
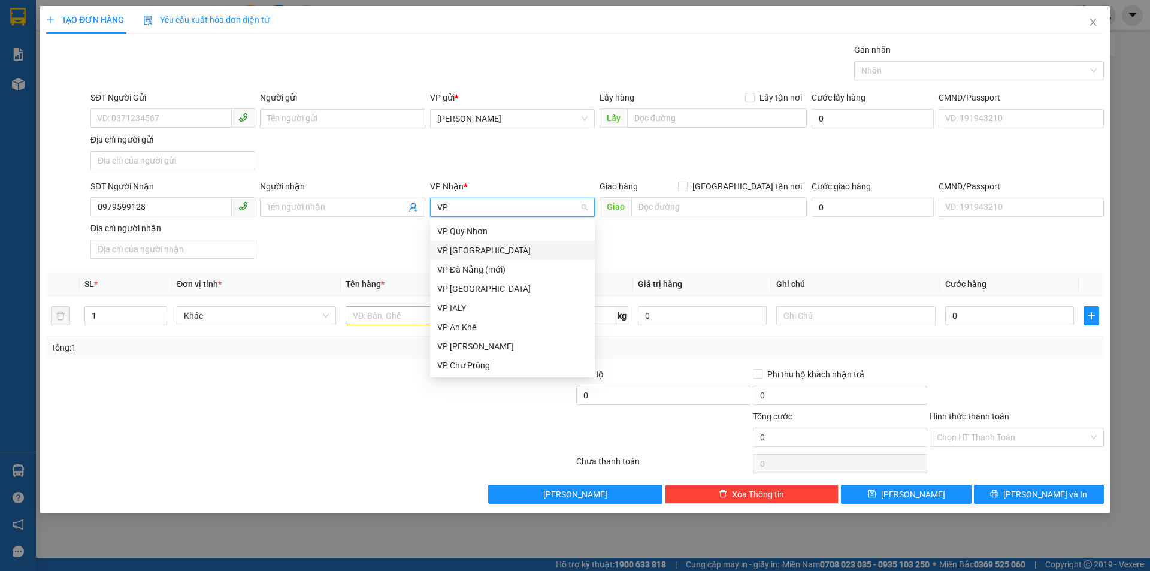
click at [476, 249] on div "VP [GEOGRAPHIC_DATA]" at bounding box center [512, 250] width 150 height 13
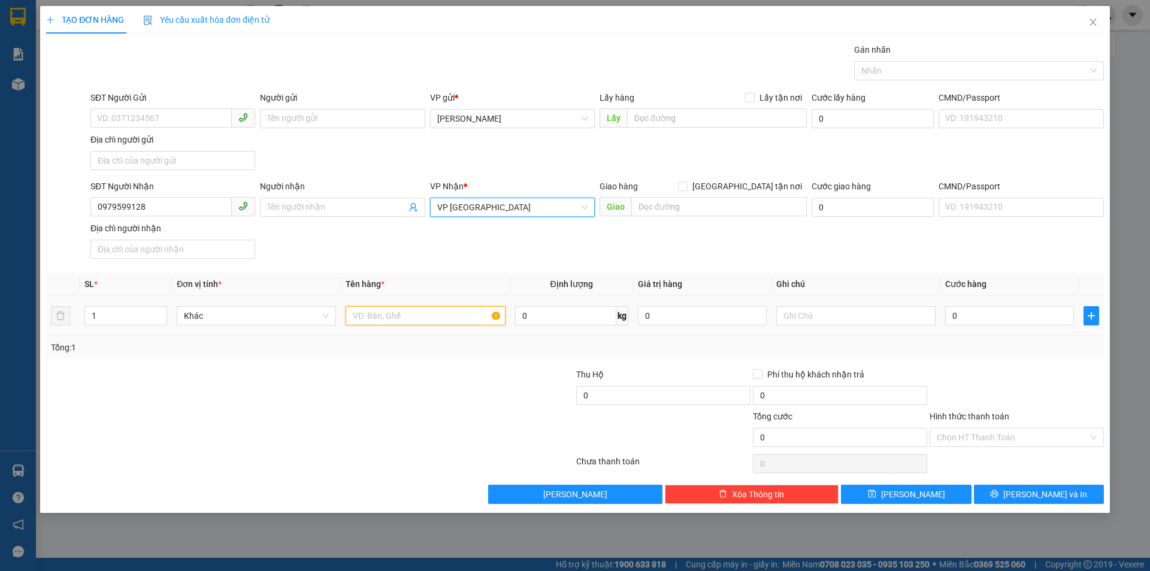
click at [436, 320] on input "text" at bounding box center [425, 315] width 159 height 19
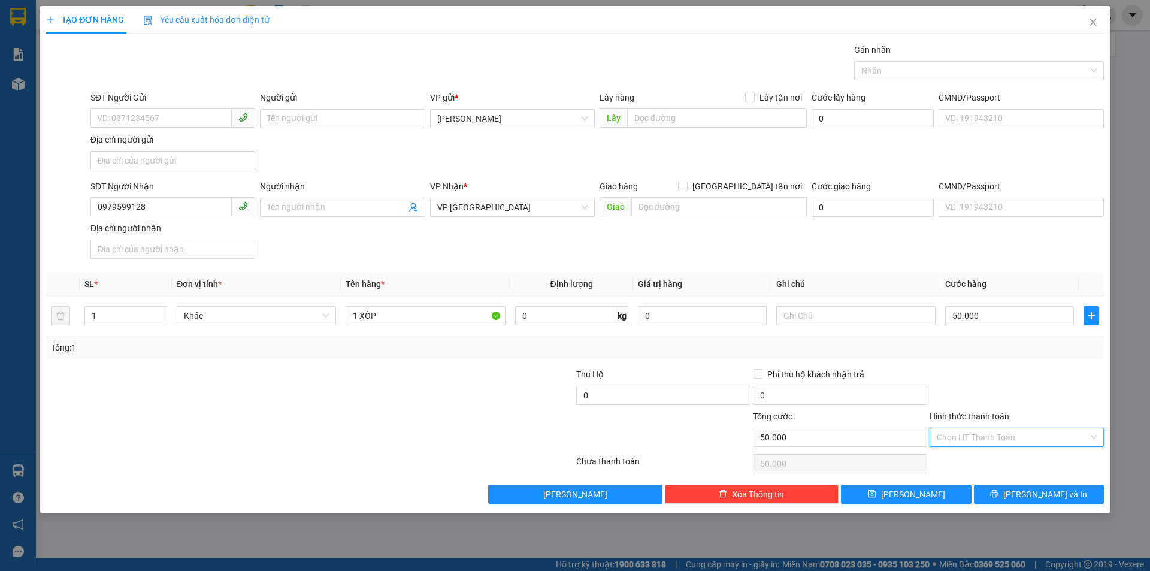
click at [993, 445] on input "Hình thức thanh toán" at bounding box center [1013, 437] width 152 height 18
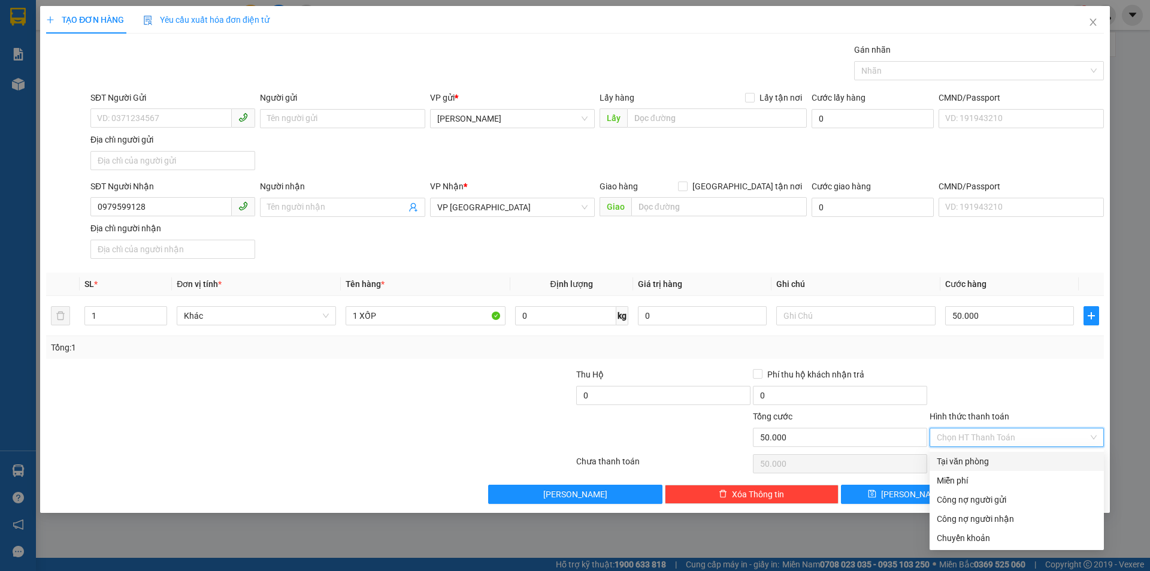
click at [989, 457] on div "Tại văn phòng" at bounding box center [1017, 461] width 160 height 13
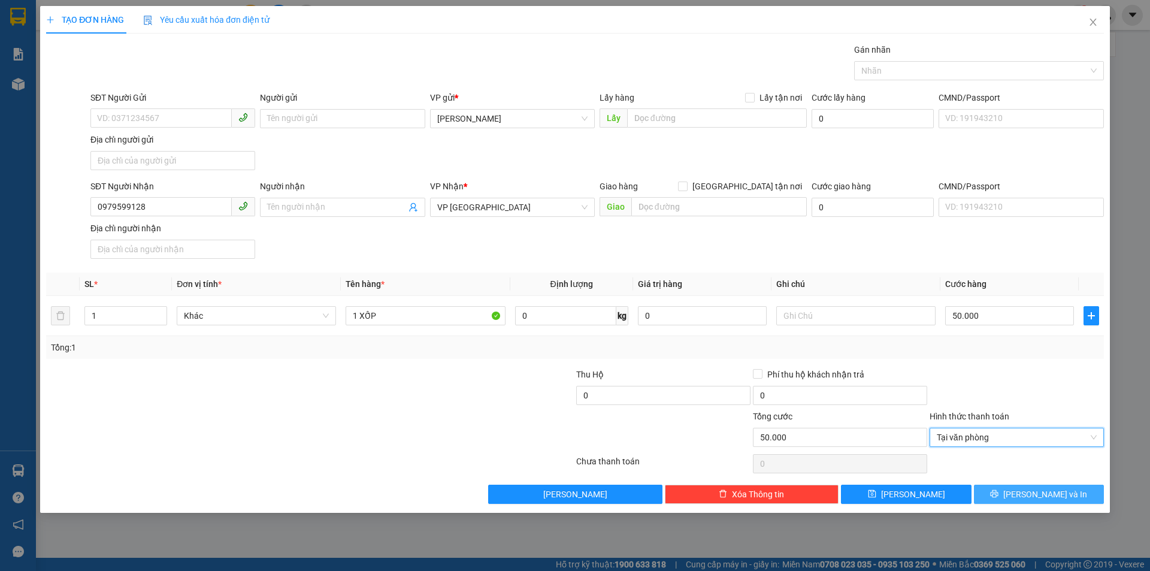
click at [1032, 497] on span "[PERSON_NAME] và In" at bounding box center [1046, 494] width 84 height 13
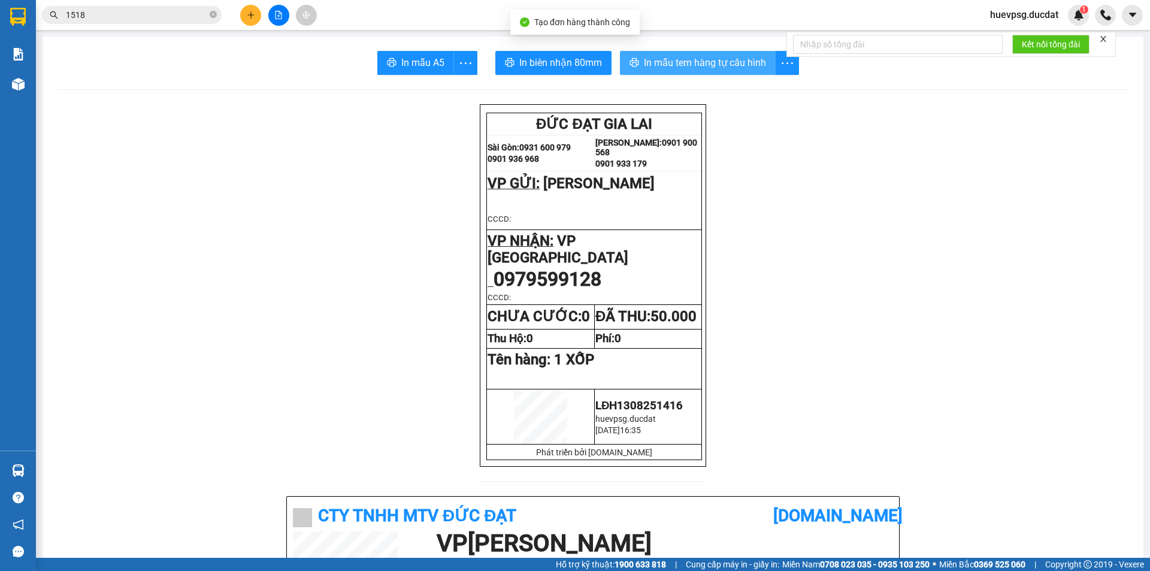
click at [690, 67] on span "In mẫu tem hàng tự cấu hình" at bounding box center [705, 62] width 122 height 15
click at [257, 16] on button at bounding box center [250, 15] width 21 height 21
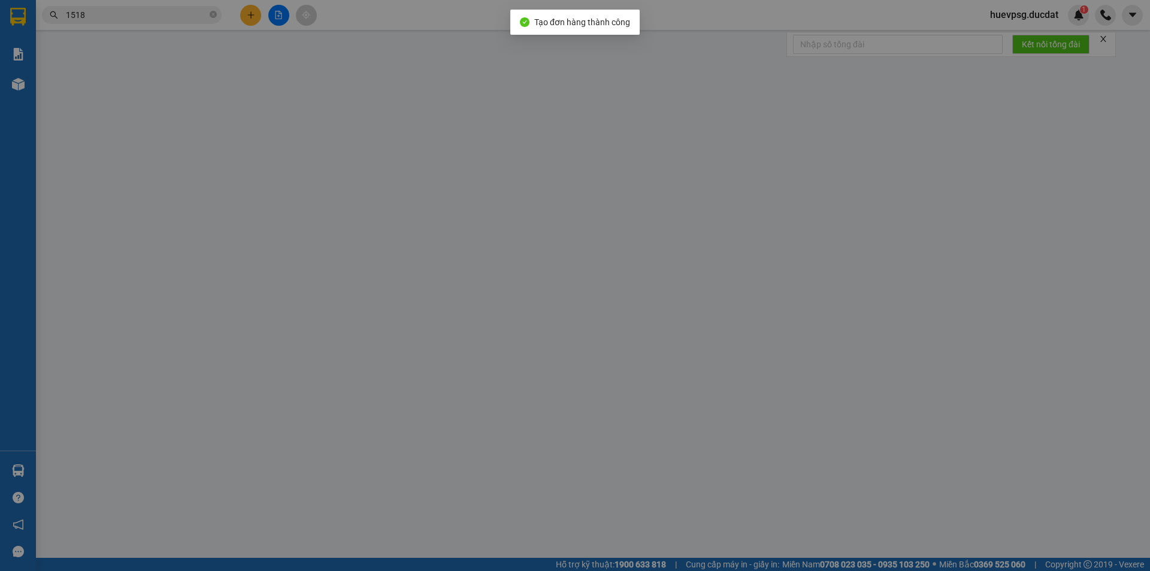
click at [256, 16] on span "Yêu cầu xuất hóa đơn điện tử" at bounding box center [206, 20] width 126 height 10
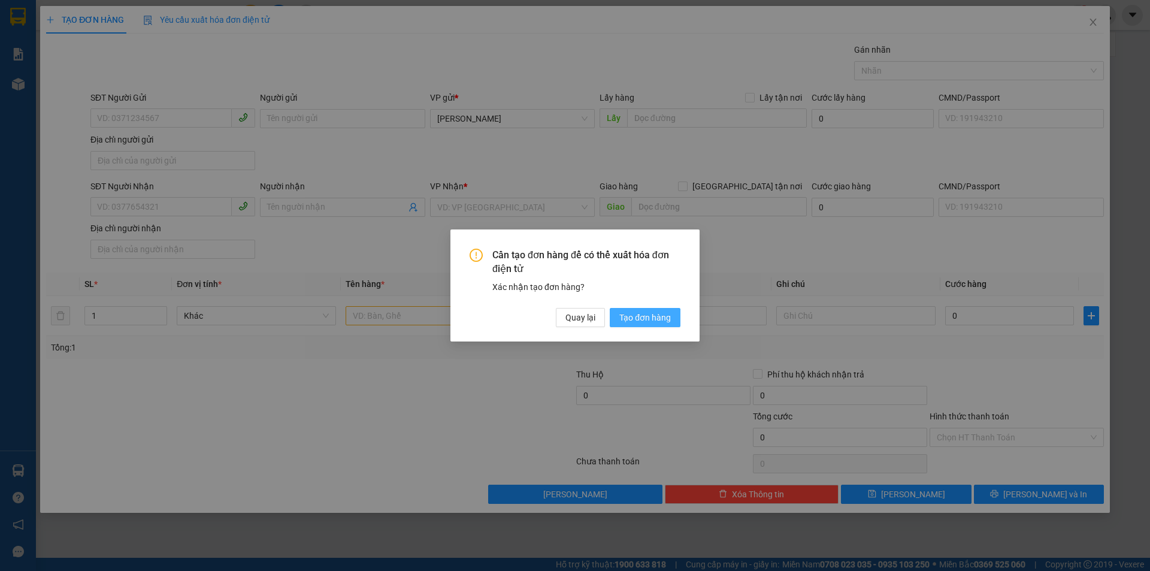
click at [621, 319] on span "Tạo đơn hàng" at bounding box center [646, 317] width 52 height 13
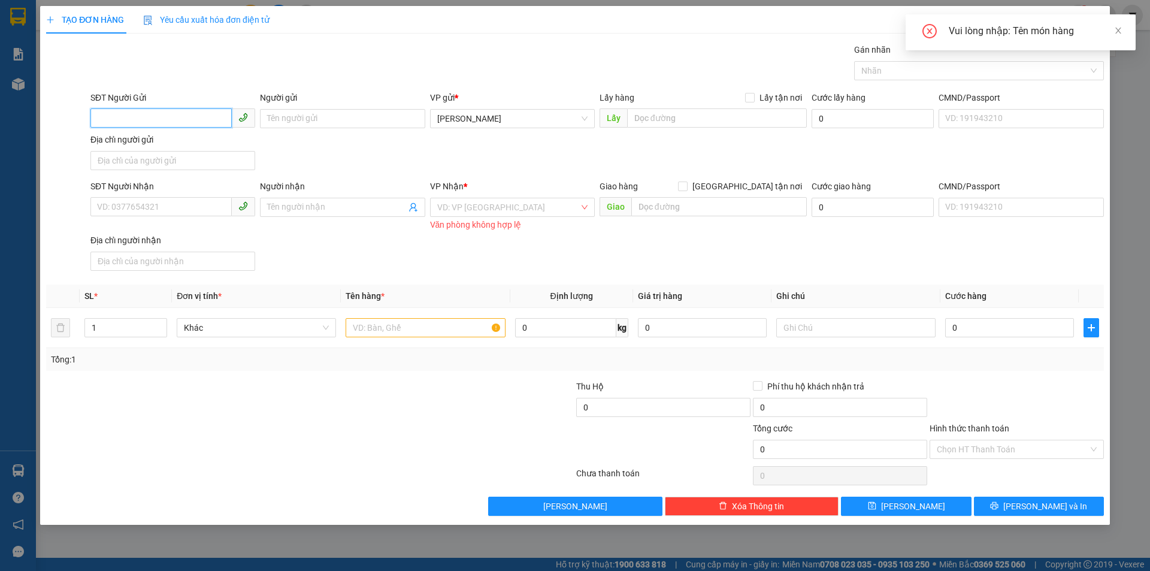
click at [139, 113] on input "SĐT Người Gửi" at bounding box center [160, 117] width 141 height 19
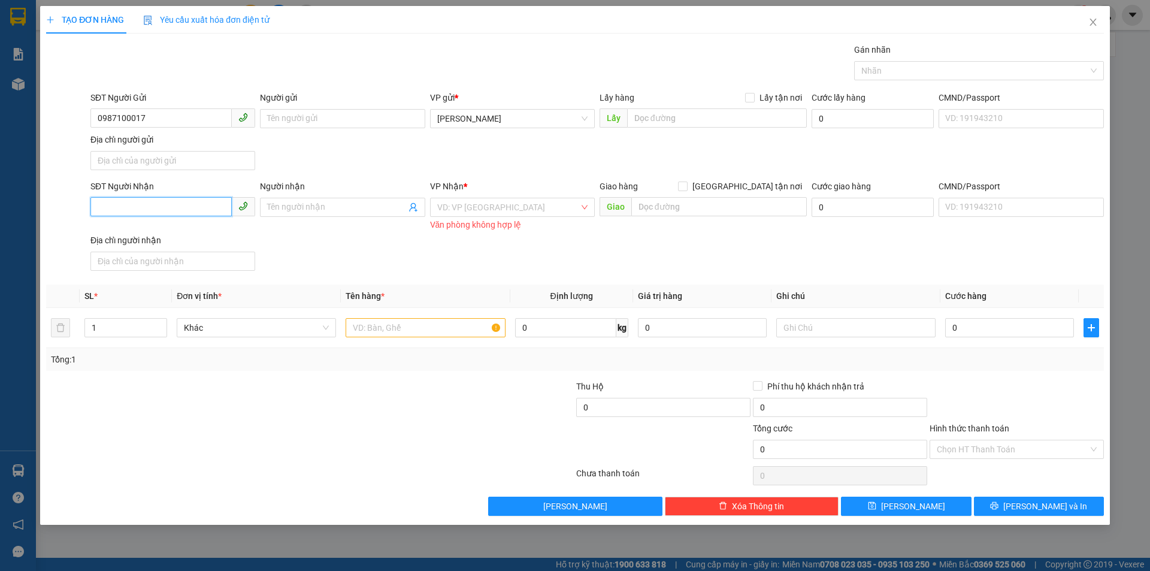
click at [144, 208] on input "SĐT Người Nhận" at bounding box center [160, 206] width 141 height 19
drag, startPoint x: 545, startPoint y: 199, endPoint x: 536, endPoint y: 201, distance: 9.8
click at [544, 199] on input "search" at bounding box center [508, 207] width 142 height 18
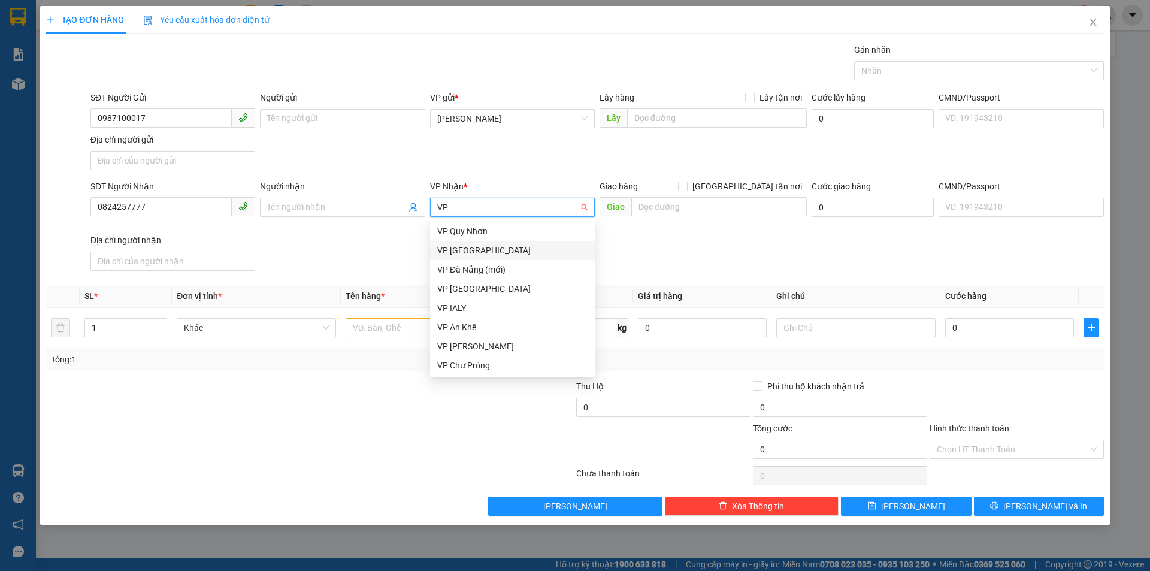
click at [518, 250] on div "VP [GEOGRAPHIC_DATA]" at bounding box center [512, 250] width 150 height 13
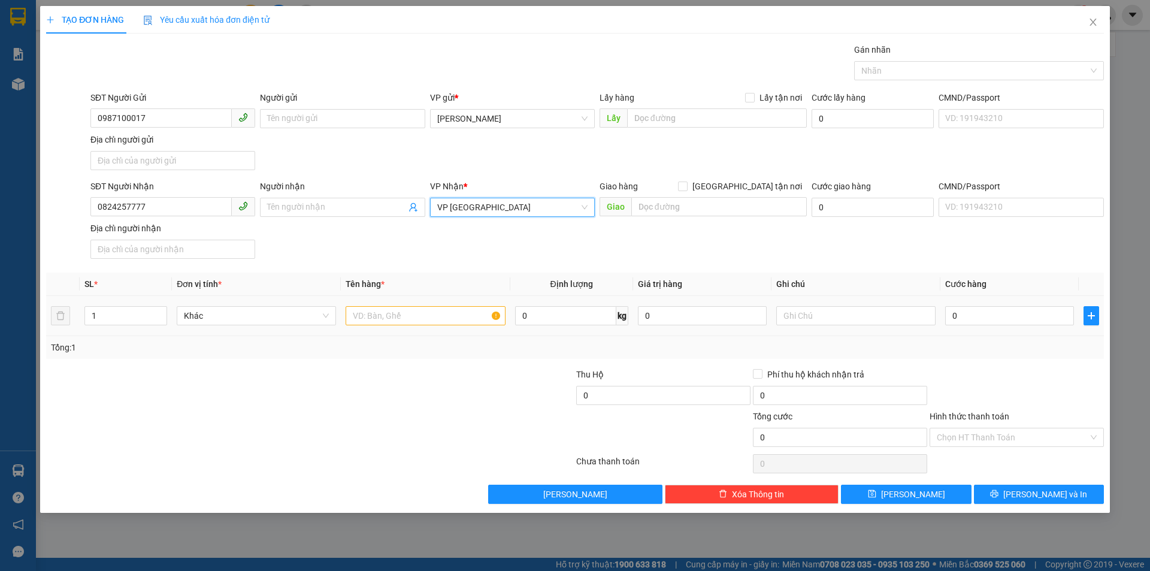
click at [448, 328] on td at bounding box center [425, 316] width 169 height 40
click at [456, 319] on input "text" at bounding box center [425, 315] width 159 height 19
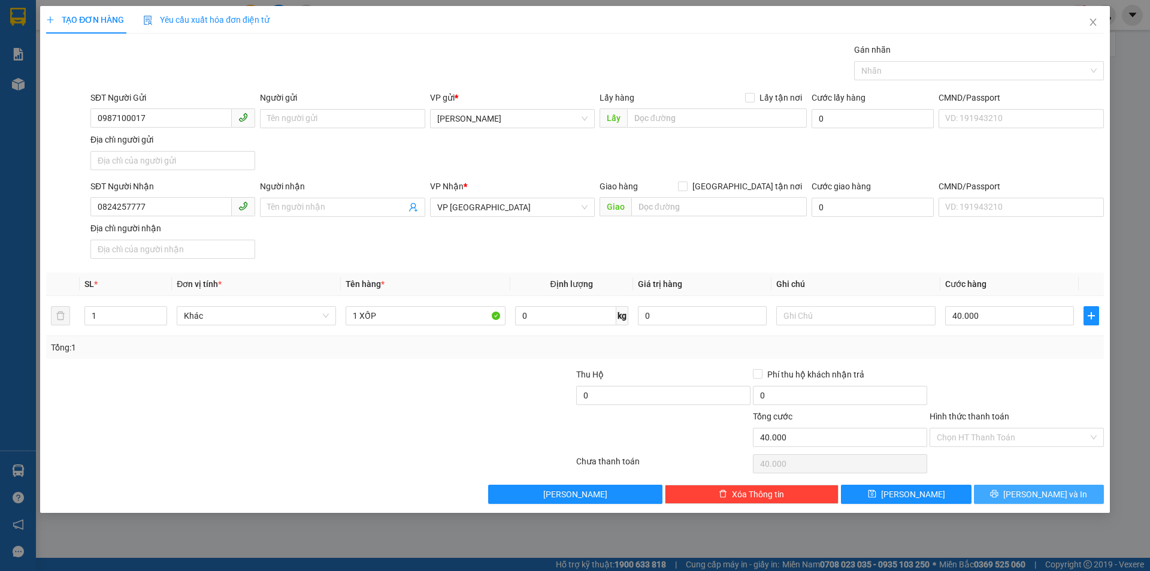
click at [1025, 495] on button "[PERSON_NAME] và In" at bounding box center [1039, 494] width 130 height 19
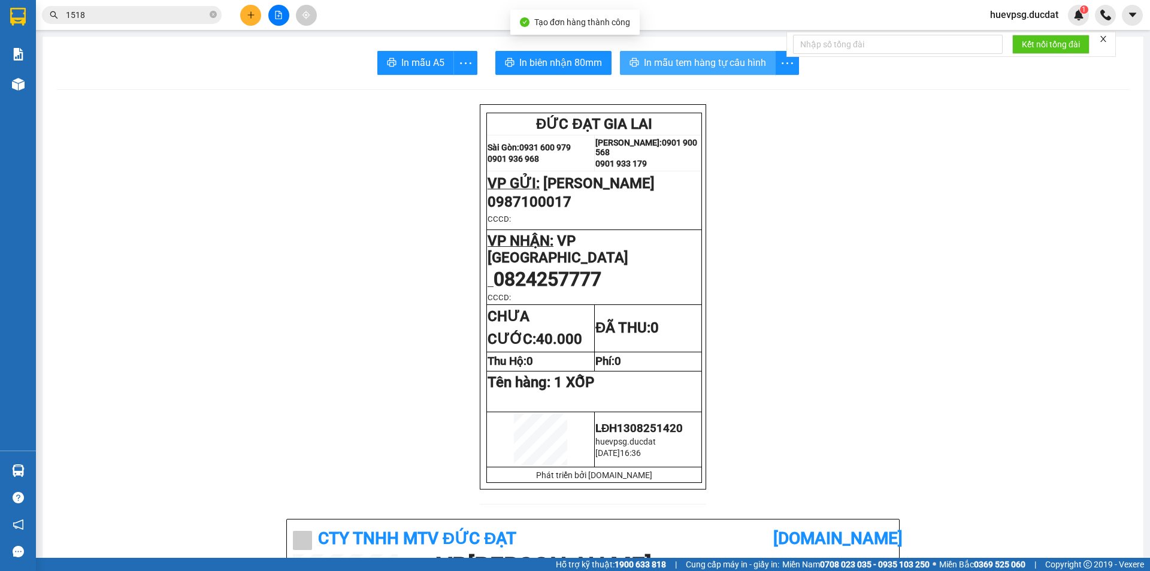
click at [741, 65] on span "In mẫu tem hàng tự cấu hình" at bounding box center [705, 62] width 122 height 15
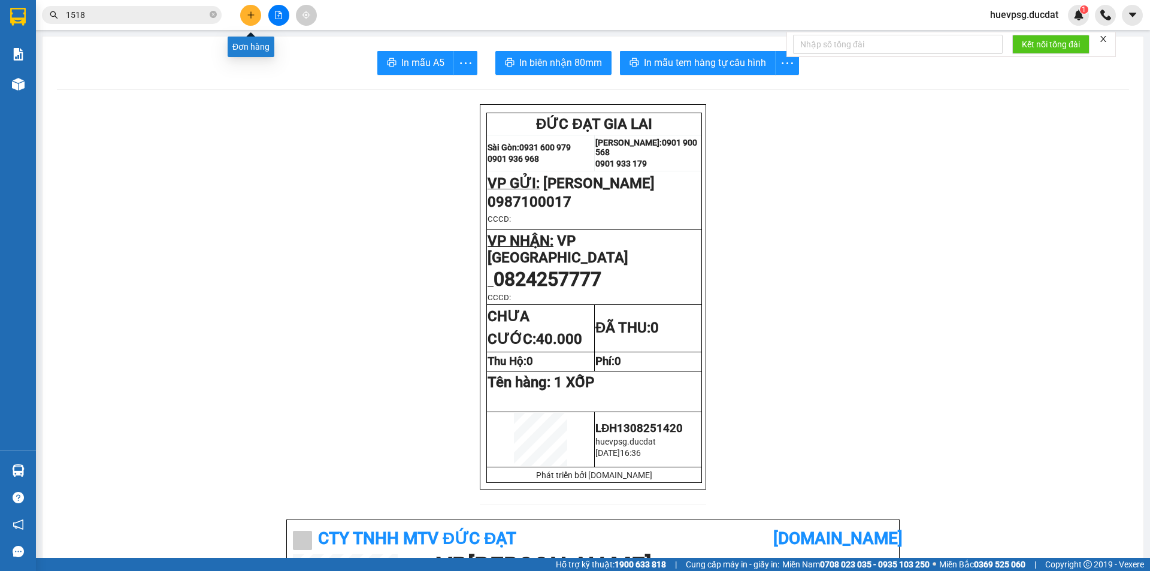
click at [253, 17] on icon "plus" at bounding box center [251, 15] width 8 height 8
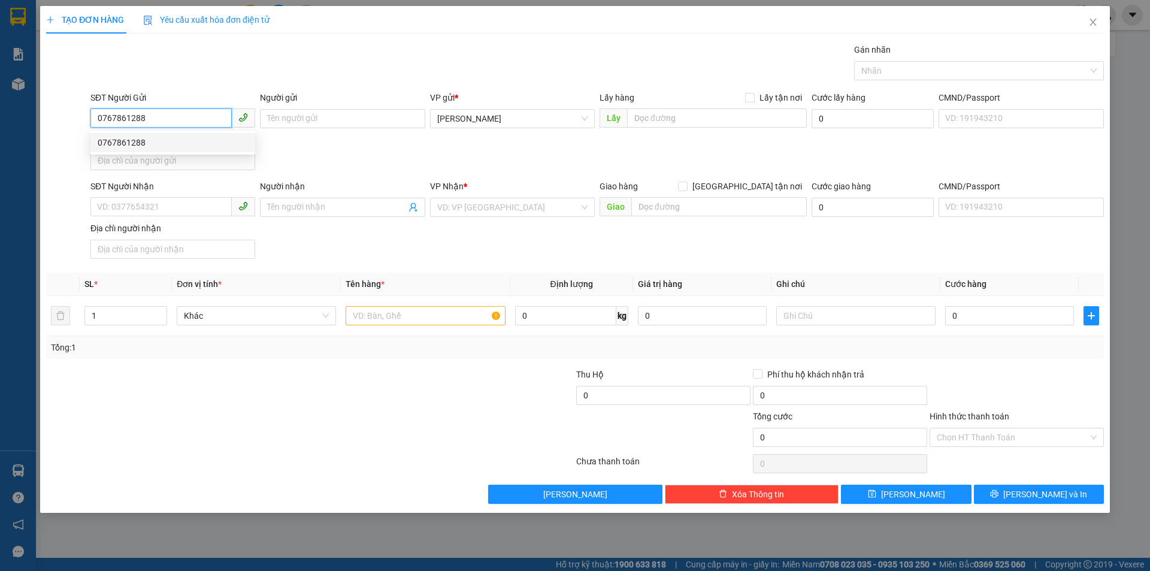
click at [158, 151] on div "0767861288" at bounding box center [172, 142] width 165 height 19
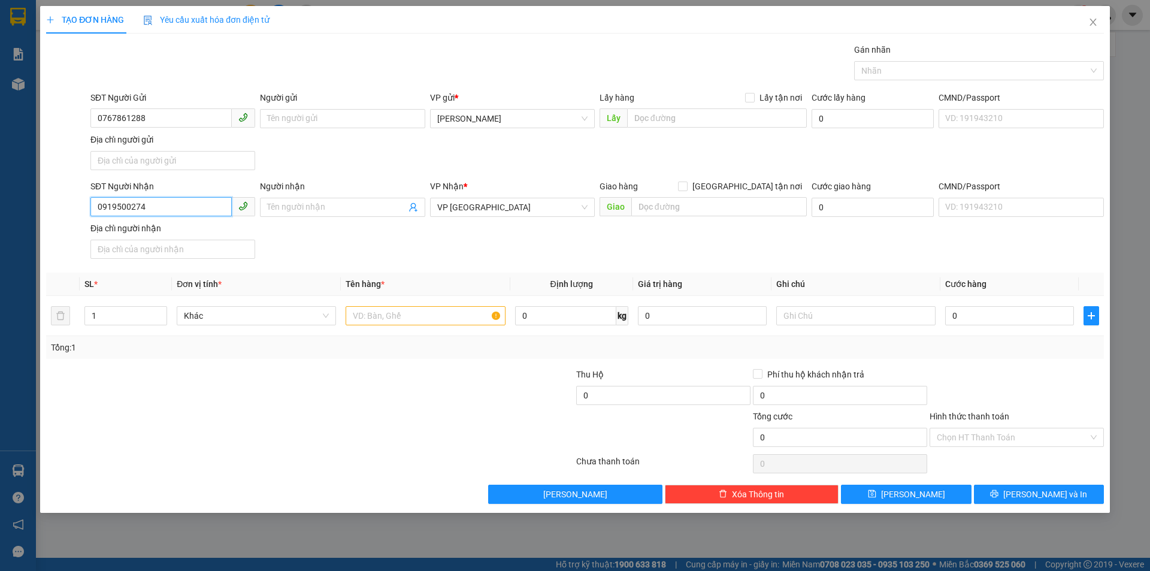
click at [193, 200] on input "0919500274" at bounding box center [160, 206] width 141 height 19
click at [137, 228] on div "0886069250" at bounding box center [173, 231] width 150 height 13
click at [449, 321] on input "text" at bounding box center [425, 315] width 159 height 19
click at [1029, 441] on input "Hình thức thanh toán" at bounding box center [1013, 437] width 152 height 18
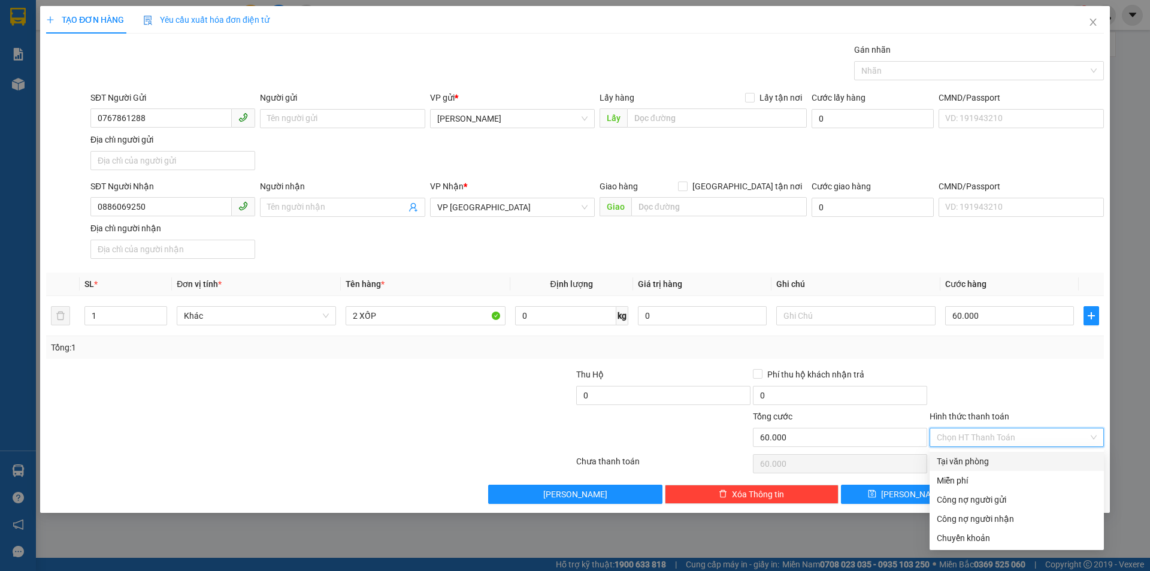
drag, startPoint x: 1013, startPoint y: 458, endPoint x: 1017, endPoint y: 467, distance: 10.5
click at [1012, 458] on div "Tại văn phòng" at bounding box center [1017, 461] width 160 height 13
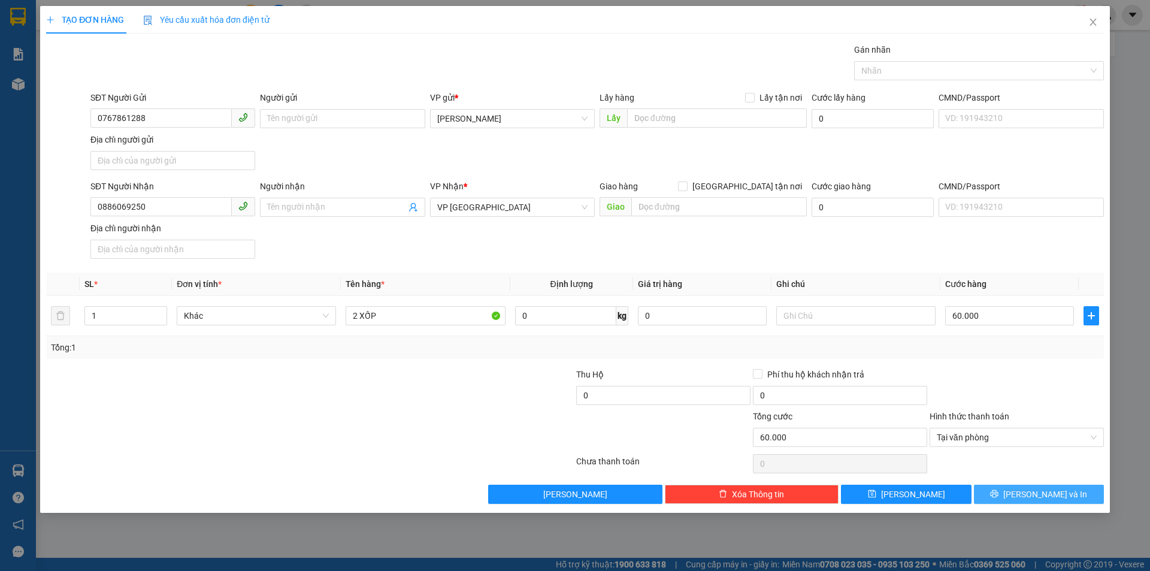
click at [1037, 490] on span "[PERSON_NAME] và In" at bounding box center [1046, 494] width 84 height 13
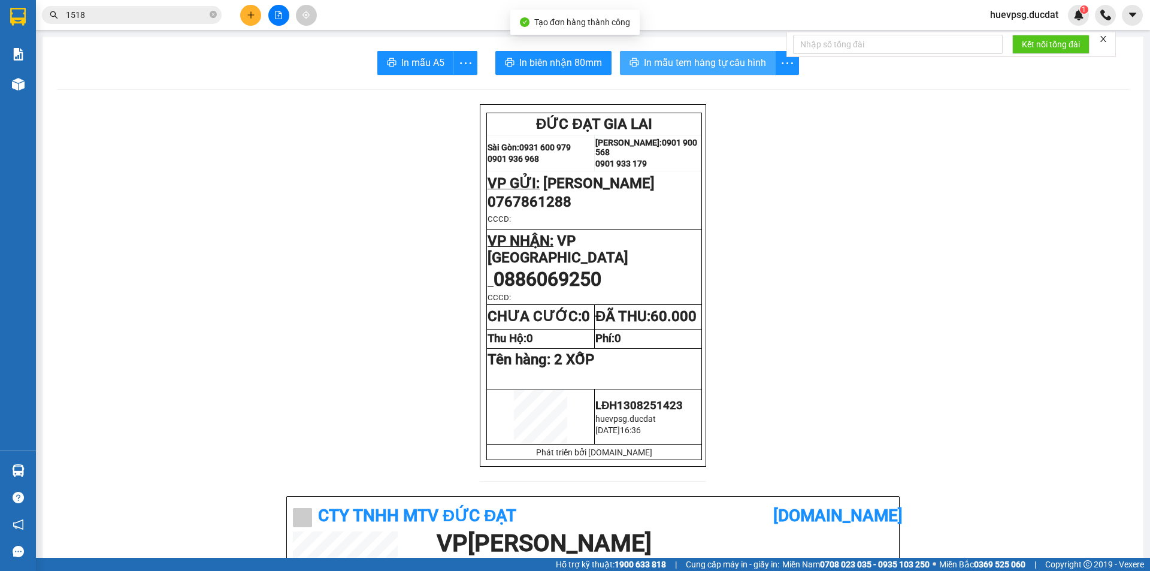
click at [711, 61] on span "In mẫu tem hàng tự cấu hình" at bounding box center [705, 62] width 122 height 15
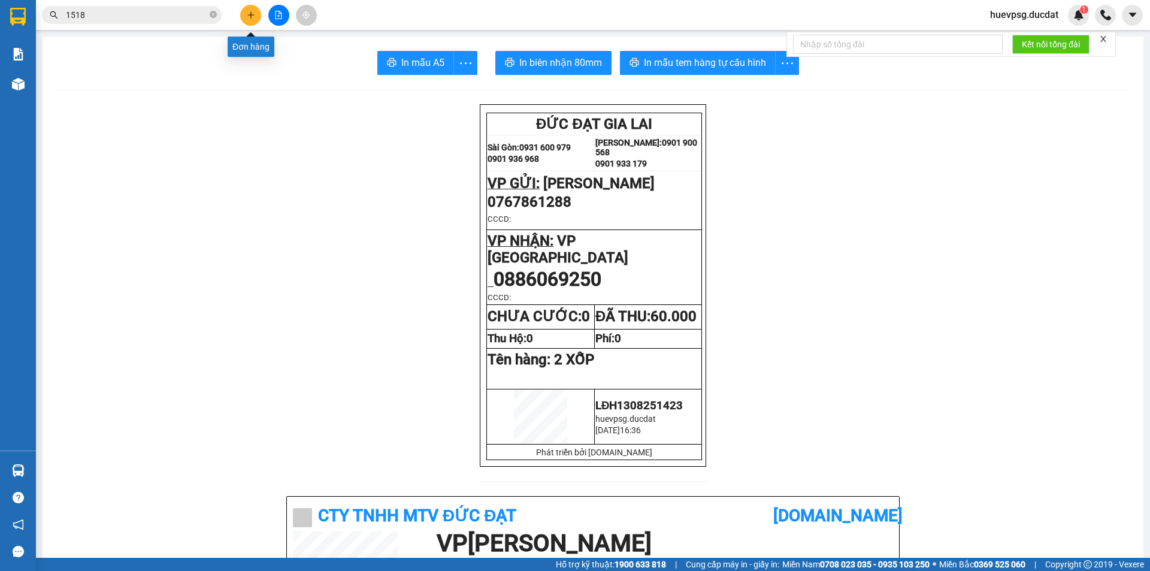
click at [254, 20] on button at bounding box center [250, 15] width 21 height 21
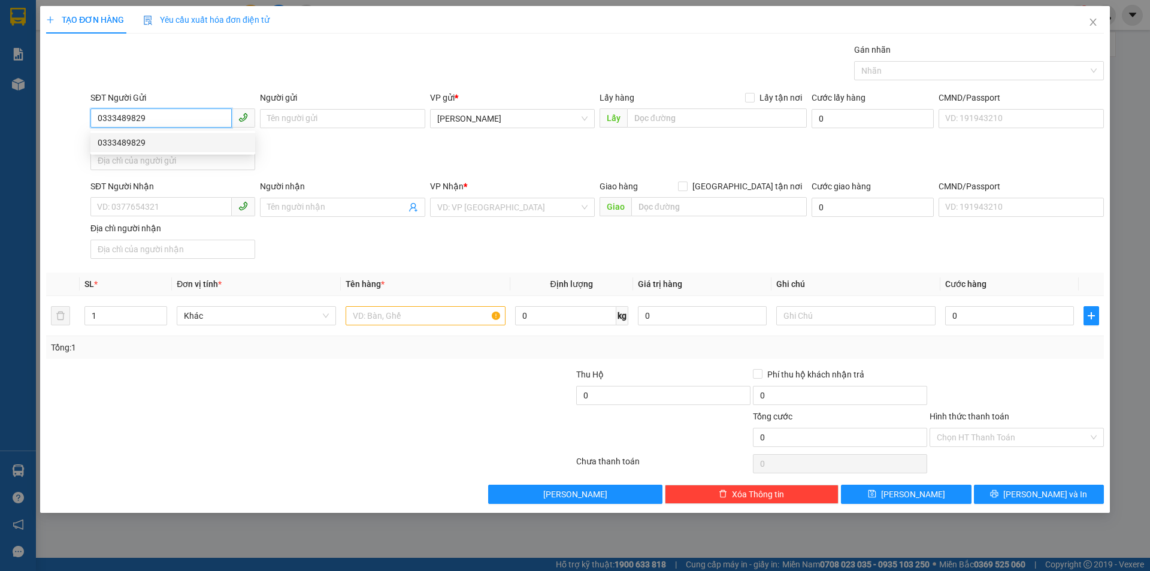
click at [139, 143] on div "0333489829" at bounding box center [173, 142] width 150 height 13
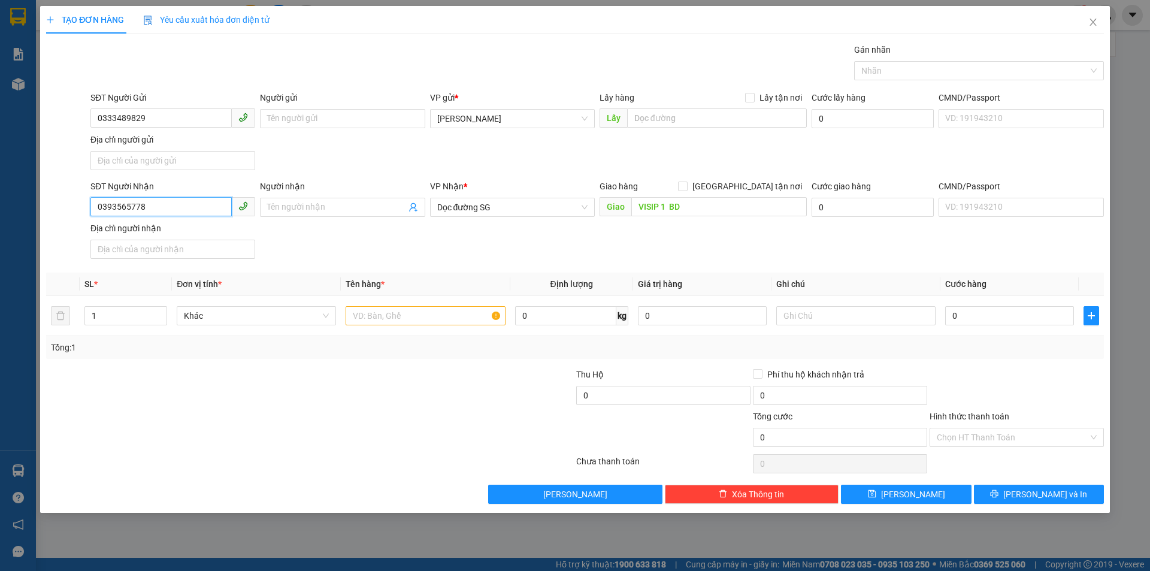
click at [140, 210] on input "0393565778" at bounding box center [160, 206] width 141 height 19
drag, startPoint x: 120, startPoint y: 233, endPoint x: 295, endPoint y: 278, distance: 180.1
click at [121, 232] on div "0939325312" at bounding box center [173, 231] width 150 height 13
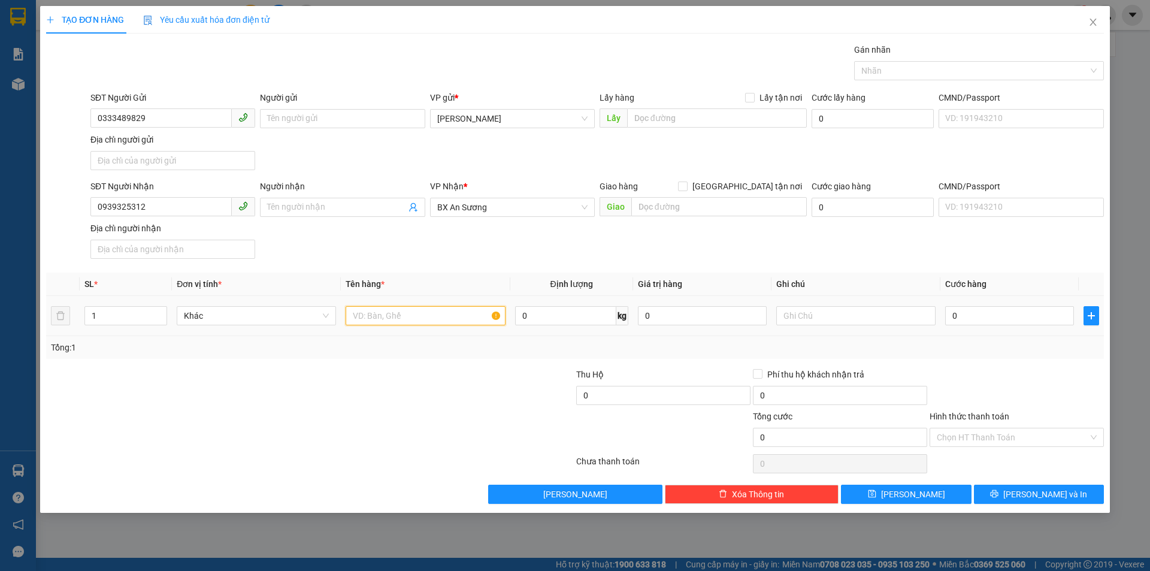
click at [375, 323] on input "text" at bounding box center [425, 315] width 159 height 19
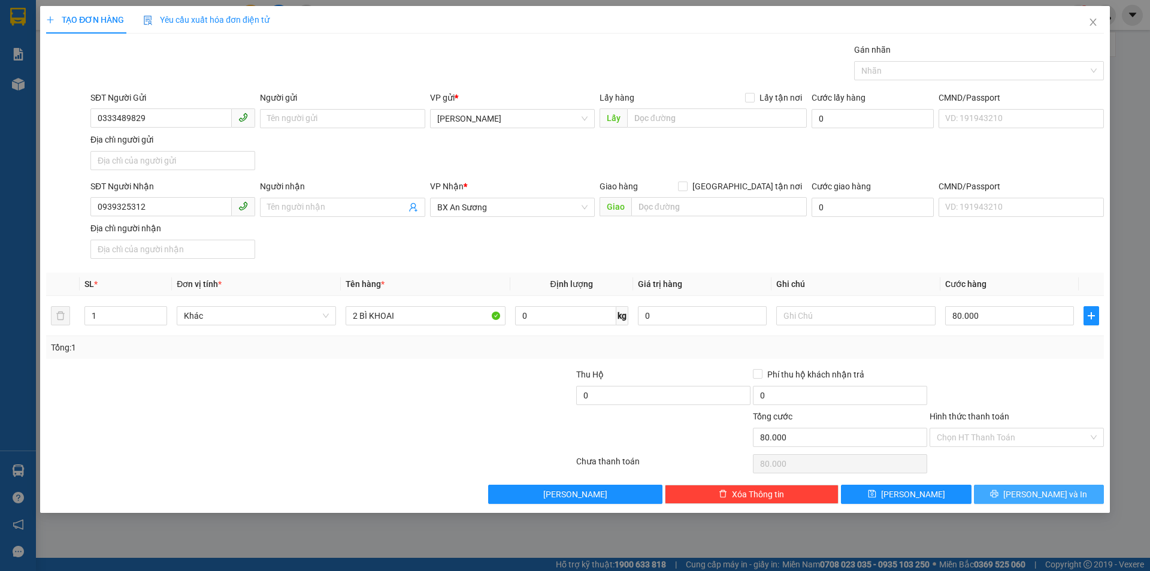
click at [999, 498] on icon "printer" at bounding box center [994, 494] width 8 height 8
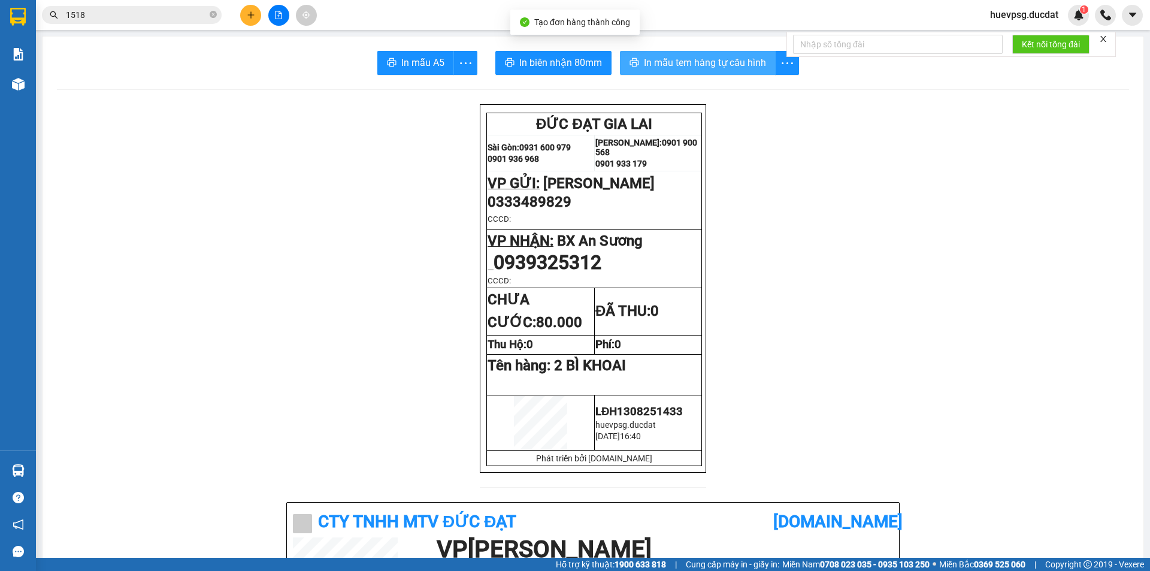
click at [730, 56] on span "In mẫu tem hàng tự cấu hình" at bounding box center [705, 62] width 122 height 15
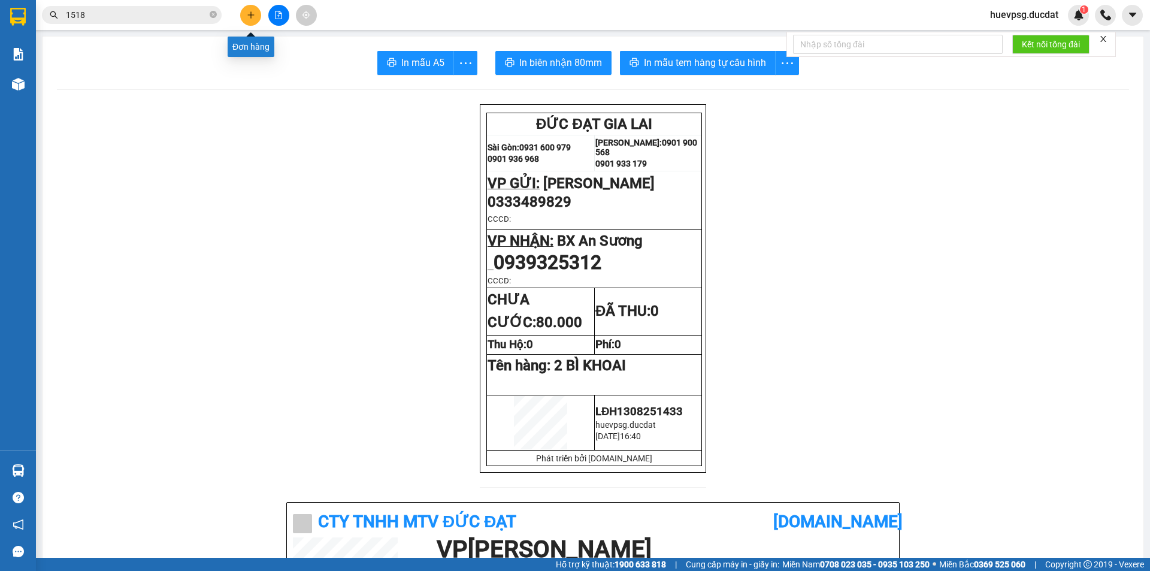
click at [250, 8] on button at bounding box center [250, 15] width 21 height 21
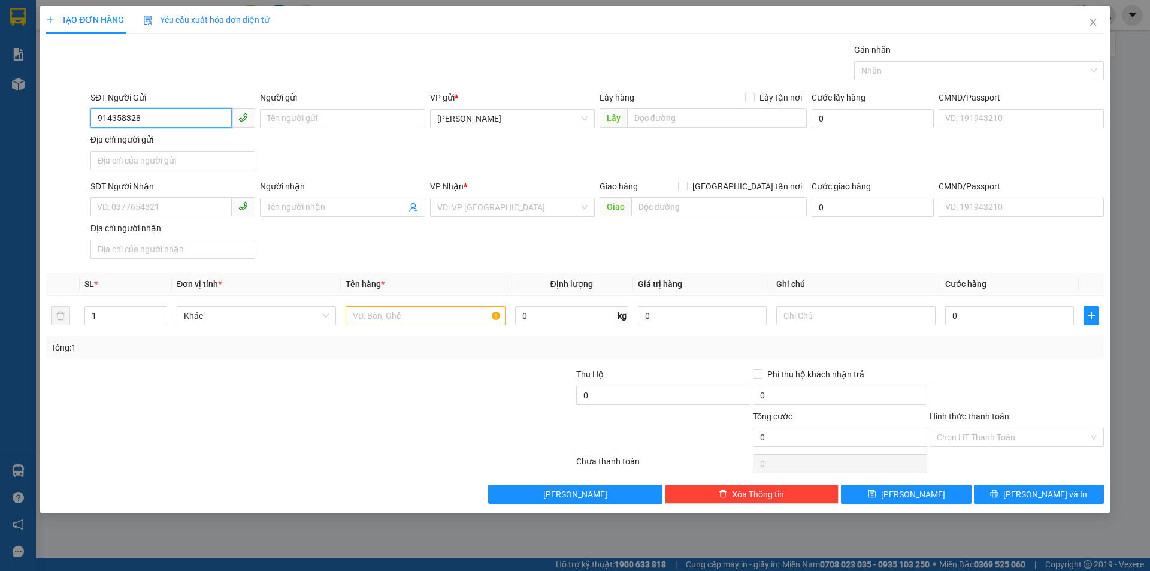
click at [98, 117] on input "914358328" at bounding box center [160, 117] width 141 height 19
click at [207, 140] on div "0914358328 - DS TÚ" at bounding box center [173, 142] width 150 height 13
click at [179, 206] on input "0812082234" at bounding box center [160, 206] width 141 height 19
click at [116, 209] on input "0905279795" at bounding box center [160, 206] width 141 height 19
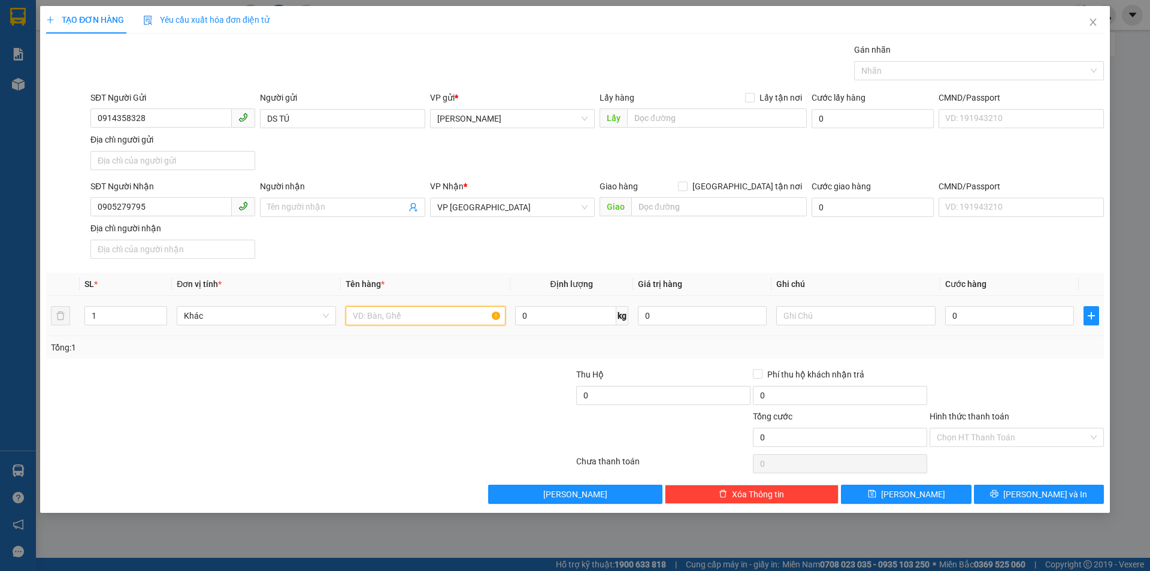
click at [433, 319] on input "text" at bounding box center [425, 315] width 159 height 19
click at [1029, 444] on input "Hình thức thanh toán" at bounding box center [1013, 437] width 152 height 18
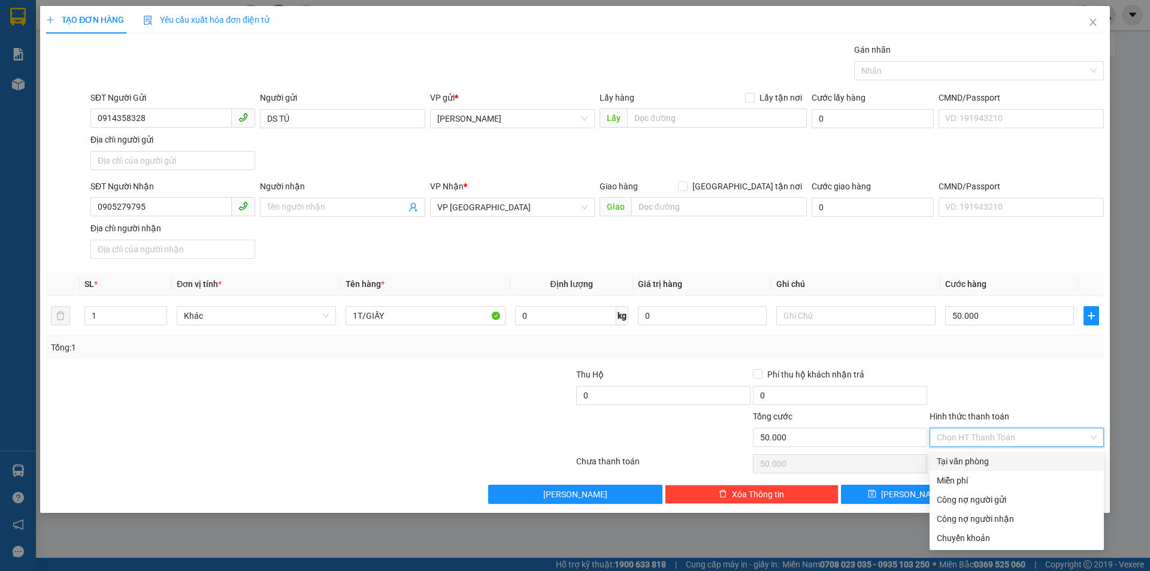
drag, startPoint x: 1014, startPoint y: 457, endPoint x: 1011, endPoint y: 446, distance: 10.6
click at [1013, 457] on div "Tại văn phòng" at bounding box center [1017, 461] width 160 height 13
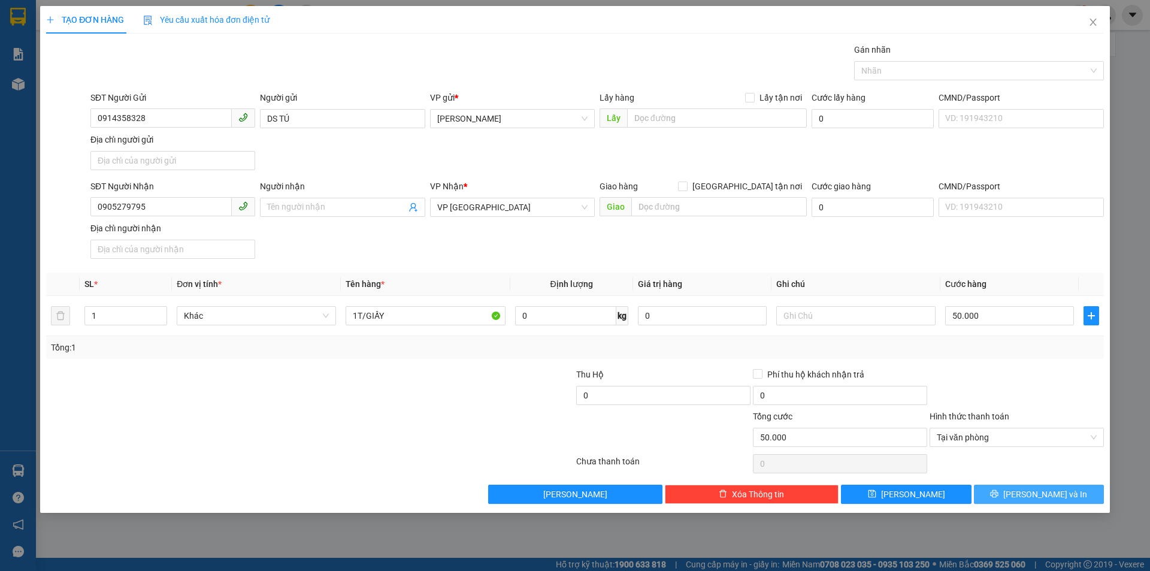
click at [1007, 497] on button "[PERSON_NAME] và In" at bounding box center [1039, 494] width 130 height 19
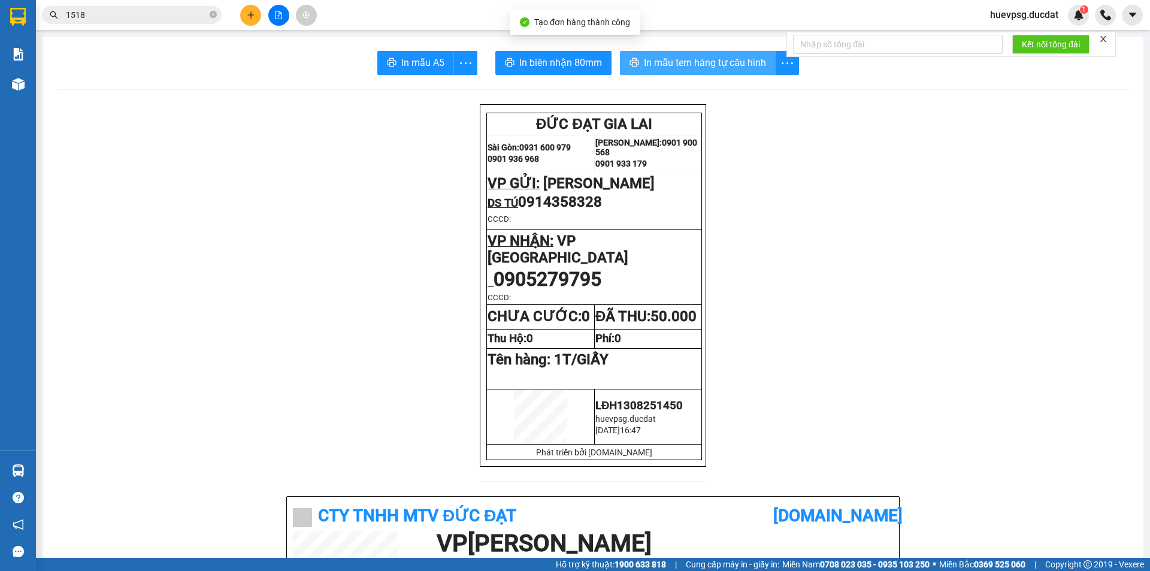
click at [663, 57] on span "In mẫu tem hàng tự cấu hình" at bounding box center [705, 62] width 122 height 15
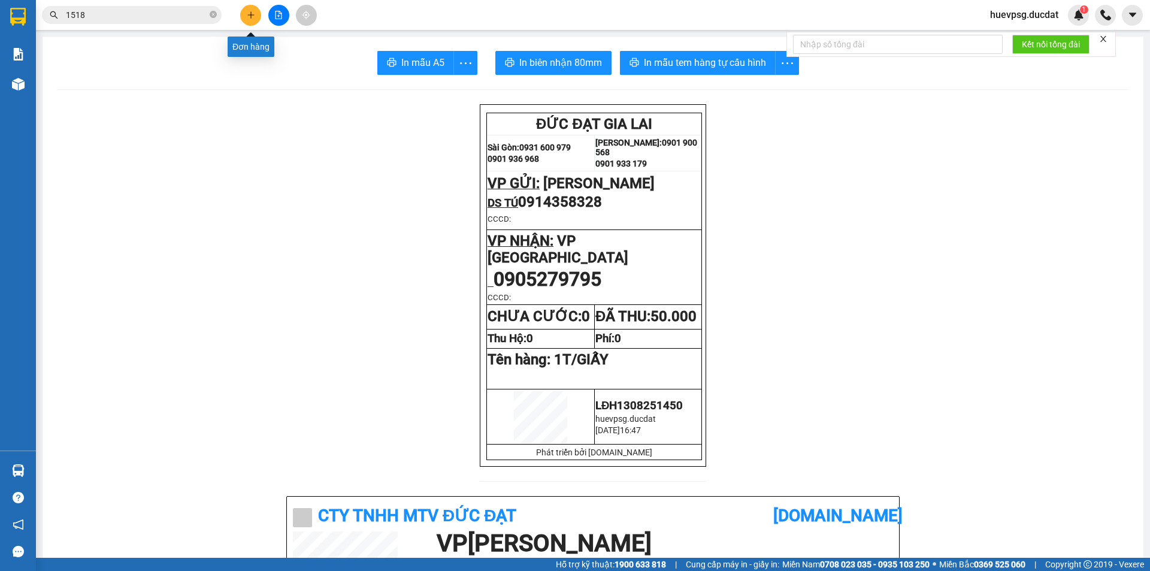
click at [250, 13] on icon "plus" at bounding box center [251, 15] width 8 height 8
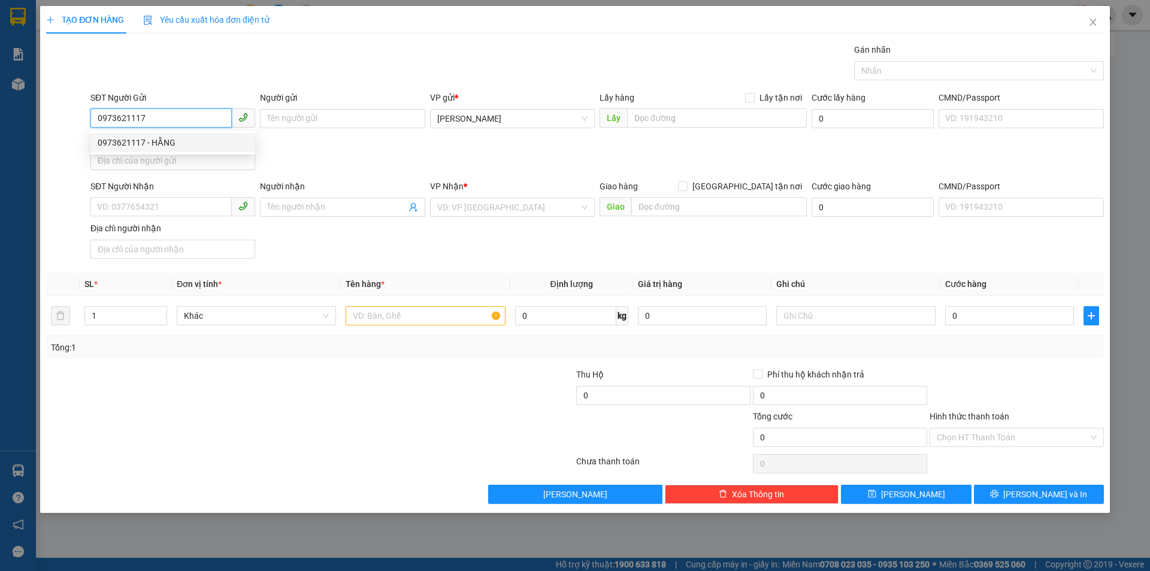
click at [179, 138] on div "0973621117 - HẰNG" at bounding box center [173, 142] width 150 height 13
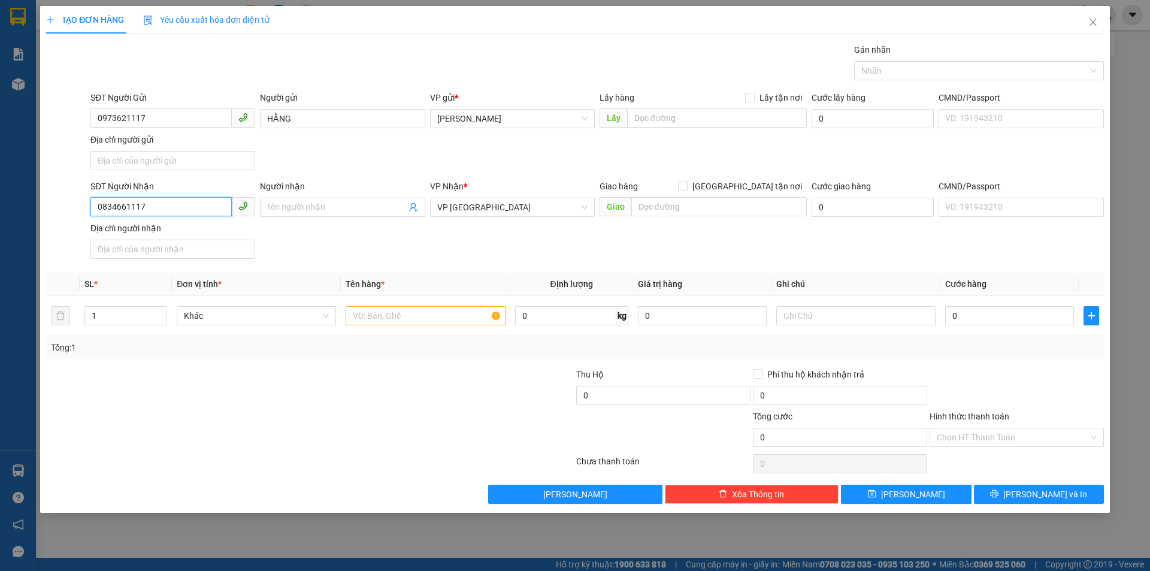
click at [168, 205] on input "0834661117" at bounding box center [160, 206] width 141 height 19
click at [167, 205] on input "0834661117" at bounding box center [160, 206] width 141 height 19
click at [132, 209] on input "0815368968" at bounding box center [160, 206] width 141 height 19
click at [476, 209] on span "VP [GEOGRAPHIC_DATA]" at bounding box center [512, 207] width 150 height 18
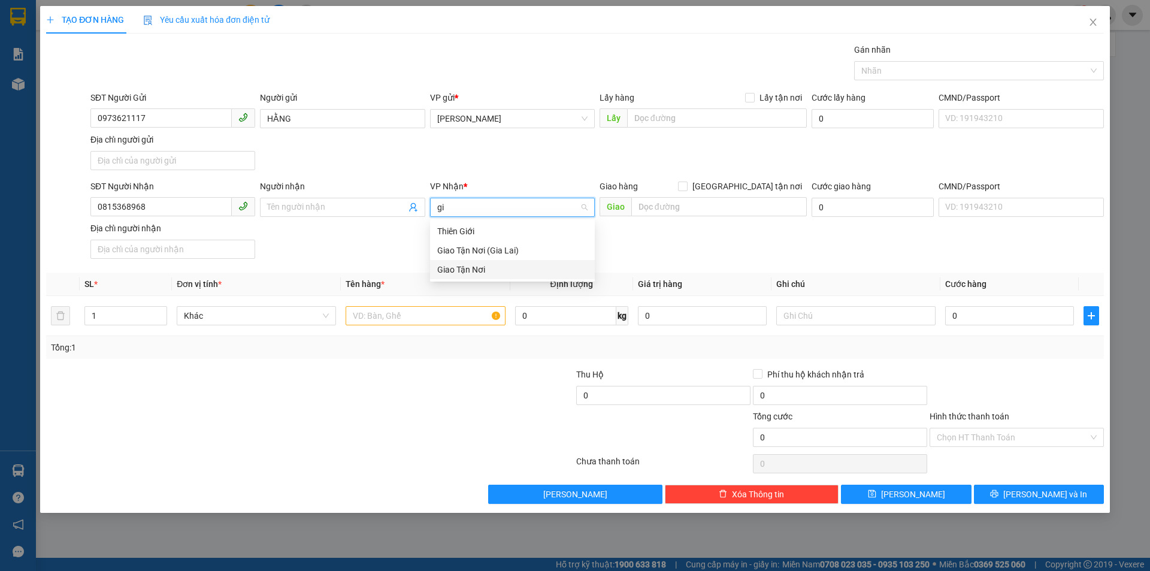
click at [479, 263] on div "Giao Tận Nơi" at bounding box center [512, 269] width 150 height 13
click at [685, 208] on input "text" at bounding box center [720, 206] width 176 height 19
click at [688, 191] on span at bounding box center [683, 187] width 10 height 10
click at [687, 190] on input "[GEOGRAPHIC_DATA] tận nơi" at bounding box center [682, 186] width 8 height 8
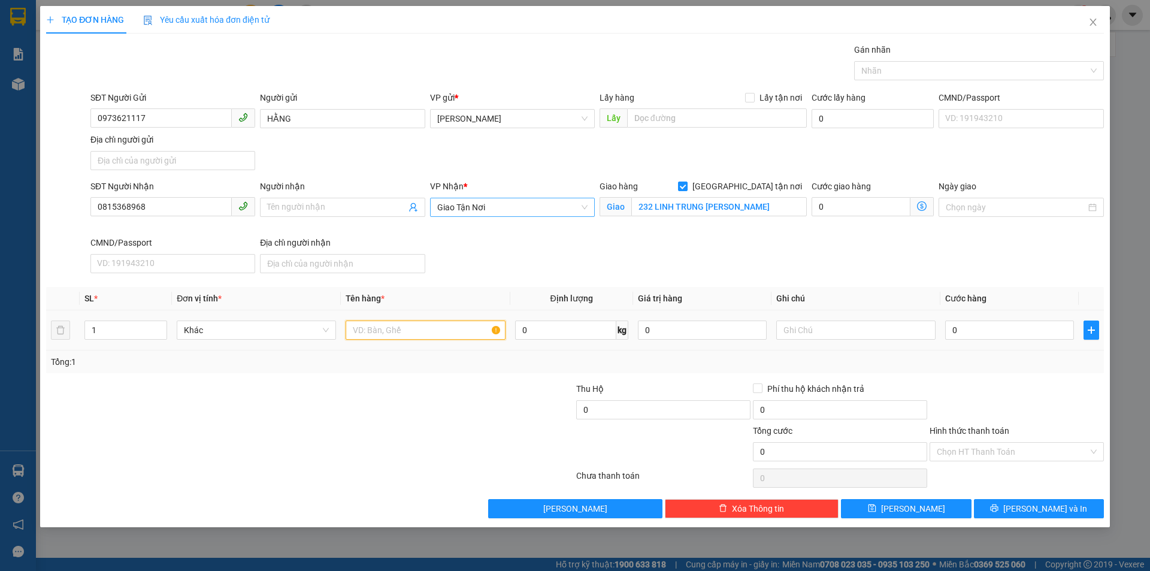
click at [445, 326] on input "text" at bounding box center [425, 330] width 159 height 19
click at [1064, 454] on input "Hình thức thanh toán" at bounding box center [1013, 452] width 152 height 18
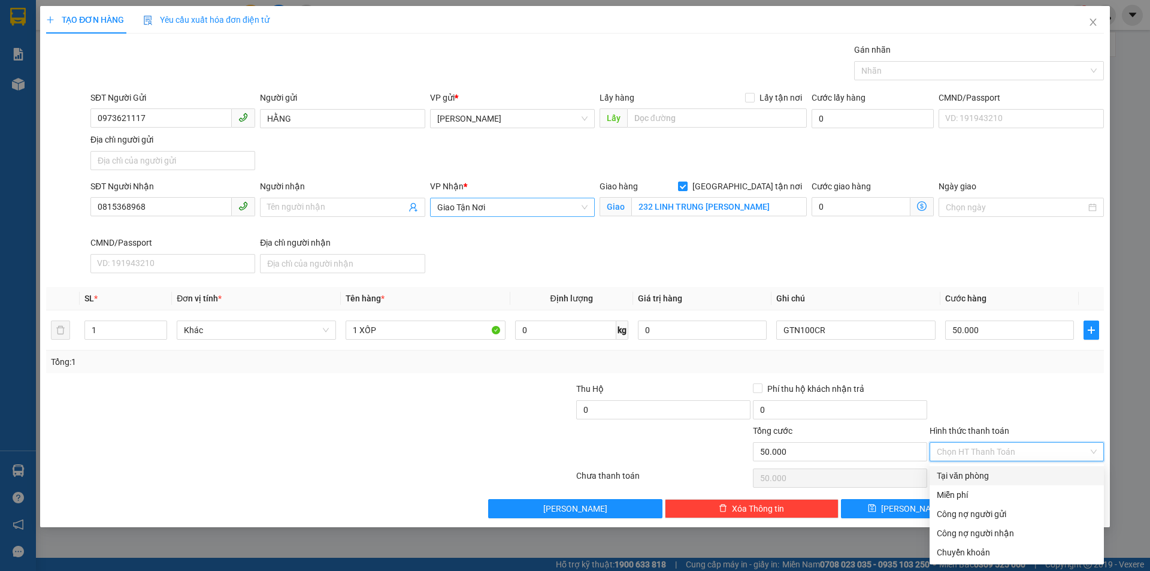
click at [1036, 477] on div "Tại văn phòng" at bounding box center [1017, 475] width 160 height 13
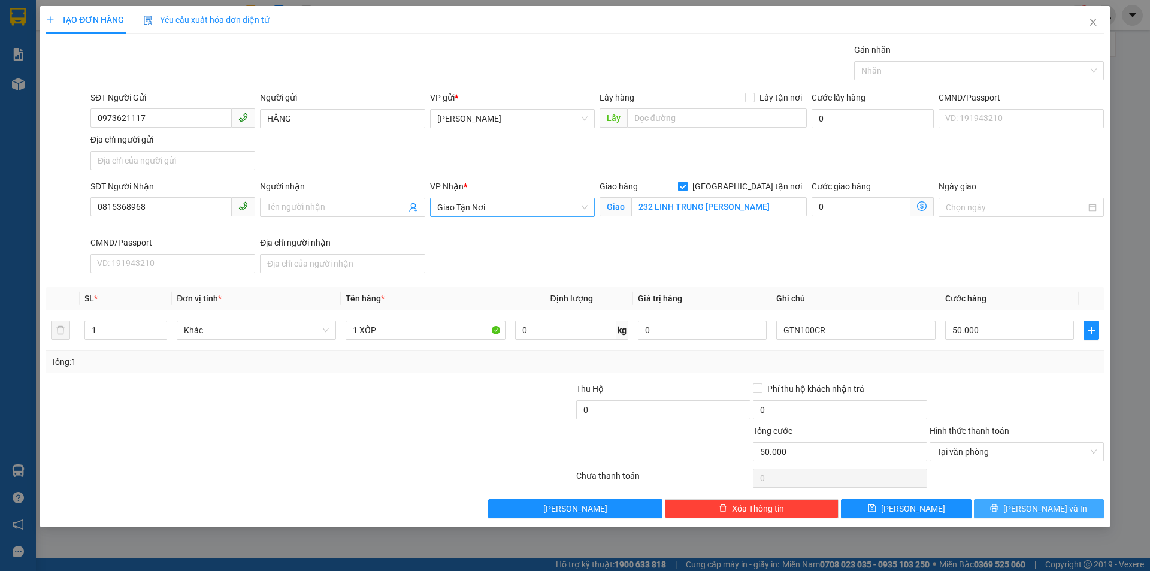
click at [1057, 511] on span "[PERSON_NAME] và In" at bounding box center [1046, 508] width 84 height 13
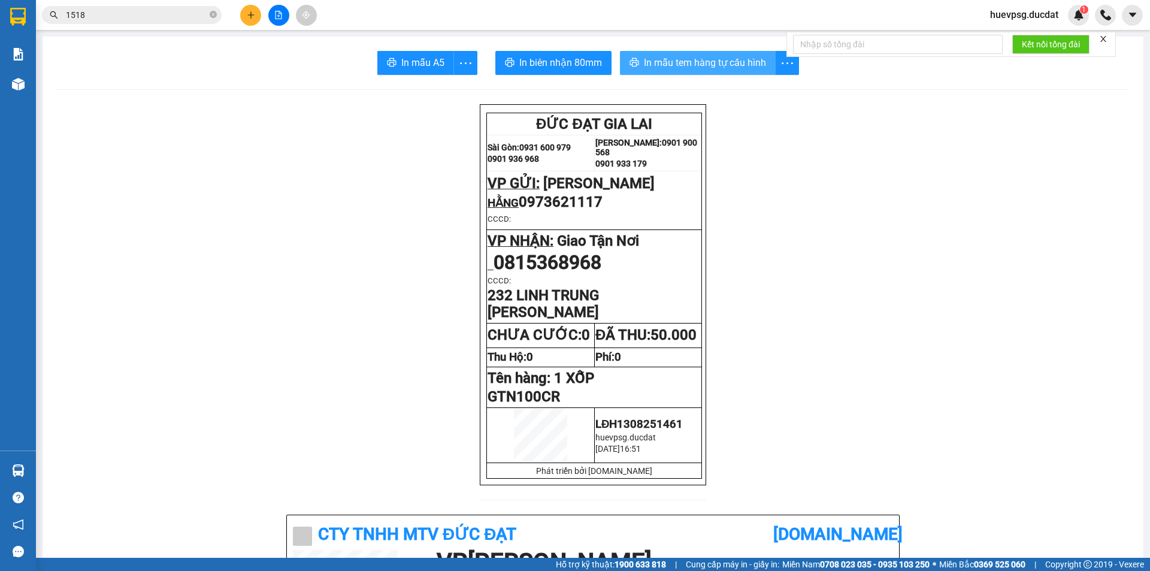
click at [726, 66] on span "In mẫu tem hàng tự cấu hình" at bounding box center [705, 62] width 122 height 15
click at [255, 19] on icon "plus" at bounding box center [251, 15] width 8 height 8
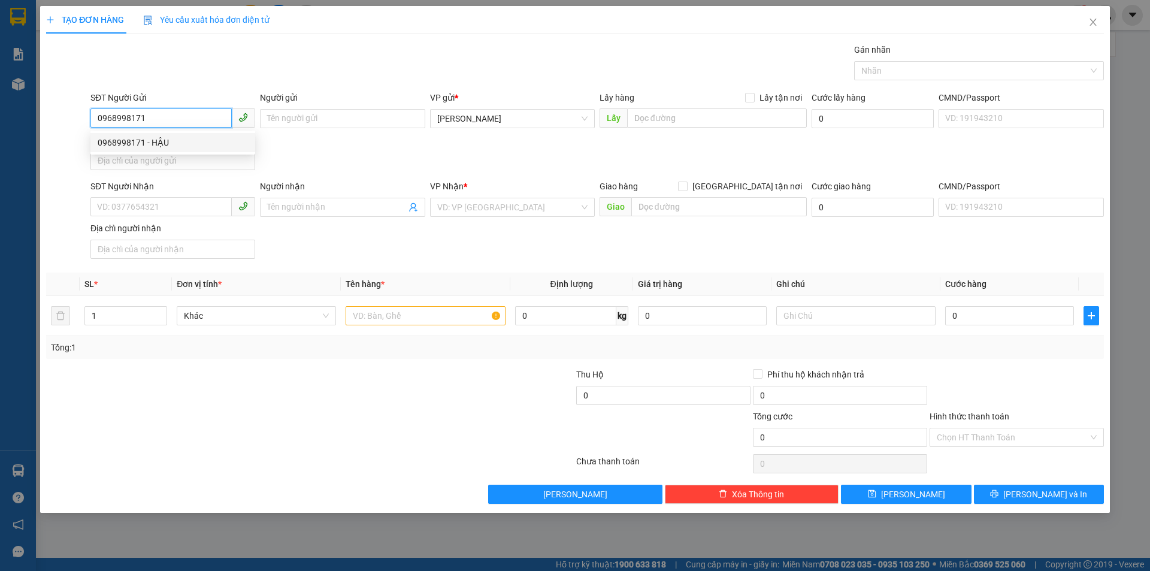
click at [148, 144] on div "0968998171 - HẬU" at bounding box center [173, 142] width 150 height 13
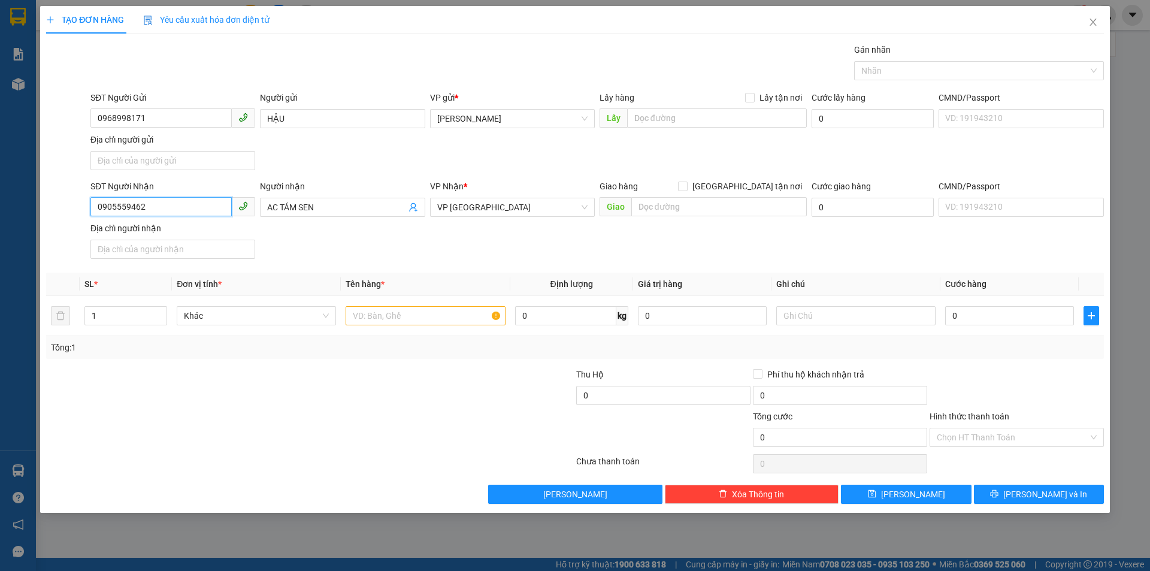
click at [157, 203] on input "0905559462" at bounding box center [160, 206] width 141 height 19
click at [326, 200] on span "AC TÁM SEN" at bounding box center [342, 207] width 165 height 19
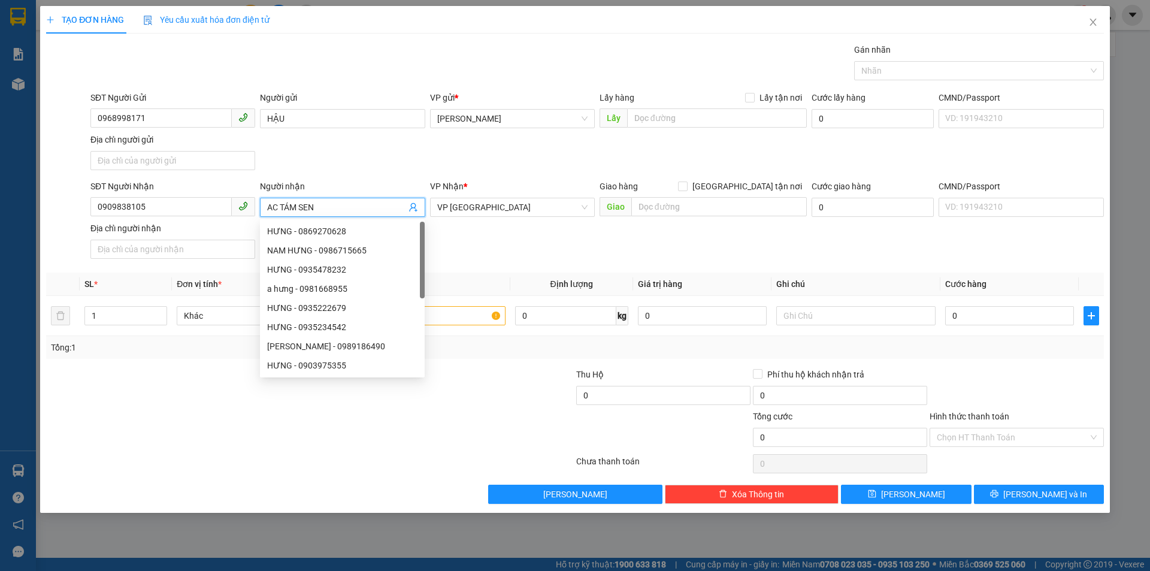
click at [326, 200] on span "AC TÁM SEN" at bounding box center [342, 207] width 165 height 19
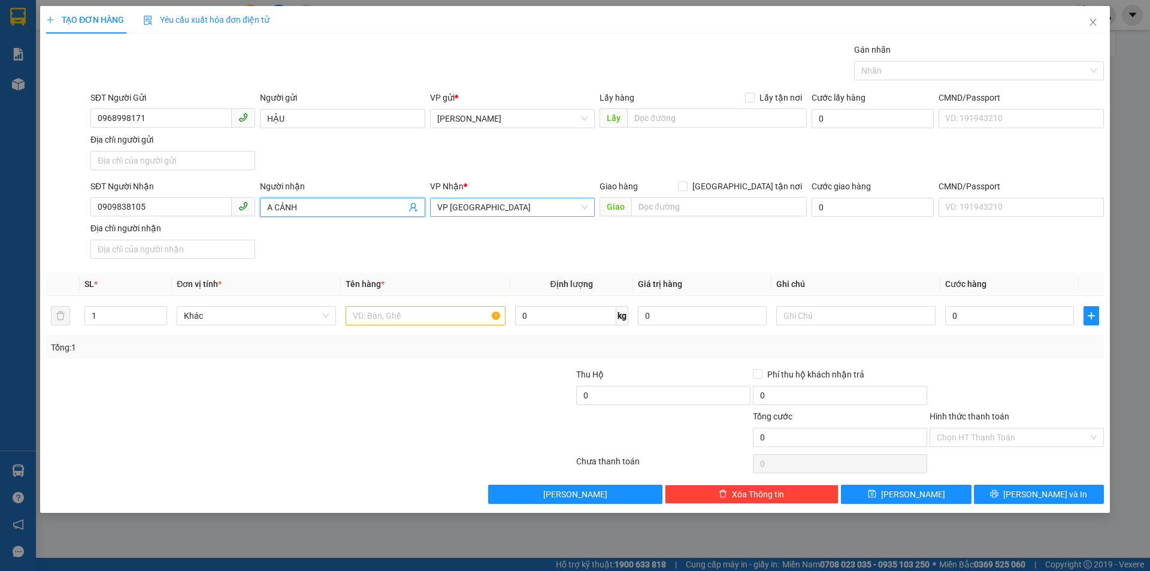
click at [462, 200] on span "VP [GEOGRAPHIC_DATA]" at bounding box center [512, 207] width 150 height 18
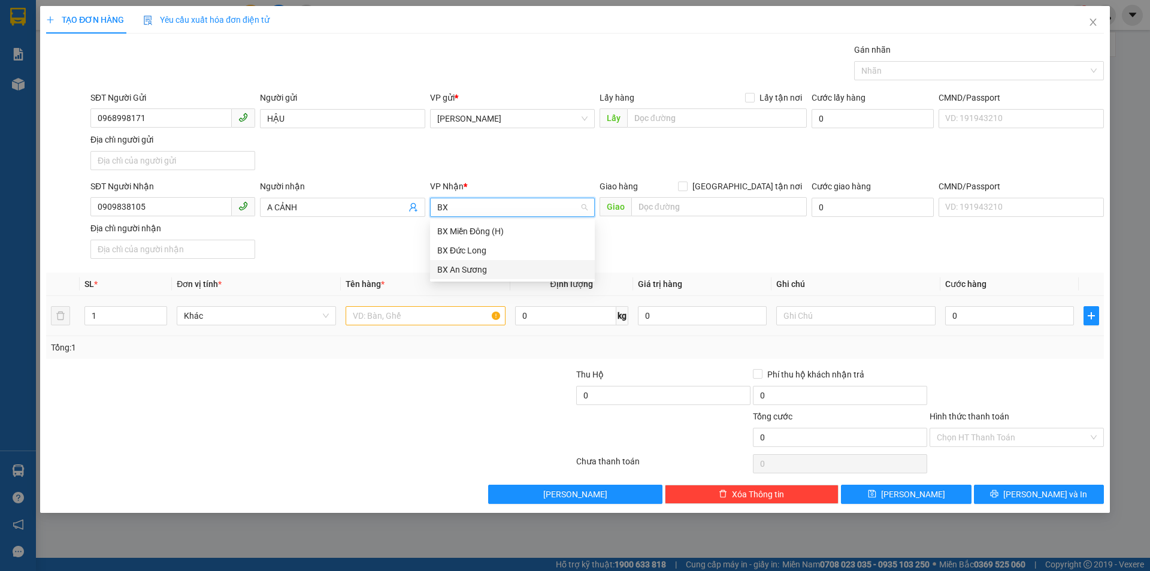
drag, startPoint x: 484, startPoint y: 274, endPoint x: 457, endPoint y: 309, distance: 44.5
click at [484, 275] on div "BX An Sương" at bounding box center [512, 269] width 150 height 13
click at [449, 320] on input "text" at bounding box center [425, 315] width 159 height 19
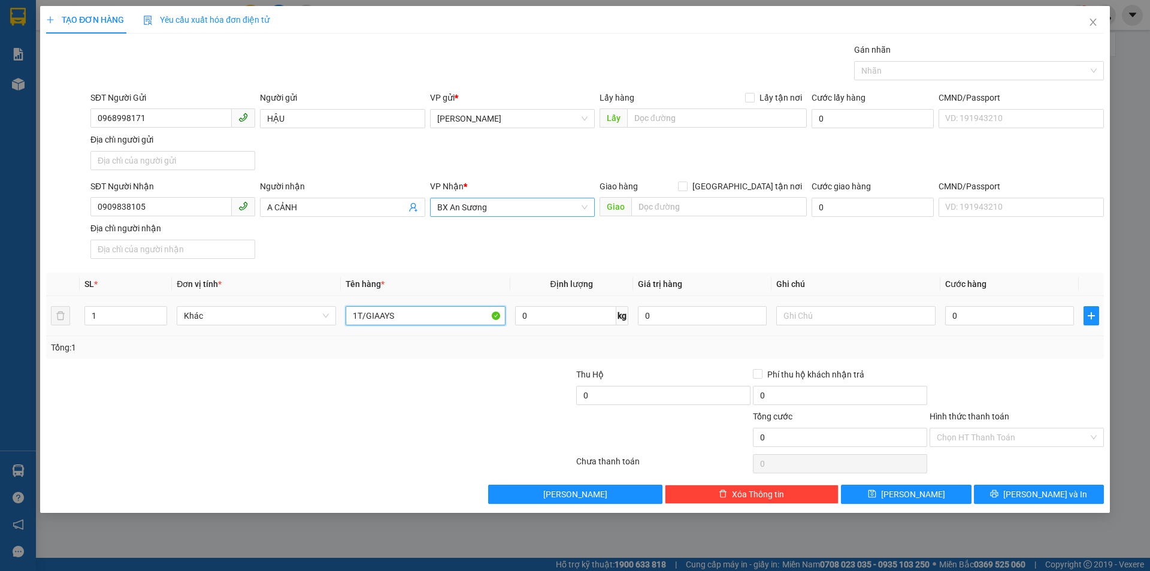
click at [448, 320] on input "1T/GIAAYS" at bounding box center [425, 315] width 159 height 19
click at [1022, 442] on input "Hình thức thanh toán" at bounding box center [1013, 437] width 152 height 18
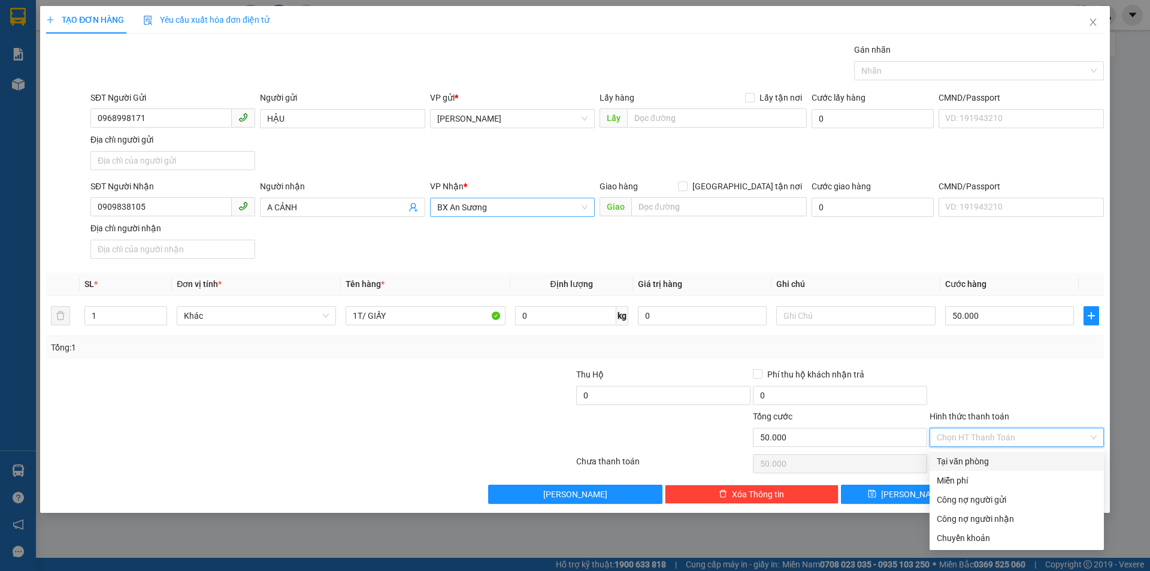
click at [1005, 467] on div "Tại văn phòng" at bounding box center [1017, 461] width 160 height 13
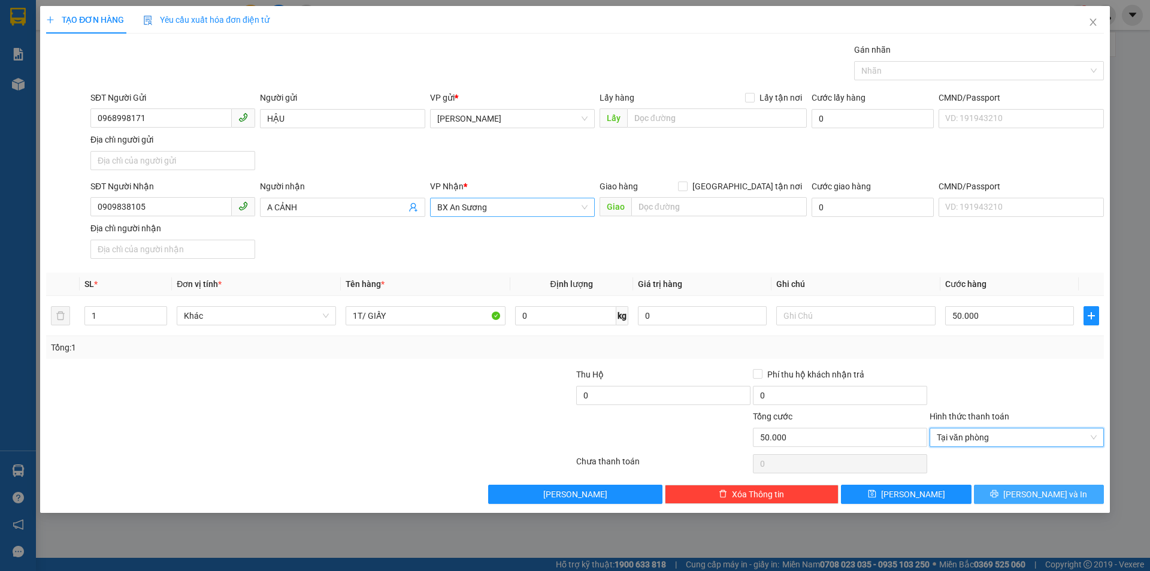
click at [1010, 497] on button "[PERSON_NAME] và In" at bounding box center [1039, 494] width 130 height 19
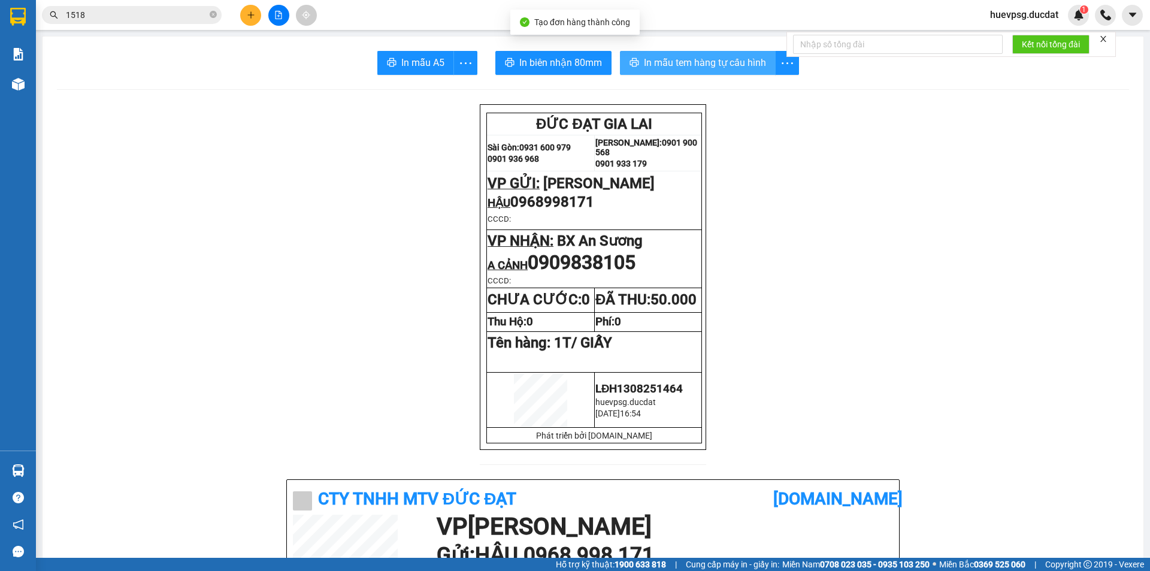
click at [714, 61] on span "In mẫu tem hàng tự cấu hình" at bounding box center [705, 62] width 122 height 15
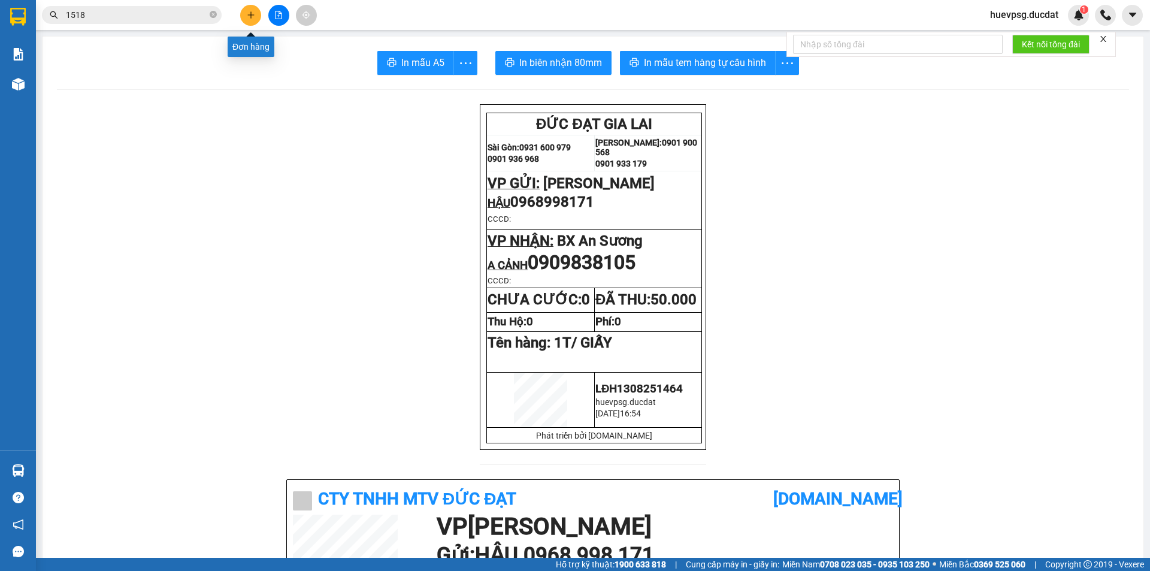
click at [246, 19] on button at bounding box center [250, 15] width 21 height 21
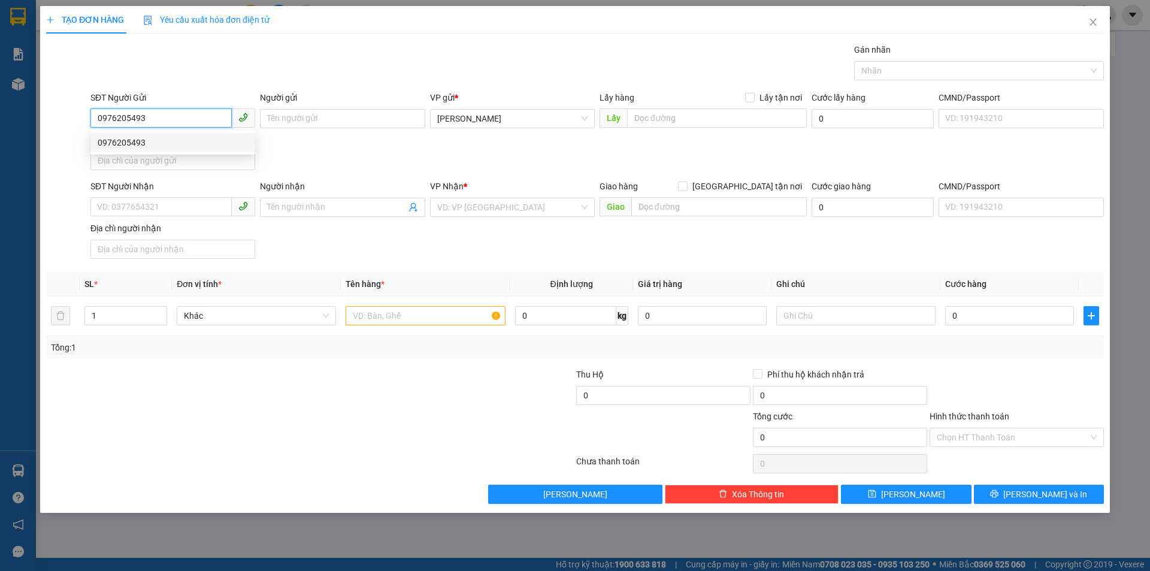
click at [107, 144] on div "0976205493" at bounding box center [173, 142] width 150 height 13
click at [399, 312] on input "text" at bounding box center [425, 315] width 159 height 19
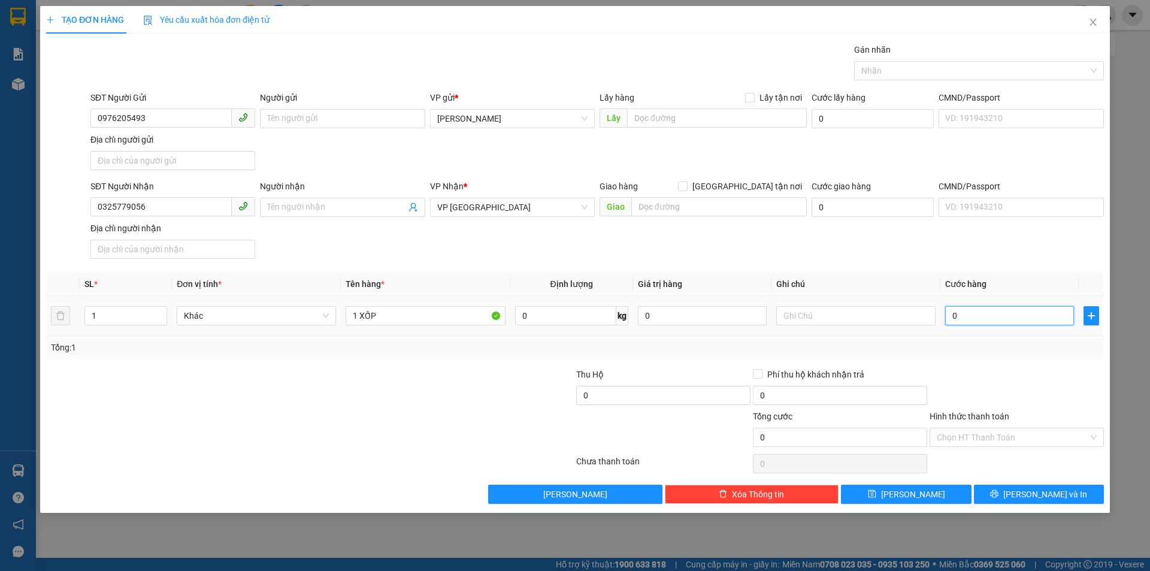
click at [962, 319] on input "0" at bounding box center [1010, 315] width 129 height 19
click at [1022, 438] on input "Hình thức thanh toán" at bounding box center [1013, 437] width 152 height 18
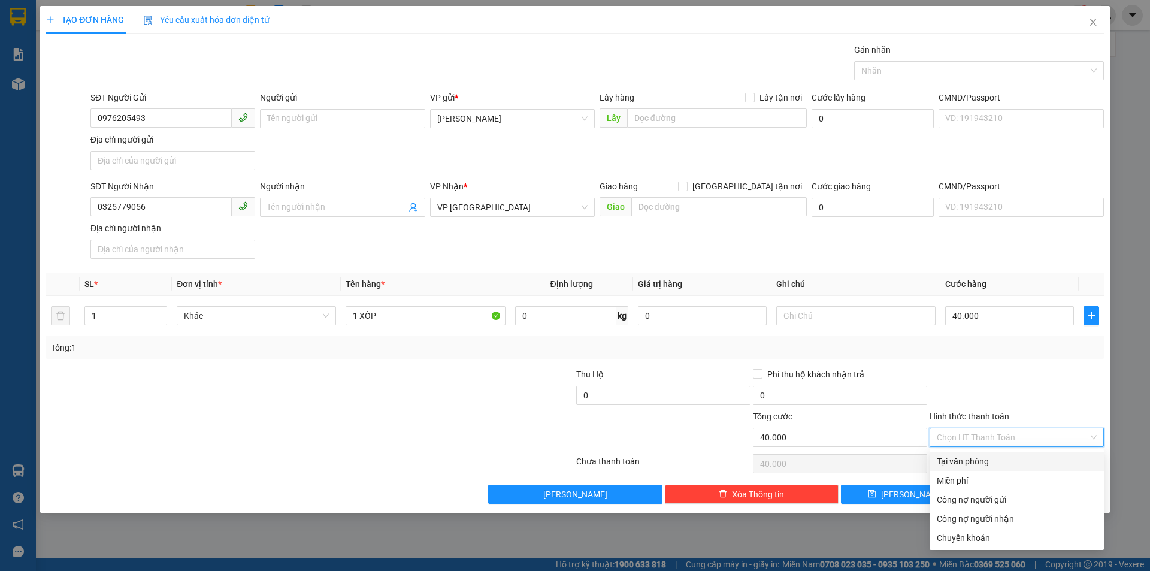
click at [1008, 456] on div "Tại văn phòng" at bounding box center [1017, 461] width 160 height 13
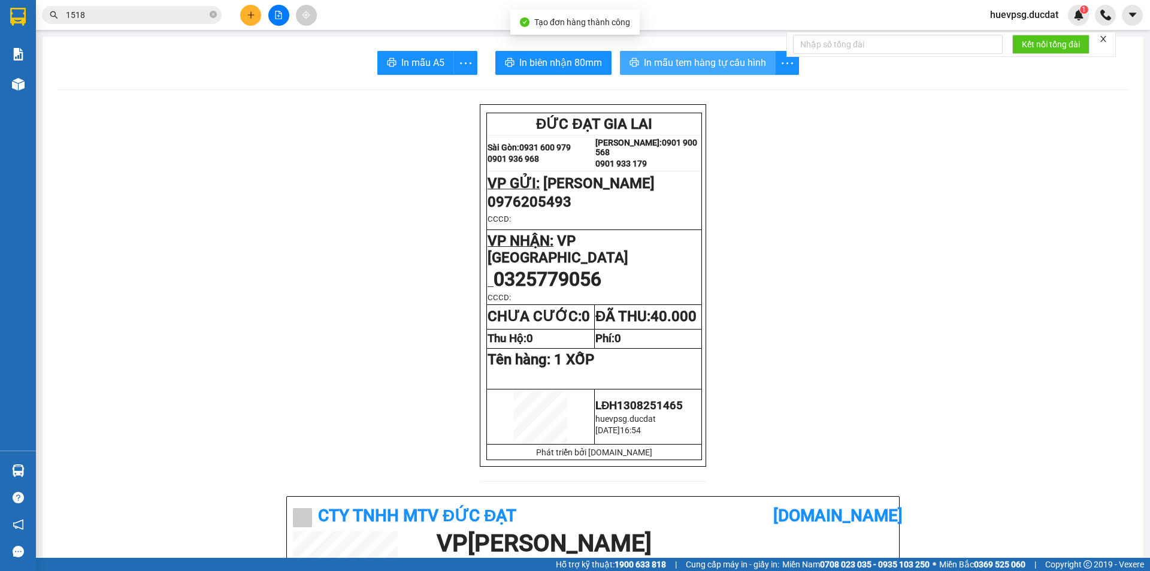
click at [737, 67] on span "In mẫu tem hàng tự cấu hình" at bounding box center [705, 62] width 122 height 15
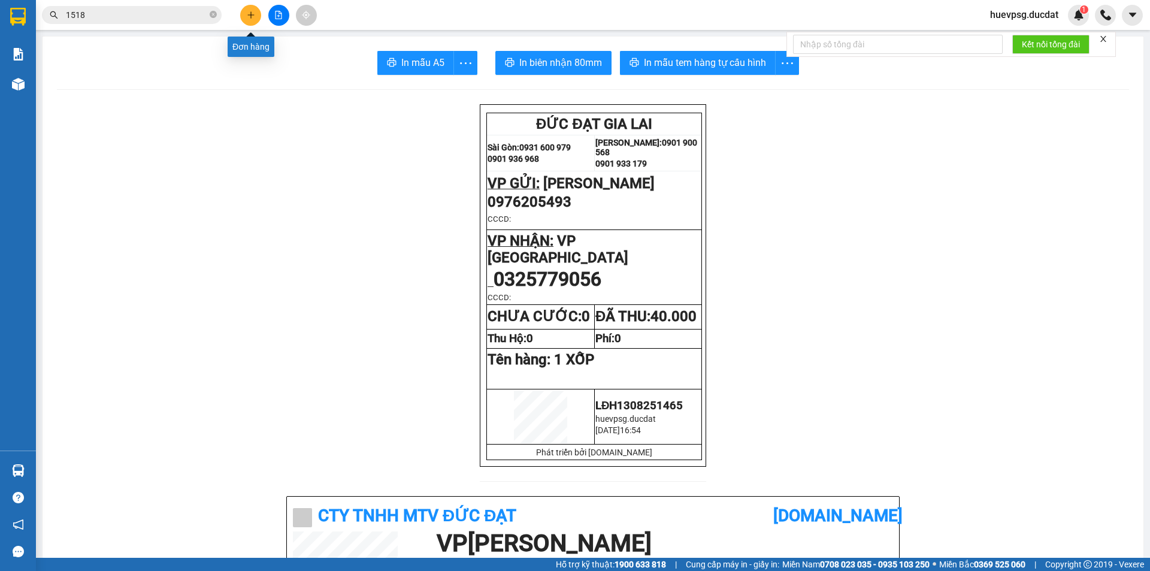
click at [246, 16] on button at bounding box center [250, 15] width 21 height 21
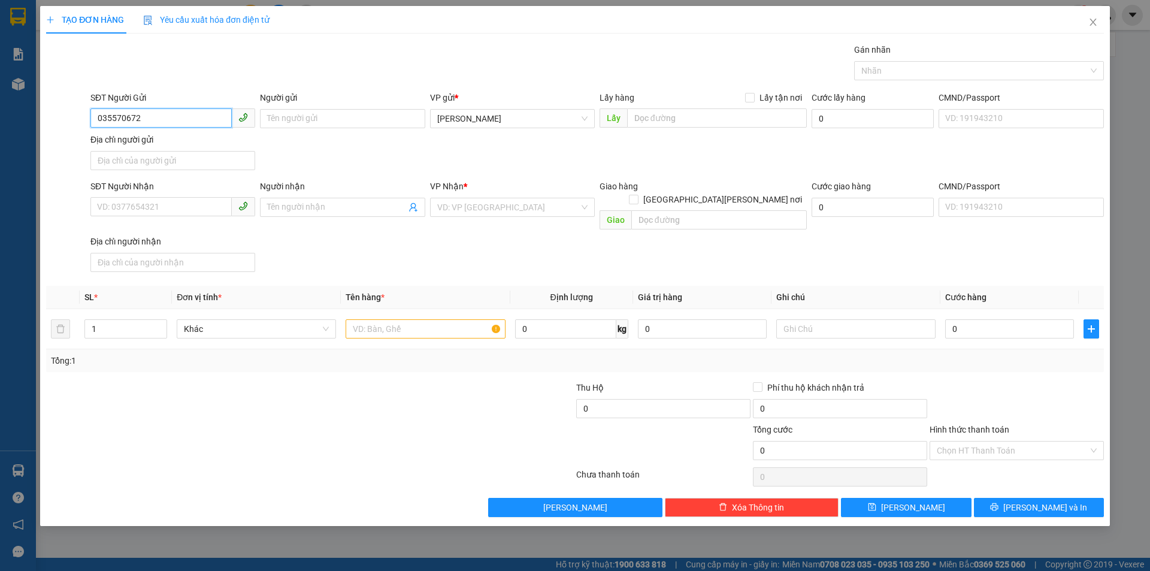
type input "0355706728"
click at [167, 149] on div "0355706728" at bounding box center [172, 142] width 165 height 19
type input "0362413459"
type input "CX MIẾU BÔNG"
type input "0355706728"
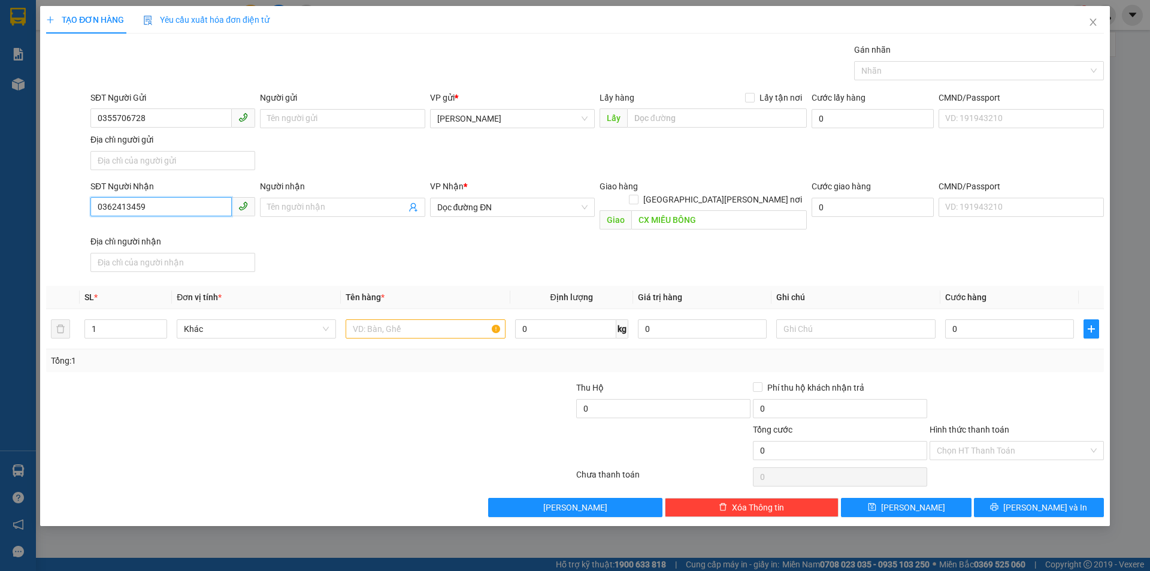
click at [160, 206] on input "0362413459" at bounding box center [160, 206] width 141 height 19
click at [456, 210] on span "Dọc đường ĐN" at bounding box center [512, 207] width 150 height 18
type input "0898069392"
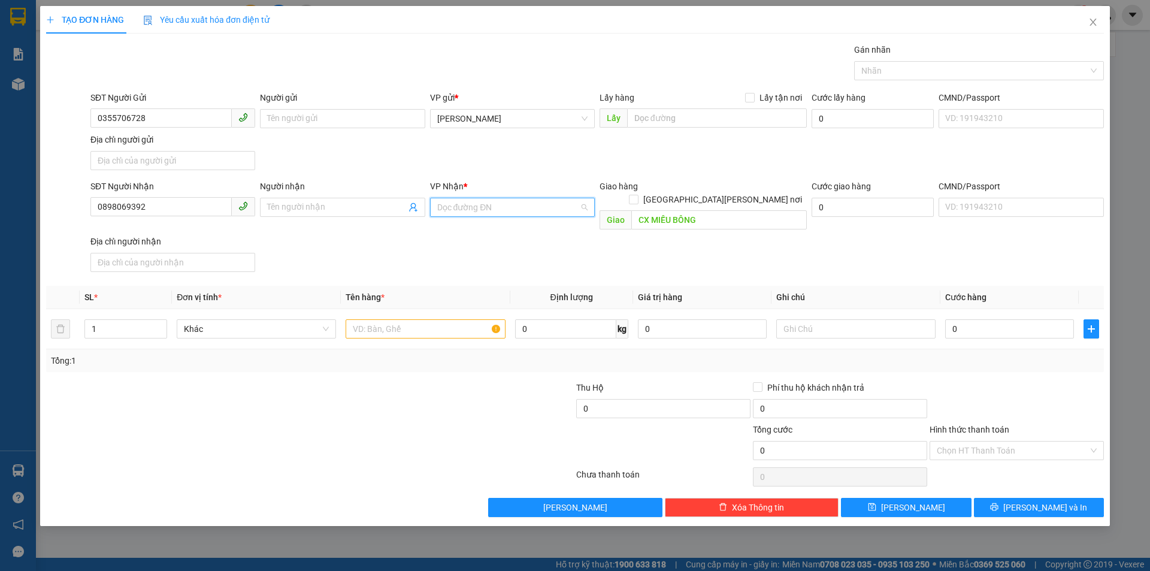
click at [456, 210] on span "Dọc đường ĐN" at bounding box center [512, 207] width 150 height 18
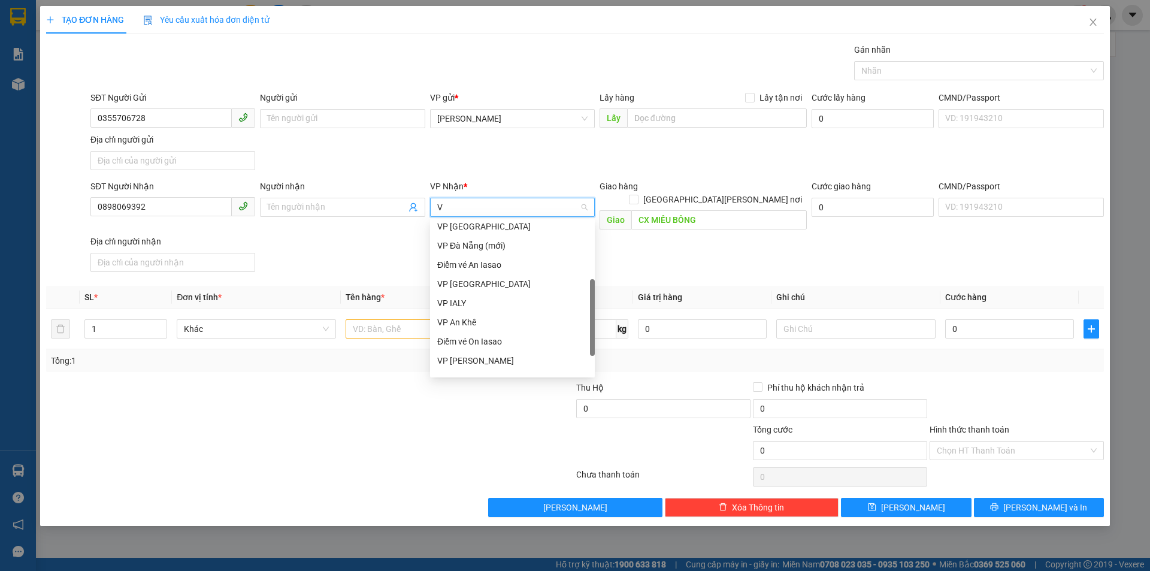
type input "VP"
drag, startPoint x: 468, startPoint y: 288, endPoint x: 486, endPoint y: 279, distance: 20.1
click at [468, 288] on div "VP [GEOGRAPHIC_DATA]" at bounding box center [512, 288] width 150 height 13
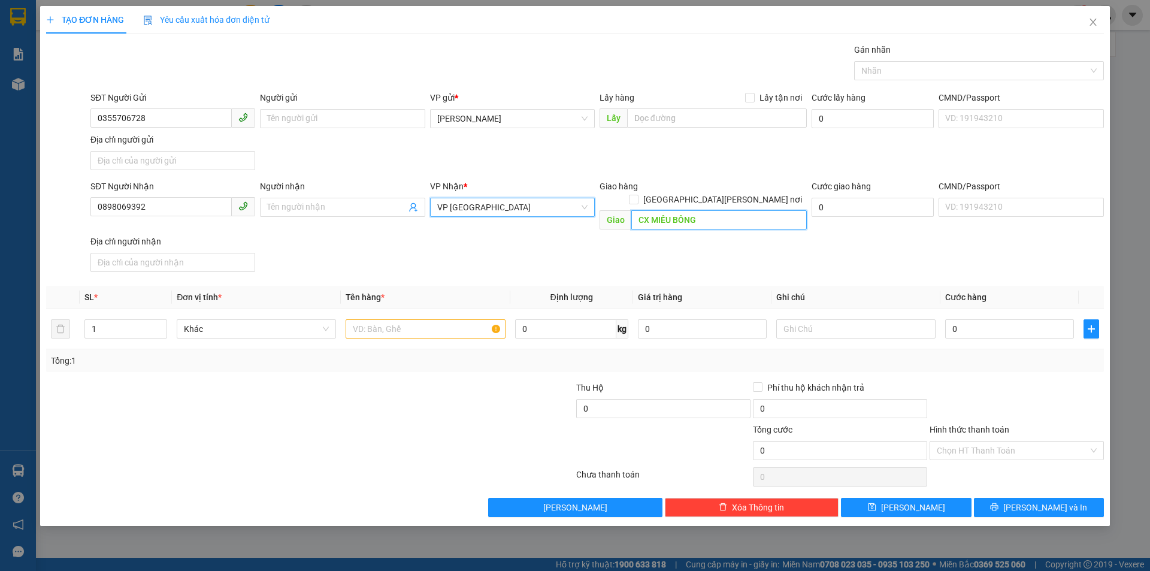
click at [651, 210] on input "CX MIẾU BÔNG" at bounding box center [720, 219] width 176 height 19
click at [429, 319] on input "text" at bounding box center [425, 328] width 159 height 19
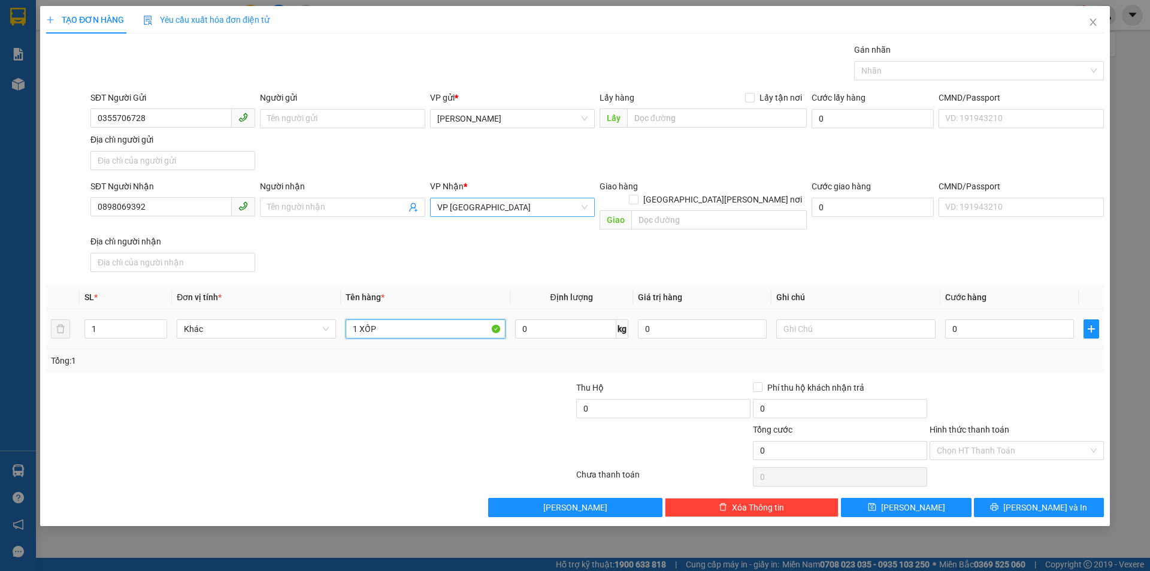
type input "1 XỐP"
type input "5"
type input "50"
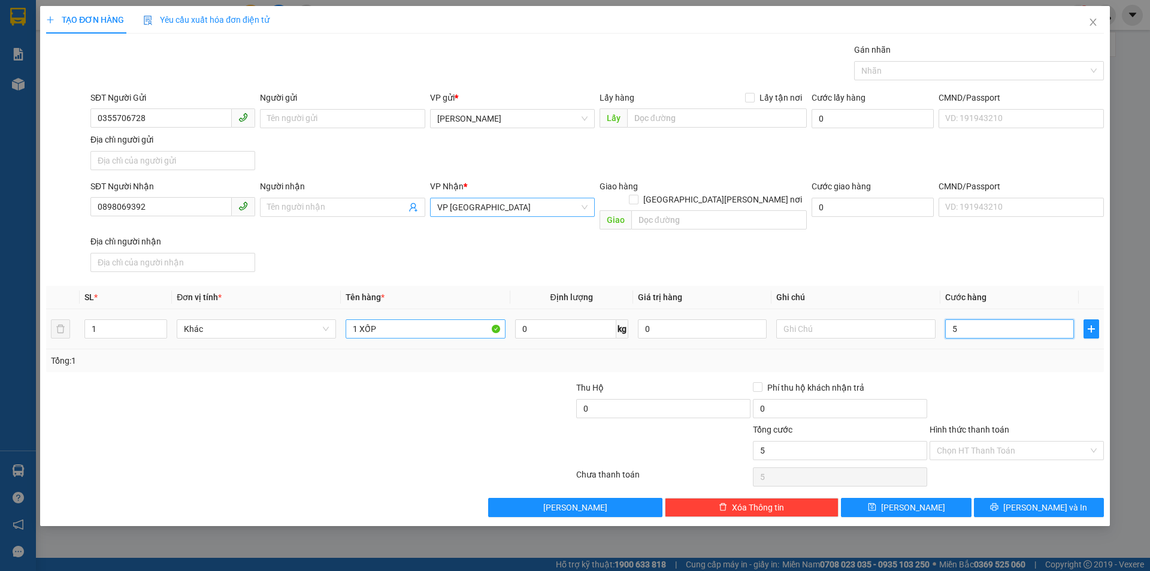
type input "50"
type input "50.000"
click at [1009, 442] on input "Hình thức thanh toán" at bounding box center [1013, 451] width 152 height 18
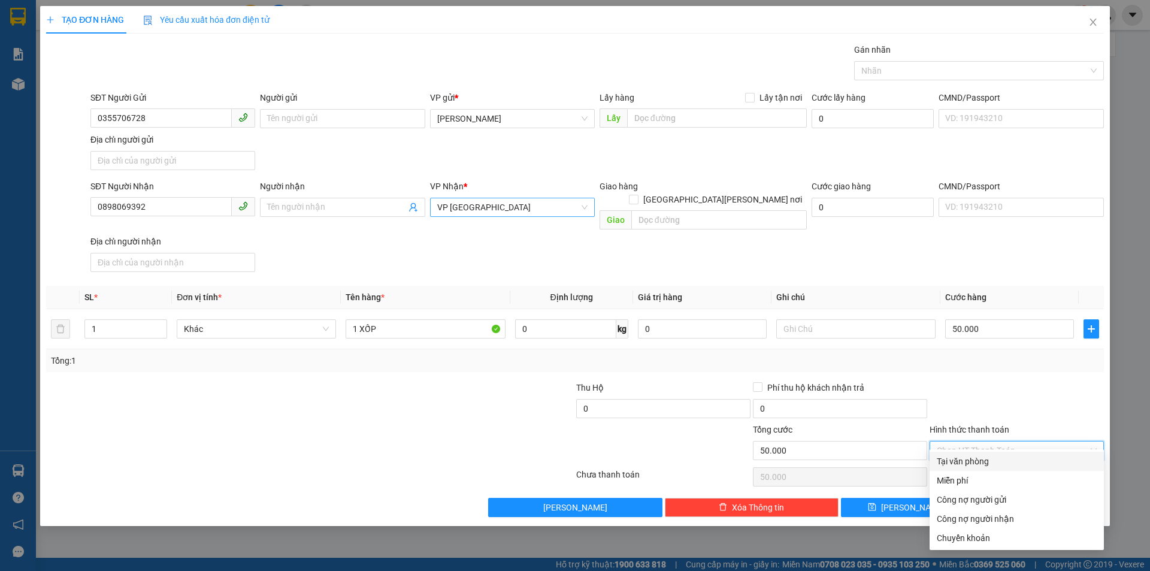
click at [995, 466] on div "Tại văn phòng" at bounding box center [1017, 461] width 160 height 13
type input "0"
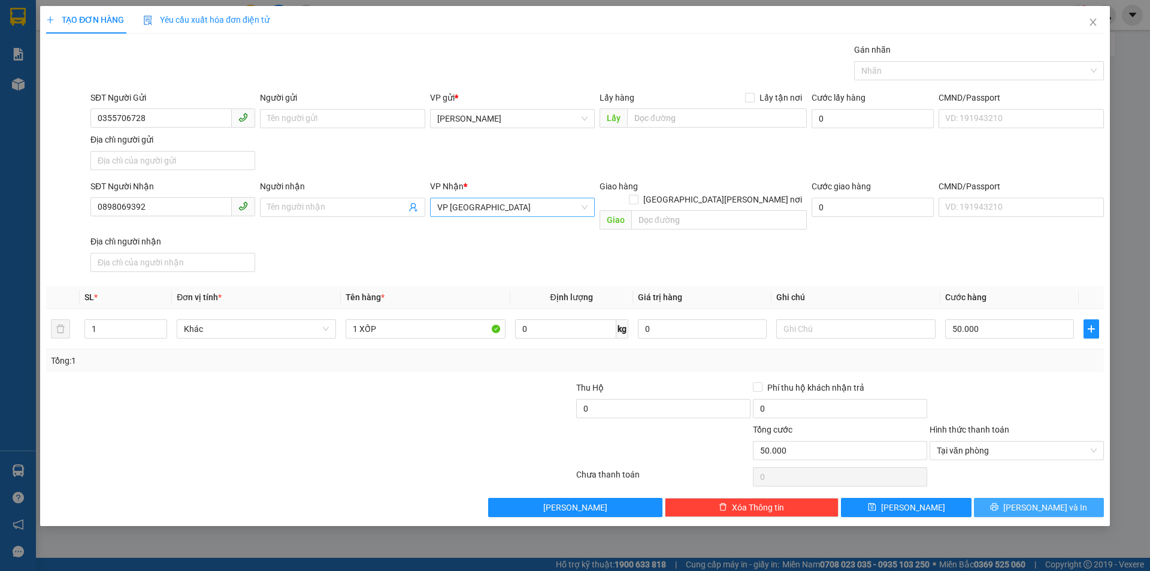
click at [999, 503] on icon "printer" at bounding box center [994, 507] width 8 height 8
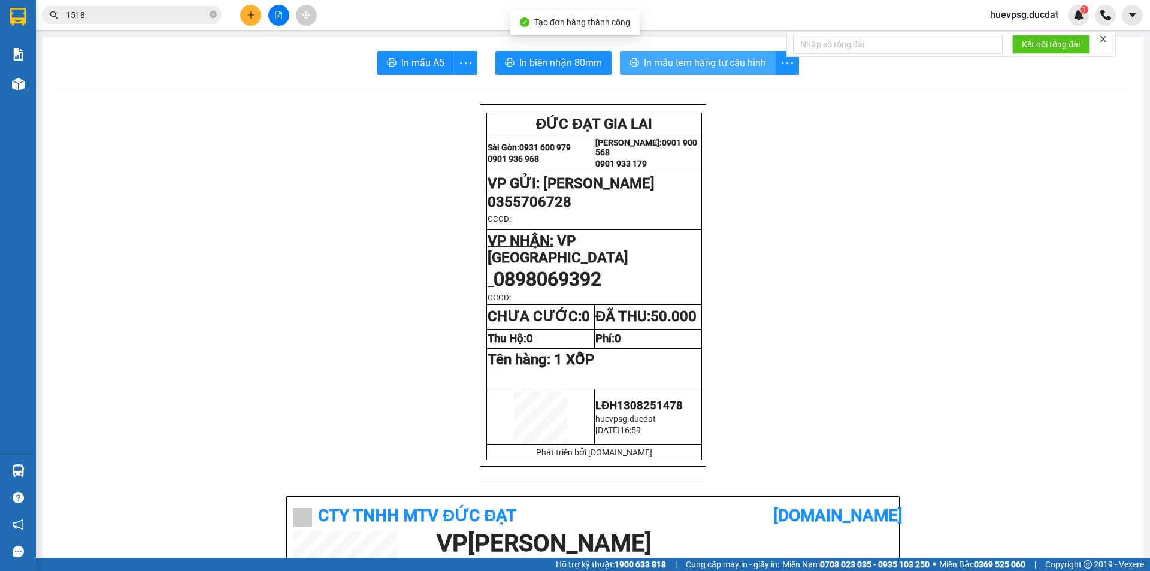
click at [722, 60] on span "In mẫu tem hàng tự cấu hình" at bounding box center [705, 62] width 122 height 15
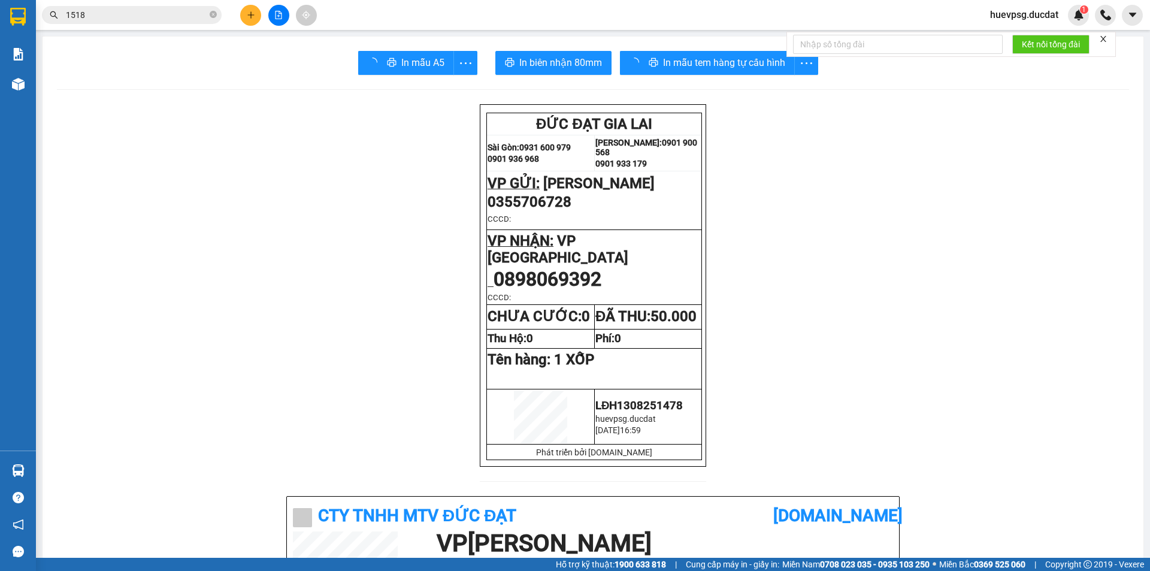
click at [250, 8] on button at bounding box center [250, 15] width 21 height 21
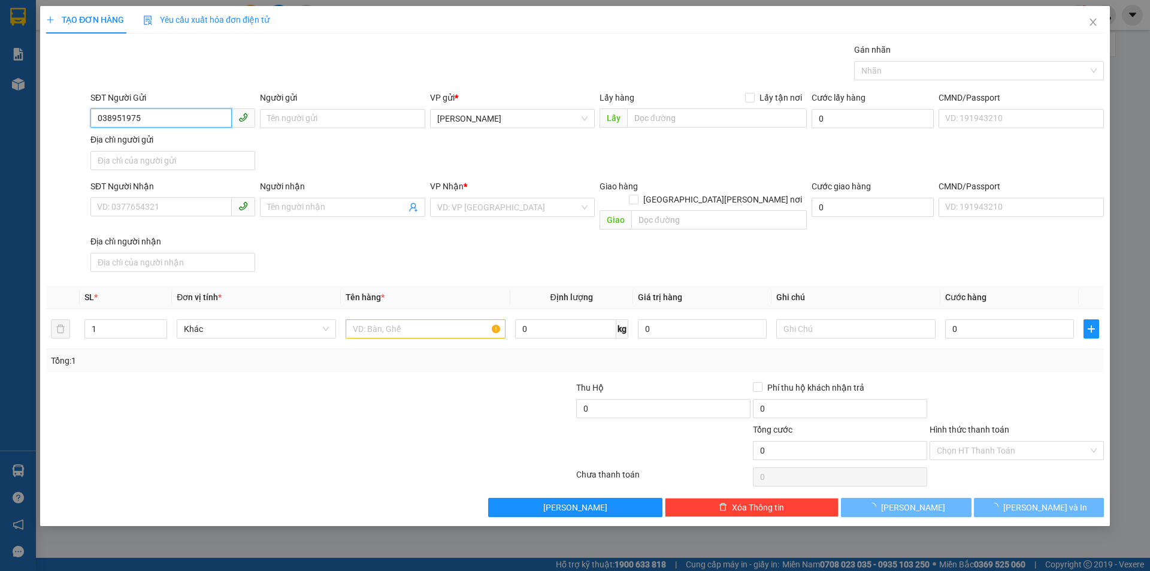
type input "0389519755"
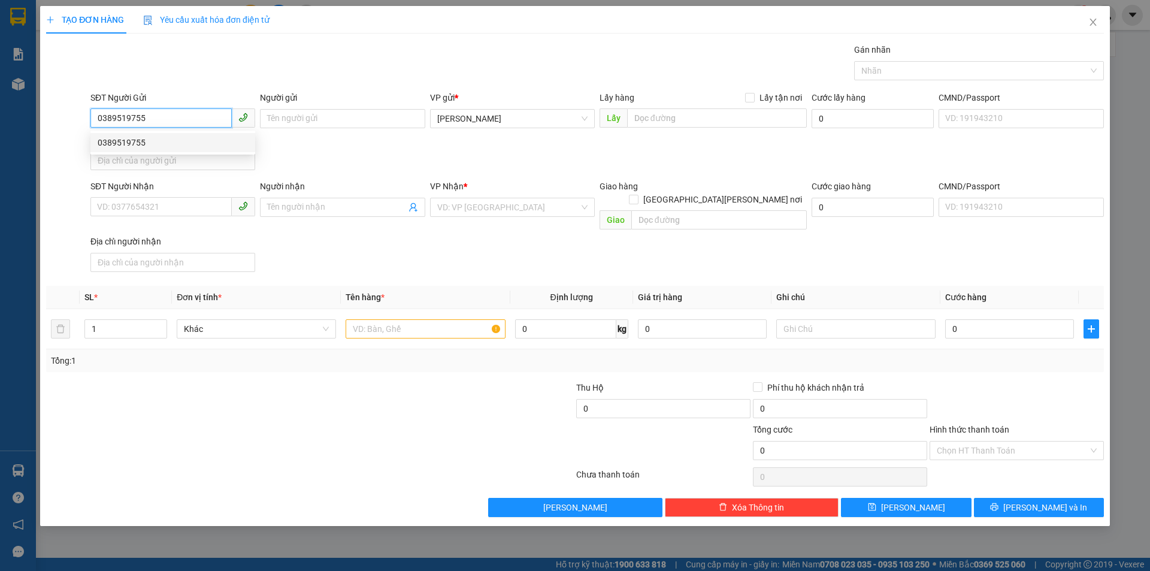
drag, startPoint x: 128, startPoint y: 138, endPoint x: 146, endPoint y: 152, distance: 22.3
click at [135, 143] on div "0389519755" at bounding box center [173, 142] width 150 height 13
type input "0962307038"
type input "HUYỀN"
type input "0389519755"
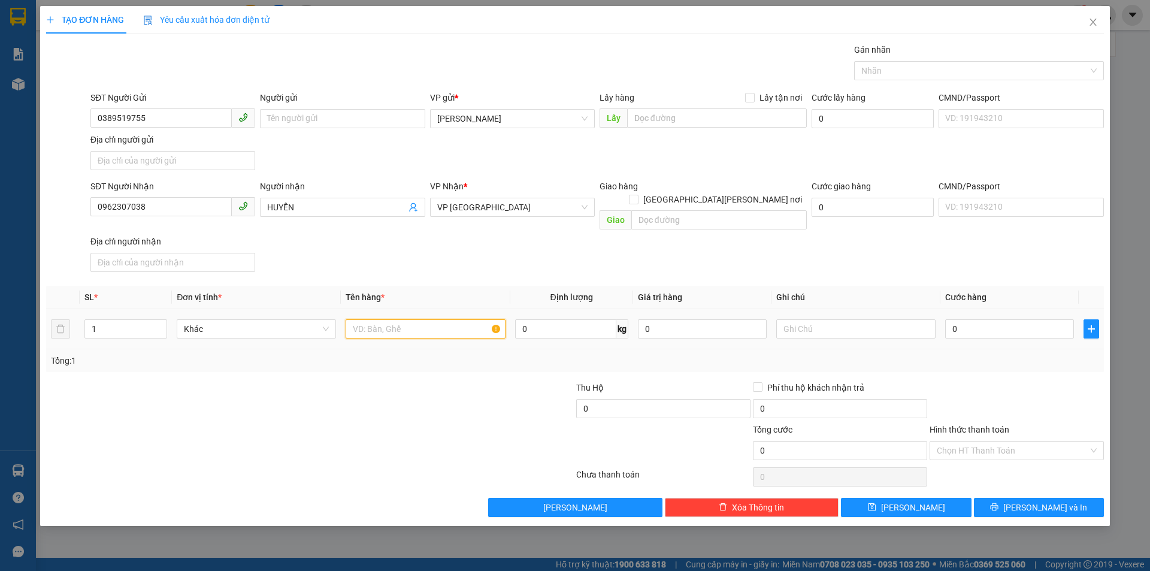
click at [427, 319] on input "text" at bounding box center [425, 328] width 159 height 19
type input "1 HỘP"
type input "0"
type input "3"
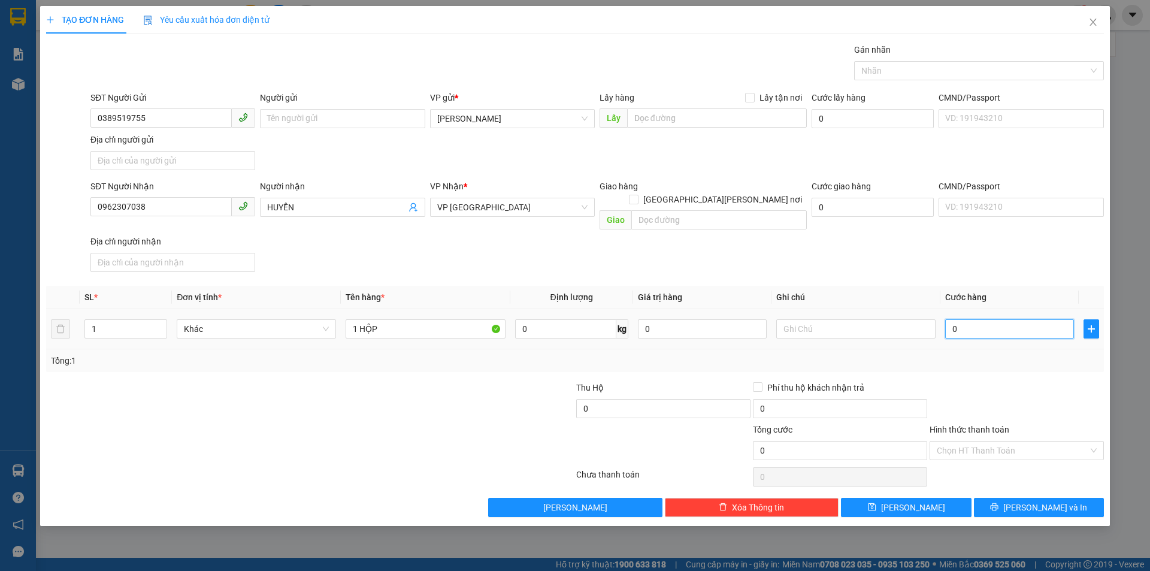
type input "3"
type input "30"
type input "30.000"
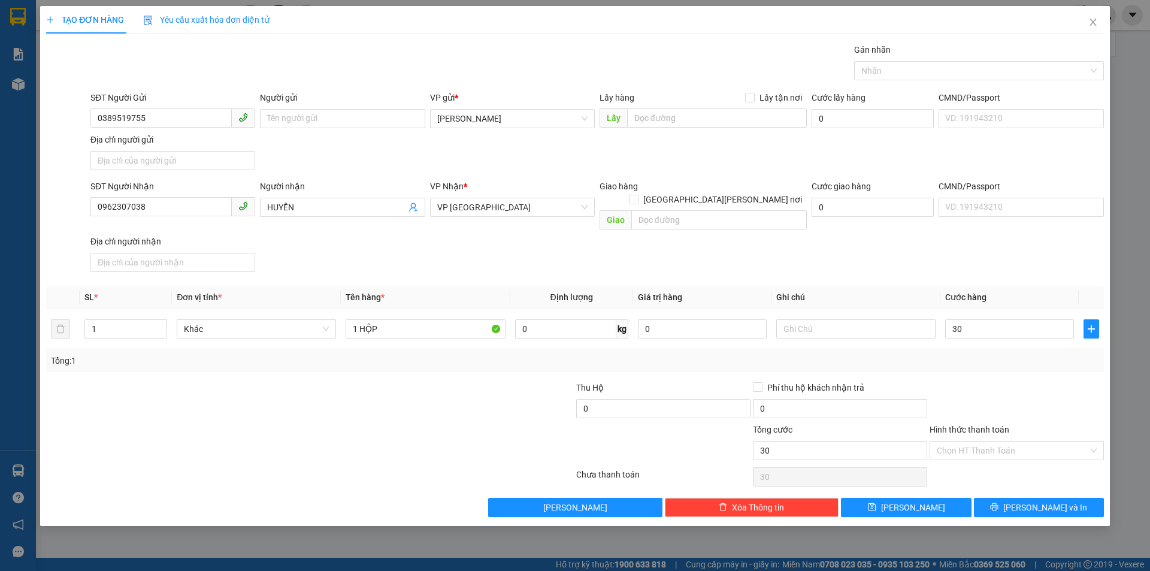
type input "30.000"
click at [993, 448] on div "Hình thức thanh toán Chọn HT Thanh Toán" at bounding box center [1017, 444] width 174 height 42
drag, startPoint x: 993, startPoint y: 434, endPoint x: 990, endPoint y: 455, distance: 21.1
click at [993, 442] on input "Hình thức thanh toán" at bounding box center [1013, 451] width 152 height 18
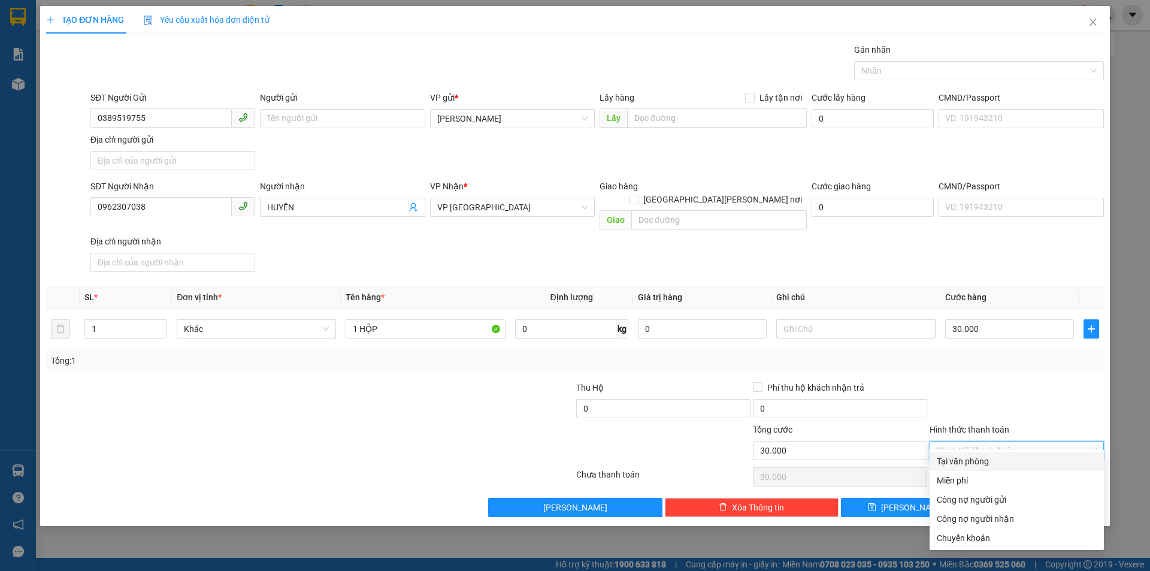
click at [990, 455] on div "Tại văn phòng" at bounding box center [1017, 461] width 160 height 13
type input "0"
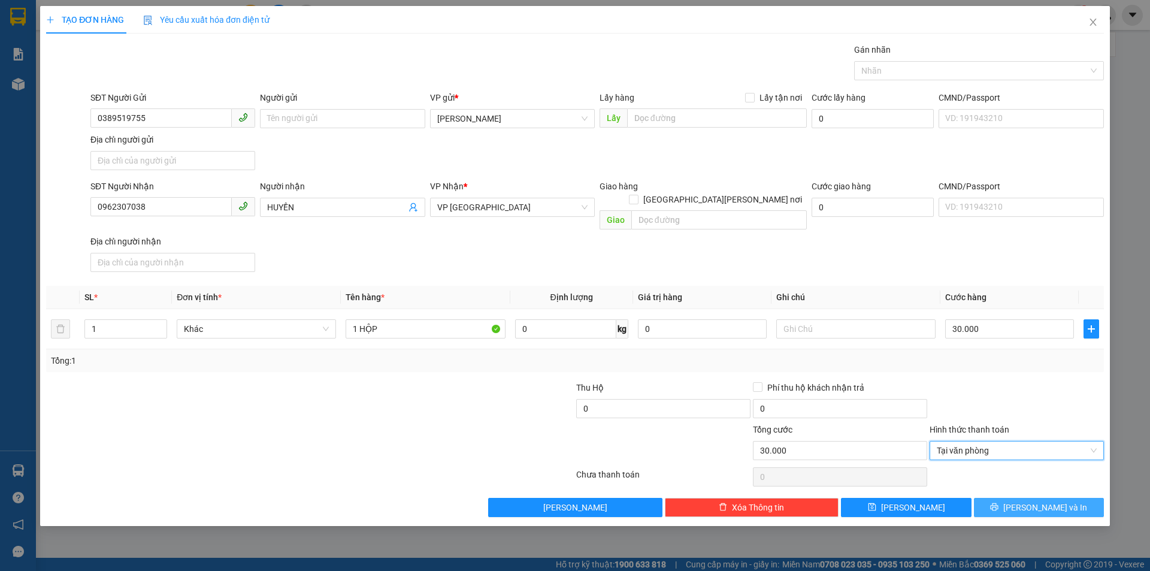
click at [1029, 501] on span "[PERSON_NAME] và In" at bounding box center [1046, 507] width 84 height 13
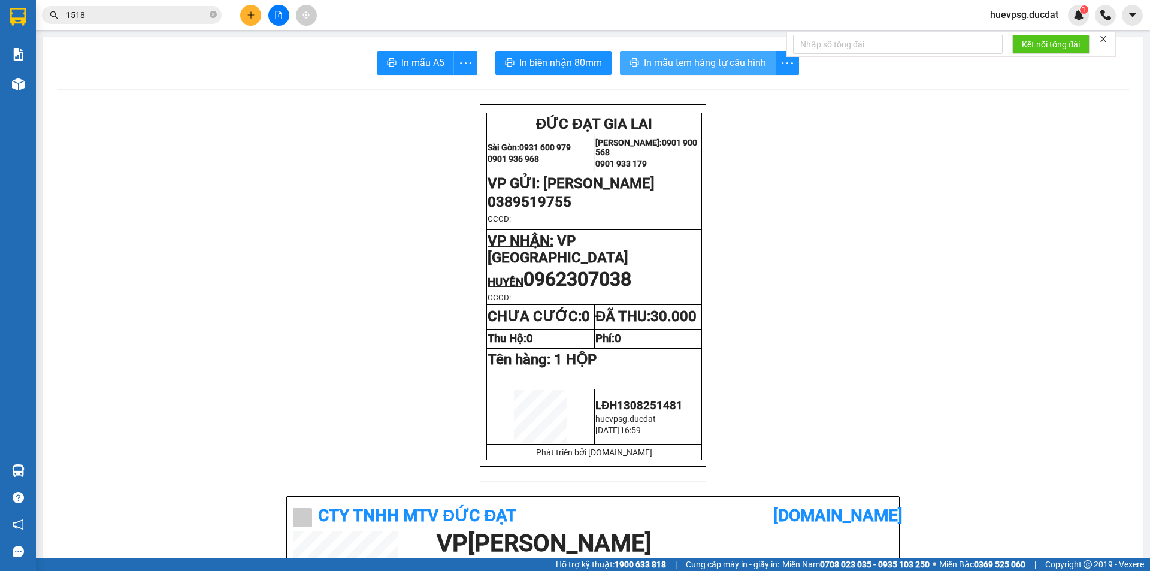
click at [682, 60] on span "In mẫu tem hàng tự cấu hình" at bounding box center [705, 62] width 122 height 15
click at [250, 18] on icon "plus" at bounding box center [251, 15] width 8 height 8
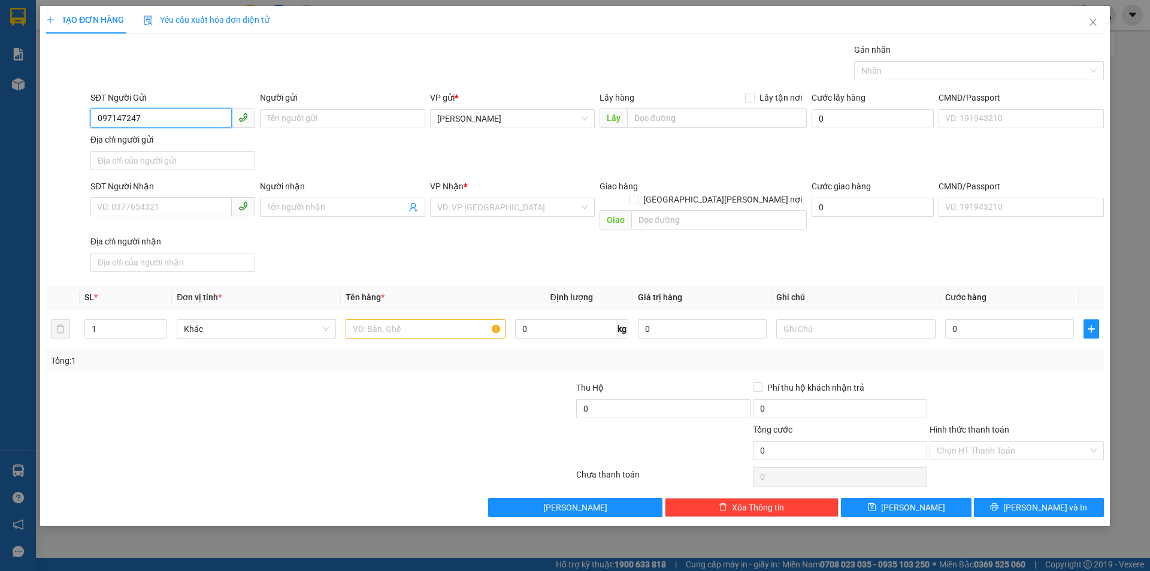
type input "0971472473"
drag, startPoint x: 153, startPoint y: 144, endPoint x: 165, endPoint y: 173, distance: 31.5
click at [154, 144] on div "0971472473 - minh" at bounding box center [173, 142] width 150 height 13
type input "minh"
type input "0947731370"
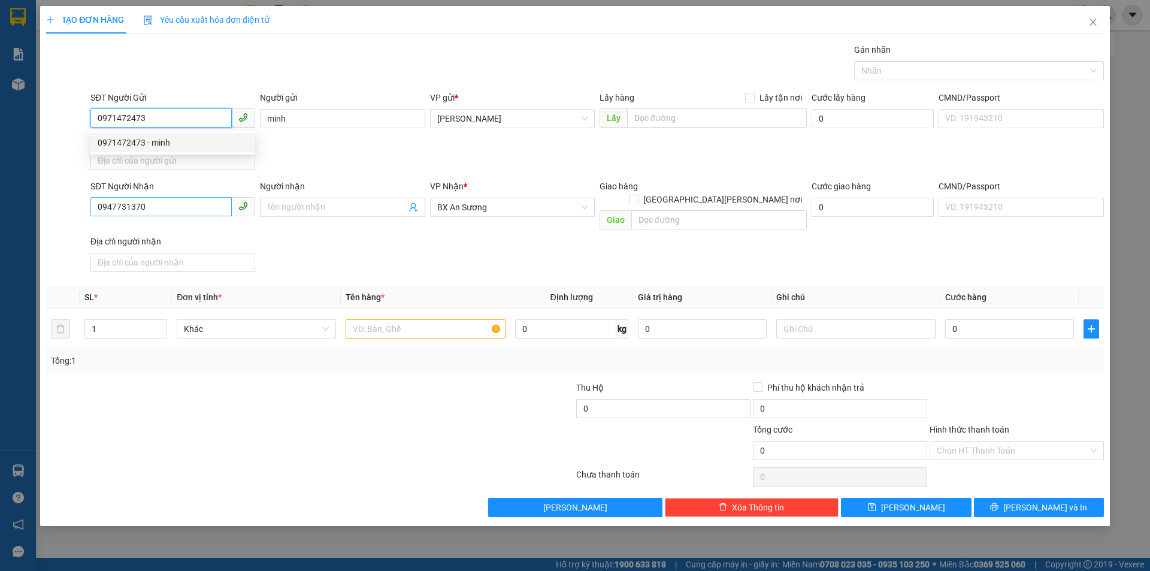
type input "0971472473"
click at [164, 203] on input "0947731370" at bounding box center [160, 206] width 141 height 19
click at [459, 206] on span "BX An Sương" at bounding box center [512, 207] width 150 height 18
type input "0964887587"
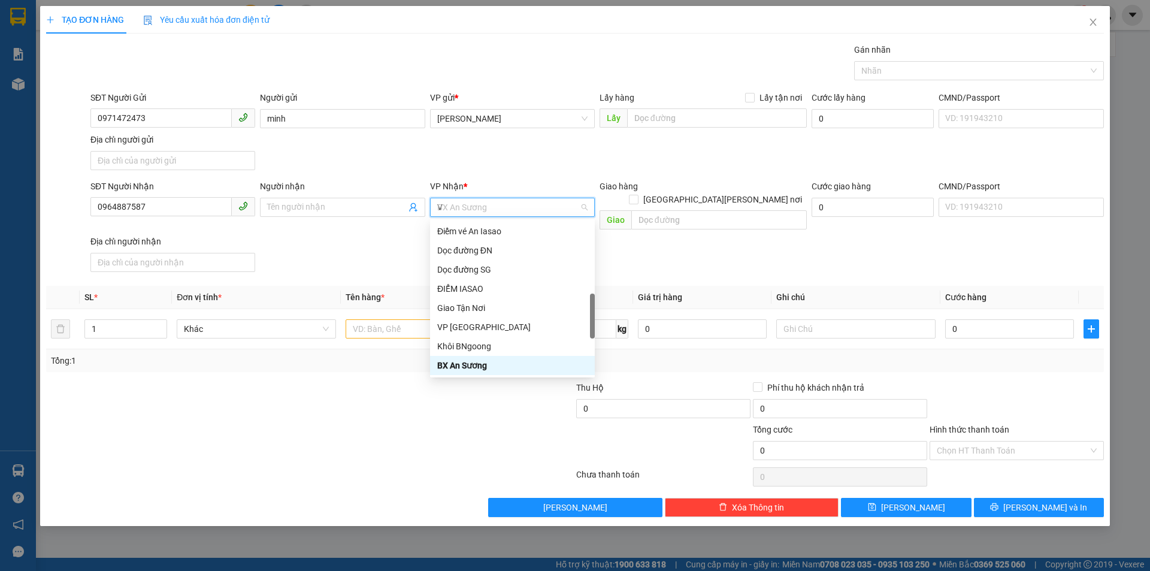
scroll to position [105, 0]
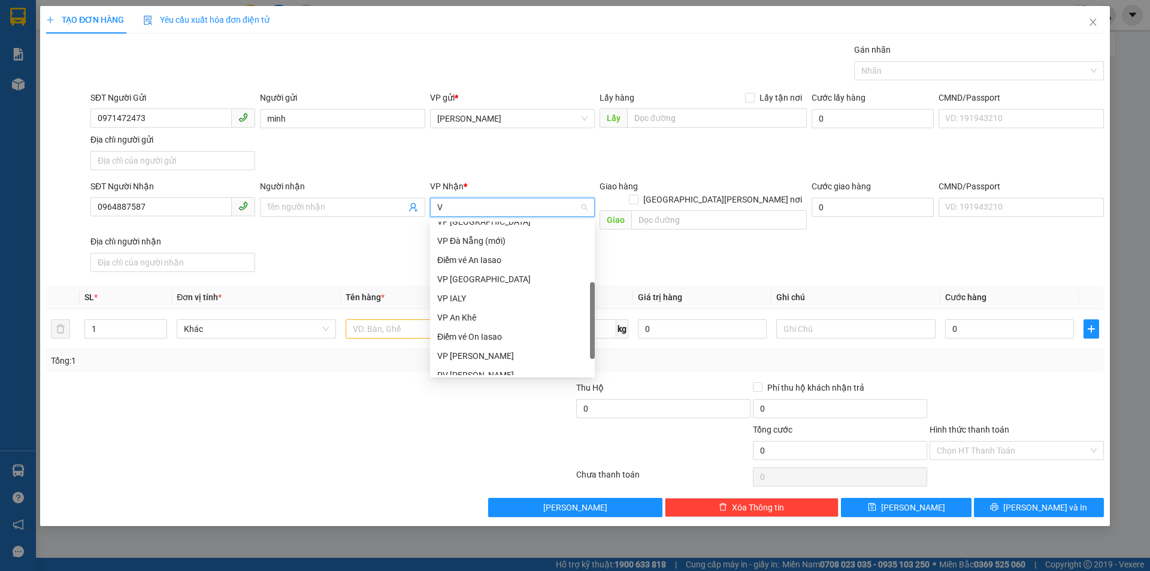
type input "VP"
click at [449, 247] on div "VP [GEOGRAPHIC_DATA]" at bounding box center [512, 250] width 150 height 13
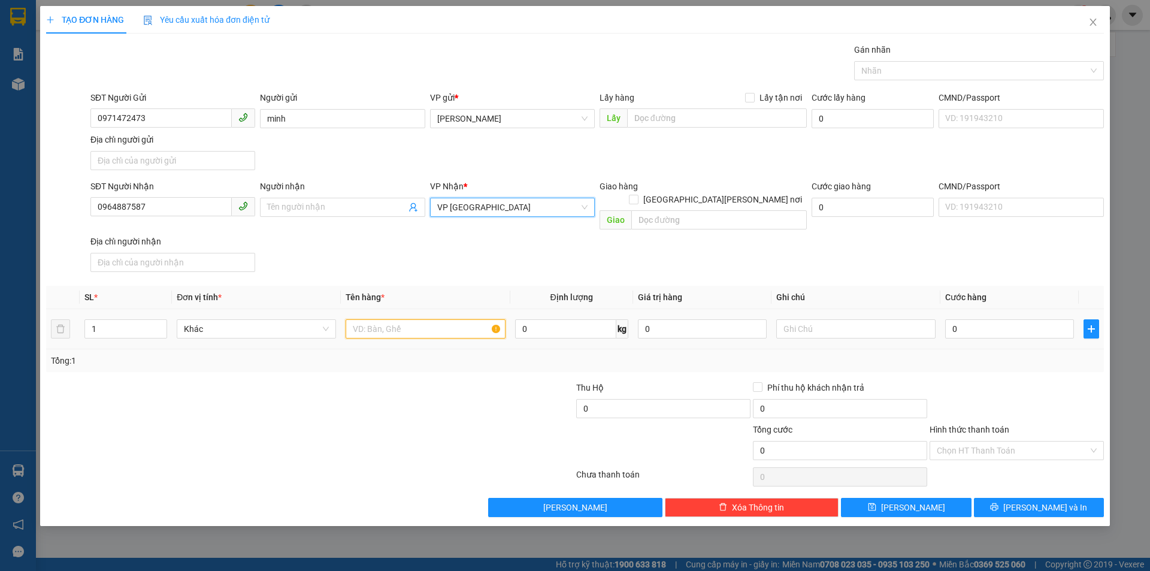
click at [426, 319] on input "text" at bounding box center [425, 328] width 159 height 19
click at [407, 319] on input "text" at bounding box center [425, 328] width 159 height 19
type input "1 HỘP CHIM /T/HỘ 400K"
click at [893, 321] on input "text" at bounding box center [856, 328] width 159 height 19
type input "KO BAO CHÊT /THU HỘ"
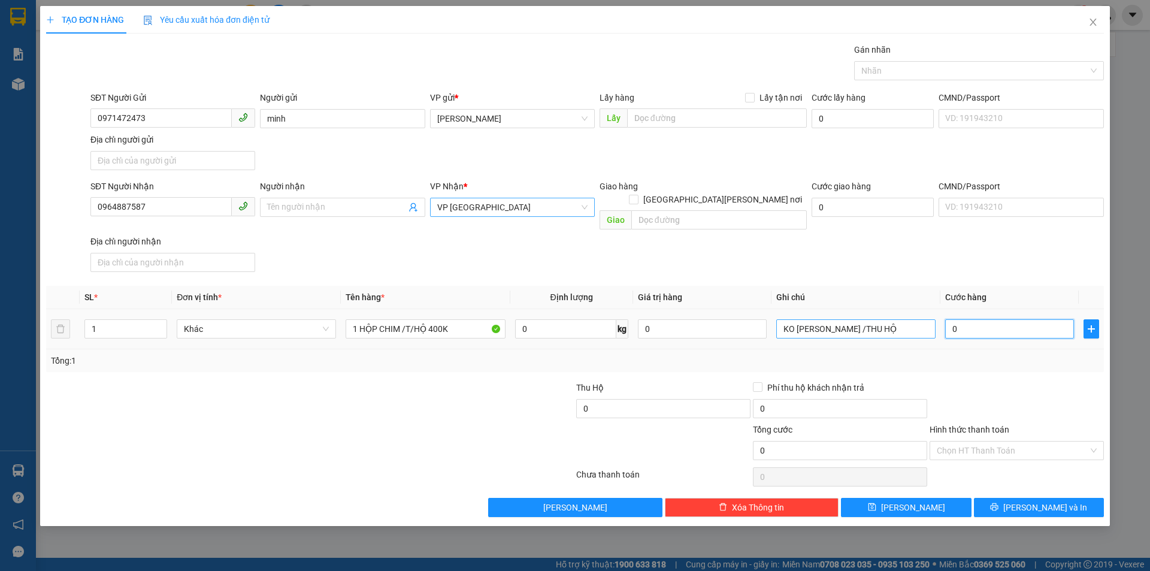
type input "1"
type input "10"
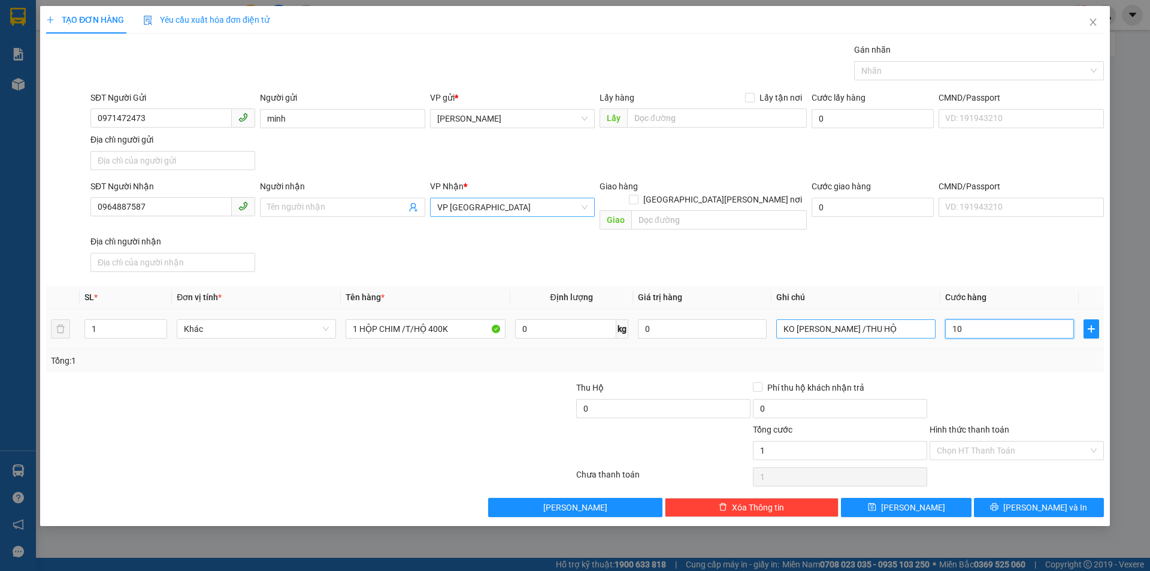
type input "10"
type input "100"
type input "100.000"
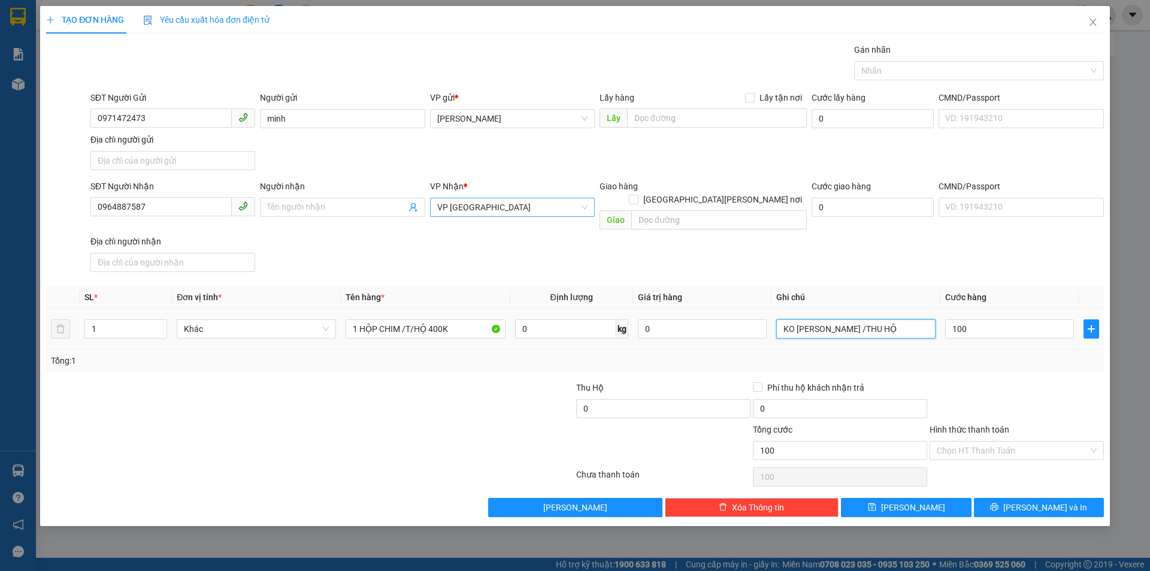
type input "100.000"
click at [893, 321] on input "KO BAO CHÊT /THU HỘ" at bounding box center [856, 328] width 159 height 19
type input "KO BAO CHÊT /THU HỘ 400K"
click at [1041, 442] on input "Hình thức thanh toán" at bounding box center [1013, 451] width 152 height 18
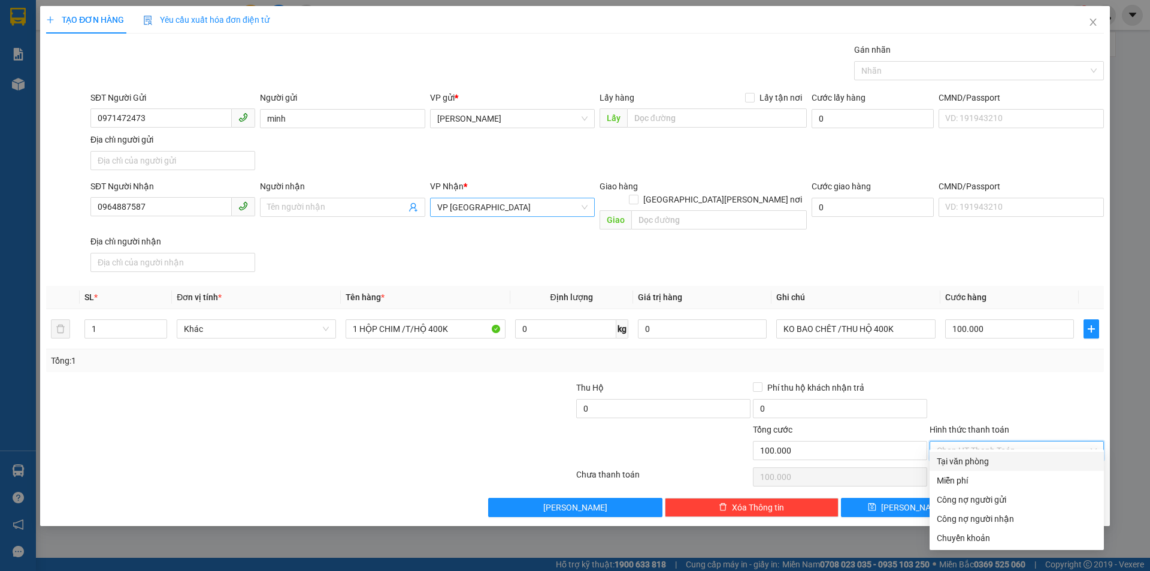
click at [1016, 467] on div "Tại văn phòng" at bounding box center [1017, 461] width 160 height 13
type input "0"
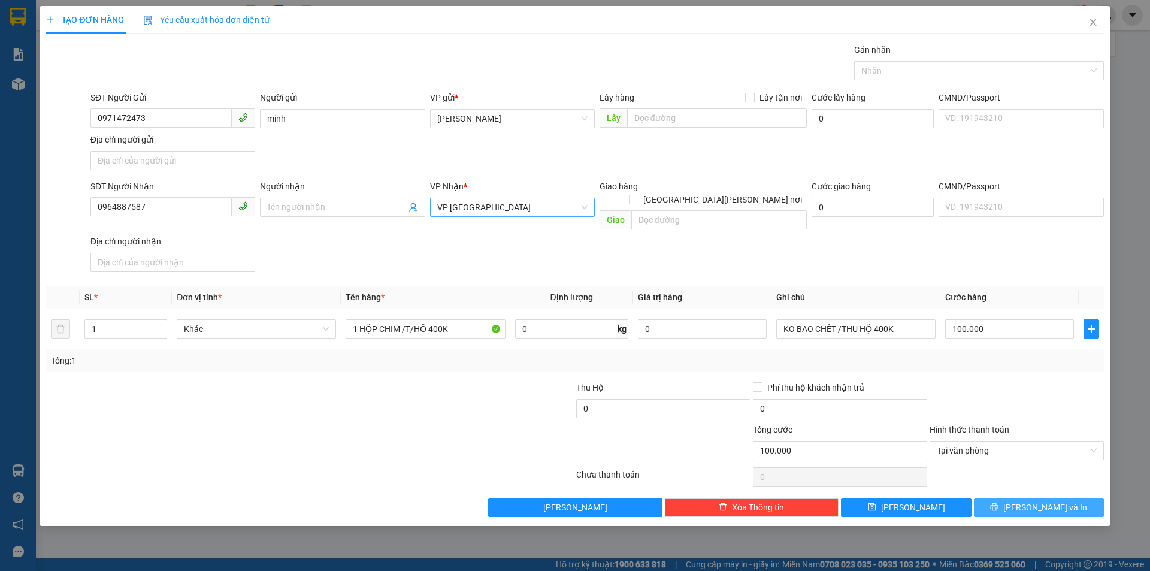
click at [1038, 501] on span "[PERSON_NAME] và In" at bounding box center [1046, 507] width 84 height 13
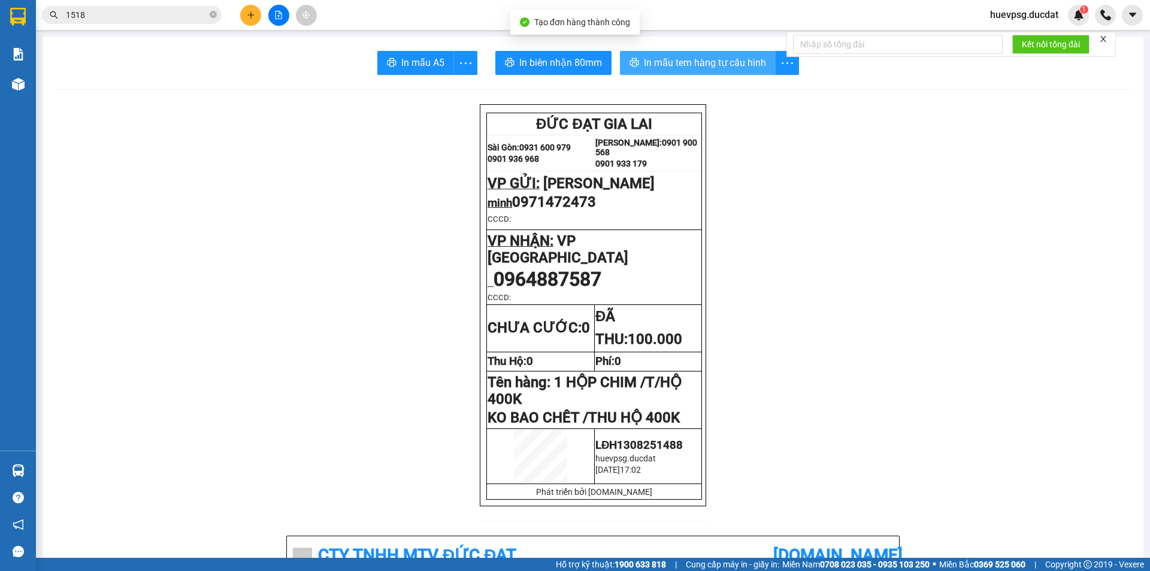
click at [718, 58] on span "In mẫu tem hàng tự cấu hình" at bounding box center [705, 62] width 122 height 15
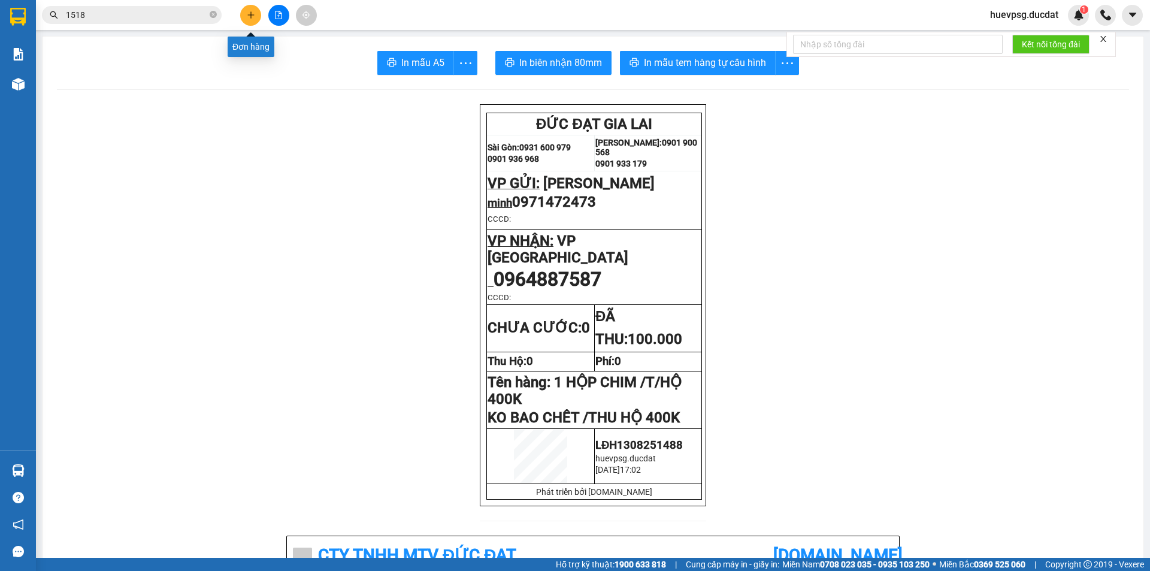
click at [247, 14] on icon "plus" at bounding box center [251, 15] width 8 height 8
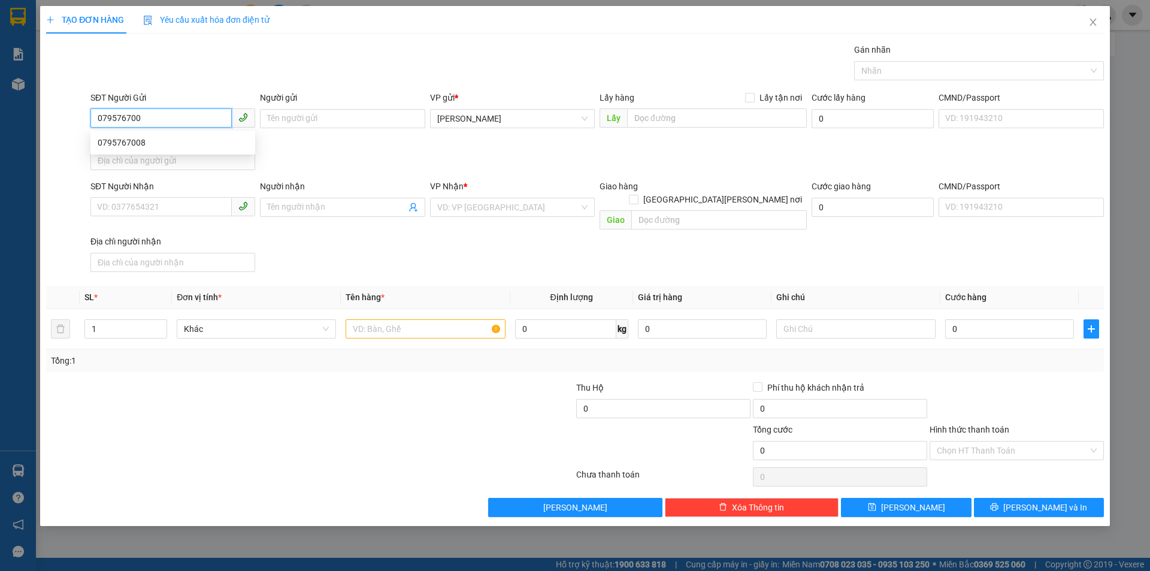
type input "0795767008"
click at [179, 143] on div "0795767008" at bounding box center [173, 142] width 150 height 13
type input "0909337042"
type input "0795767008"
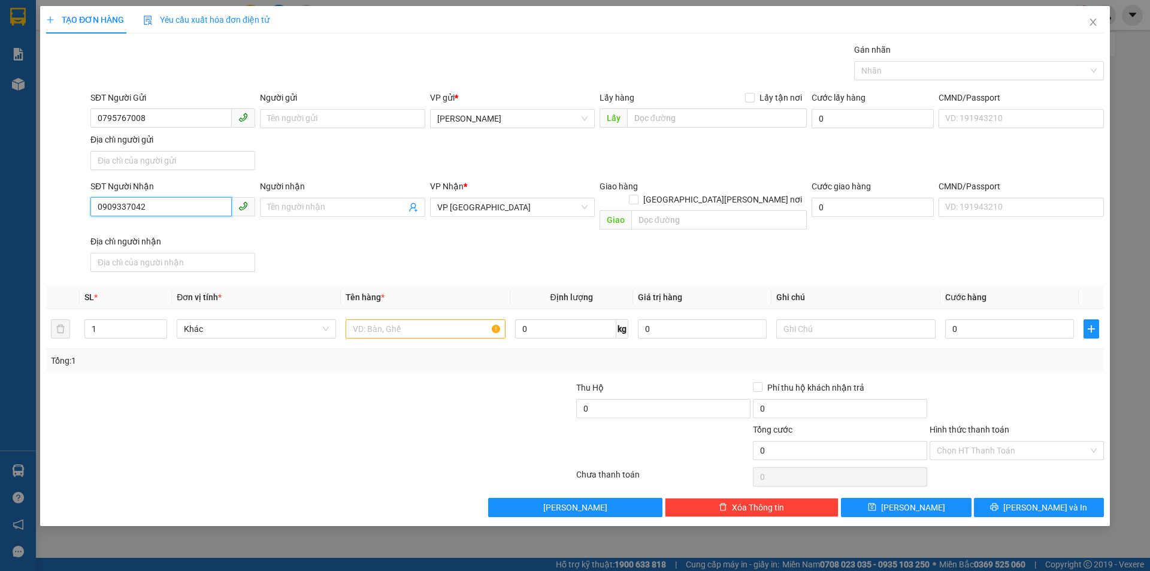
click at [140, 210] on input "0909337042" at bounding box center [160, 206] width 141 height 19
type input "0944778852"
drag, startPoint x: 124, startPoint y: 224, endPoint x: 150, endPoint y: 225, distance: 26.4
click at [125, 224] on div "0944778852 - BƯU" at bounding box center [172, 231] width 165 height 19
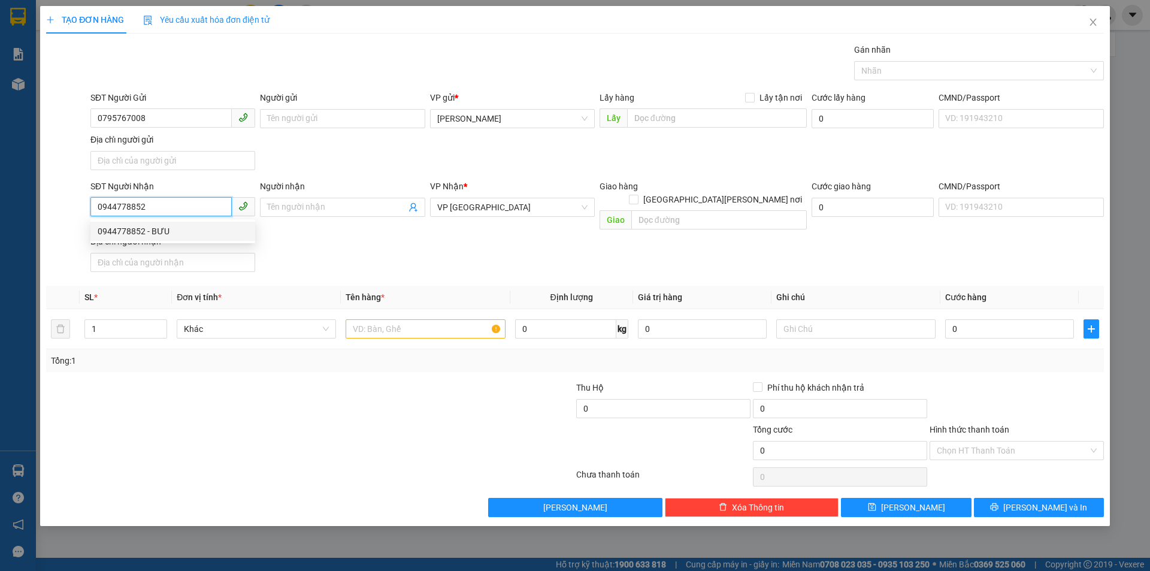
type input "BƯU"
type input "NGA 4 CHON THANH"
type input "0944778852"
click at [465, 195] on div "VP Nhận *" at bounding box center [512, 189] width 165 height 18
click at [465, 197] on div "VP Nhận *" at bounding box center [512, 189] width 165 height 18
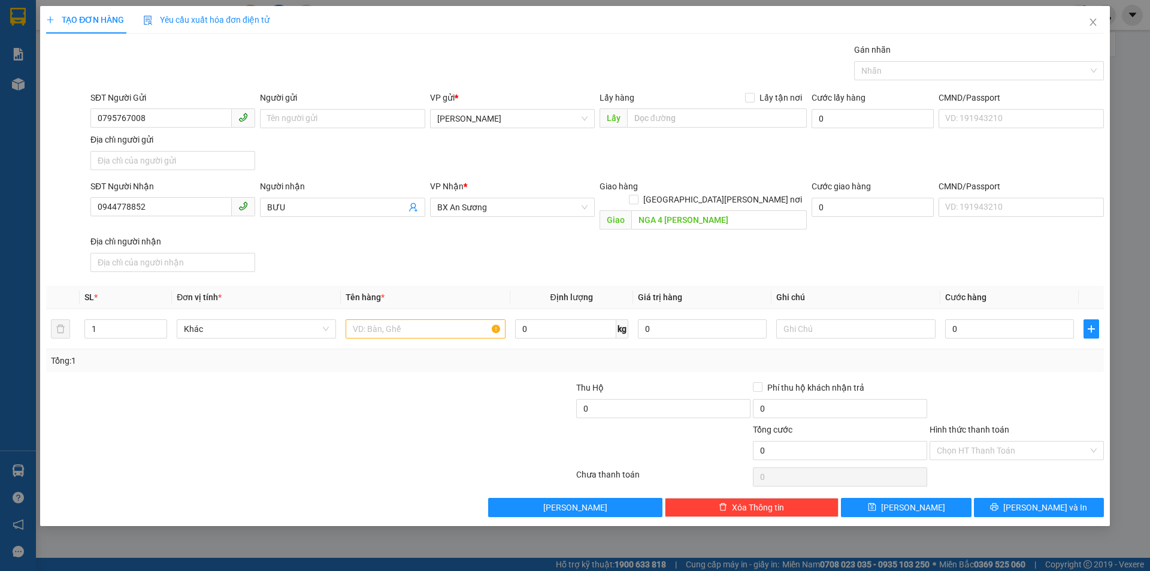
click at [465, 197] on div "VP Nhận *" at bounding box center [512, 189] width 165 height 18
click at [472, 212] on span "BX An Sương" at bounding box center [512, 207] width 150 height 18
click at [478, 213] on span "BX An Sương" at bounding box center [512, 207] width 150 height 18
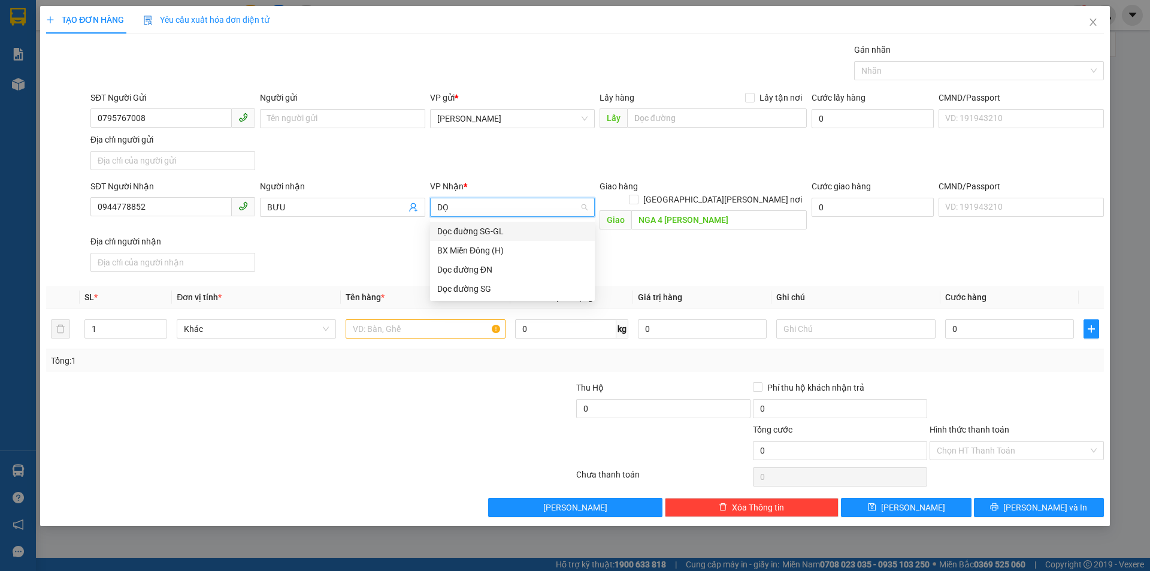
type input "DỌC"
drag, startPoint x: 463, startPoint y: 270, endPoint x: 464, endPoint y: 288, distance: 18.0
click at [464, 270] on div "Dọc đường SG" at bounding box center [512, 269] width 150 height 13
click at [452, 319] on input "text" at bounding box center [425, 328] width 159 height 19
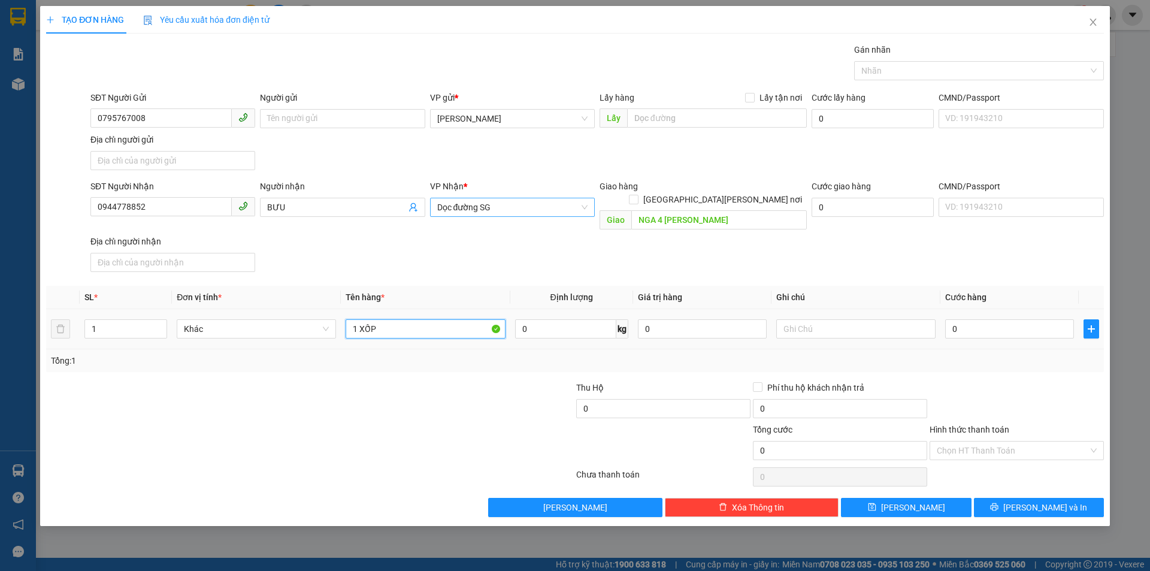
type input "1 XỐP"
type input "1"
type input "10"
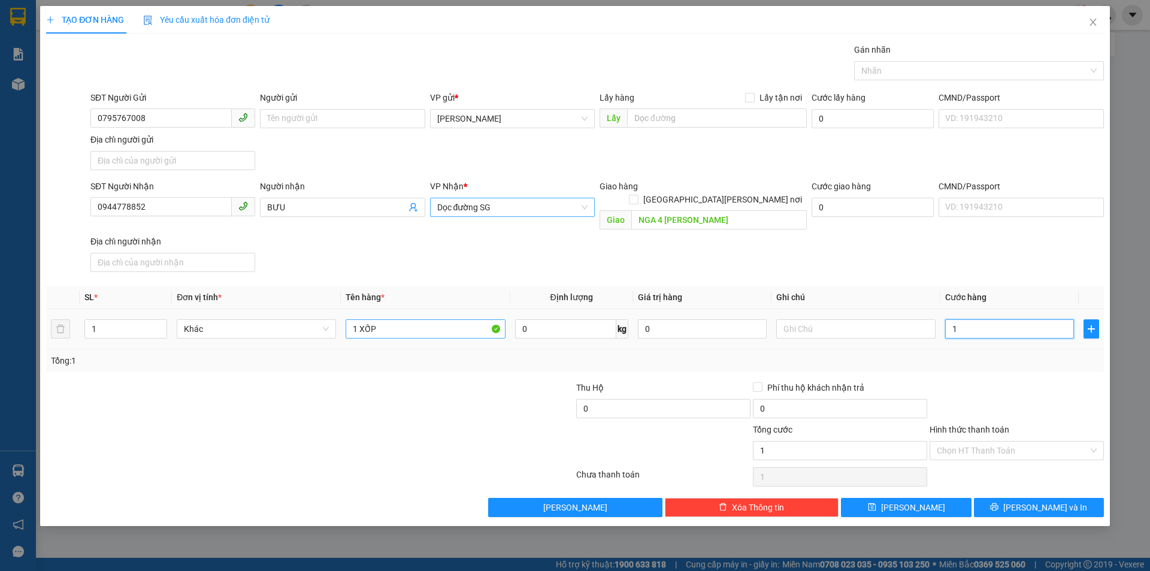
type input "10"
type input "100"
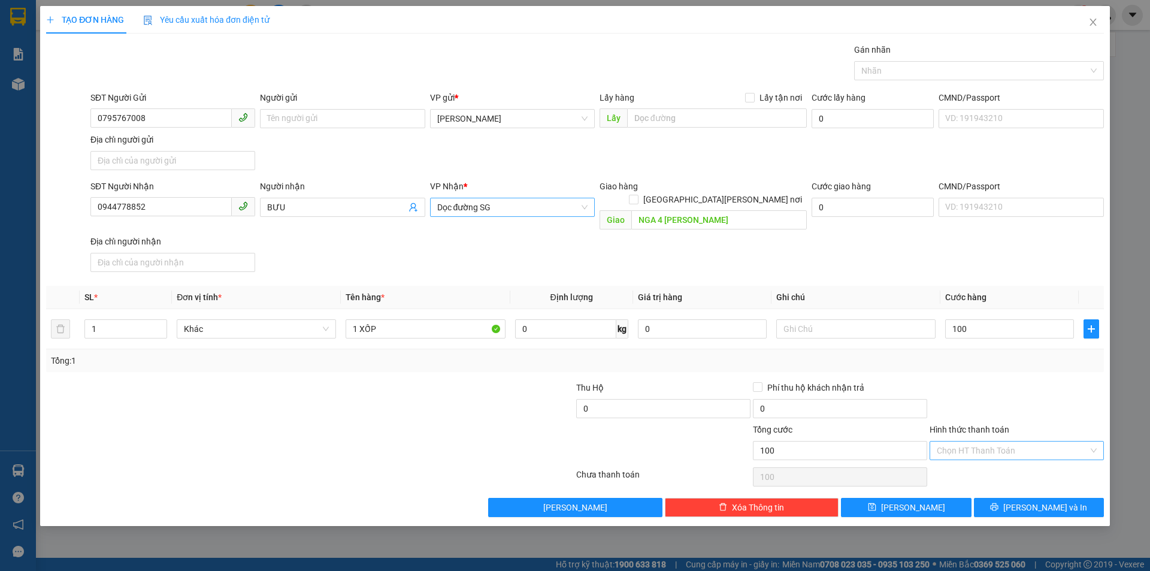
type input "100.000"
click at [979, 442] on input "Hình thức thanh toán" at bounding box center [1013, 451] width 152 height 18
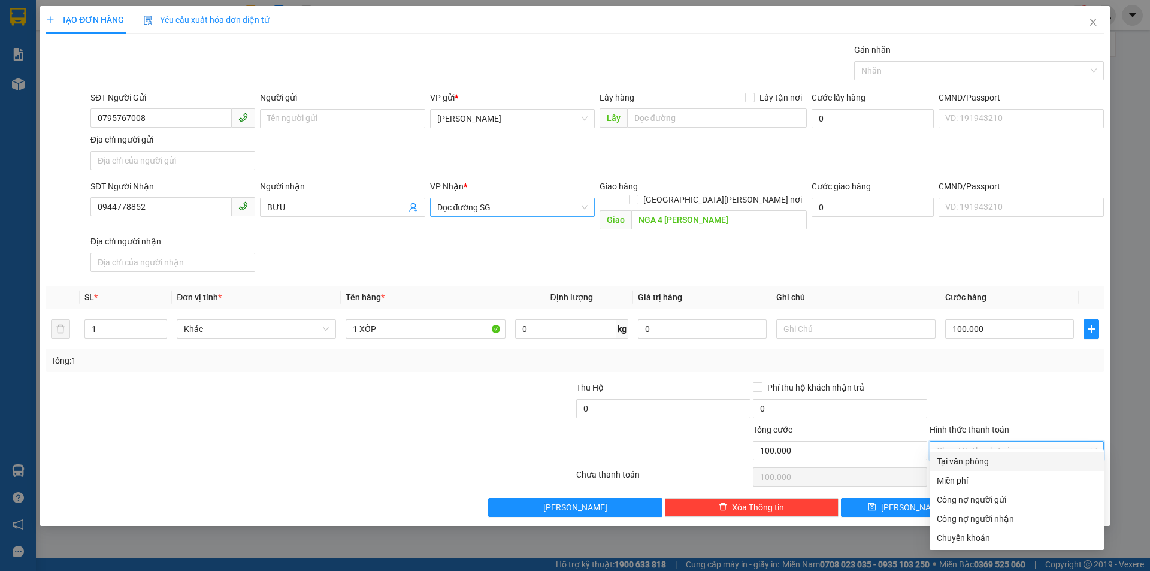
click at [987, 458] on div "Tại văn phòng" at bounding box center [1017, 461] width 160 height 13
type input "0"
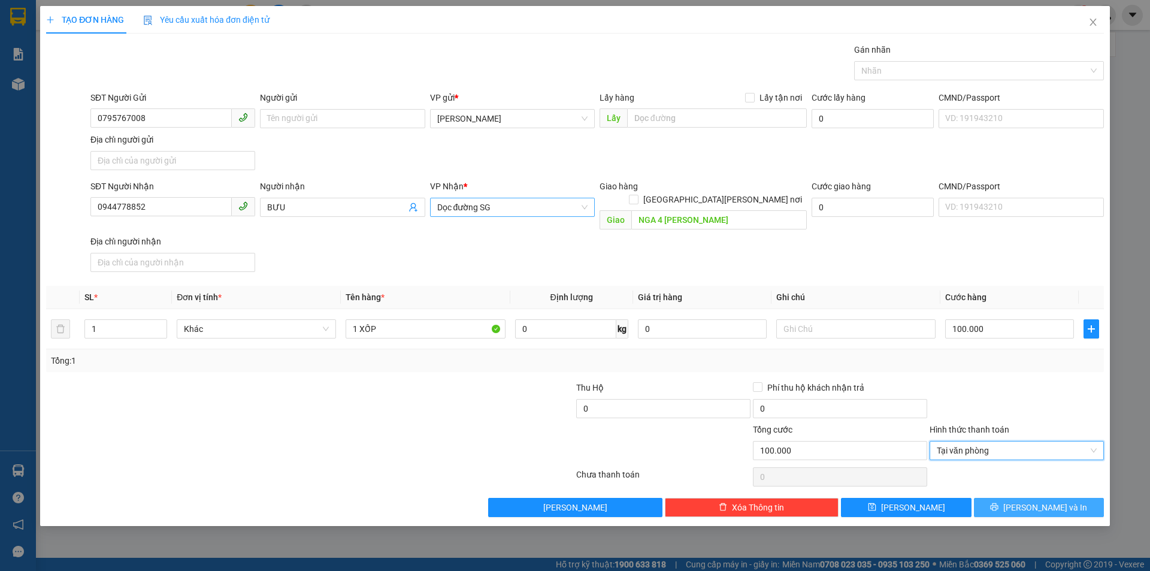
click at [1037, 501] on span "[PERSON_NAME] và In" at bounding box center [1046, 507] width 84 height 13
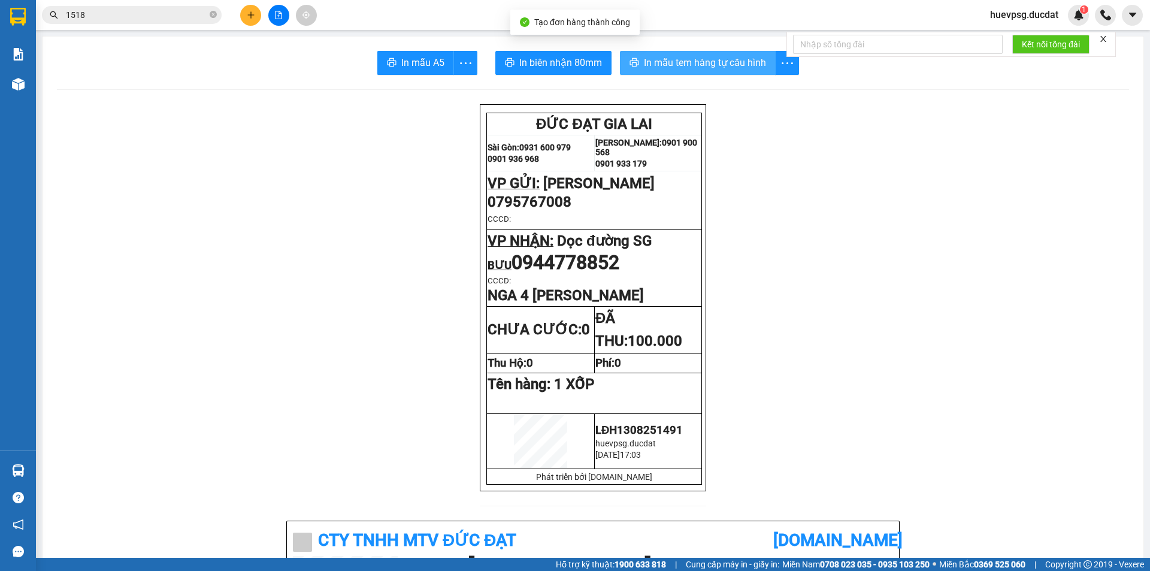
click at [690, 59] on span "In mẫu tem hàng tự cấu hình" at bounding box center [705, 62] width 122 height 15
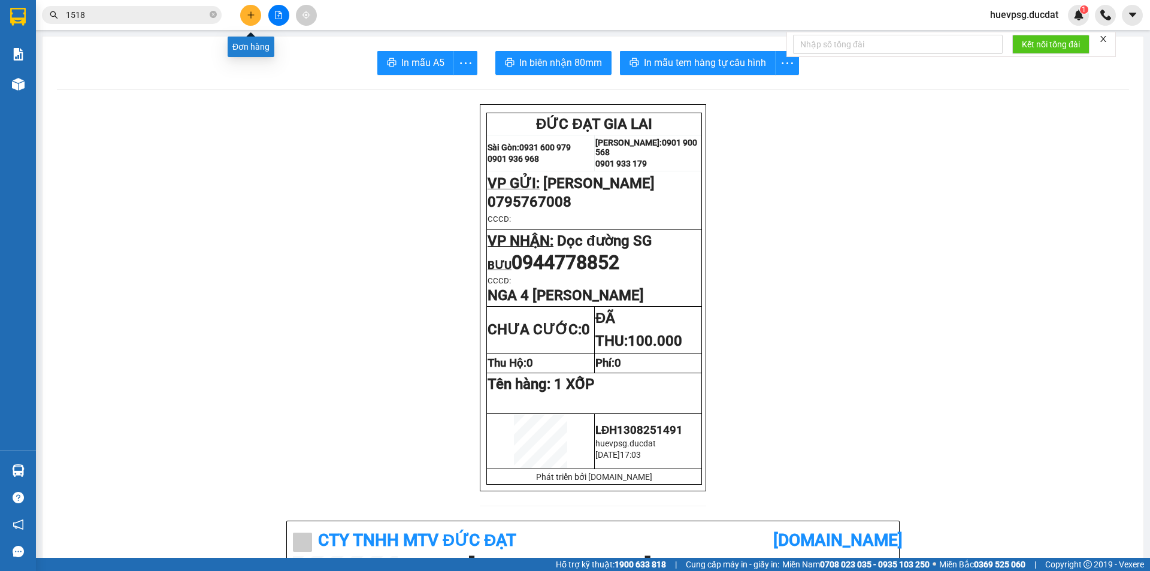
click at [244, 17] on button at bounding box center [250, 15] width 21 height 21
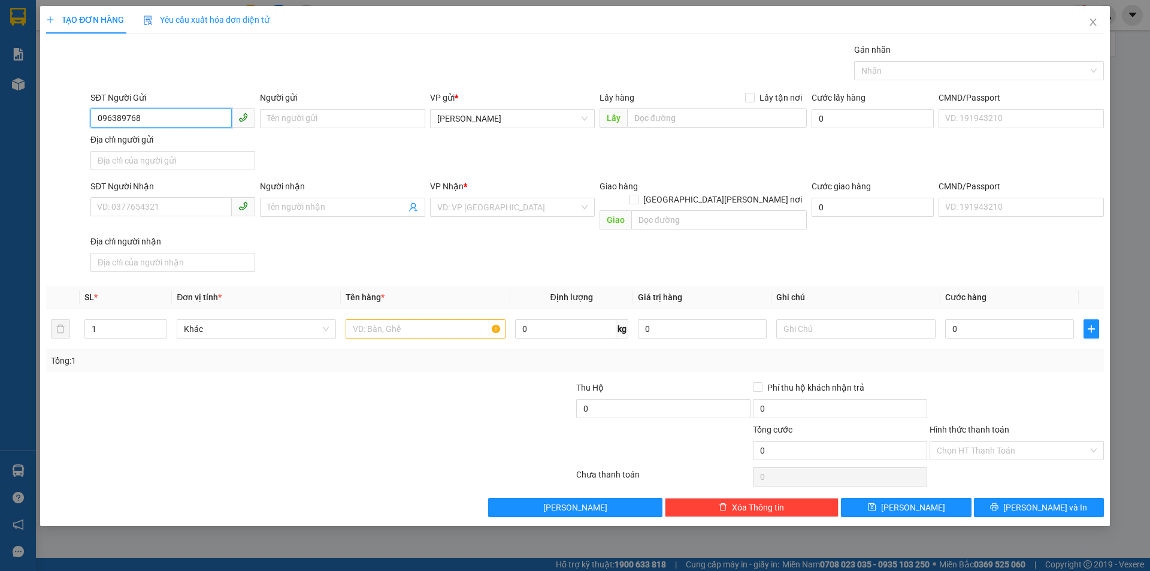
type input "0963897682"
click at [160, 143] on div "0963897682" at bounding box center [173, 142] width 150 height 13
type input "0983572693"
type input "0963897682"
click at [377, 319] on input "text" at bounding box center [425, 328] width 159 height 19
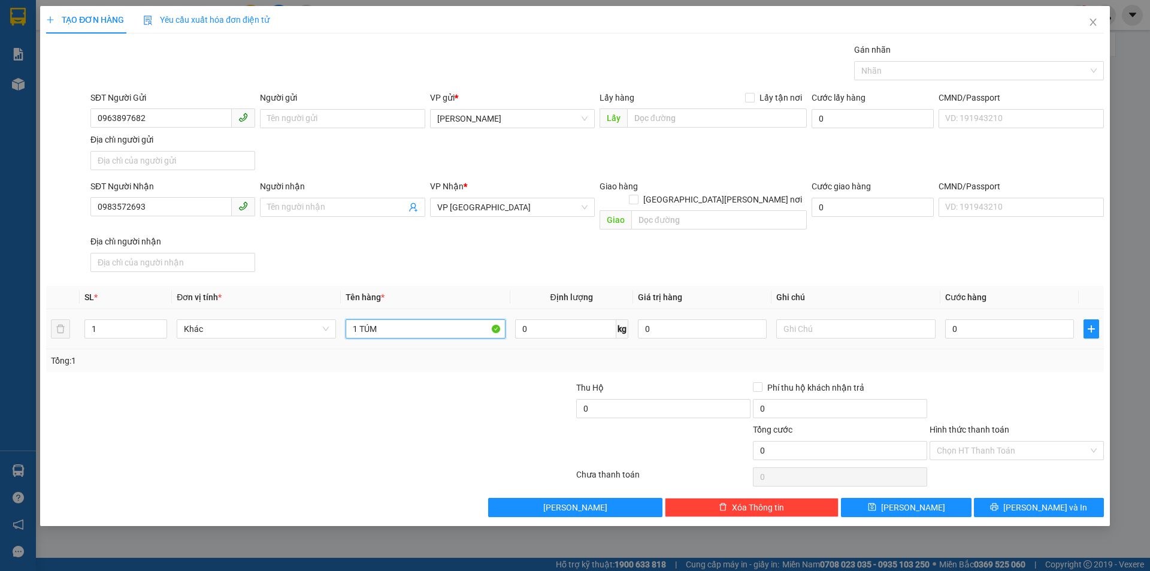
type input "1 TÚM"
type input "4"
type input "40"
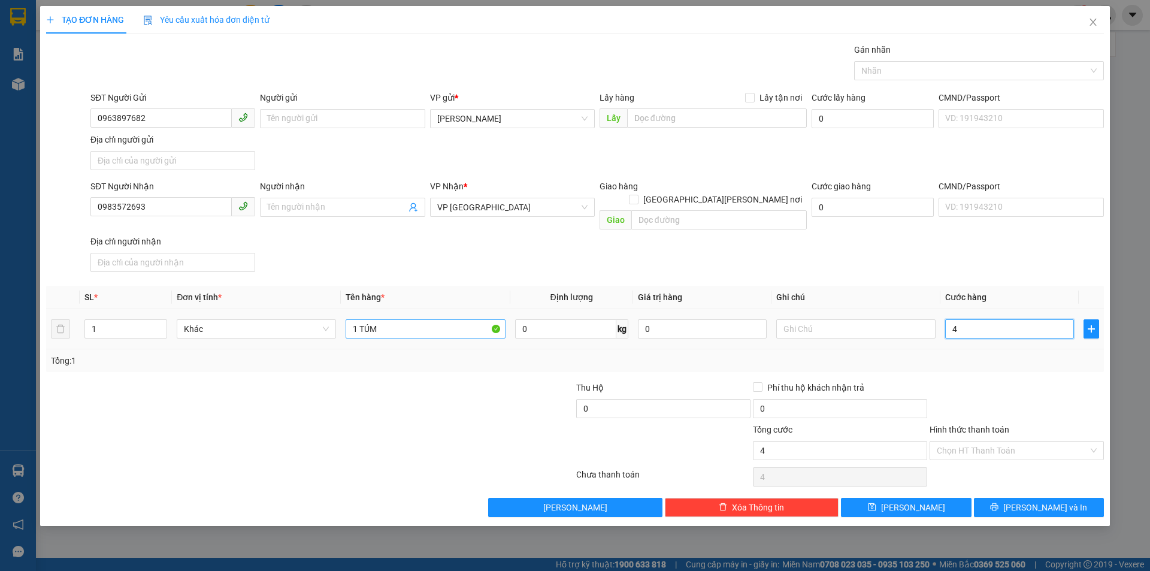
type input "40"
type input "40.000"
click at [1087, 442] on input "Hình thức thanh toán" at bounding box center [1013, 451] width 152 height 18
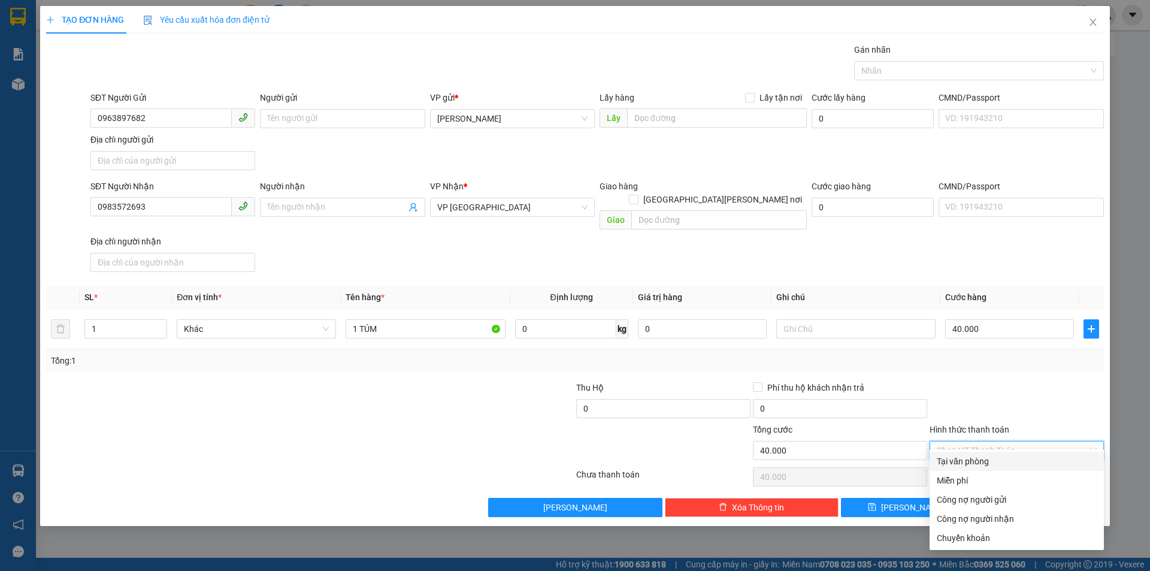
click at [1040, 463] on div "Tại văn phòng" at bounding box center [1017, 461] width 160 height 13
type input "0"
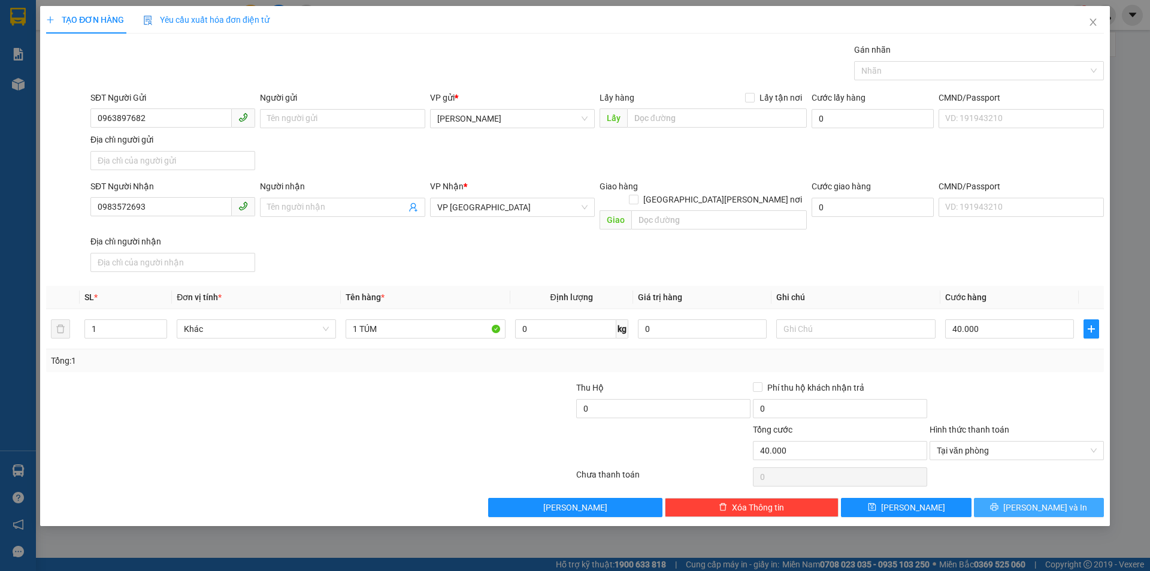
click at [1046, 501] on span "[PERSON_NAME] và In" at bounding box center [1046, 507] width 84 height 13
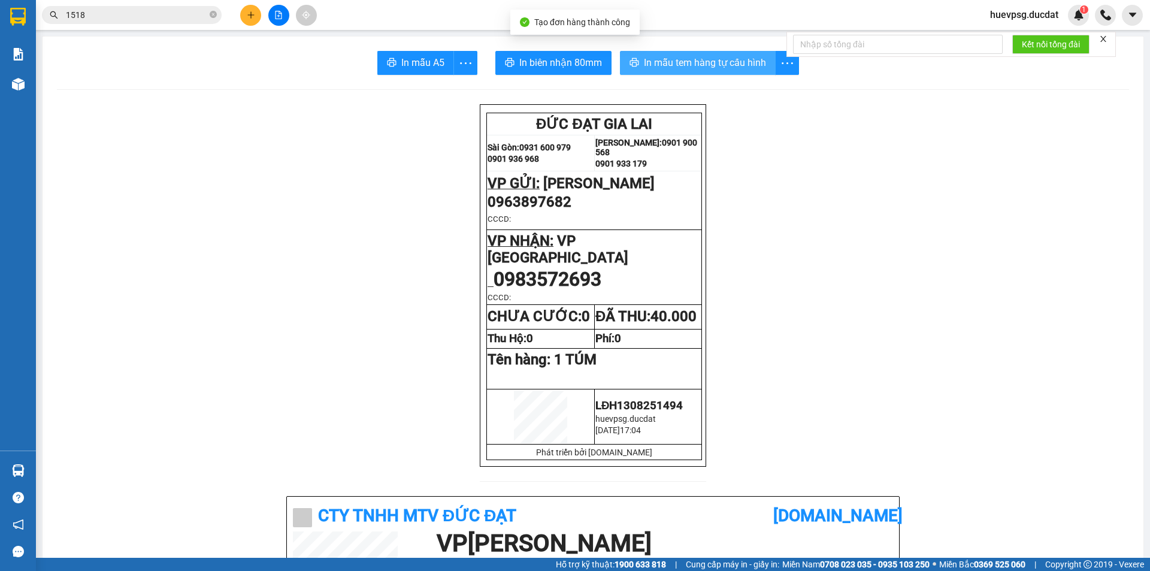
click at [660, 61] on span "In mẫu tem hàng tự cấu hình" at bounding box center [705, 62] width 122 height 15
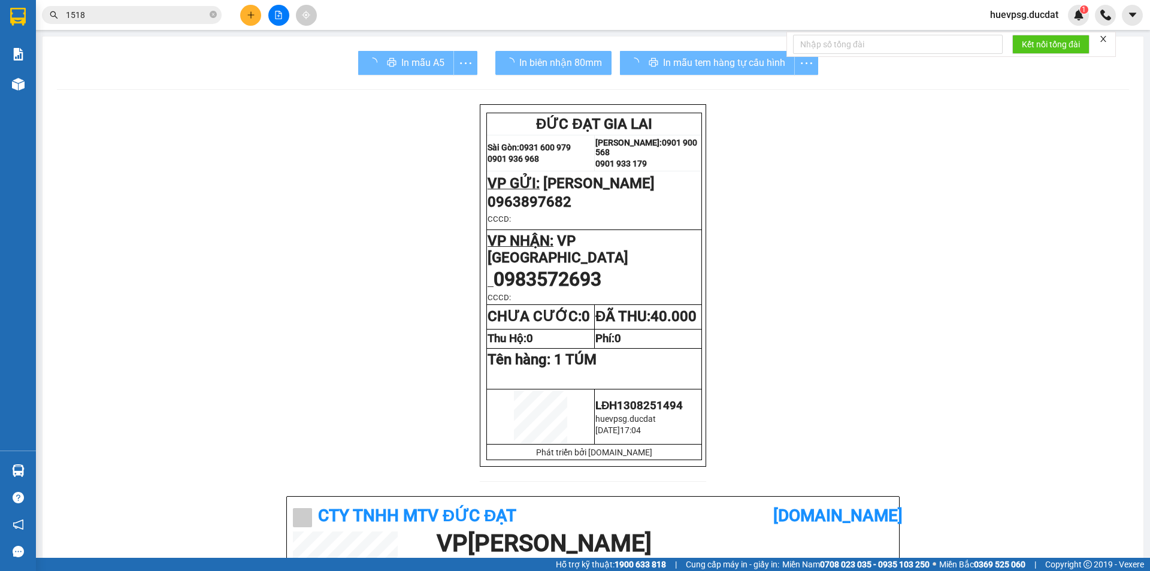
click at [250, 13] on icon "plus" at bounding box center [251, 15] width 8 height 8
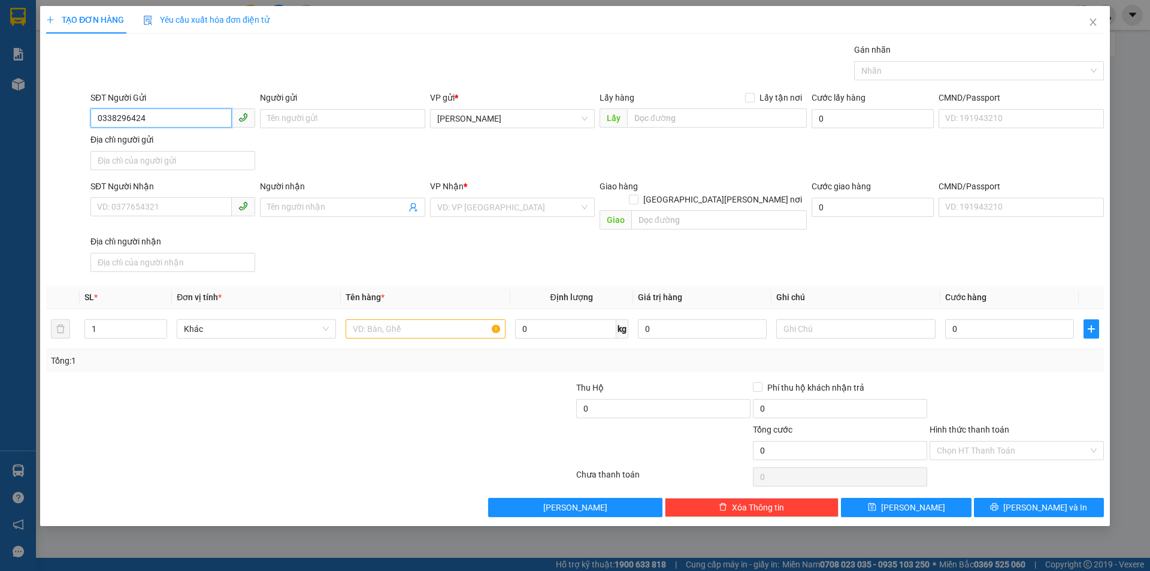
click at [119, 121] on input "0338296424" at bounding box center [160, 117] width 141 height 19
type input "0338196424"
click at [147, 139] on div "0338196424" at bounding box center [173, 142] width 150 height 13
type input "0974252290"
type input "0338196424"
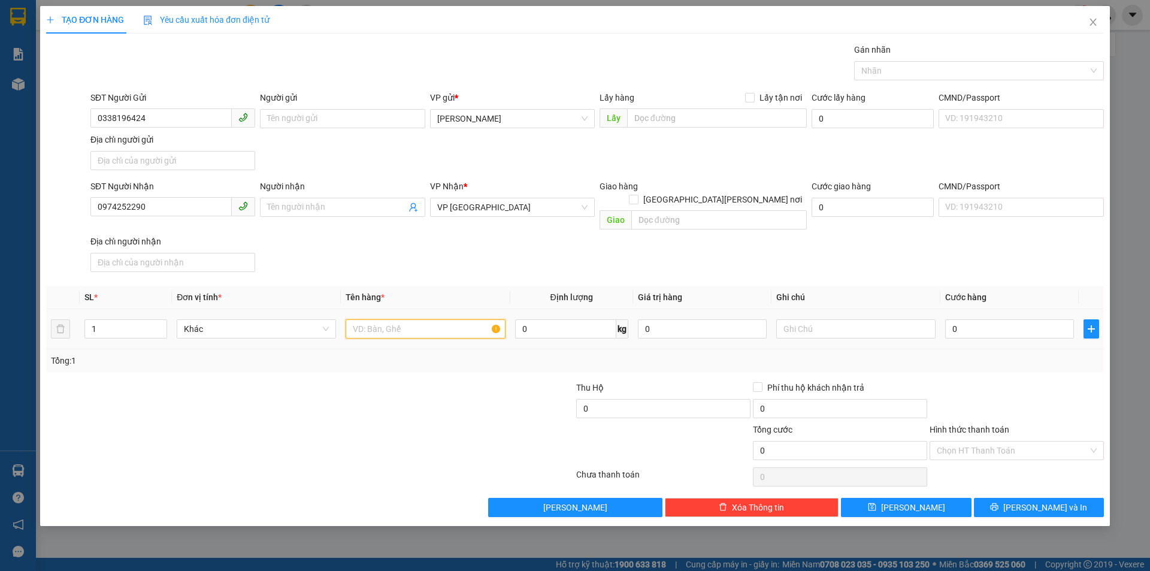
click at [424, 319] on input "text" at bounding box center [425, 328] width 159 height 19
type input "1T/GIẤY"
type input "5"
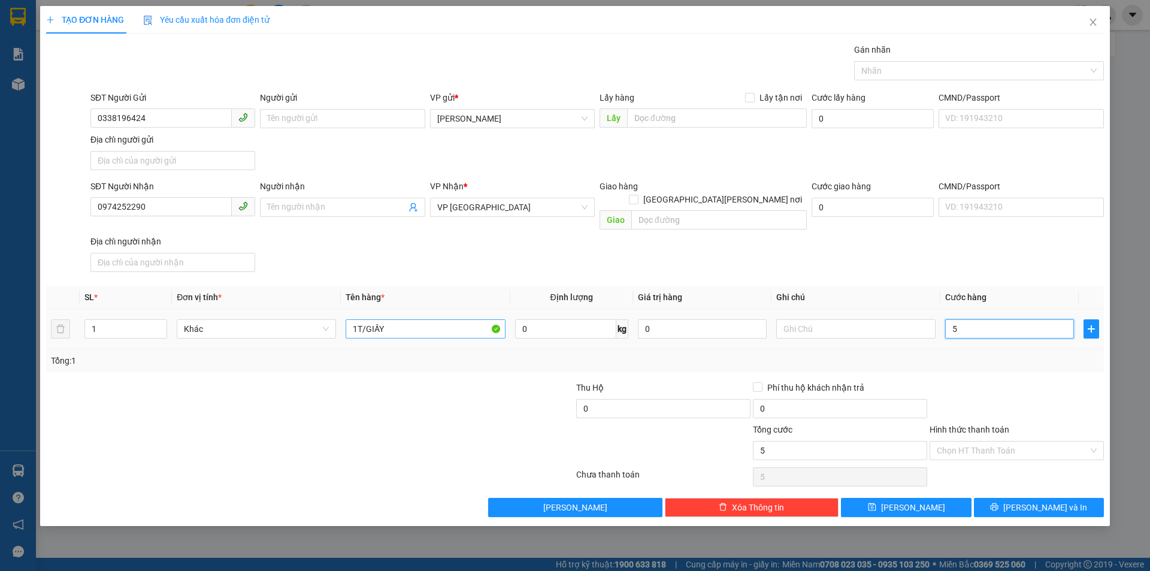
type input "50"
type input "50.000"
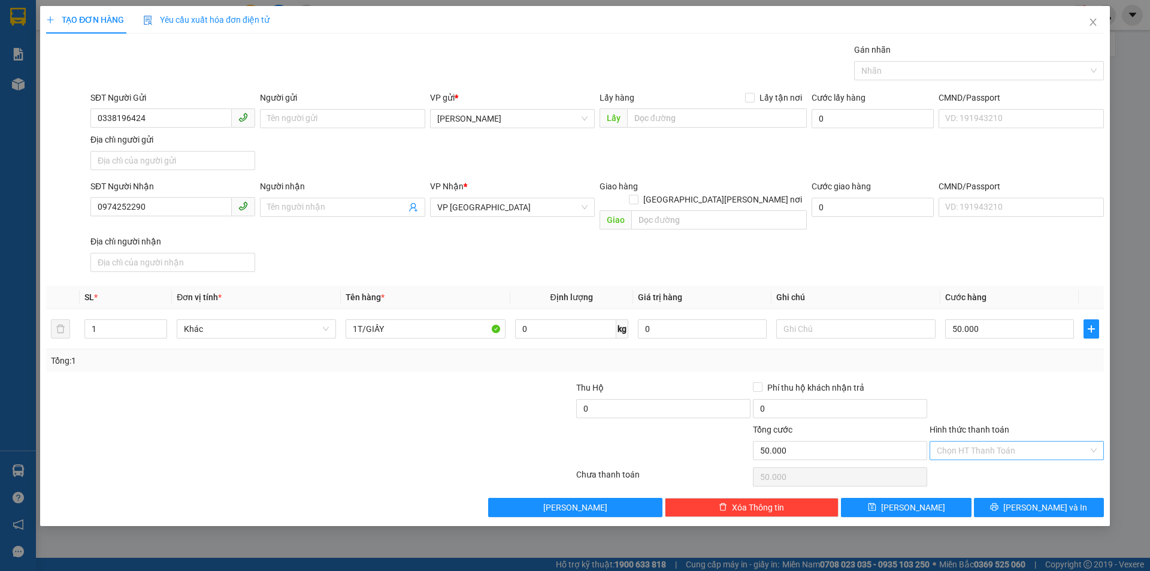
click at [978, 443] on input "Hình thức thanh toán" at bounding box center [1013, 451] width 152 height 18
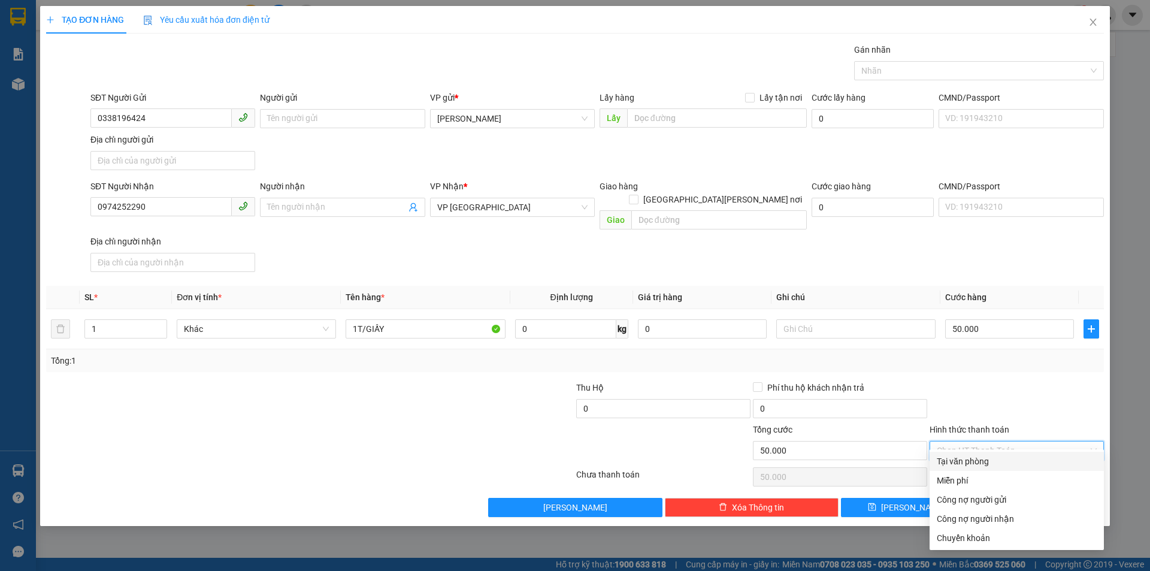
click at [977, 455] on div "Tại văn phòng" at bounding box center [1017, 461] width 160 height 13
type input "0"
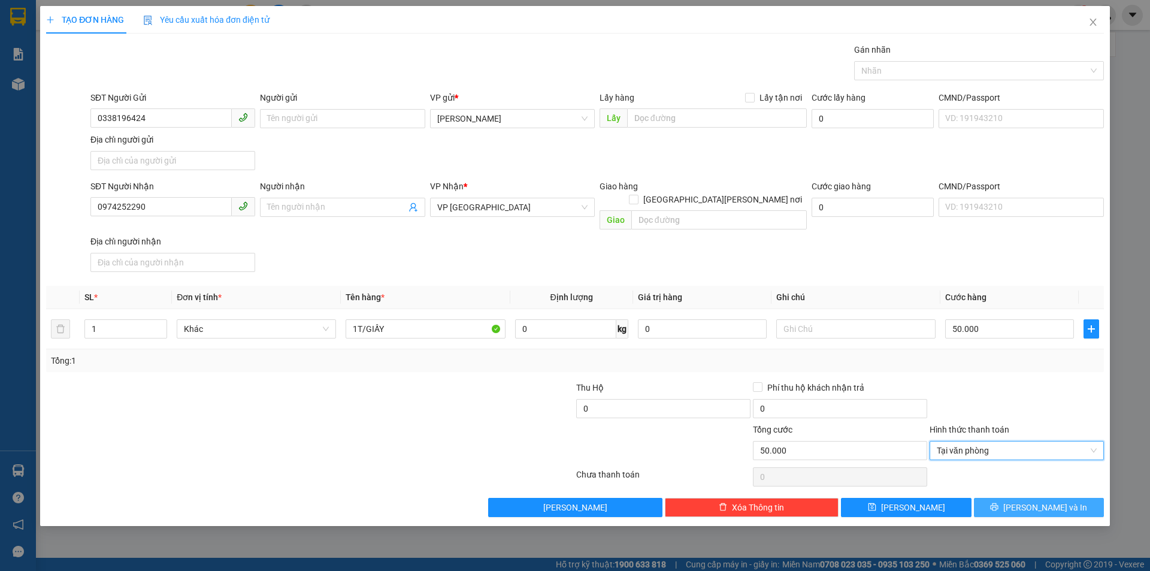
click at [1032, 501] on span "[PERSON_NAME] và In" at bounding box center [1046, 507] width 84 height 13
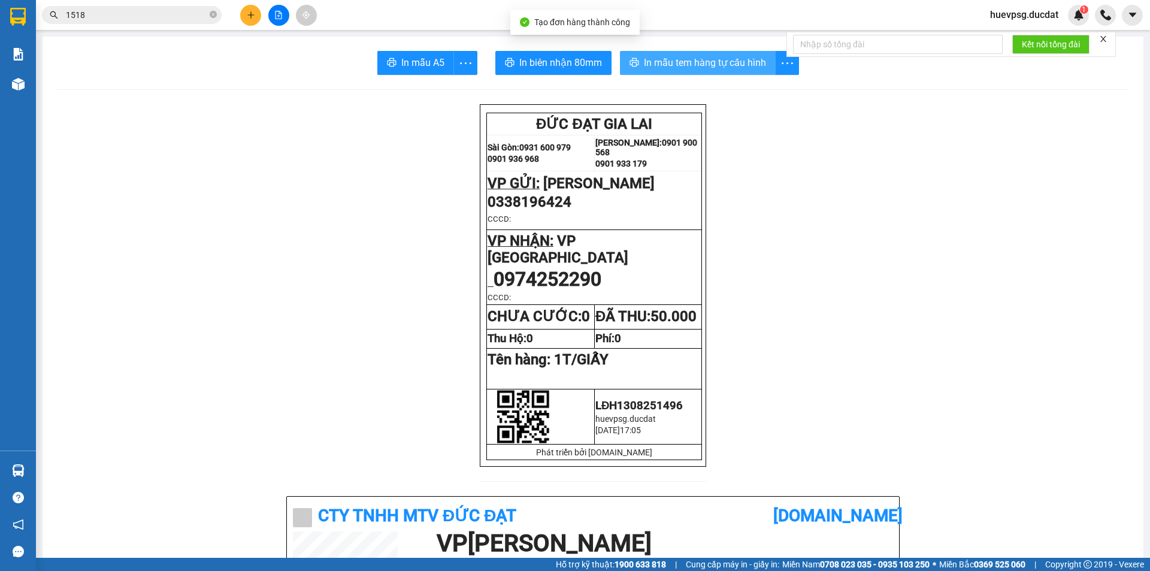
click at [681, 65] on span "In mẫu tem hàng tự cấu hình" at bounding box center [705, 62] width 122 height 15
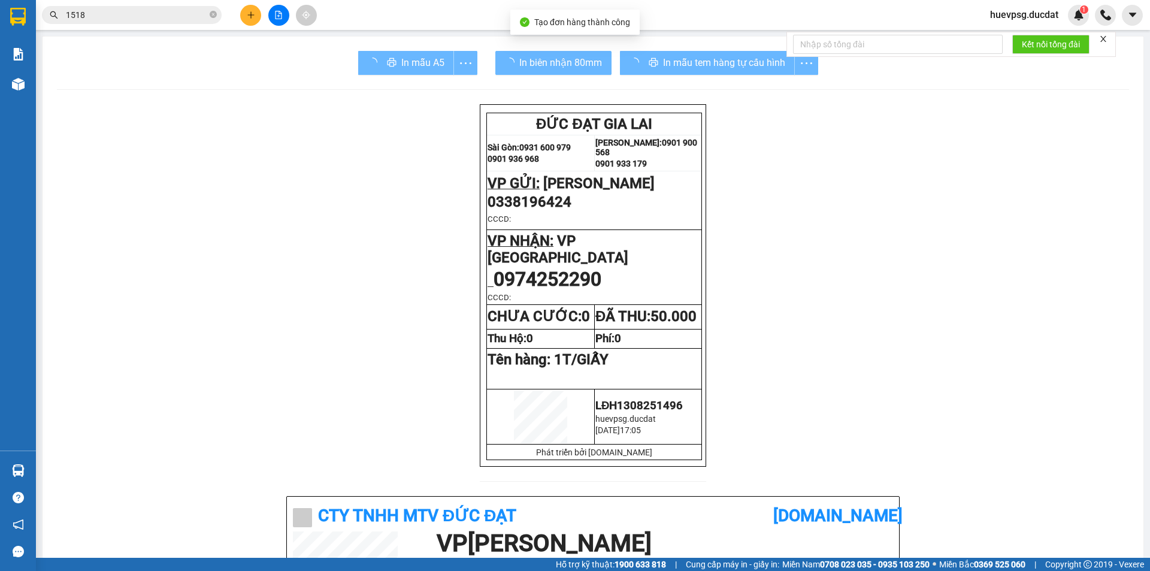
click at [256, 15] on button at bounding box center [250, 15] width 21 height 21
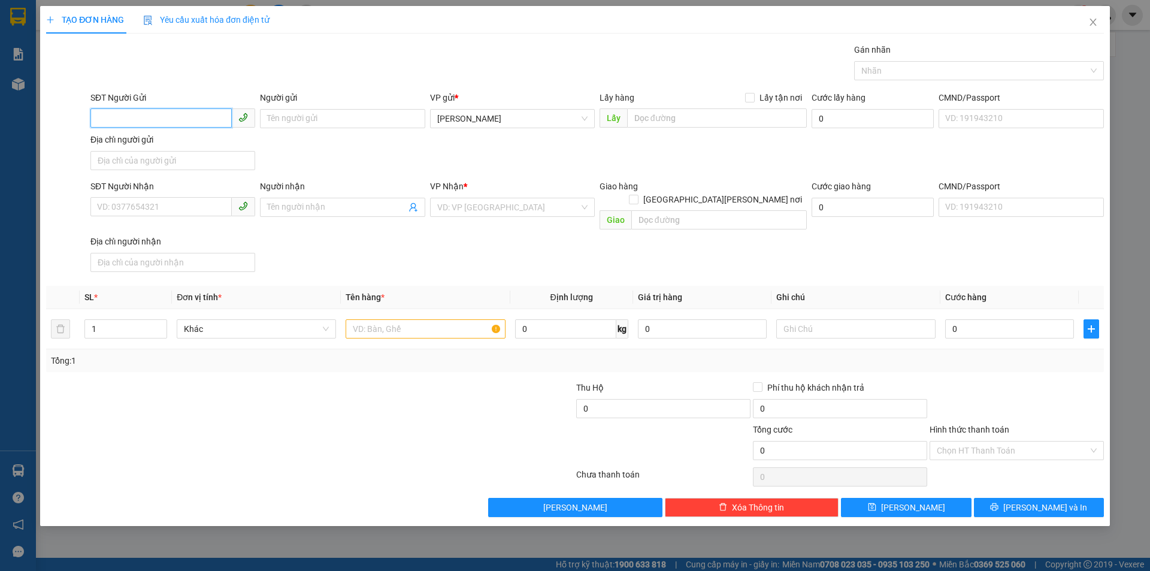
click at [155, 123] on input "SĐT Người Gửi" at bounding box center [160, 117] width 141 height 19
click at [149, 143] on div "0332178075" at bounding box center [173, 142] width 150 height 13
type input "0332178075"
type input "0338509173"
type input "0332178075"
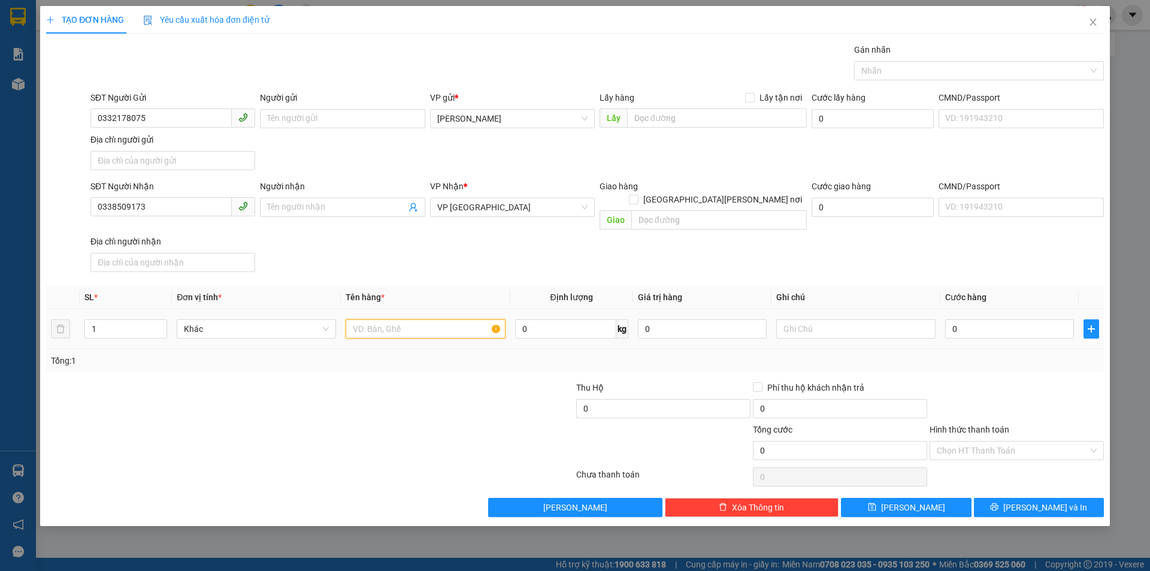
click at [407, 319] on input "text" at bounding box center [425, 328] width 159 height 19
type input "2 BAO"
type input "9"
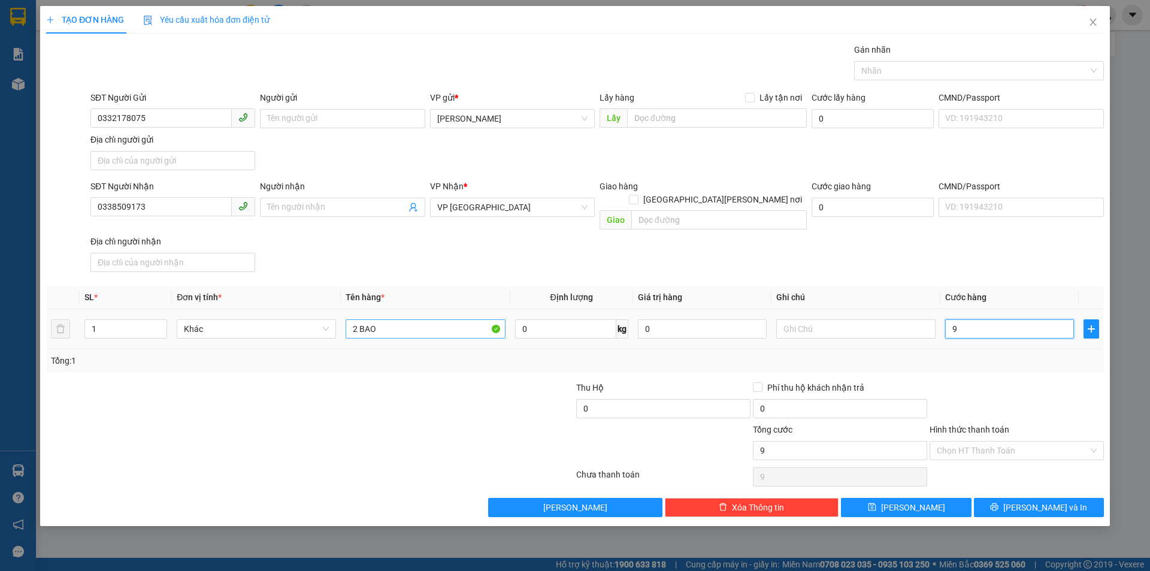
type input "90"
type input "90.000"
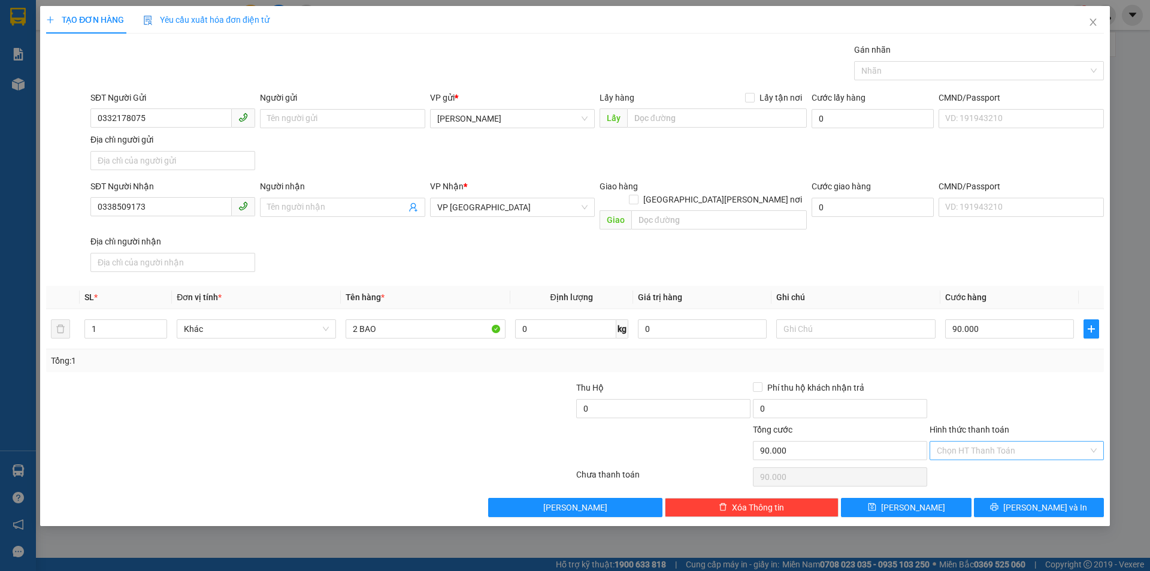
click at [1023, 442] on input "Hình thức thanh toán" at bounding box center [1013, 451] width 152 height 18
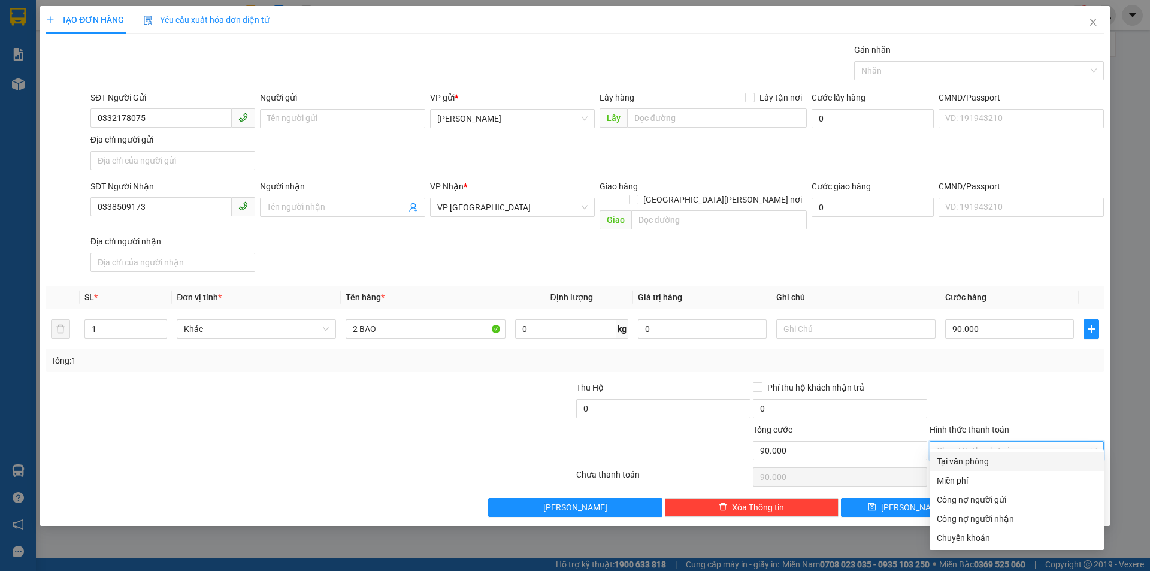
click at [1002, 452] on div "Tại văn phòng" at bounding box center [1017, 461] width 174 height 19
type input "0"
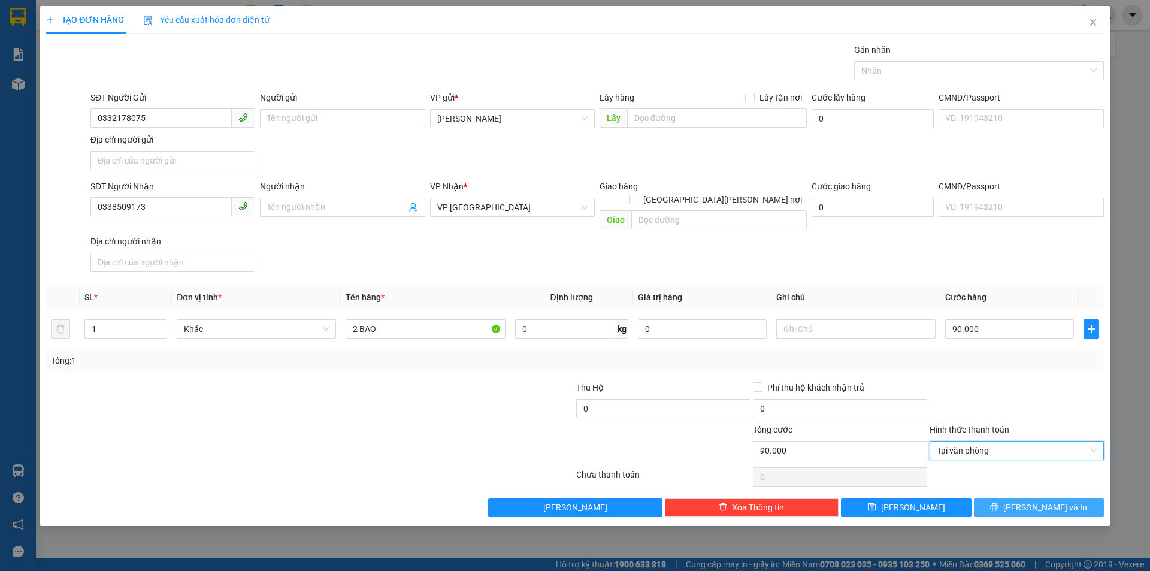
click at [999, 503] on icon "printer" at bounding box center [994, 507] width 8 height 8
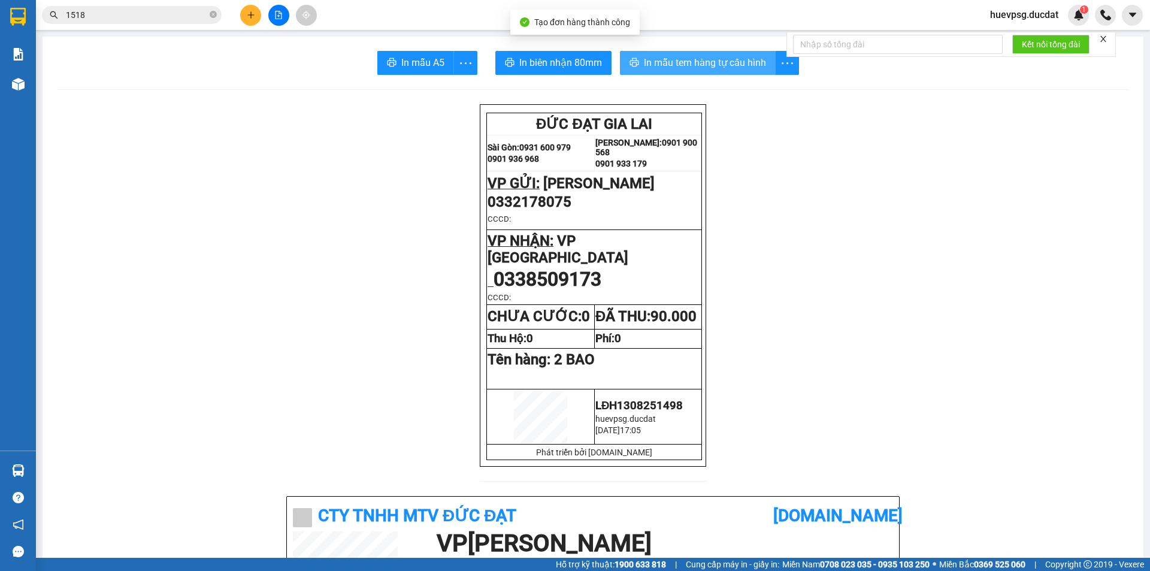
click at [742, 62] on span "In mẫu tem hàng tự cấu hình" at bounding box center [705, 62] width 122 height 15
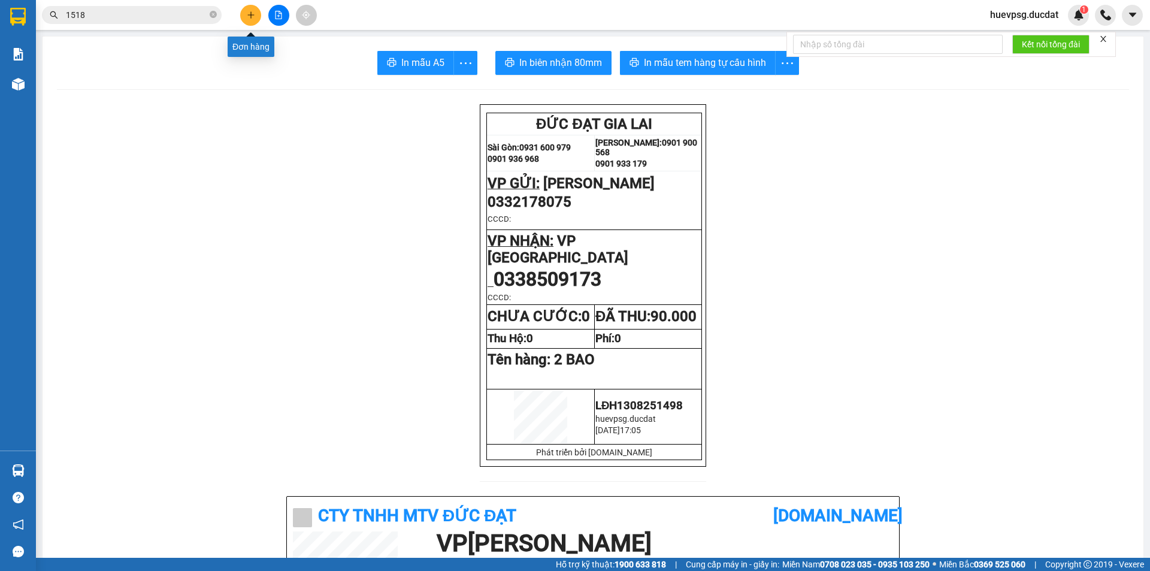
click at [245, 16] on button at bounding box center [250, 15] width 21 height 21
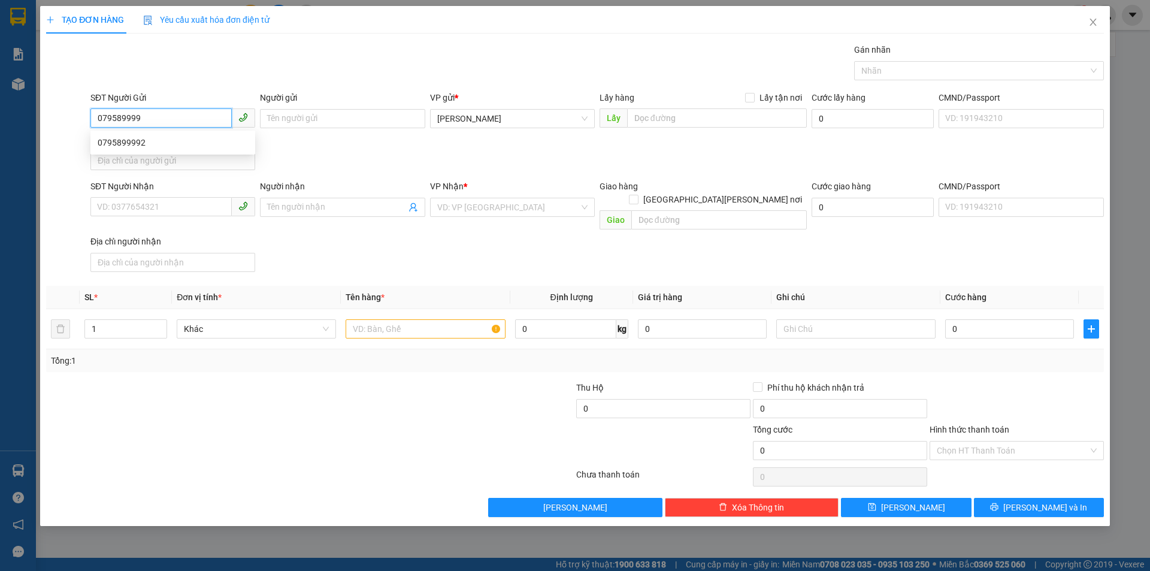
type input "0795899992"
click at [151, 146] on div "0795899992" at bounding box center [173, 142] width 150 height 13
type input "0795899992"
type input "CX HÀ LAM"
type input "0795899992"
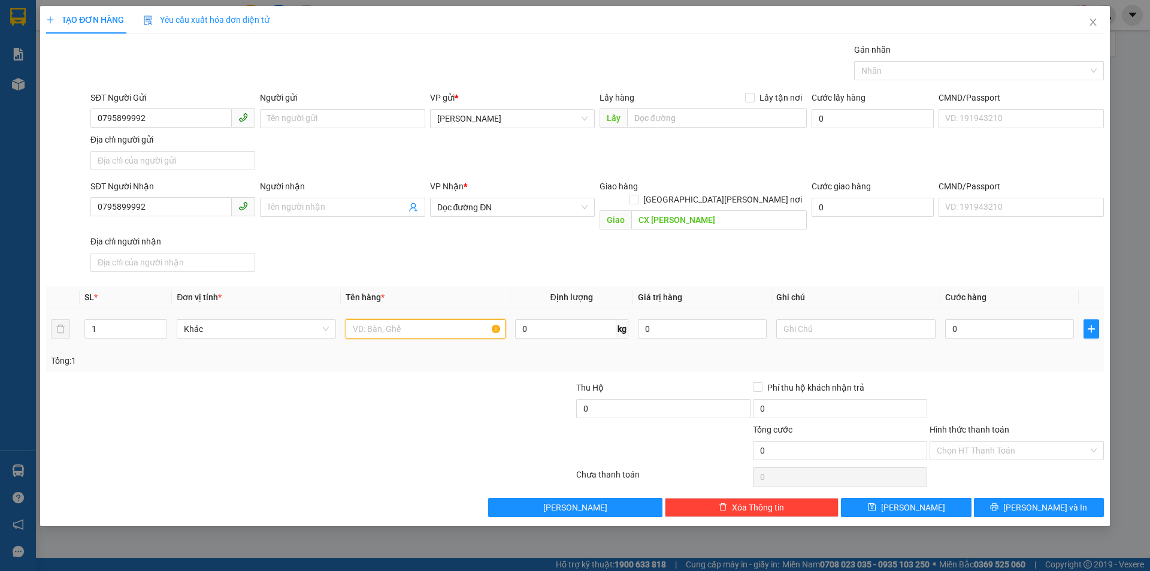
click at [388, 322] on input "text" at bounding box center [425, 328] width 159 height 19
type input "1 XỐP"
type input "7"
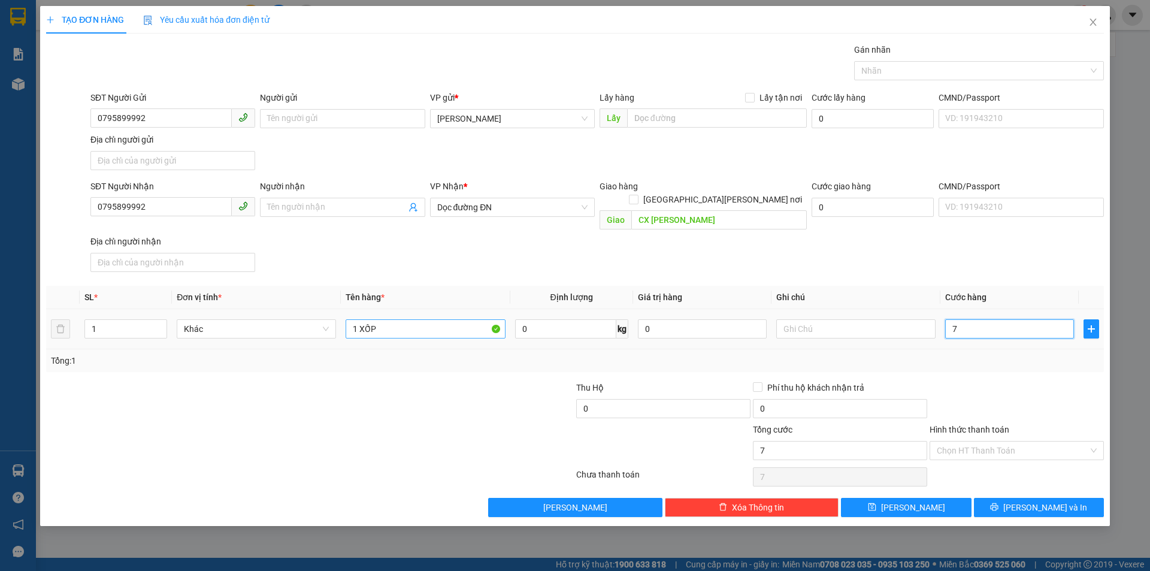
type input "70"
type input "70.000"
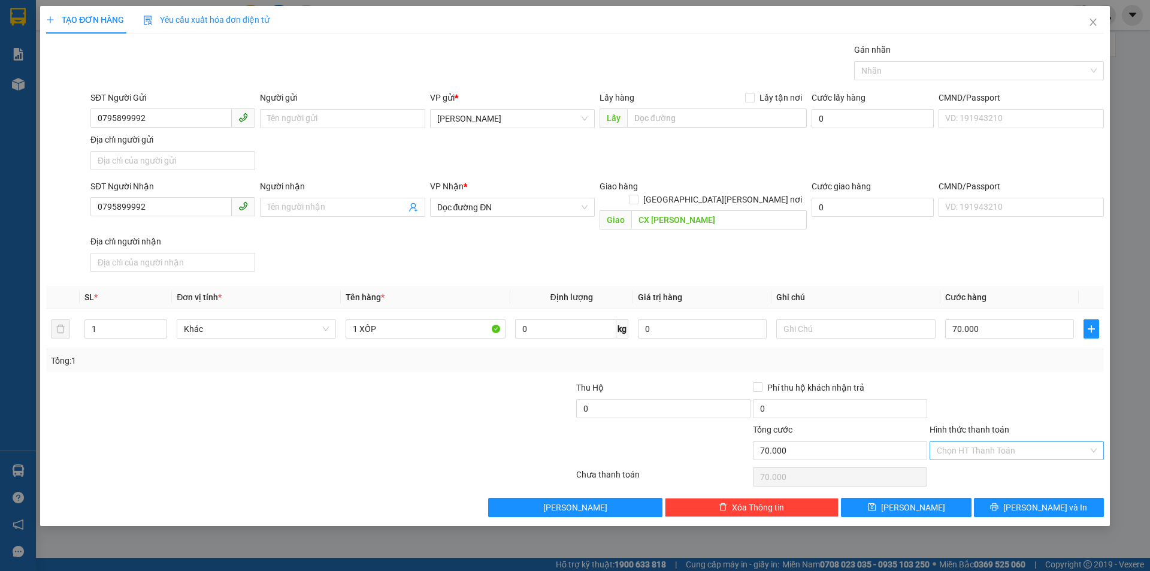
click at [974, 445] on input "Hình thức thanh toán" at bounding box center [1013, 451] width 152 height 18
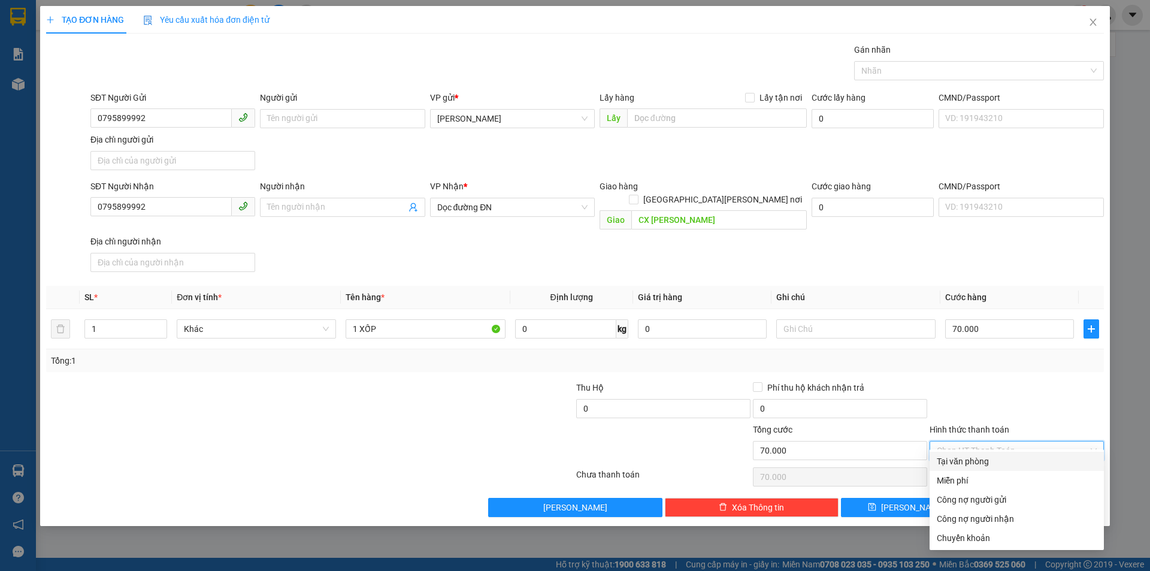
drag, startPoint x: 971, startPoint y: 458, endPoint x: 1010, endPoint y: 477, distance: 42.9
click at [971, 459] on div "Tại văn phòng" at bounding box center [1017, 461] width 160 height 13
type input "0"
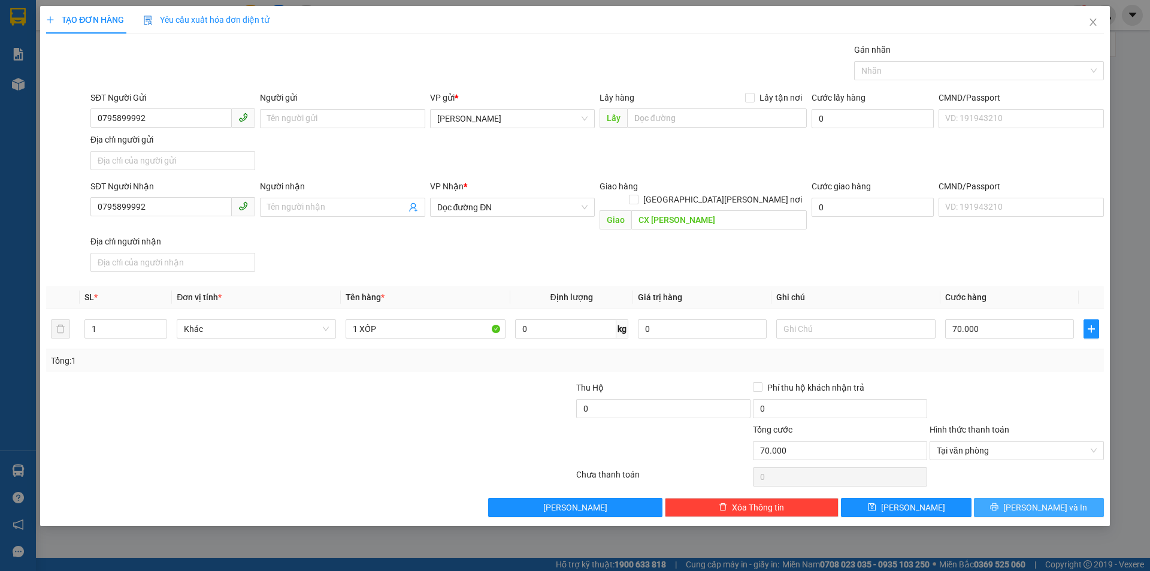
click at [1026, 498] on button "[PERSON_NAME] và In" at bounding box center [1039, 507] width 130 height 19
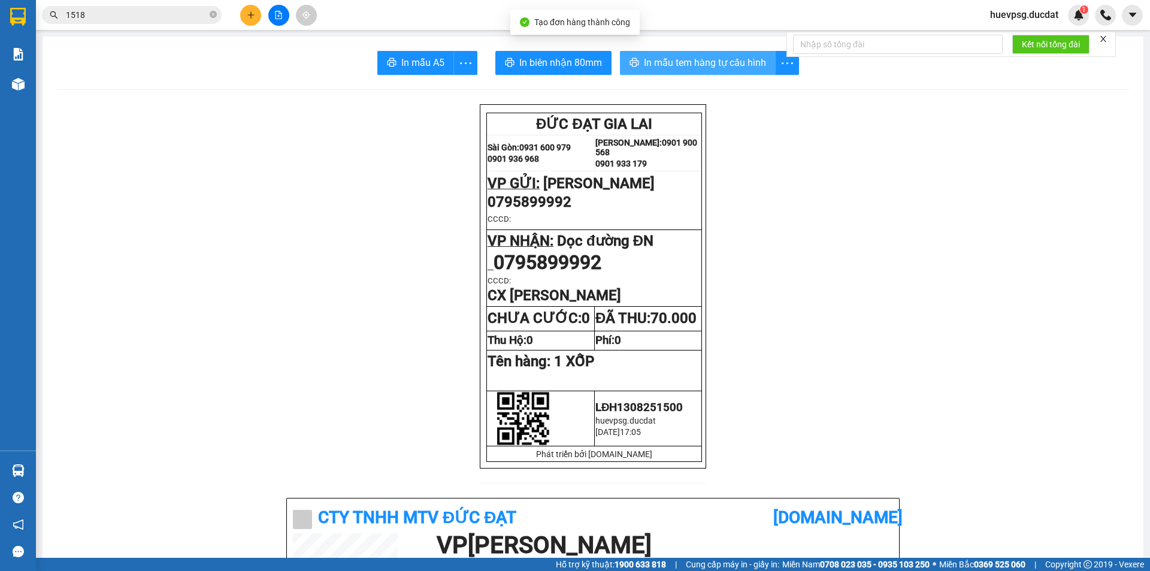
click at [709, 64] on span "In mẫu tem hàng tự cấu hình" at bounding box center [705, 62] width 122 height 15
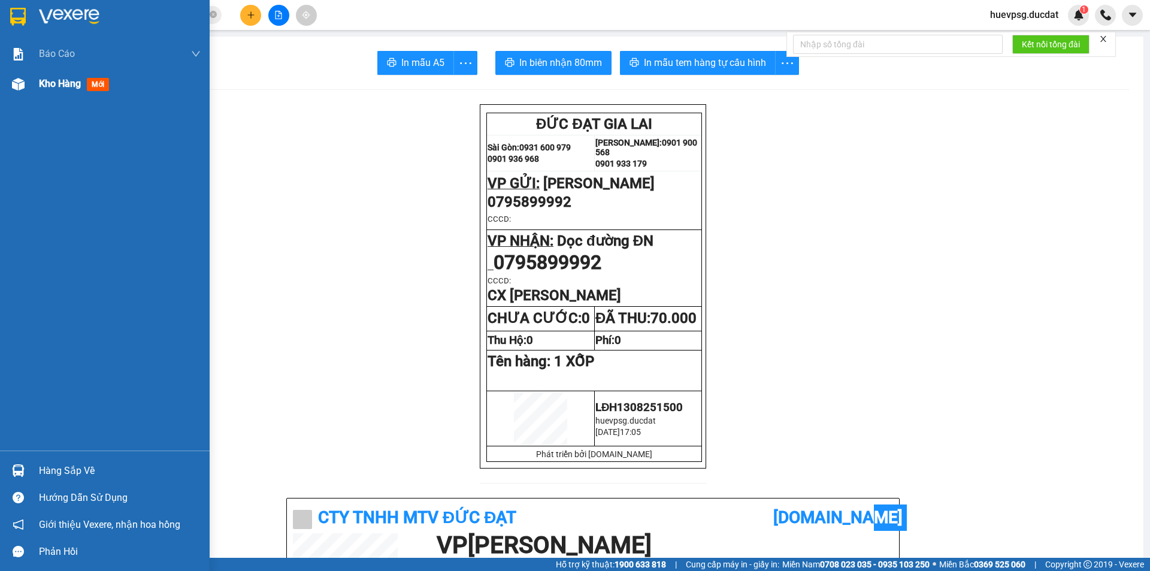
click at [19, 87] on img at bounding box center [18, 84] width 13 height 13
click at [20, 87] on img at bounding box center [18, 84] width 13 height 13
click at [50, 89] on span "Kho hàng" at bounding box center [60, 83] width 42 height 11
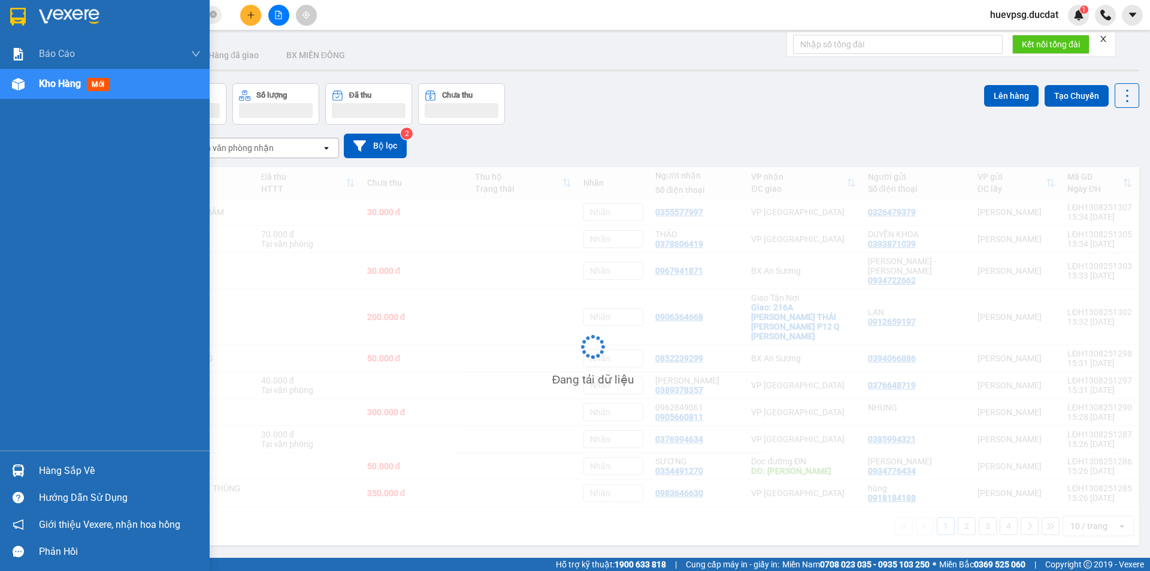
click at [51, 89] on span "Kho hàng" at bounding box center [60, 83] width 42 height 11
click at [52, 89] on span "Kho hàng" at bounding box center [60, 83] width 42 height 11
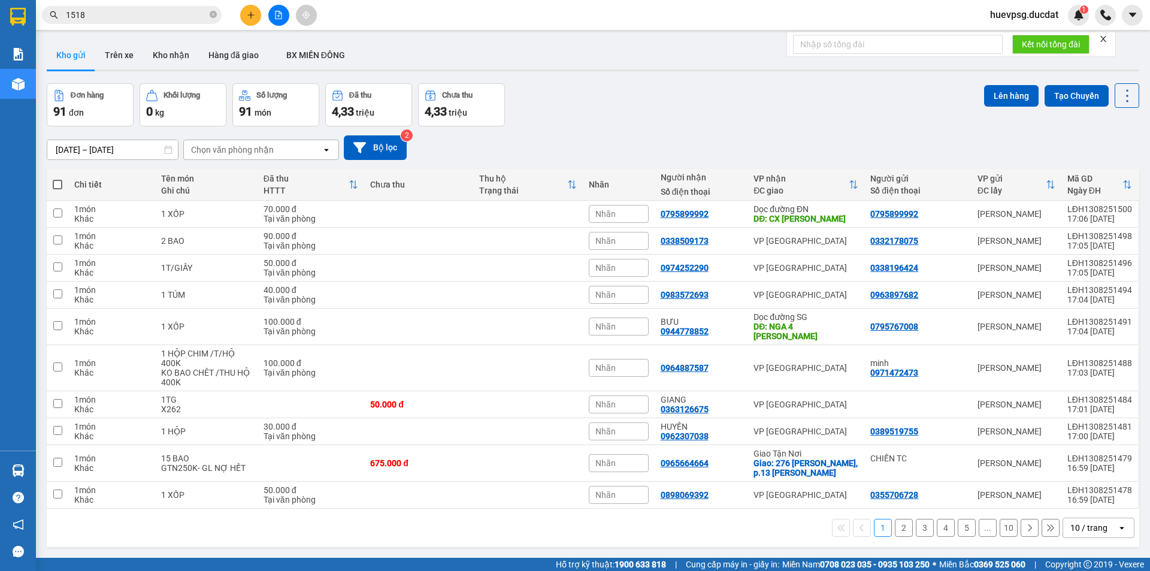
click at [1108, 520] on div "10 / trang" at bounding box center [1091, 527] width 54 height 19
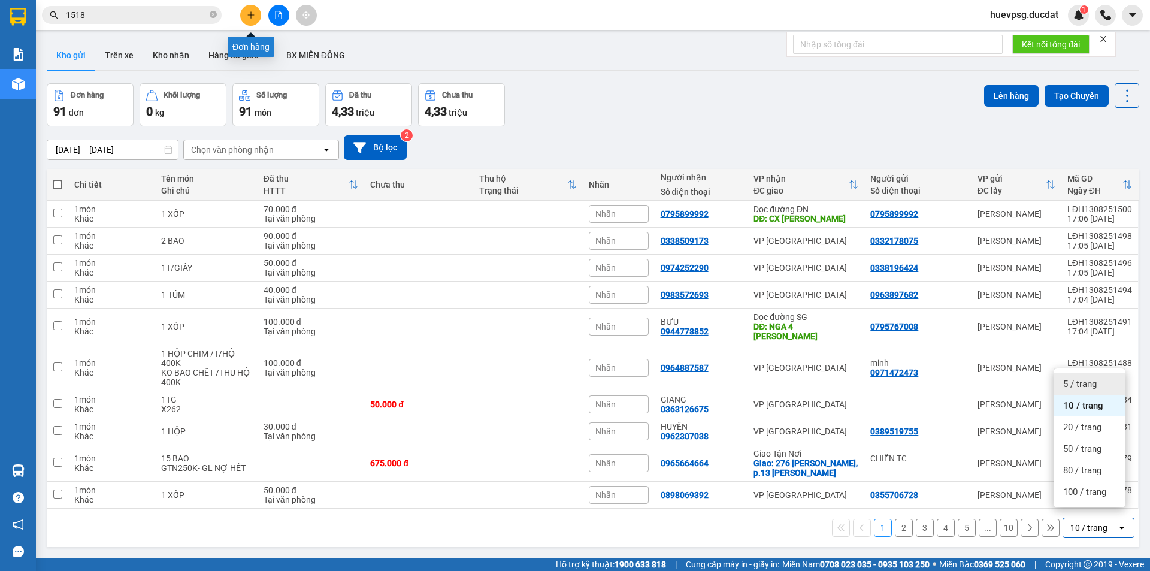
click at [249, 20] on button at bounding box center [250, 15] width 21 height 21
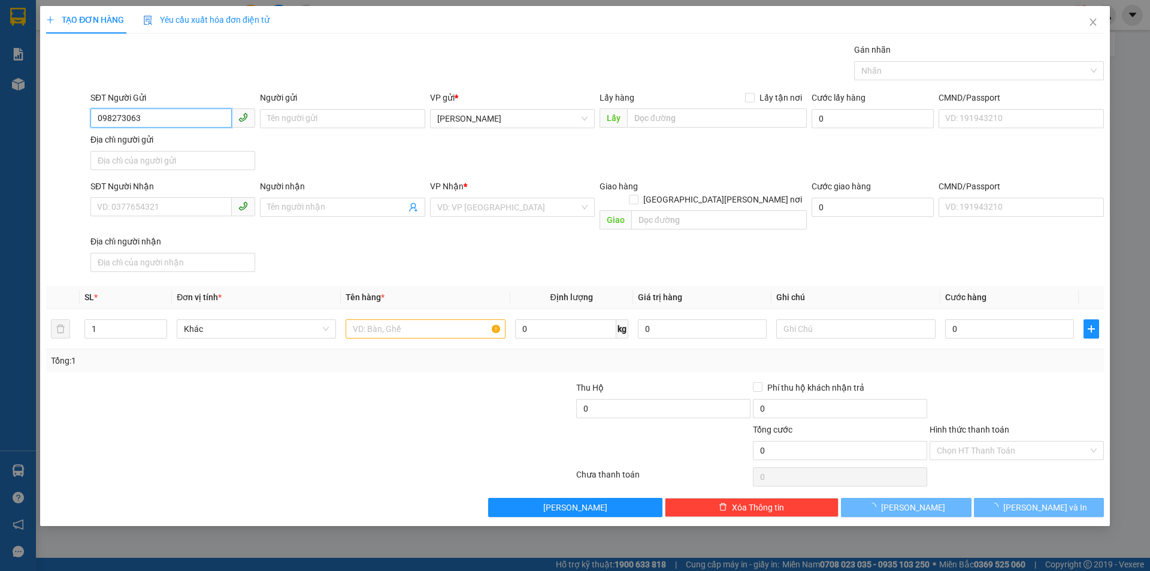
type input "0982730637"
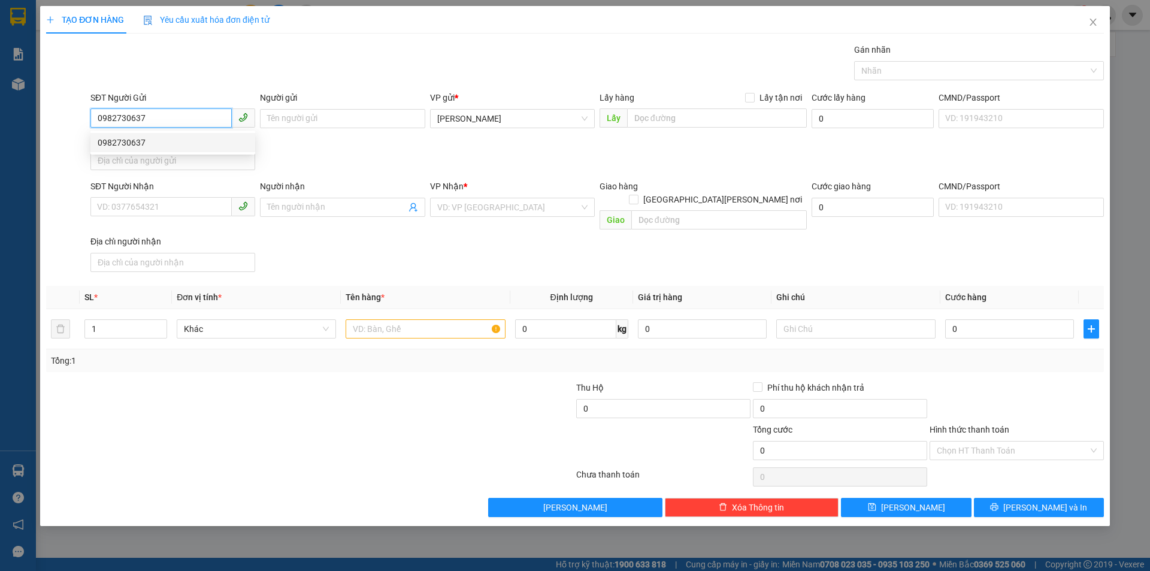
click at [172, 137] on div "0982730637" at bounding box center [173, 142] width 150 height 13
type input "0962884861"
type input "0982730637"
click at [388, 321] on input "text" at bounding box center [425, 328] width 159 height 19
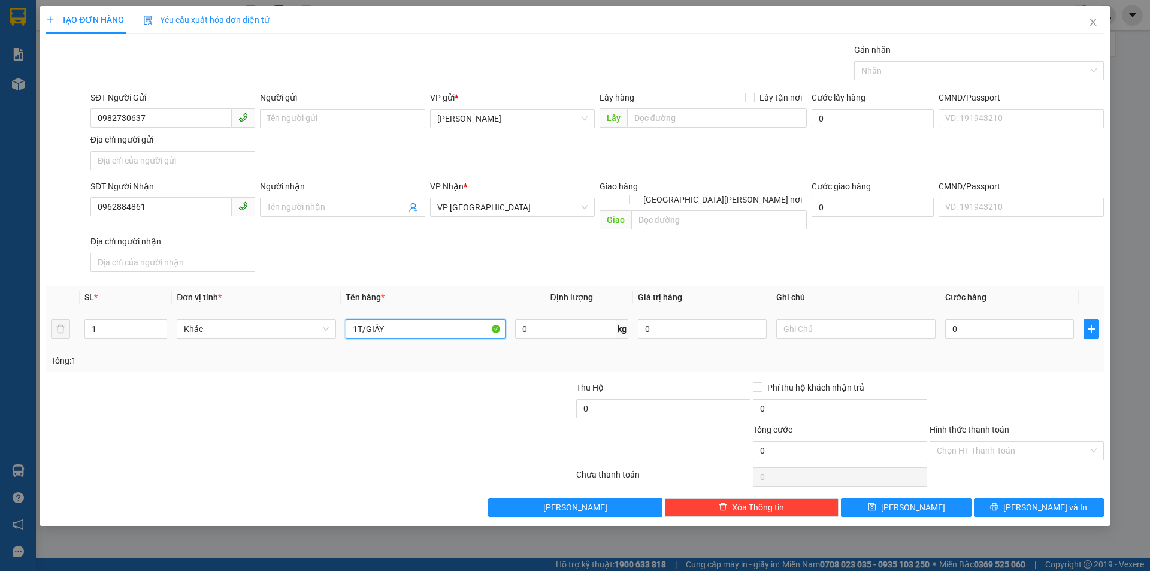
type input "1T/GIẤY"
type input "5"
type input "50"
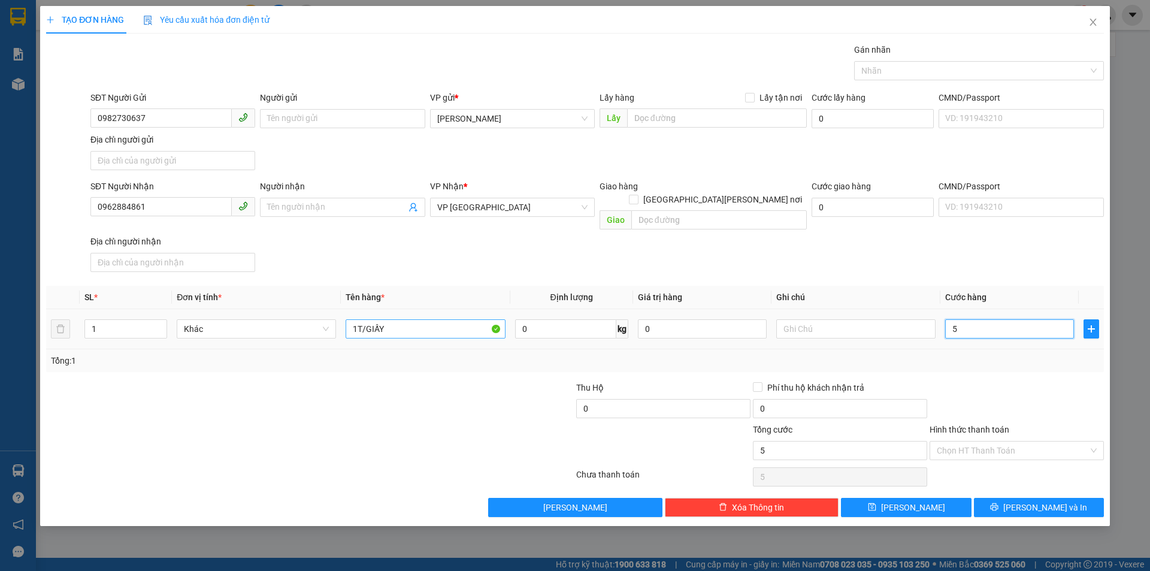
type input "50"
type input "50.000"
click at [973, 442] on input "Hình thức thanh toán" at bounding box center [1013, 451] width 152 height 18
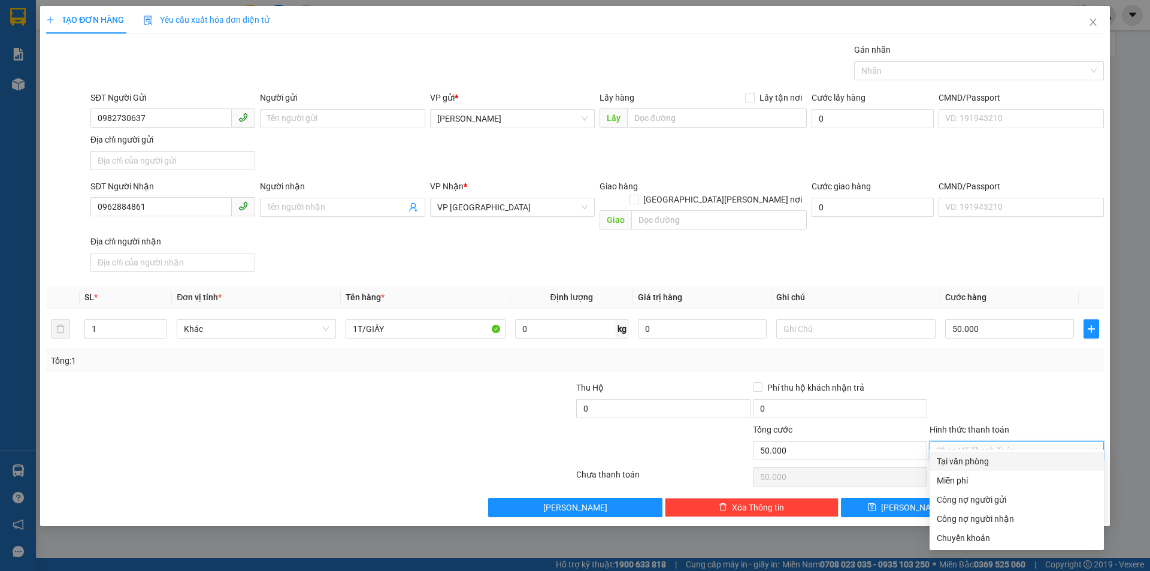
click at [986, 460] on div "Tại văn phòng" at bounding box center [1017, 461] width 160 height 13
type input "0"
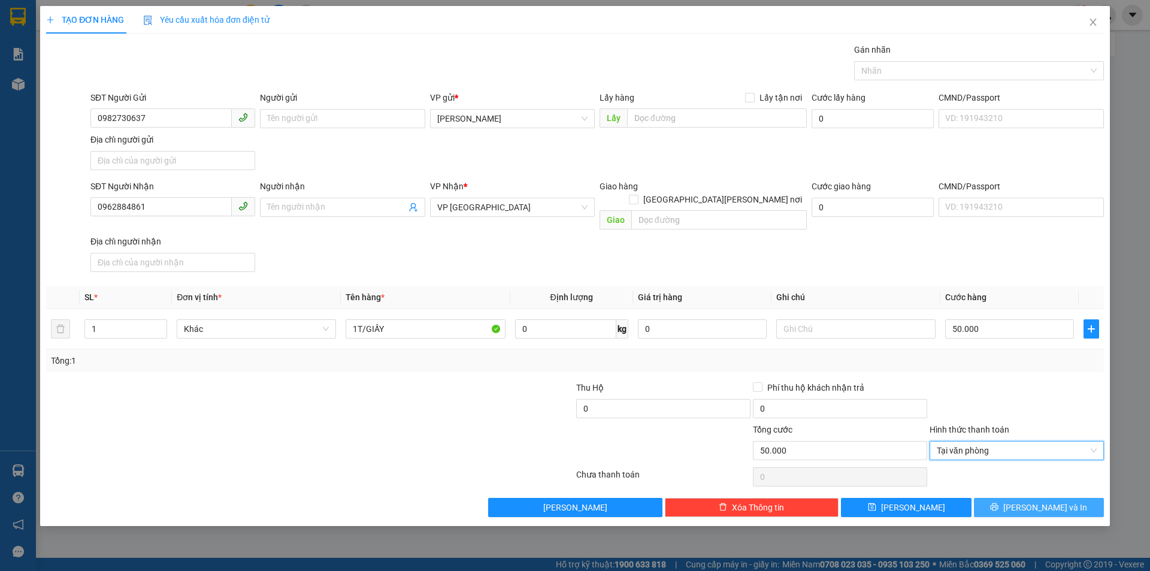
click at [1079, 498] on button "[PERSON_NAME] và In" at bounding box center [1039, 507] width 130 height 19
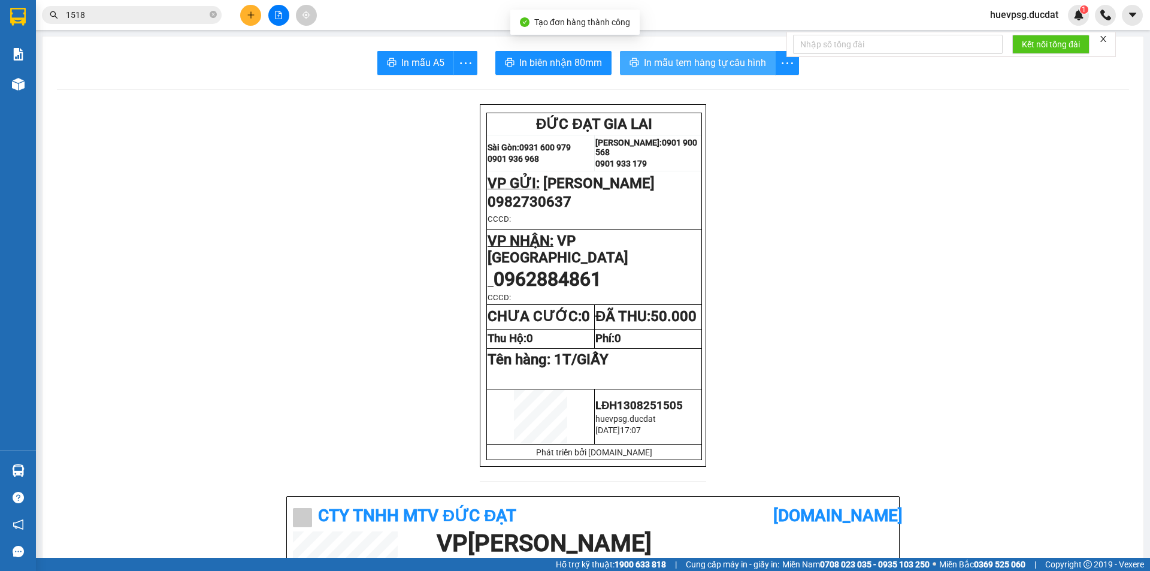
click at [744, 61] on span "In mẫu tem hàng tự cấu hình" at bounding box center [705, 62] width 122 height 15
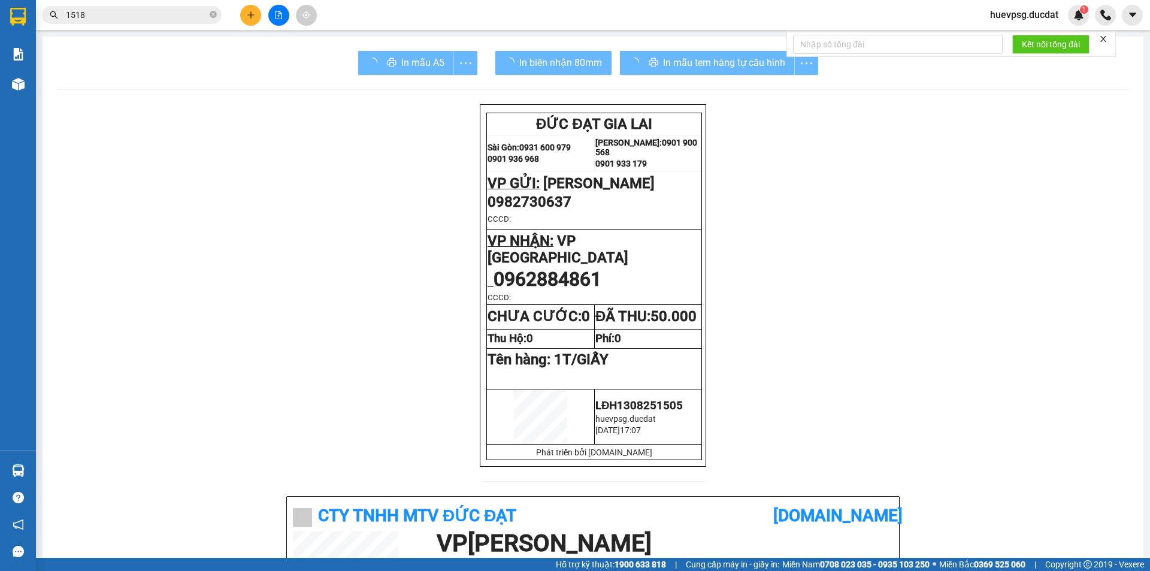
click at [253, 15] on button at bounding box center [250, 15] width 21 height 21
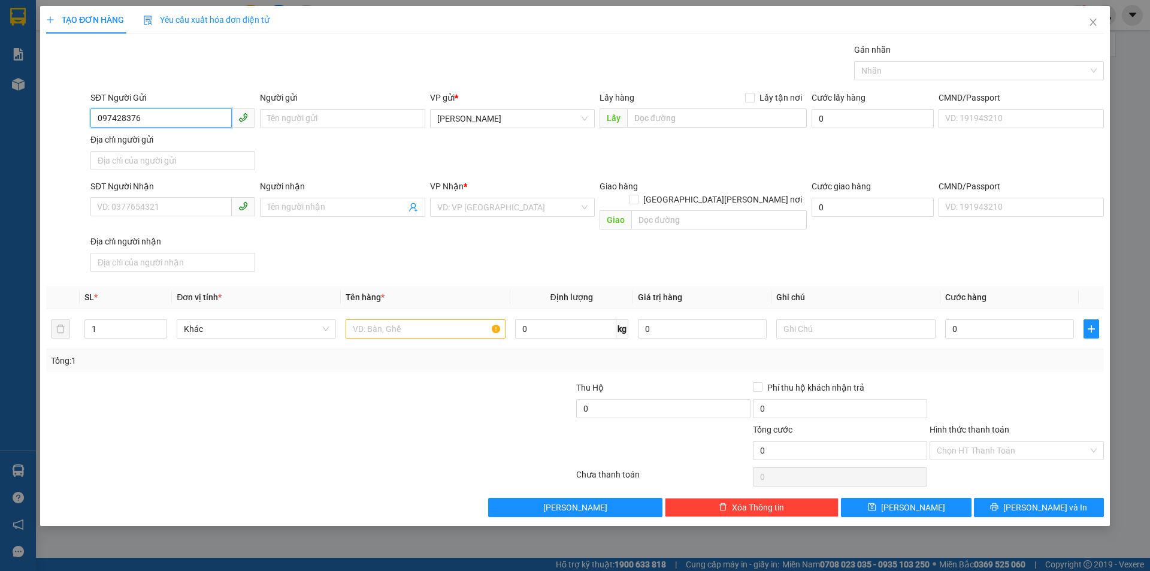
type input "0974283767"
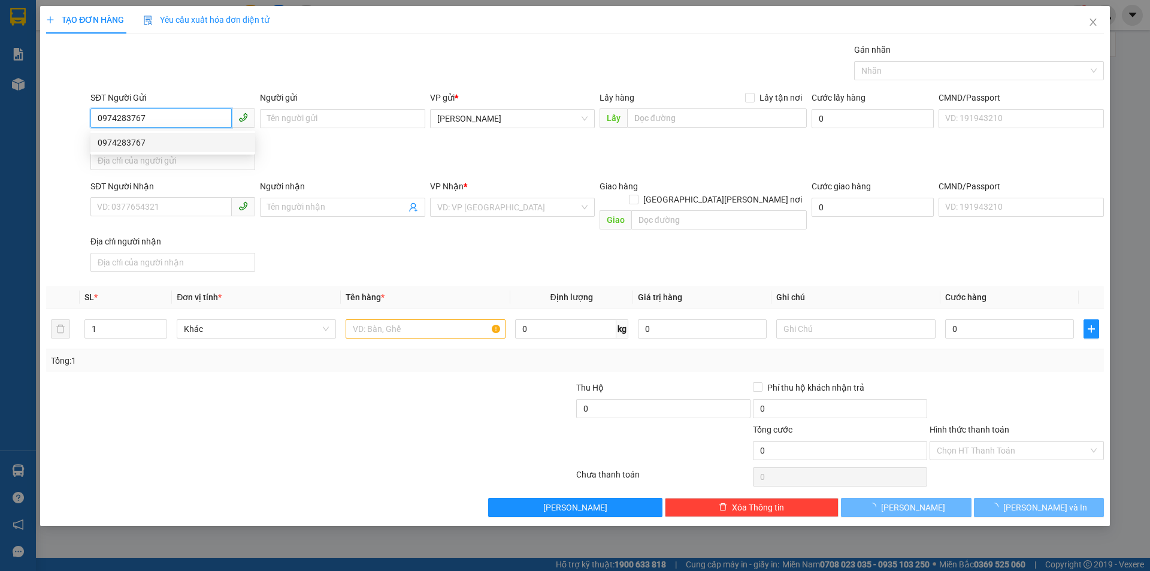
click at [167, 136] on div "0974283767" at bounding box center [173, 142] width 150 height 13
type input "0988098198"
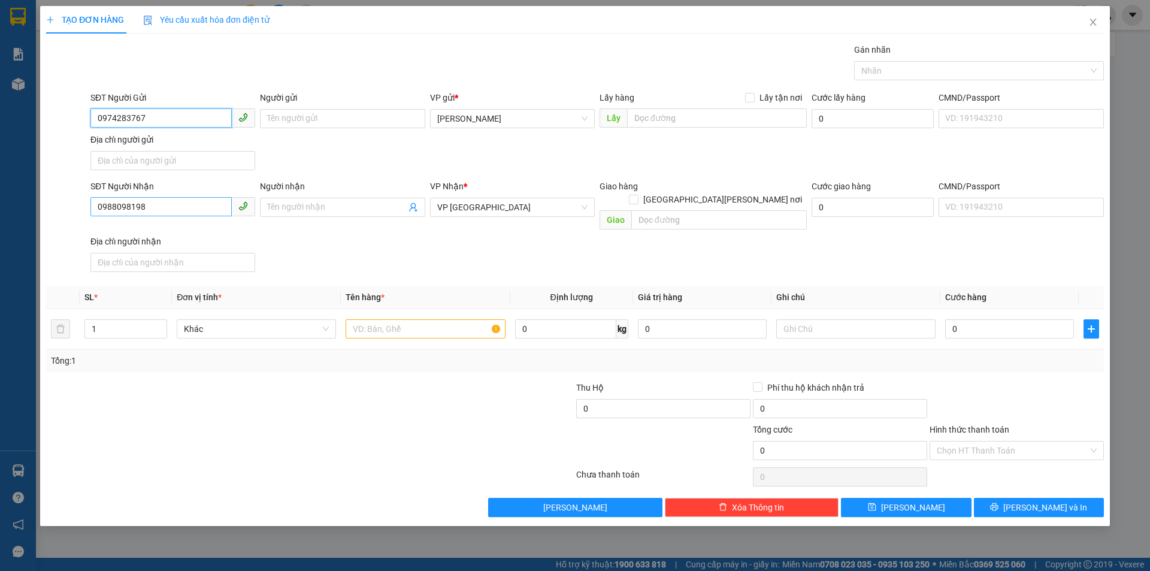
type input "0974283767"
click at [184, 206] on input "0988098198" at bounding box center [160, 206] width 141 height 19
click at [184, 207] on input "0988098198" at bounding box center [160, 206] width 141 height 19
click at [162, 228] on div "0905774678" at bounding box center [173, 231] width 150 height 13
type input "0905774678"
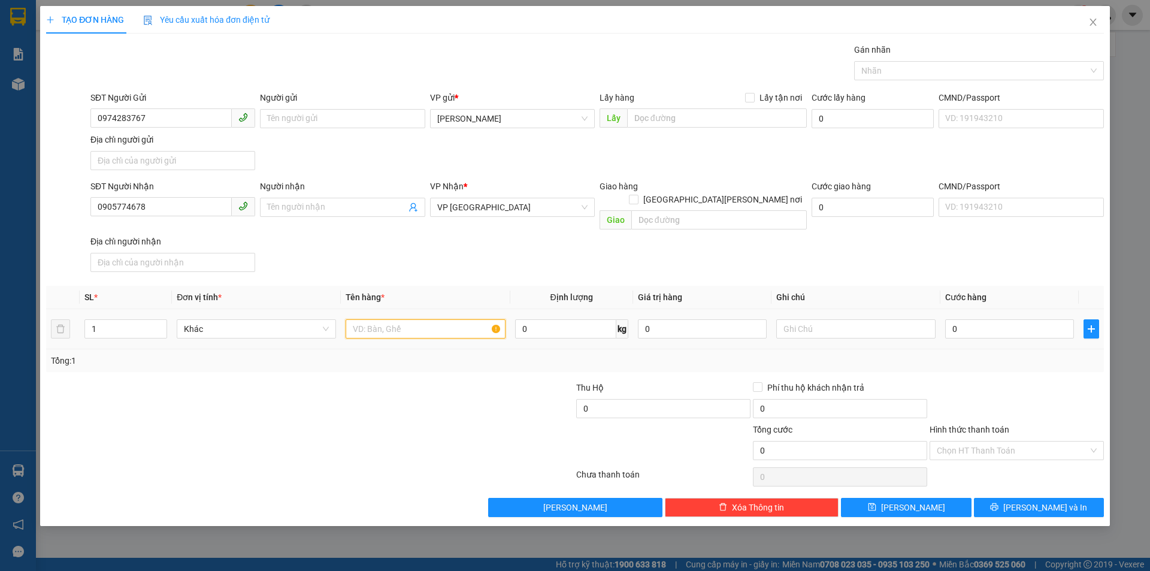
click at [412, 320] on input "text" at bounding box center [425, 328] width 159 height 19
type input "1 BÌ THƯ"
click at [1026, 319] on input "0" at bounding box center [1010, 328] width 129 height 19
type input "3"
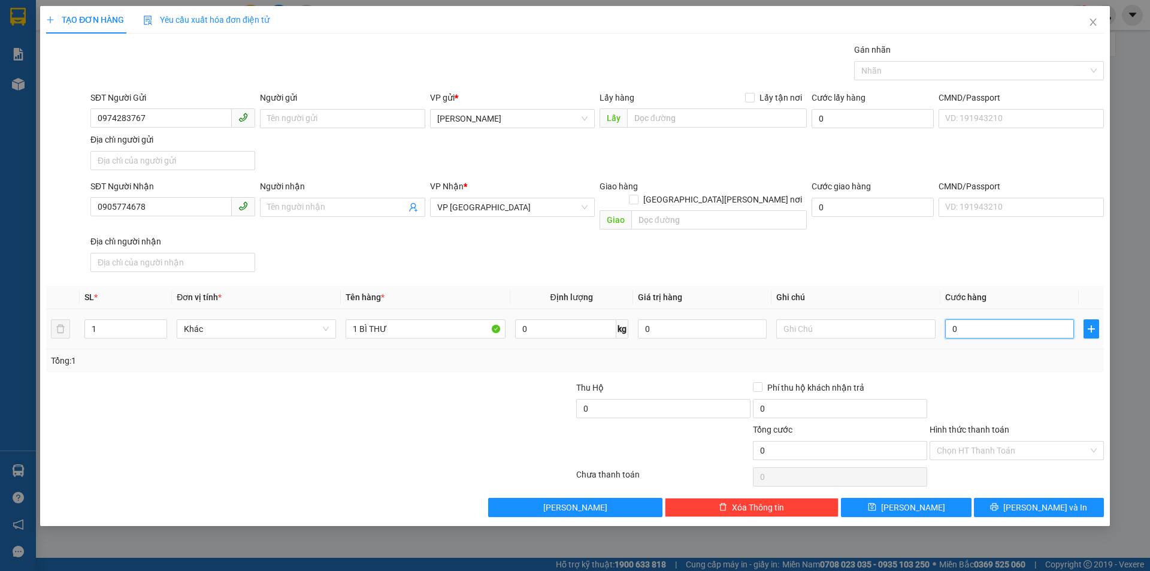
type input "3"
type input "30"
type input "30.000"
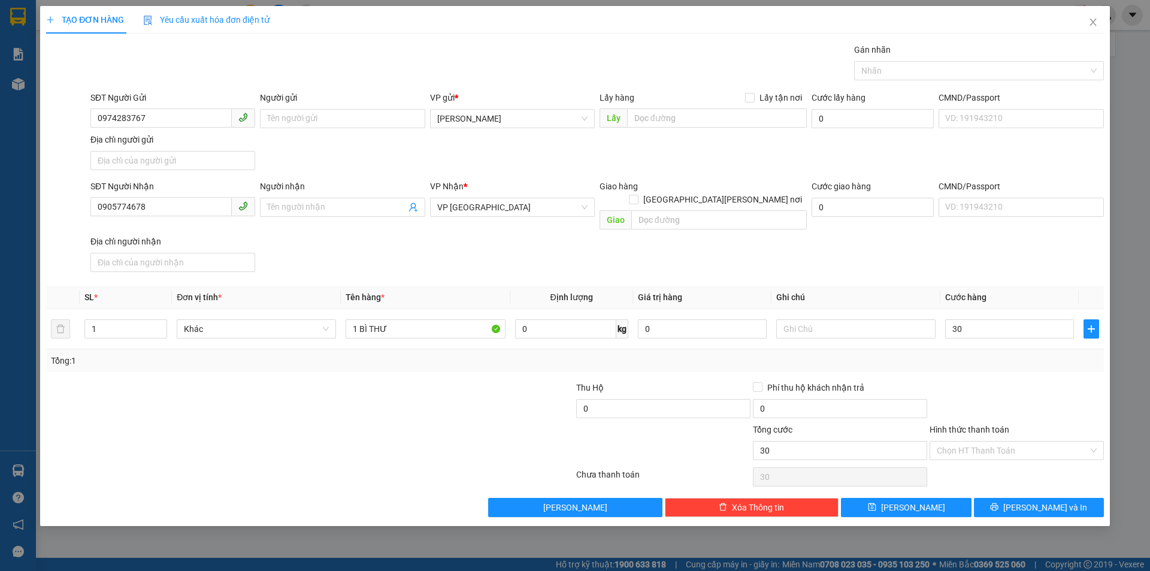
type input "30.000"
click at [1050, 449] on div "Hình thức thanh toán Chọn HT Thanh Toán" at bounding box center [1017, 444] width 174 height 42
click at [1053, 446] on input "Hình thức thanh toán" at bounding box center [1013, 451] width 152 height 18
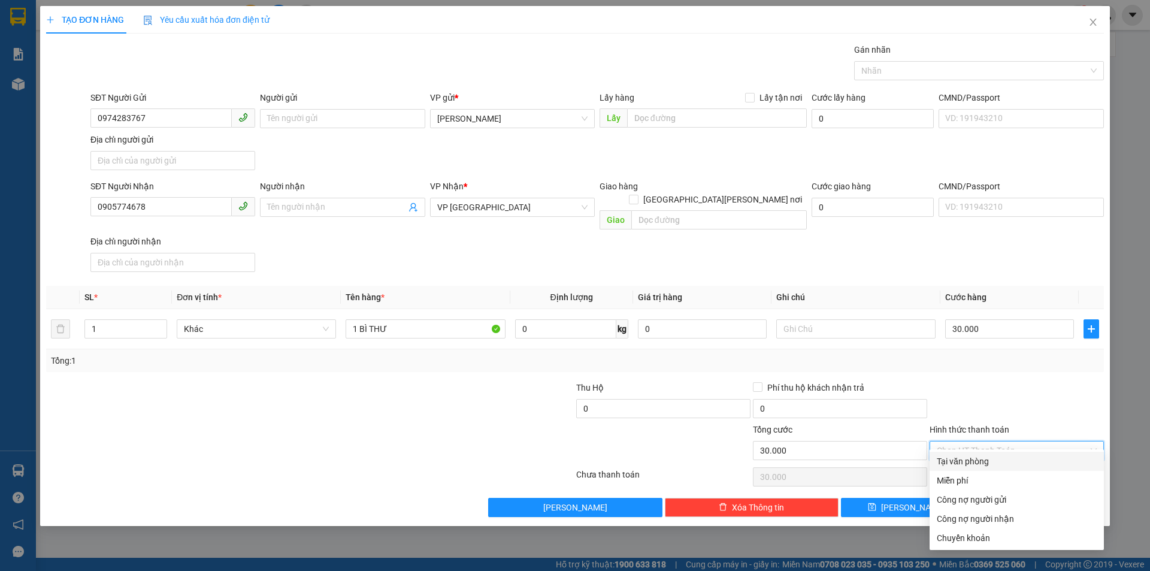
click at [1043, 458] on div "Tại văn phòng" at bounding box center [1017, 461] width 160 height 13
type input "0"
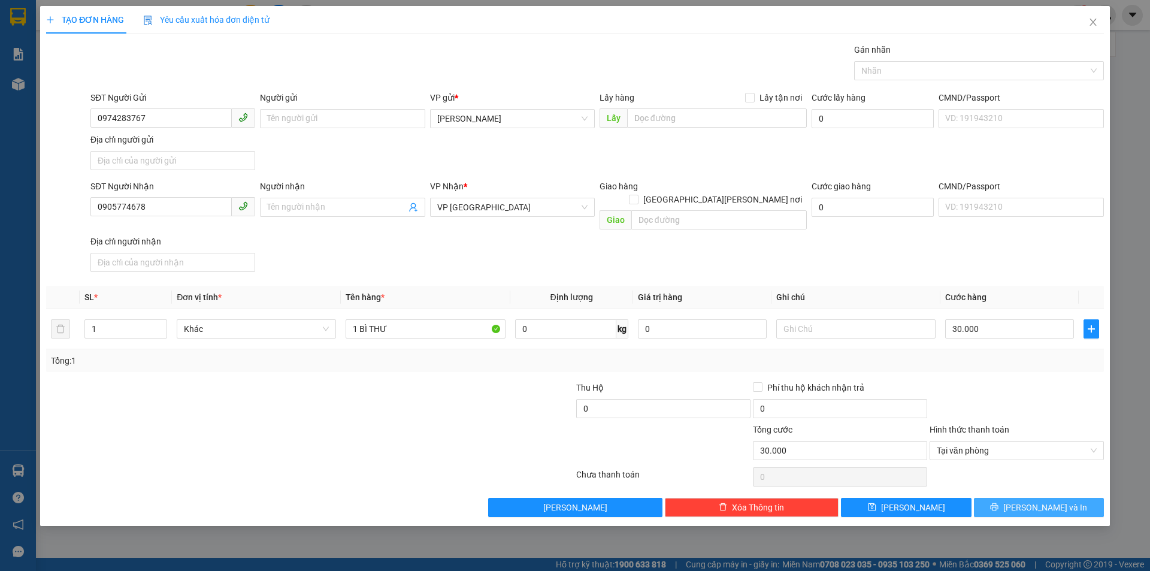
click at [1062, 501] on span "[PERSON_NAME] và In" at bounding box center [1046, 507] width 84 height 13
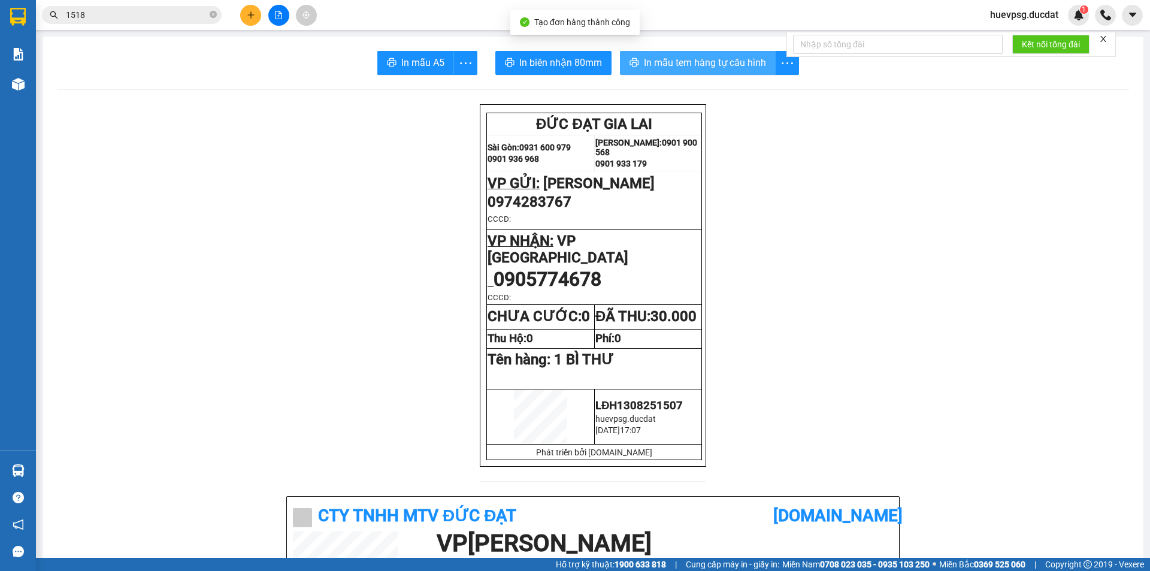
click at [716, 59] on span "In mẫu tem hàng tự cấu hình" at bounding box center [705, 62] width 122 height 15
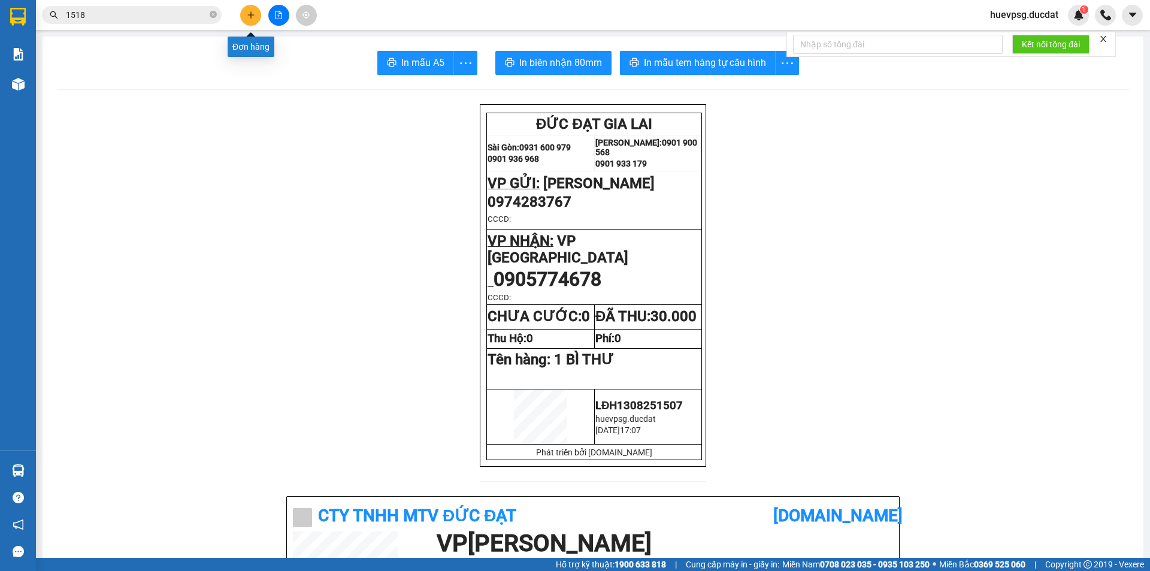
click at [256, 16] on button at bounding box center [250, 15] width 21 height 21
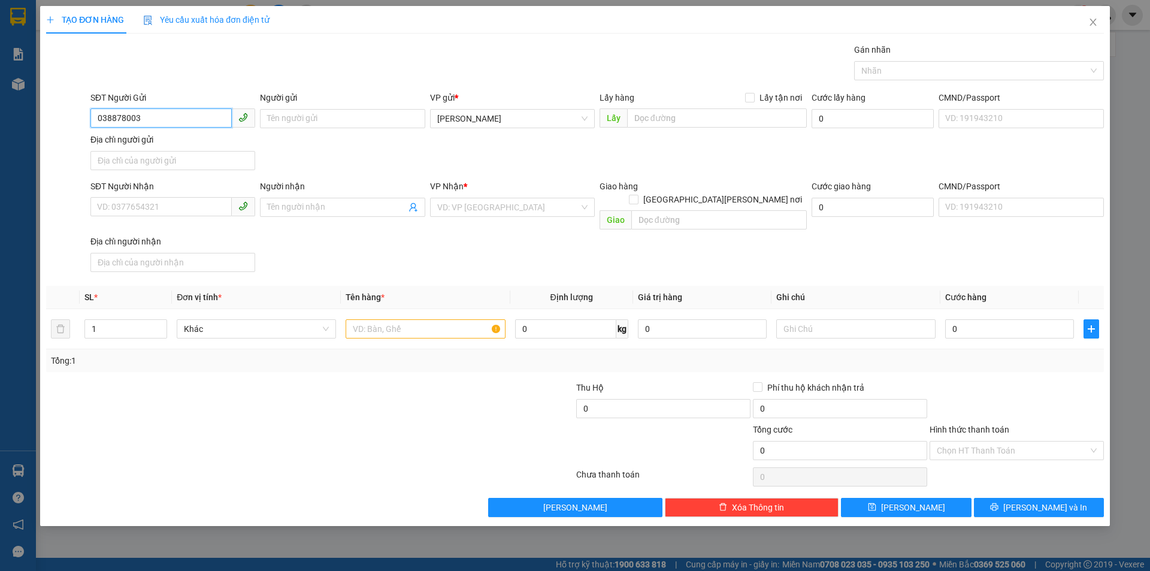
type input "0388780035"
click at [138, 146] on div "0388780035" at bounding box center [173, 142] width 150 height 13
type input "0971992549"
type input "0388780035"
click at [424, 319] on input "text" at bounding box center [425, 328] width 159 height 19
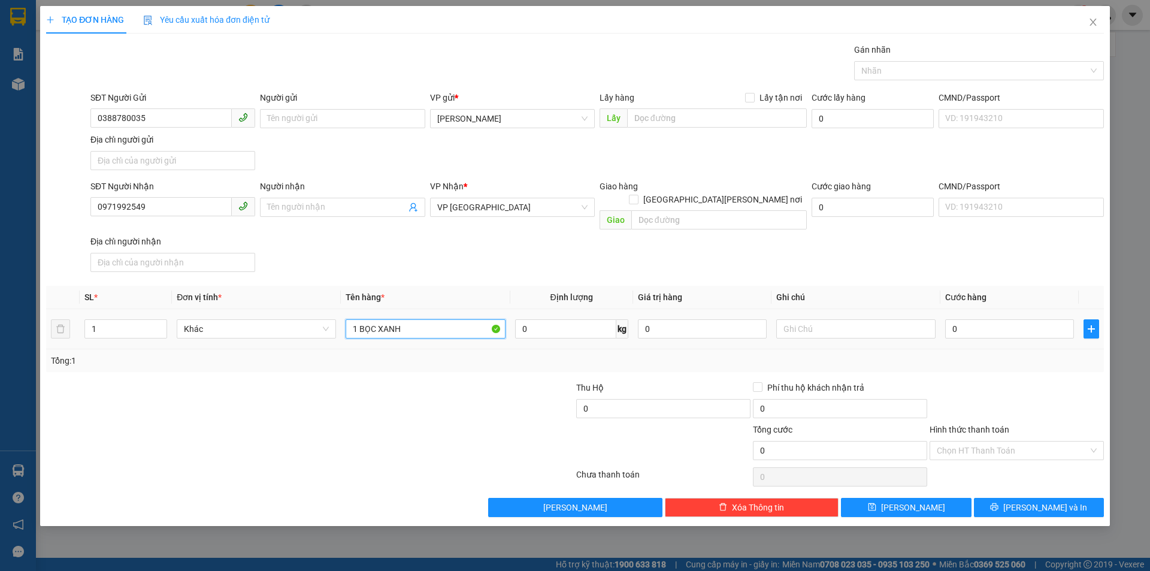
type input "1 BỌC XANH"
type input "3"
type input "30"
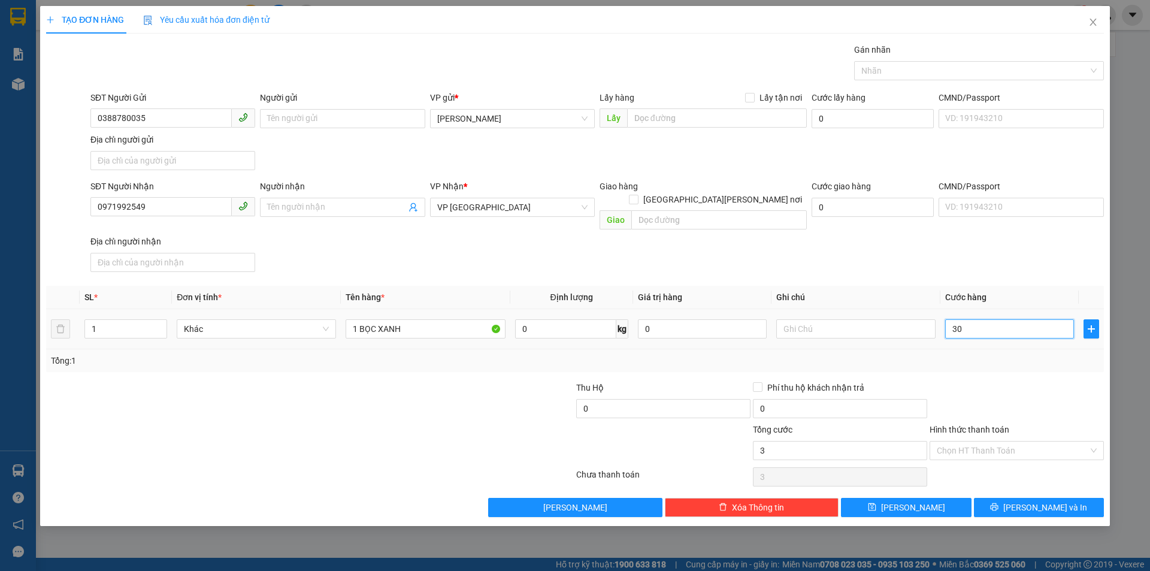
type input "30"
type input "30.000"
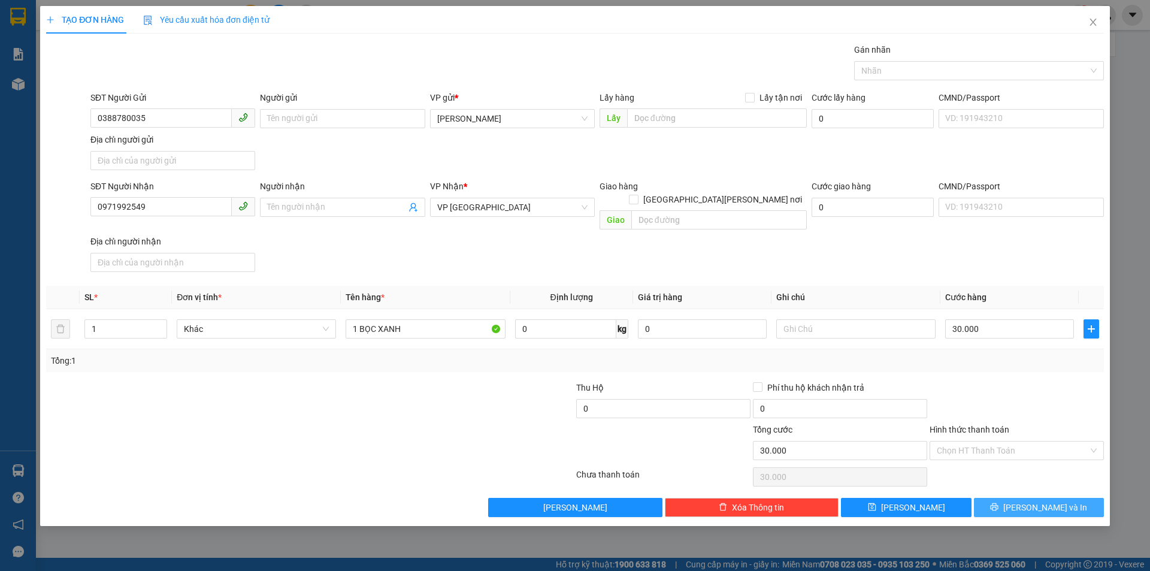
click at [1083, 498] on button "[PERSON_NAME] và In" at bounding box center [1039, 507] width 130 height 19
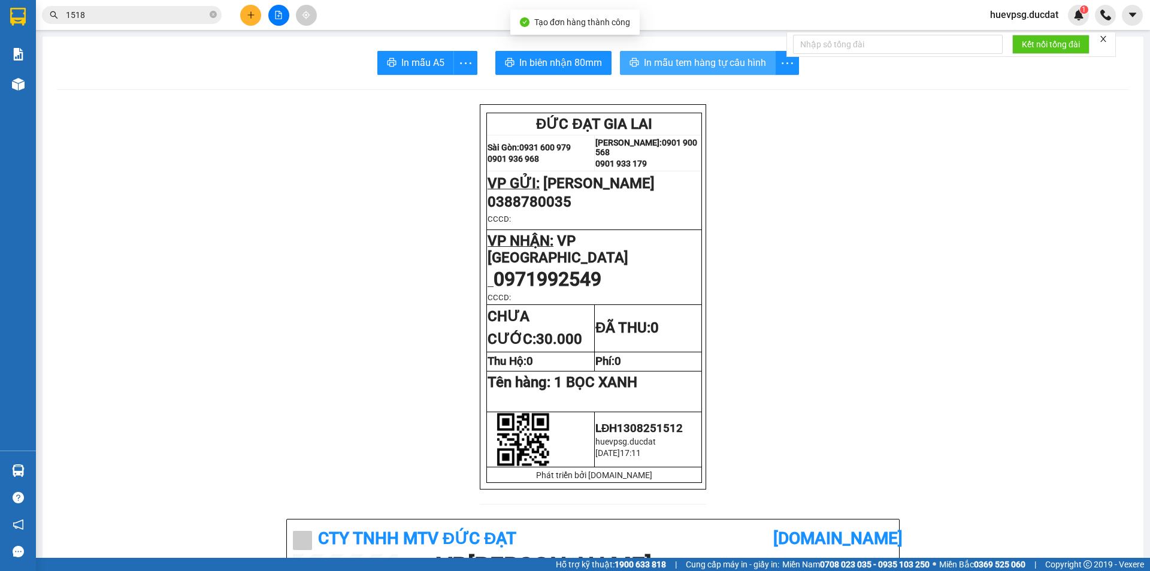
click at [674, 62] on span "In mẫu tem hàng tự cấu hình" at bounding box center [705, 62] width 122 height 15
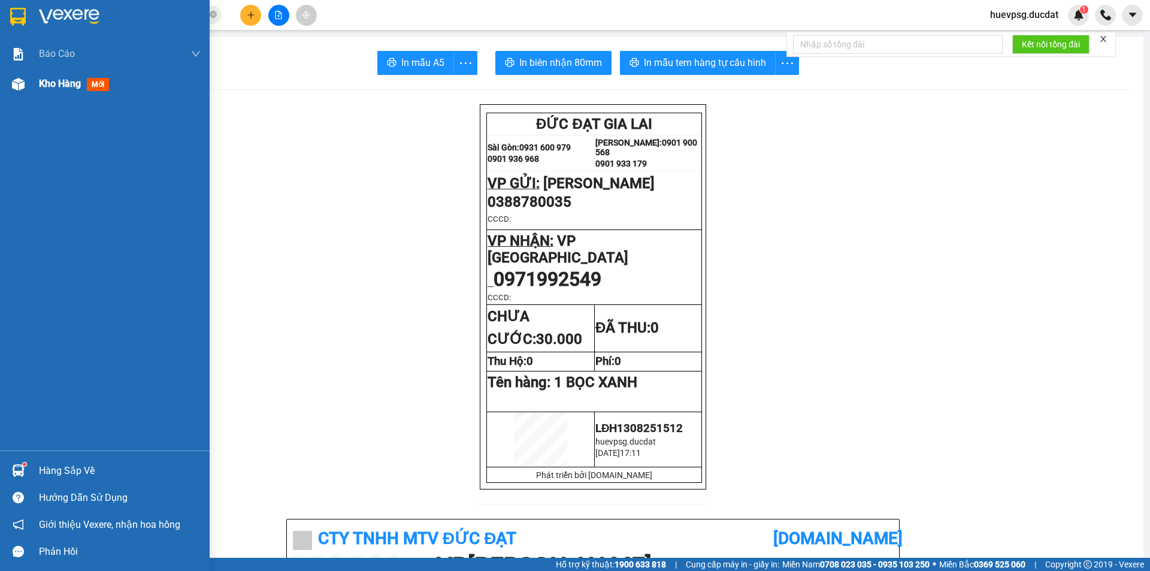
click at [65, 79] on span "Kho hàng" at bounding box center [60, 83] width 42 height 11
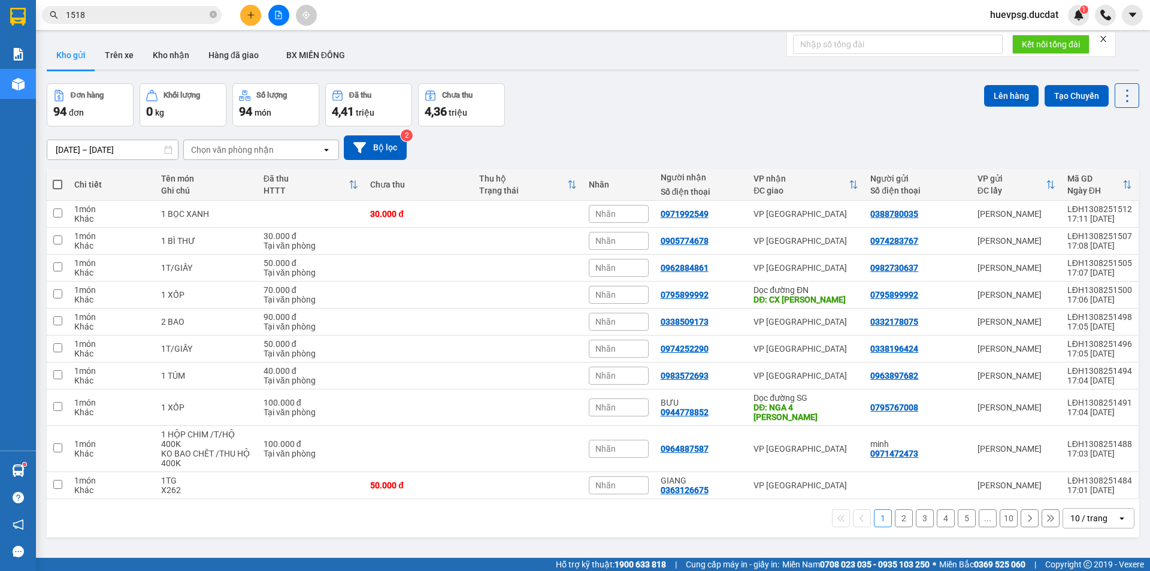
click at [1075, 512] on div "10 / trang" at bounding box center [1089, 518] width 37 height 12
click at [1076, 481] on span "100 / trang" at bounding box center [1085, 482] width 43 height 12
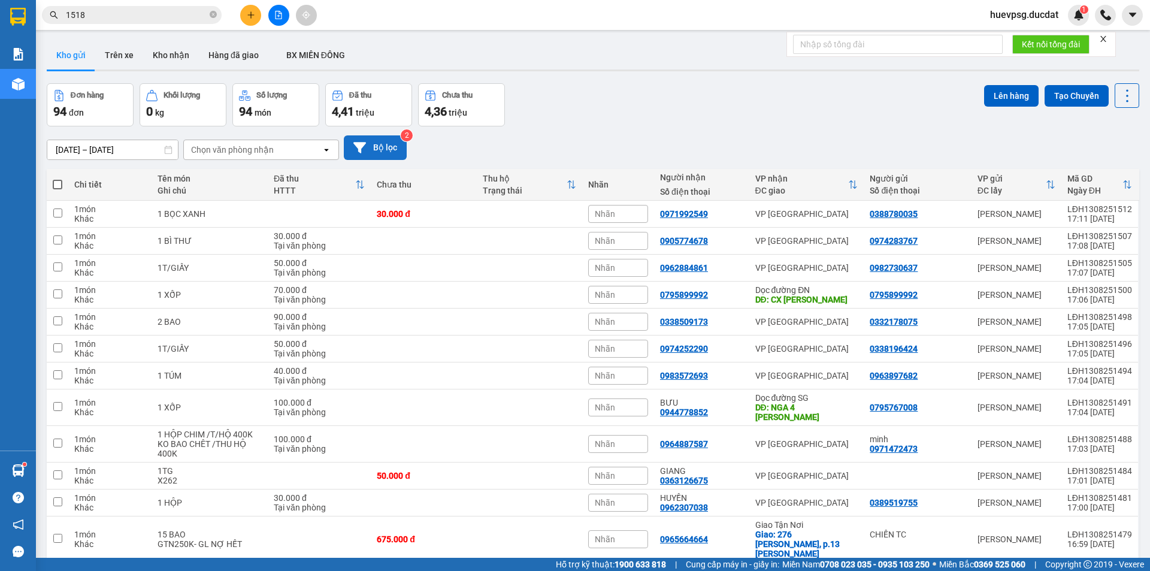
click at [357, 144] on icon at bounding box center [360, 147] width 13 height 11
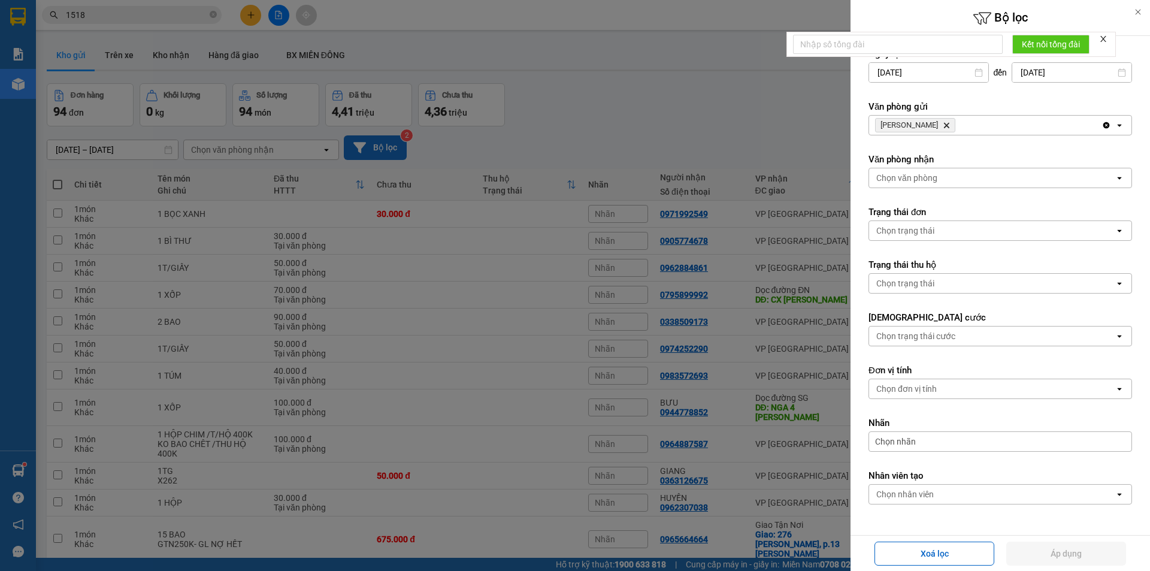
click at [885, 502] on div "Chọn nhân viên" at bounding box center [992, 494] width 246 height 19
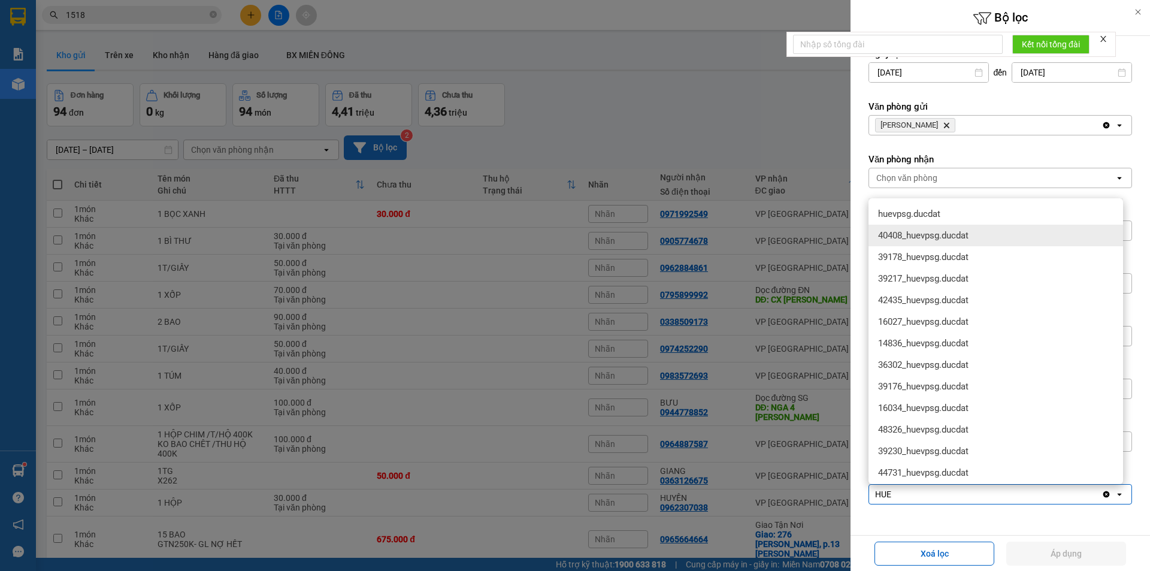
type input "HUE"
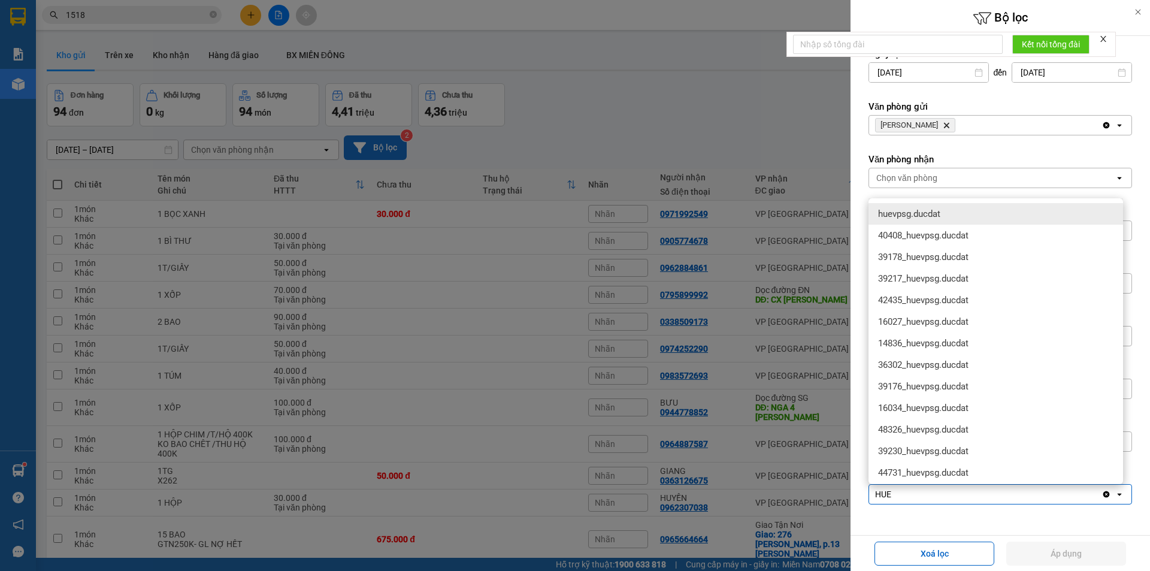
click at [921, 214] on span "huevpsg.ducdat" at bounding box center [909, 214] width 62 height 12
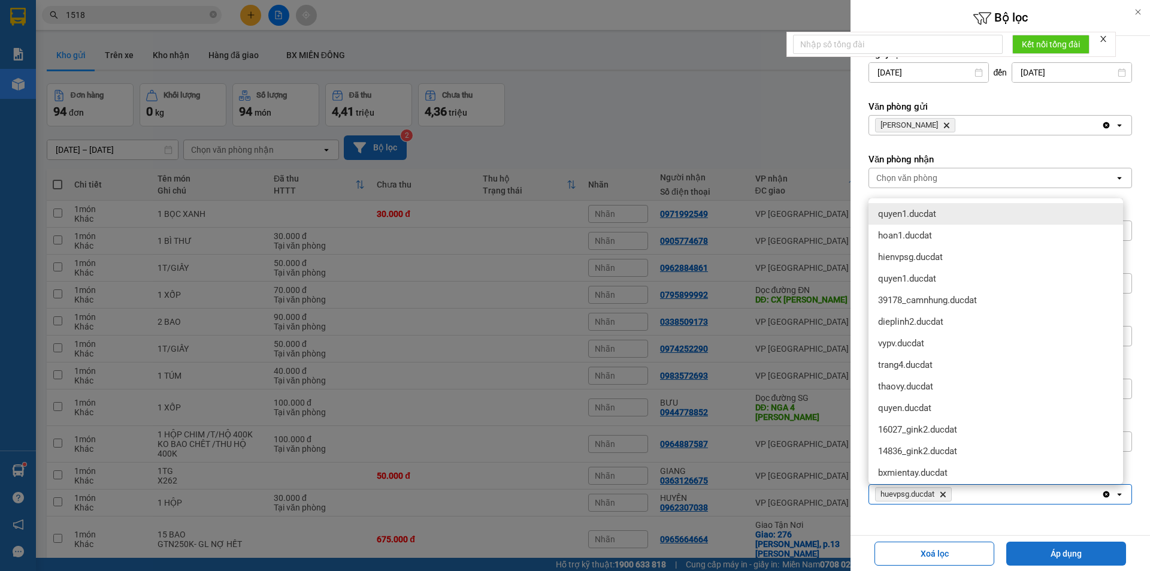
click at [1076, 549] on button "Áp dụng" at bounding box center [1067, 554] width 120 height 24
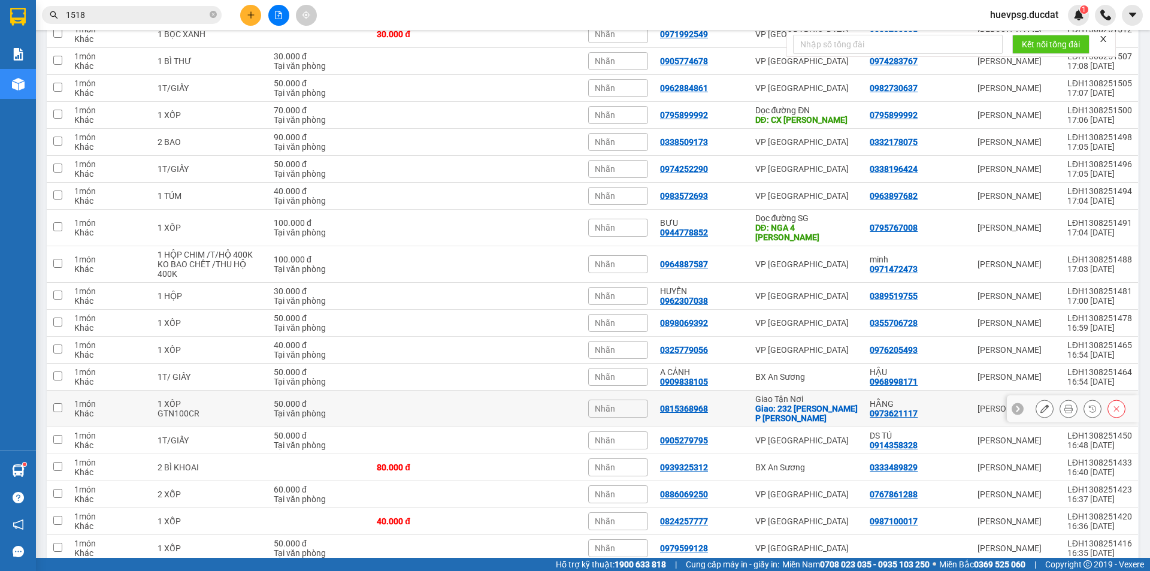
scroll to position [360, 0]
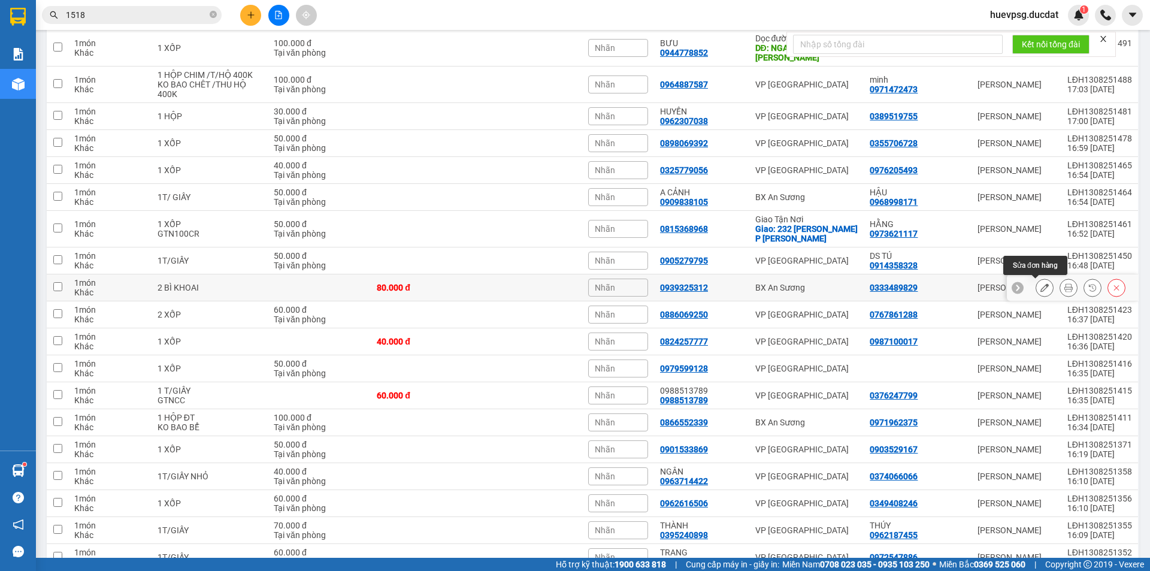
click at [1040, 292] on button at bounding box center [1045, 287] width 17 height 21
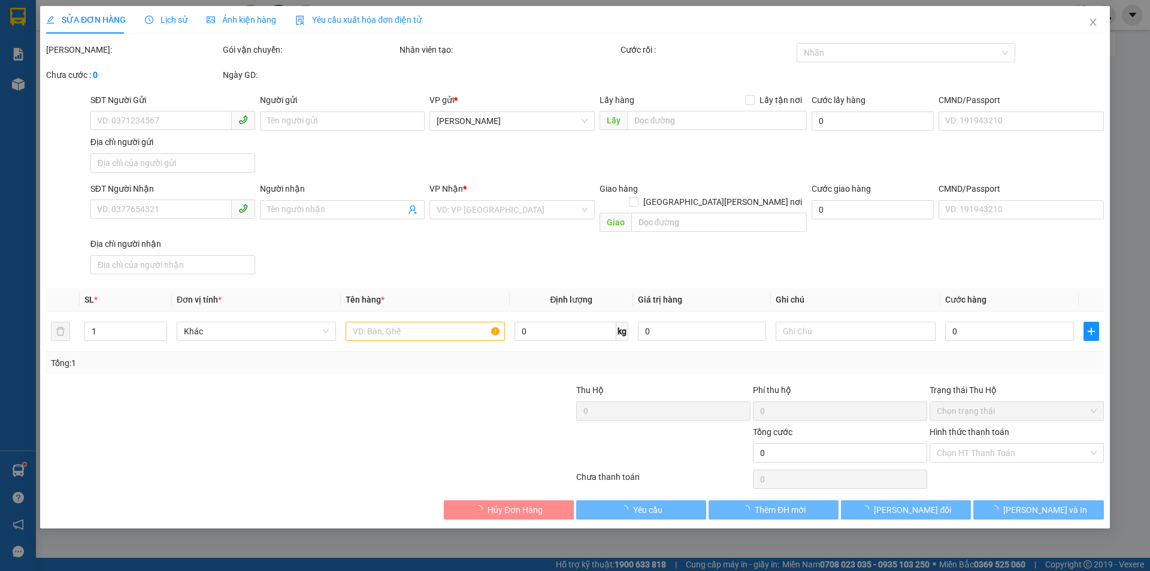
type input "0333489829"
type input "0939325312"
type input "80.000"
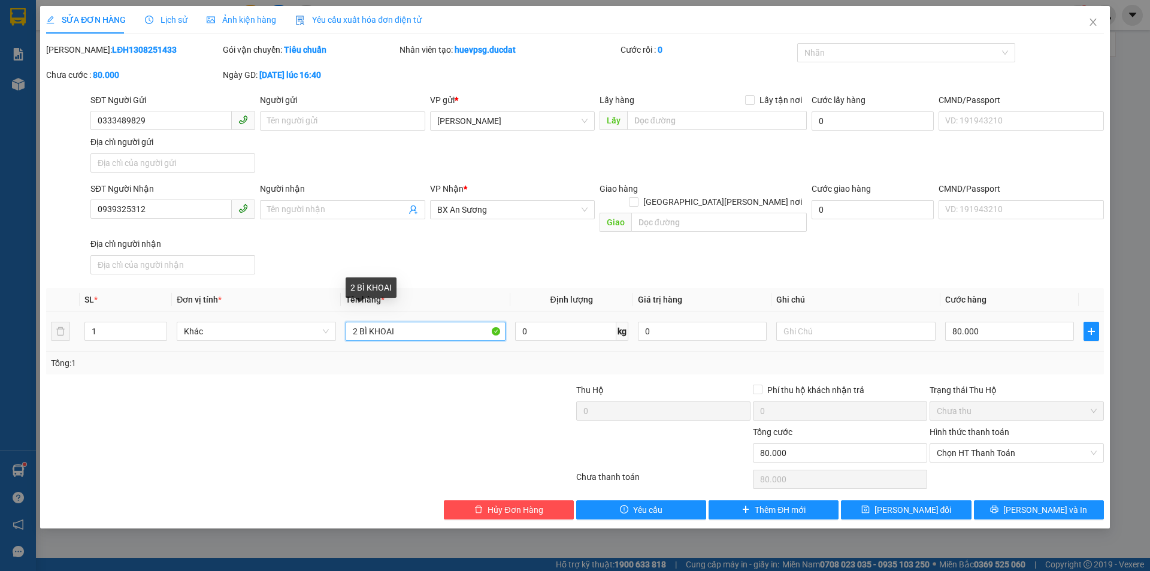
click at [433, 322] on input "2 BÌ KHOAI" at bounding box center [425, 331] width 159 height 19
type input "2 BÌ KHOAI +2 THÙNG"
type input "1"
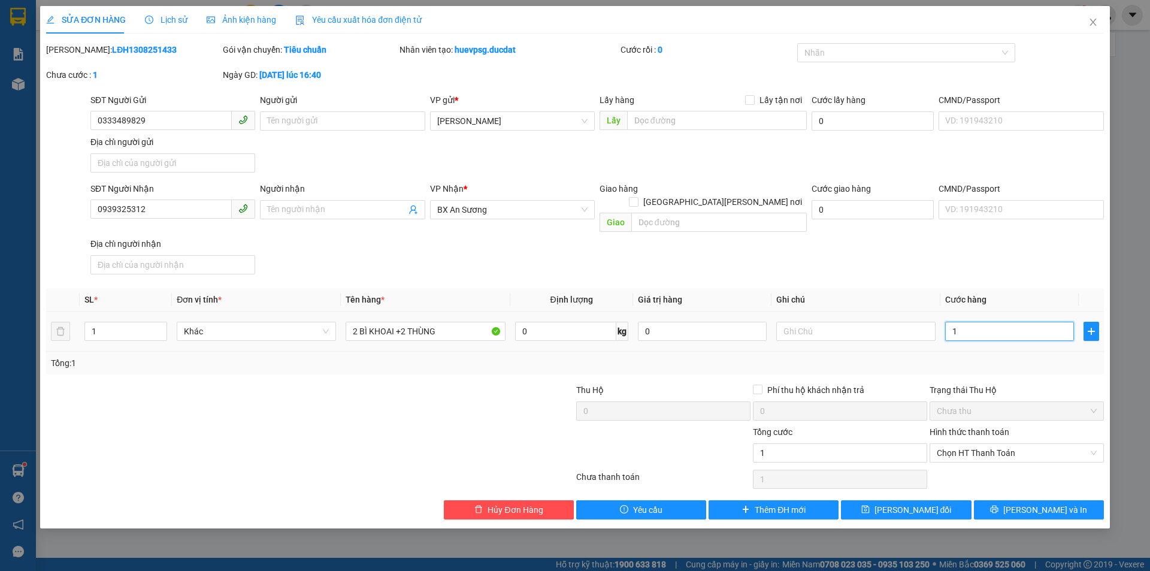
type input "18"
type input "180"
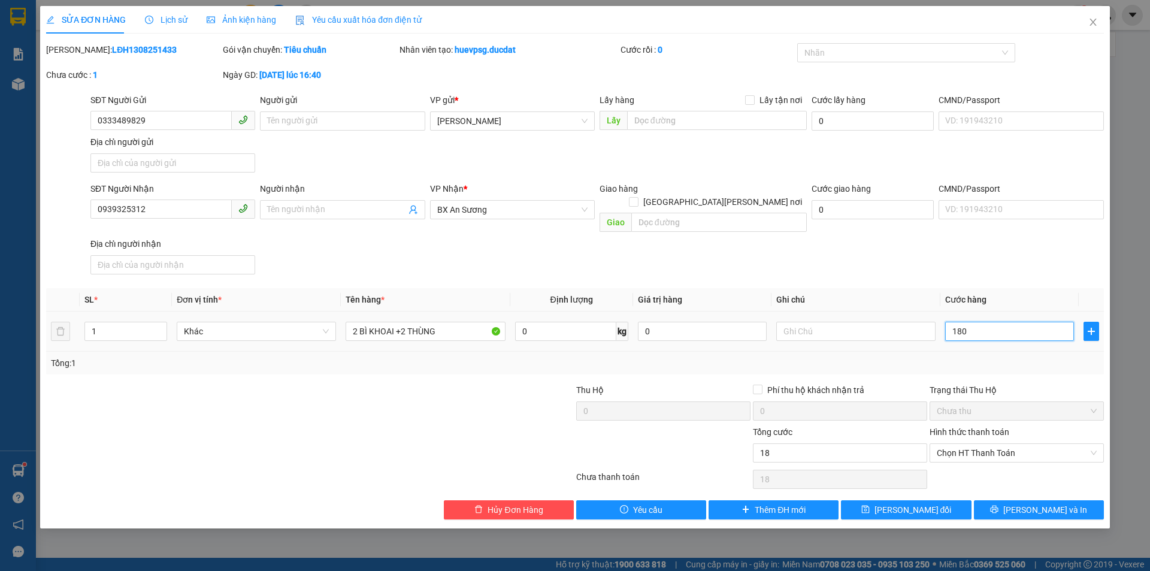
type input "180"
type input "180.000"
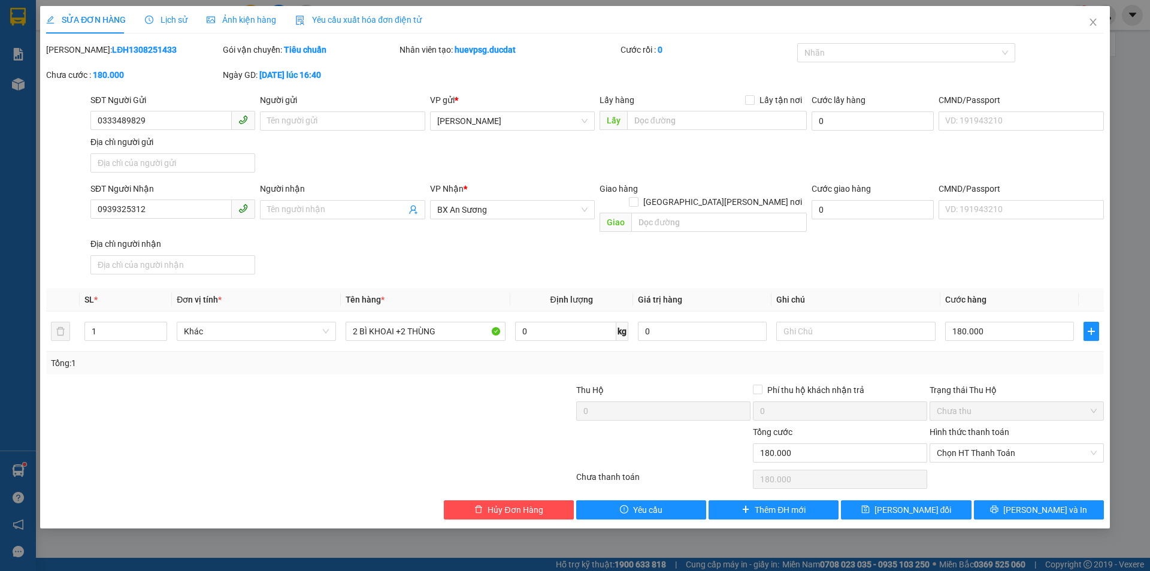
click at [1041, 506] on div "SỬA ĐƠN HÀNG Lịch sử Ảnh kiện hàng Yêu cầu xuất hóa đơn điện tử Total Paid Fee …" at bounding box center [575, 267] width 1070 height 523
click at [1046, 503] on span "[PERSON_NAME] và In" at bounding box center [1046, 509] width 84 height 13
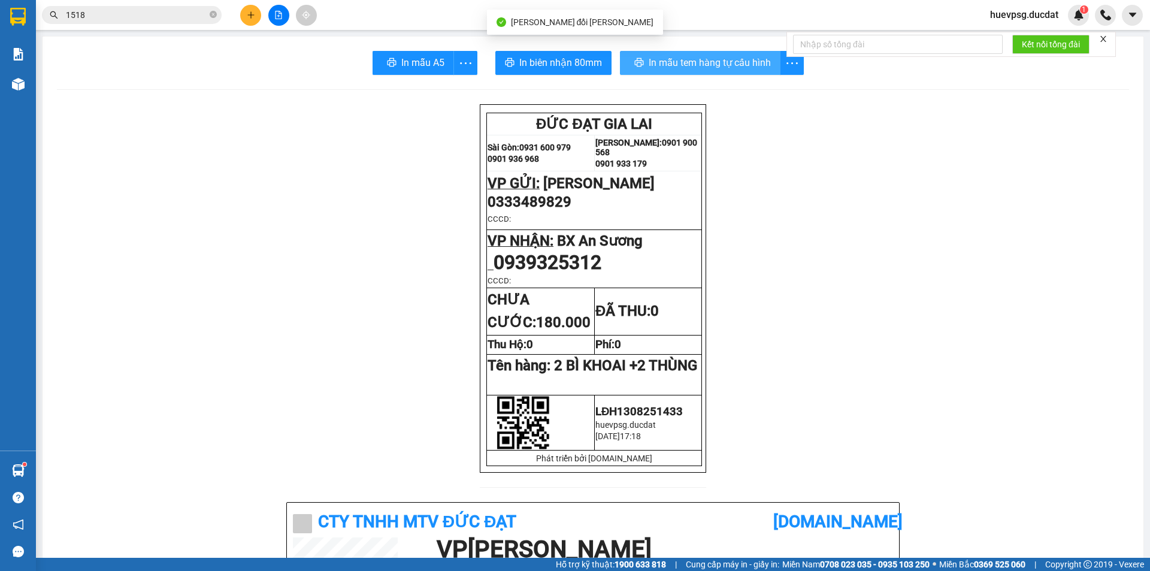
click at [685, 67] on span "In mẫu tem hàng tự cấu hình" at bounding box center [710, 62] width 122 height 15
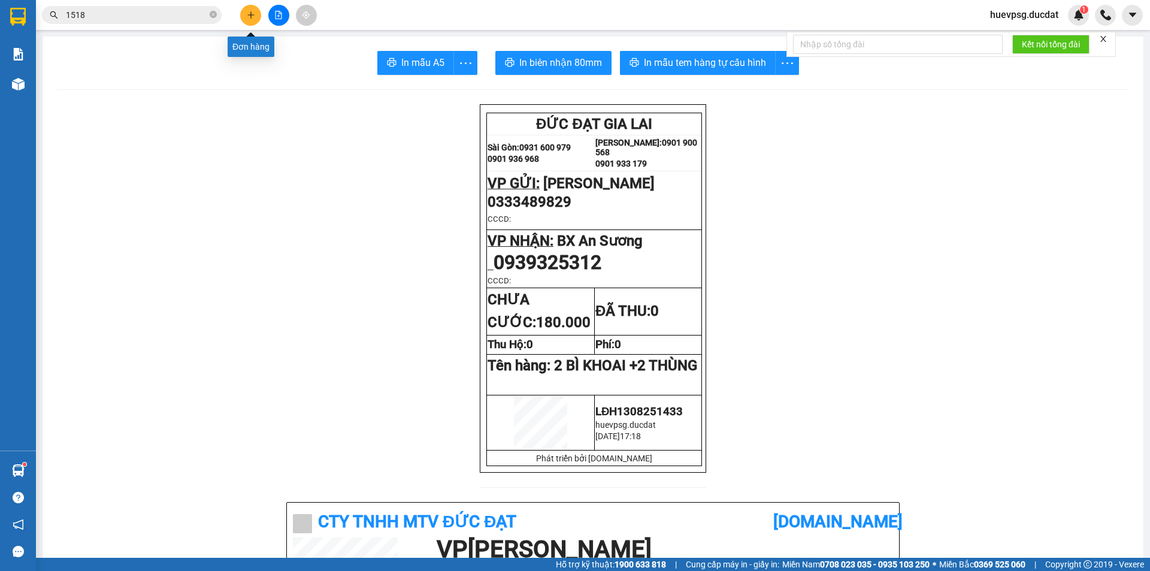
click at [247, 15] on icon "plus" at bounding box center [251, 15] width 8 height 8
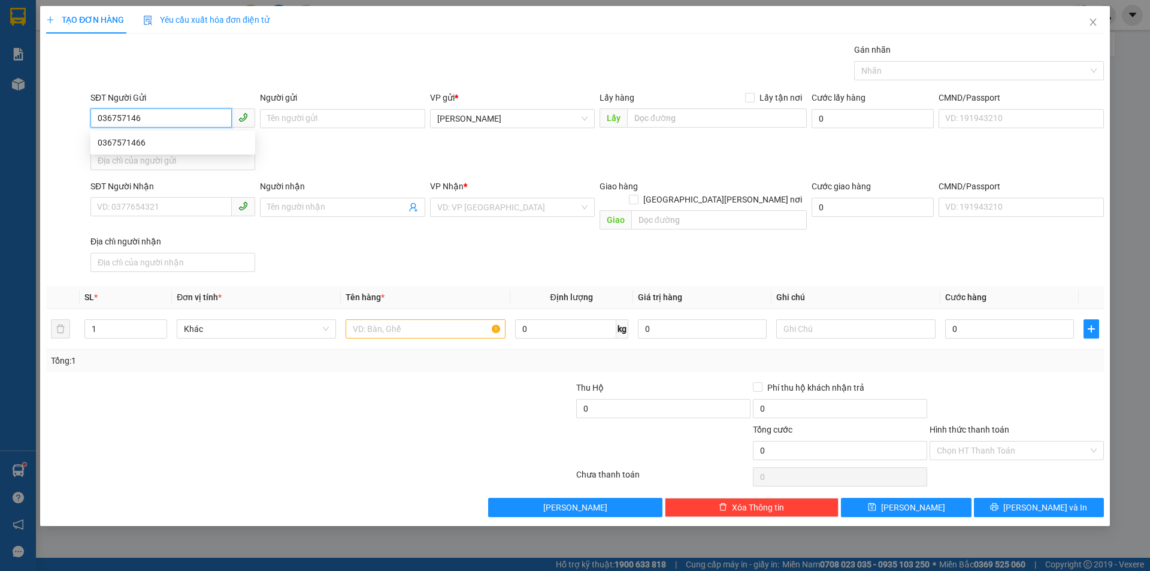
type input "0367571466"
click at [138, 140] on div "0367571466" at bounding box center [173, 142] width 150 height 13
type input "0905329777"
type input "LOAN"
type input "0367571466"
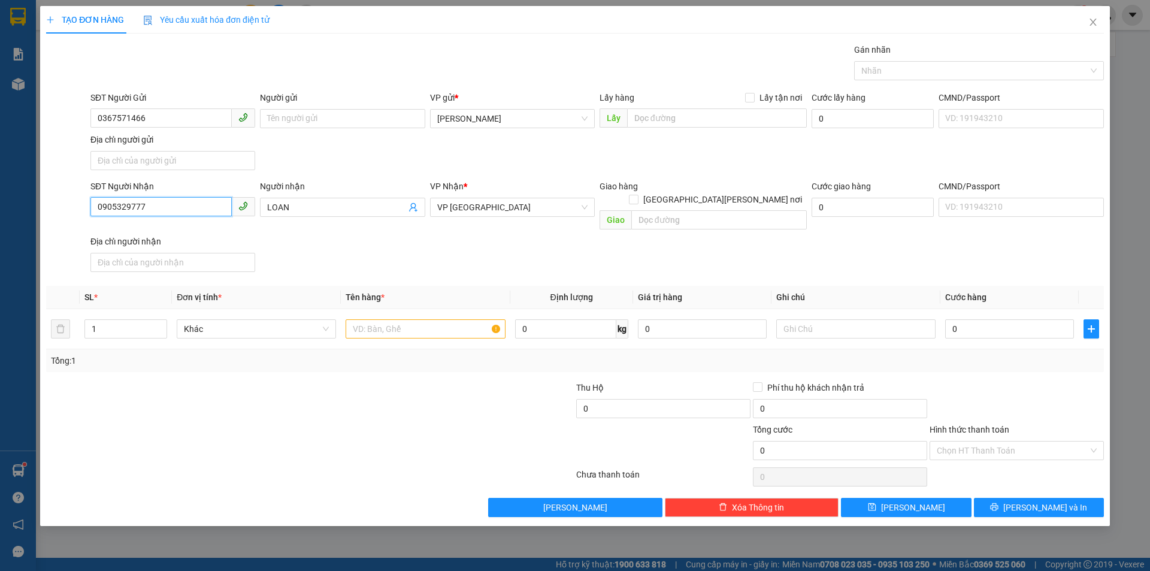
click at [195, 212] on input "0905329777" at bounding box center [160, 206] width 141 height 19
type input "0329889446"
click at [148, 228] on div "0329889446" at bounding box center [173, 231] width 150 height 13
type input "0329889446"
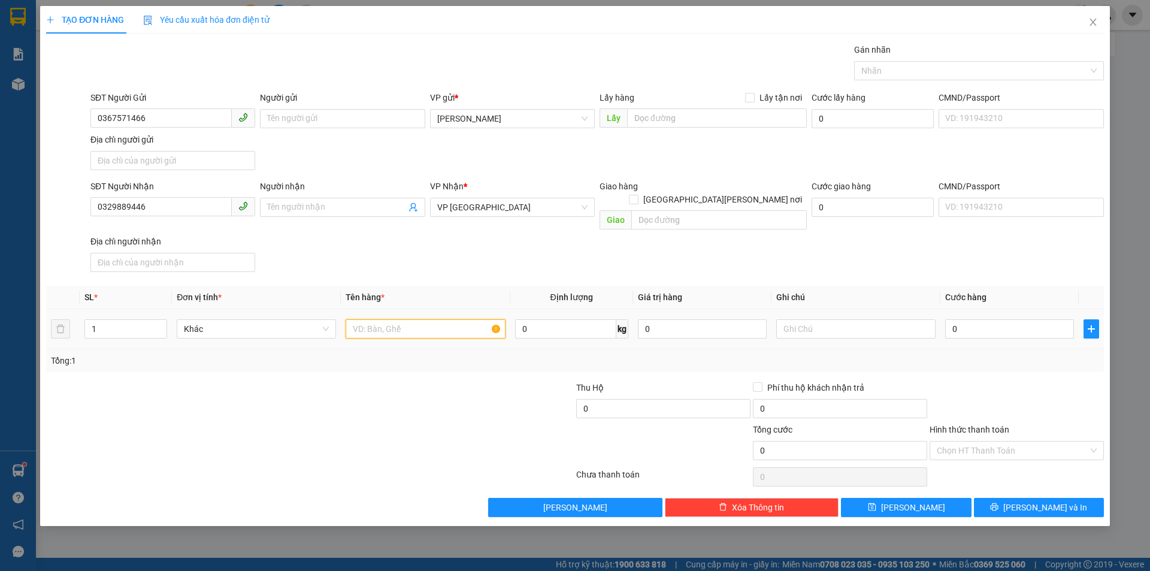
click at [394, 319] on input "text" at bounding box center [425, 328] width 159 height 19
type input "1 XỐP"
type input "5"
click at [983, 442] on input "Hình thức thanh toán" at bounding box center [1013, 451] width 152 height 18
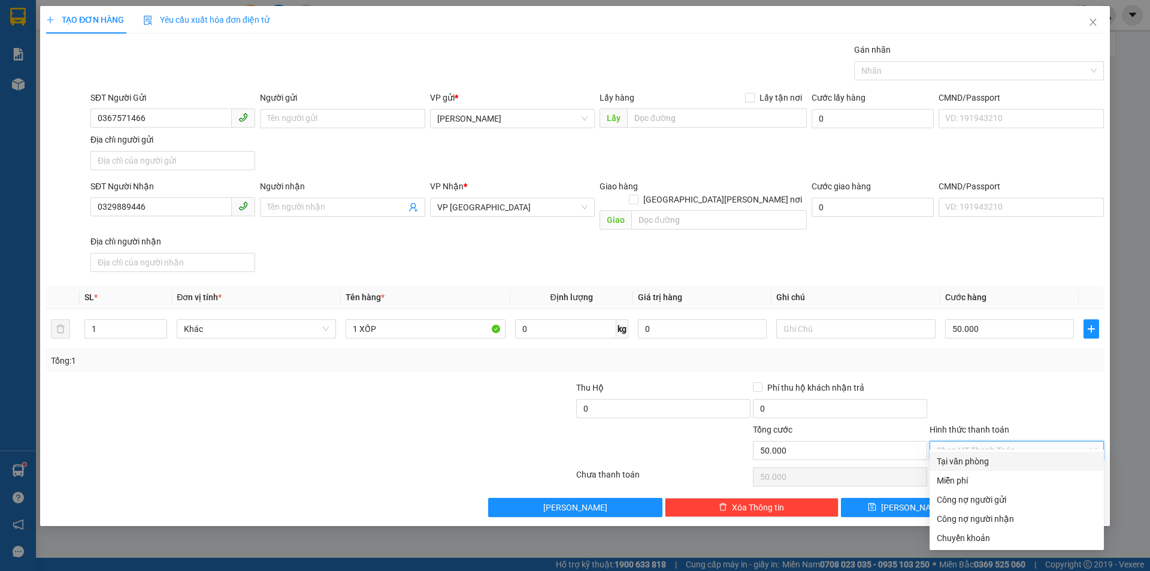
click at [984, 458] on div "Tại văn phòng" at bounding box center [1017, 461] width 160 height 13
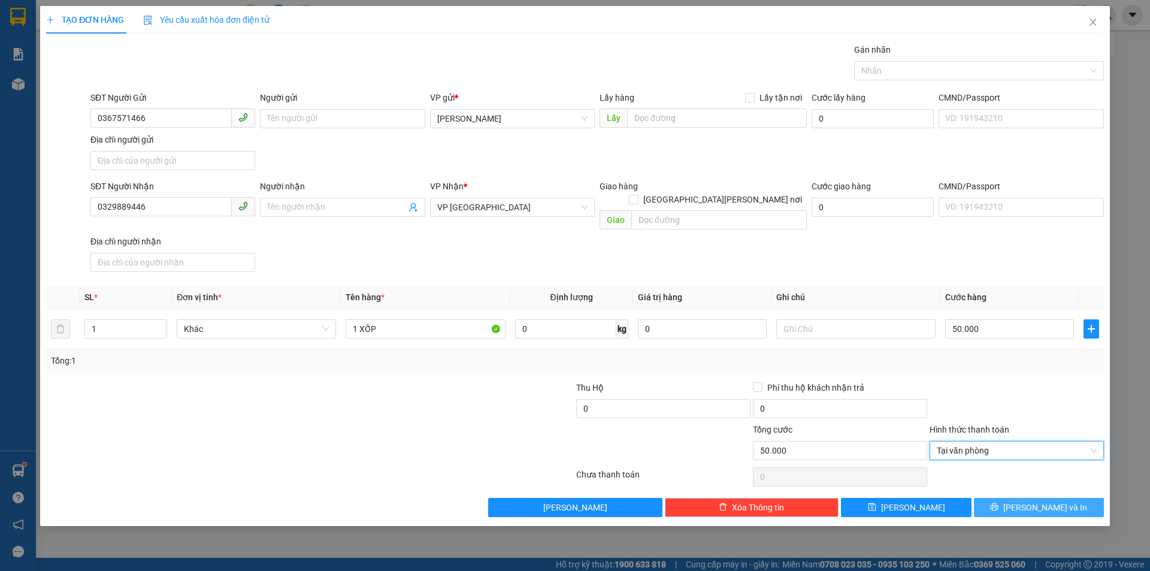
click at [1017, 498] on button "[PERSON_NAME] và In" at bounding box center [1039, 507] width 130 height 19
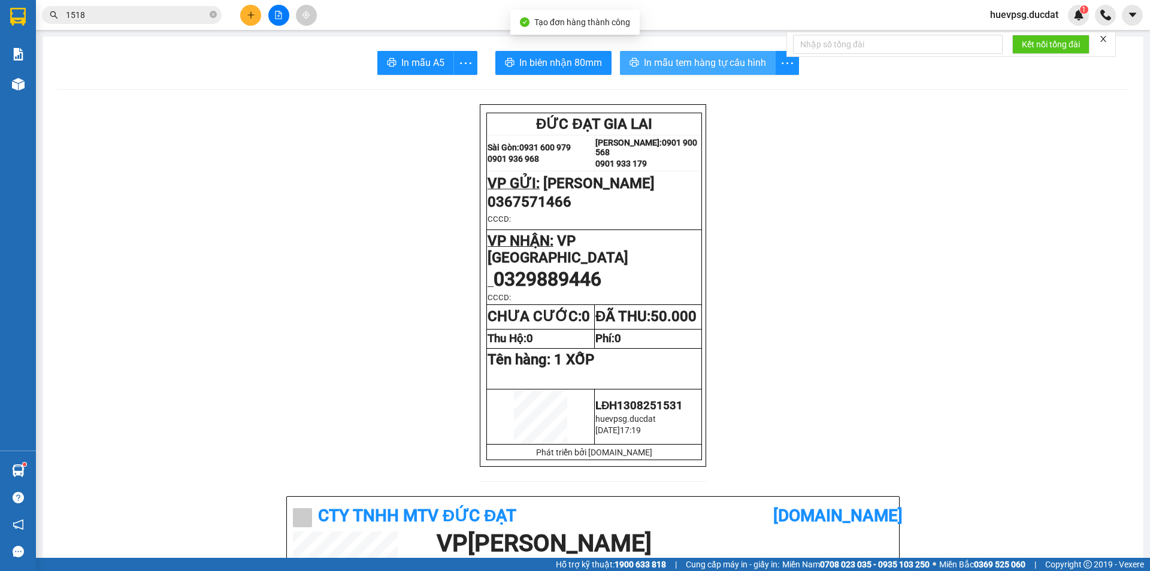
click at [685, 64] on span "In mẫu tem hàng tự cấu hình" at bounding box center [705, 62] width 122 height 15
click at [244, 17] on button at bounding box center [250, 15] width 21 height 21
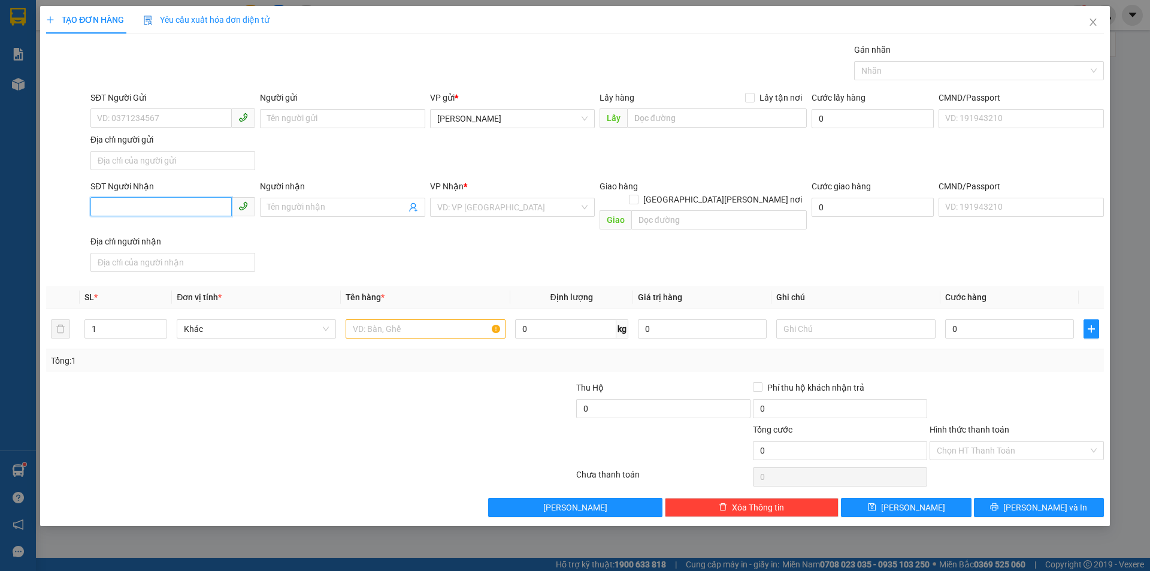
click at [168, 203] on input "SĐT Người Nhận" at bounding box center [160, 206] width 141 height 19
click at [242, 229] on div "0385949474 - OANH" at bounding box center [173, 231] width 150 height 13
click at [406, 319] on input "text" at bounding box center [425, 328] width 159 height 19
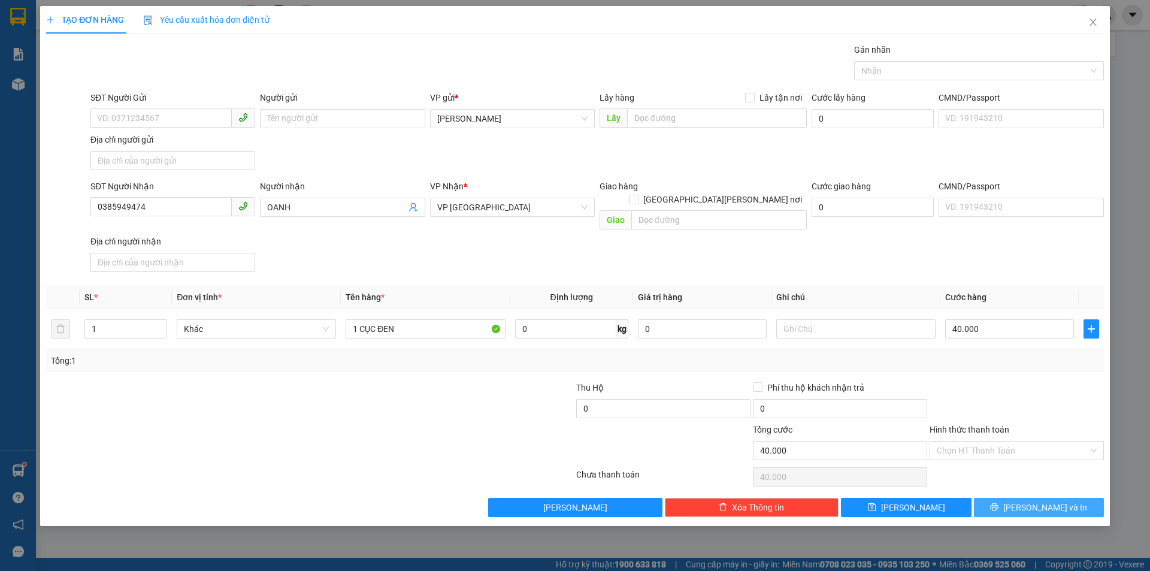
click at [986, 498] on button "[PERSON_NAME] và In" at bounding box center [1039, 507] width 130 height 19
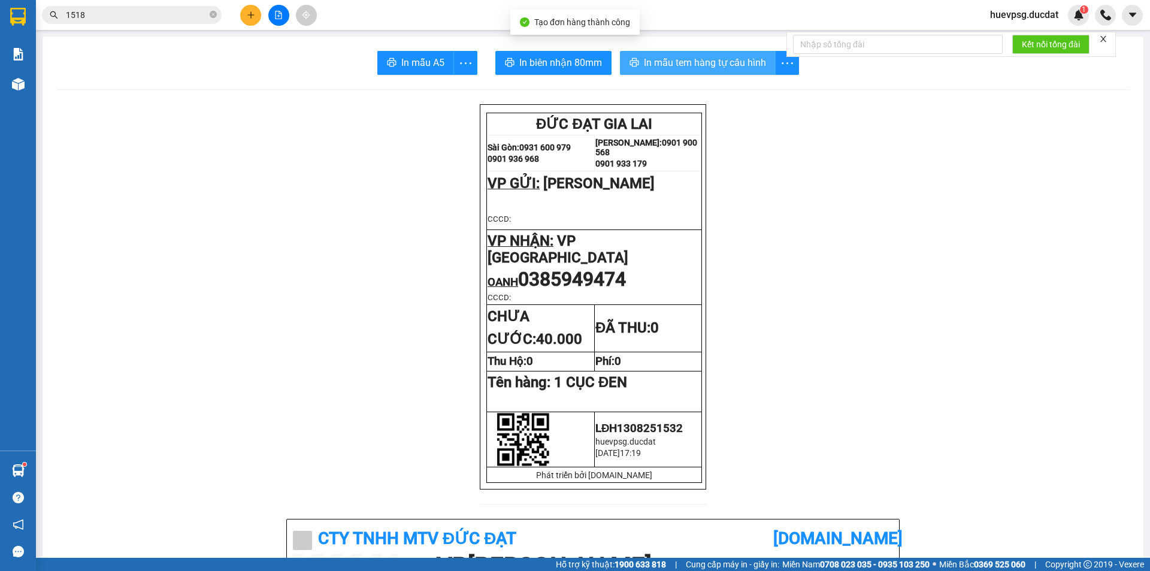
click at [715, 54] on button "In mẫu tem hàng tự cấu hình" at bounding box center [698, 63] width 156 height 24
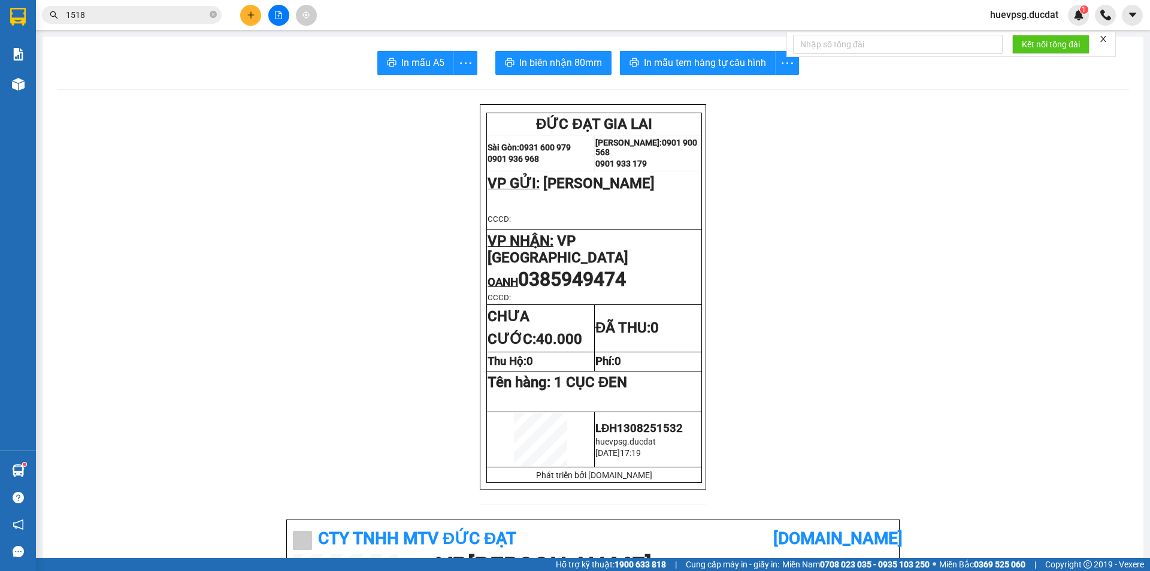
click at [173, 21] on input "1518" at bounding box center [136, 14] width 141 height 13
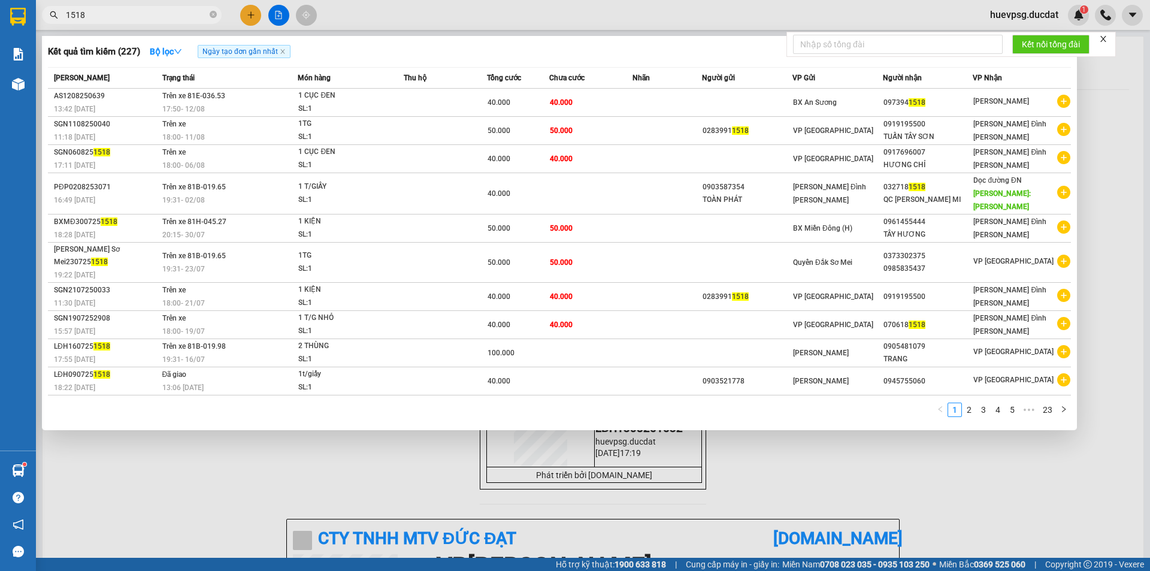
click at [173, 21] on input "1518" at bounding box center [136, 14] width 141 height 13
click at [173, 20] on input "1518" at bounding box center [136, 14] width 141 height 13
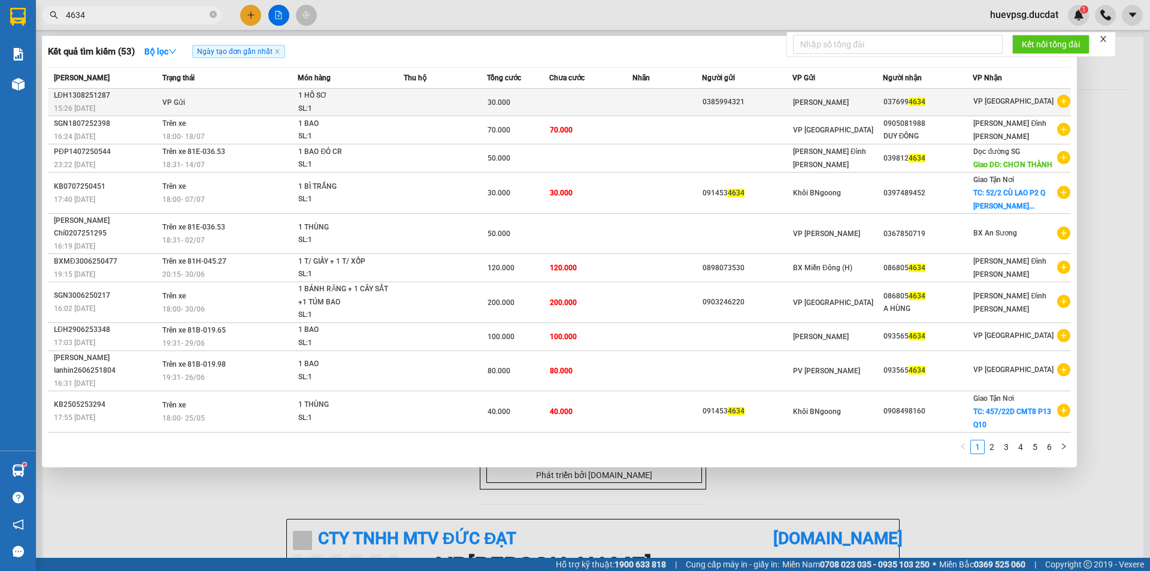
click at [808, 105] on span "[PERSON_NAME]" at bounding box center [821, 102] width 56 height 8
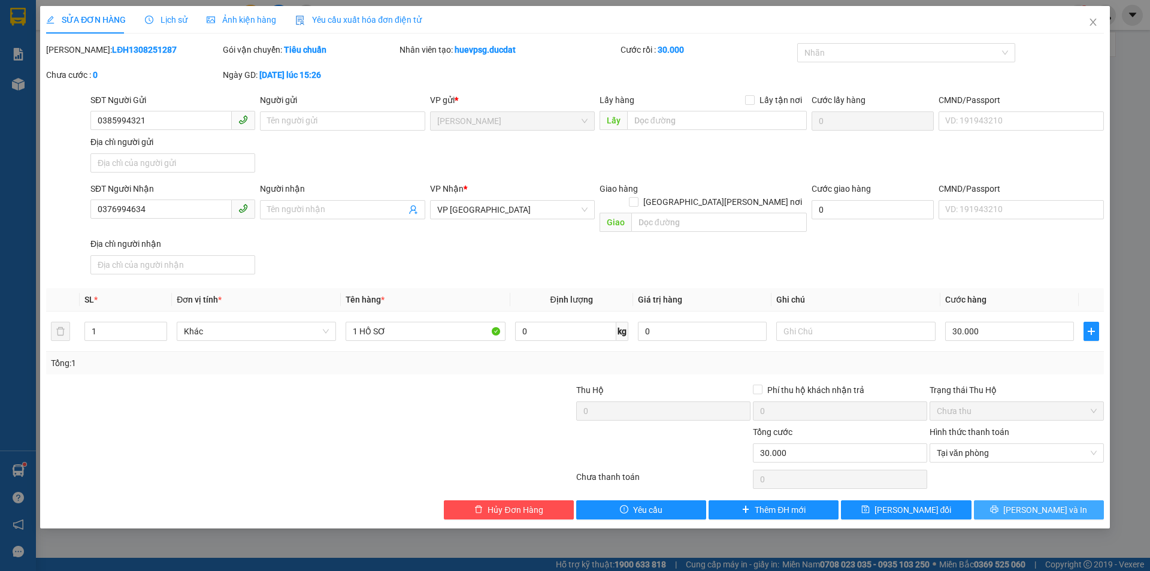
click at [1013, 500] on button "[PERSON_NAME] và In" at bounding box center [1039, 509] width 130 height 19
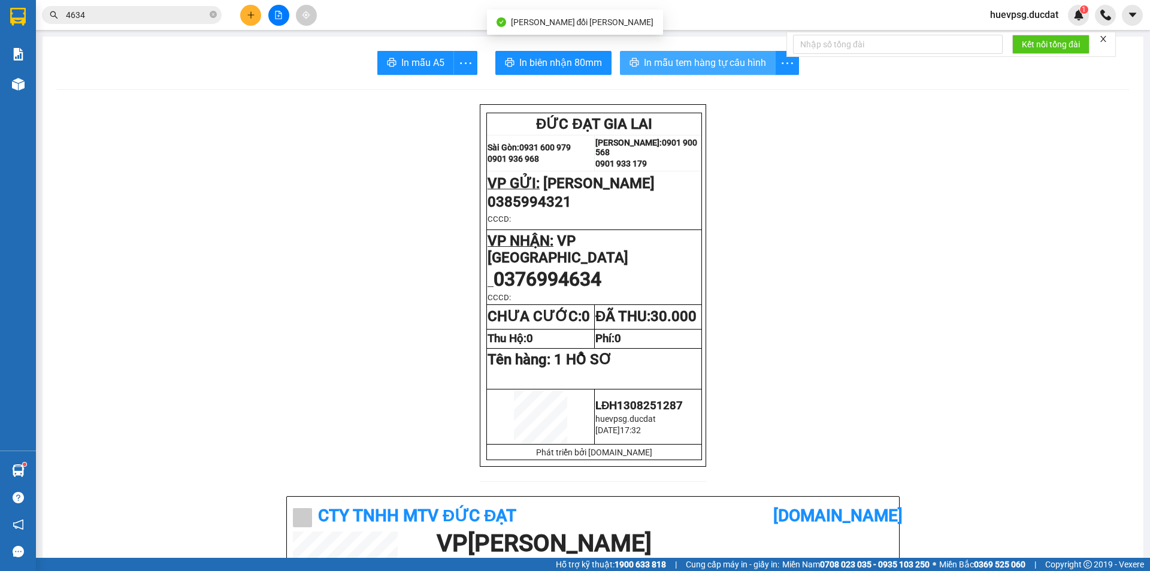
click at [747, 63] on span "In mẫu tem hàng tự cấu hình" at bounding box center [705, 62] width 122 height 15
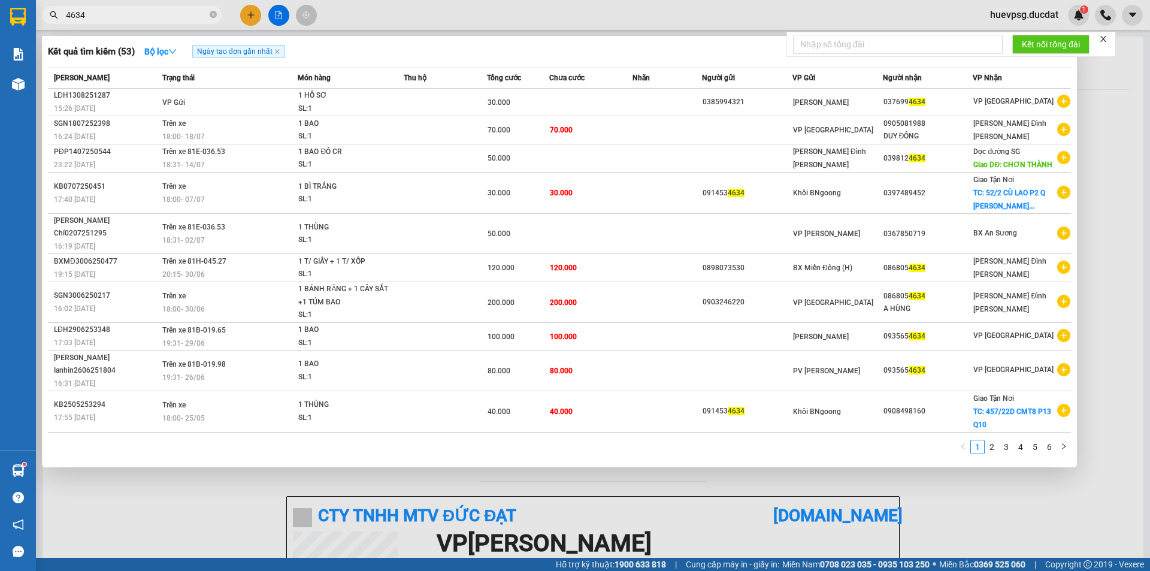
click at [189, 7] on span "4634" at bounding box center [132, 15] width 180 height 18
click at [185, 10] on input "4634" at bounding box center [136, 14] width 141 height 13
click at [185, 11] on input "4634" at bounding box center [136, 14] width 141 height 13
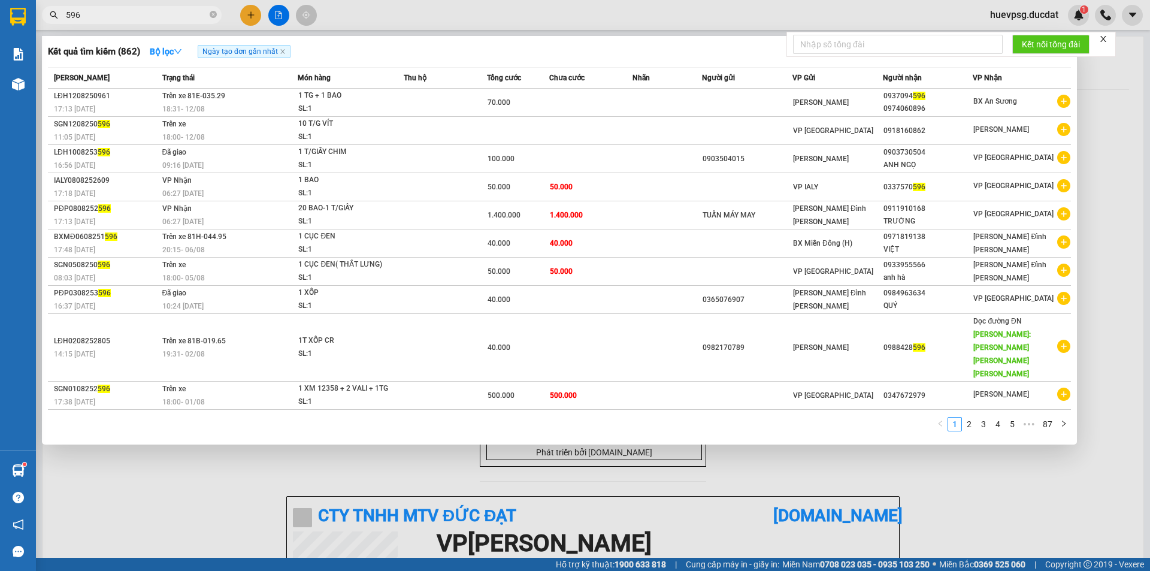
click at [79, 20] on input "596" at bounding box center [136, 14] width 141 height 13
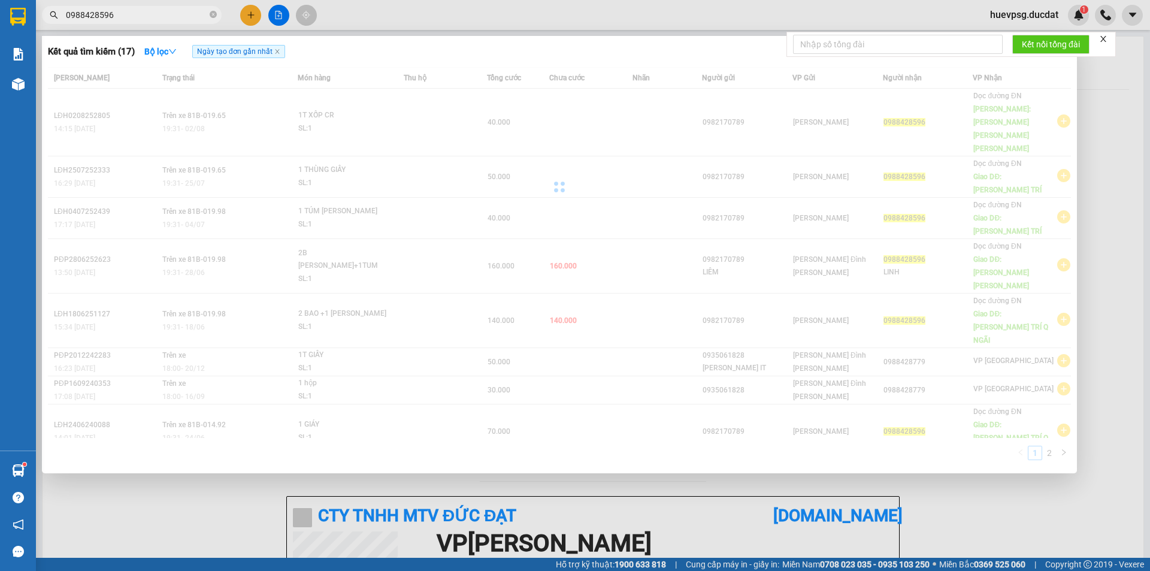
click at [83, 15] on input "0988428596" at bounding box center [136, 14] width 141 height 13
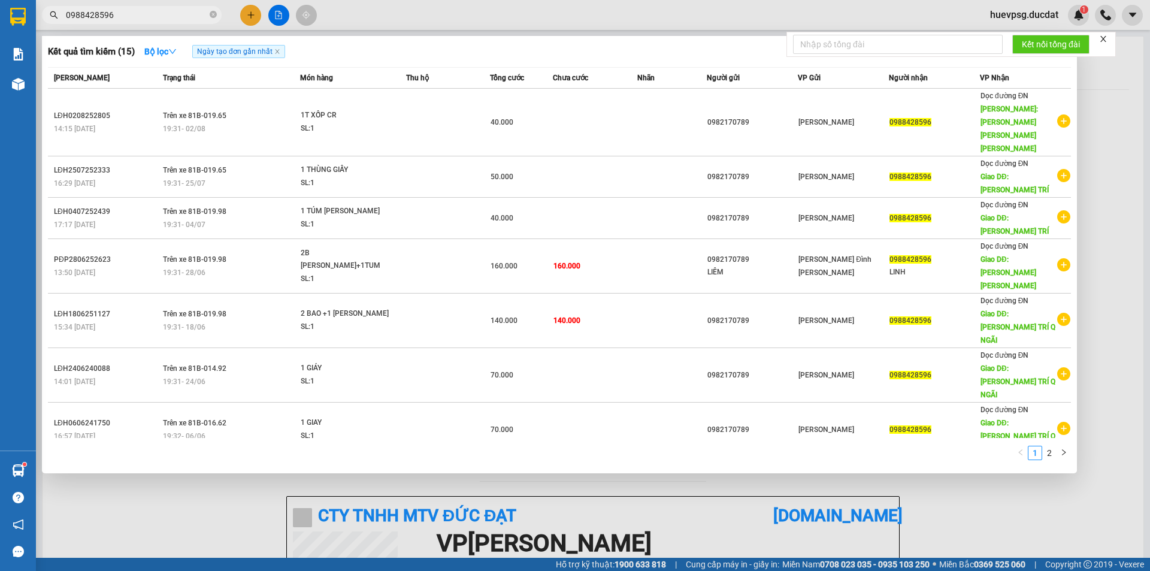
click at [83, 15] on input "0988428596" at bounding box center [136, 14] width 141 height 13
click at [256, 17] on div at bounding box center [575, 285] width 1150 height 571
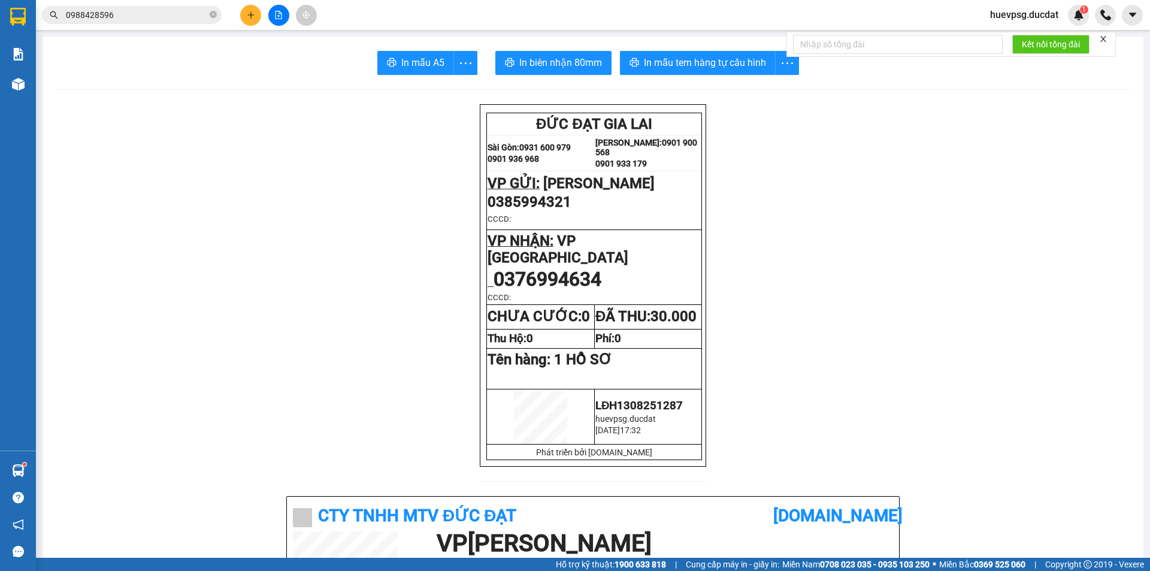
click at [256, 21] on button at bounding box center [250, 15] width 21 height 21
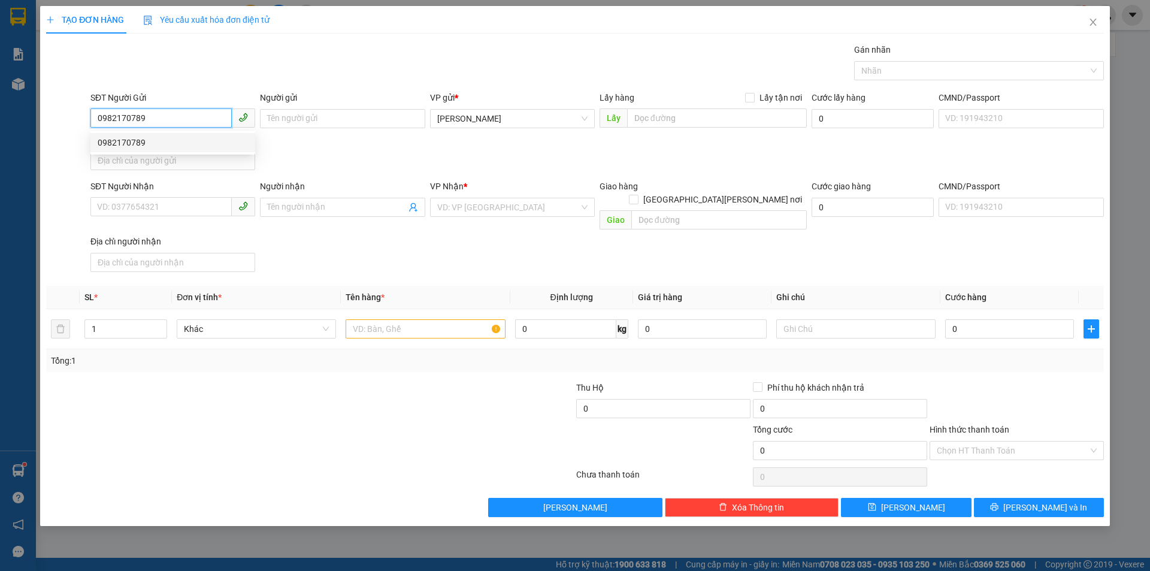
click at [163, 141] on div "0982170789" at bounding box center [173, 142] width 150 height 13
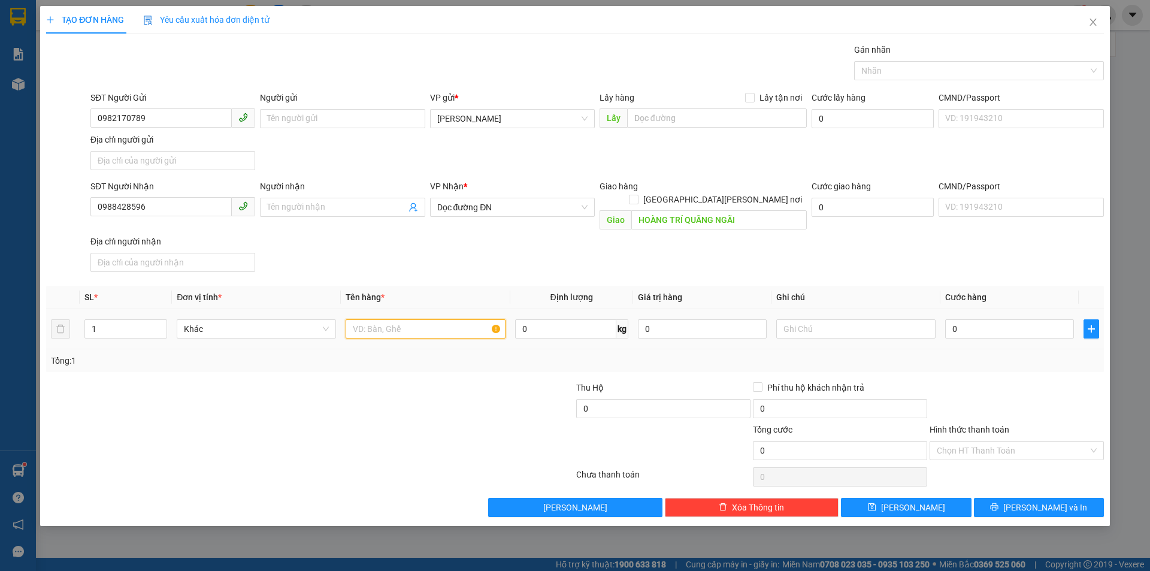
click at [377, 324] on input "text" at bounding box center [425, 328] width 159 height 19
drag, startPoint x: 953, startPoint y: 436, endPoint x: 955, endPoint y: 445, distance: 8.5
click at [953, 442] on input "Hình thức thanh toán" at bounding box center [1013, 451] width 152 height 18
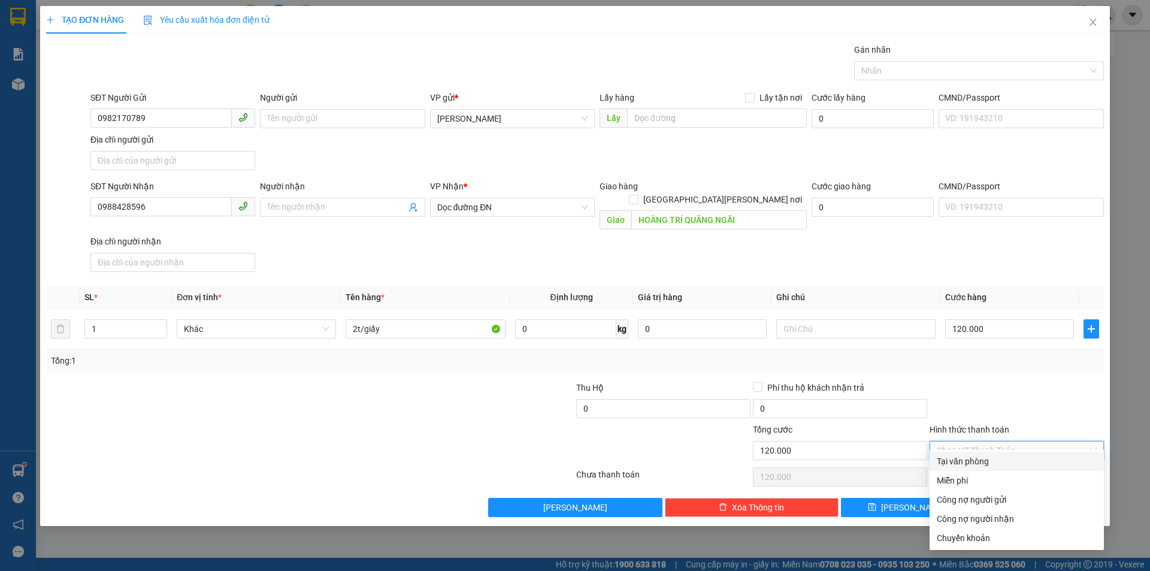
drag, startPoint x: 965, startPoint y: 463, endPoint x: 985, endPoint y: 500, distance: 41.8
click at [965, 464] on div "Tại văn phòng" at bounding box center [1017, 461] width 160 height 13
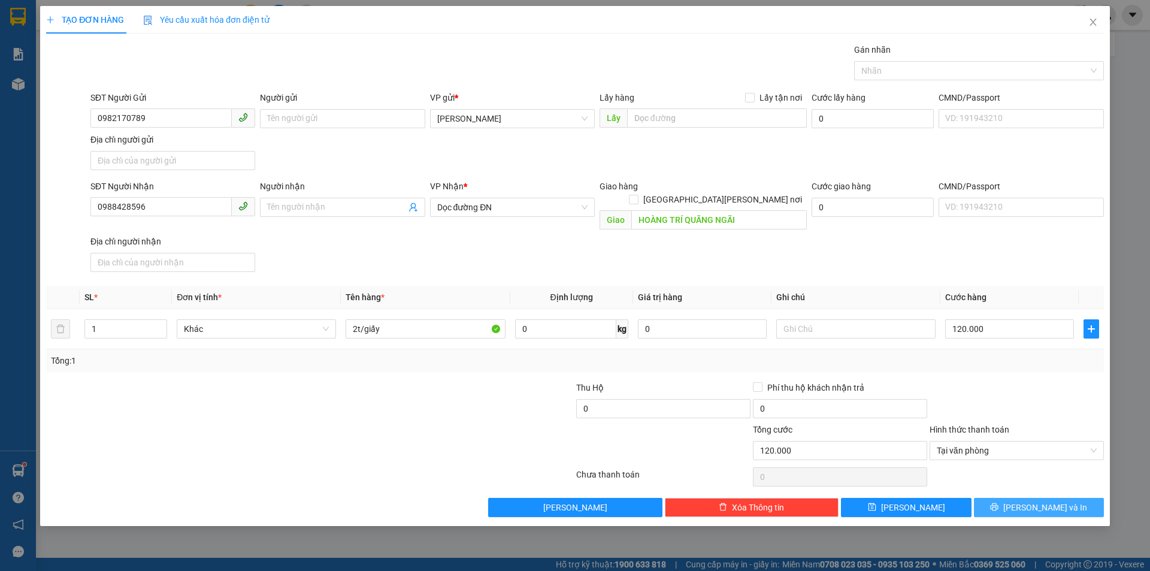
click at [1008, 498] on button "[PERSON_NAME] và In" at bounding box center [1039, 507] width 130 height 19
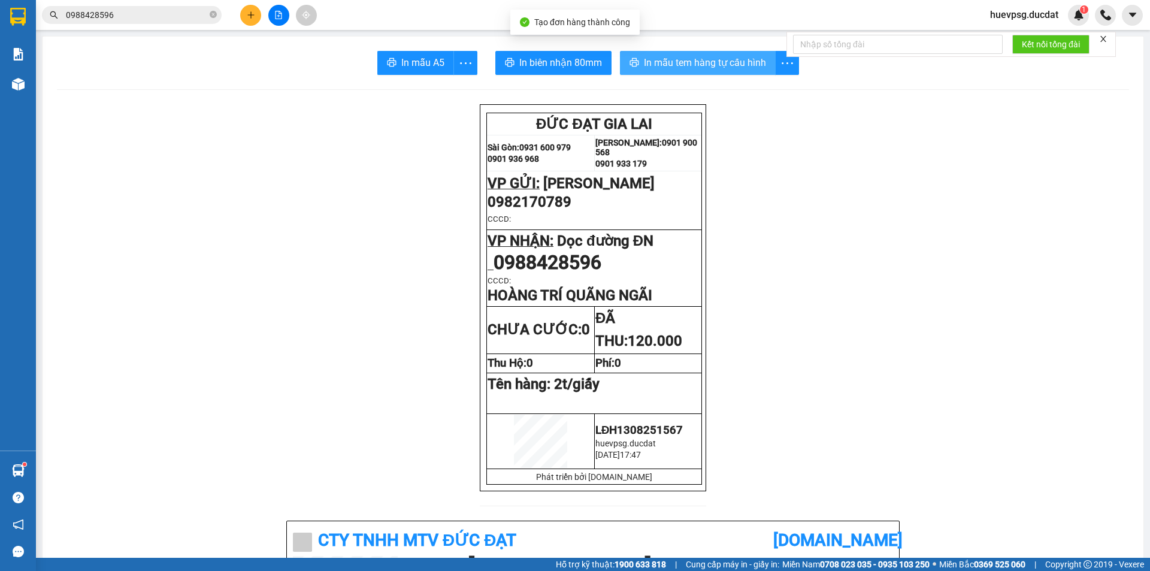
click at [724, 71] on button "In mẫu tem hàng tự cấu hình" at bounding box center [698, 63] width 156 height 24
click at [155, 13] on input "0988428596" at bounding box center [136, 14] width 141 height 13
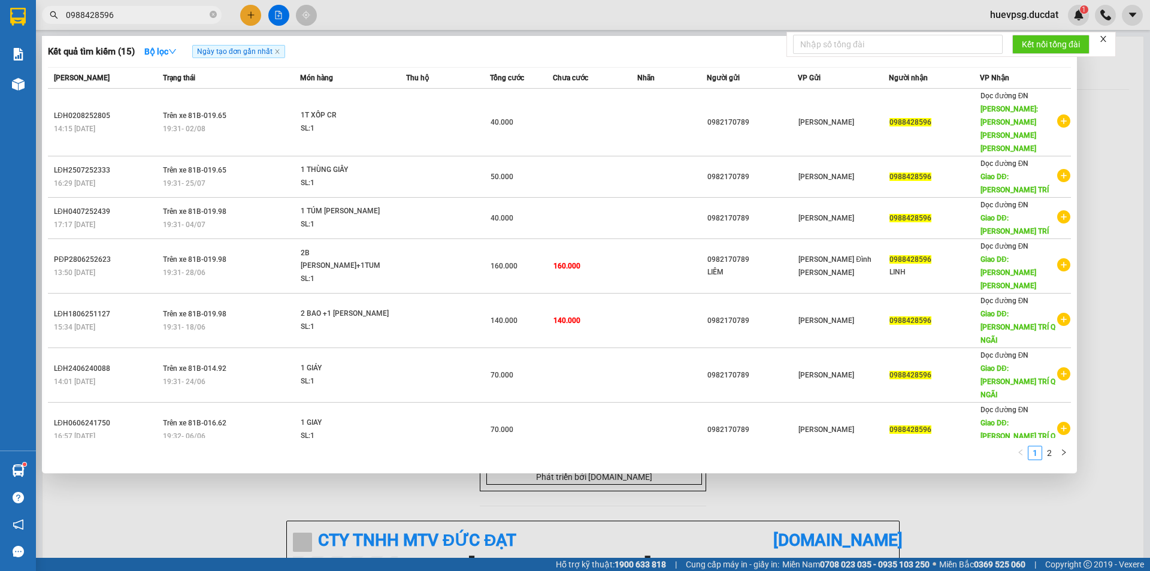
click at [155, 13] on input "0988428596" at bounding box center [136, 14] width 141 height 13
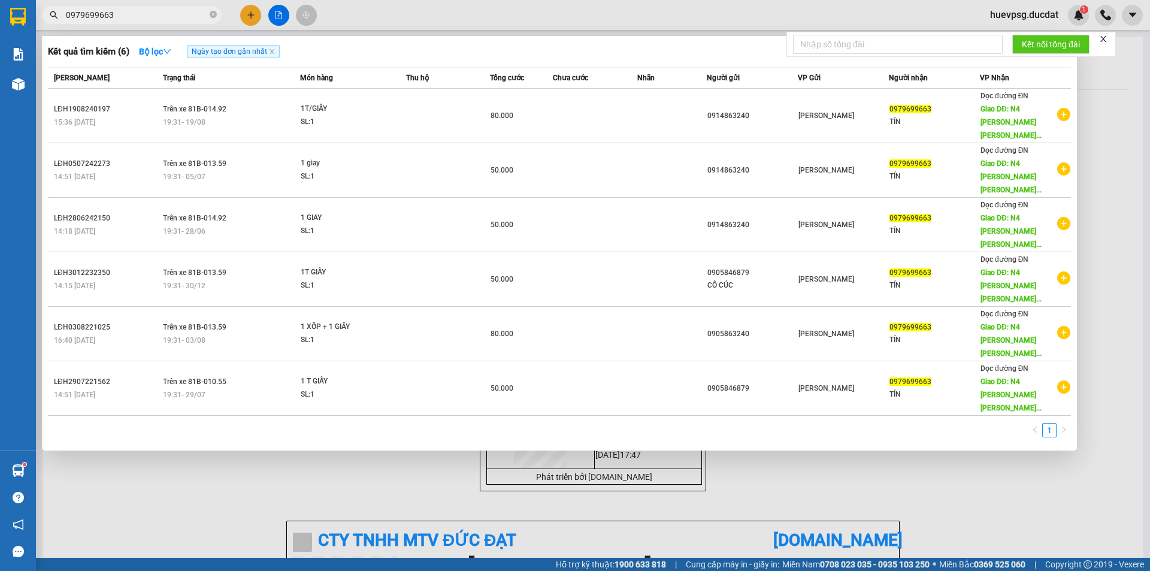
click at [95, 16] on input "0979699663" at bounding box center [136, 14] width 141 height 13
click at [247, 16] on div at bounding box center [575, 285] width 1150 height 571
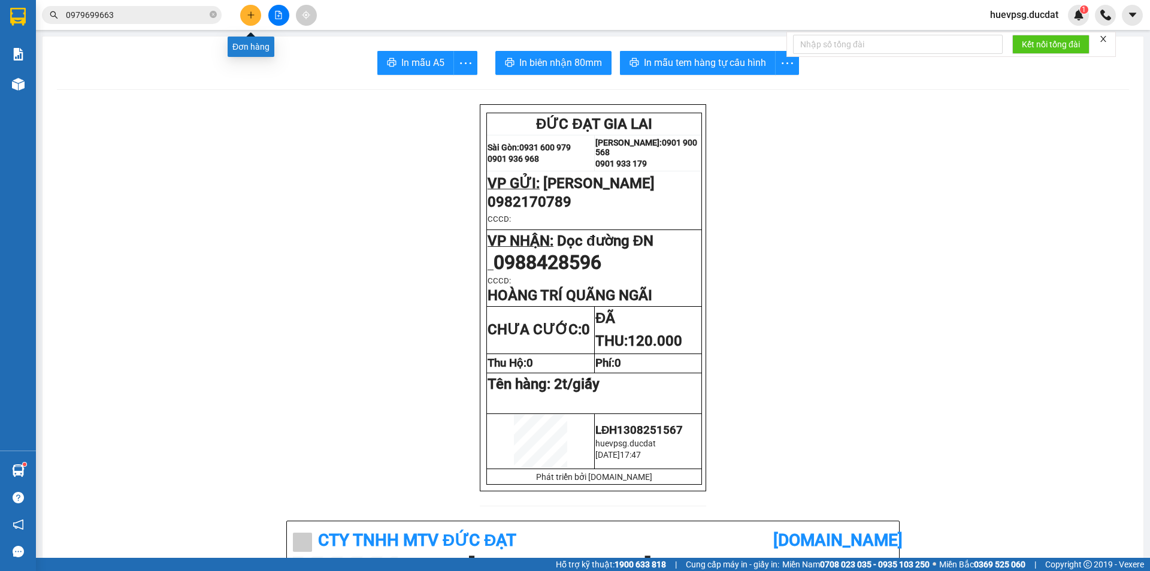
click at [247, 19] on button at bounding box center [250, 15] width 21 height 21
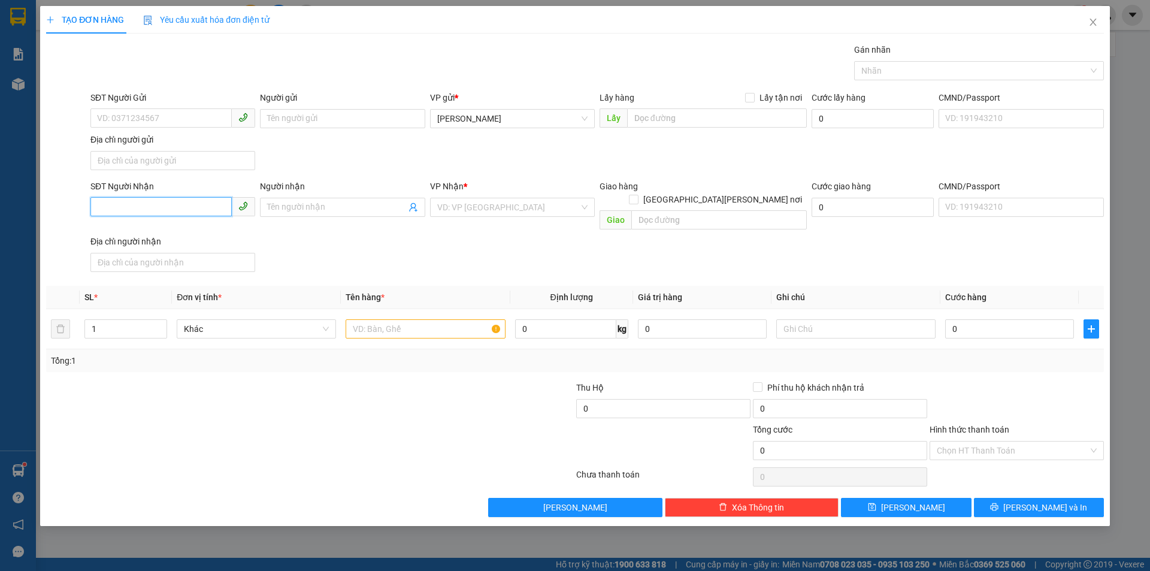
click at [169, 201] on input "SĐT Người Nhận" at bounding box center [160, 206] width 141 height 19
paste input "0979699663"
click at [196, 229] on div "0979699663 - TÍN" at bounding box center [173, 231] width 150 height 13
click at [403, 323] on input "text" at bounding box center [425, 328] width 159 height 19
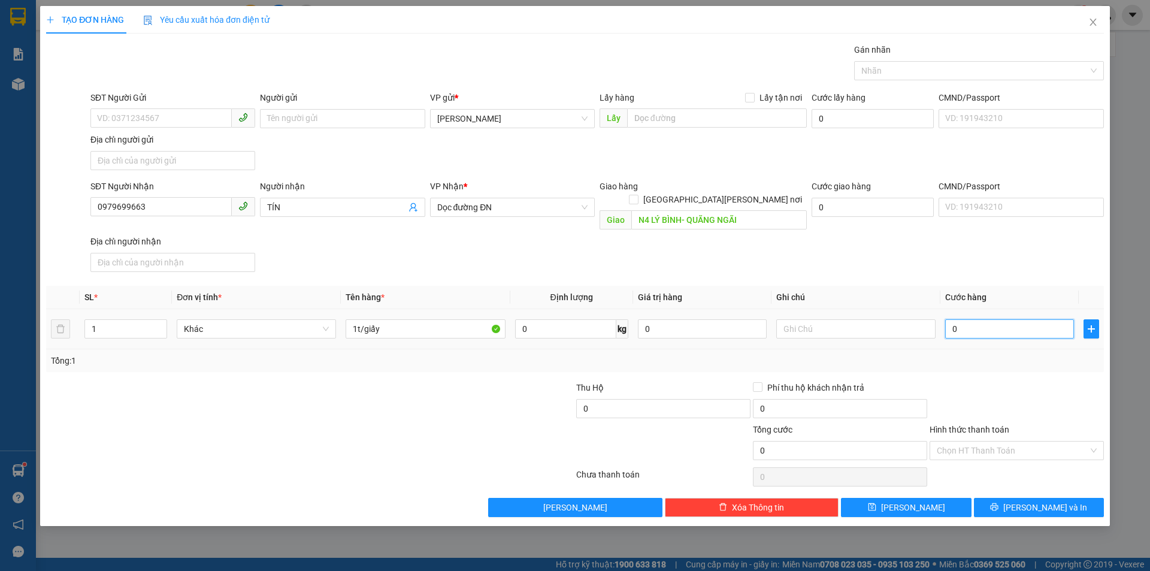
click at [970, 319] on input "0" at bounding box center [1010, 328] width 129 height 19
click at [997, 442] on input "Hình thức thanh toán" at bounding box center [1013, 451] width 152 height 18
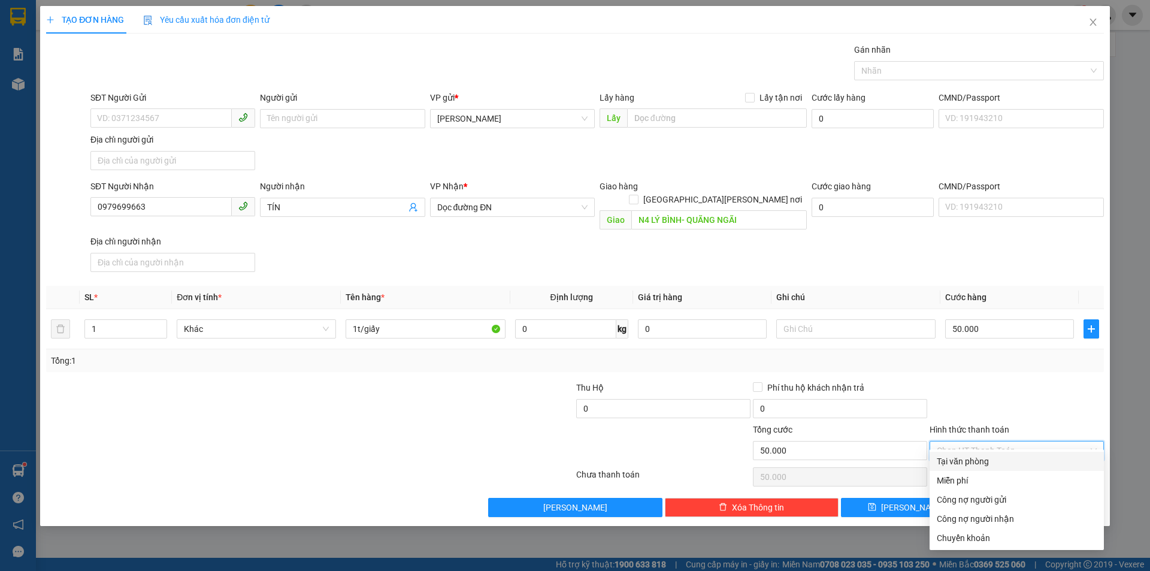
click at [996, 464] on div "Tại văn phòng" at bounding box center [1017, 461] width 160 height 13
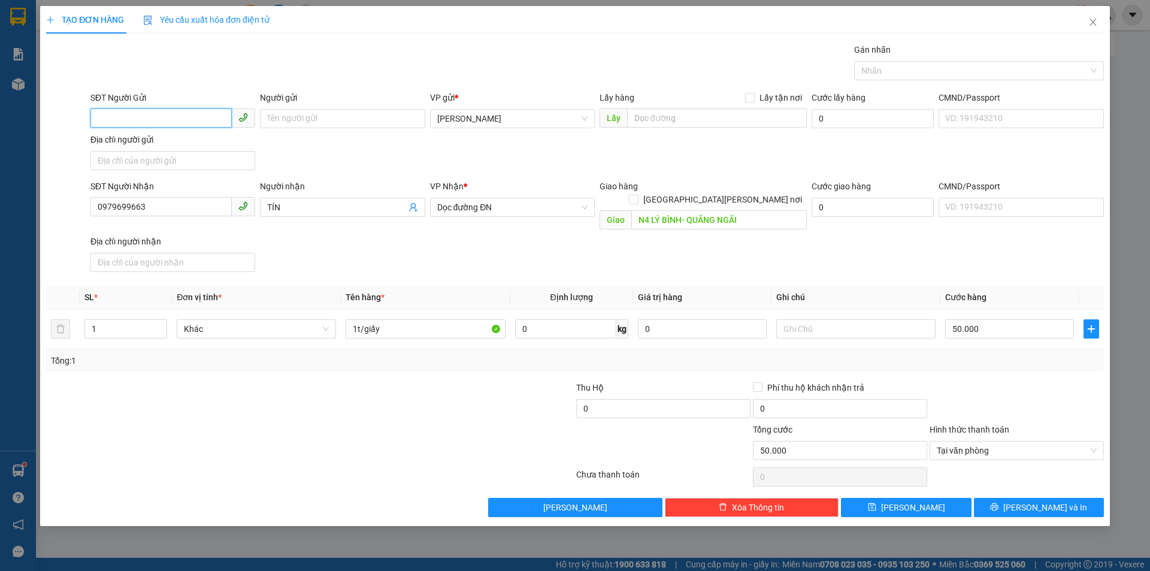
click at [202, 117] on input "SĐT Người Gửi" at bounding box center [160, 117] width 141 height 19
click at [1041, 481] on div "Transit Pickup Surcharge Ids Transit Deliver Surcharge Ids Transit Deliver Surc…" at bounding box center [575, 280] width 1058 height 474
click at [1041, 501] on span "[PERSON_NAME] và In" at bounding box center [1046, 507] width 84 height 13
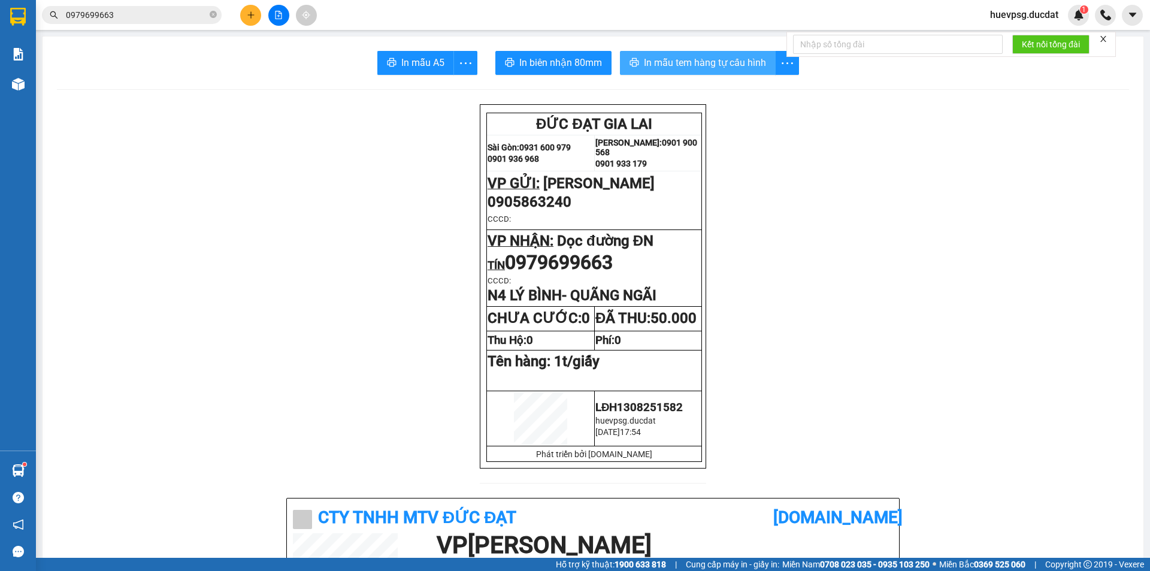
click at [727, 73] on button "In mẫu tem hàng tự cấu hình" at bounding box center [698, 63] width 156 height 24
click at [239, 10] on div at bounding box center [279, 15] width 90 height 21
click at [244, 20] on button at bounding box center [250, 15] width 21 height 21
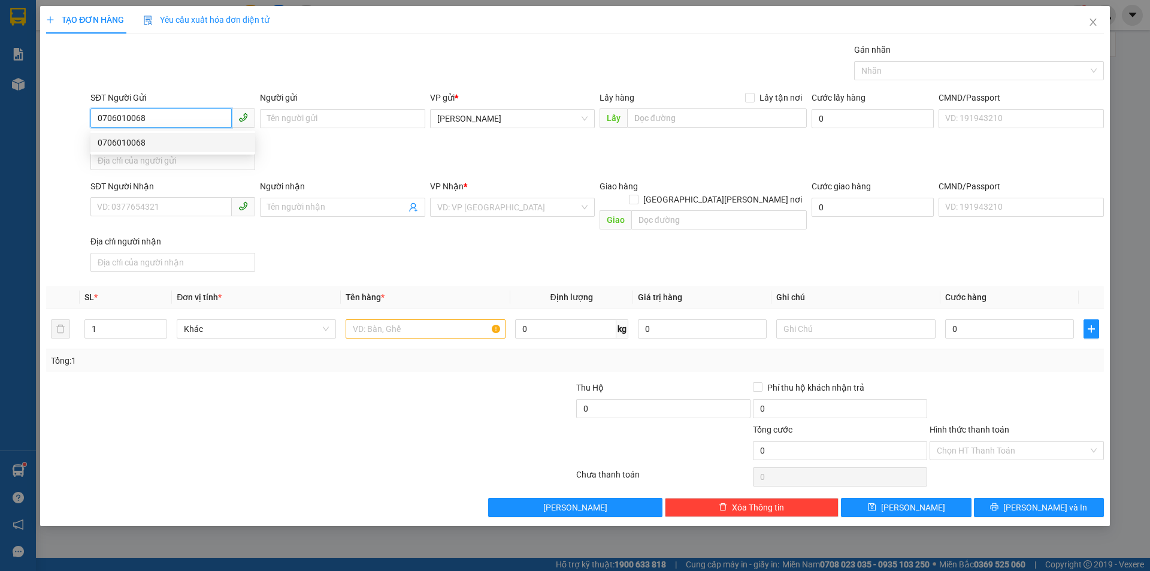
click at [147, 140] on div "0706010068" at bounding box center [173, 142] width 150 height 13
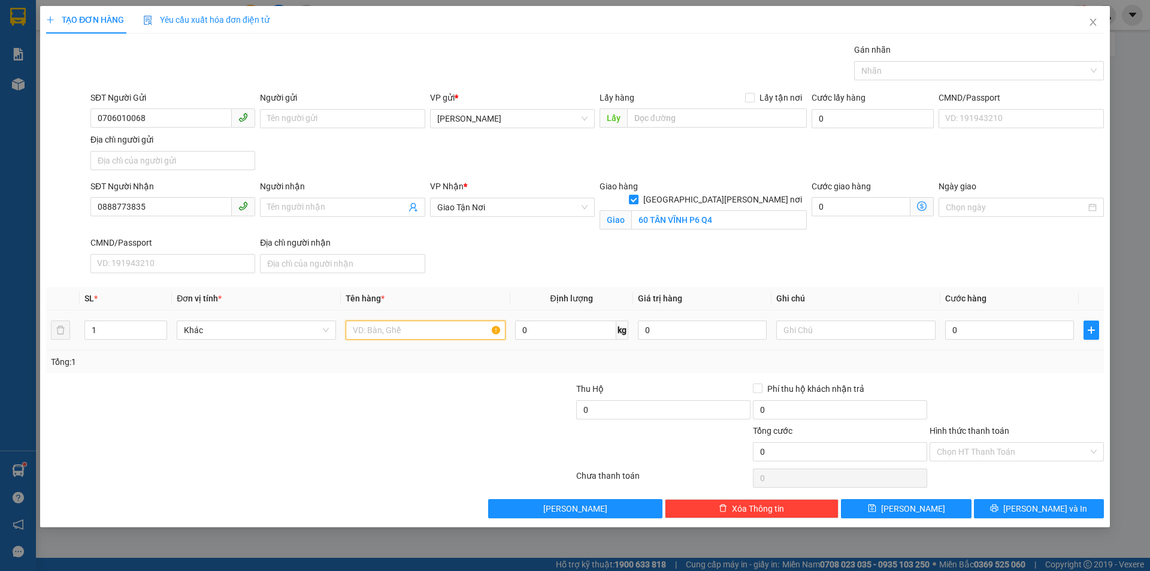
click at [455, 334] on input "text" at bounding box center [425, 330] width 159 height 19
click at [796, 334] on input "text" at bounding box center [856, 330] width 159 height 19
click at [1025, 448] on input "Hình thức thanh toán" at bounding box center [1013, 452] width 152 height 18
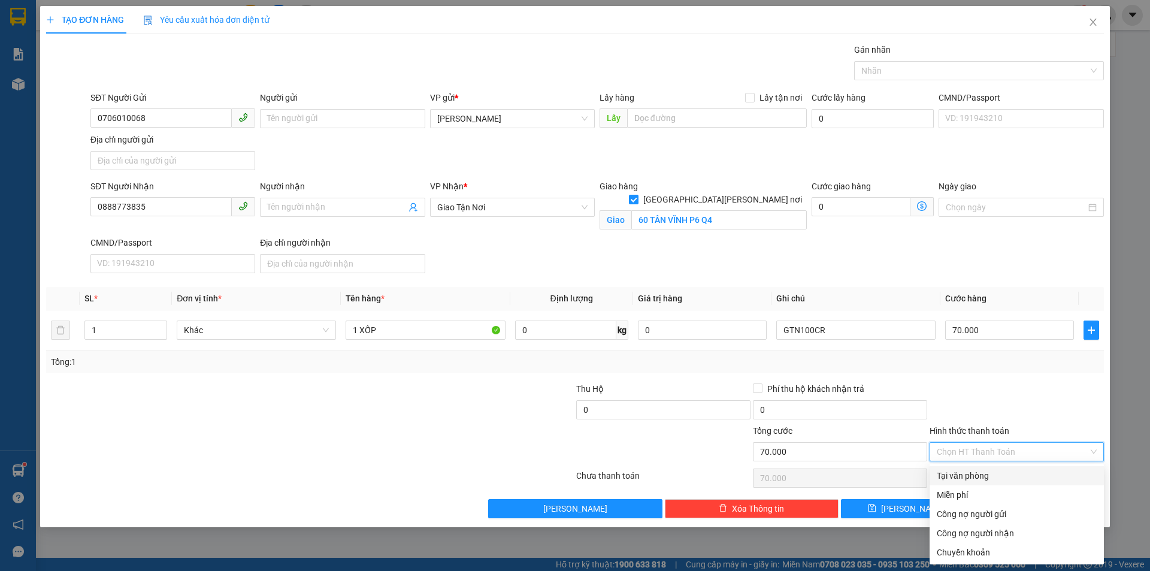
click at [1011, 478] on div "Tại văn phòng" at bounding box center [1017, 475] width 160 height 13
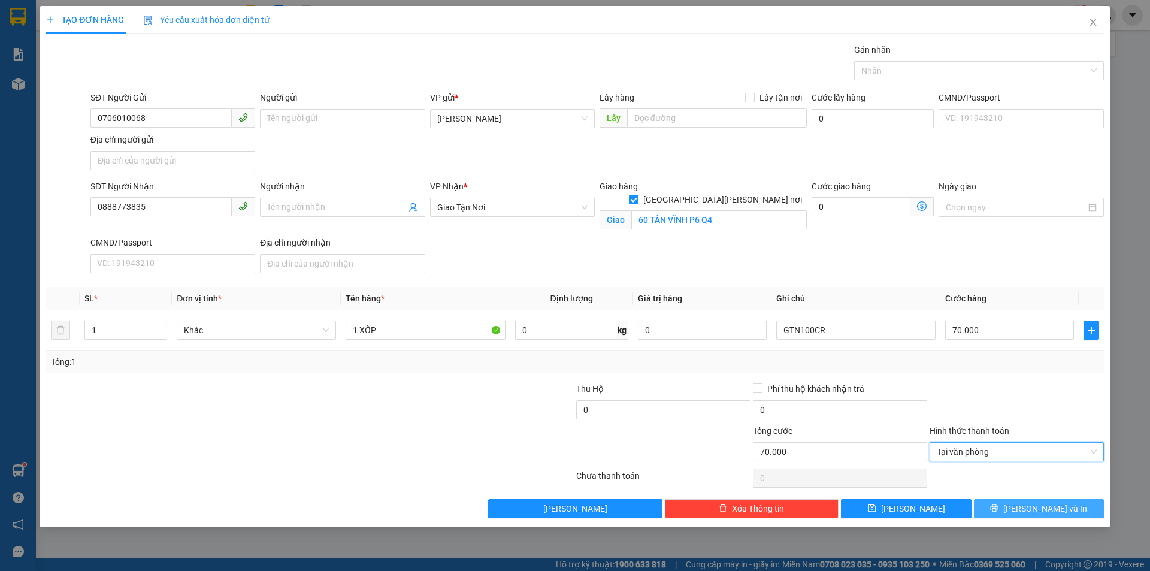
click at [1035, 500] on button "[PERSON_NAME] và In" at bounding box center [1039, 508] width 130 height 19
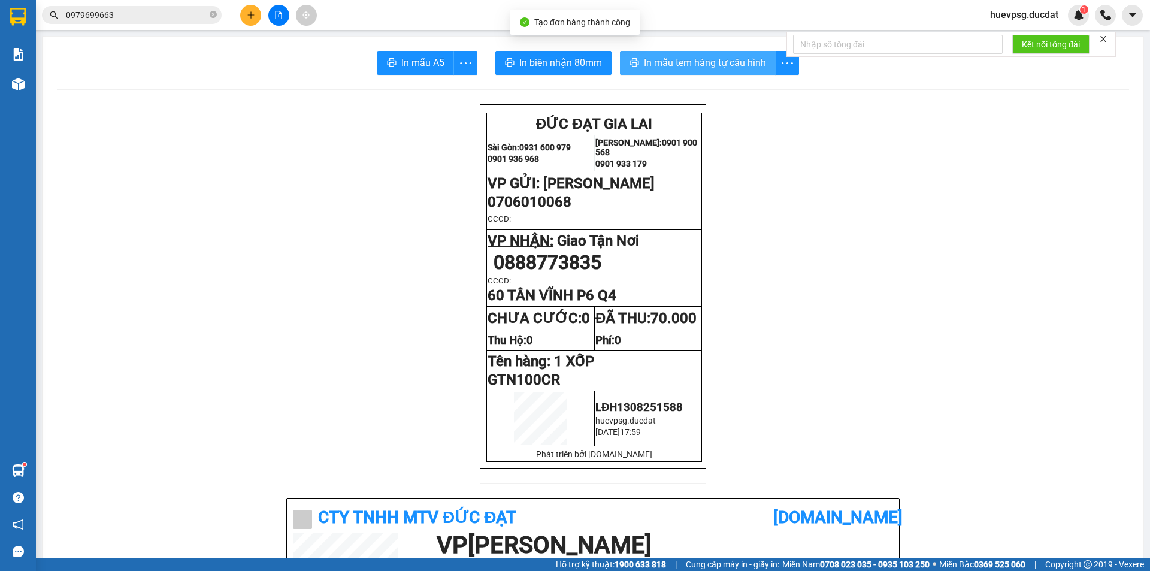
click at [737, 74] on button "In mẫu tem hàng tự cấu hình" at bounding box center [698, 63] width 156 height 24
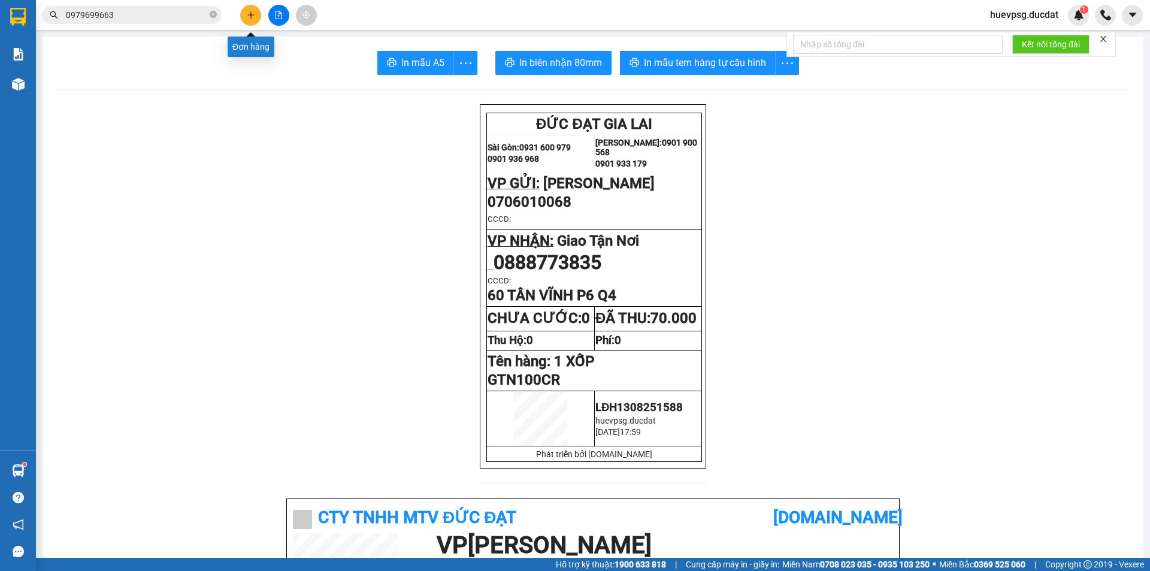
click at [246, 10] on button at bounding box center [250, 15] width 21 height 21
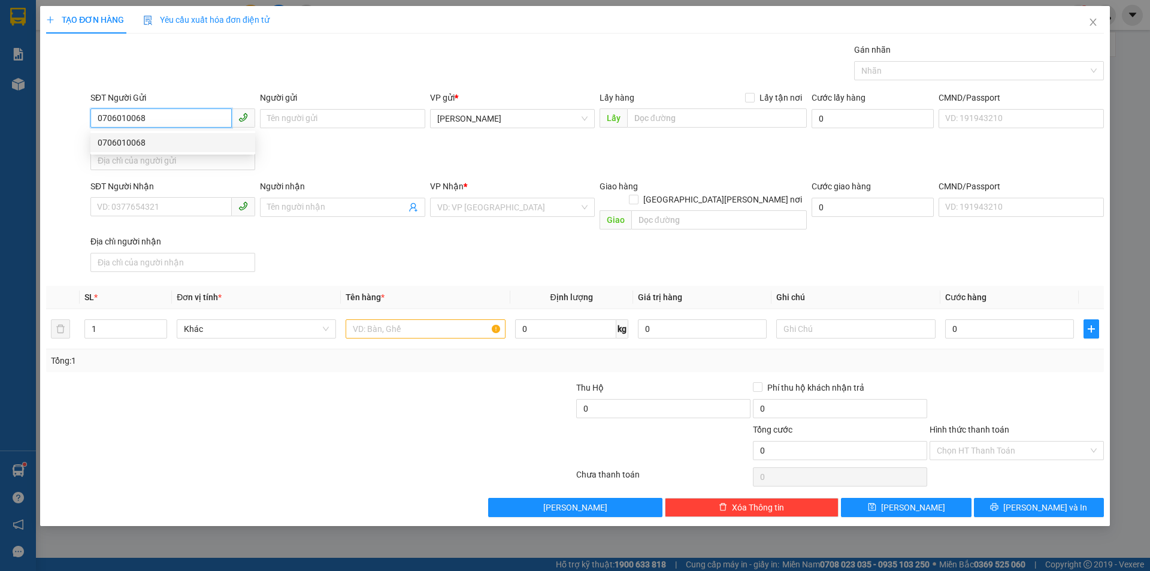
click at [152, 150] on div "0706010068" at bounding box center [172, 142] width 165 height 19
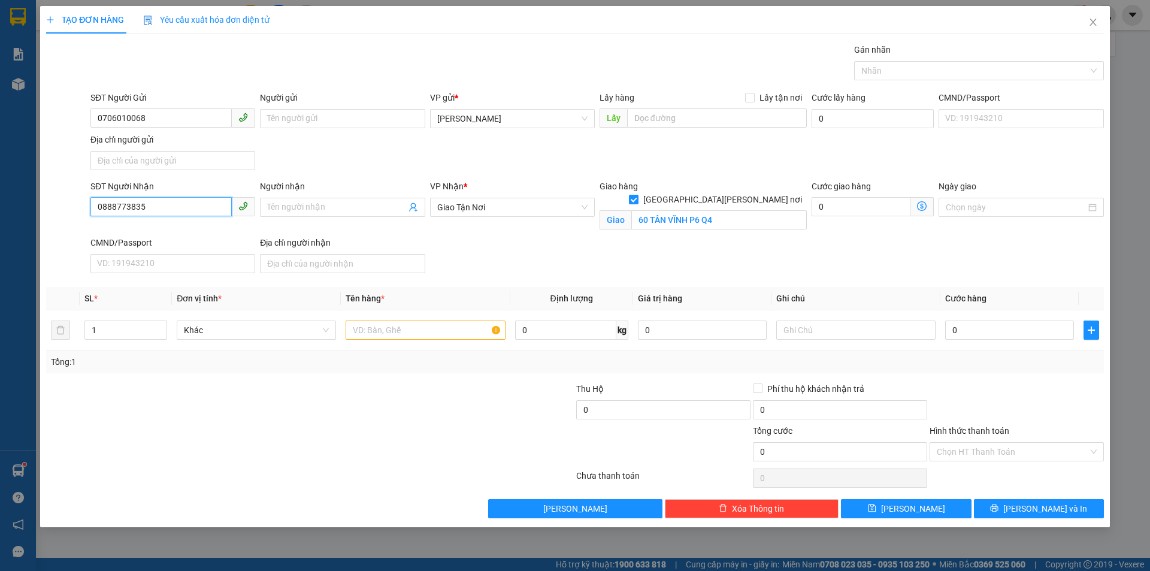
click at [149, 209] on input "0888773835" at bounding box center [160, 206] width 141 height 19
drag, startPoint x: 149, startPoint y: 209, endPoint x: 155, endPoint y: 198, distance: 12.9
click at [155, 198] on input "0888773835" at bounding box center [160, 206] width 141 height 19
click at [184, 227] on div "0799931113" at bounding box center [173, 231] width 150 height 13
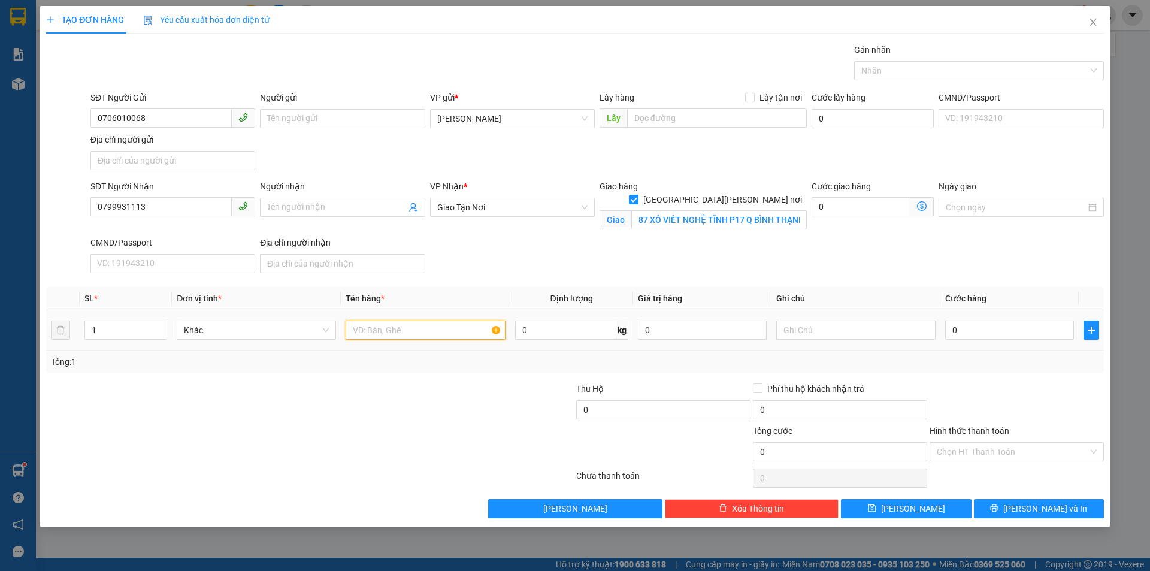
drag, startPoint x: 445, startPoint y: 337, endPoint x: 445, endPoint y: 331, distance: 6.6
click at [445, 331] on input "text" at bounding box center [425, 330] width 159 height 19
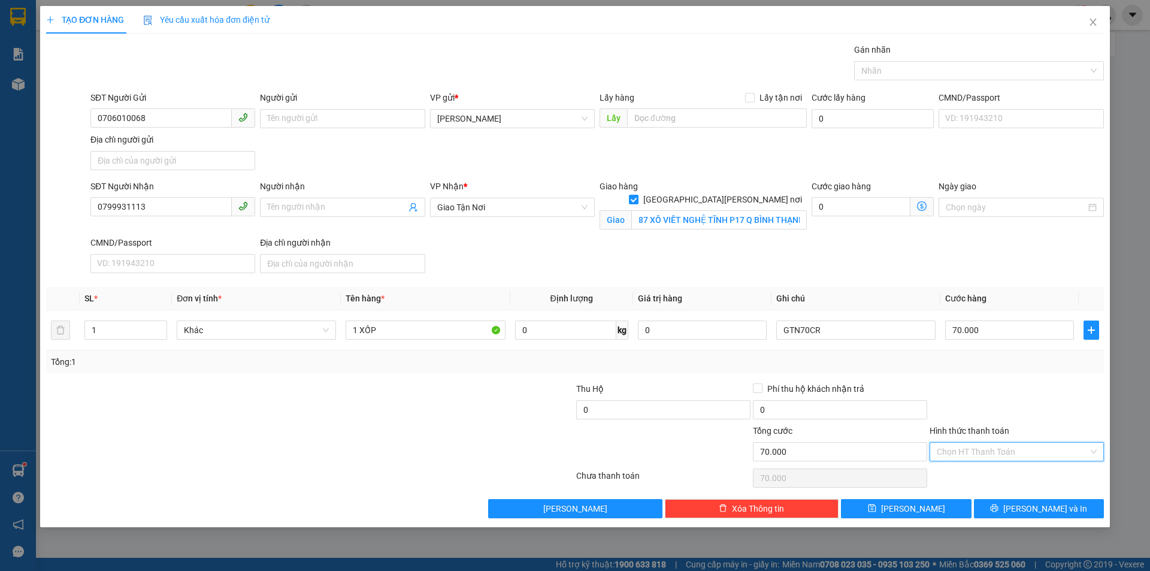
click at [1032, 455] on input "Hình thức thanh toán" at bounding box center [1013, 452] width 152 height 18
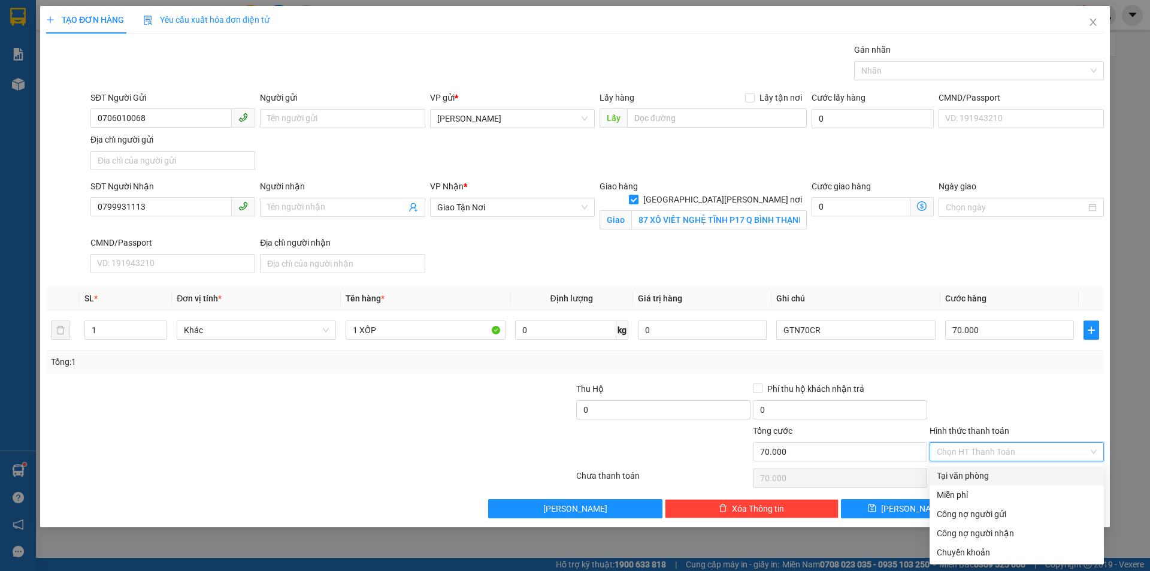
click at [1028, 470] on div "Tại văn phòng" at bounding box center [1017, 475] width 160 height 13
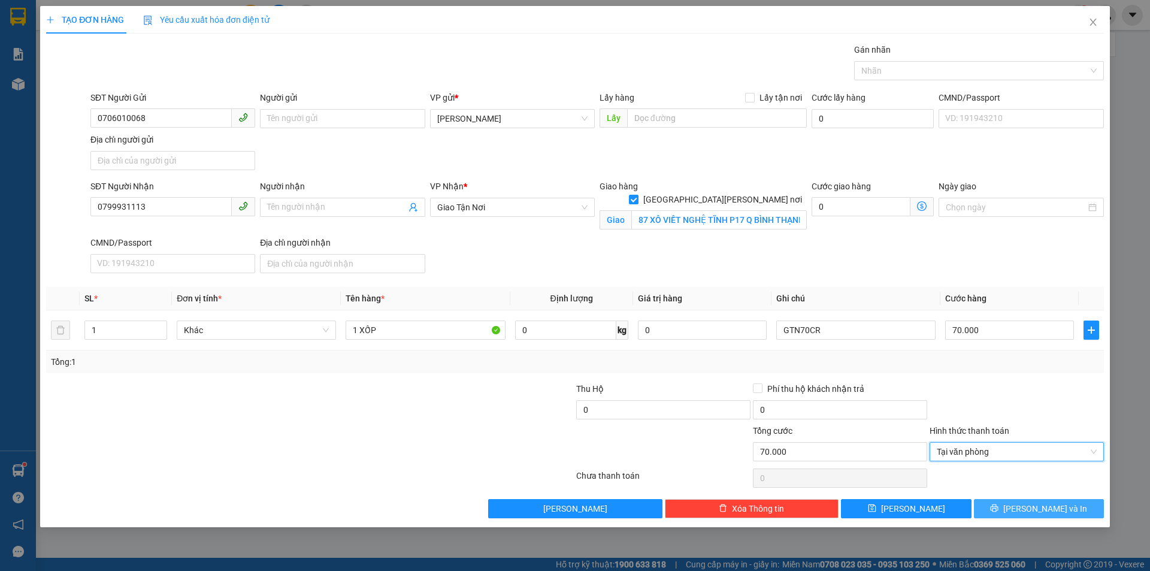
click at [999, 511] on icon "printer" at bounding box center [994, 508] width 8 height 8
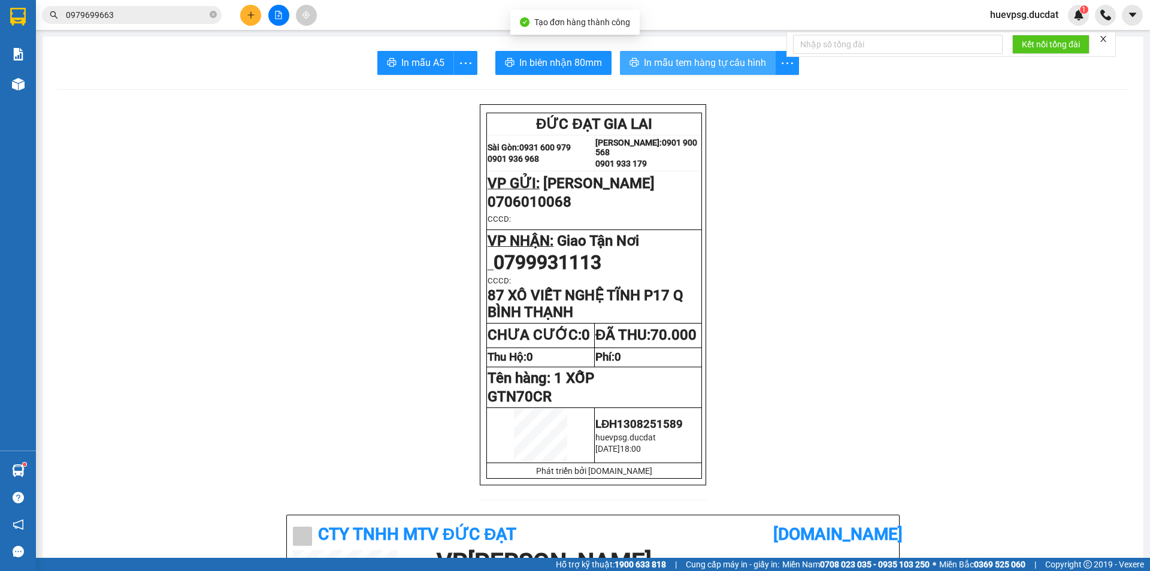
click at [676, 68] on span "In mẫu tem hàng tự cấu hình" at bounding box center [705, 62] width 122 height 15
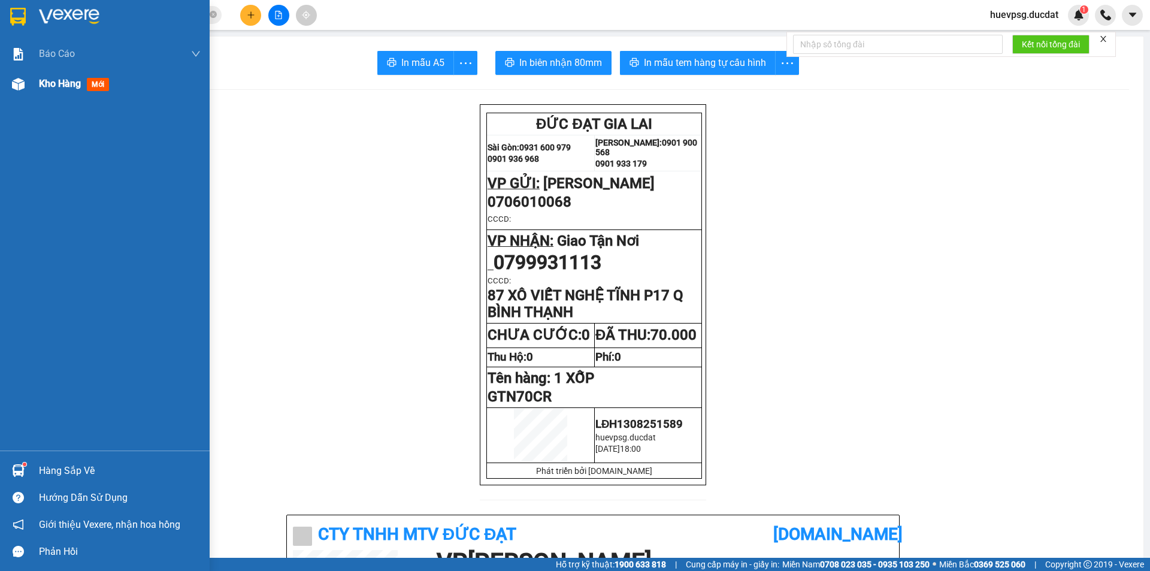
click at [73, 88] on span "Kho hàng" at bounding box center [60, 83] width 42 height 11
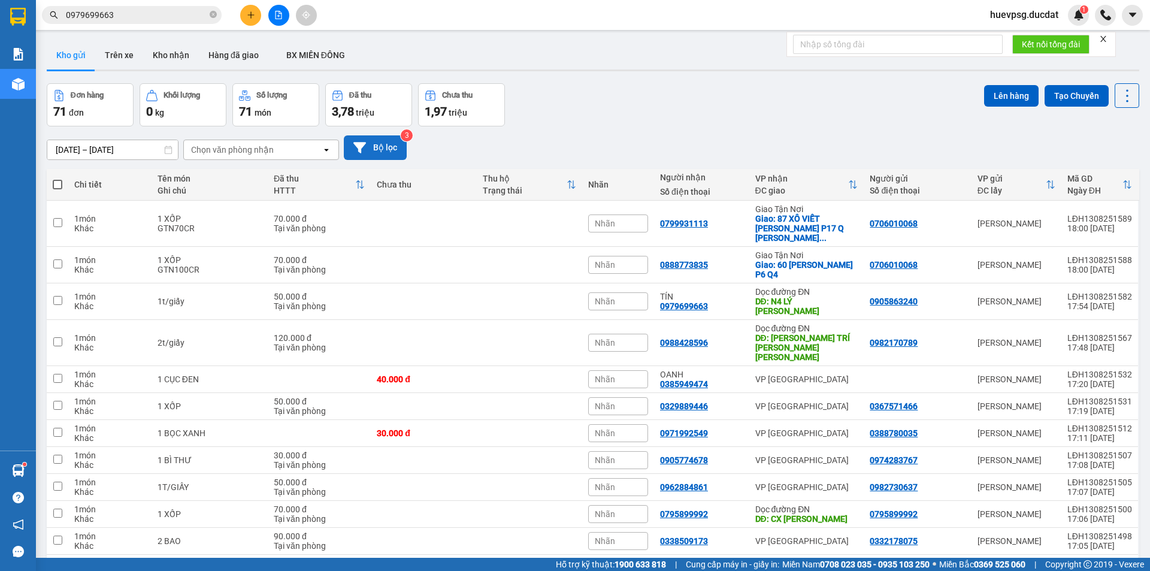
click at [387, 153] on button "Bộ lọc" at bounding box center [375, 147] width 63 height 25
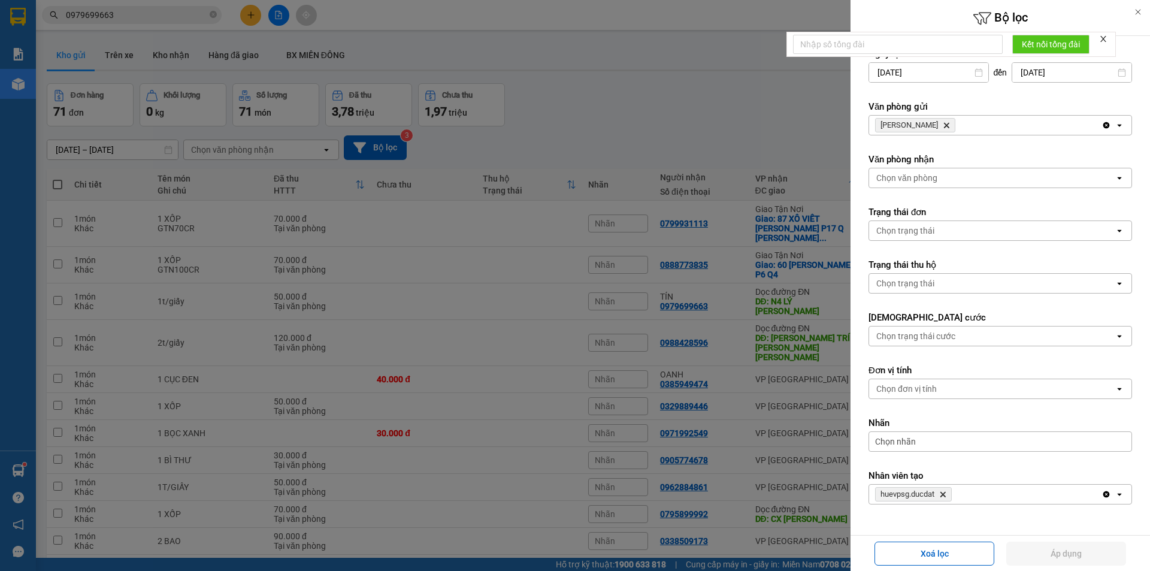
click at [205, 149] on div at bounding box center [575, 285] width 1150 height 571
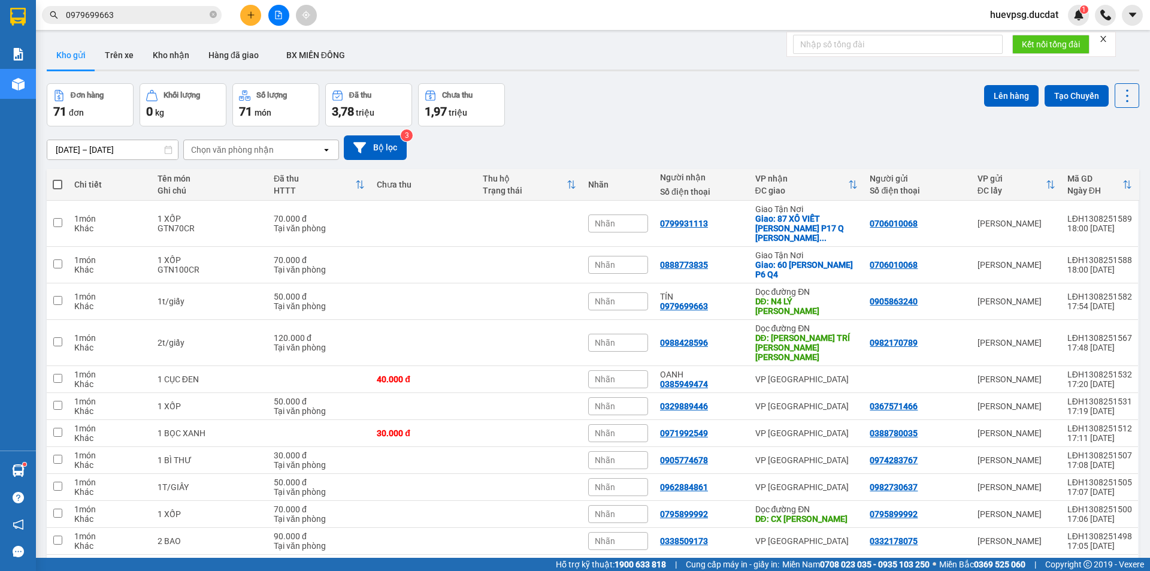
click at [218, 153] on div "Chọn văn phòng nhận" at bounding box center [232, 150] width 83 height 12
click at [223, 170] on span "Giao Tận Nơi" at bounding box center [219, 175] width 52 height 12
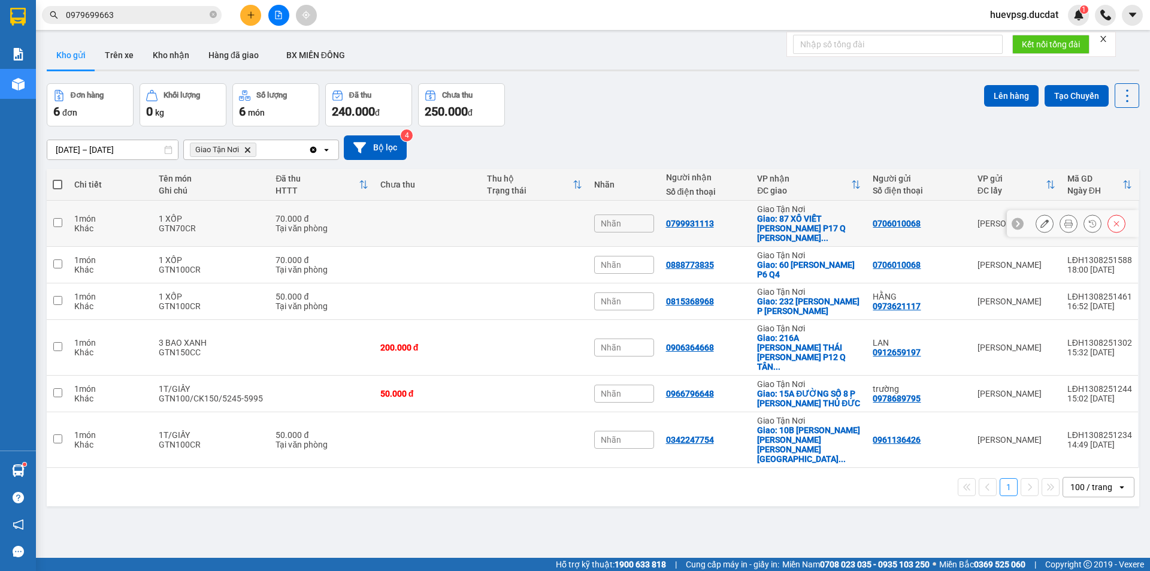
click at [232, 215] on div "1 XỐP" at bounding box center [211, 219] width 105 height 10
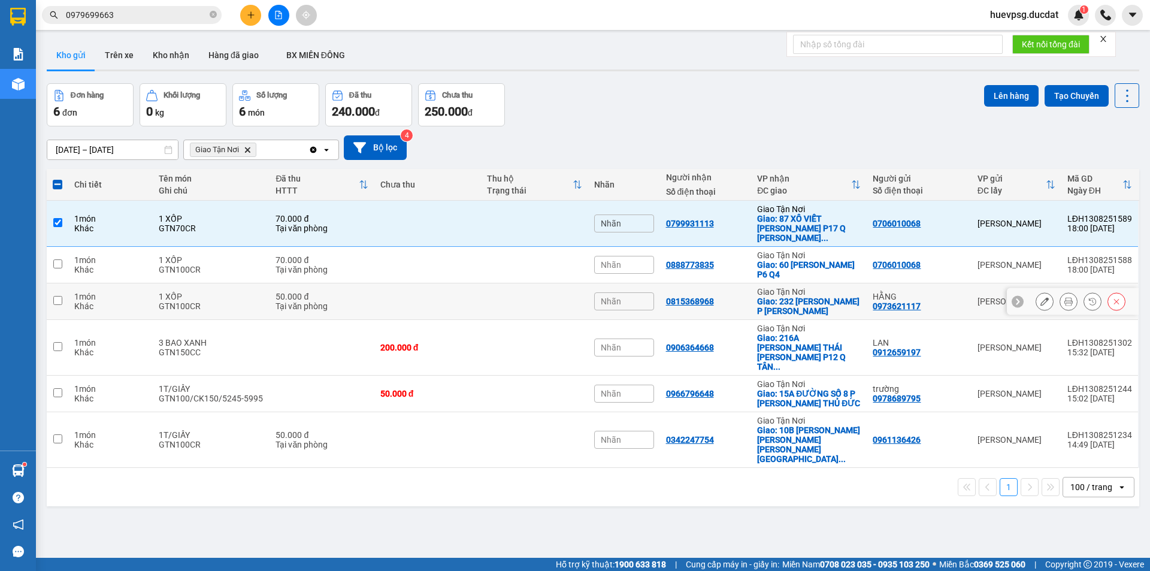
click at [207, 283] on td "1 XỐP GTN100CR" at bounding box center [211, 301] width 117 height 37
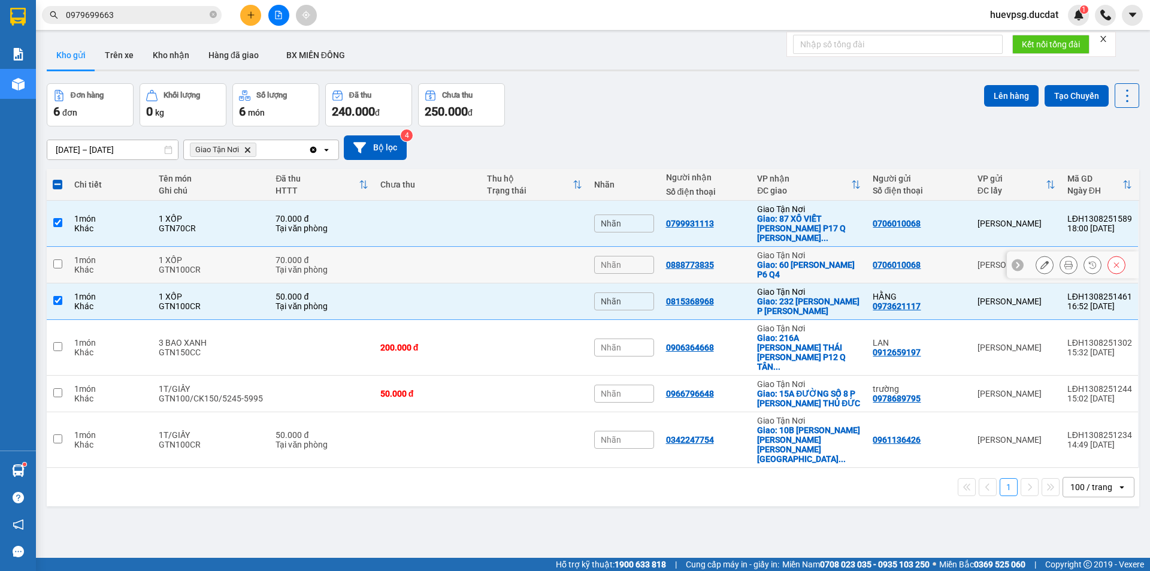
click at [208, 265] on div "GTN100CR" at bounding box center [211, 270] width 105 height 10
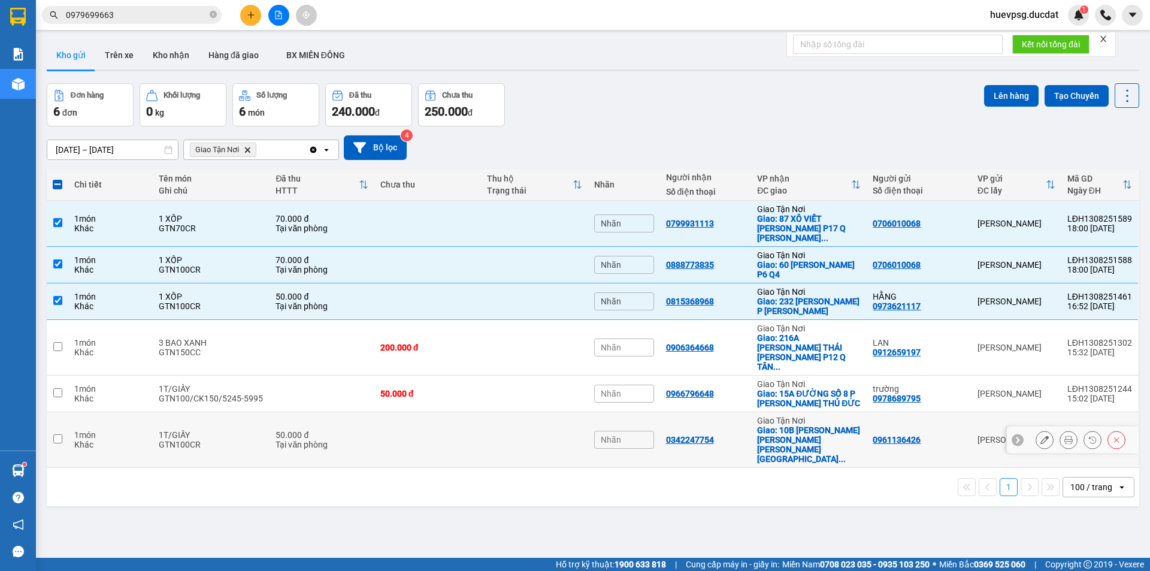
click at [171, 440] on div "GTN100CR" at bounding box center [211, 445] width 105 height 10
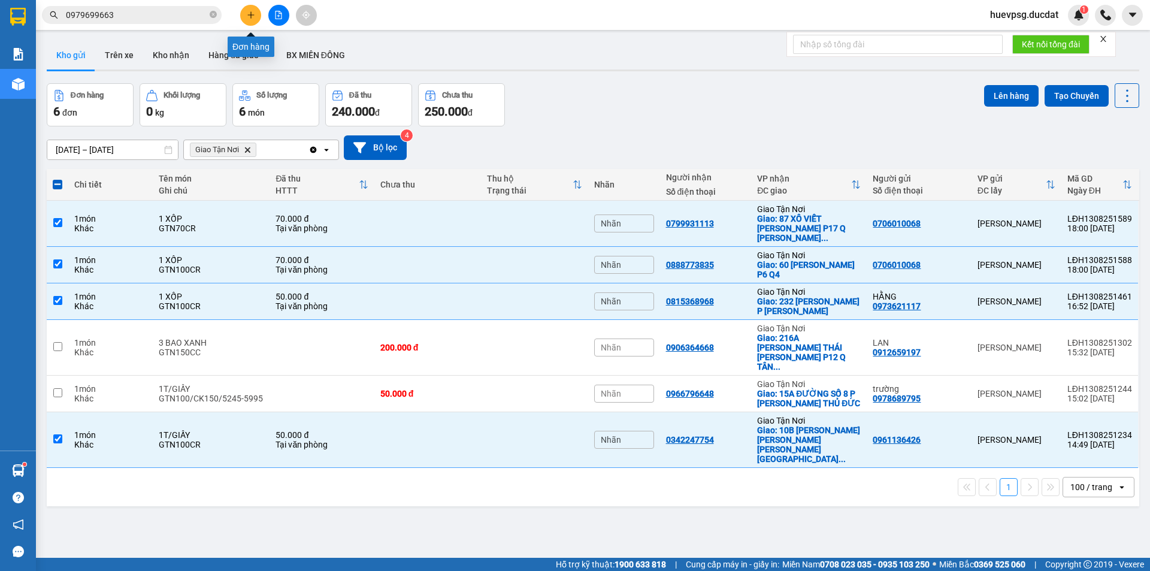
click at [255, 19] on button at bounding box center [250, 15] width 21 height 21
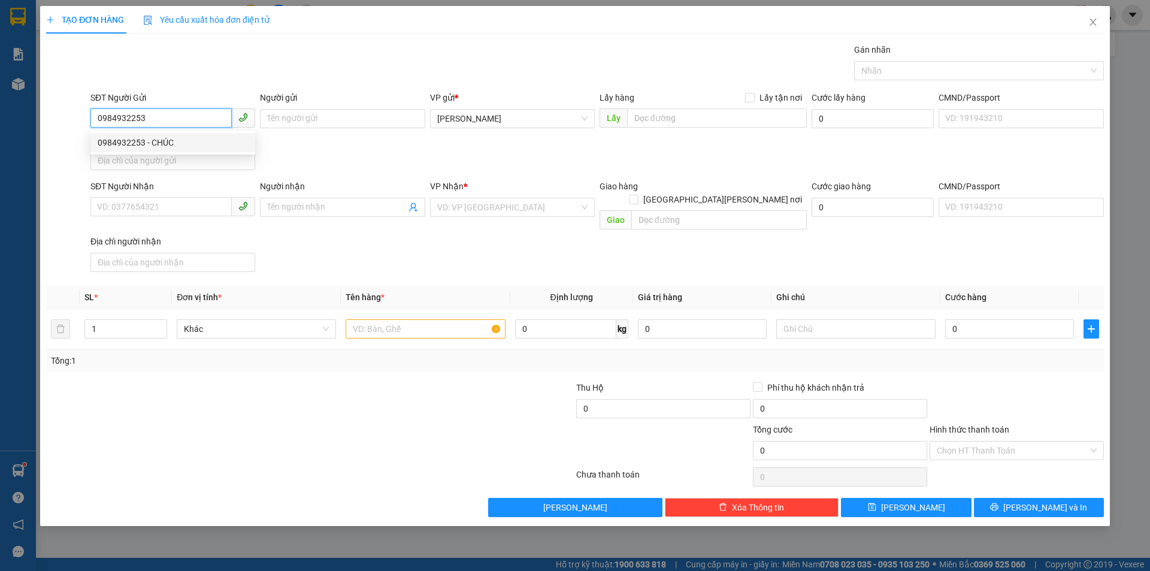
click at [180, 149] on div "0984932253 - CHÚC" at bounding box center [173, 142] width 150 height 13
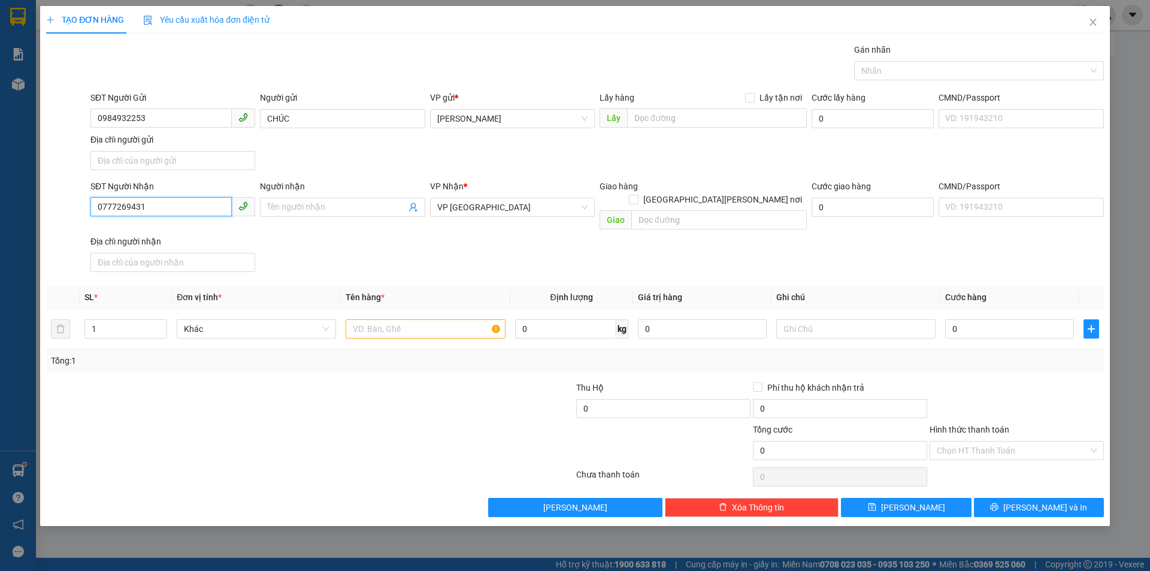
click at [176, 206] on input "0777269431" at bounding box center [160, 206] width 141 height 19
click at [201, 231] on div "0777269413 - YẾN" at bounding box center [173, 231] width 150 height 13
click at [490, 319] on input "text" at bounding box center [425, 328] width 159 height 19
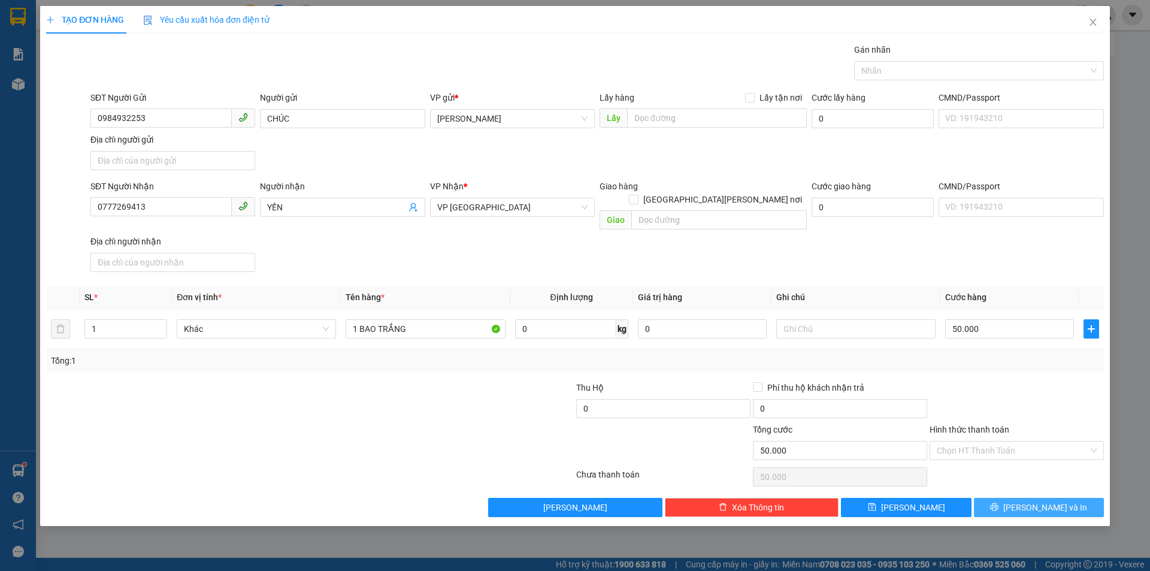
click at [1034, 501] on span "[PERSON_NAME] và In" at bounding box center [1046, 507] width 84 height 13
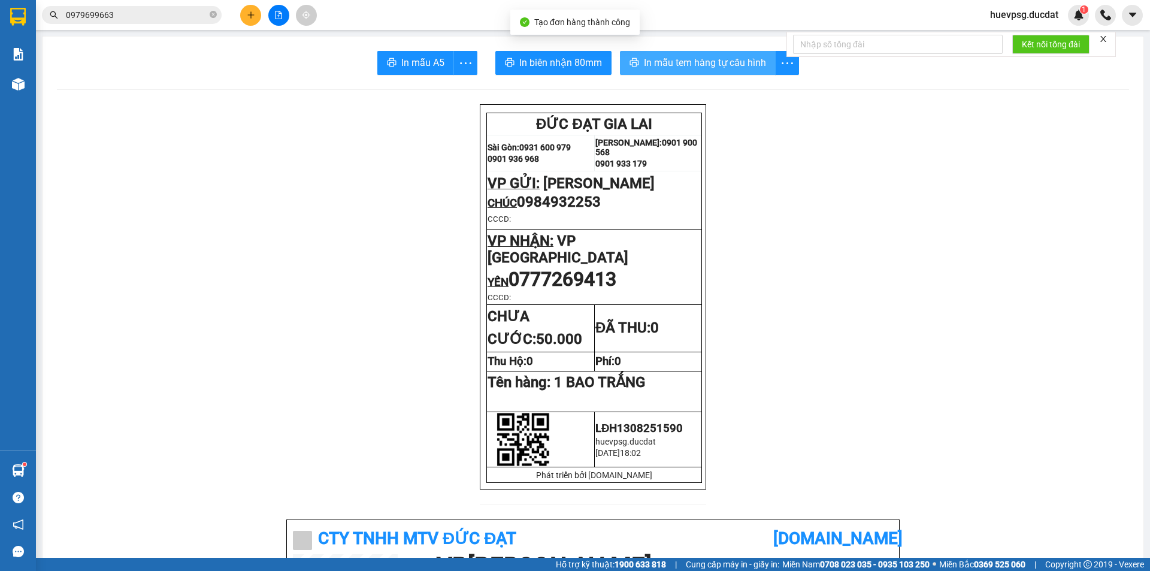
click at [718, 66] on span "In mẫu tem hàng tự cấu hình" at bounding box center [705, 62] width 122 height 15
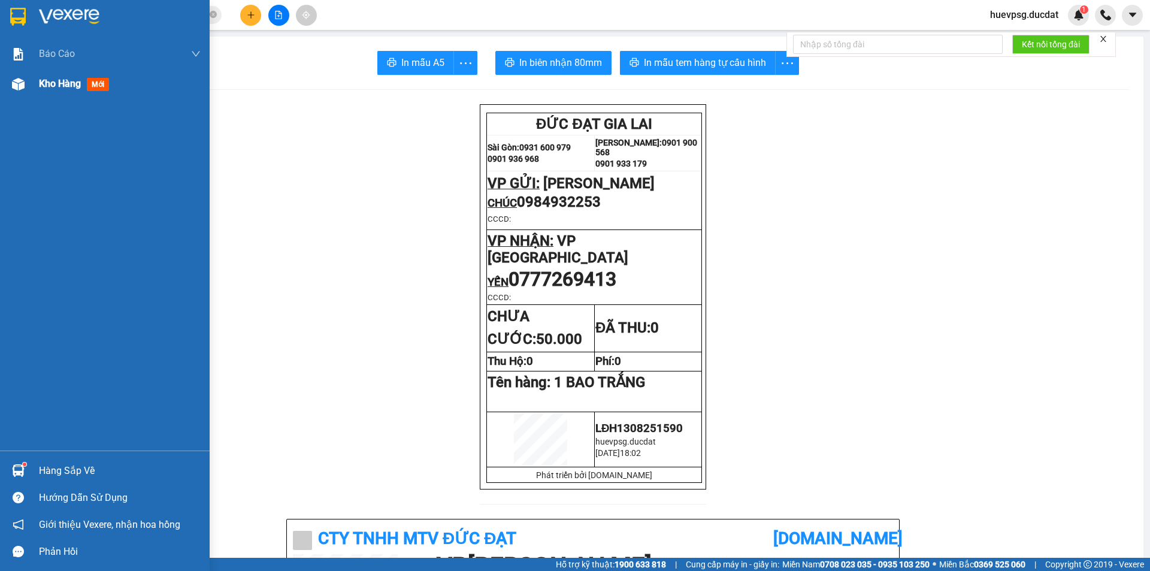
click at [63, 92] on div "Kho hàng mới" at bounding box center [120, 84] width 162 height 30
click at [65, 86] on span "Kho hàng" at bounding box center [60, 83] width 42 height 11
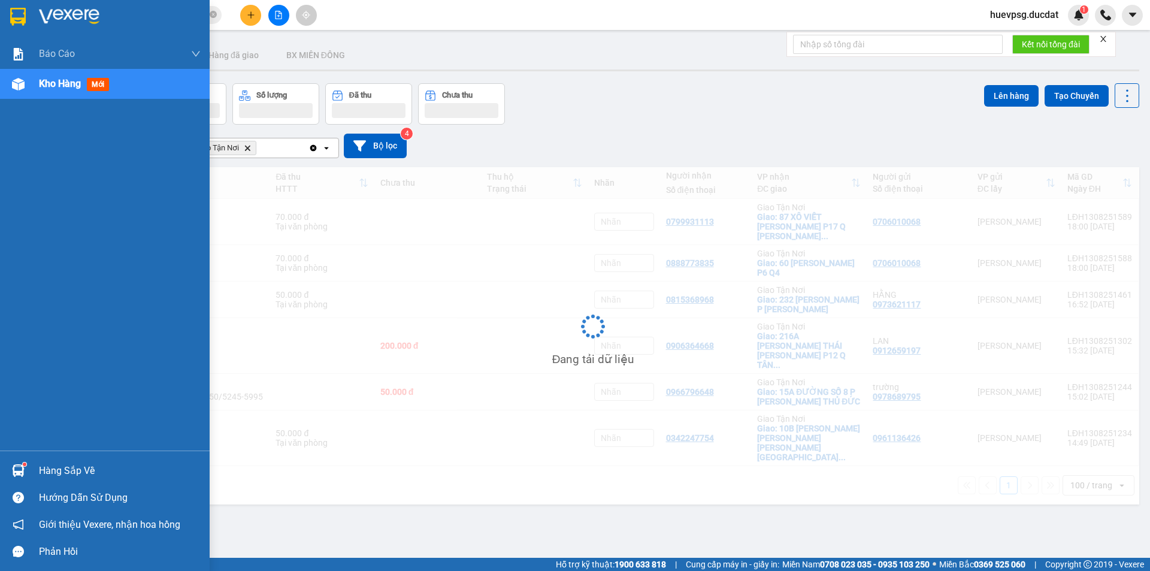
click at [65, 86] on span "Kho hàng" at bounding box center [60, 83] width 42 height 11
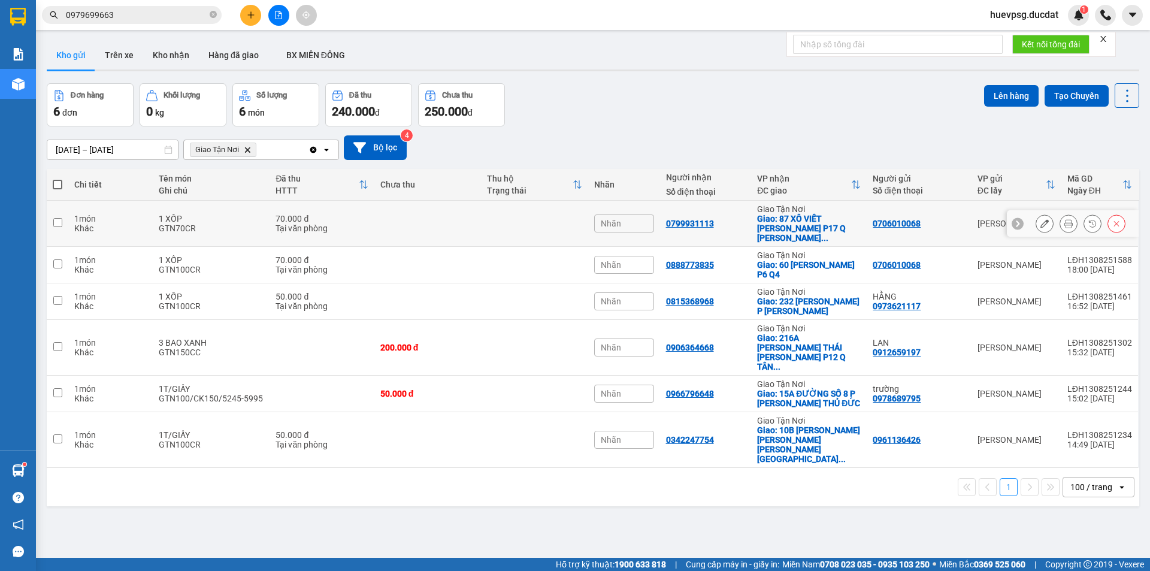
click at [228, 214] on div "1 XỐP" at bounding box center [211, 219] width 105 height 10
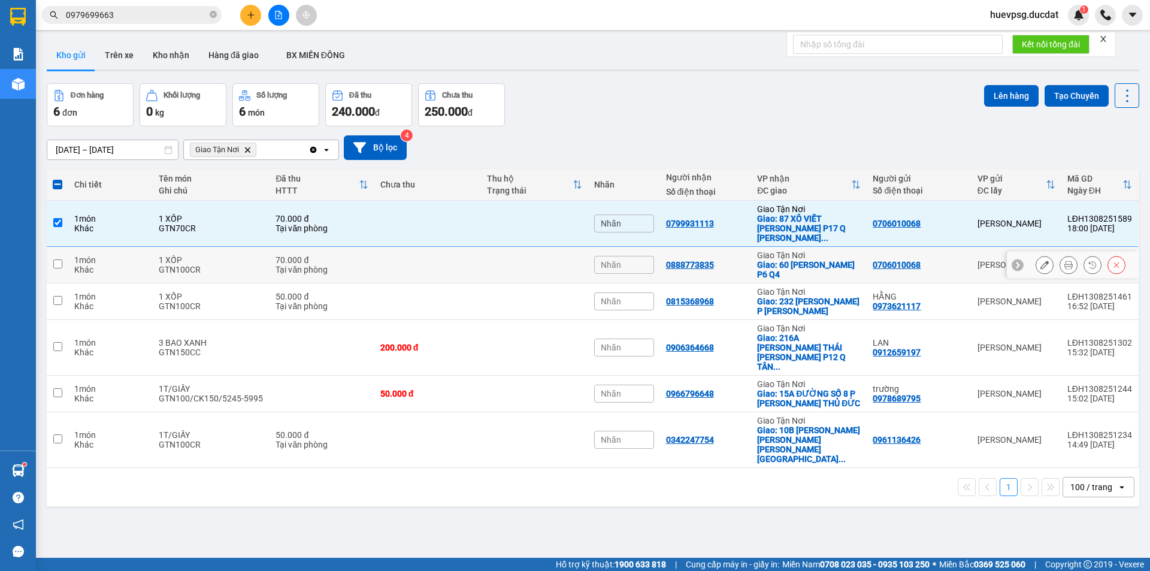
click at [228, 255] on div "1 XỐP" at bounding box center [211, 260] width 105 height 10
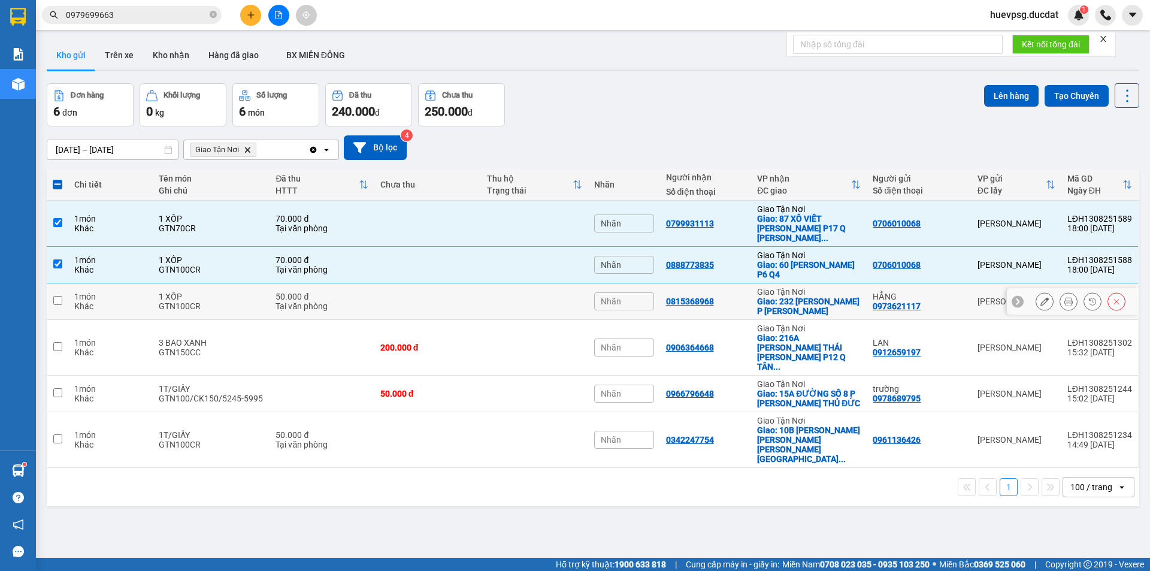
click at [227, 301] on div "GTN100CR" at bounding box center [211, 306] width 105 height 10
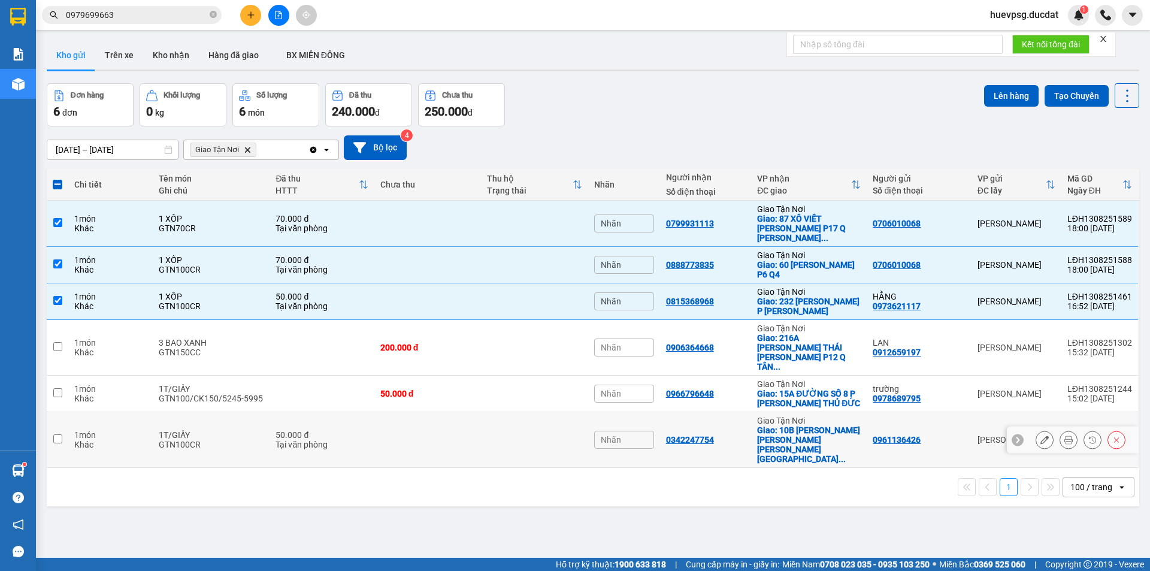
click at [179, 440] on div "GTN100CR" at bounding box center [211, 445] width 105 height 10
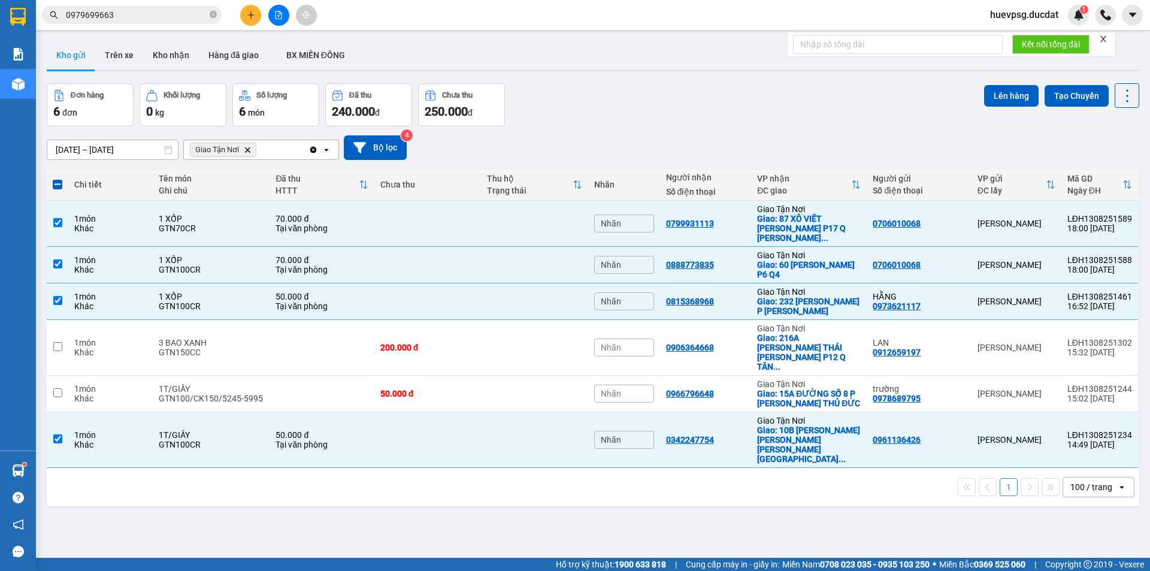
click at [249, 147] on icon "Delete" at bounding box center [247, 149] width 7 height 7
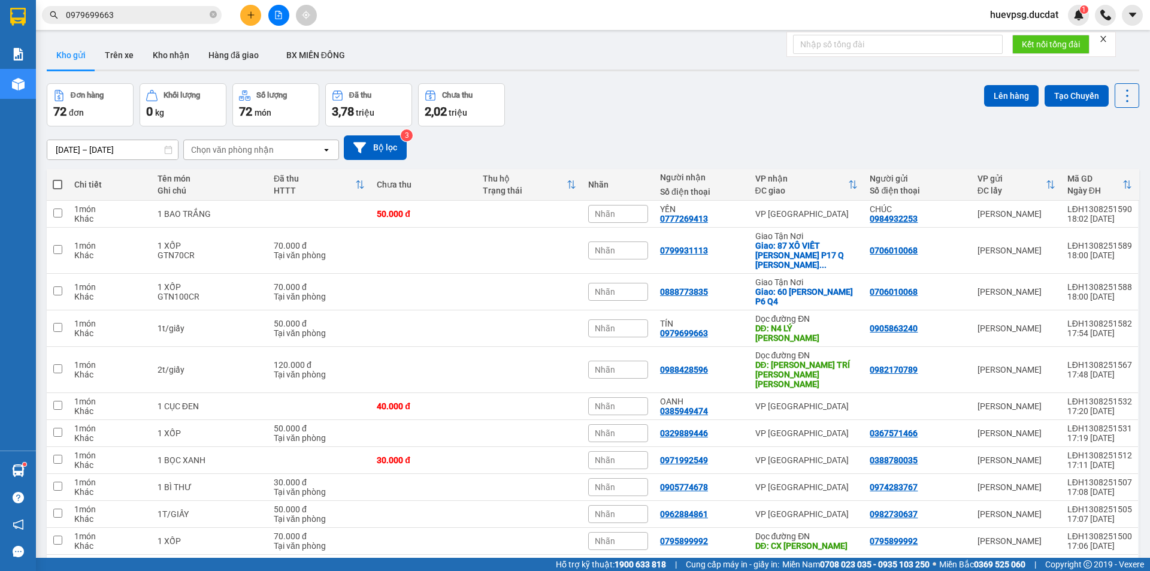
click at [777, 128] on div "11/08/2025 – 13/08/2025 Press the down arrow key to interact with the calendar …" at bounding box center [593, 147] width 1093 height 43
click at [296, 150] on div "Chọn văn phòng nhận" at bounding box center [253, 149] width 138 height 19
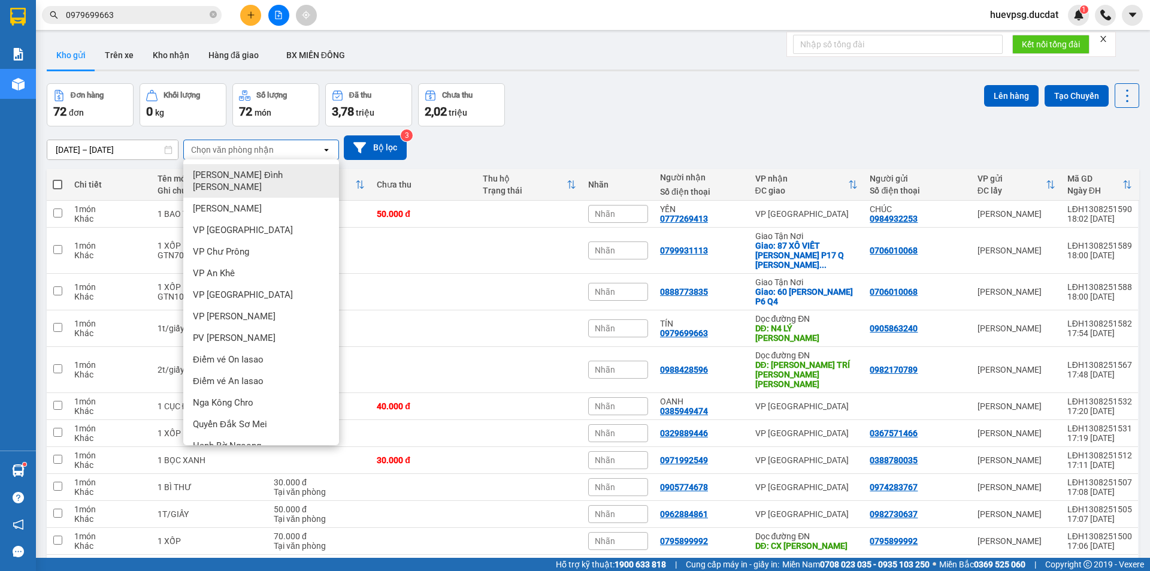
click at [745, 110] on div "Đơn hàng 72 đơn Khối lượng 0 kg Số lượng 72 món Đã thu 3,78 triệu Chưa thu 2,02…" at bounding box center [593, 104] width 1093 height 43
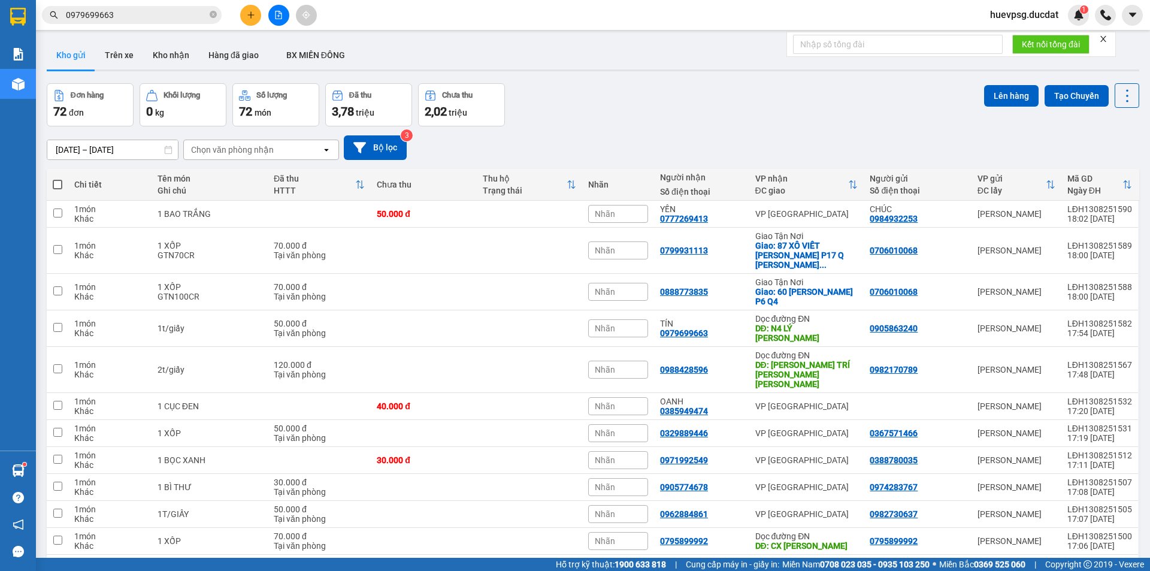
click at [716, 135] on div "11/08/2025 – 13/08/2025 Press the down arrow key to interact with the calendar …" at bounding box center [593, 147] width 1093 height 25
click at [576, 146] on div "11/08/2025 – 13/08/2025 Press the down arrow key to interact with the calendar …" at bounding box center [593, 147] width 1093 height 25
click at [564, 112] on div "Đơn hàng 72 đơn Khối lượng 0 kg Số lượng 72 món Đã thu 3,78 triệu Chưa thu 2,02…" at bounding box center [593, 104] width 1093 height 43
click at [363, 123] on button "Đã thu 3,78 triệu" at bounding box center [368, 104] width 87 height 43
